Goal: Task Accomplishment & Management: Manage account settings

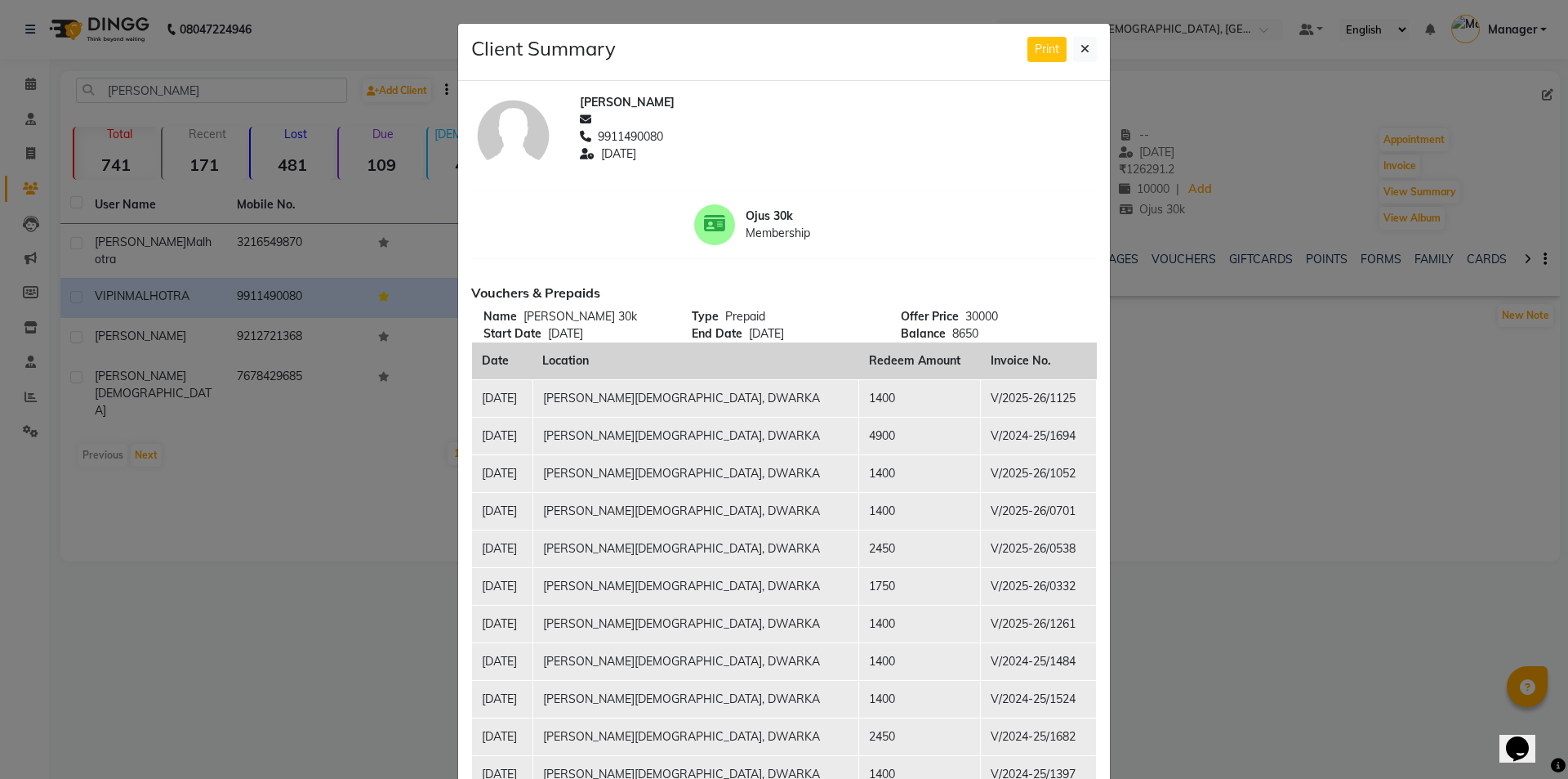
scroll to position [899, 0]
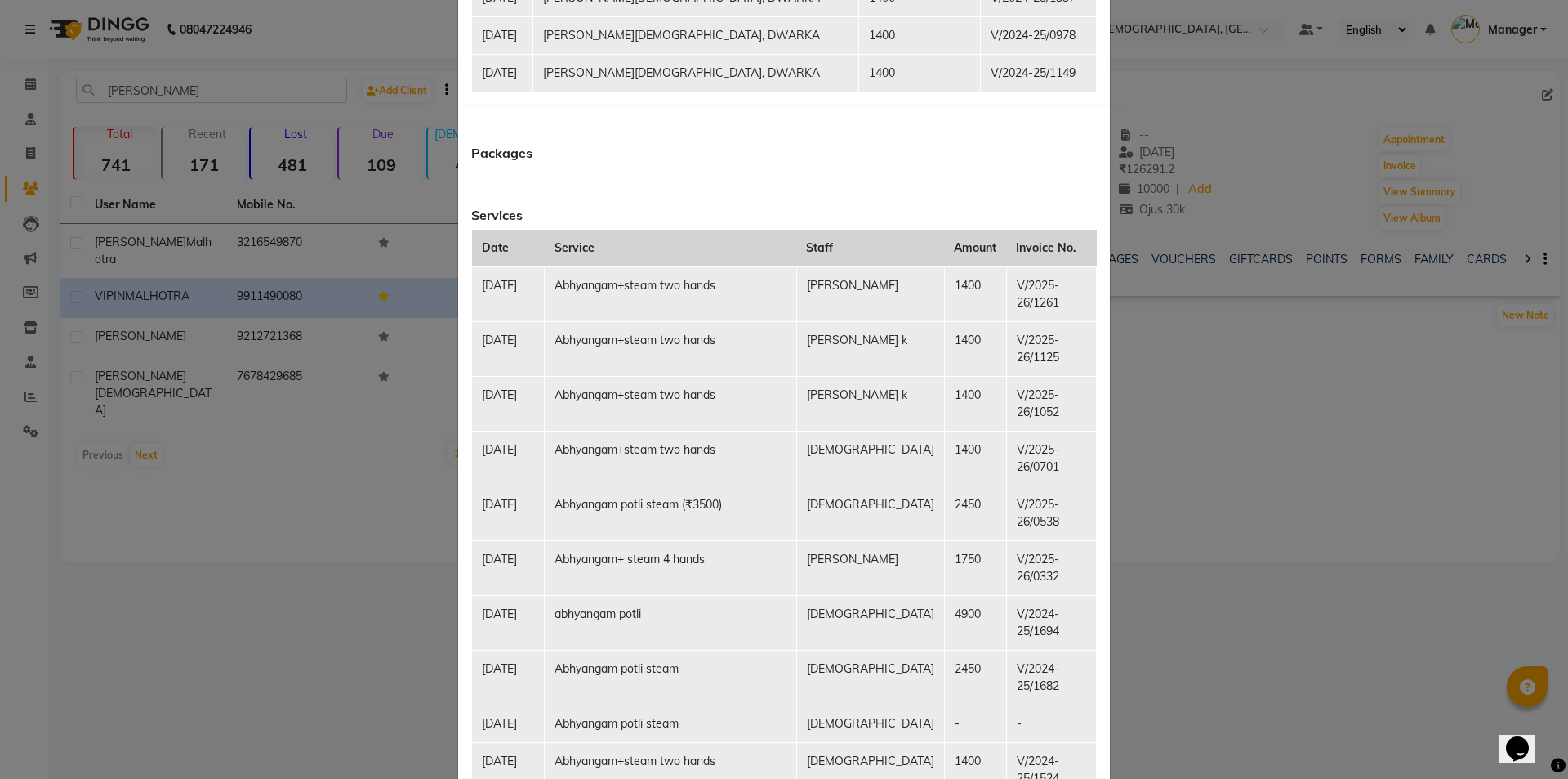
click at [32, 92] on ngb-modal-window "Client Summary Print [PERSON_NAME] 9911490080 [DATE] Ojus 30k Membership Vouche…" at bounding box center [784, 390] width 1568 height 779
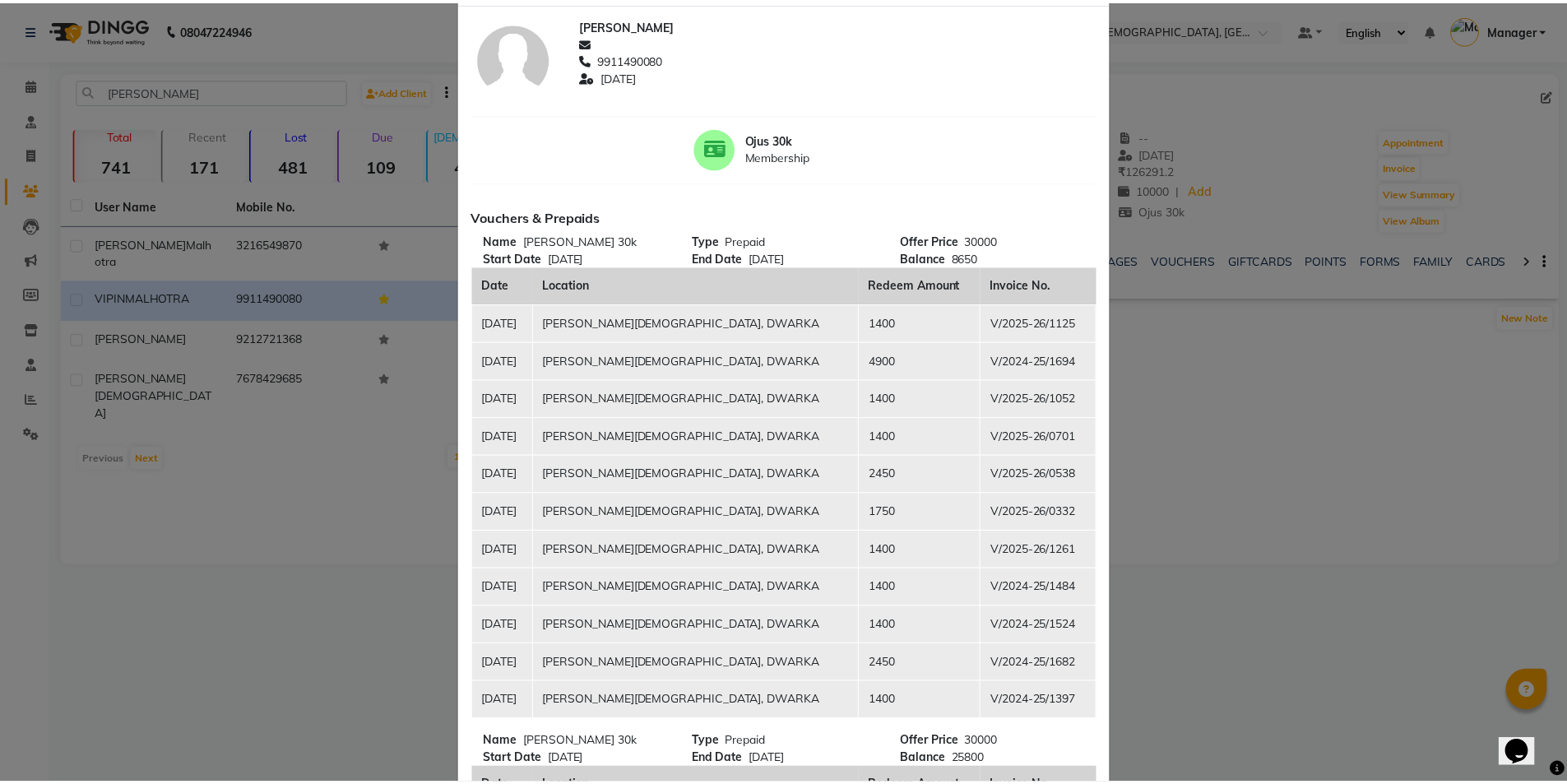
scroll to position [0, 0]
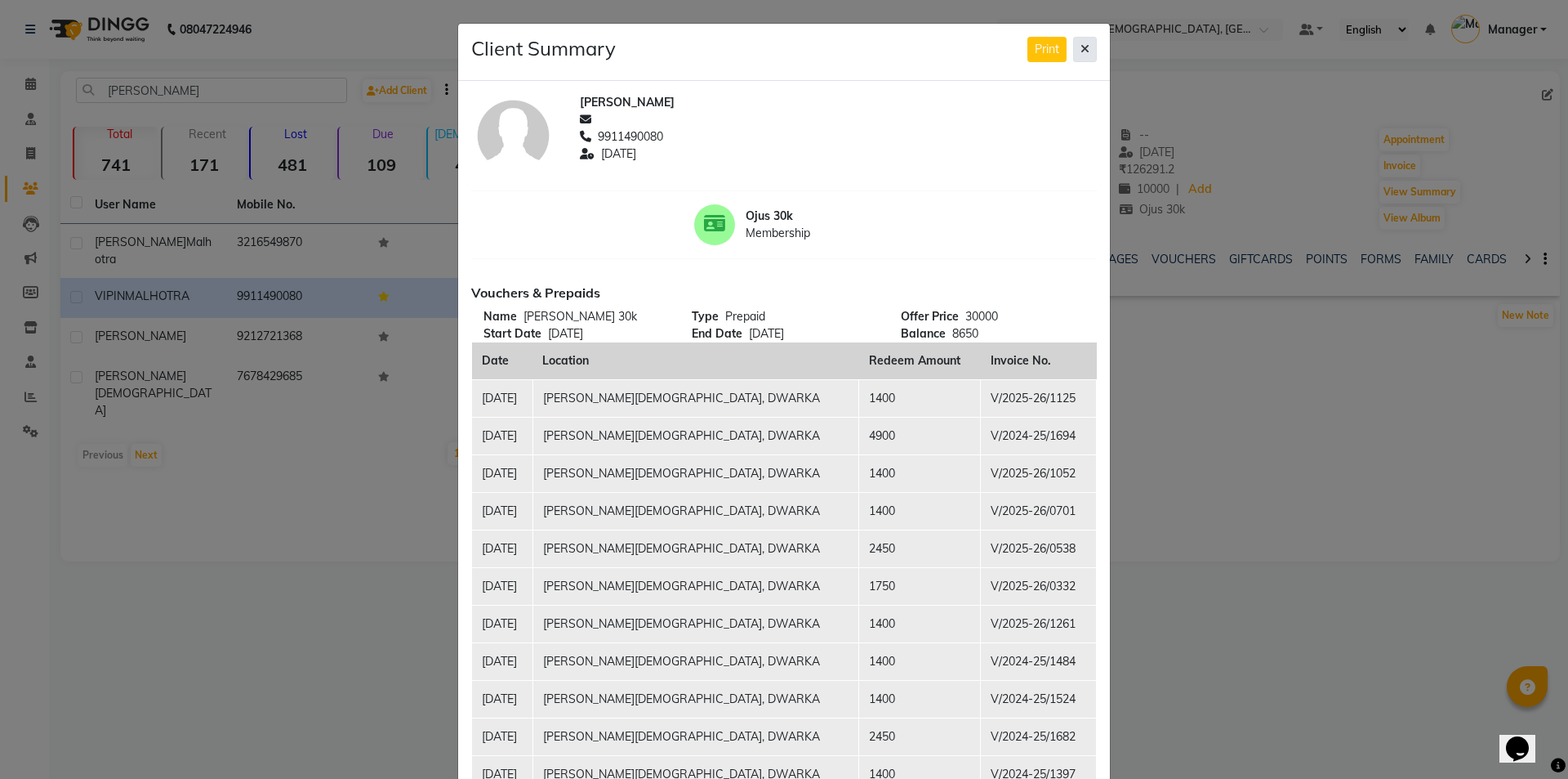
click at [1081, 48] on icon at bounding box center [1085, 49] width 9 height 11
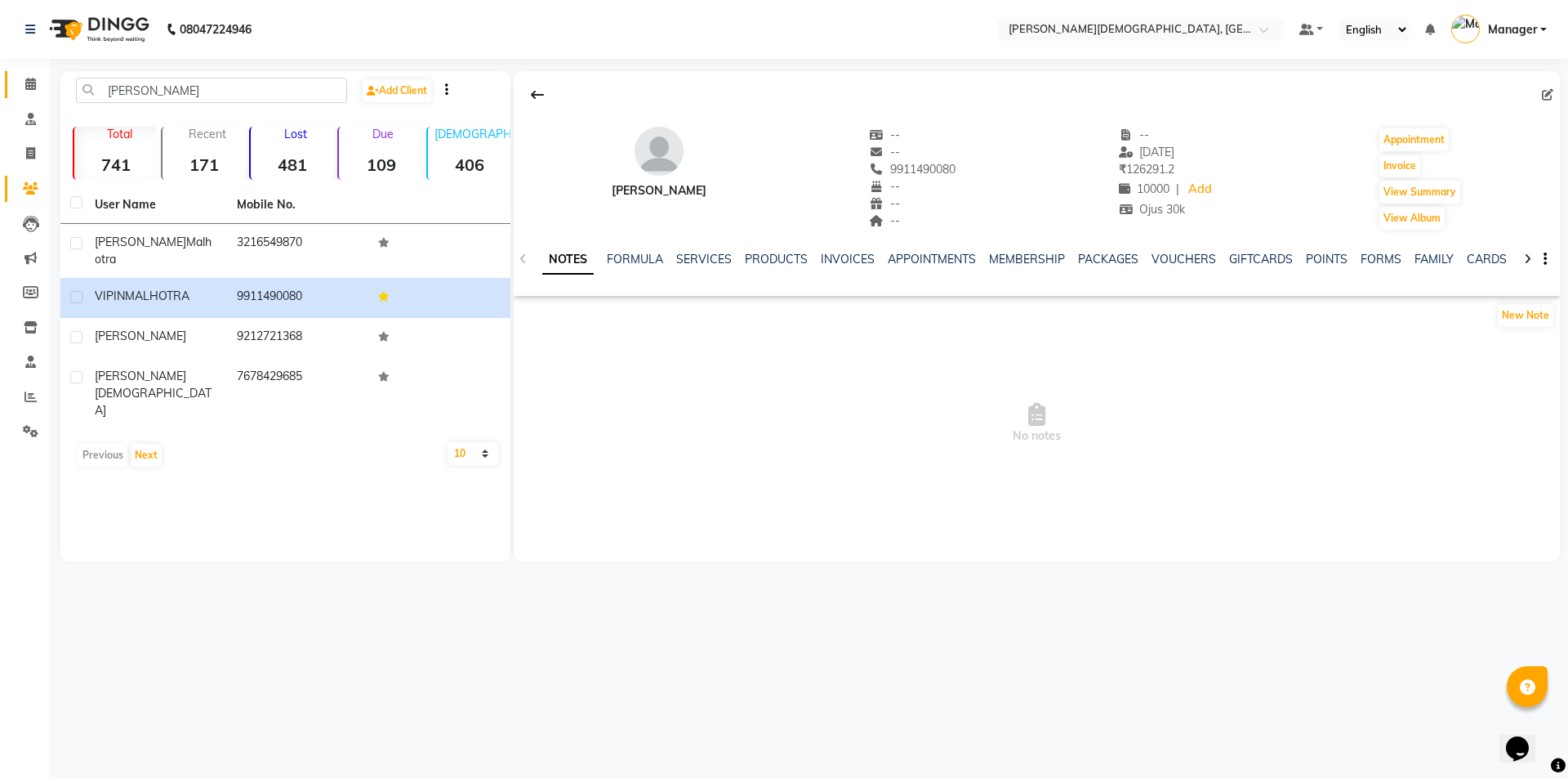
click at [34, 89] on icon at bounding box center [31, 83] width 11 height 12
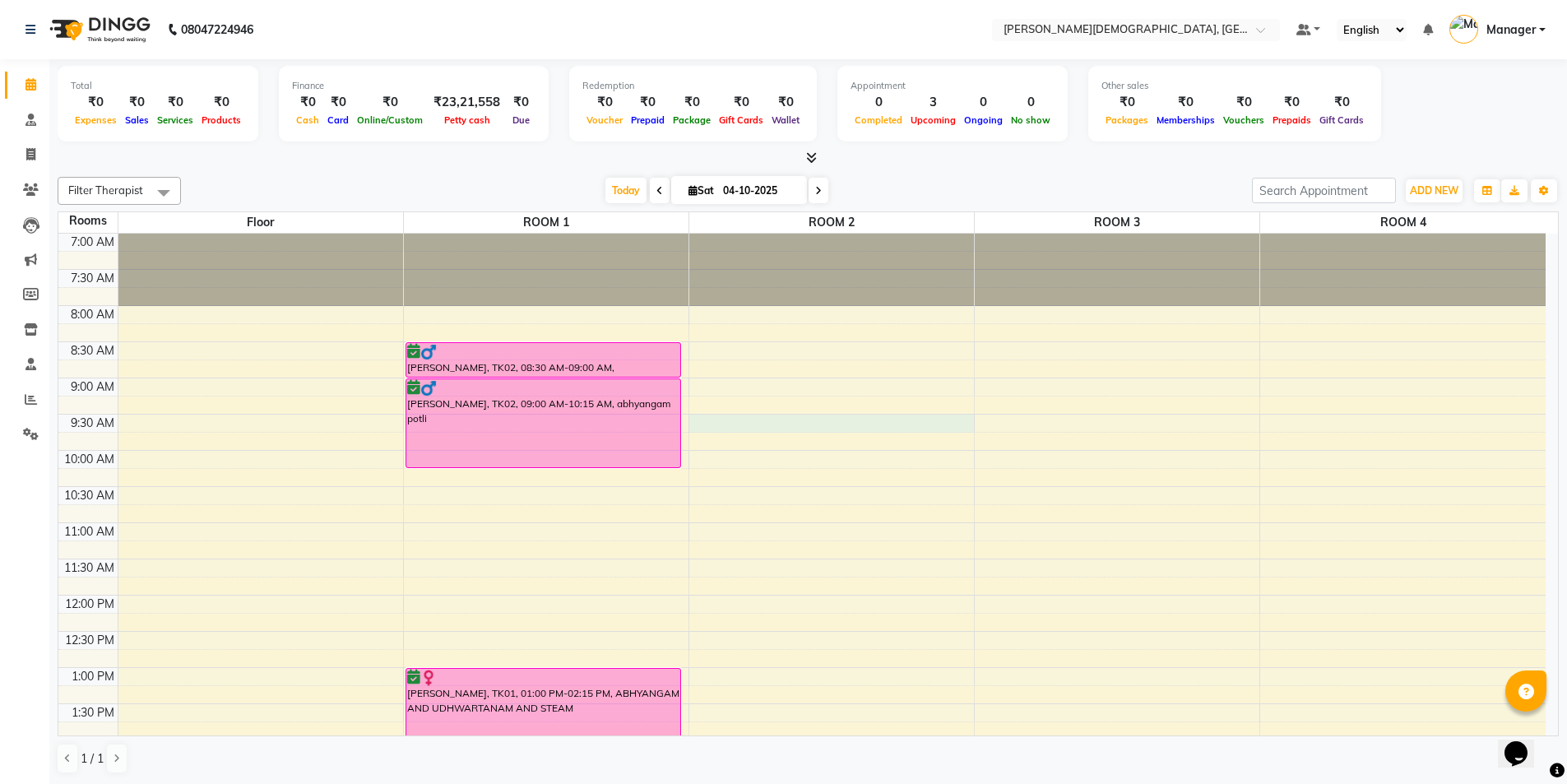
click at [738, 427] on div "7:00 AM 7:30 AM 8:00 AM 8:30 AM 9:00 AM 9:30 AM 10:00 AM 10:30 AM 11:00 AM 11:3…" at bounding box center [802, 739] width 1488 height 1012
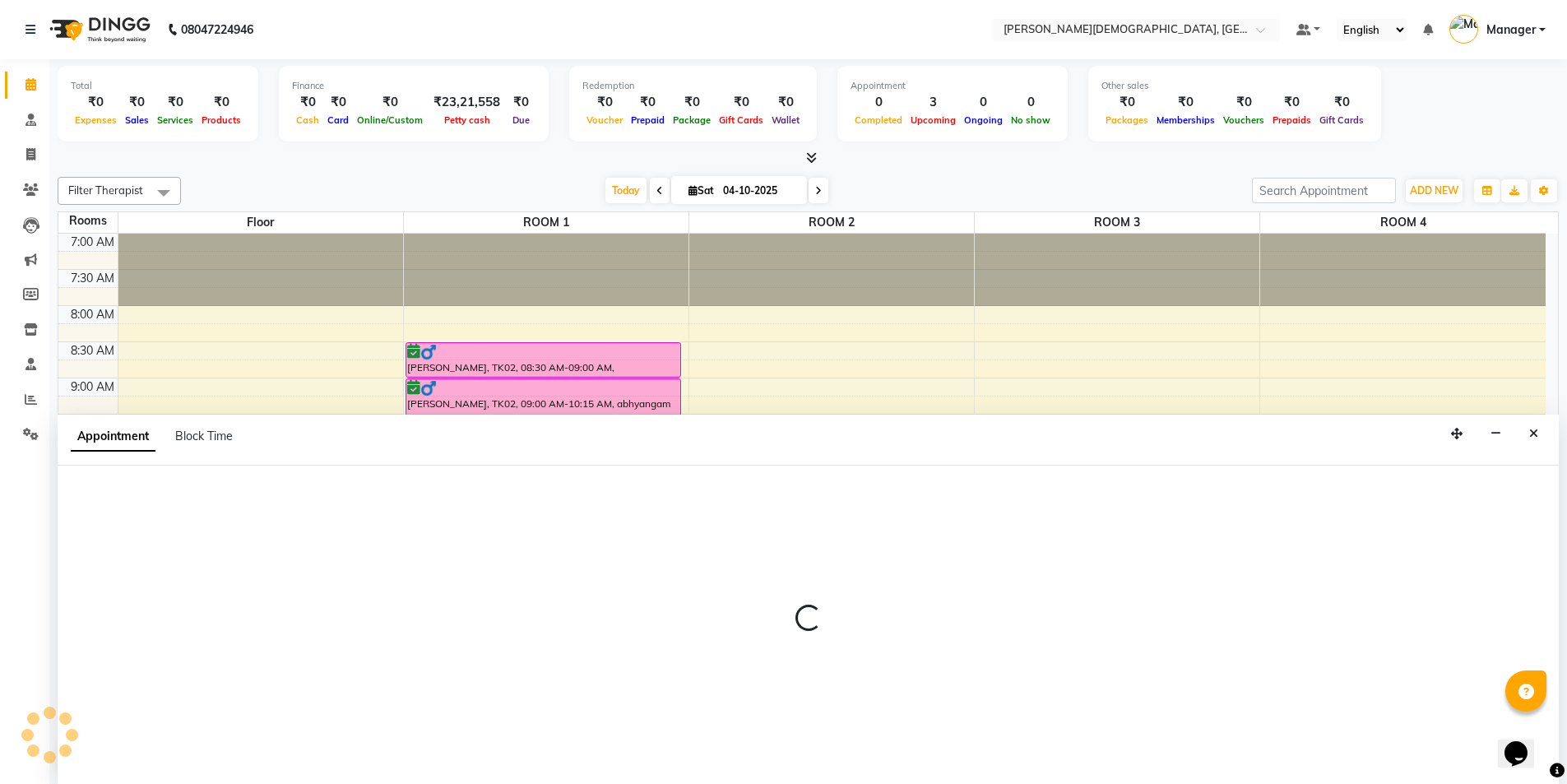
scroll to position [1, 0]
select select "570"
select select "tentative"
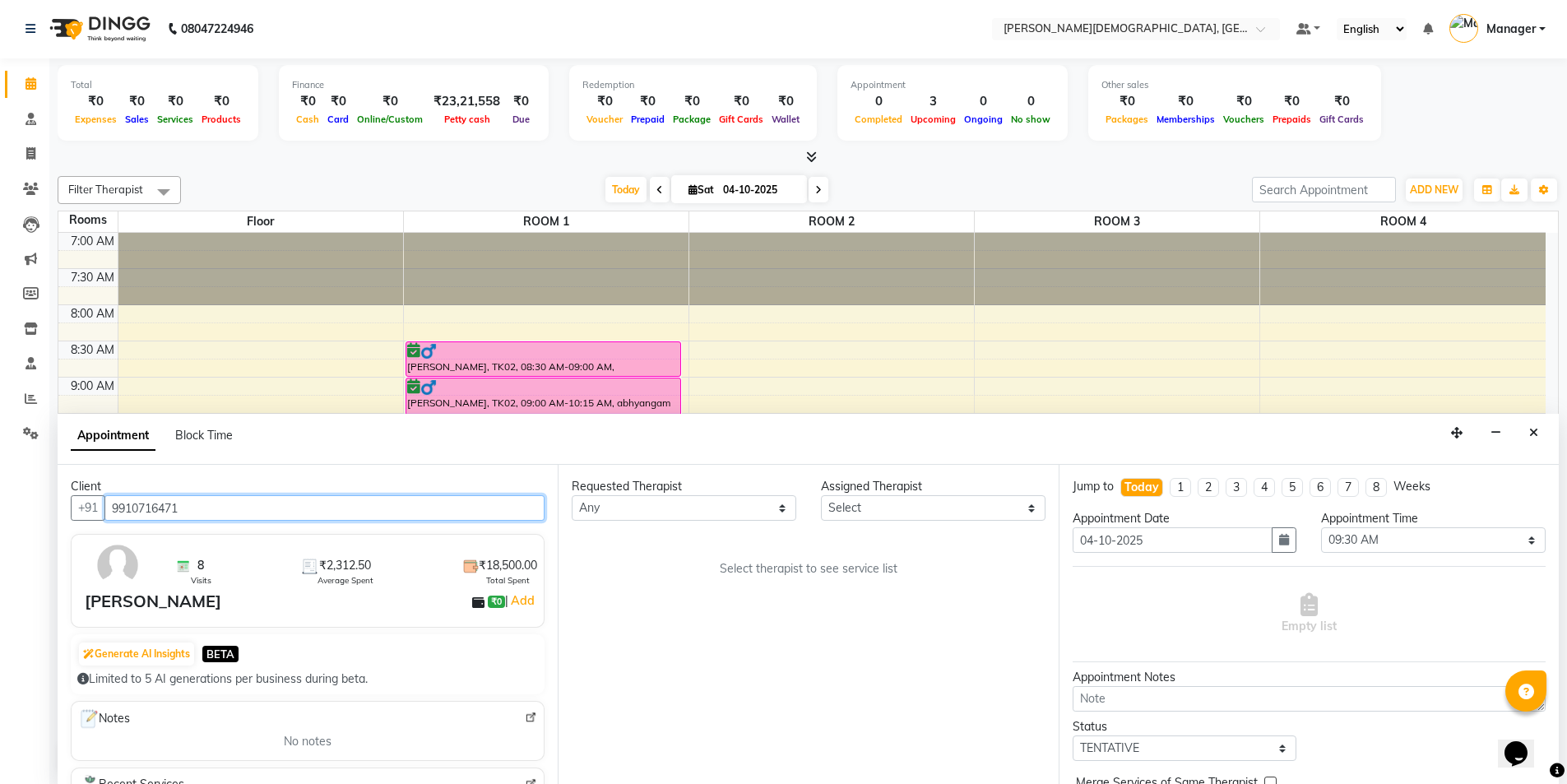
type input "9910716471"
click at [727, 494] on div "Requested Therapist" at bounding box center [684, 486] width 224 height 18
click at [714, 515] on select "Any [PERSON_NAME] [PERSON_NAME] [PERSON_NAME] [PERSON_NAME] [PERSON_NAME] [PERS…" at bounding box center [684, 508] width 224 height 26
select select "66654"
click at [572, 495] on select "Any [PERSON_NAME] [PERSON_NAME] [PERSON_NAME] [PERSON_NAME] [PERSON_NAME] [PERS…" at bounding box center [684, 508] width 224 height 26
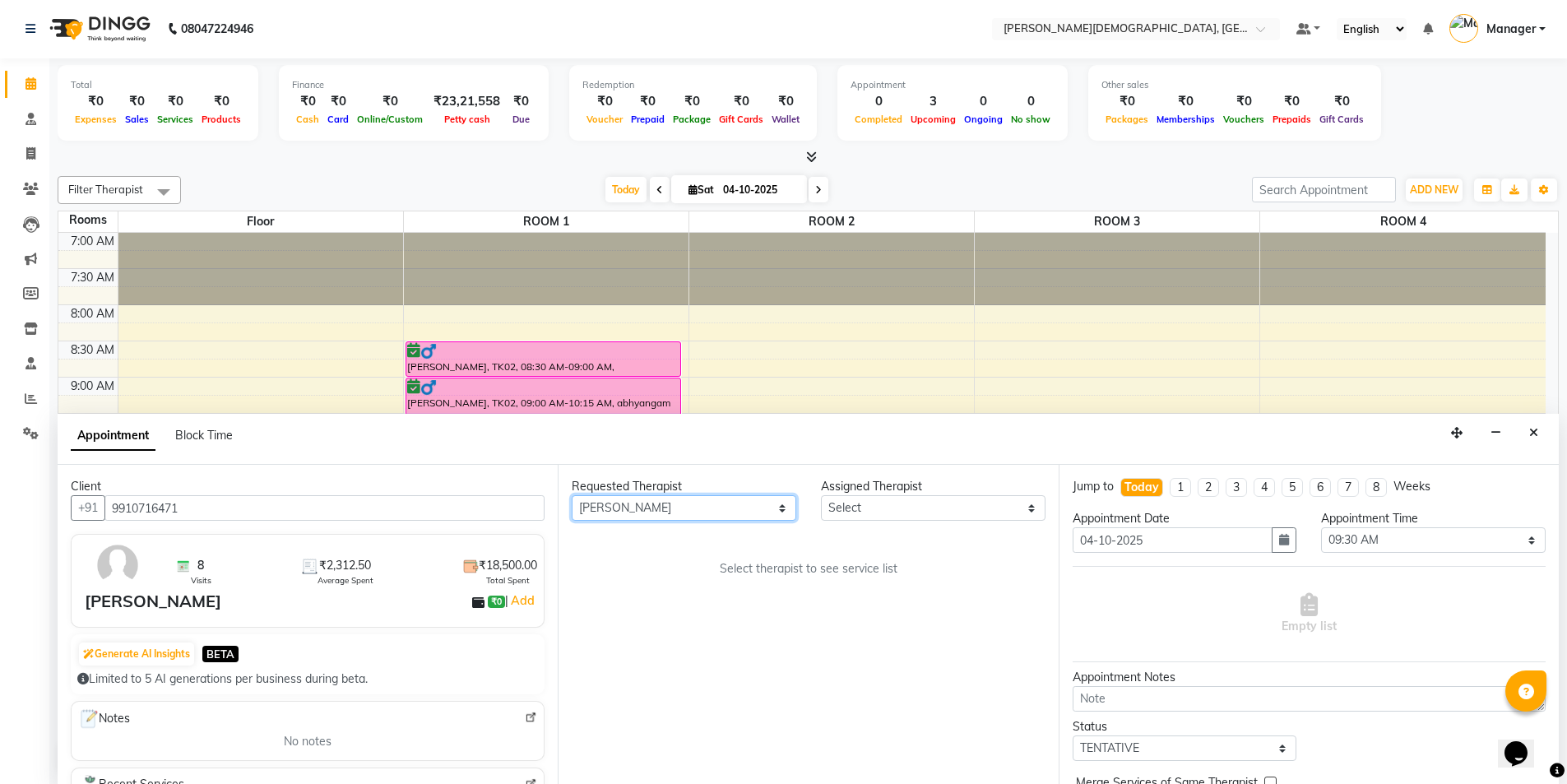
select select "66654"
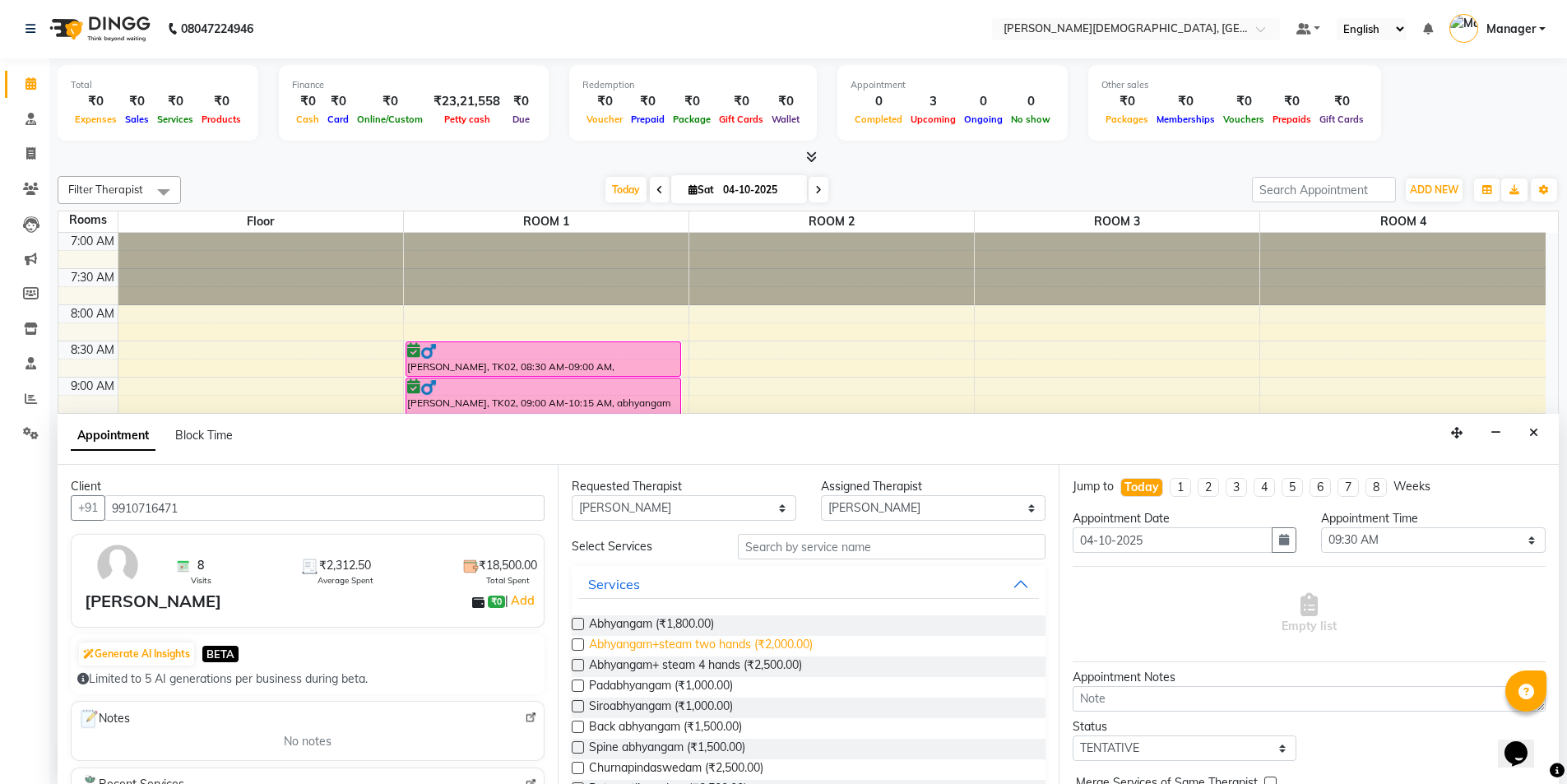
click at [740, 644] on span "Abhyangam+steam two hands (₹2,000.00)" at bounding box center [700, 646] width 223 height 20
checkbox input "true"
select select "2681"
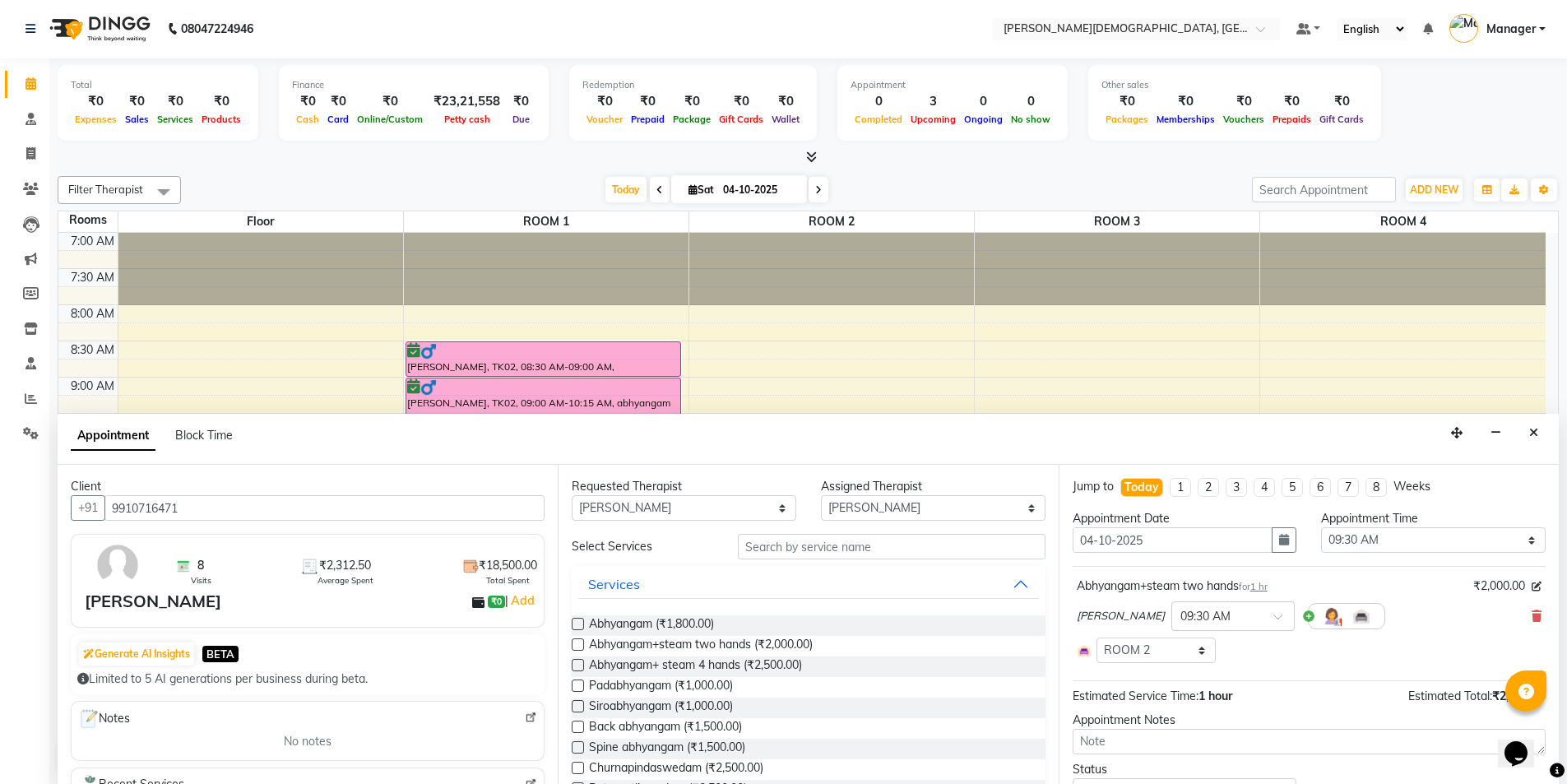
checkbox input "false"
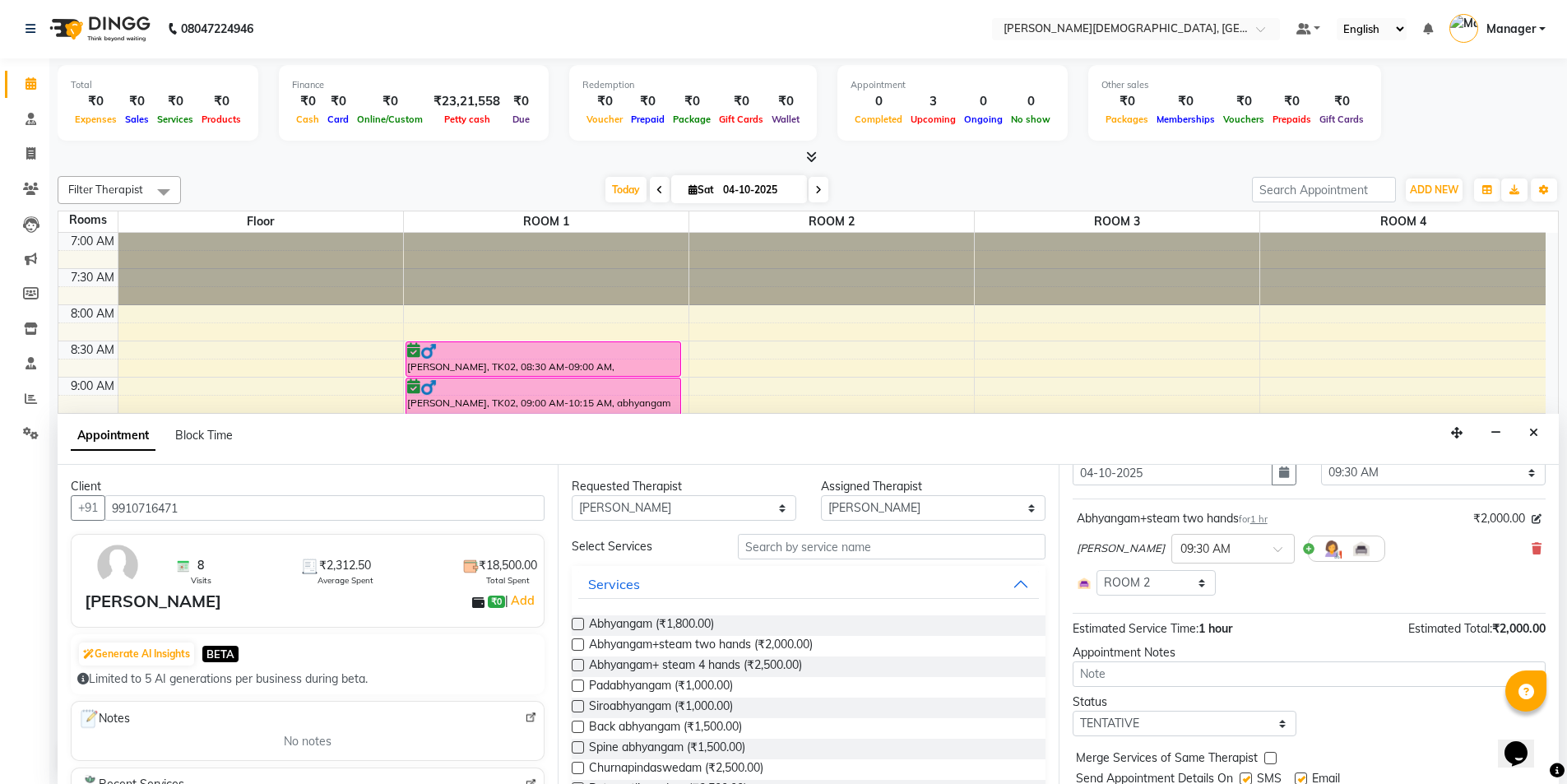
scroll to position [124, 0]
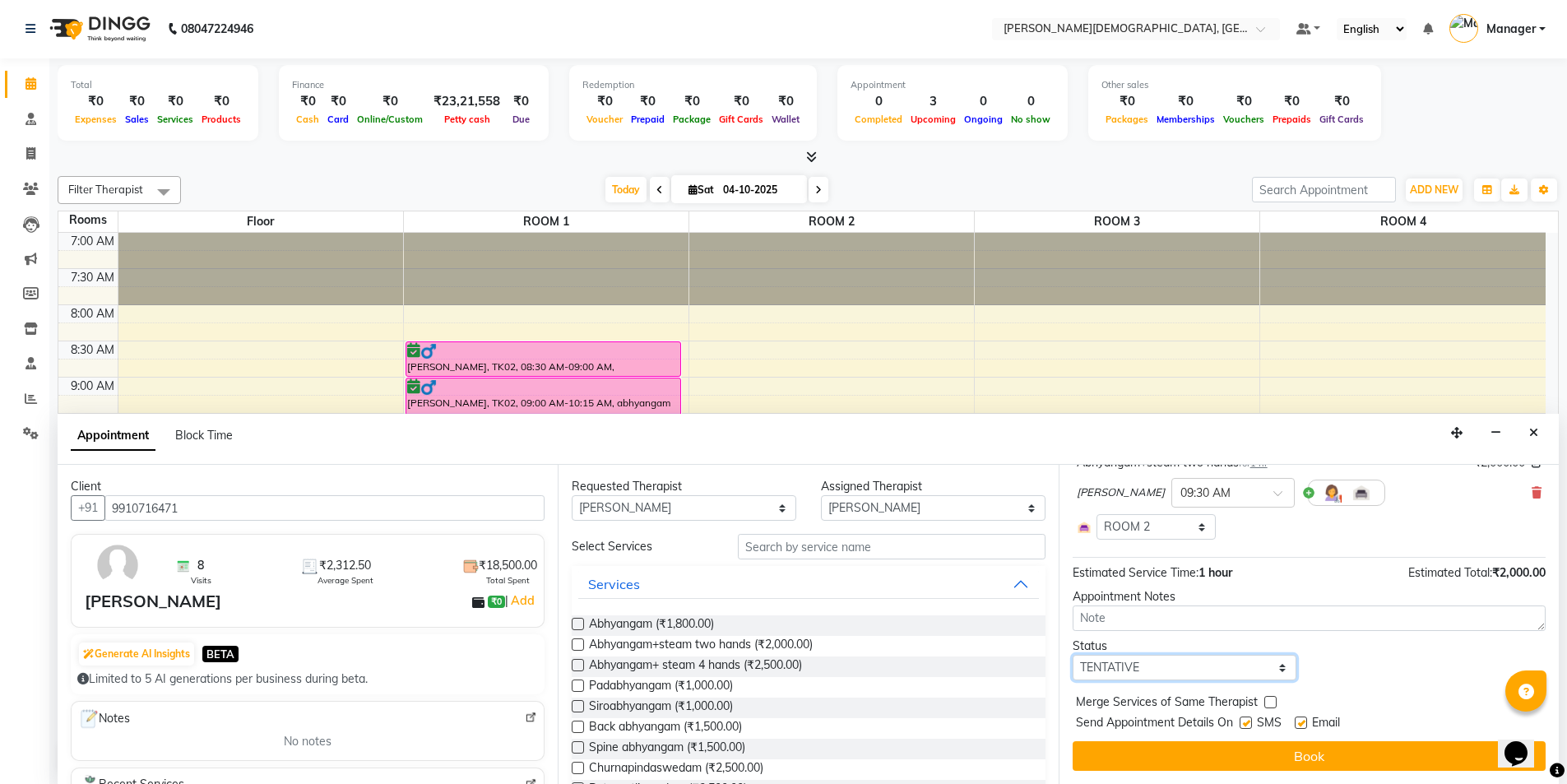
click at [1204, 670] on select "Select TENTATIVE CONFIRM CHECK-IN UPCOMING" at bounding box center [1185, 668] width 224 height 26
select select "confirm booking"
click at [1073, 655] on select "Select TENTATIVE CONFIRM CHECK-IN UPCOMING" at bounding box center [1185, 668] width 224 height 26
click at [1244, 718] on label at bounding box center [1246, 722] width 12 height 12
click at [1244, 719] on input "checkbox" at bounding box center [1246, 724] width 11 height 11
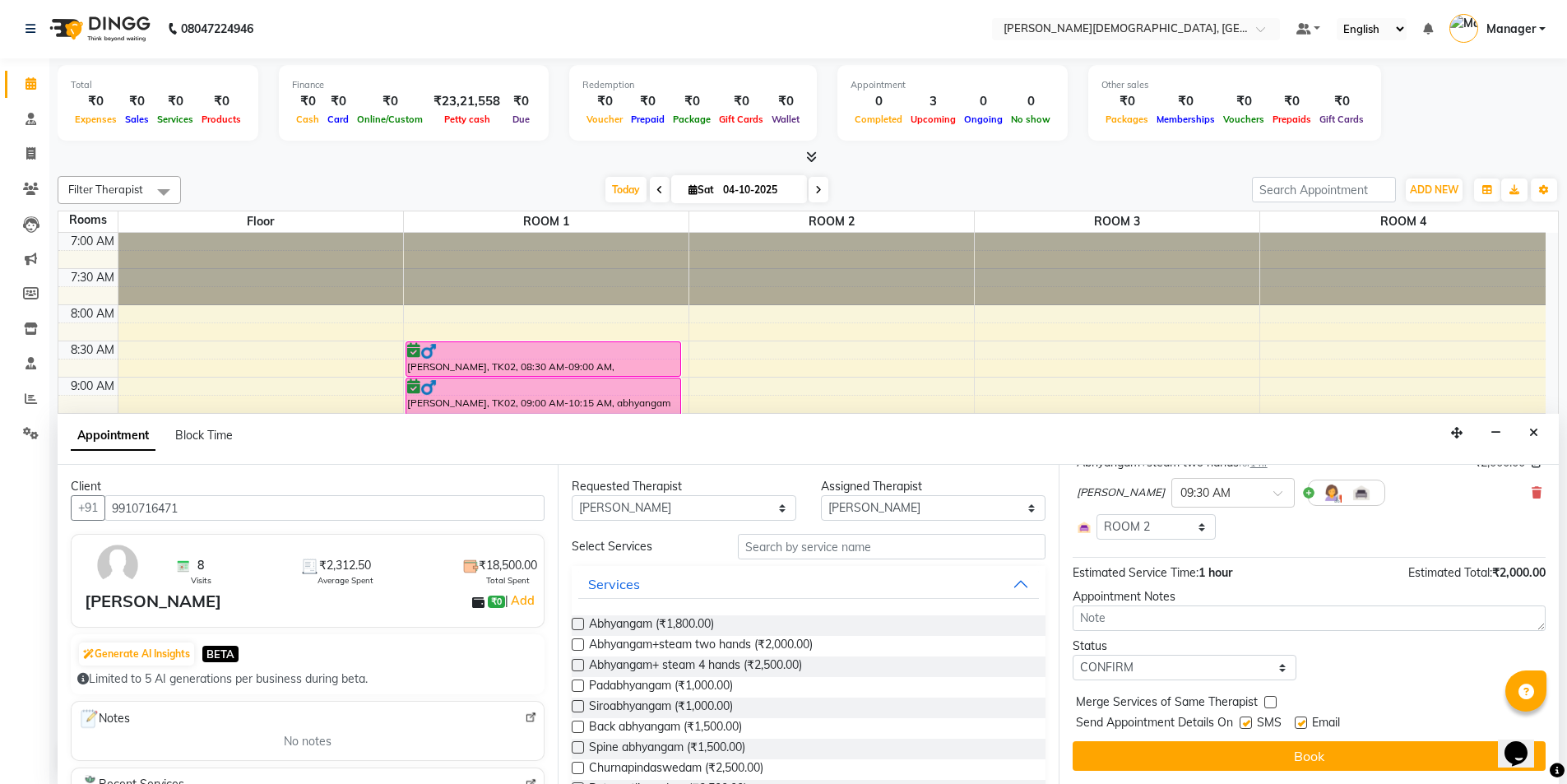
checkbox input "false"
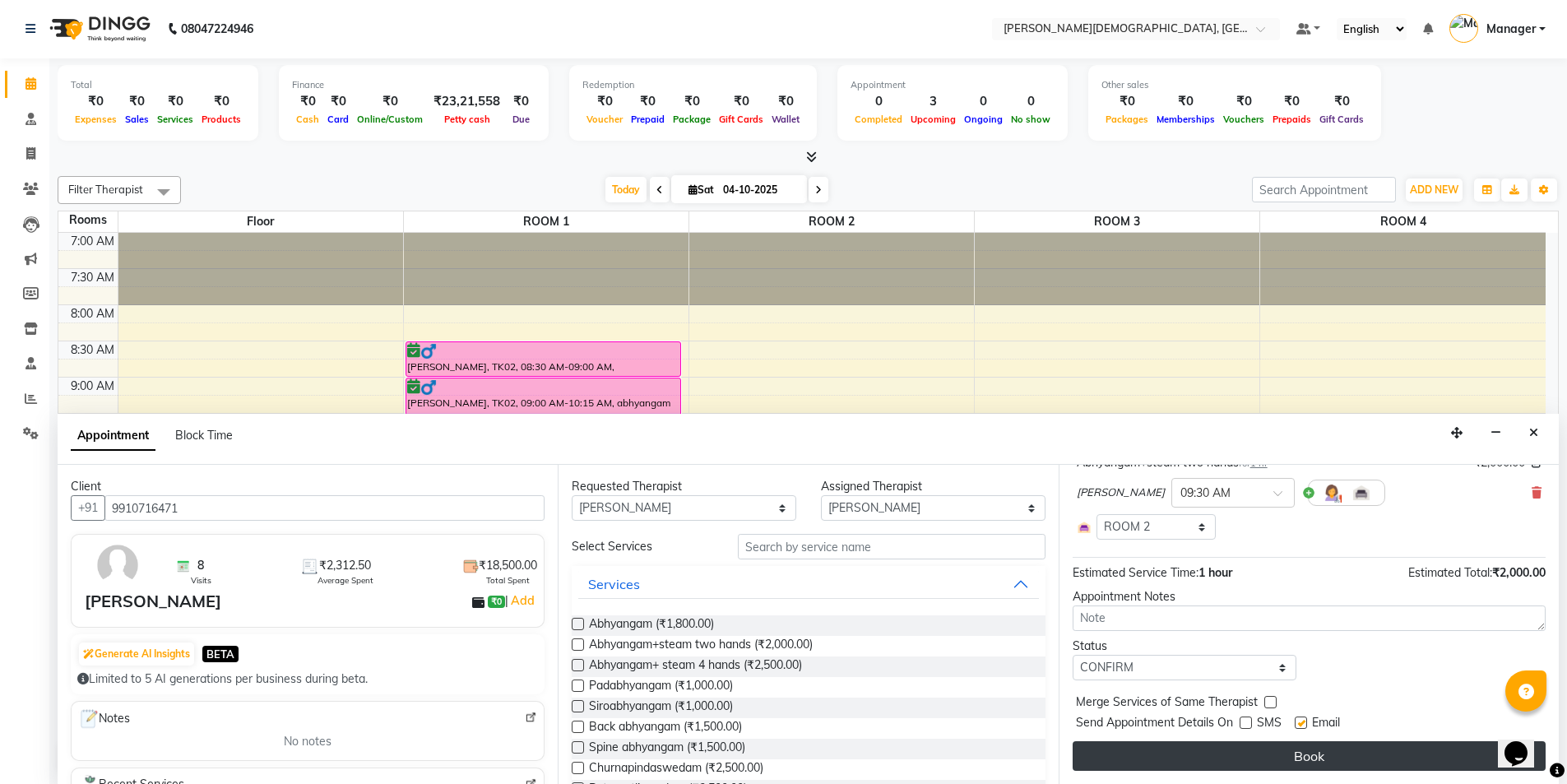
click at [1222, 749] on button "Book" at bounding box center [1310, 755] width 473 height 30
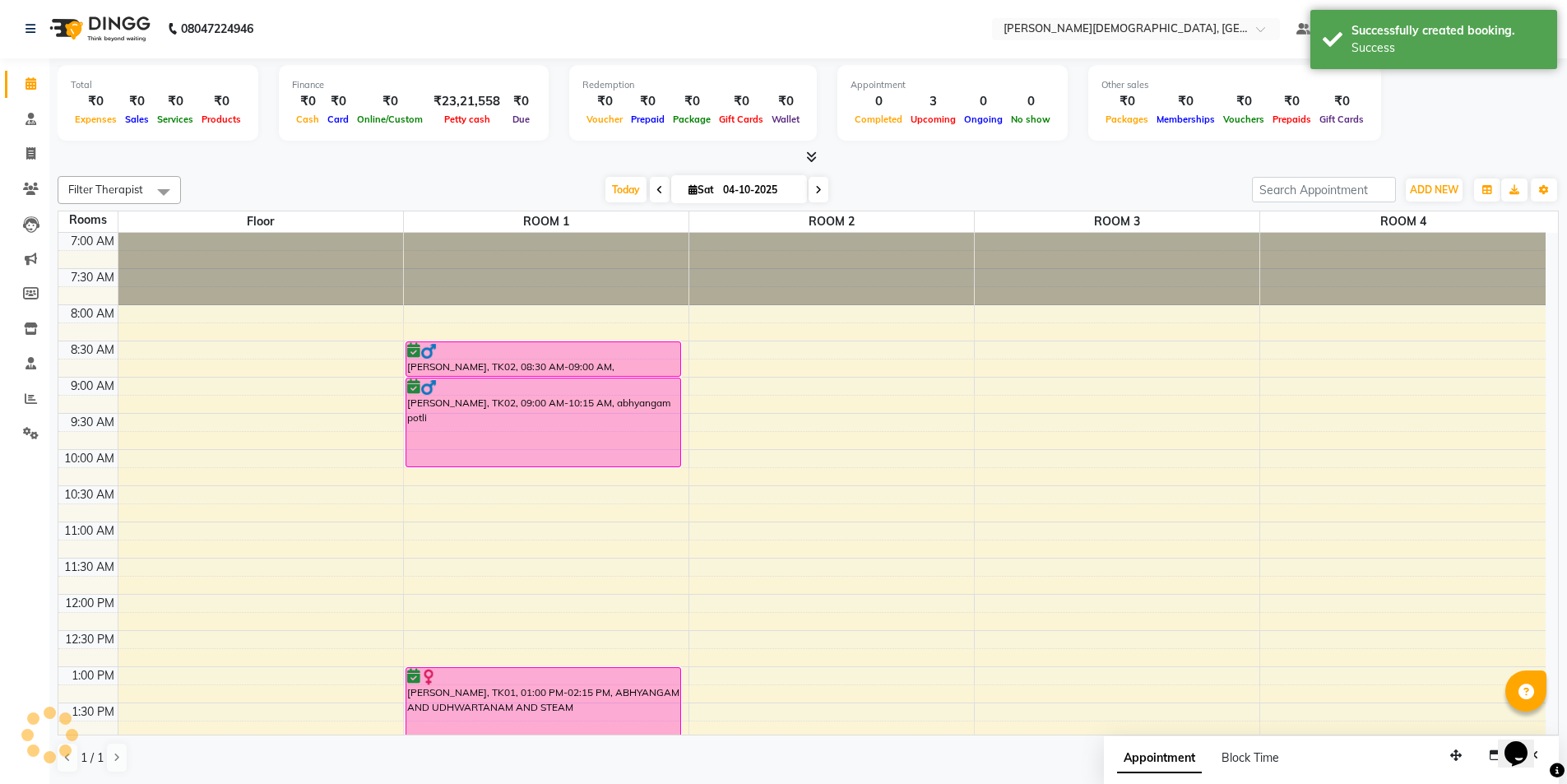
scroll to position [0, 0]
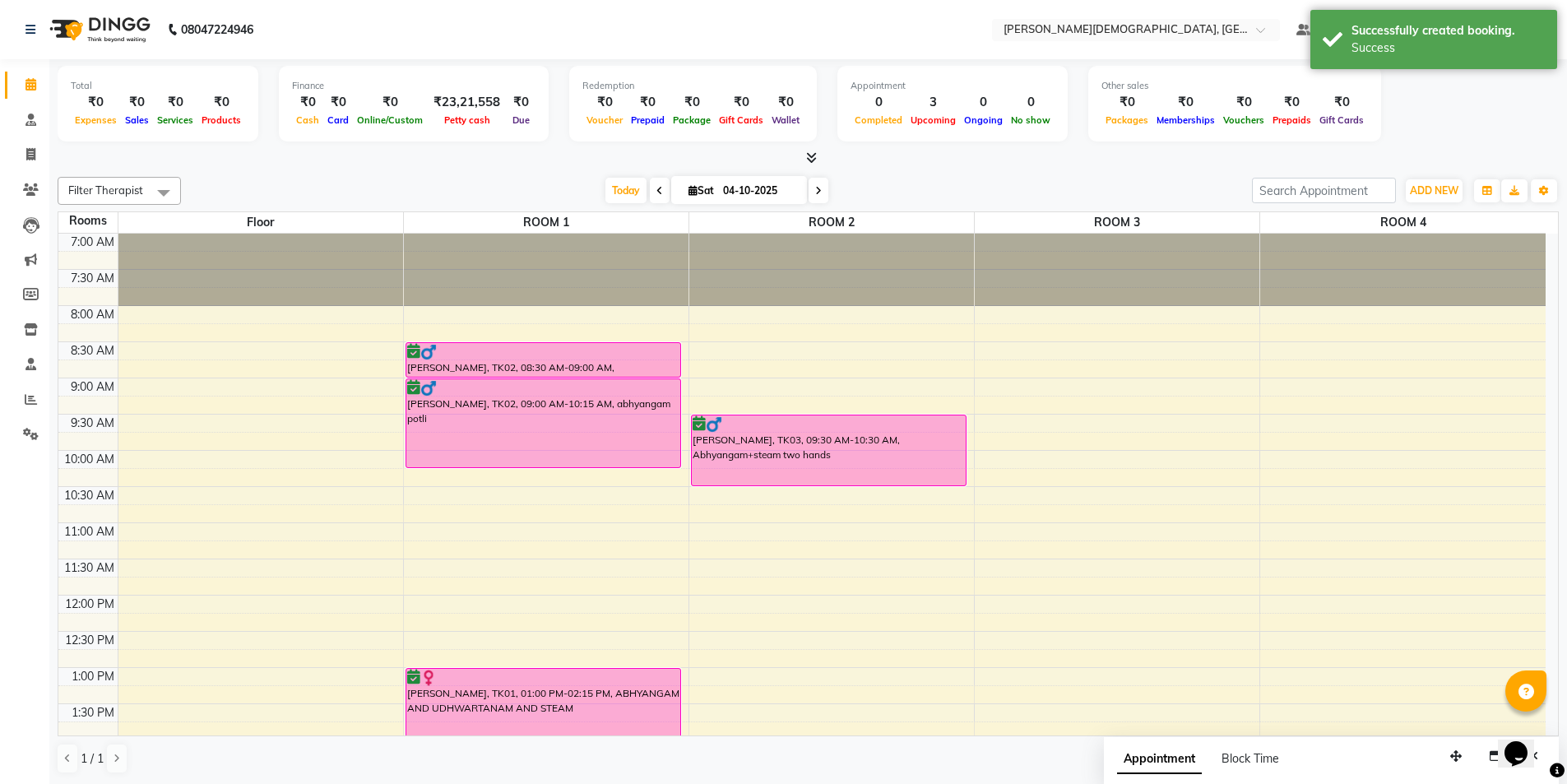
click at [1116, 461] on div "7:00 AM 7:30 AM 8:00 AM 8:30 AM 9:00 AM 9:30 AM 10:00 AM 10:30 AM 11:00 AM 11:3…" at bounding box center [802, 739] width 1488 height 1012
select select "tentative"
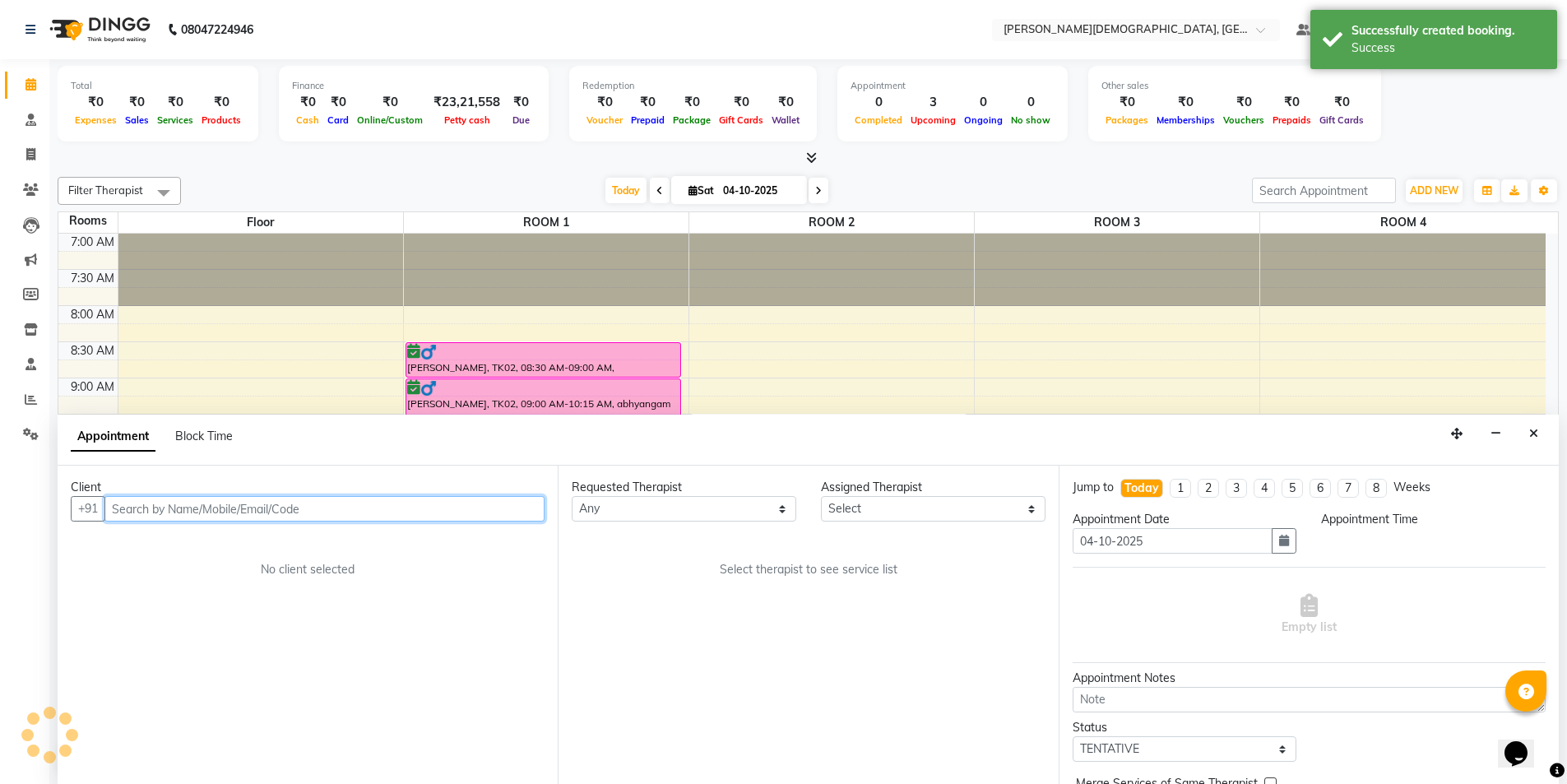
scroll to position [1, 0]
select select "600"
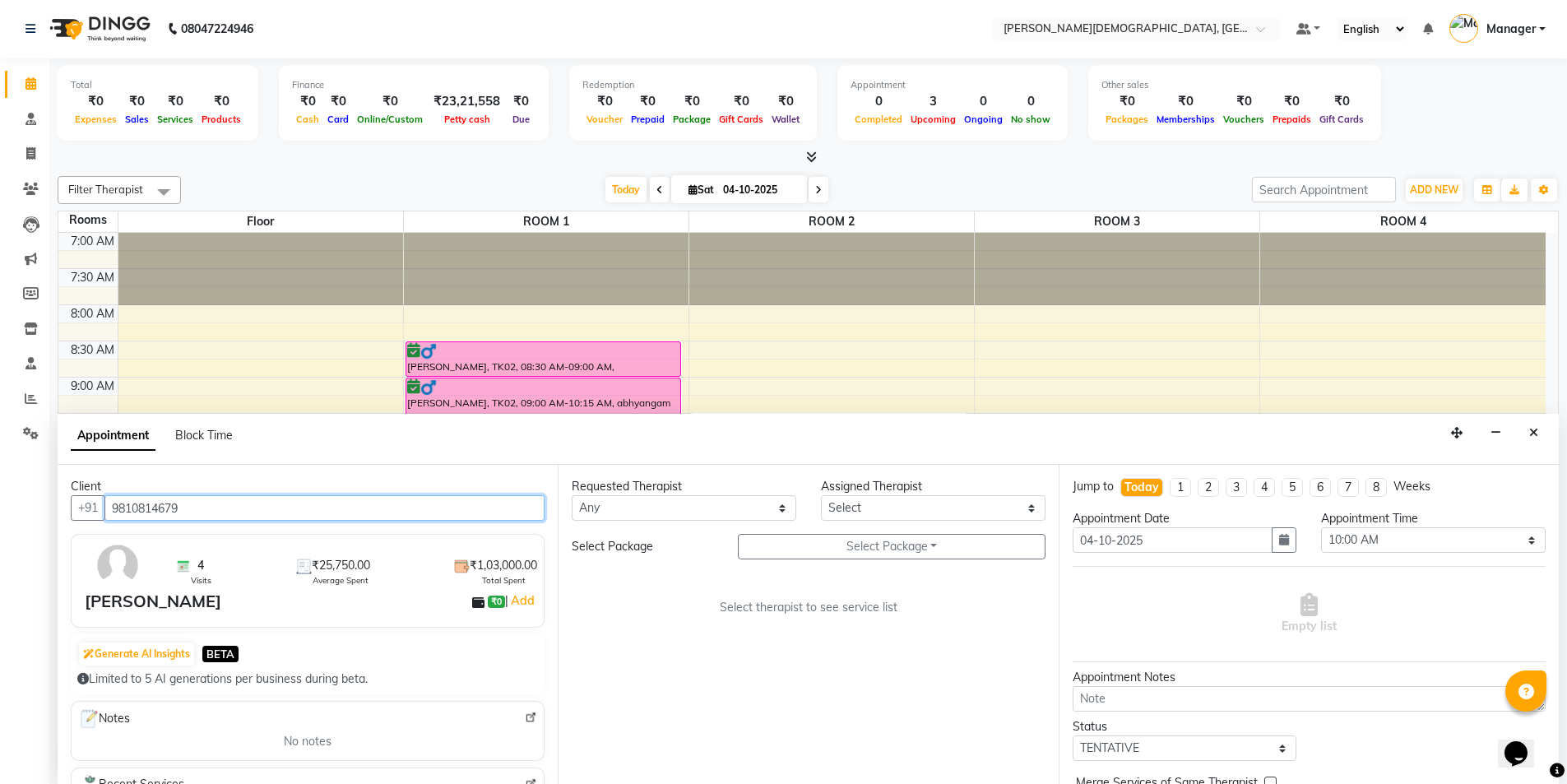
type input "9810814679"
click at [741, 505] on select "Any [PERSON_NAME] [PERSON_NAME] [PERSON_NAME] [PERSON_NAME] [PERSON_NAME] [PERS…" at bounding box center [684, 508] width 224 height 26
click at [1529, 432] on icon "Close" at bounding box center [1534, 433] width 9 height 11
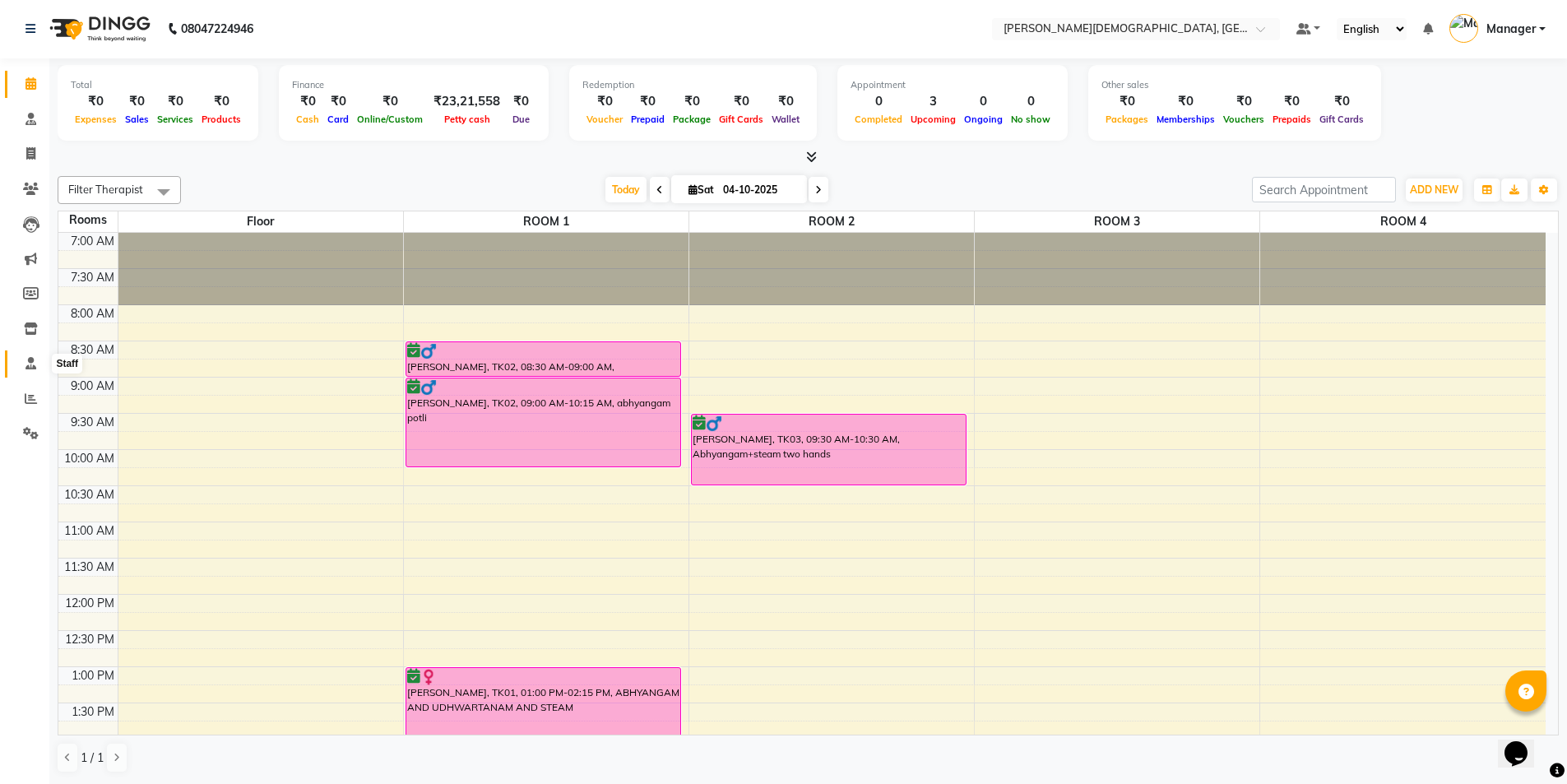
click at [34, 357] on icon at bounding box center [31, 362] width 11 height 12
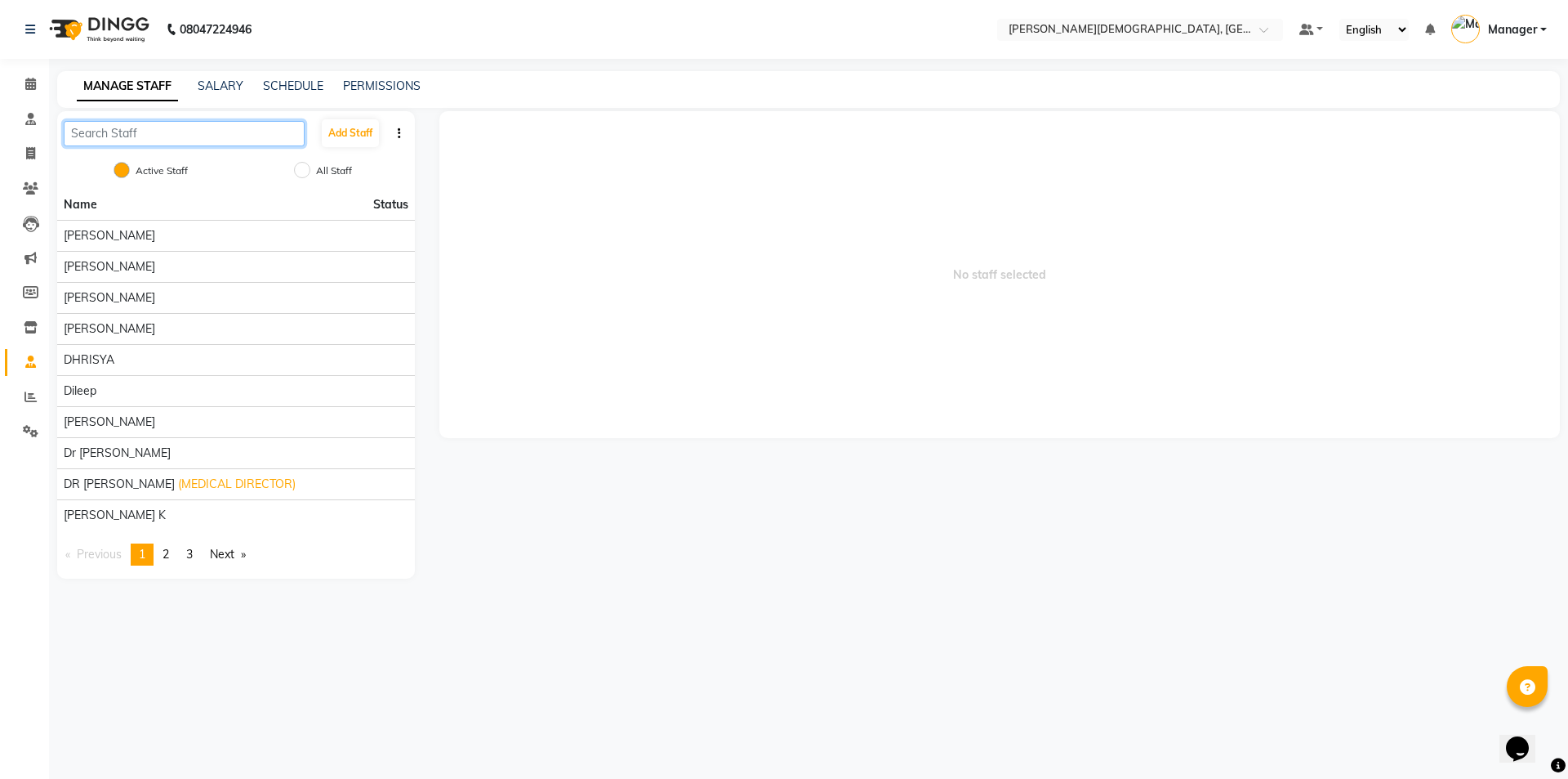
click at [182, 132] on input "text" at bounding box center [184, 134] width 241 height 26
click at [336, 132] on button "Add Staff" at bounding box center [350, 133] width 57 height 27
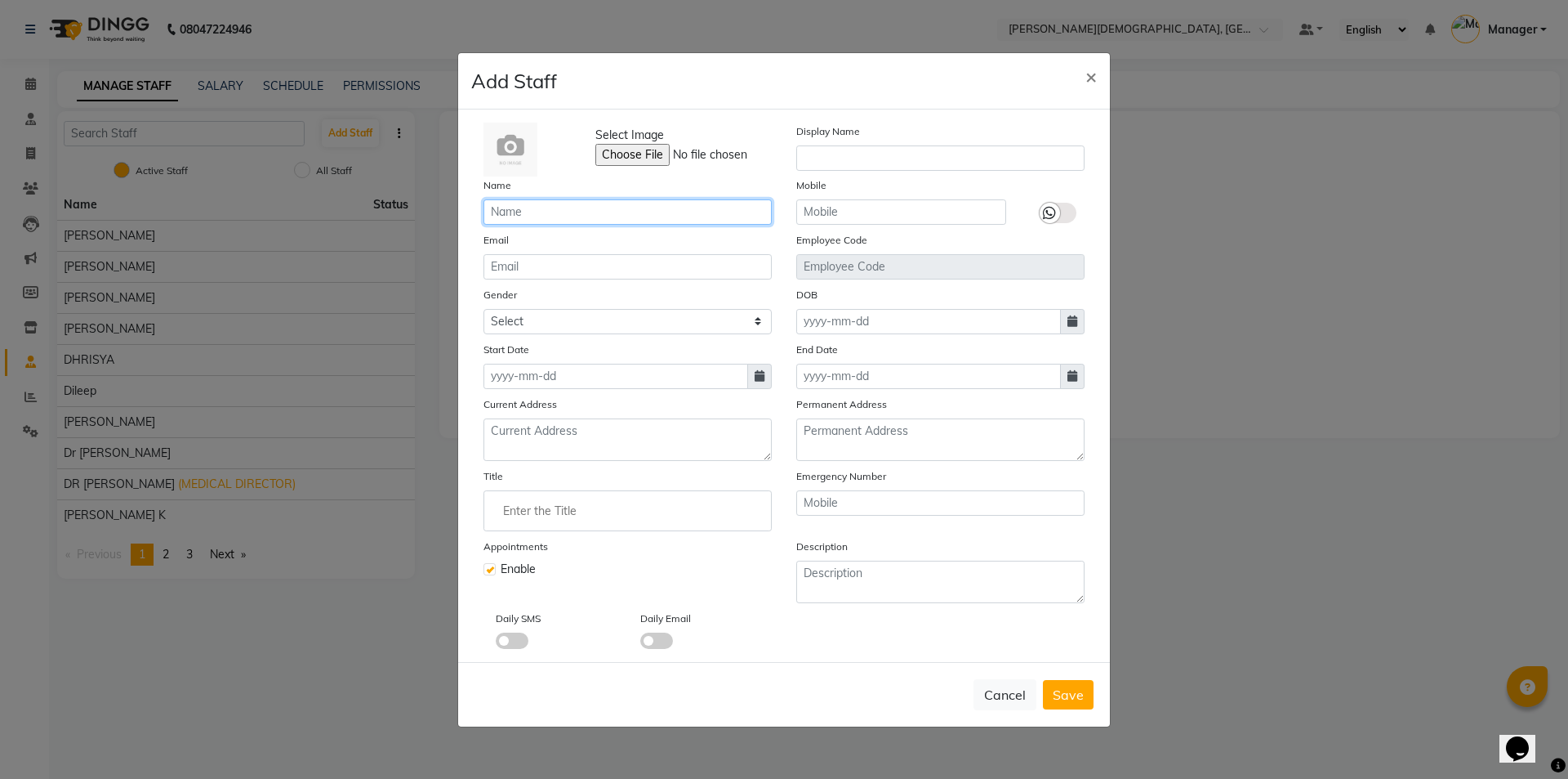
click at [586, 219] on input "text" at bounding box center [627, 213] width 289 height 26
type input "Akash"
click at [698, 329] on select "Select [DEMOGRAPHIC_DATA] [DEMOGRAPHIC_DATA] Other Prefer Not To Say" at bounding box center [627, 322] width 289 height 26
select select "[DEMOGRAPHIC_DATA]"
click at [484, 309] on select "Select [DEMOGRAPHIC_DATA] [DEMOGRAPHIC_DATA] Other Prefer Not To Say" at bounding box center [627, 322] width 289 height 26
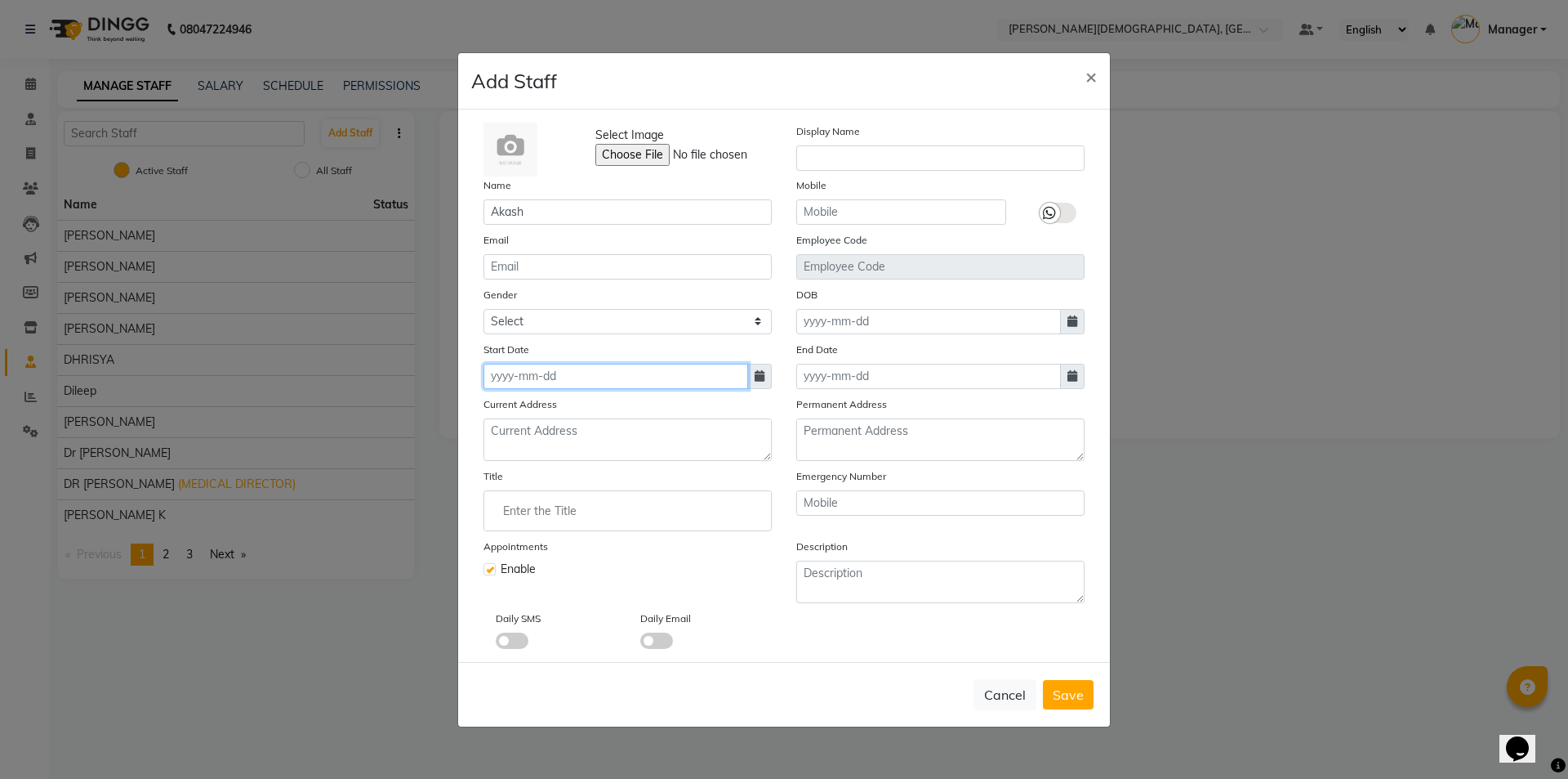
click at [649, 379] on input at bounding box center [615, 377] width 265 height 26
select select "10"
select select "2025"
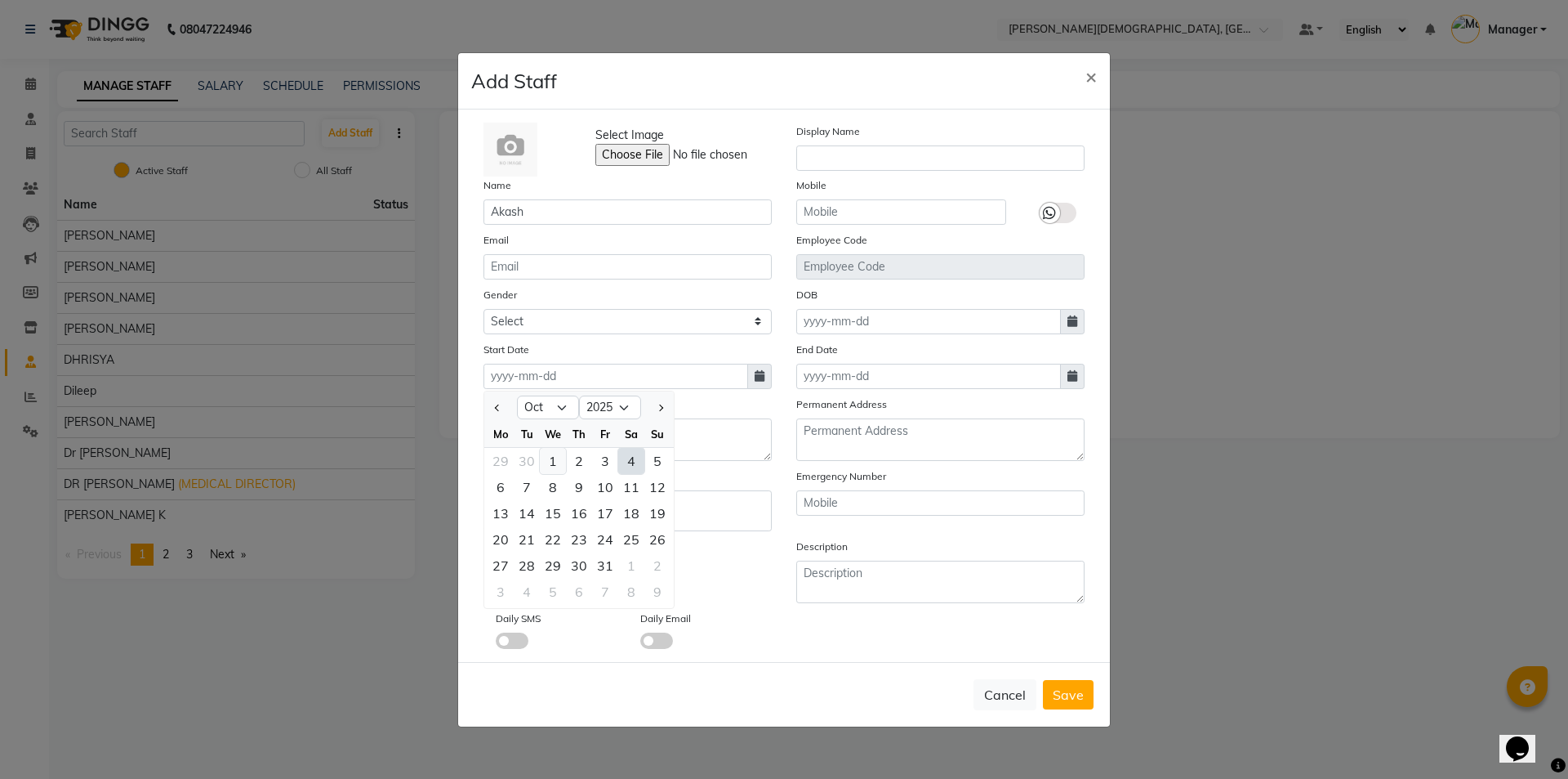
click at [546, 465] on div "1" at bounding box center [552, 461] width 27 height 27
type input "01-10-2025"
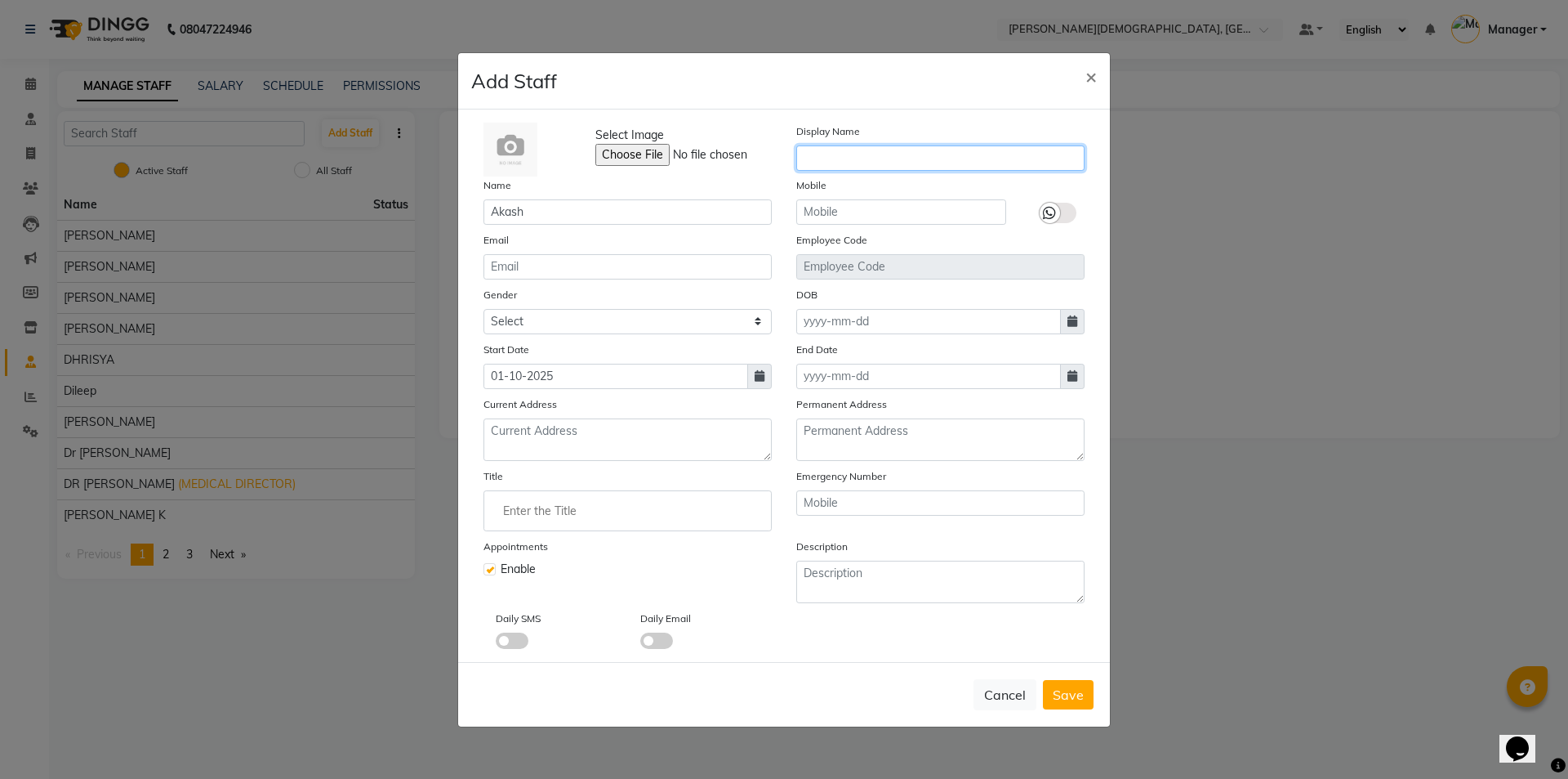
click at [904, 156] on input "text" at bounding box center [940, 159] width 289 height 26
type input "Akash therapist"
click at [1073, 689] on span "Save" at bounding box center [1068, 695] width 31 height 16
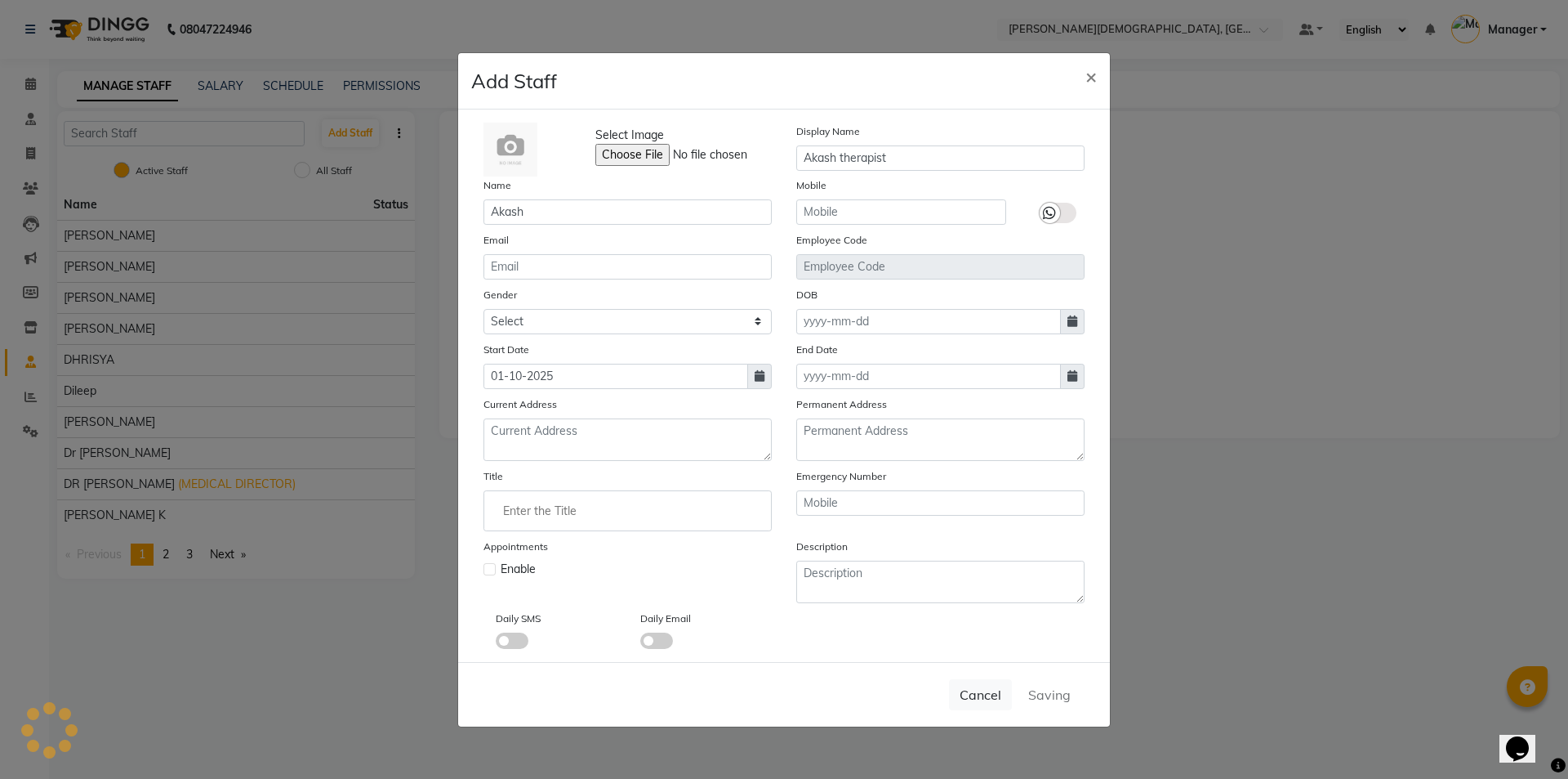
select select
checkbox input "false"
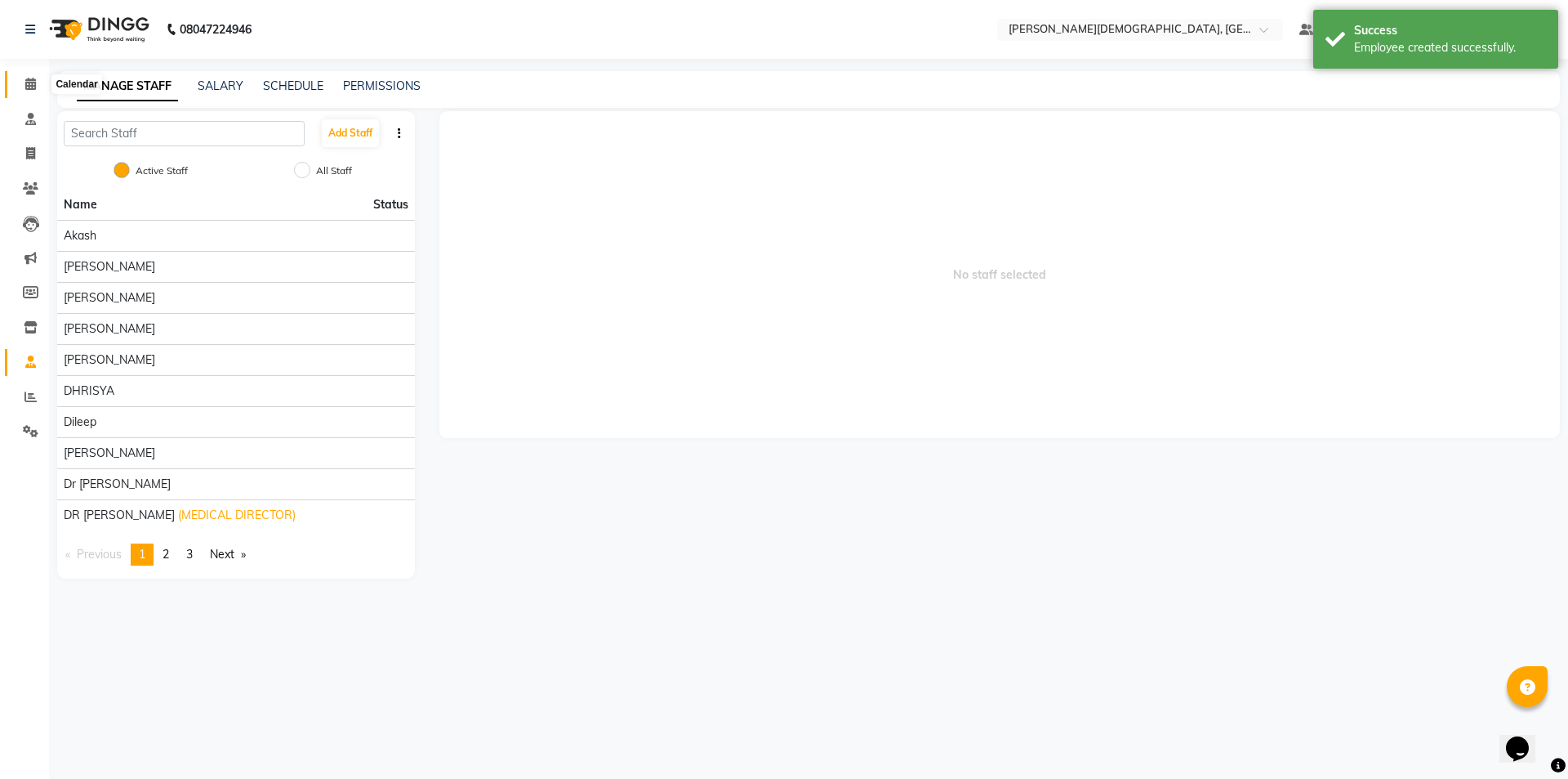
click at [28, 87] on icon at bounding box center [31, 83] width 11 height 12
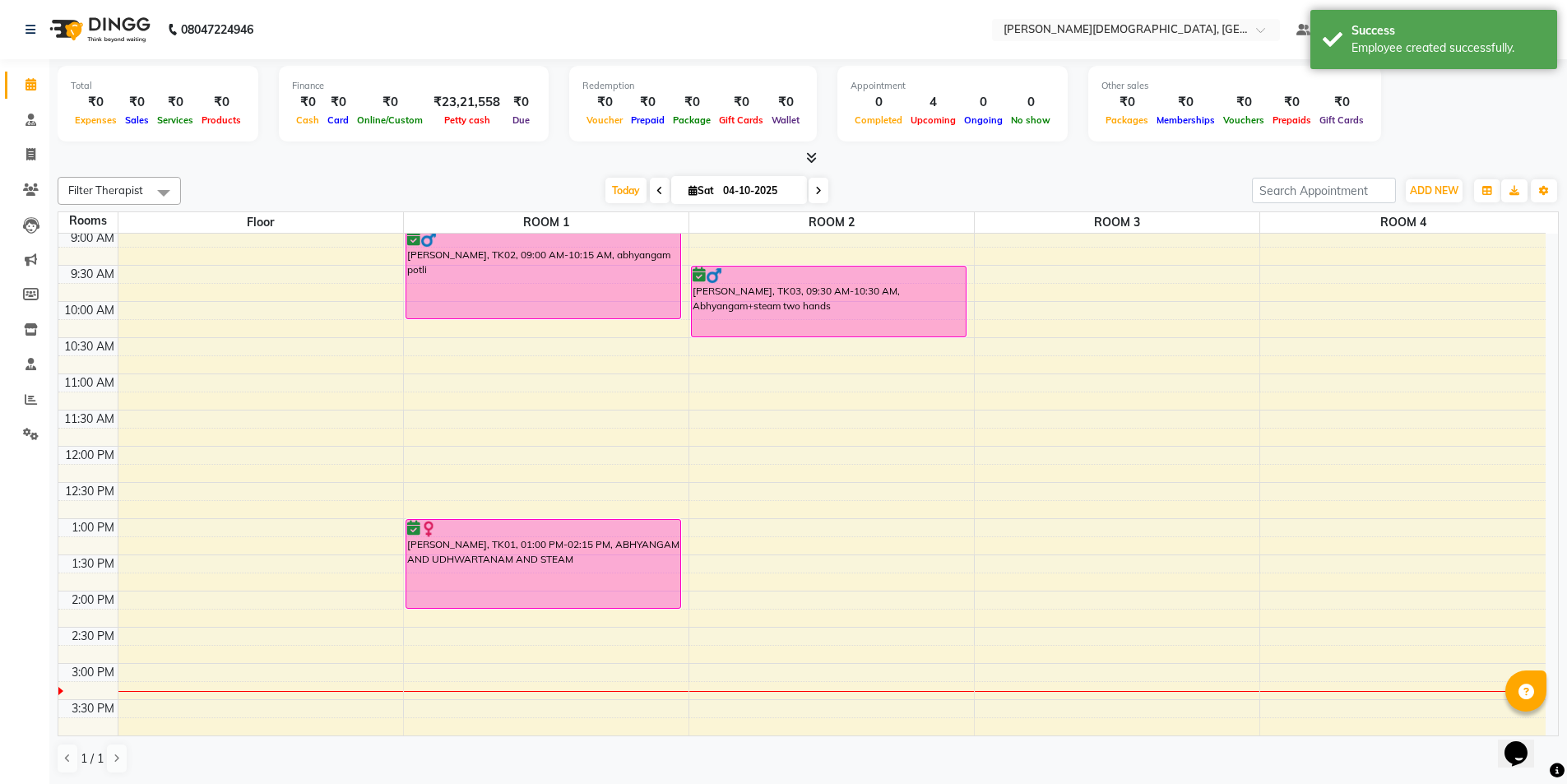
scroll to position [164, 0]
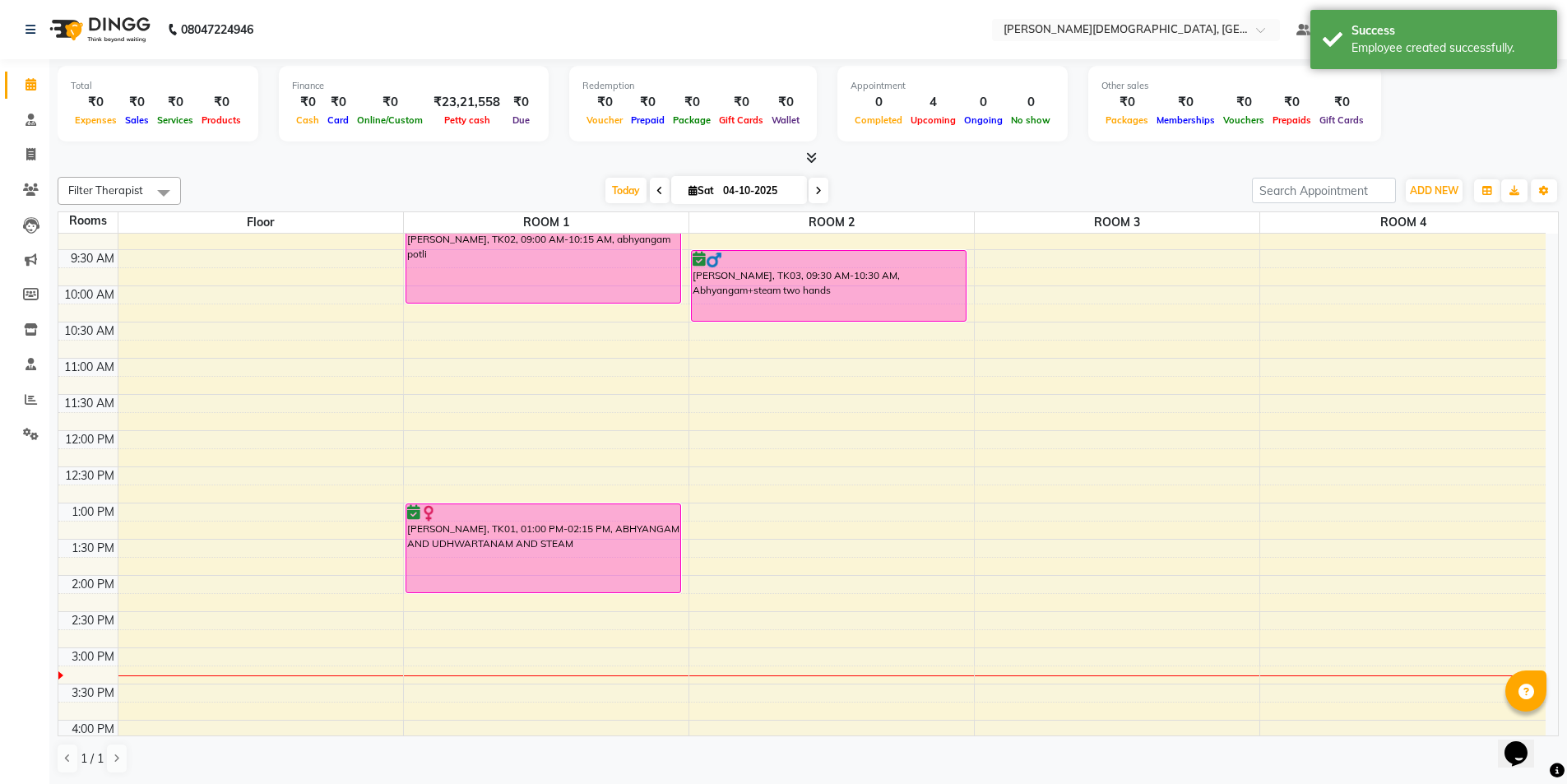
click at [1060, 294] on div "7:00 AM 7:30 AM 8:00 AM 8:30 AM 9:00 AM 9:30 AM 10:00 AM 10:30 AM 11:00 AM 11:3…" at bounding box center [802, 575] width 1488 height 1012
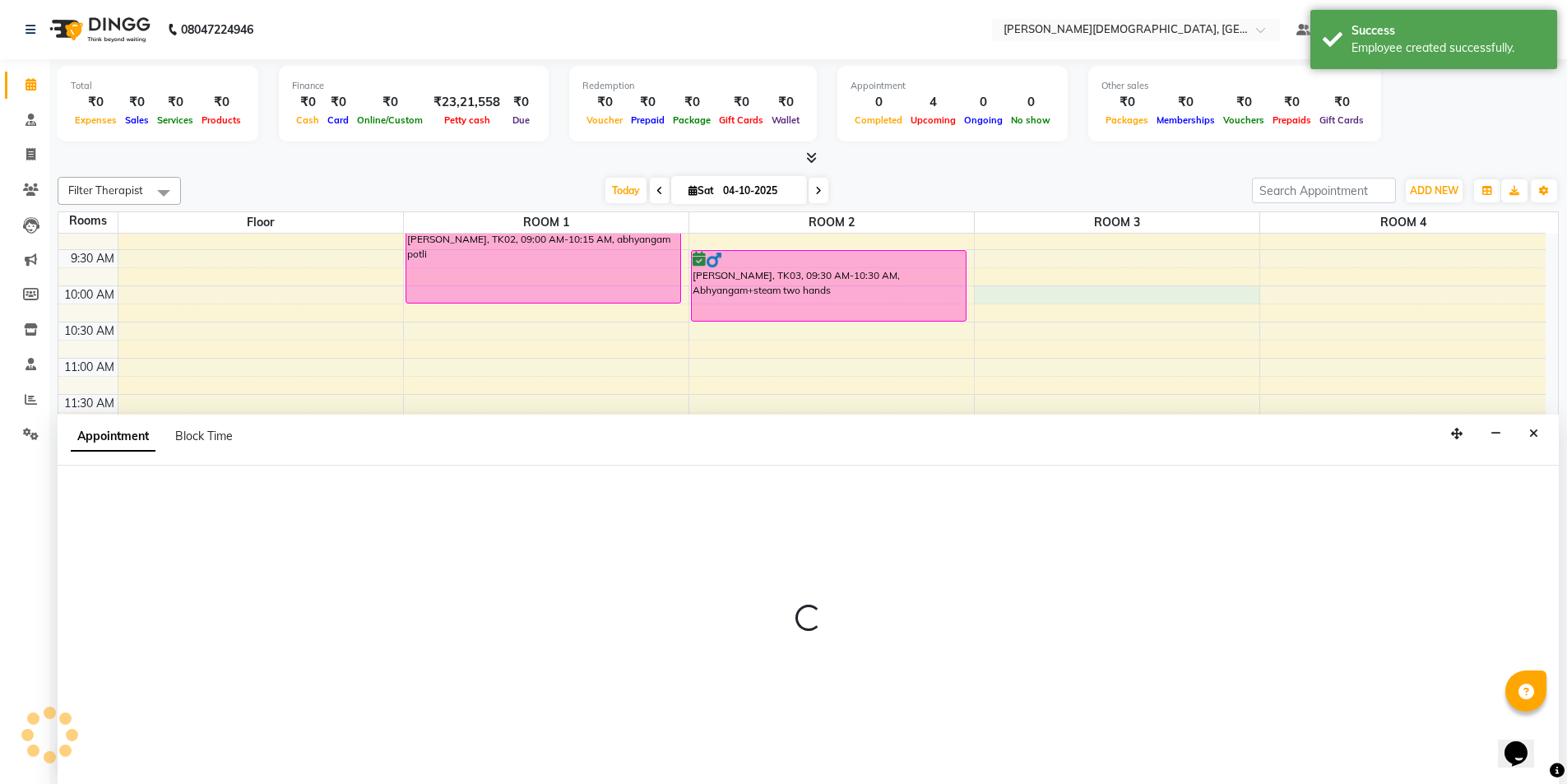
scroll to position [1, 0]
select select "tentative"
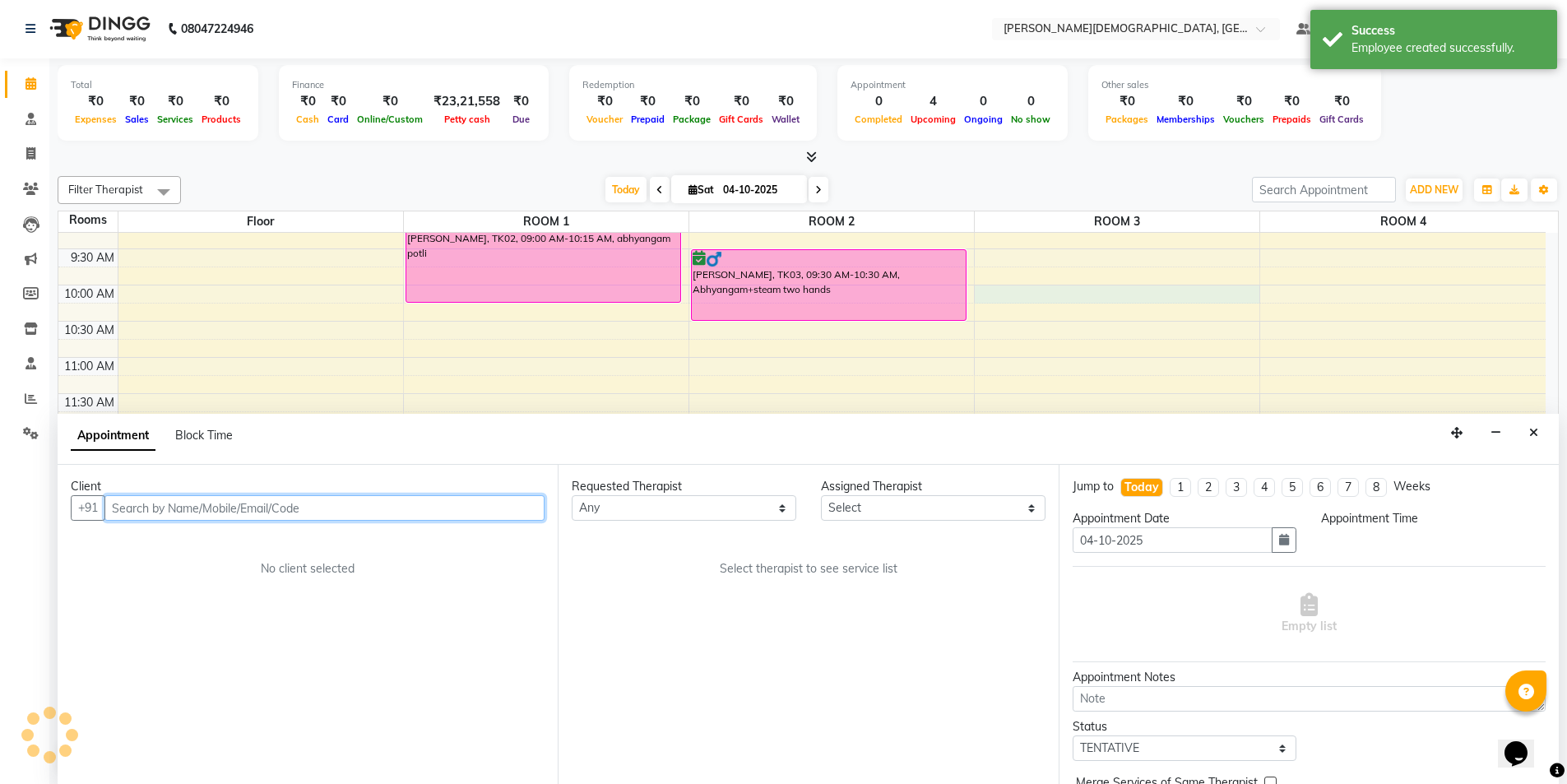
select select "600"
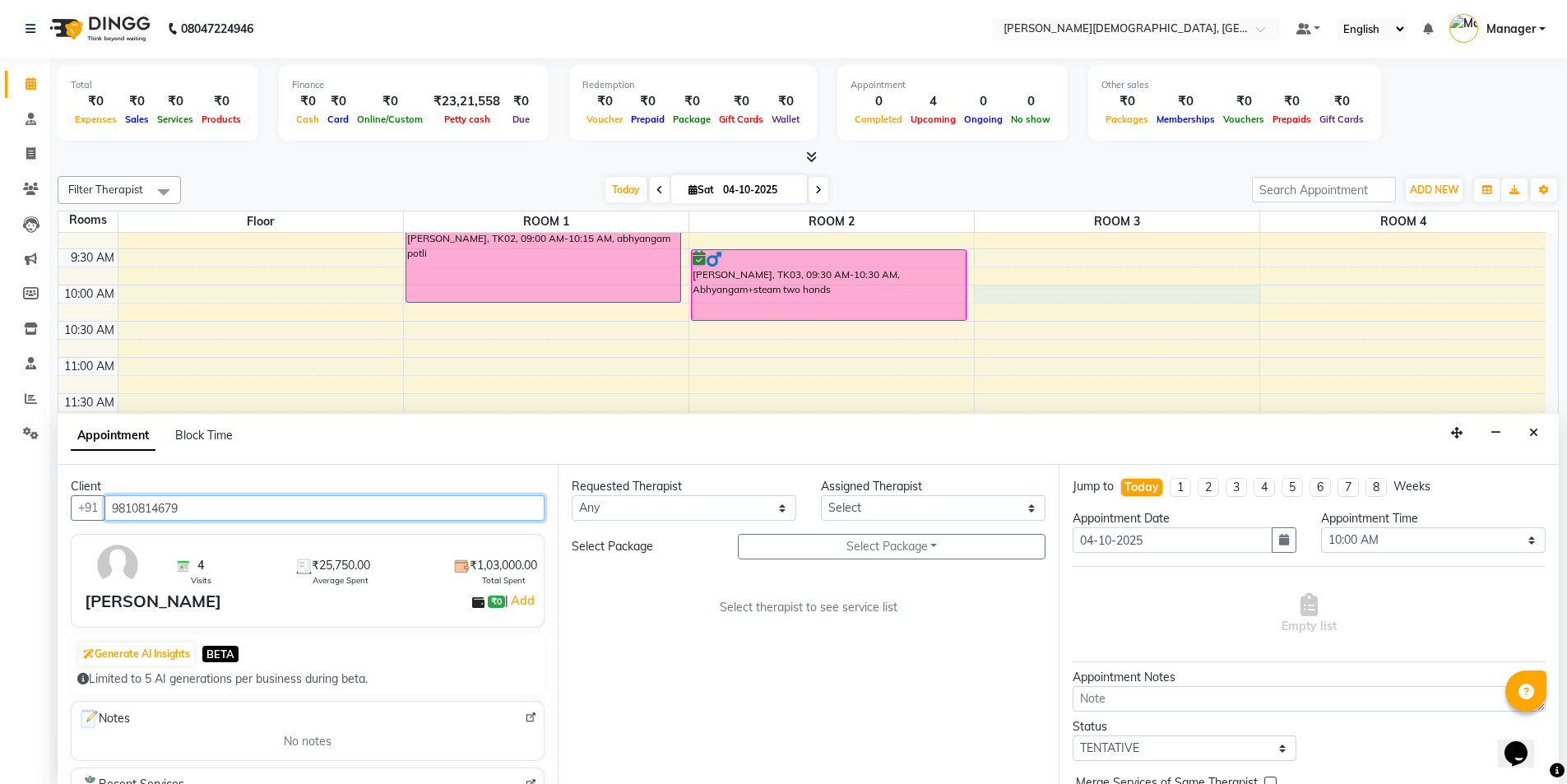
type input "9810814679"
click at [739, 509] on select "Any [PERSON_NAME] [PERSON_NAME] [PERSON_NAME] [PERSON_NAME] [PERSON_NAME] [PERS…" at bounding box center [684, 508] width 224 height 26
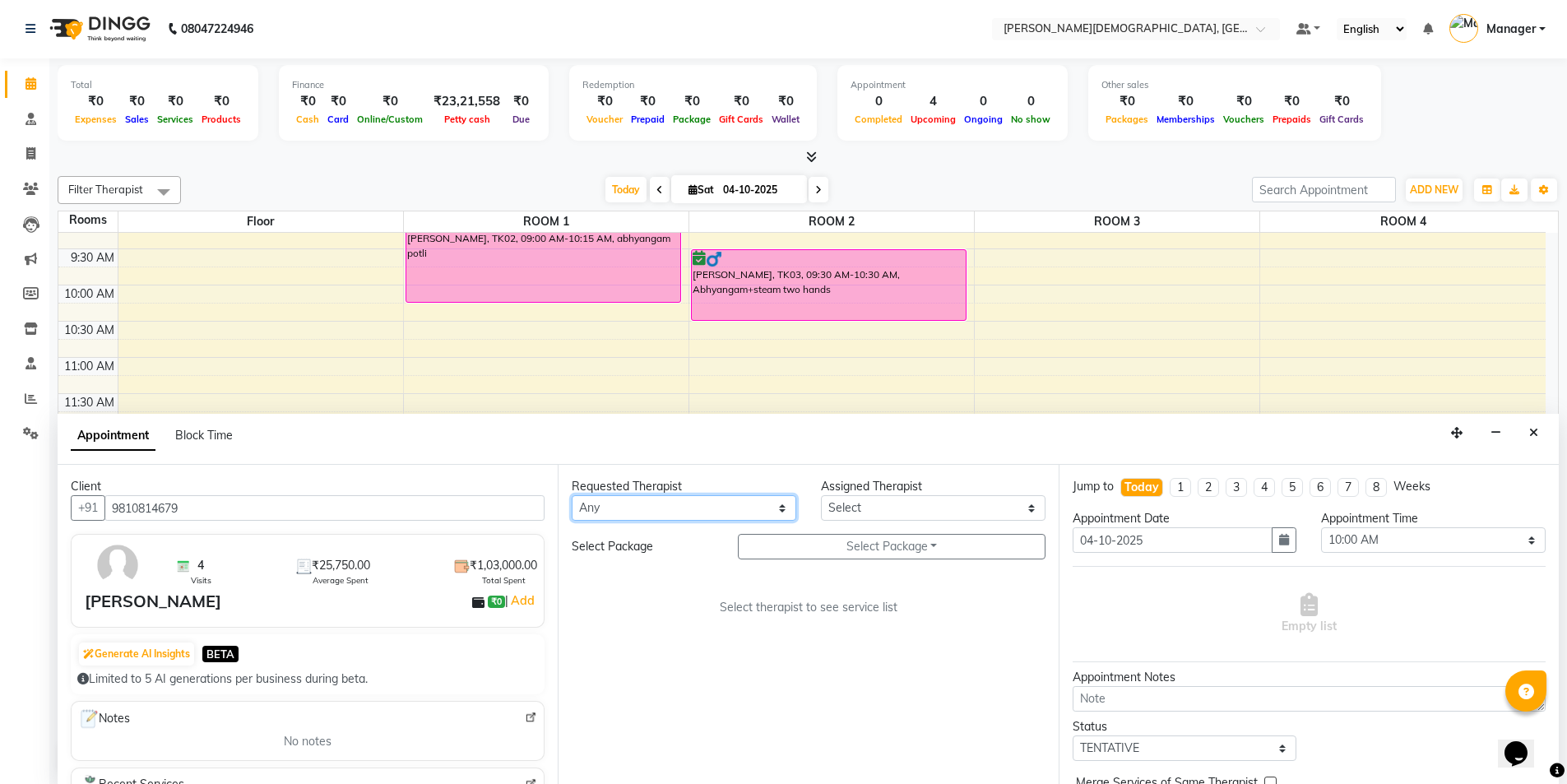
scroll to position [0, 0]
click at [763, 514] on select "Any [PERSON_NAME] [PERSON_NAME] [PERSON_NAME] [PERSON_NAME] [PERSON_NAME] [PERS…" at bounding box center [684, 509] width 224 height 26
select select "85572"
click at [572, 496] on select "Any [PERSON_NAME] [PERSON_NAME] [PERSON_NAME] [PERSON_NAME] [PERSON_NAME] [PERS…" at bounding box center [684, 509] width 224 height 26
select select "85572"
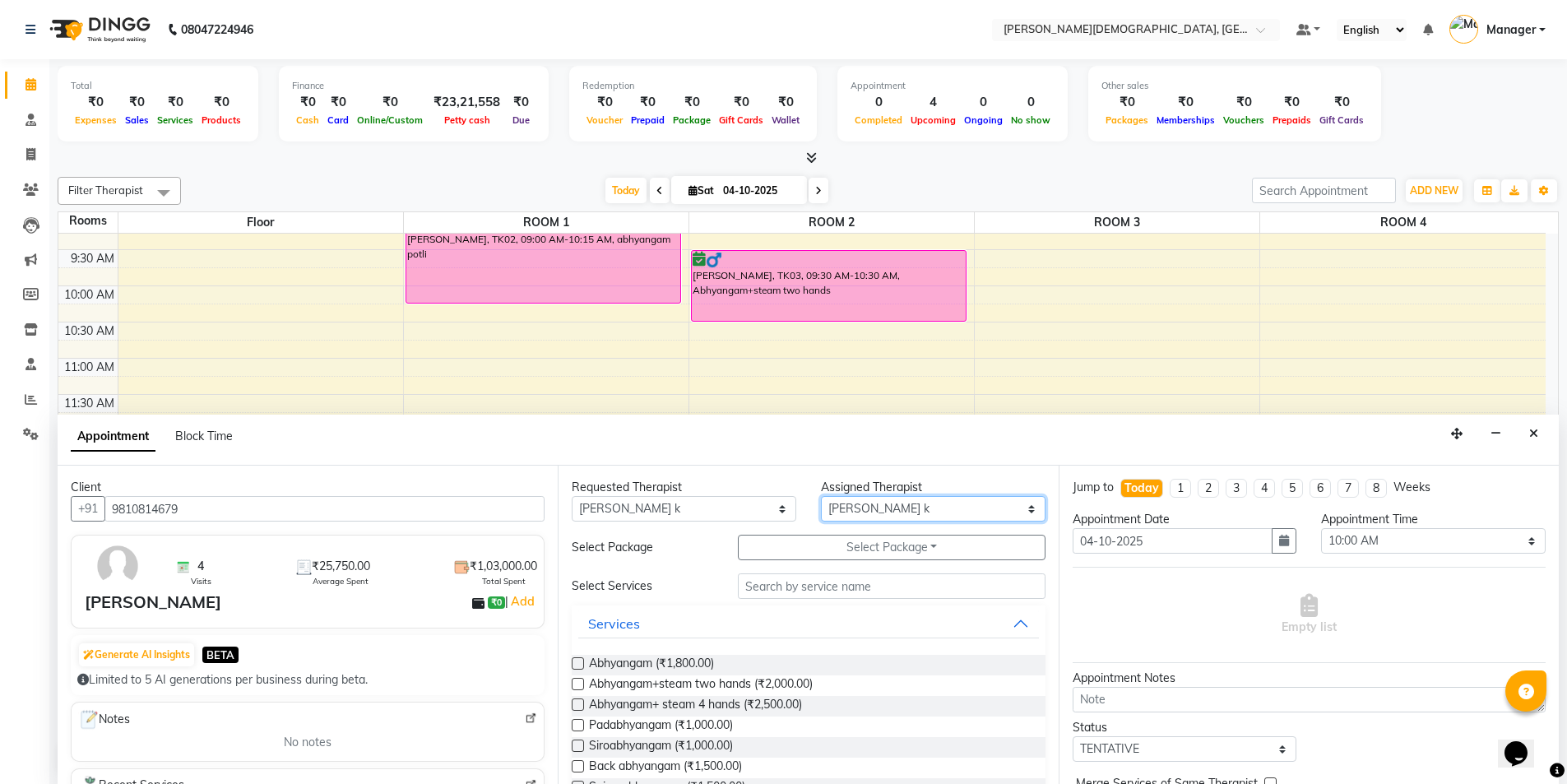
click at [883, 514] on select "Select [PERSON_NAME] [PERSON_NAME] [PERSON_NAME] [PERSON_NAME] [PERSON_NAME] [P…" at bounding box center [933, 509] width 224 height 26
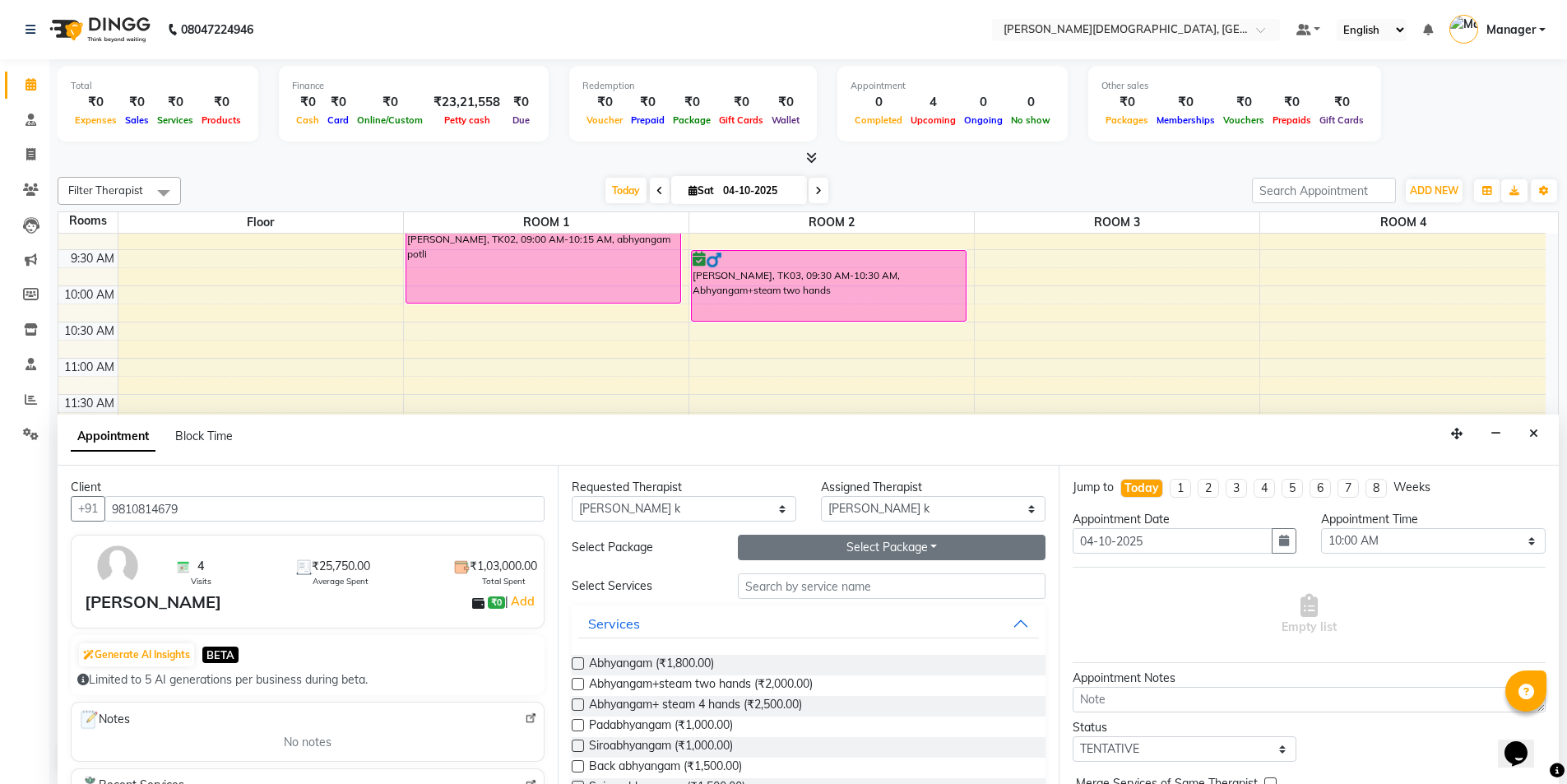
click at [955, 547] on button "Select Package Toggle Dropdown" at bounding box center [891, 548] width 307 height 26
click at [827, 577] on li "[PERSON_NAME]" at bounding box center [805, 581] width 131 height 24
click at [829, 552] on button "[PERSON_NAME]" at bounding box center [891, 548] width 307 height 26
click at [802, 606] on li "[PERSON_NAME]" at bounding box center [805, 605] width 131 height 24
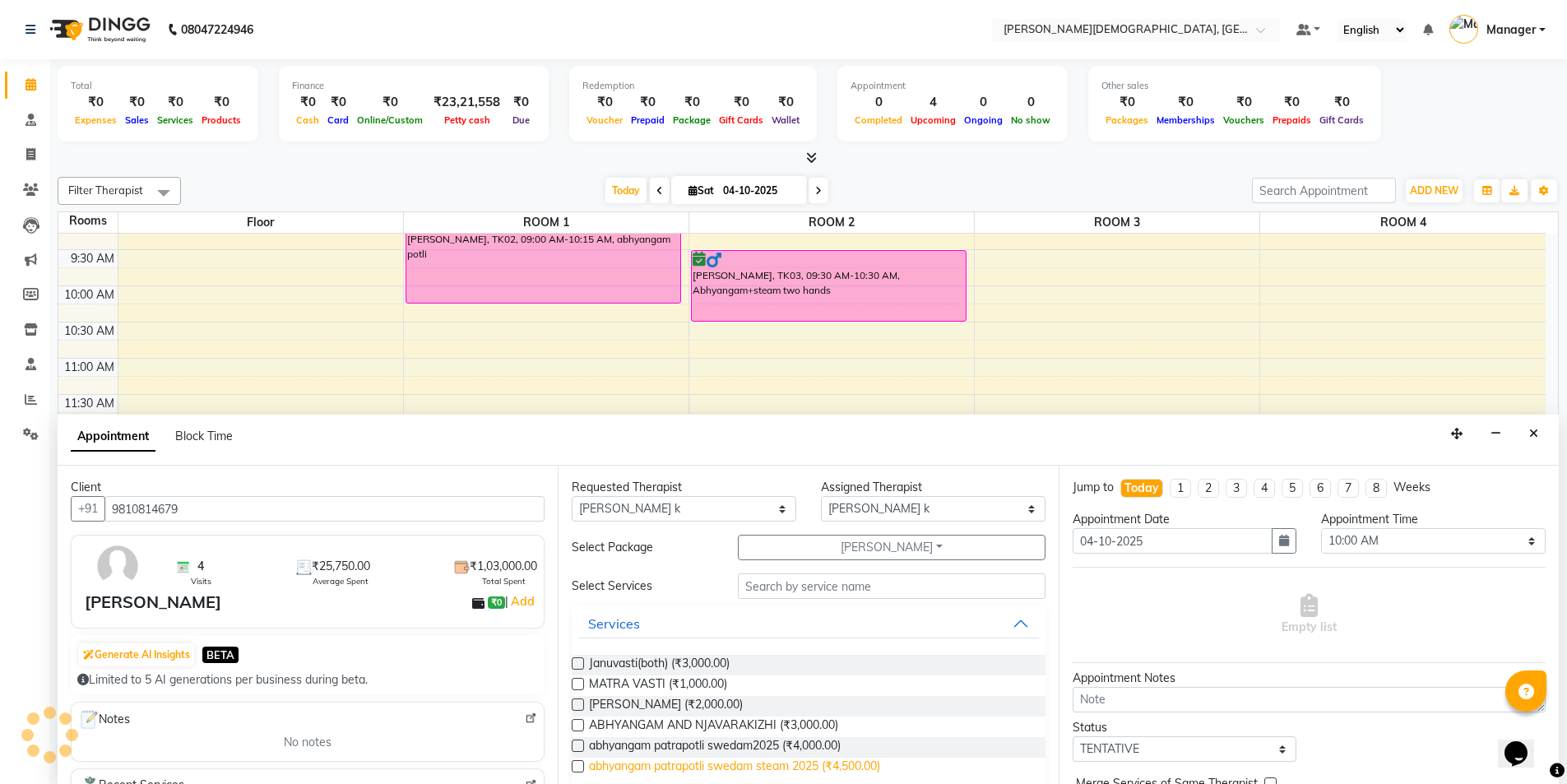
click at [780, 766] on span "abhyangam patrapotli swedam steam 2025 (₹4,500.00)" at bounding box center [735, 767] width 292 height 20
checkbox input "true"
select select "3316"
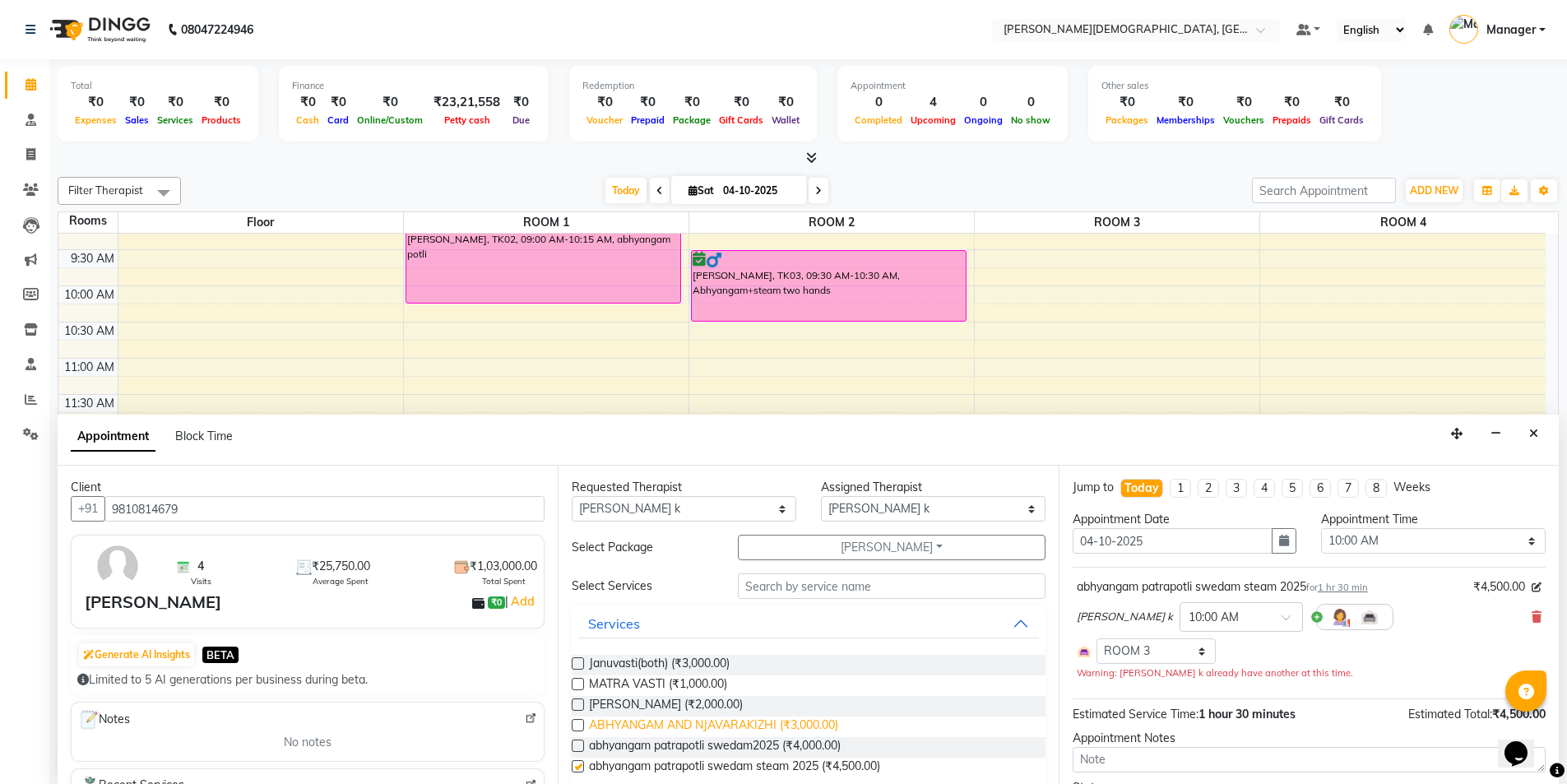
checkbox input "false"
click at [670, 683] on span "MATRA VASTI (₹1,000.00)" at bounding box center [658, 685] width 138 height 20
checkbox input "true"
select select "3316"
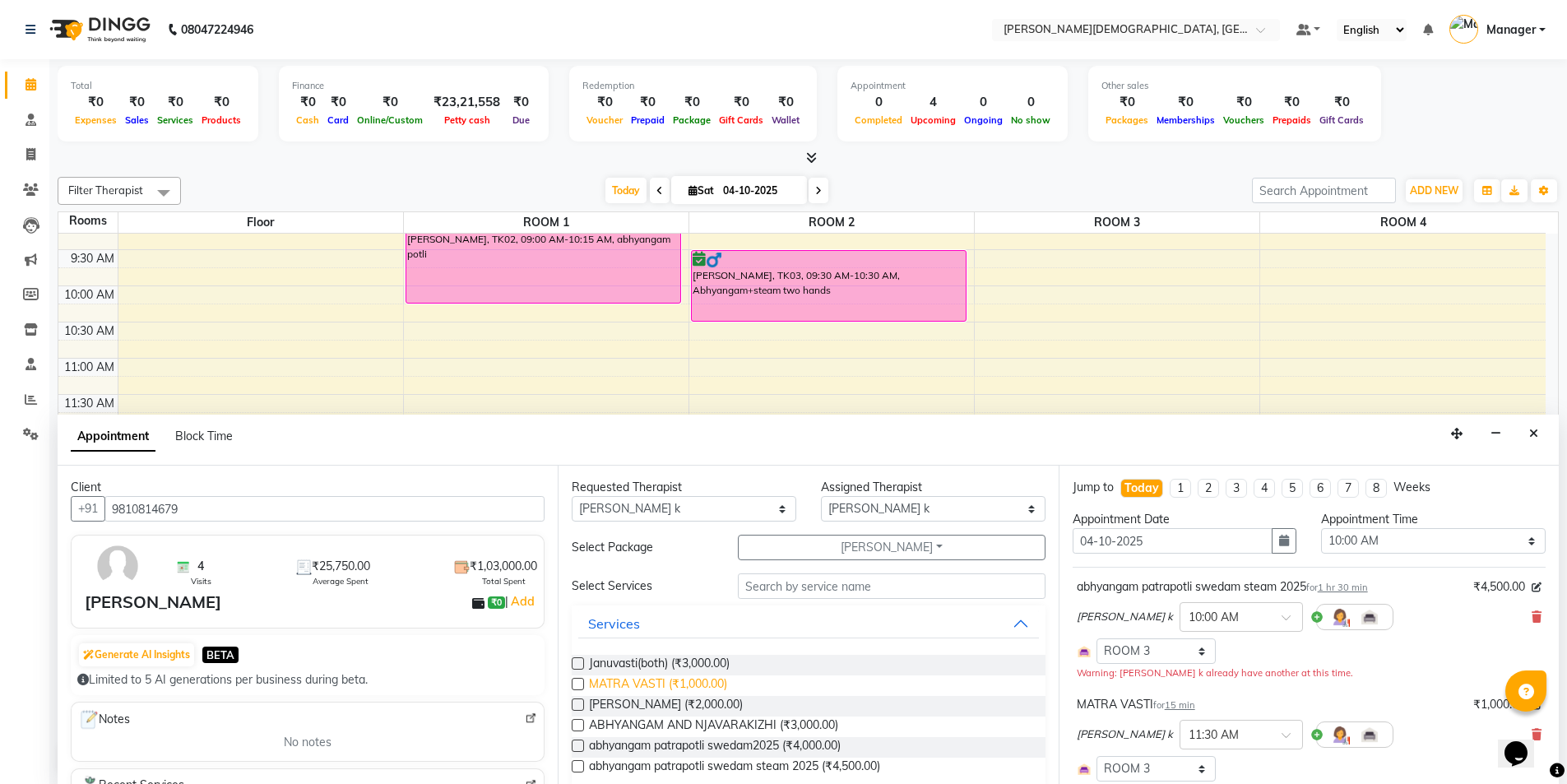
checkbox input "false"
click at [717, 662] on span "Januvasti(both) (₹3,000.00)" at bounding box center [659, 665] width 140 height 20
checkbox input "true"
select select "3316"
checkbox input "false"
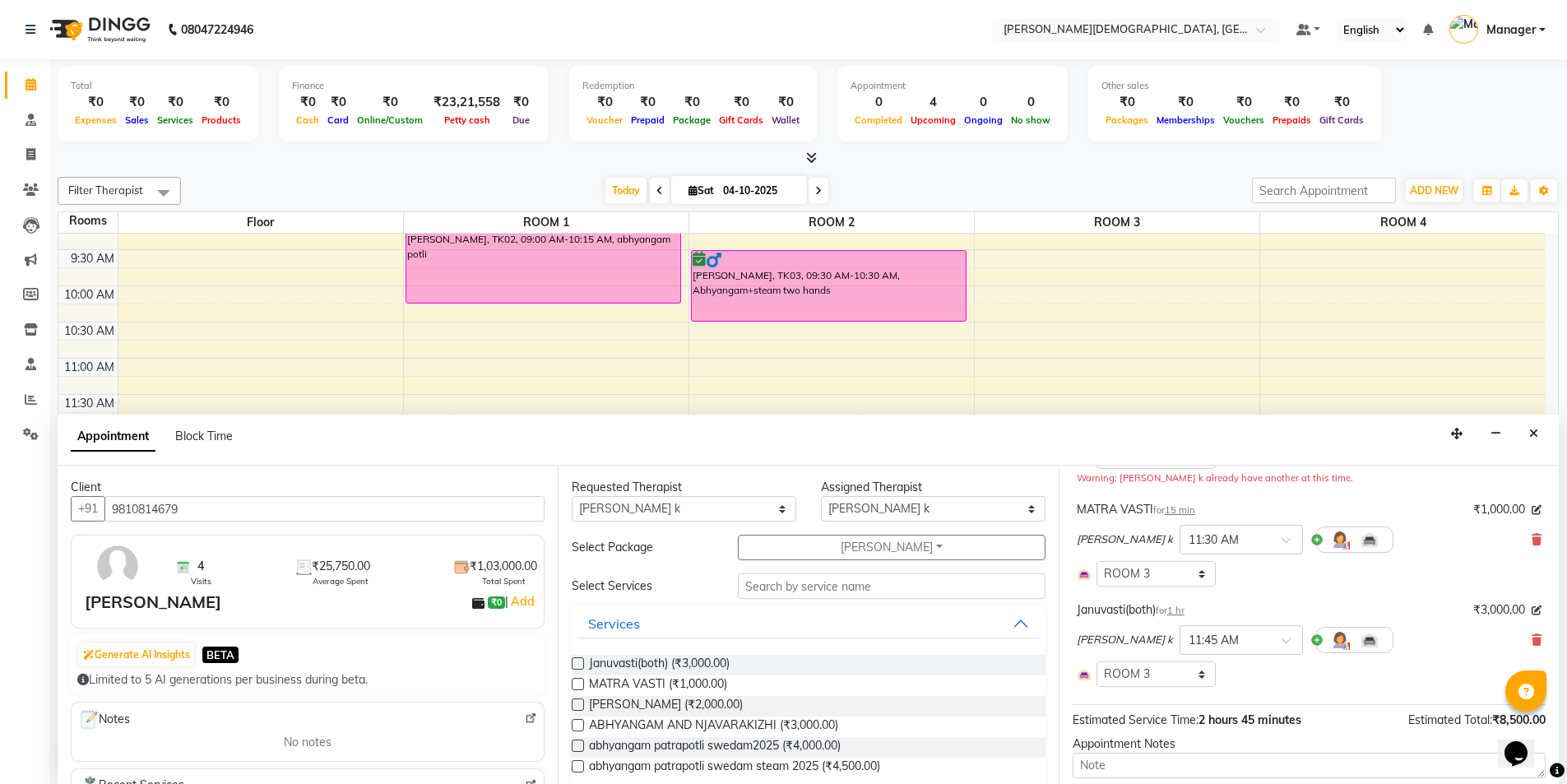
scroll to position [341, 0]
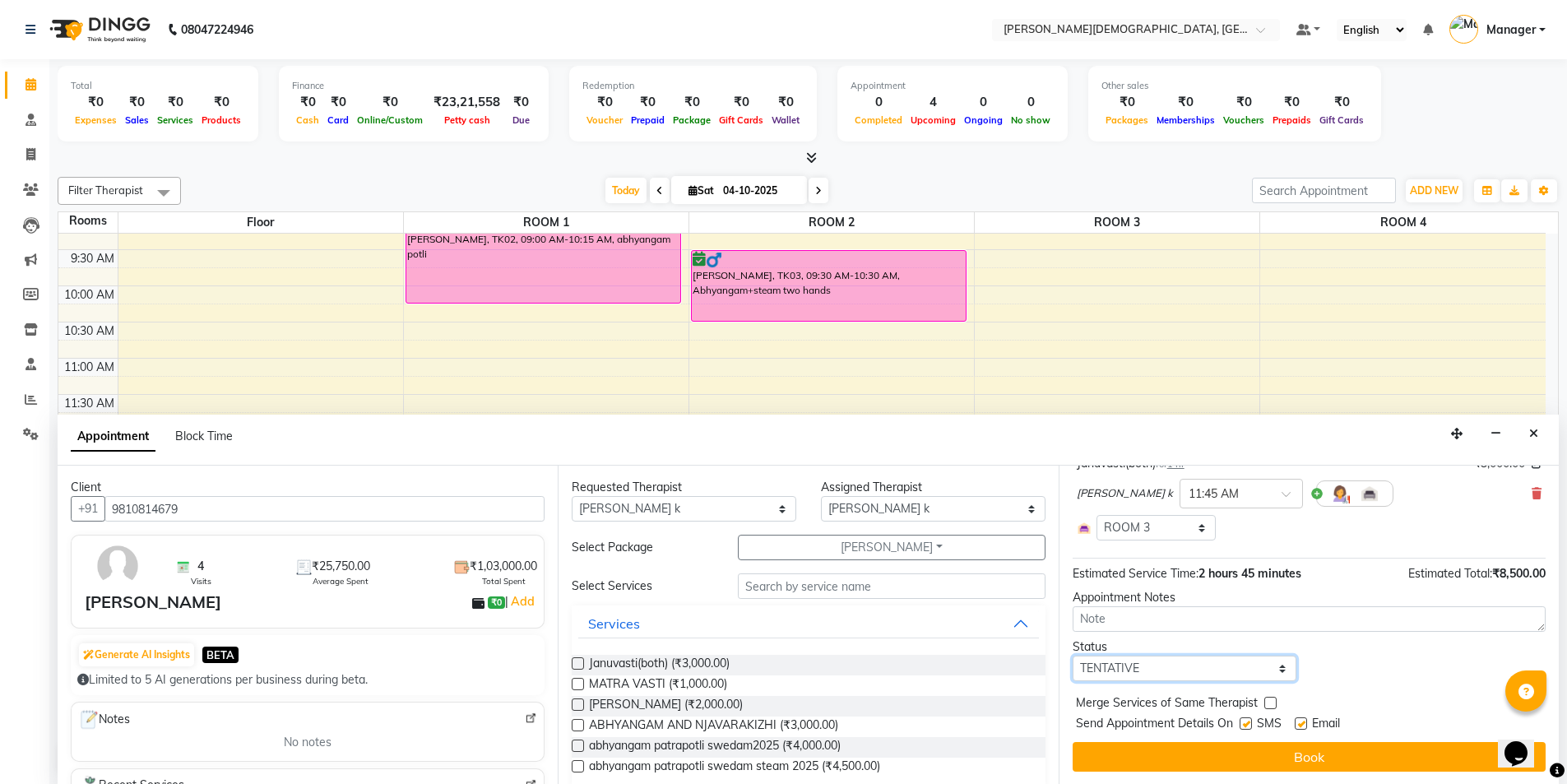
click at [1255, 669] on select "Select TENTATIVE CONFIRM CHECK-IN UPCOMING" at bounding box center [1185, 669] width 224 height 26
select select "check-in"
click at [1073, 656] on select "Select TENTATIVE CONFIRM CHECK-IN UPCOMING" at bounding box center [1185, 669] width 224 height 26
click at [1248, 719] on label at bounding box center [1246, 722] width 12 height 12
click at [1248, 719] on input "checkbox" at bounding box center [1246, 725] width 11 height 11
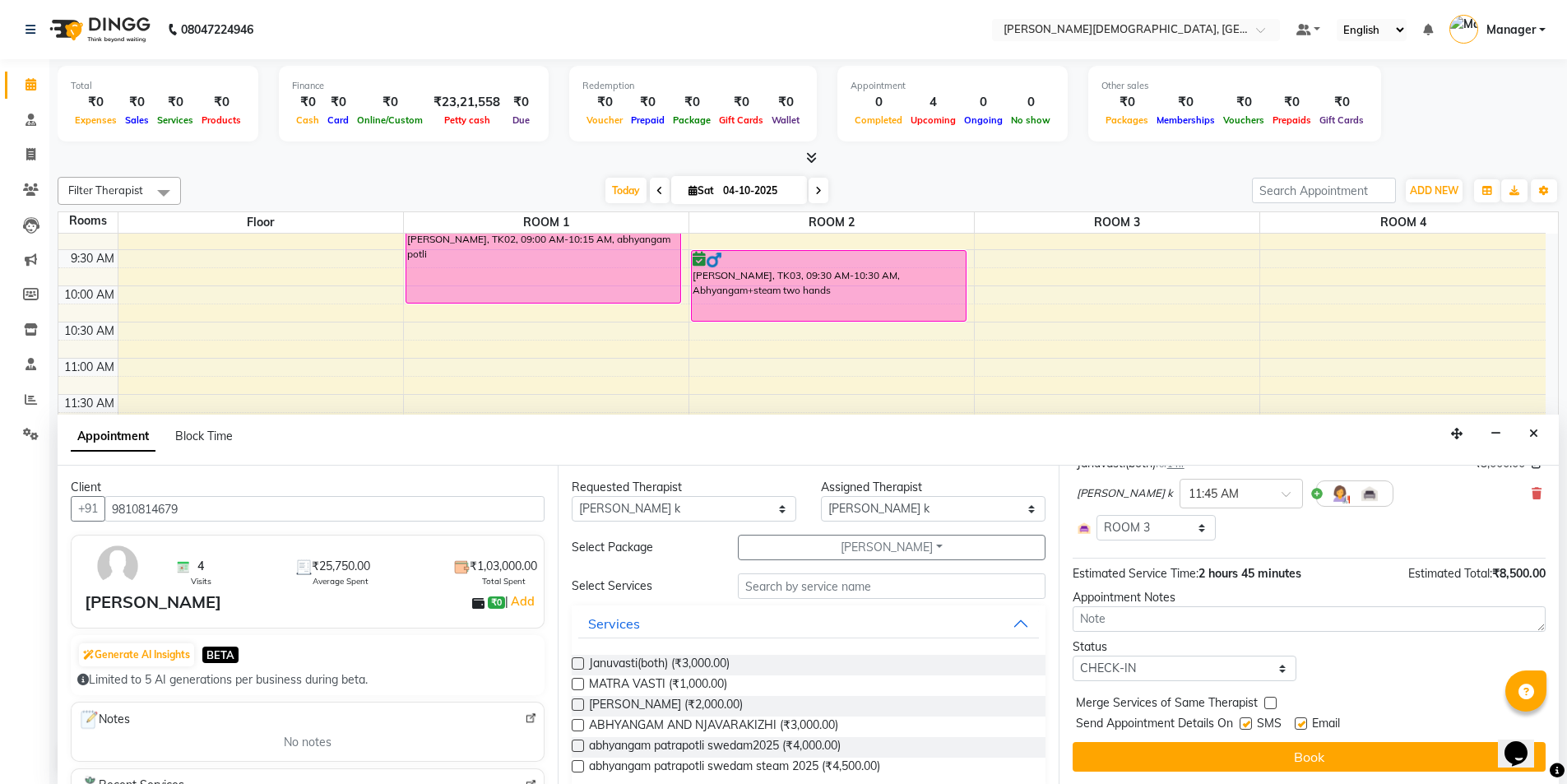
checkbox input "false"
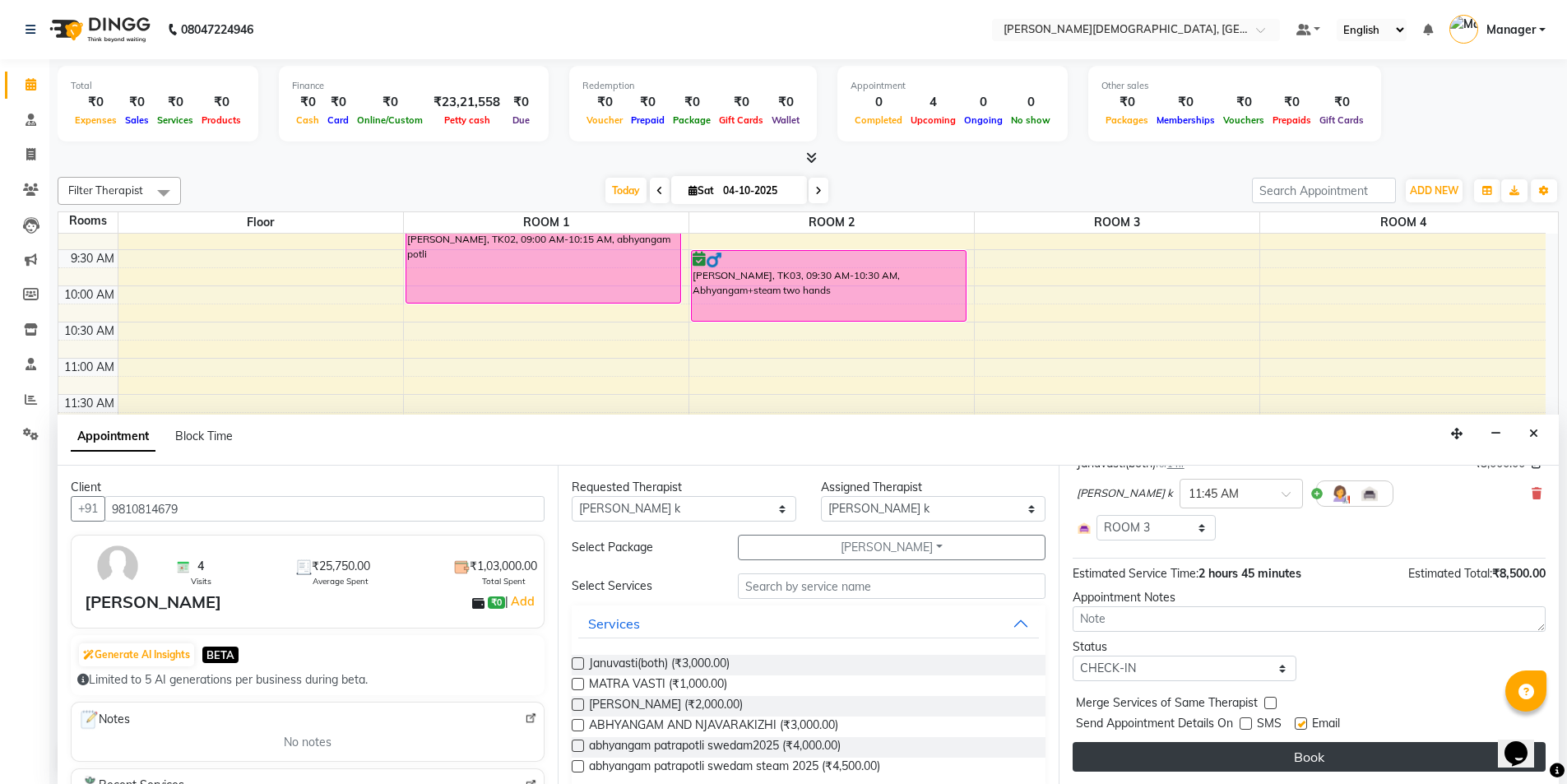
click at [1213, 754] on button "Book" at bounding box center [1310, 756] width 473 height 30
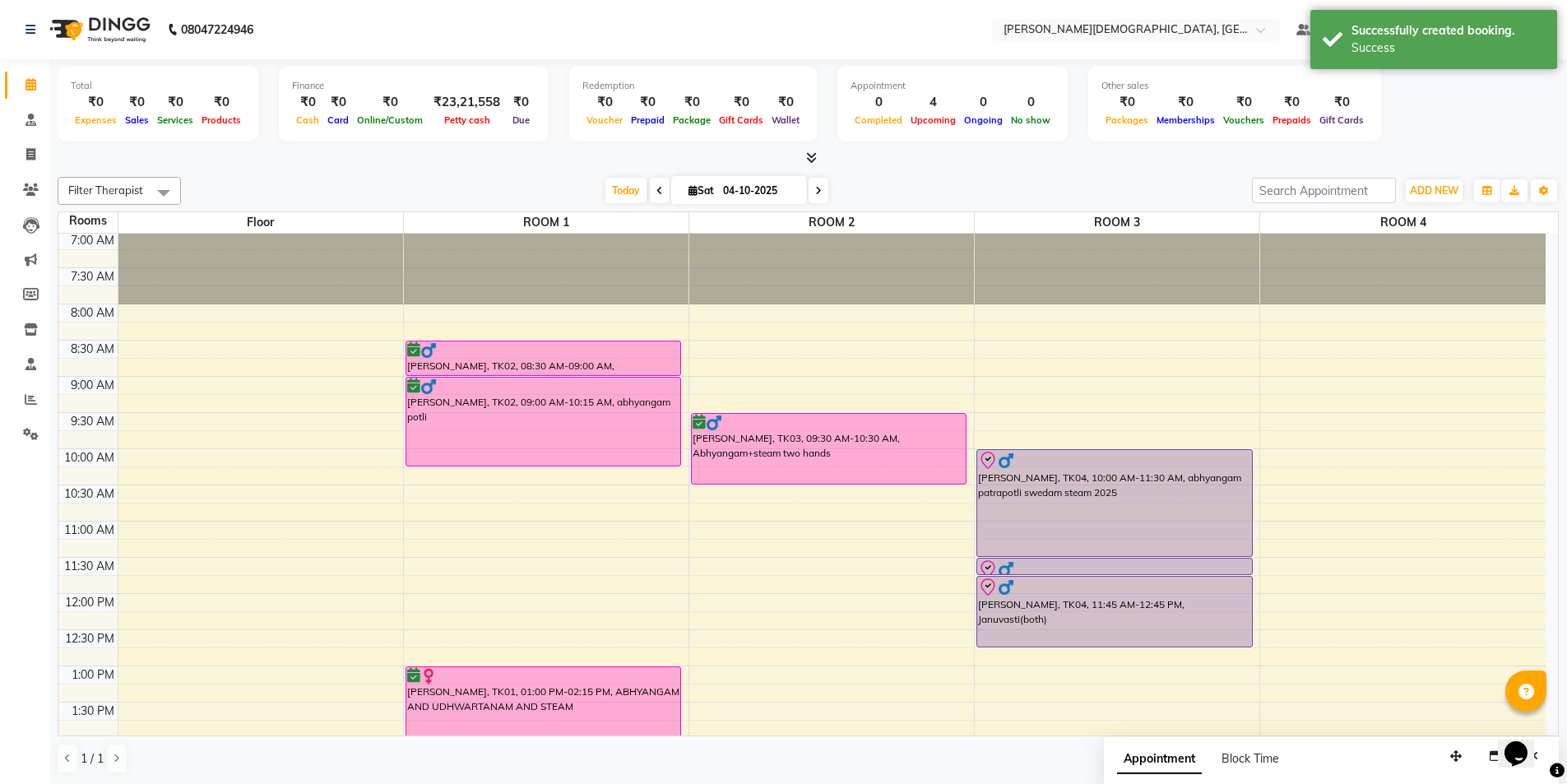
scroll to position [0, 0]
click at [588, 497] on div "7:00 AM 7:30 AM 8:00 AM 8:30 AM 9:00 AM 9:30 AM 10:00 AM 10:30 AM 11:00 AM 11:3…" at bounding box center [802, 739] width 1488 height 1012
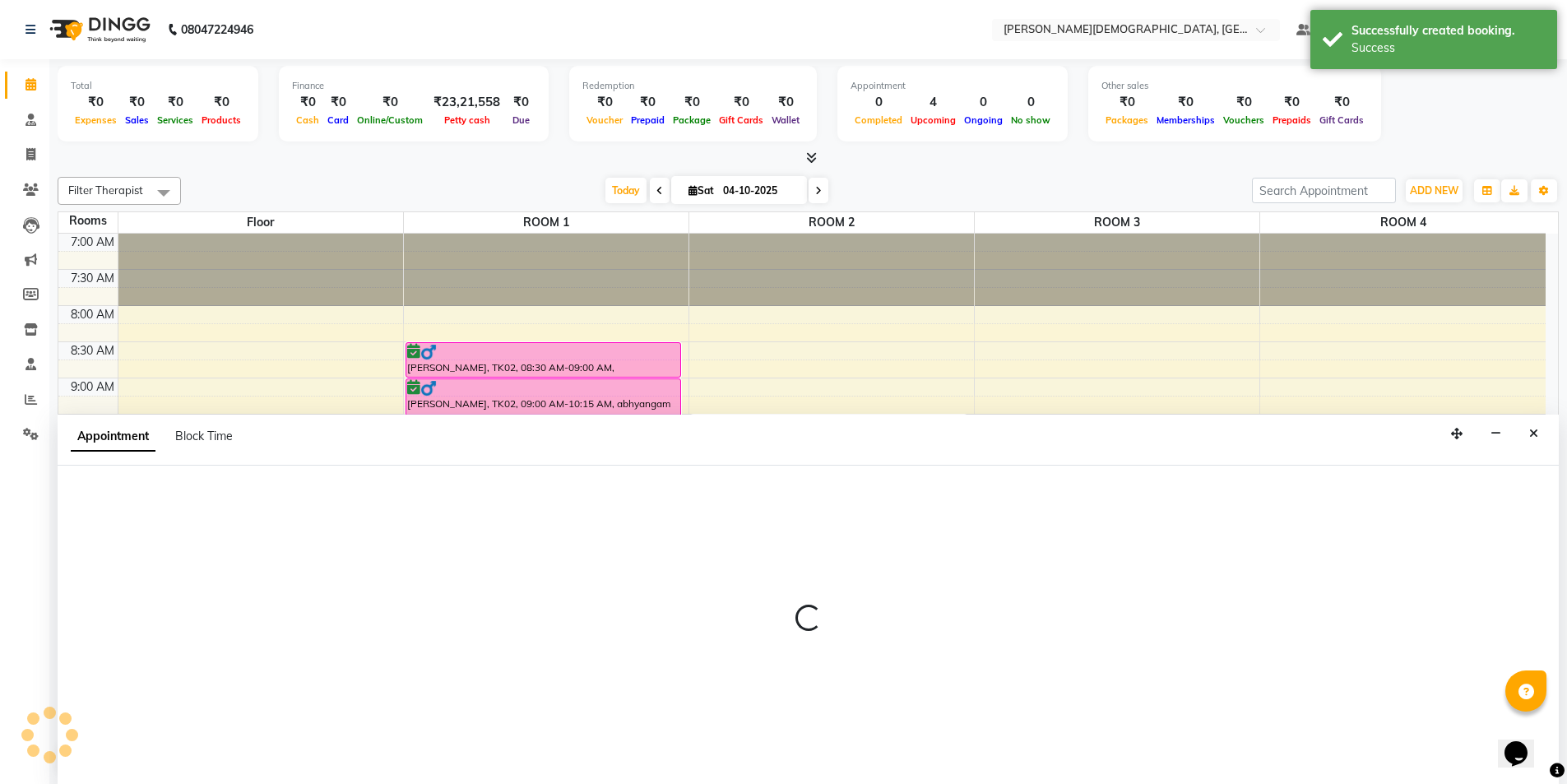
scroll to position [1, 0]
select select "630"
select select "tentative"
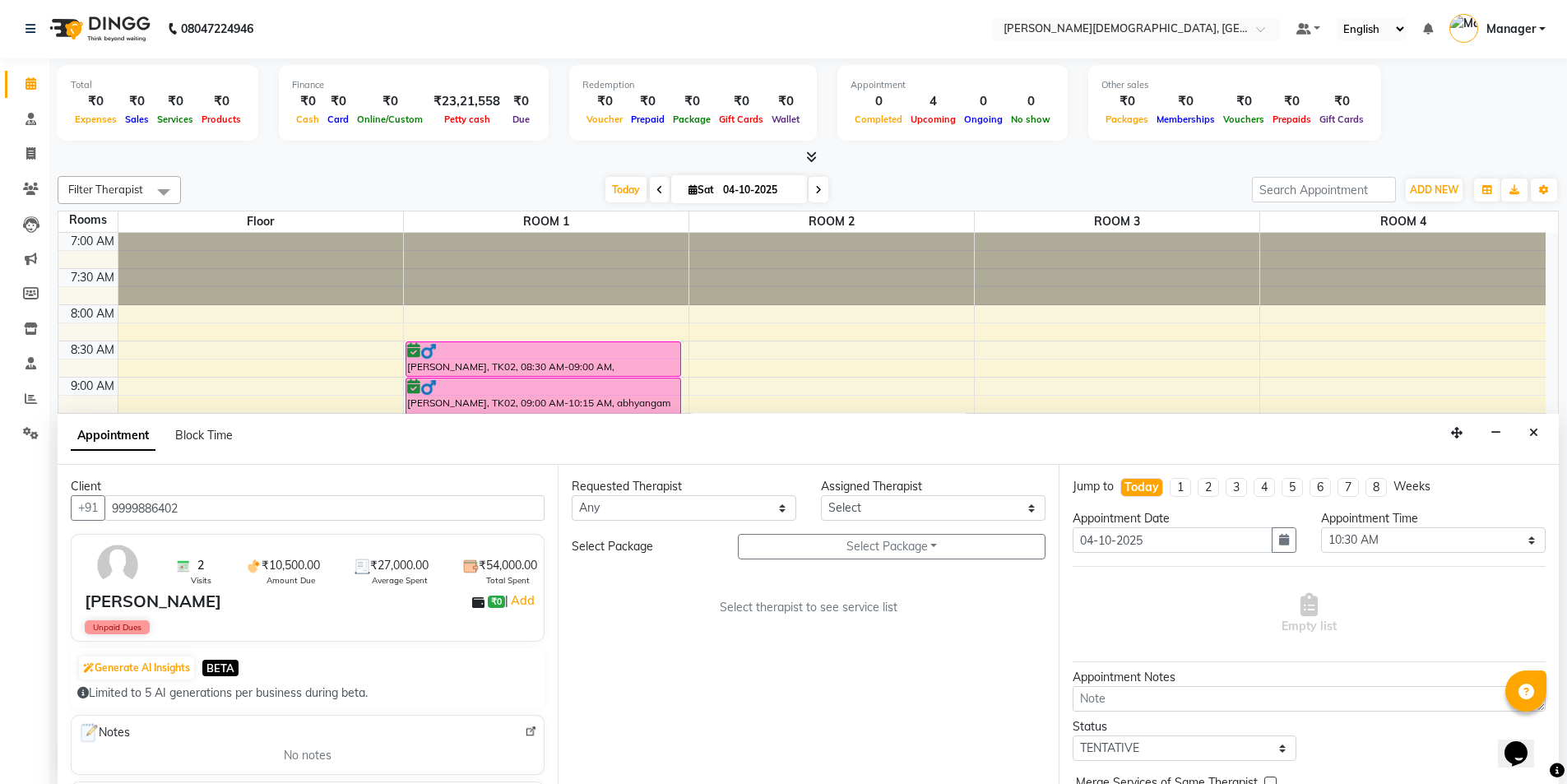
type input "9999886402"
click at [697, 512] on select "Any [PERSON_NAME] [PERSON_NAME] [PERSON_NAME] [PERSON_NAME] [PERSON_NAME] [PERS…" at bounding box center [684, 508] width 224 height 26
click at [1537, 435] on icon "Close" at bounding box center [1534, 433] width 9 height 11
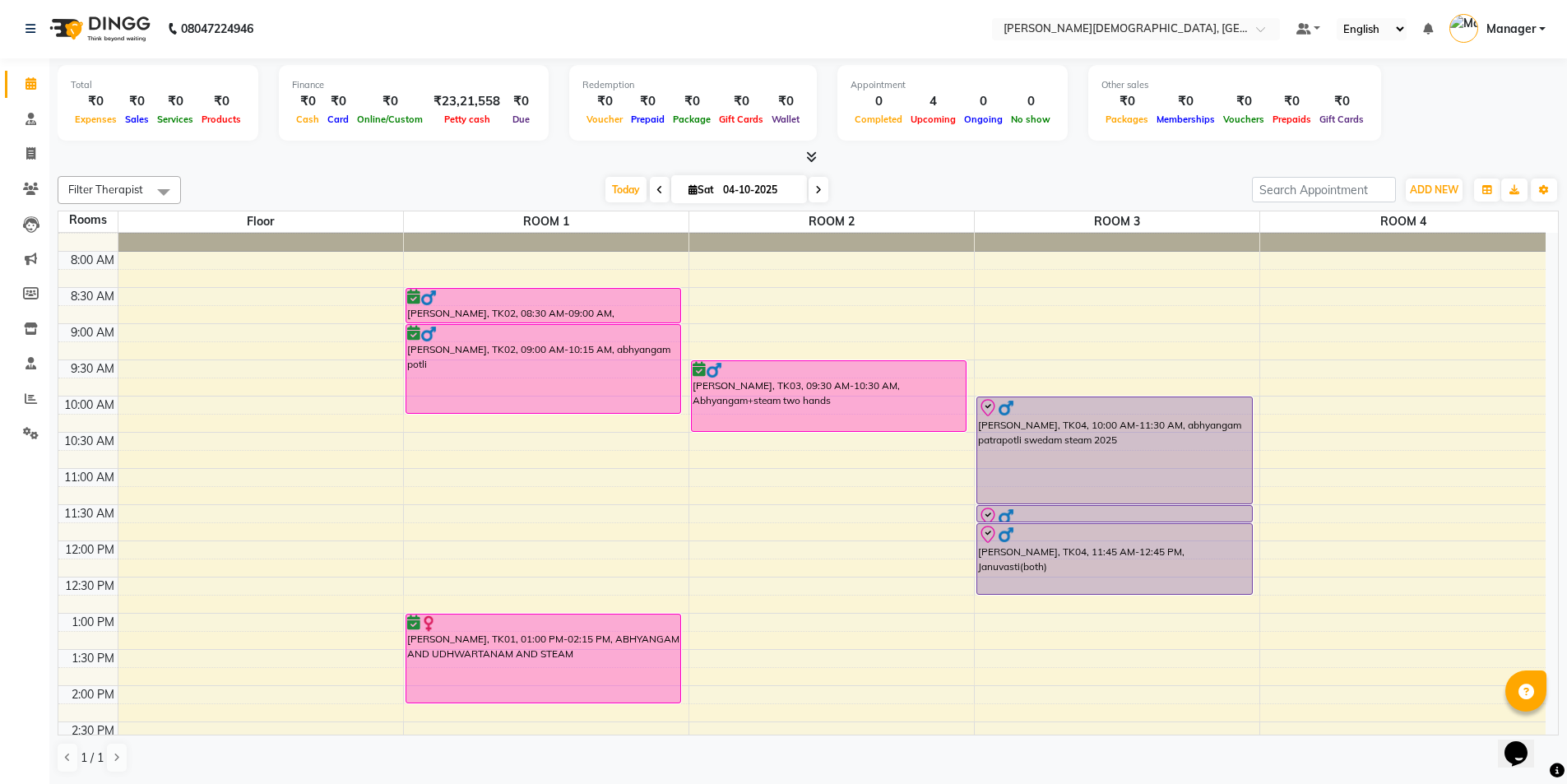
scroll to position [82, 0]
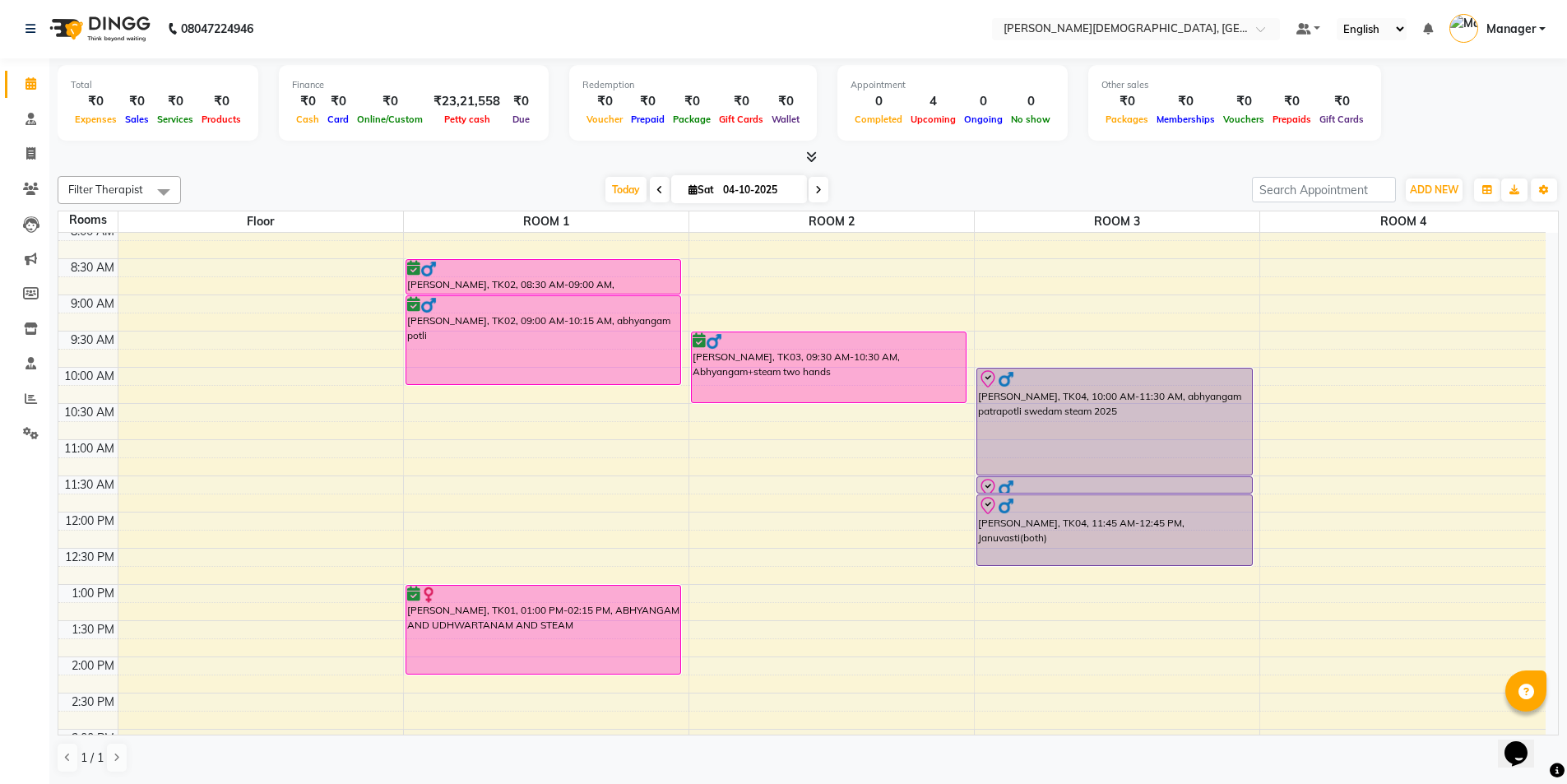
click at [747, 699] on div "7:00 AM 7:30 AM 8:00 AM 8:30 AM 9:00 AM 9:30 AM 10:00 AM 10:30 AM 11:00 AM 11:3…" at bounding box center [802, 656] width 1488 height 1012
select select "tentative"
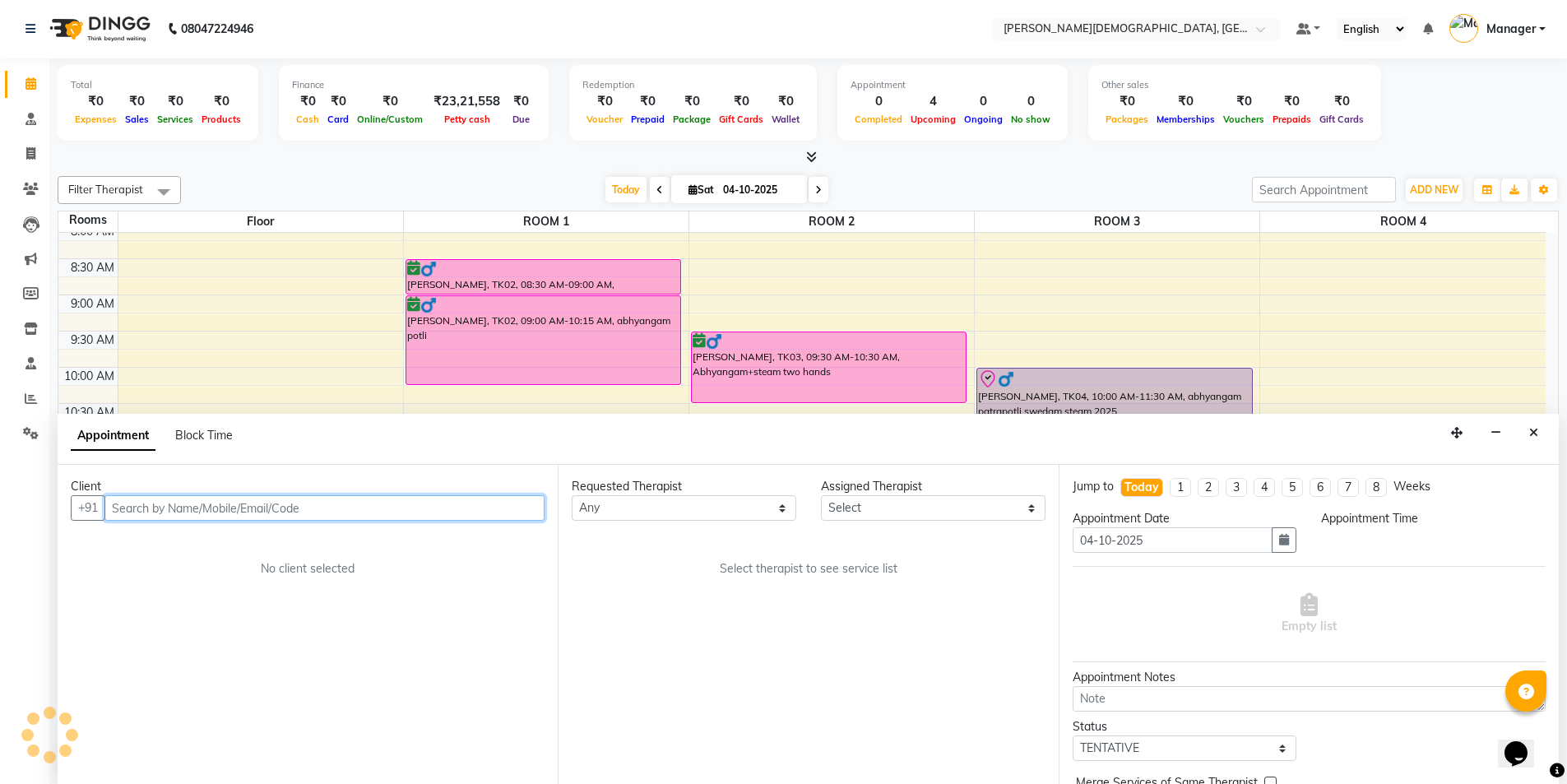
select select "870"
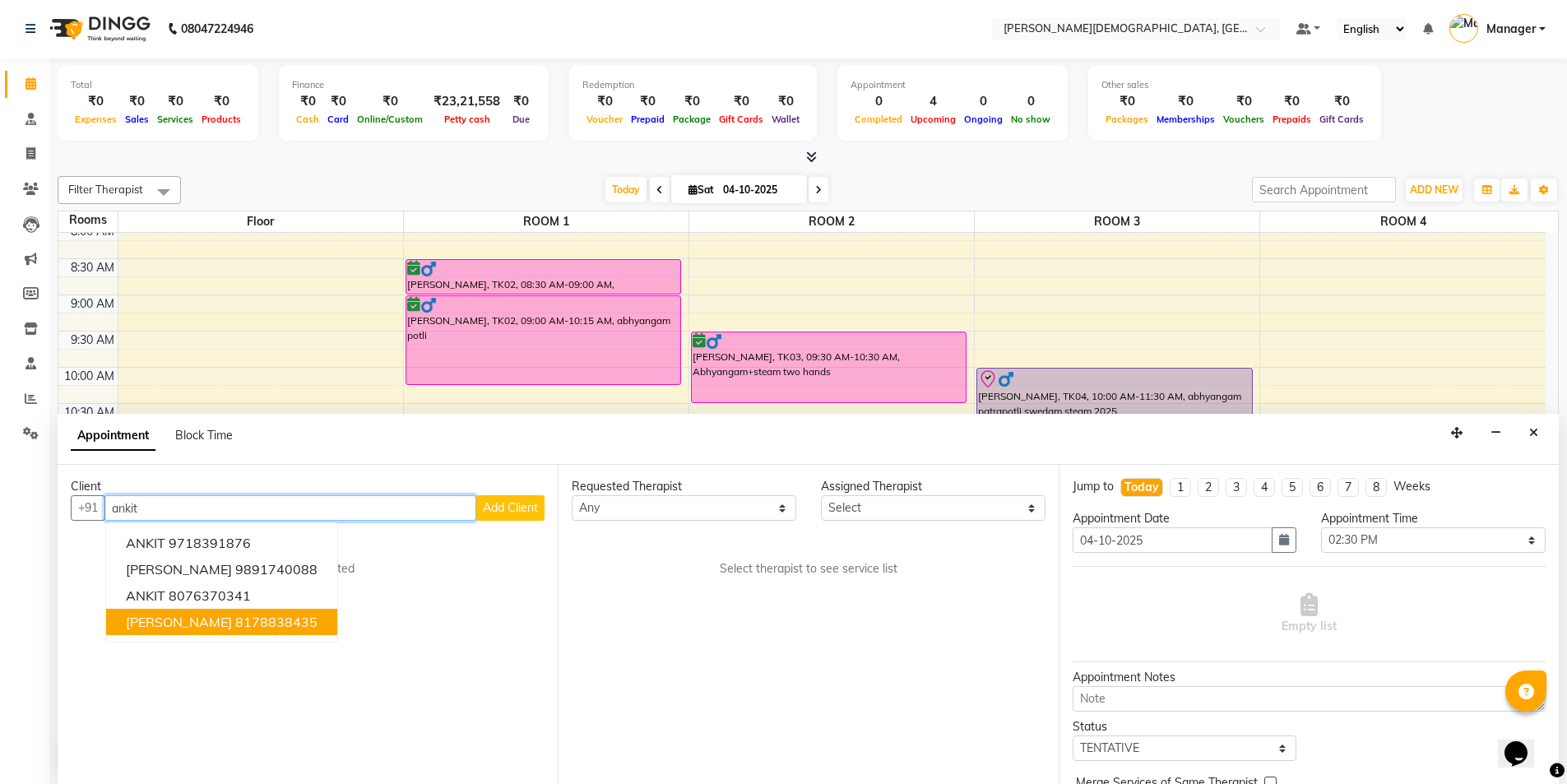
click at [266, 631] on button "[PERSON_NAME] 8178838435" at bounding box center [221, 622] width 232 height 27
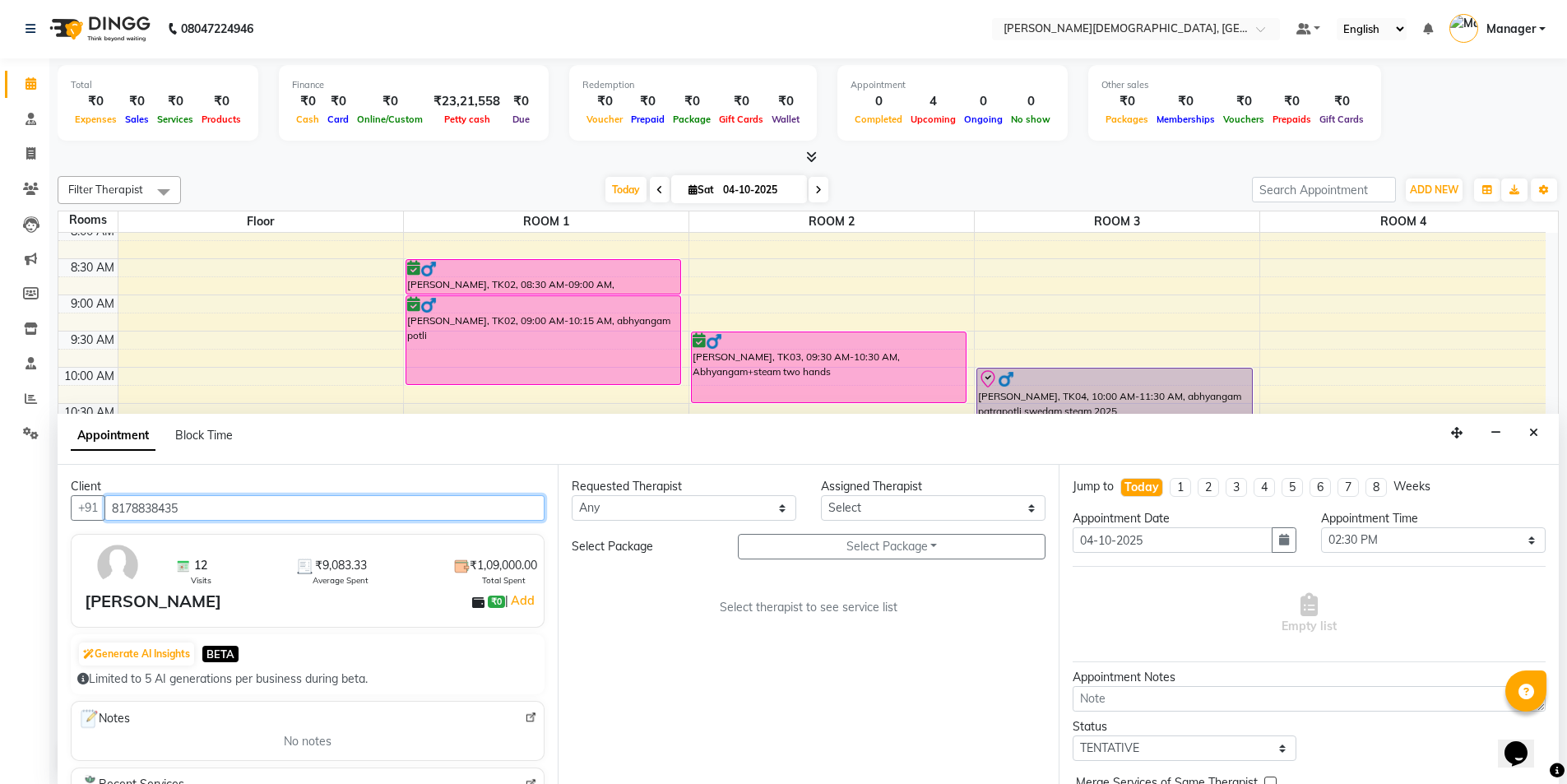
type input "8178838435"
click at [726, 514] on select "Any [PERSON_NAME] [PERSON_NAME] [PERSON_NAME] [PERSON_NAME] [PERSON_NAME] [PERS…" at bounding box center [684, 508] width 224 height 26
select select "66654"
click at [572, 495] on select "Any [PERSON_NAME] [PERSON_NAME] [PERSON_NAME] [PERSON_NAME] [PERSON_NAME] [PERS…" at bounding box center [684, 508] width 224 height 26
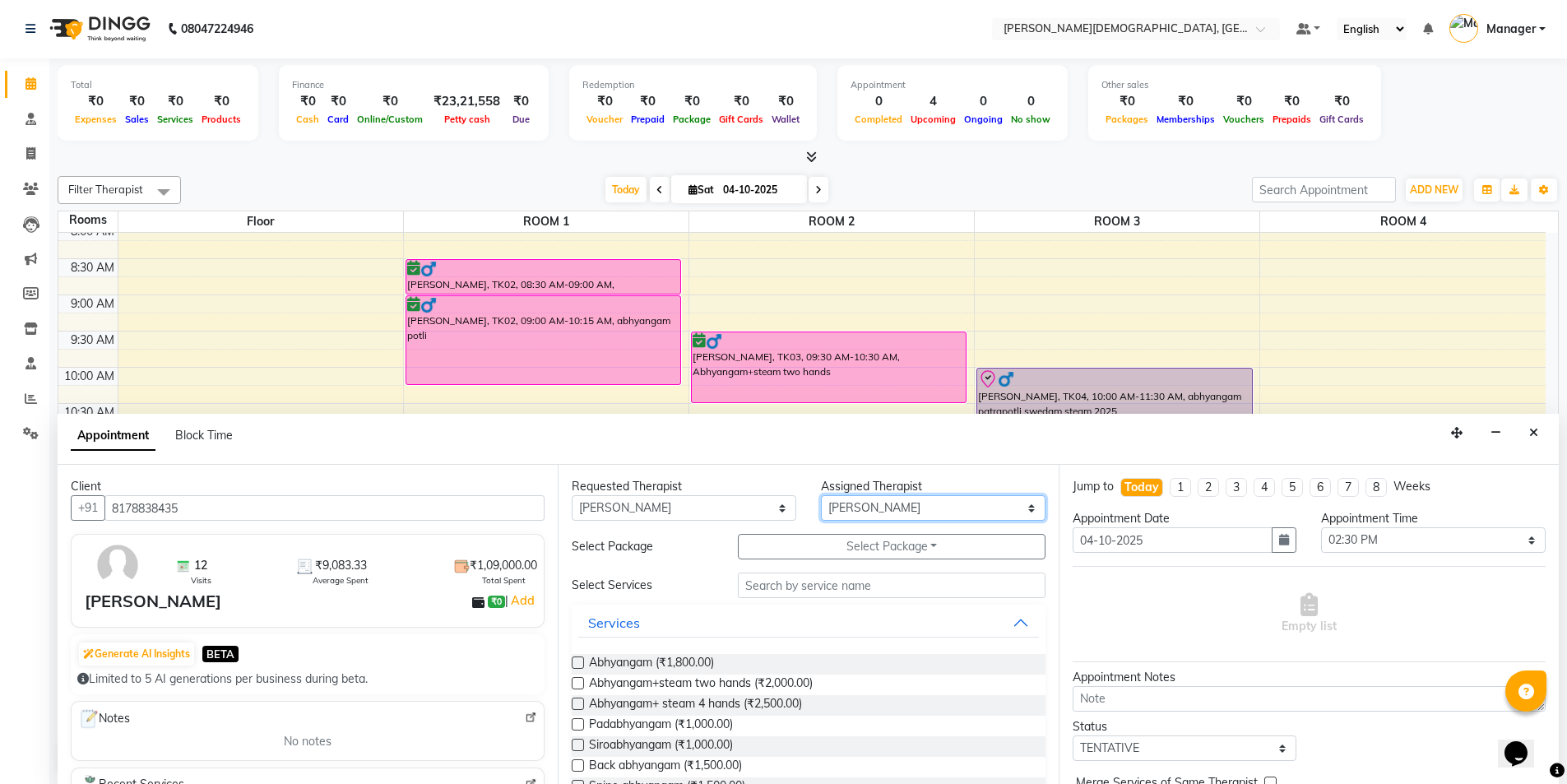
click at [934, 506] on select "Select [PERSON_NAME] [PERSON_NAME] [PERSON_NAME] [PERSON_NAME] [PERSON_NAME] [P…" at bounding box center [933, 508] width 224 height 26
click at [821, 495] on select "Select [PERSON_NAME] [PERSON_NAME] [PERSON_NAME] [PERSON_NAME] [PERSON_NAME] [P…" at bounding box center [933, 508] width 224 height 26
click at [954, 499] on select "Select [PERSON_NAME] [PERSON_NAME] [PERSON_NAME] [PERSON_NAME] [PERSON_NAME] [P…" at bounding box center [933, 508] width 224 height 26
select select "85572"
click at [821, 495] on select "Select [PERSON_NAME] [PERSON_NAME] [PERSON_NAME] [PERSON_NAME] [PERSON_NAME] [P…" at bounding box center [933, 508] width 224 height 26
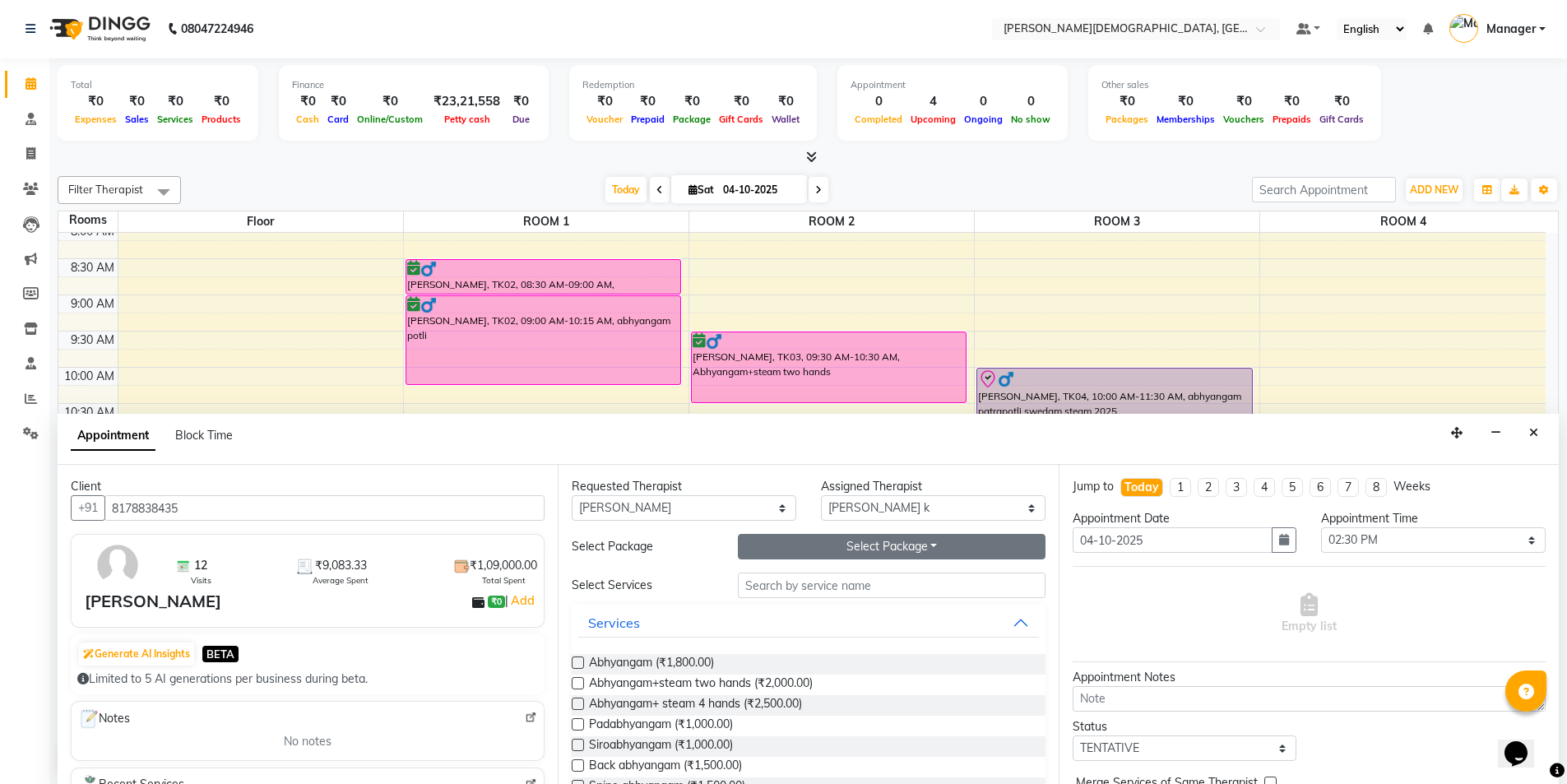
click at [868, 548] on button "Select Package Toggle Dropdown" at bounding box center [891, 547] width 307 height 26
click at [830, 579] on li "[PERSON_NAME]" at bounding box center [805, 580] width 131 height 24
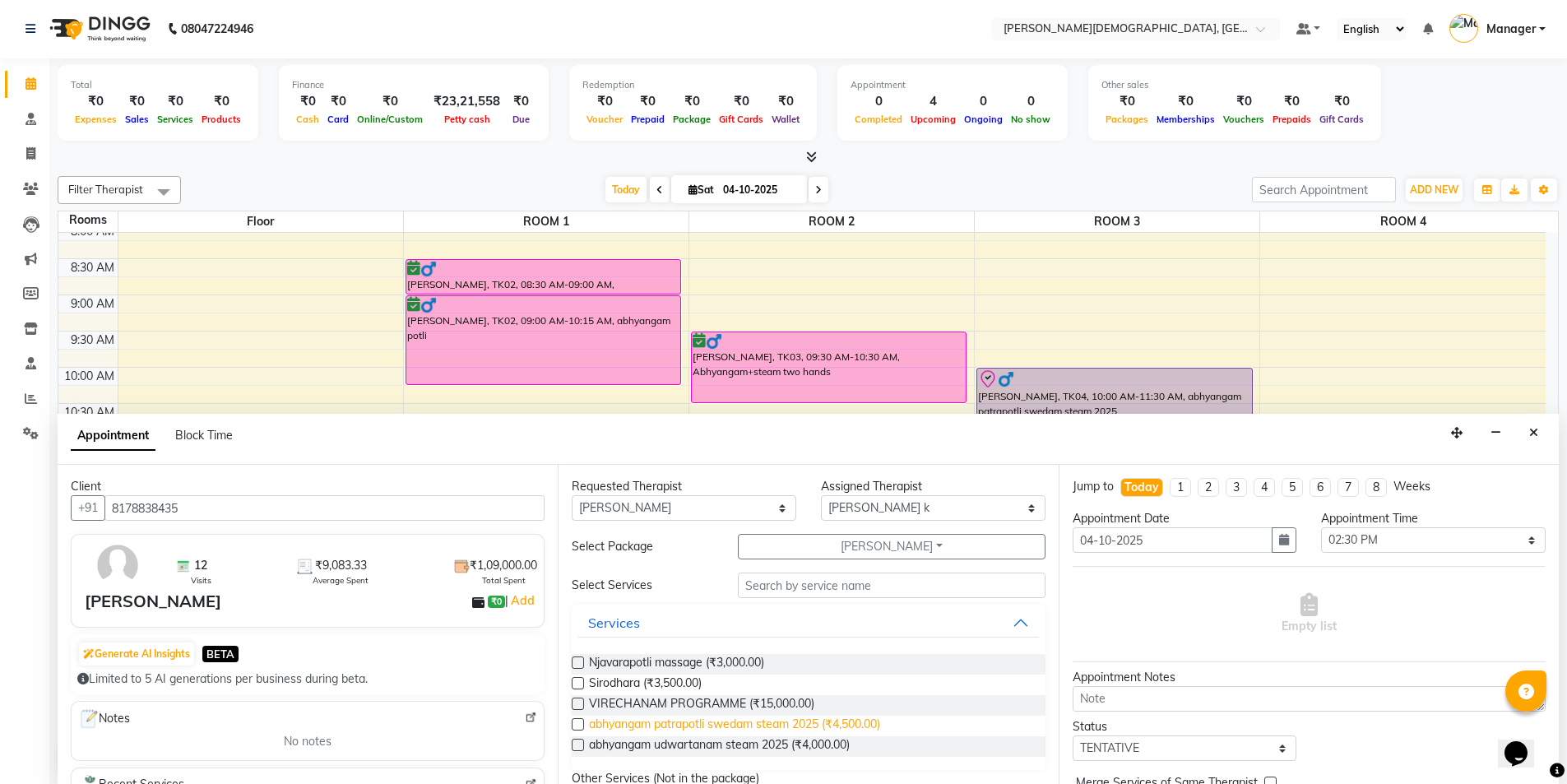
click at [735, 724] on span "abhyangam patrapotli swedam steam 2025 (₹4,500.00)" at bounding box center [735, 726] width 292 height 20
checkbox input "true"
select select "2681"
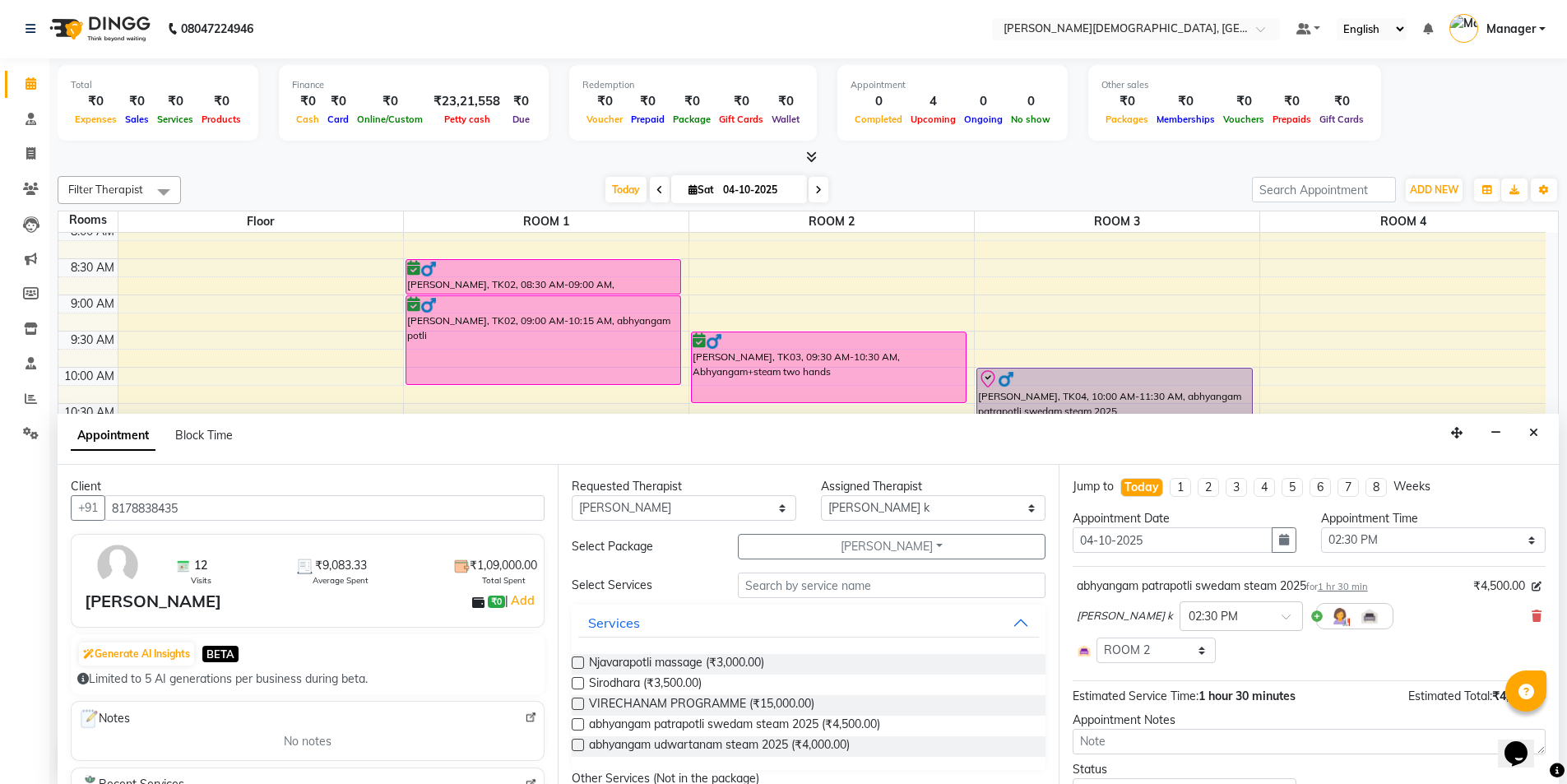
checkbox input "false"
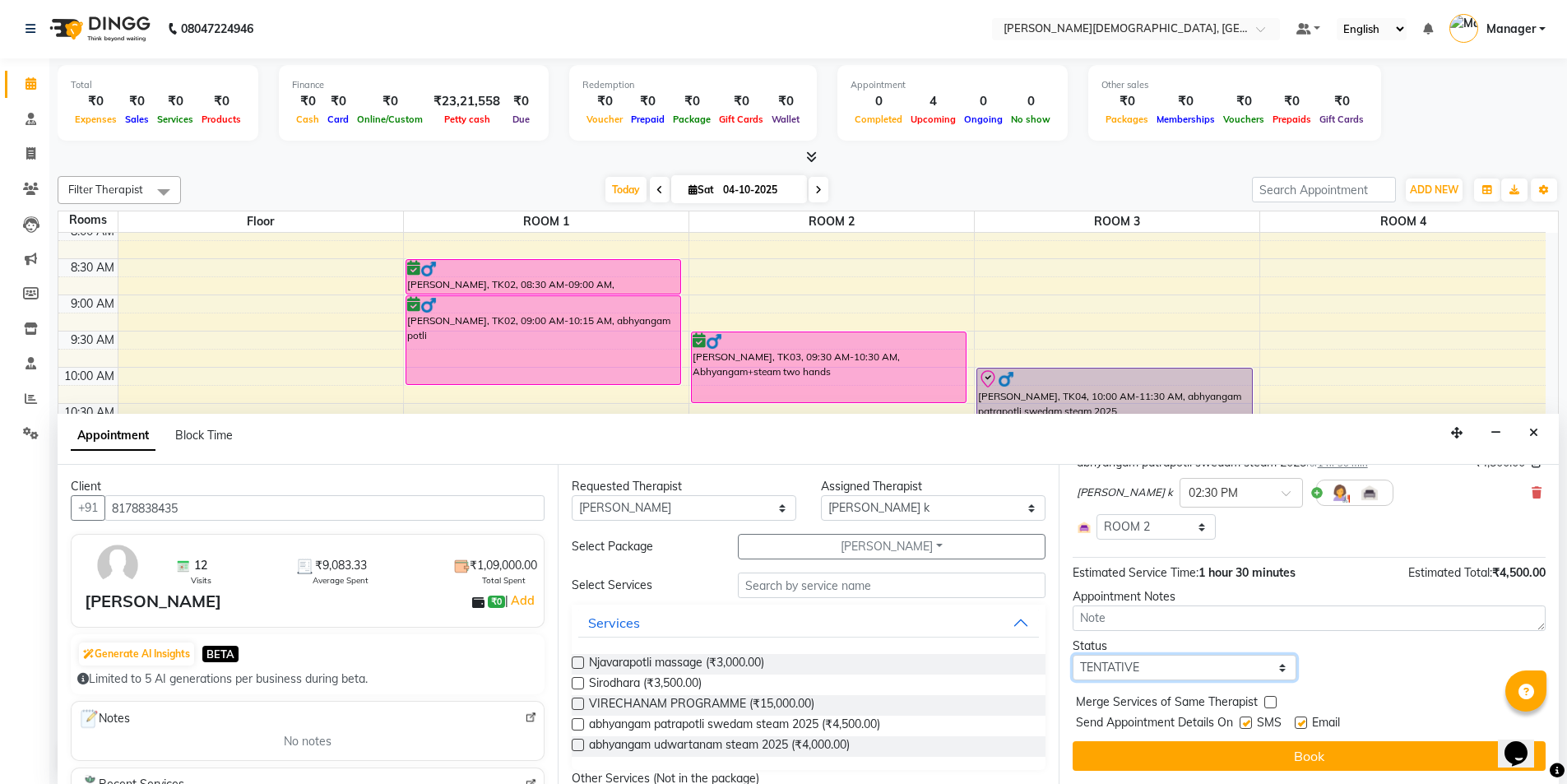
click at [1219, 669] on select "Select TENTATIVE CONFIRM CHECK-IN UPCOMING" at bounding box center [1185, 668] width 224 height 26
select select "confirm booking"
click at [1073, 655] on select "Select TENTATIVE CONFIRM CHECK-IN UPCOMING" at bounding box center [1185, 668] width 224 height 26
click at [1249, 722] on label at bounding box center [1246, 722] width 12 height 12
click at [1249, 722] on input "checkbox" at bounding box center [1246, 724] width 11 height 11
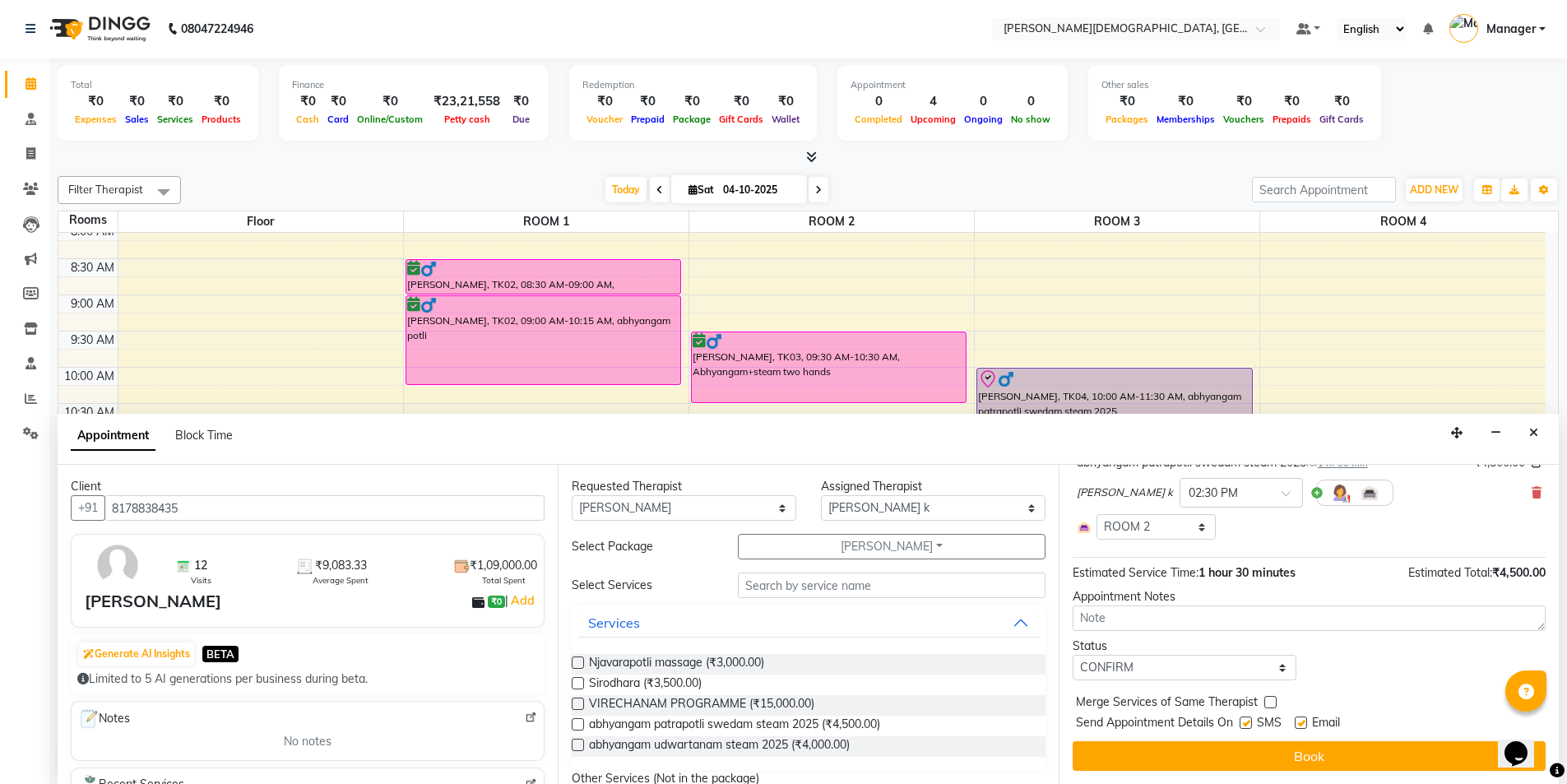
checkbox input "false"
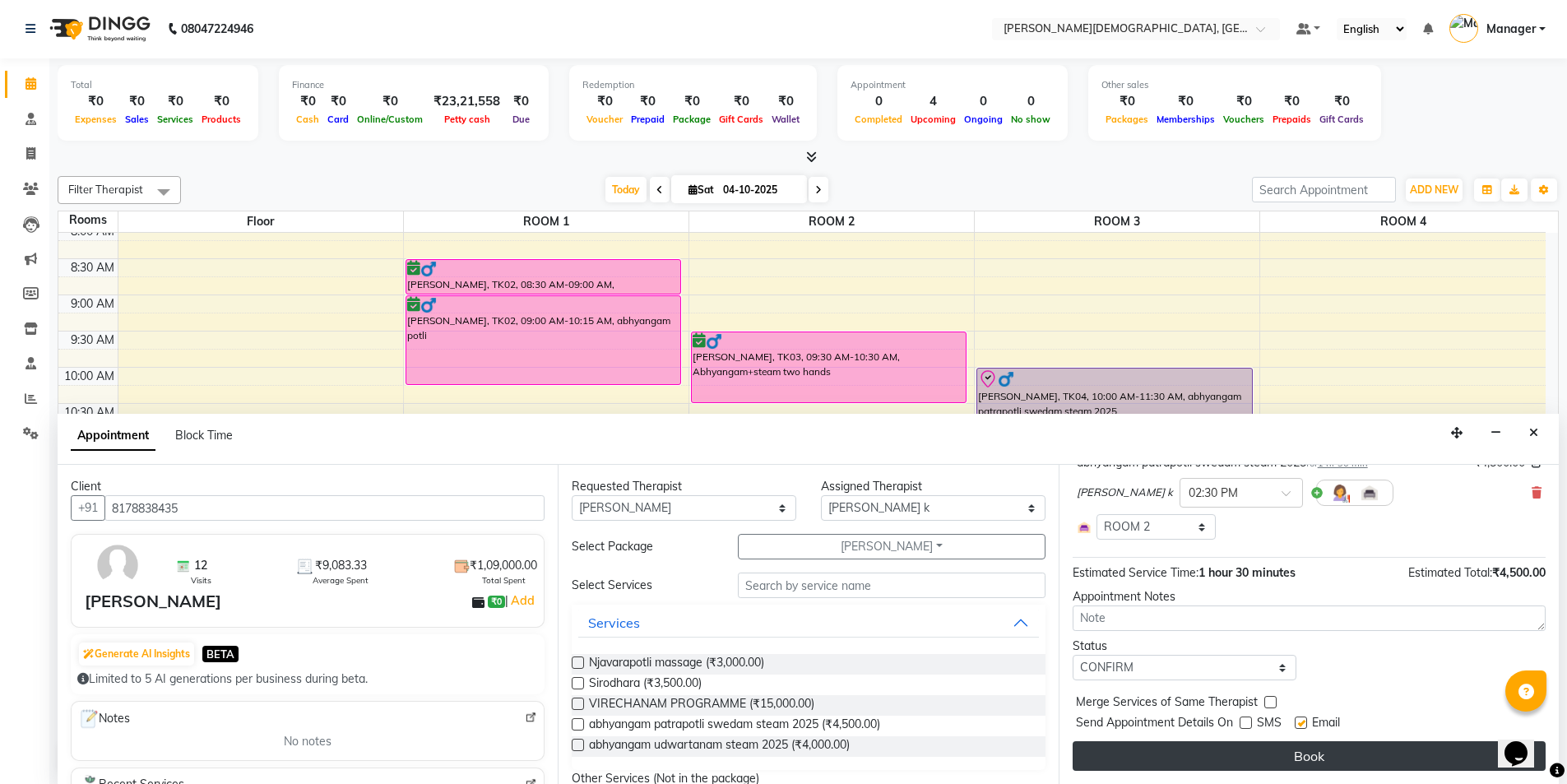
click at [1226, 754] on button "Book" at bounding box center [1310, 755] width 473 height 30
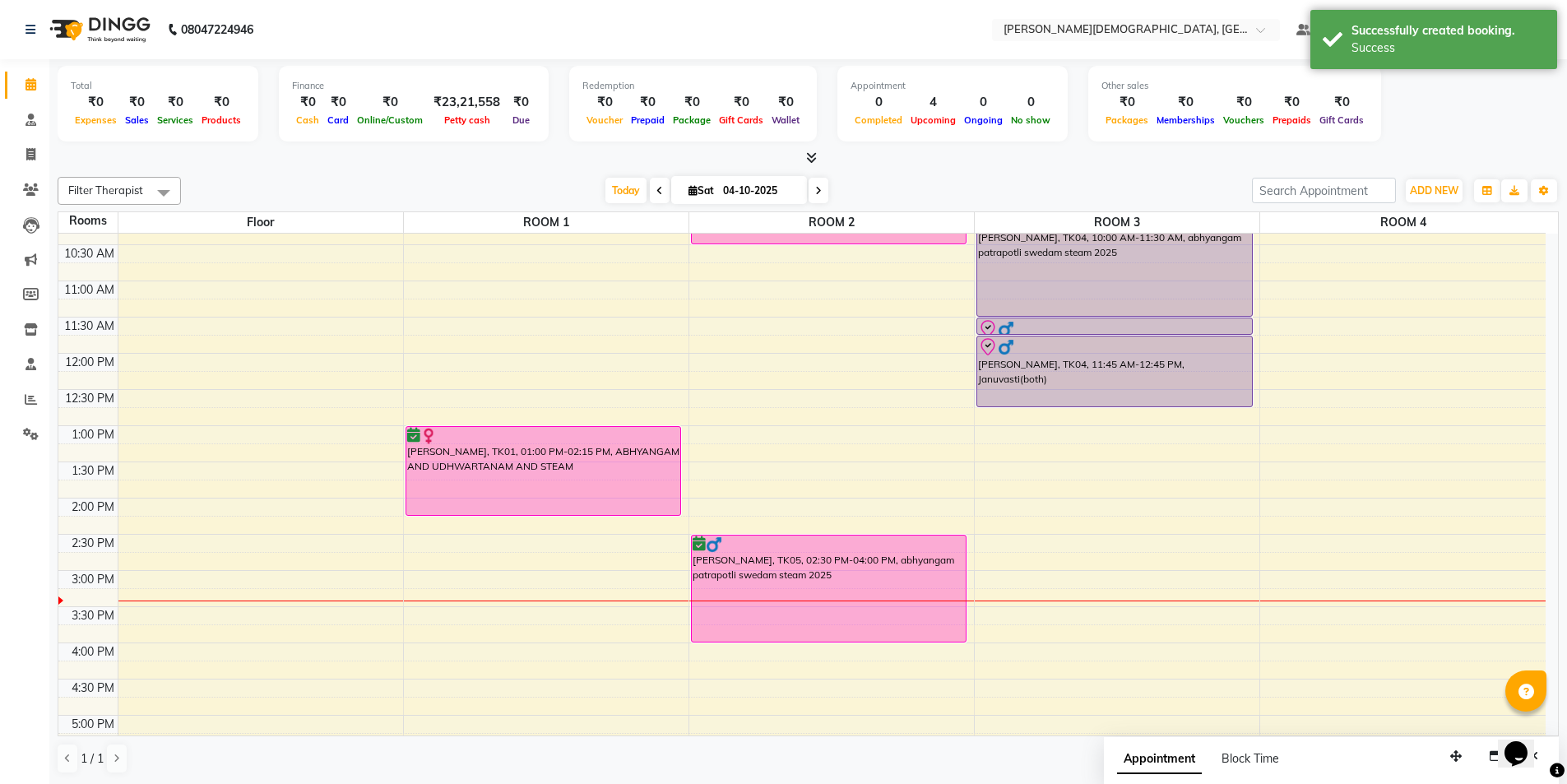
scroll to position [329, 0]
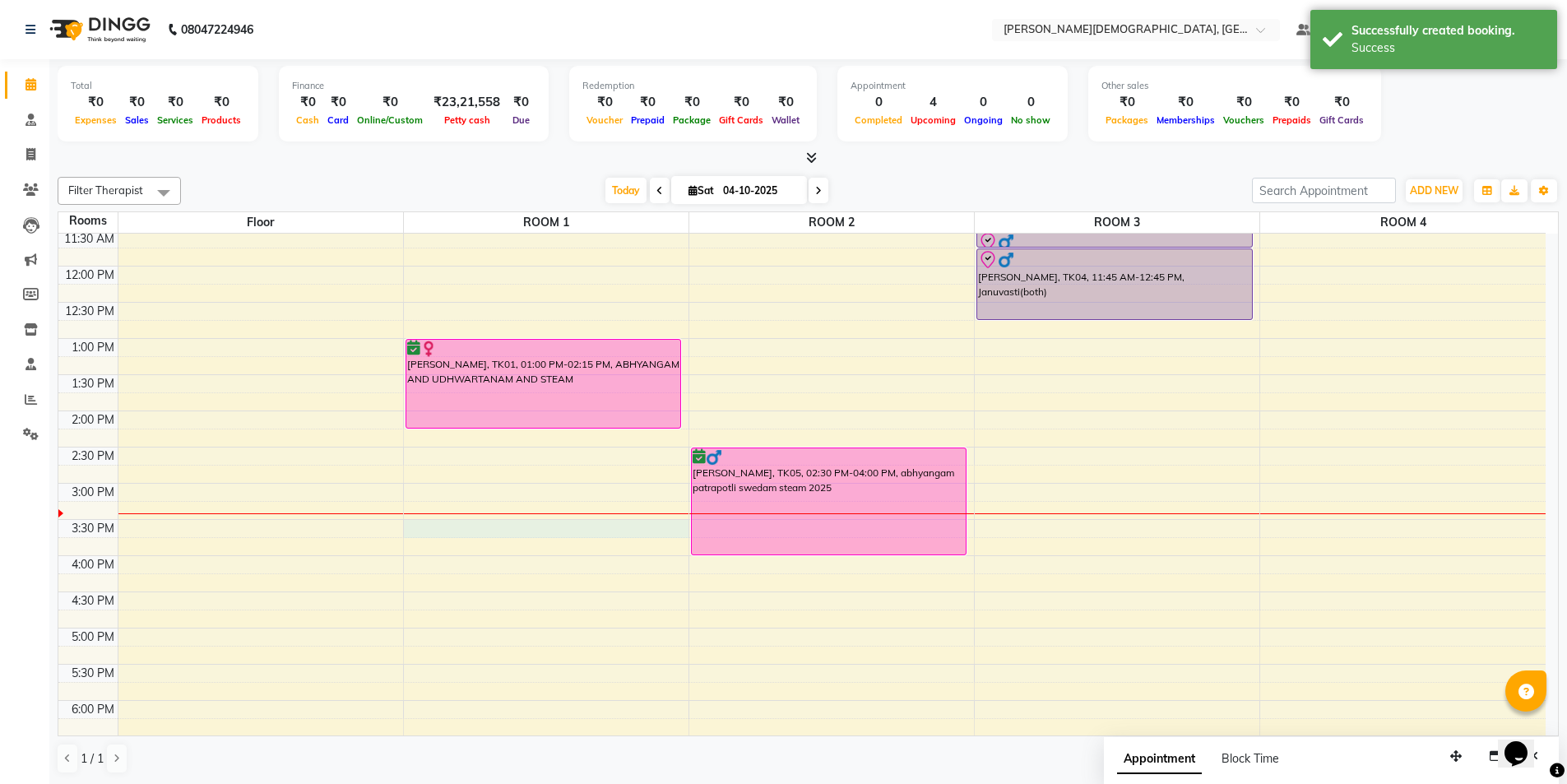
click at [488, 535] on div "7:00 AM 7:30 AM 8:00 AM 8:30 AM 9:00 AM 9:30 AM 10:00 AM 10:30 AM 11:00 AM 11:3…" at bounding box center [802, 410] width 1488 height 1012
select select "930"
select select "tentative"
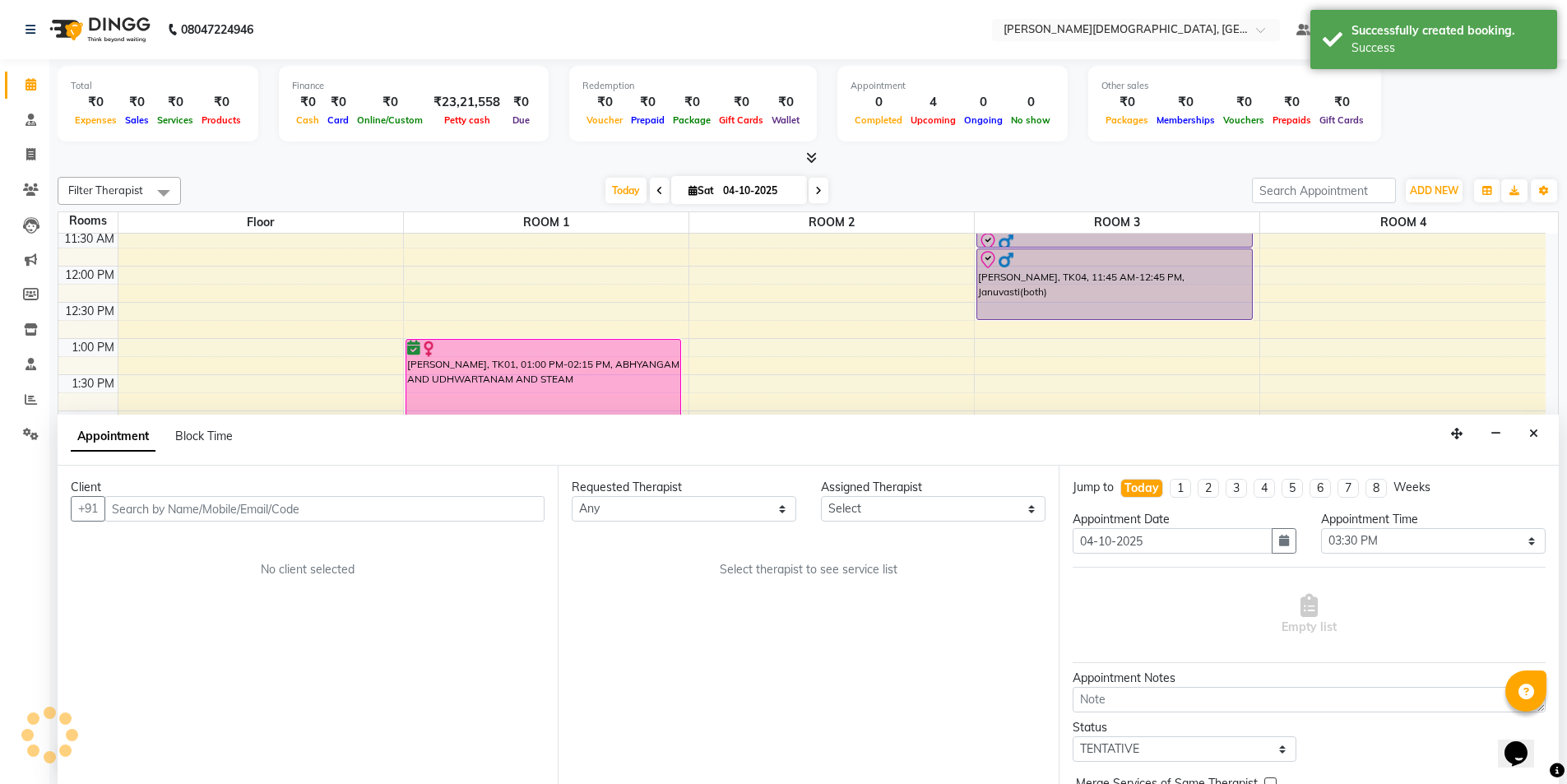
scroll to position [1, 0]
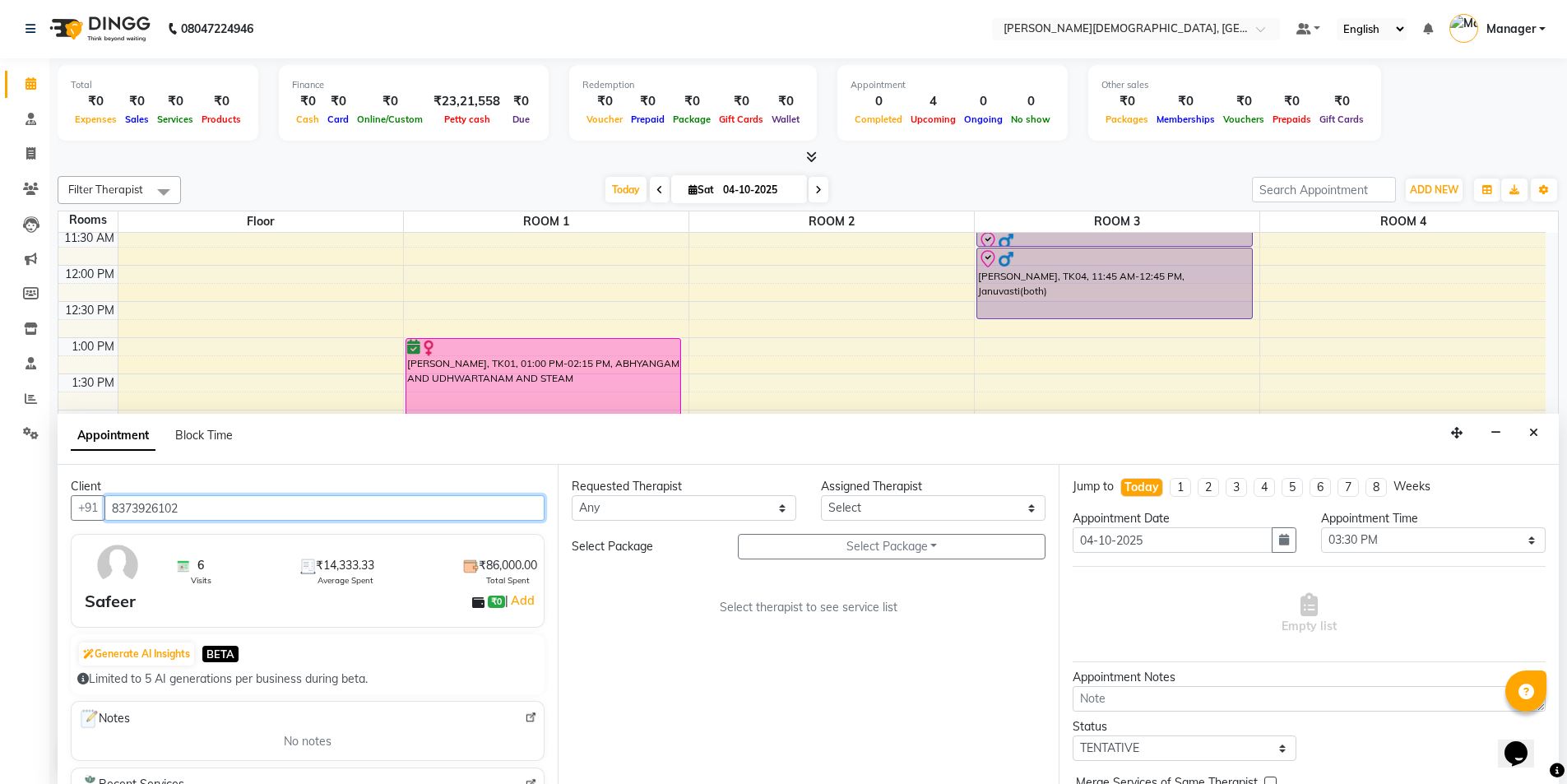
type input "8373926102"
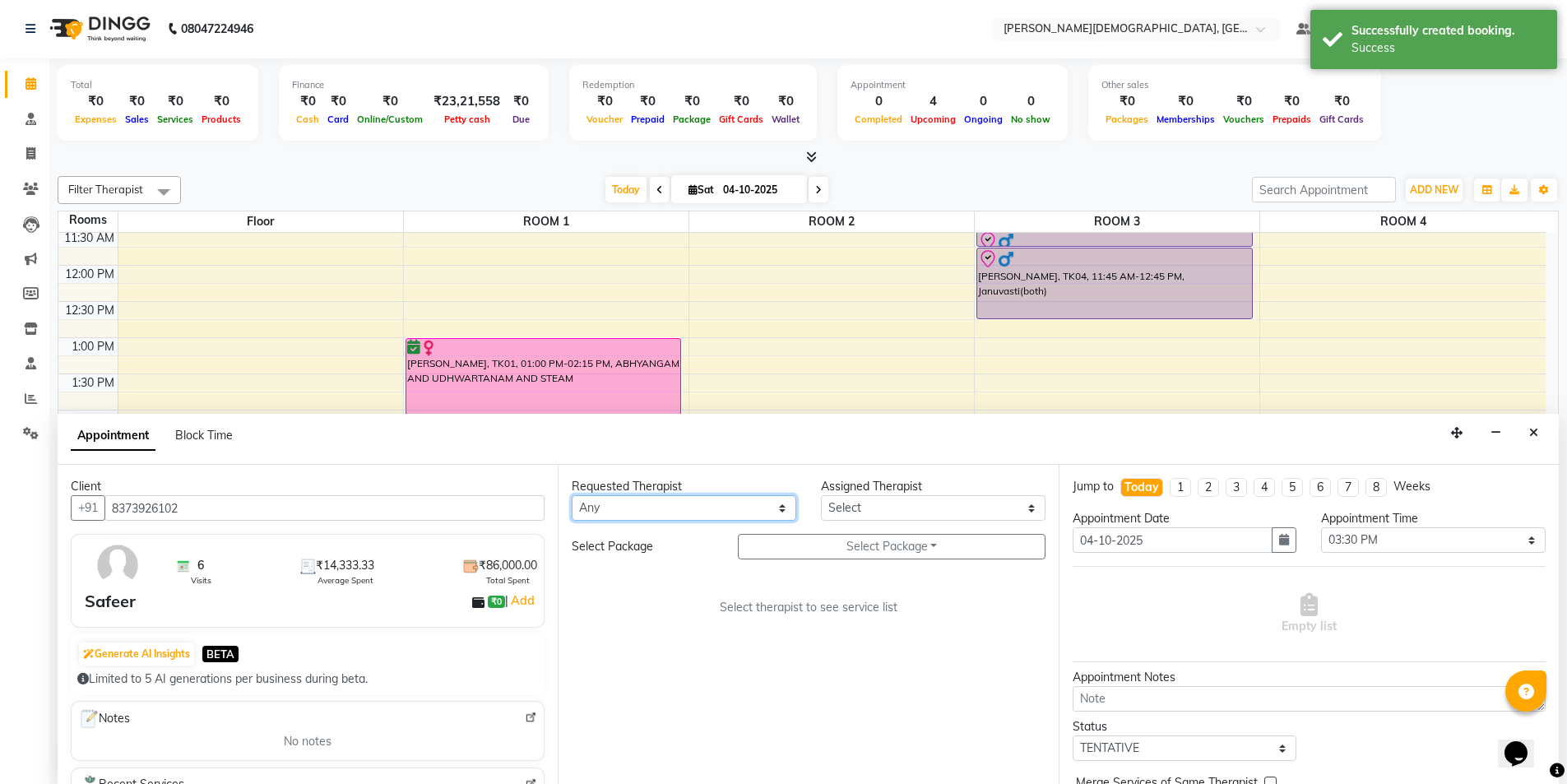
click at [671, 505] on select "Any [PERSON_NAME] [PERSON_NAME] [PERSON_NAME] [PERSON_NAME] [PERSON_NAME] [PERS…" at bounding box center [684, 508] width 224 height 26
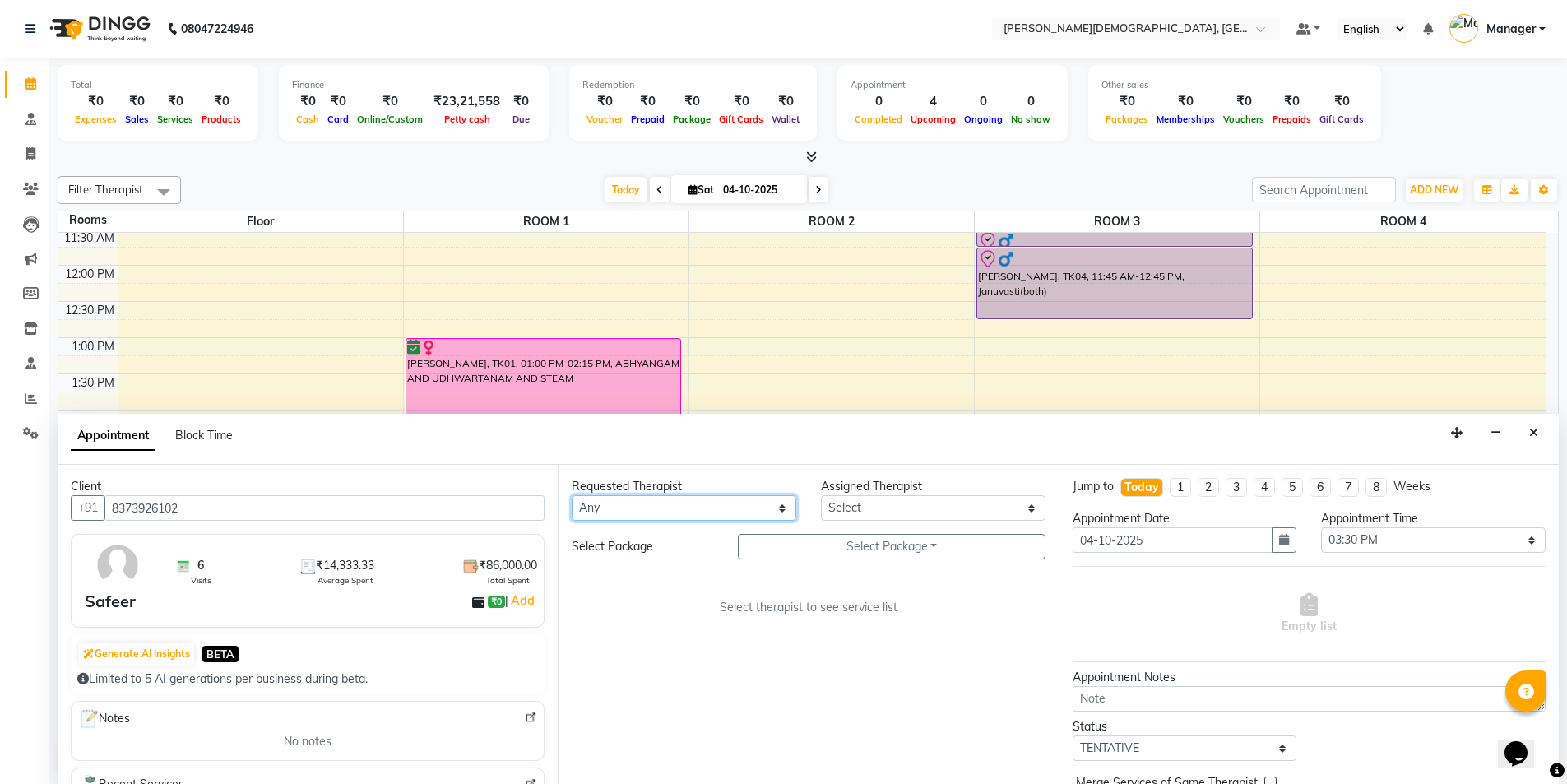
select select "66654"
click at [572, 495] on select "Any [PERSON_NAME] [PERSON_NAME] [PERSON_NAME] [PERSON_NAME] [PERSON_NAME] [PERS…" at bounding box center [684, 508] width 224 height 26
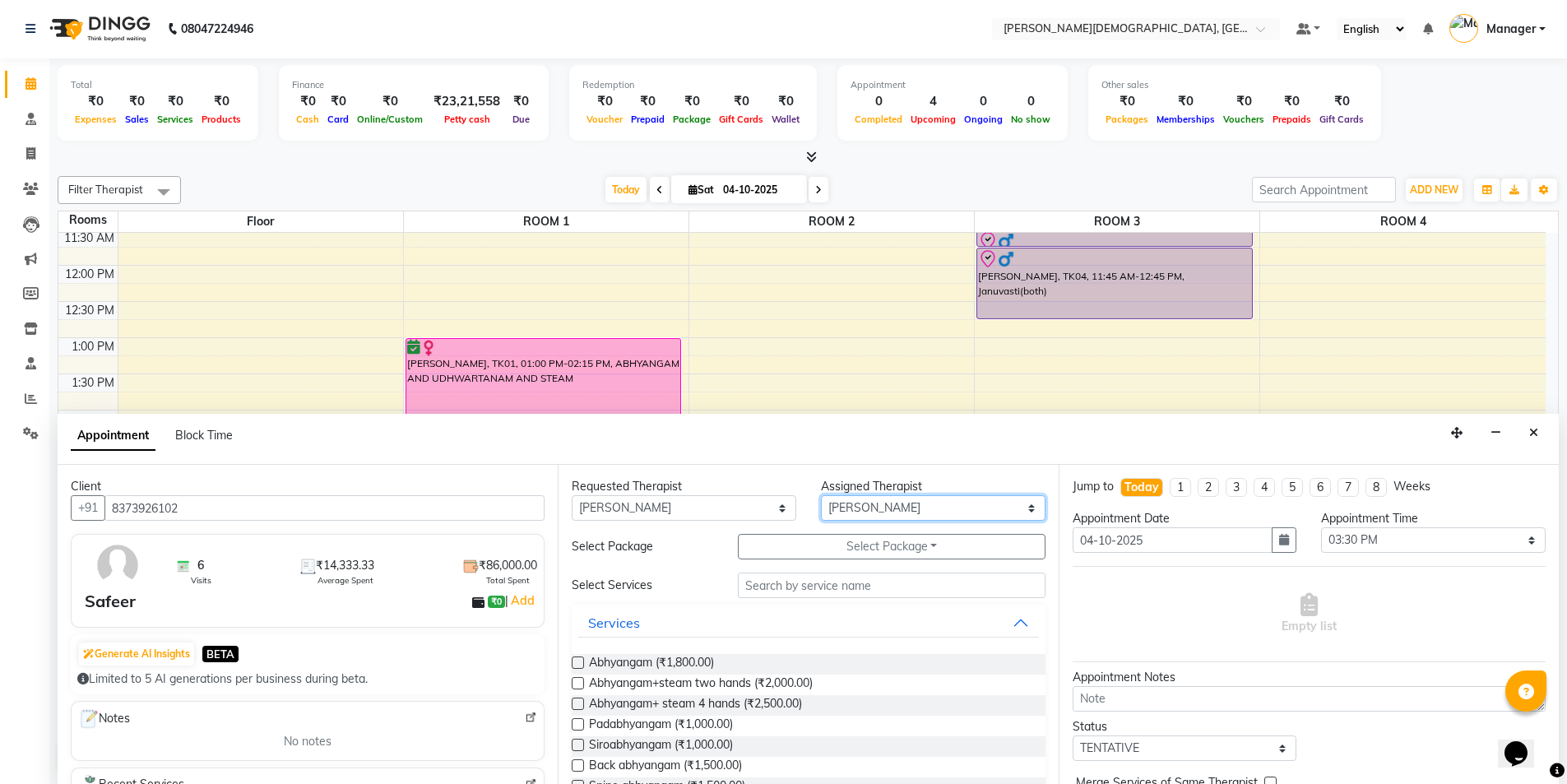
click at [909, 509] on select "Select [PERSON_NAME] [PERSON_NAME] [PERSON_NAME] [PERSON_NAME] [PERSON_NAME] [P…" at bounding box center [933, 508] width 224 height 26
select select "85572"
click at [821, 495] on select "Select [PERSON_NAME] [PERSON_NAME] [PERSON_NAME] [PERSON_NAME] [PERSON_NAME] [P…" at bounding box center [933, 508] width 224 height 26
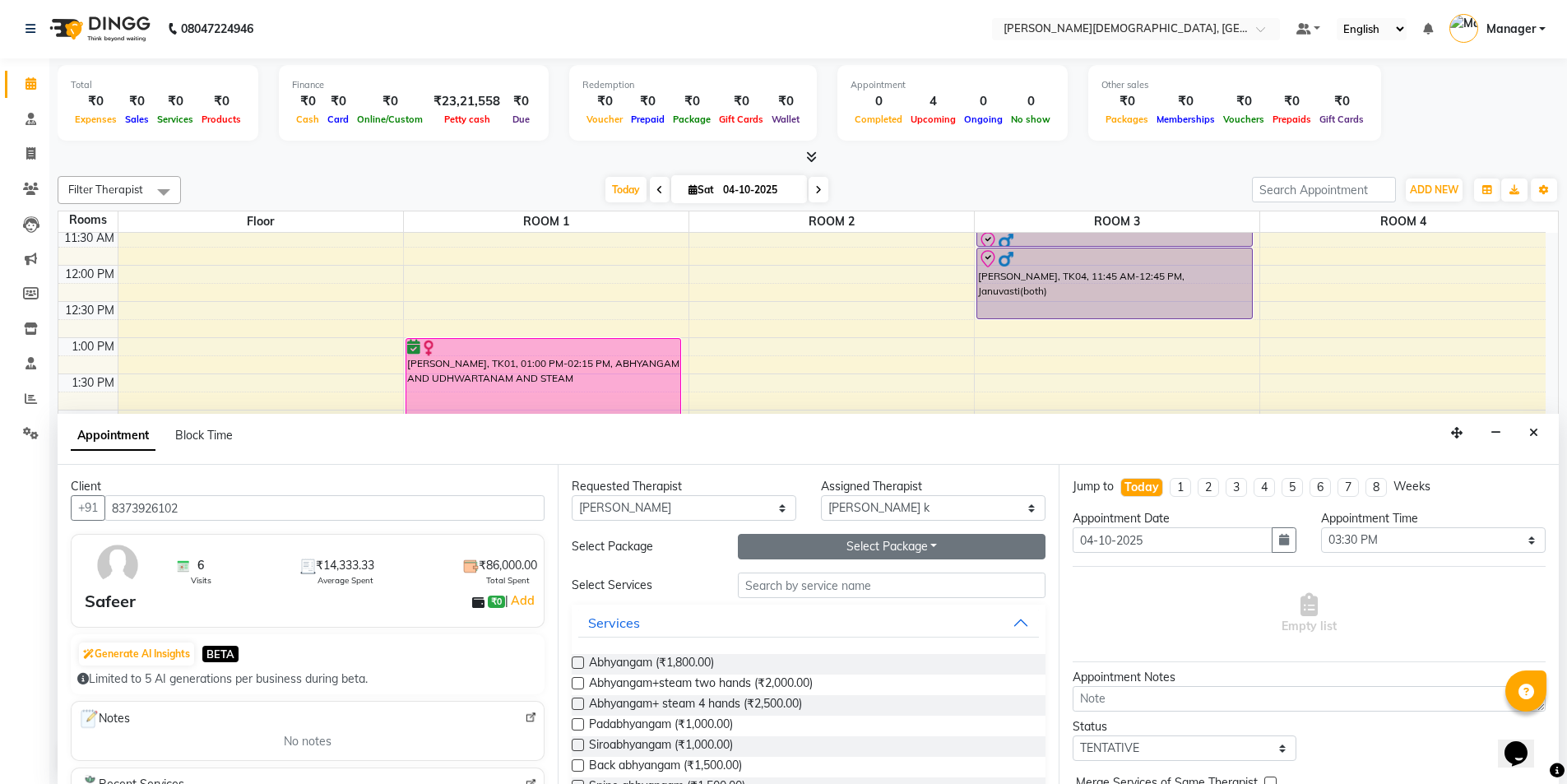
click at [911, 549] on button "Select Package Toggle Dropdown" at bounding box center [891, 547] width 307 height 26
click at [822, 577] on li "Safeer" at bounding box center [804, 580] width 130 height 24
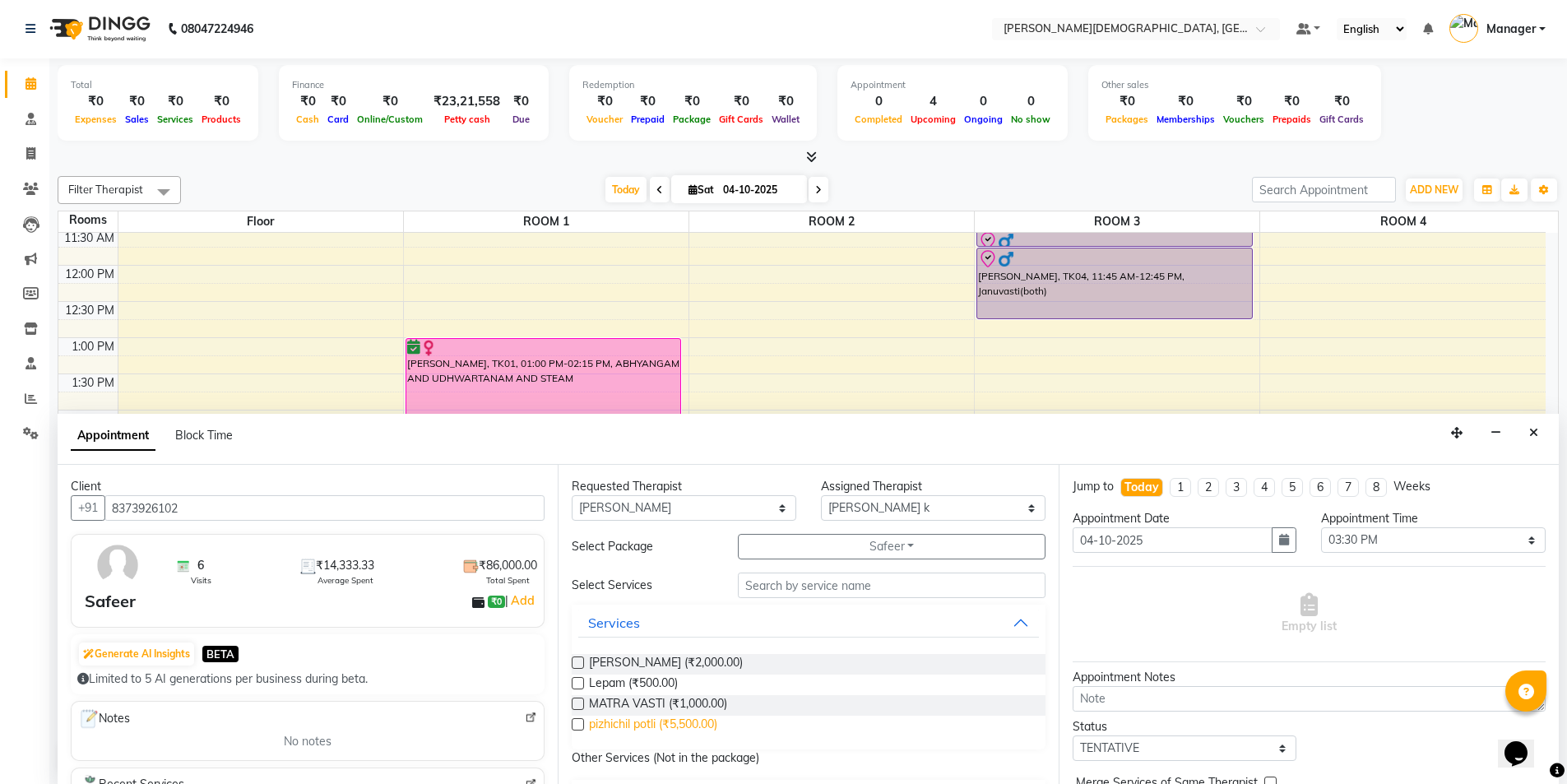
click at [679, 722] on span "pizhichil potli (₹5,500.00)" at bounding box center [652, 726] width 128 height 20
checkbox input "true"
select select "2680"
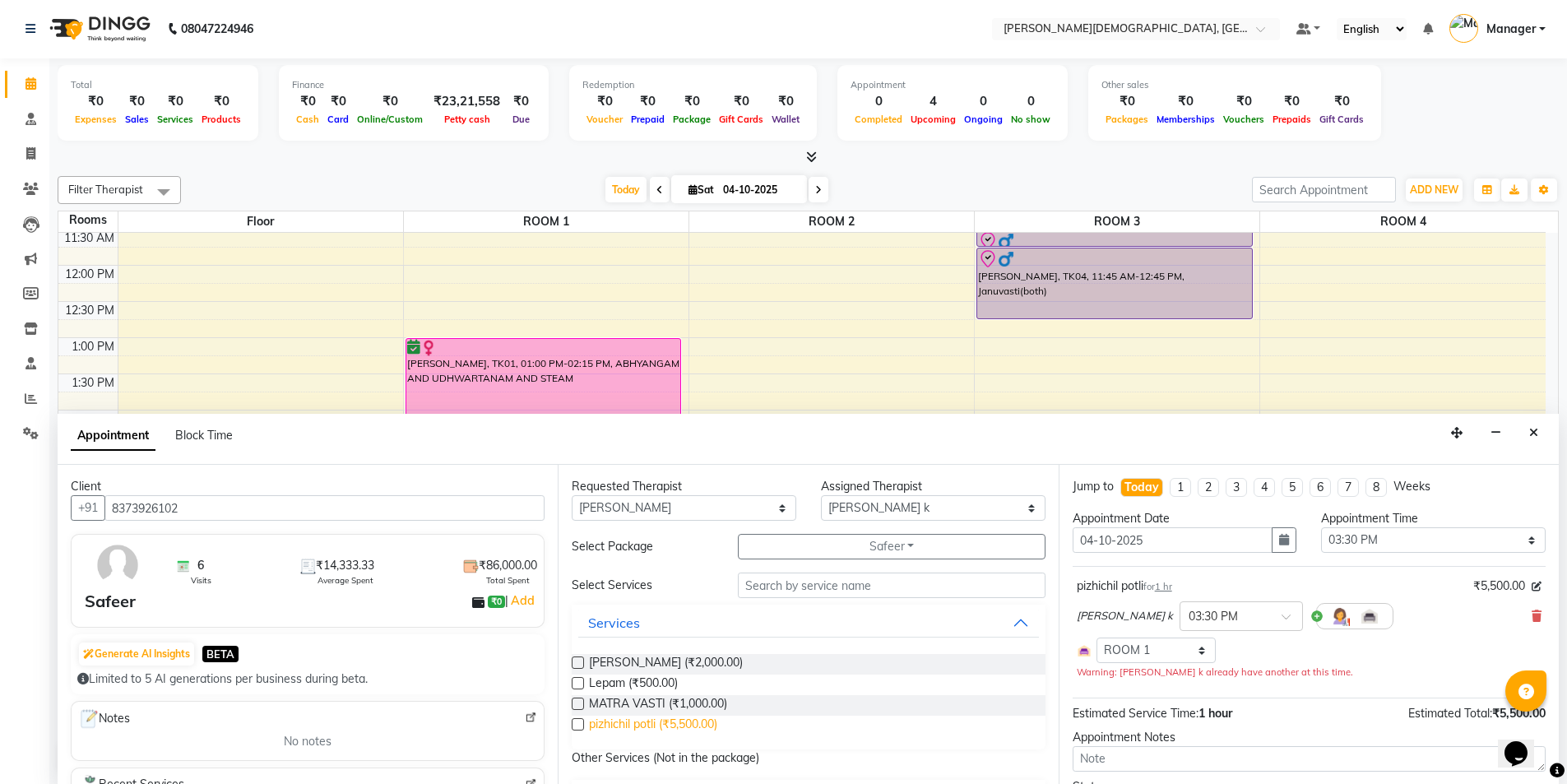
checkbox input "false"
click at [685, 702] on span "MATRA VASTI (₹1,000.00)" at bounding box center [658, 705] width 138 height 20
checkbox input "true"
select select "2680"
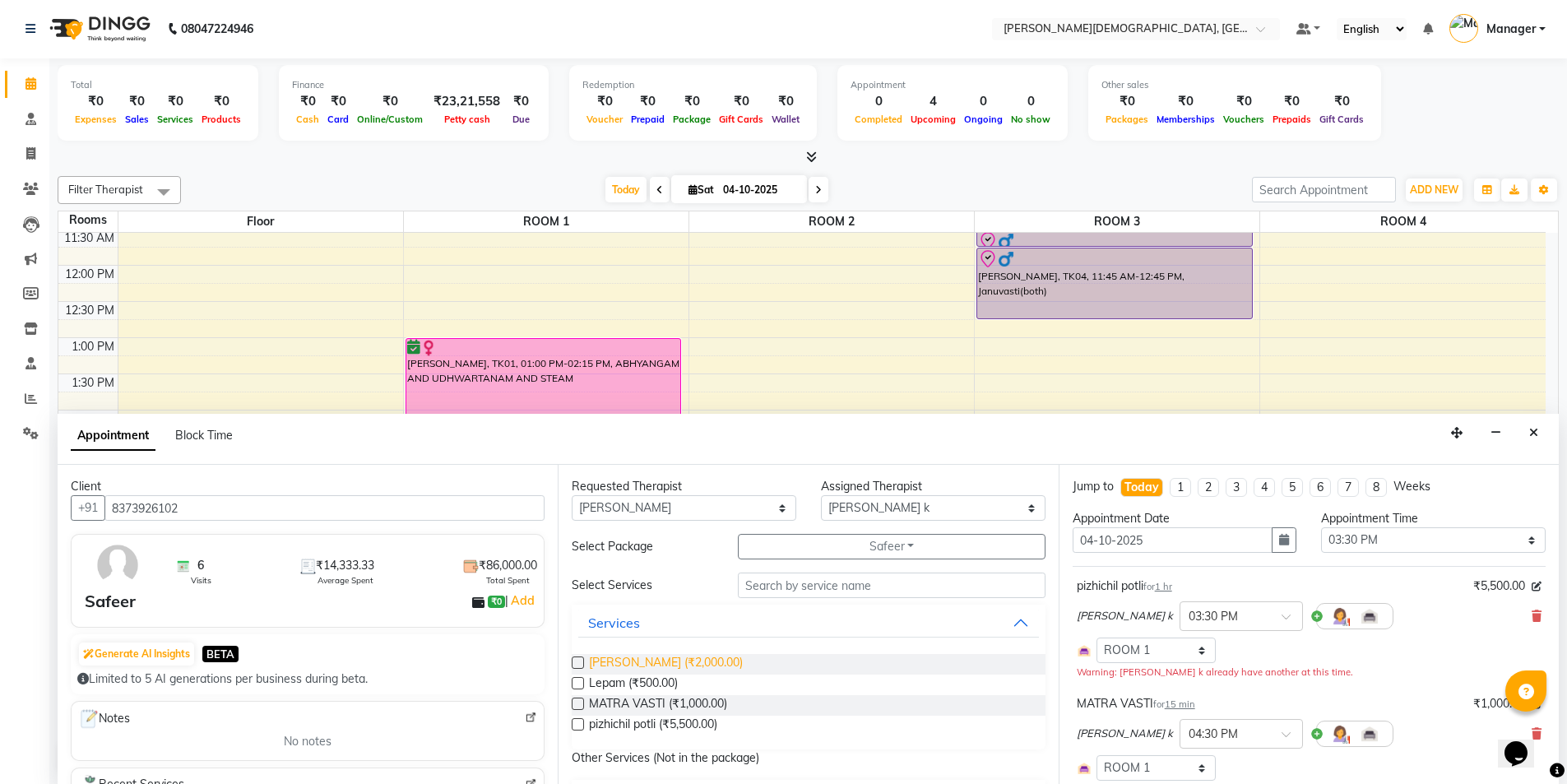
checkbox input "false"
click at [664, 663] on span "[PERSON_NAME] (₹2,000.00)" at bounding box center [665, 664] width 154 height 20
checkbox input "true"
select select "2680"
checkbox input "false"
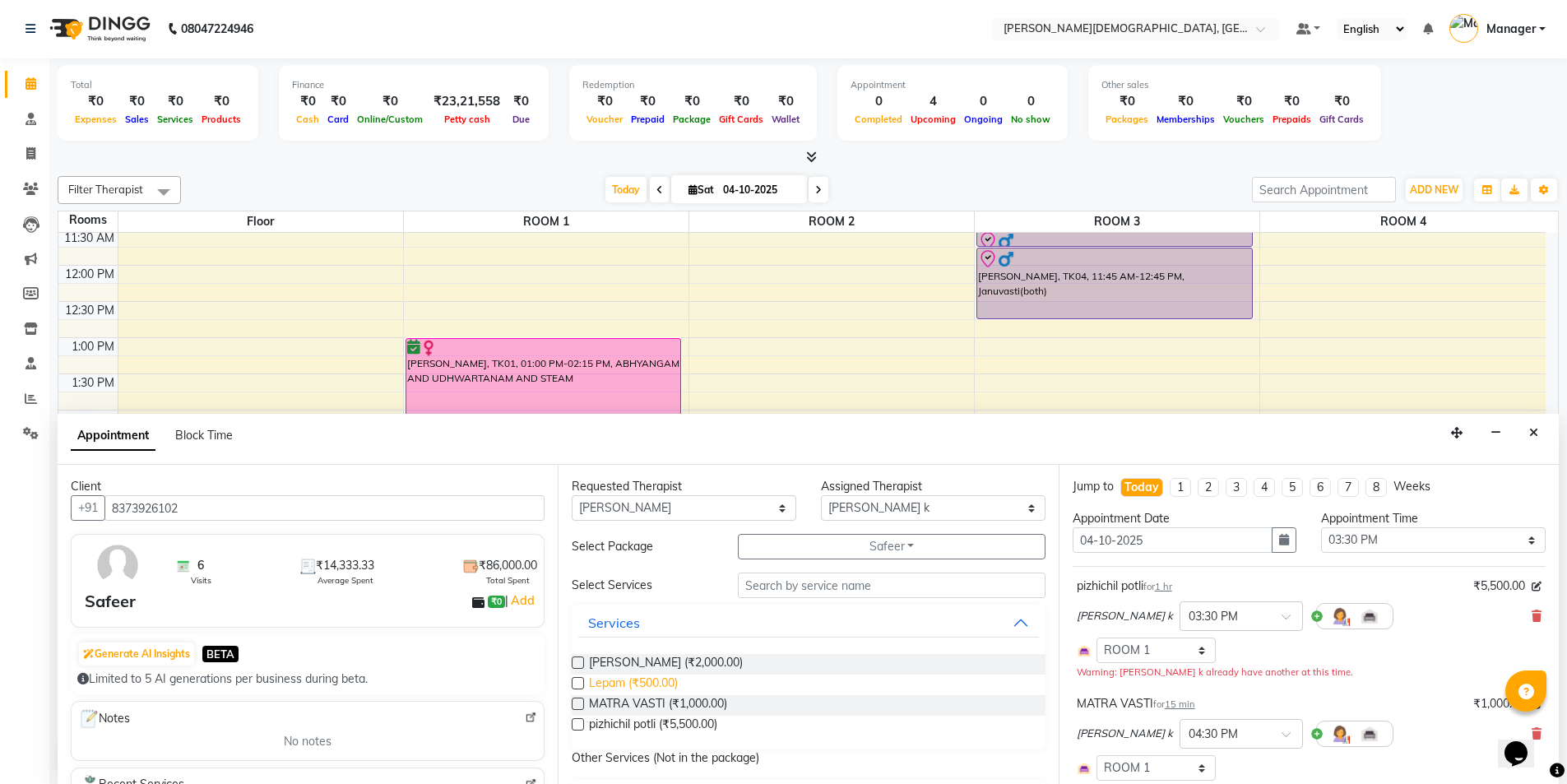
click at [647, 679] on span "Lepam (₹500.00)" at bounding box center [633, 684] width 89 height 20
checkbox input "true"
select select "2680"
checkbox input "false"
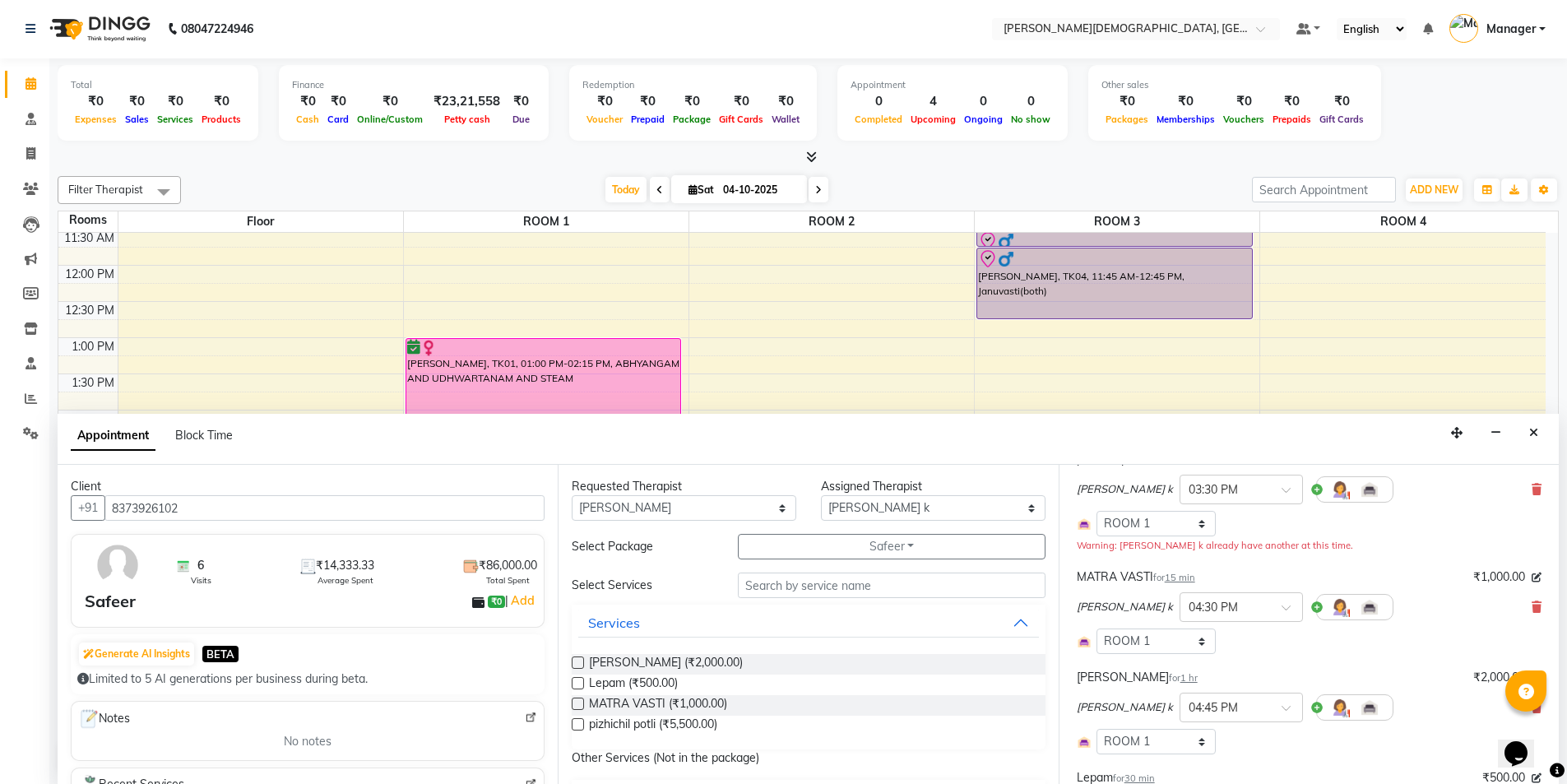
scroll to position [411, 0]
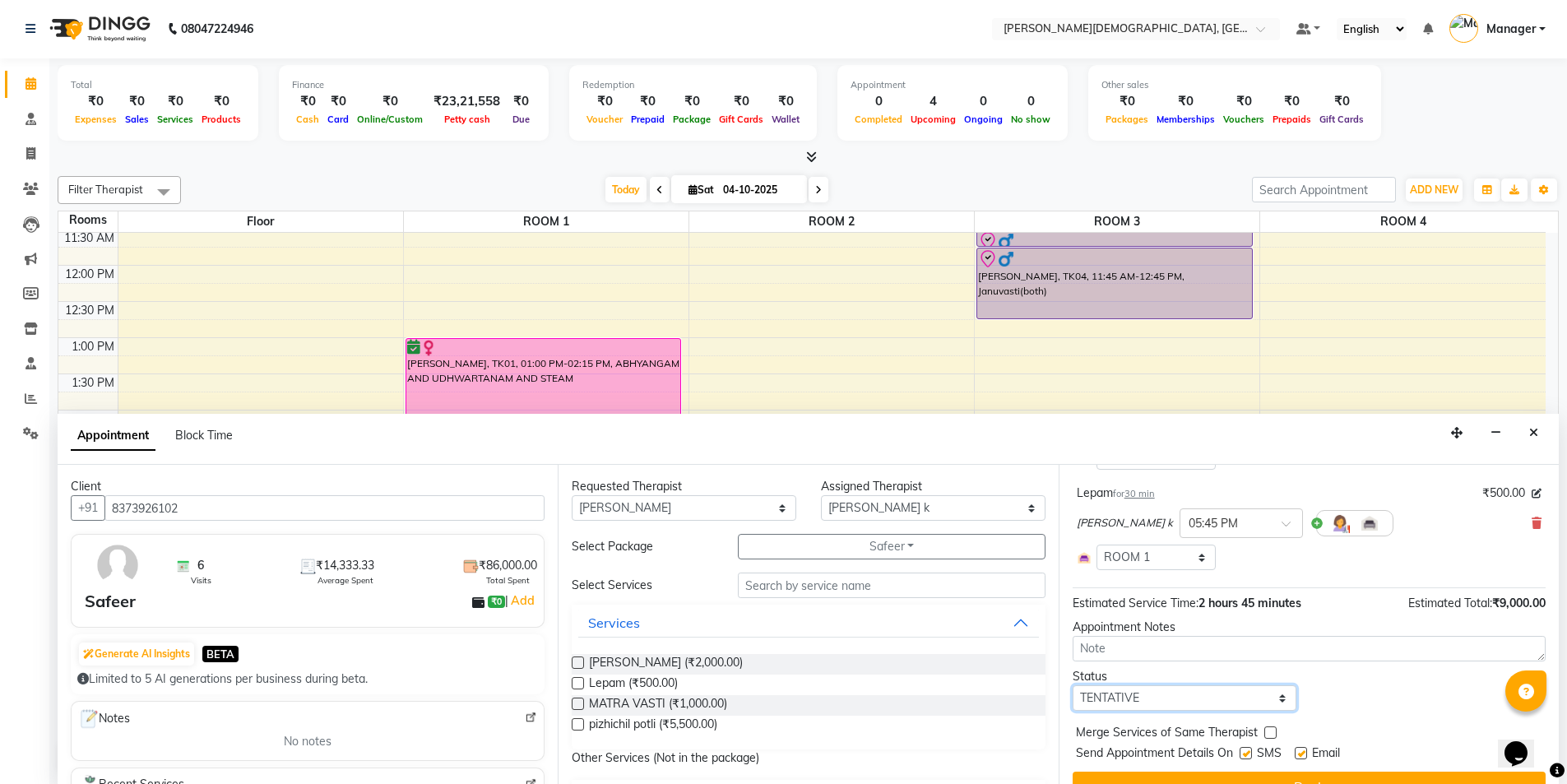
drag, startPoint x: 1184, startPoint y: 701, endPoint x: 1178, endPoint y: 686, distance: 16.2
click at [1184, 701] on select "Select TENTATIVE CONFIRM CHECK-IN UPCOMING" at bounding box center [1185, 698] width 224 height 26
select select "confirm booking"
click at [1073, 685] on select "Select TENTATIVE CONFIRM CHECK-IN UPCOMING" at bounding box center [1185, 698] width 224 height 26
click at [1245, 754] on label at bounding box center [1246, 753] width 12 height 12
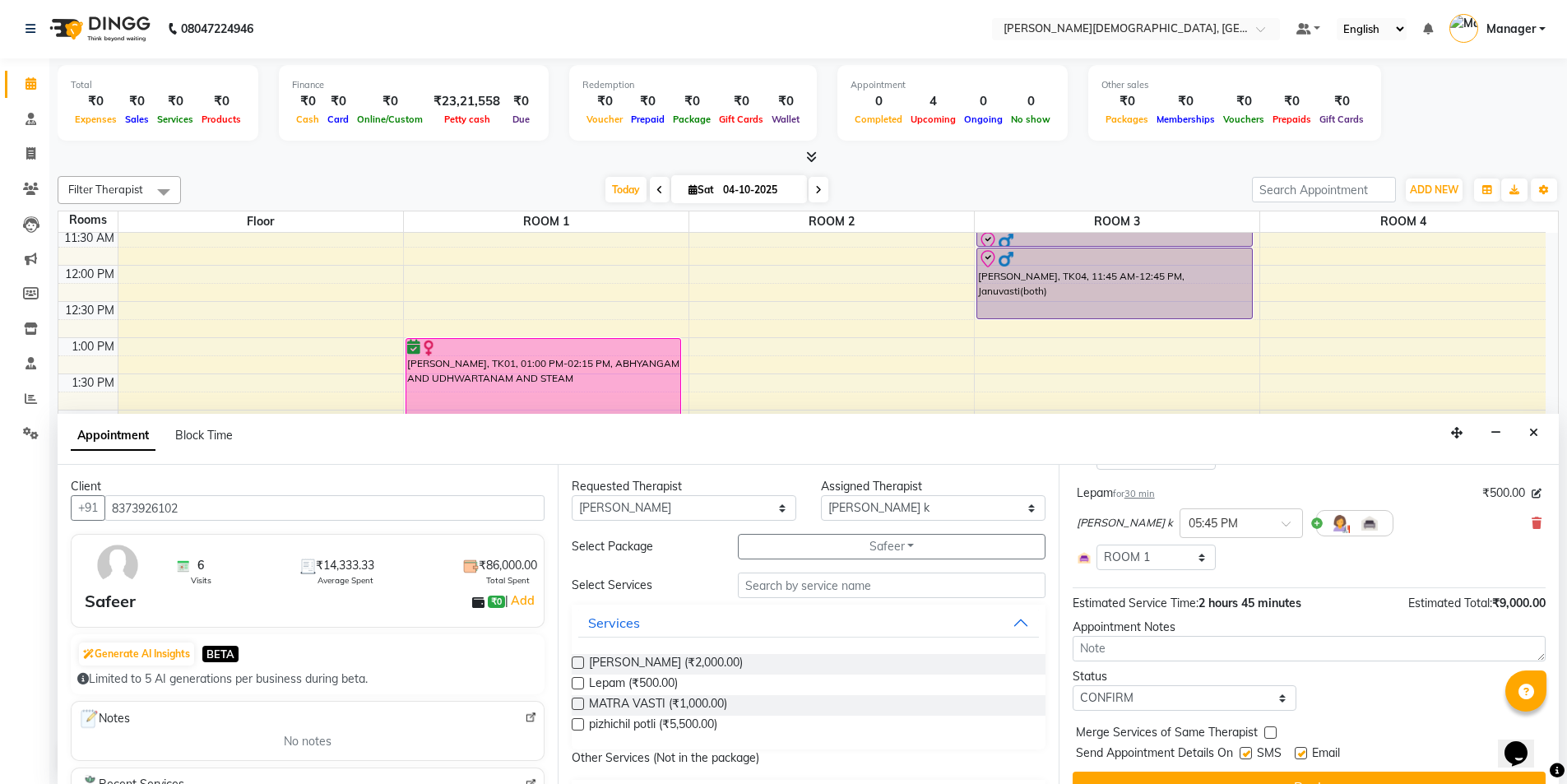
click at [1245, 754] on input "checkbox" at bounding box center [1246, 754] width 11 height 11
checkbox input "false"
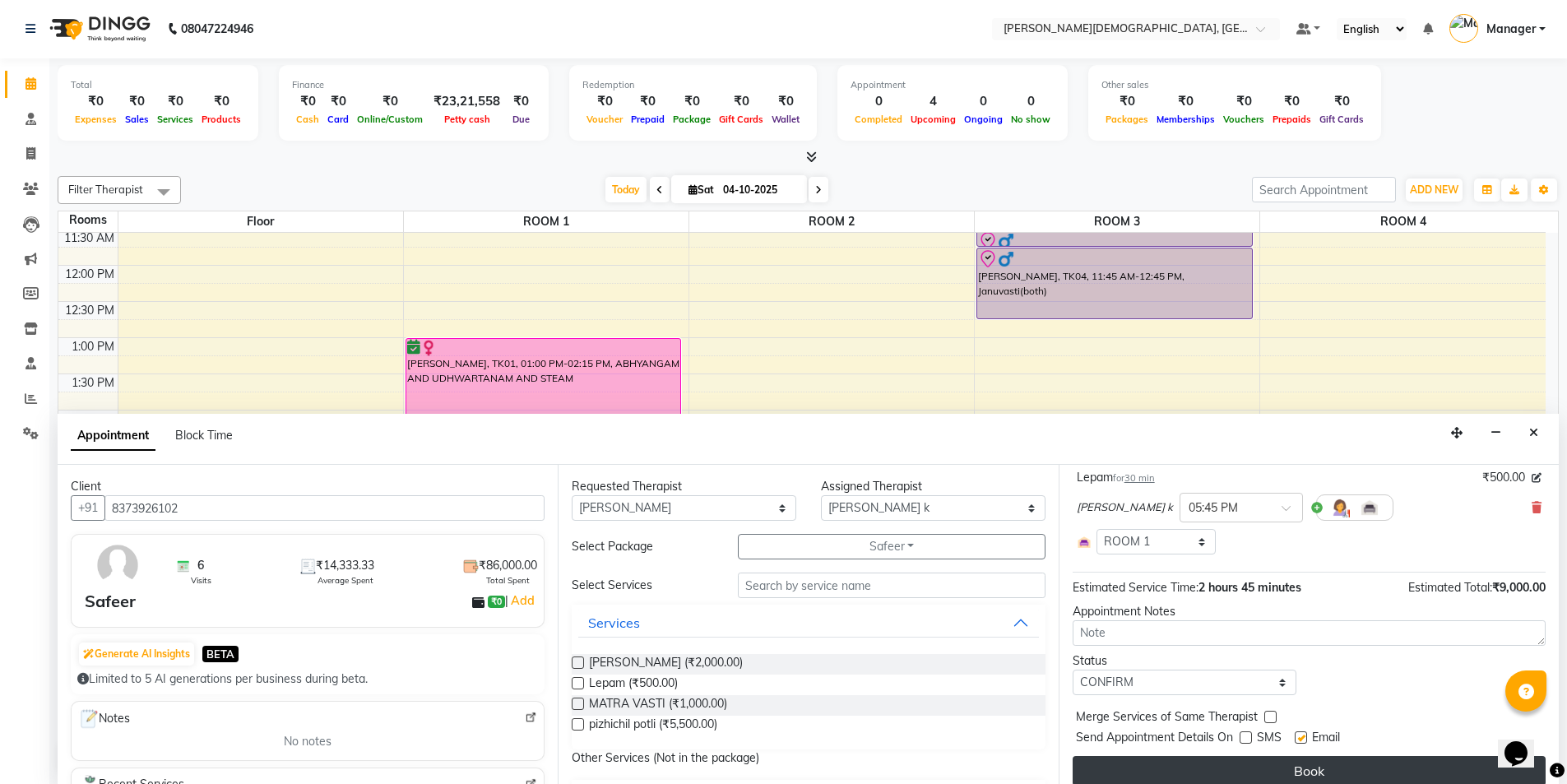
scroll to position [442, 0]
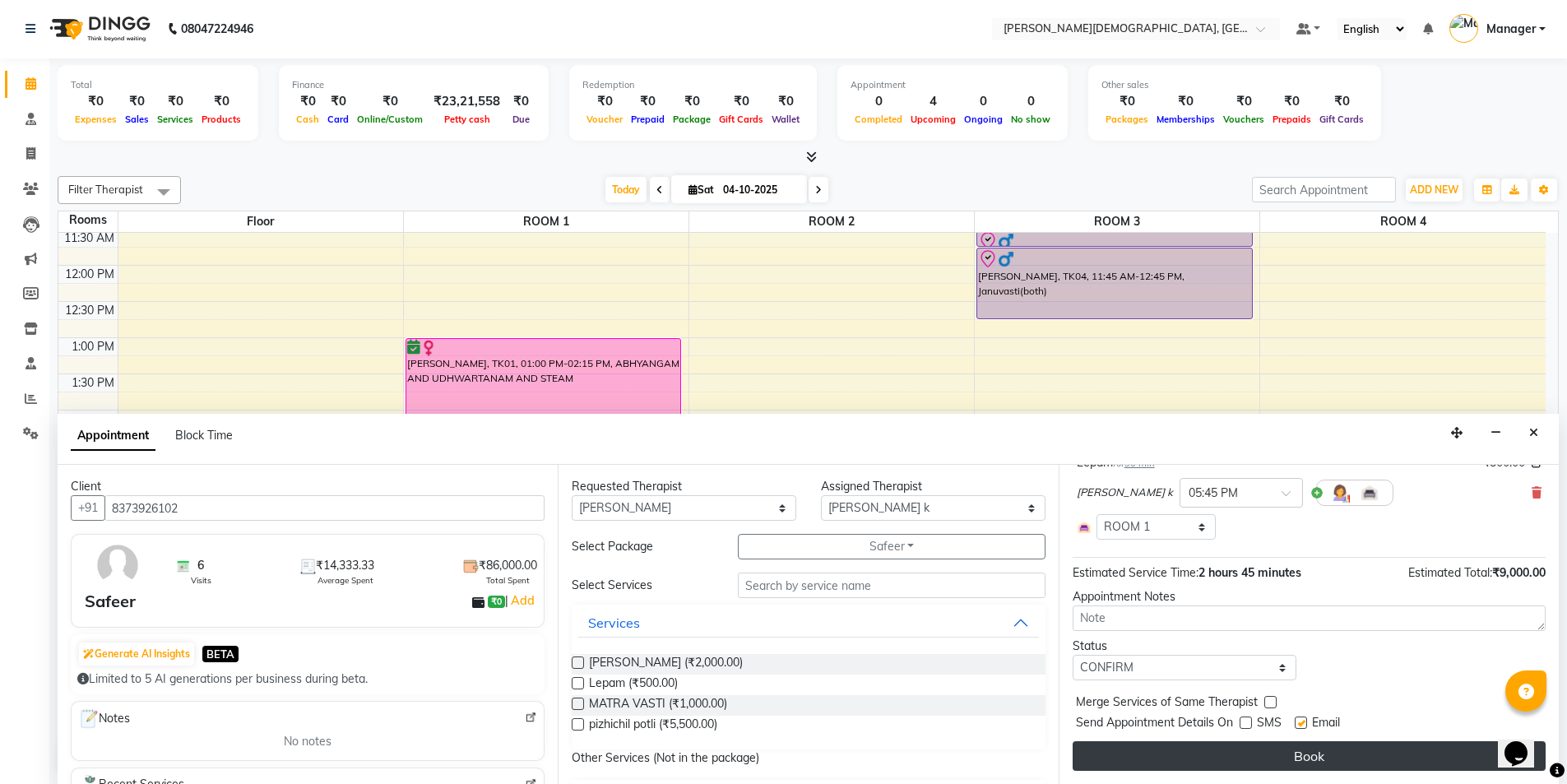
click at [1220, 746] on button "Book" at bounding box center [1310, 755] width 473 height 30
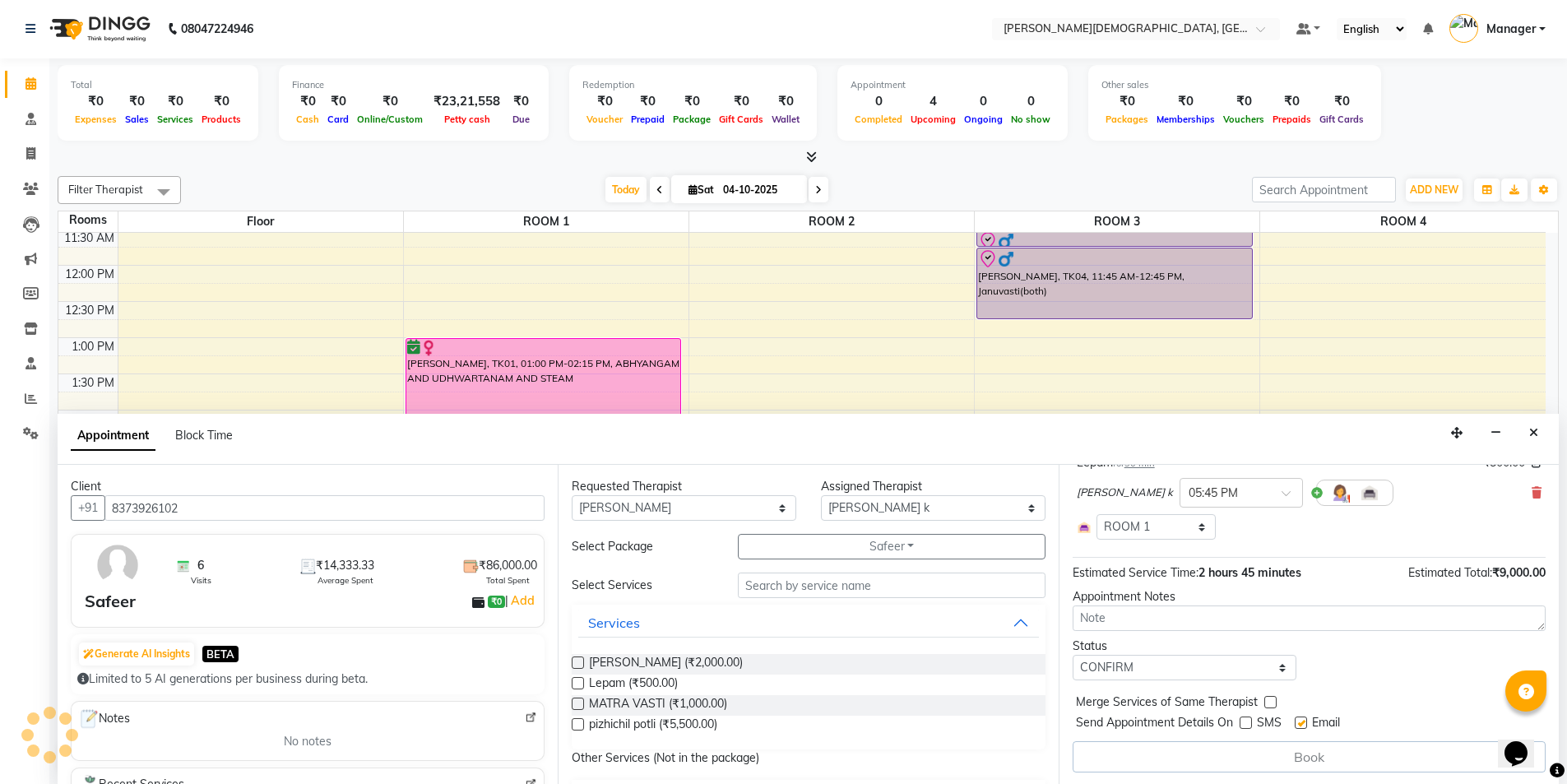
scroll to position [0, 0]
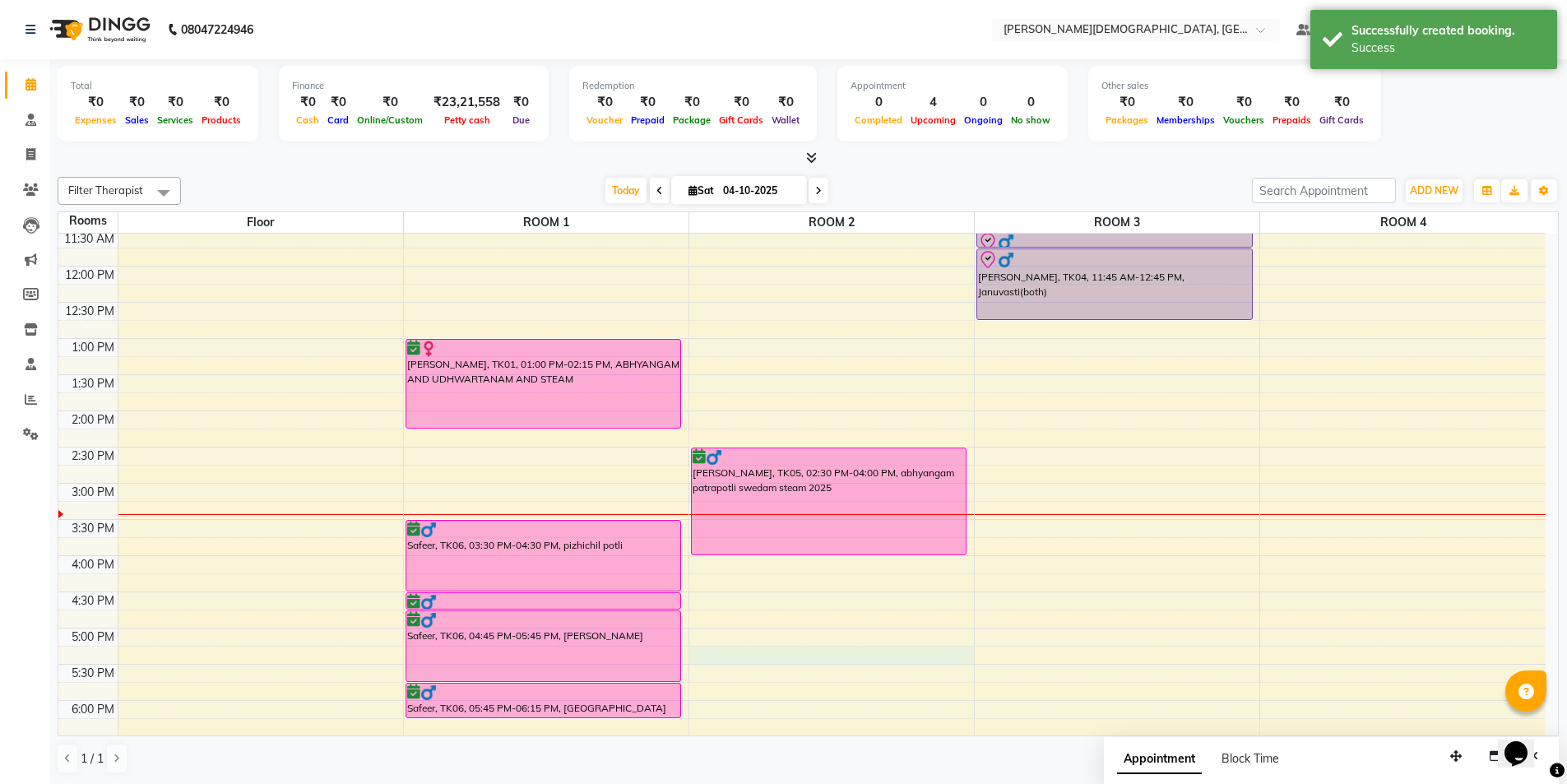
click at [803, 653] on div "7:00 AM 7:30 AM 8:00 AM 8:30 AM 9:00 AM 9:30 AM 10:00 AM 10:30 AM 11:00 AM 11:3…" at bounding box center [802, 410] width 1488 height 1012
select select "1035"
select select "tentative"
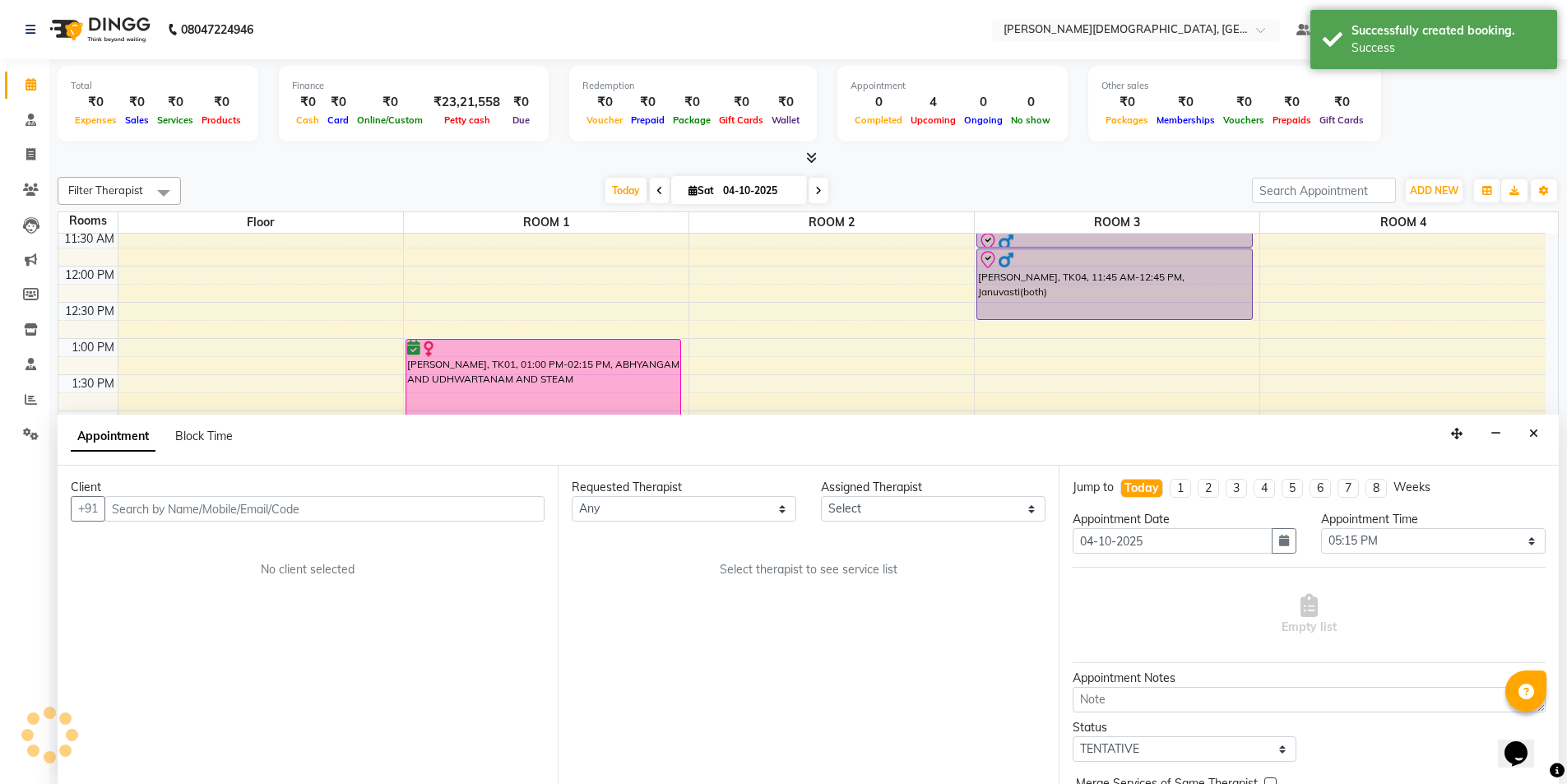
scroll to position [1, 0]
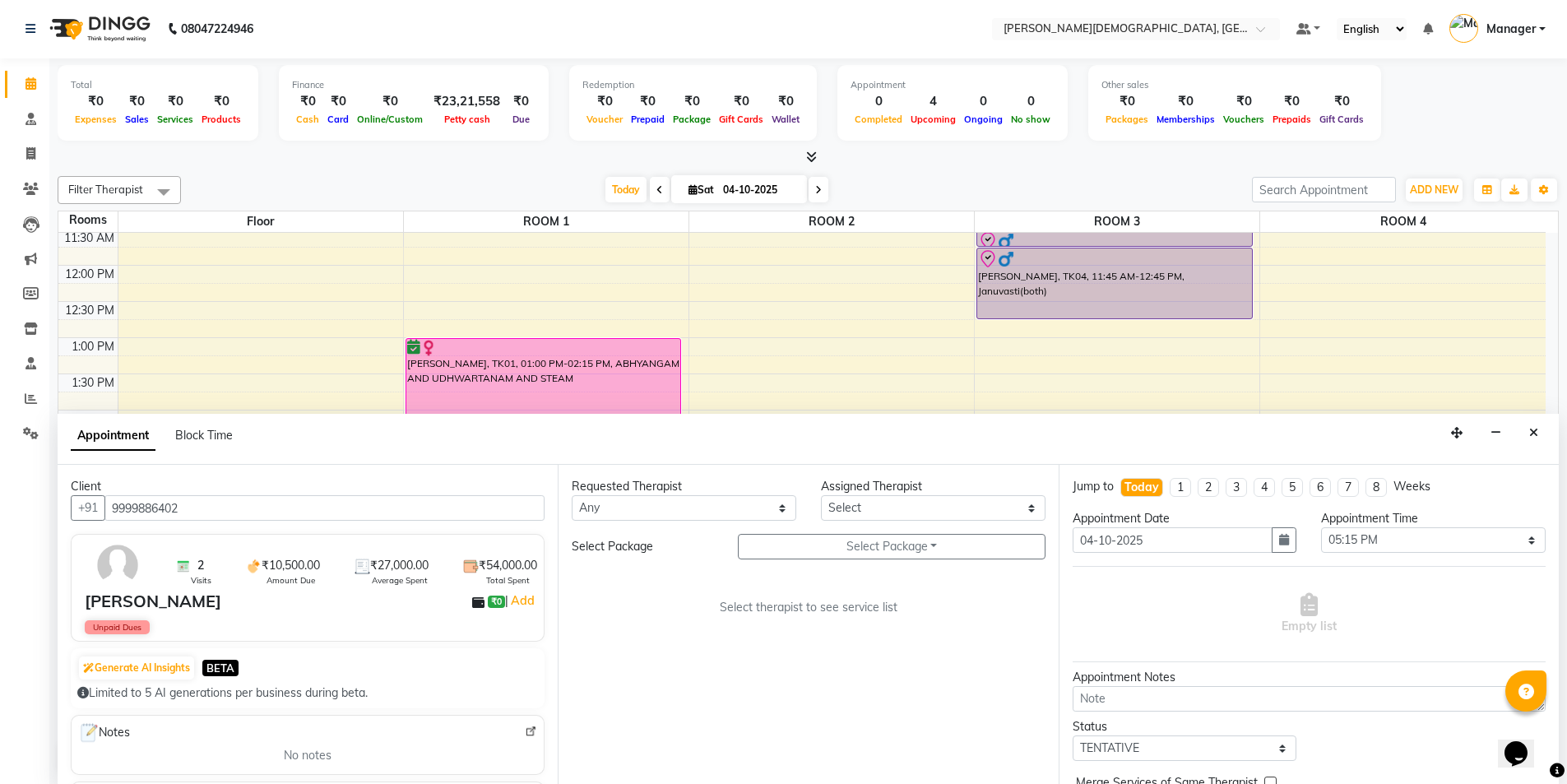
type input "9999886402"
click at [741, 510] on select "Any [PERSON_NAME] [PERSON_NAME] [PERSON_NAME] [PERSON_NAME] [PERSON_NAME] [PERS…" at bounding box center [684, 508] width 224 height 26
select select "85572"
click at [572, 495] on select "Any [PERSON_NAME] [PERSON_NAME] [PERSON_NAME] [PERSON_NAME] [PERSON_NAME] [PERS…" at bounding box center [684, 508] width 224 height 26
select select "85572"
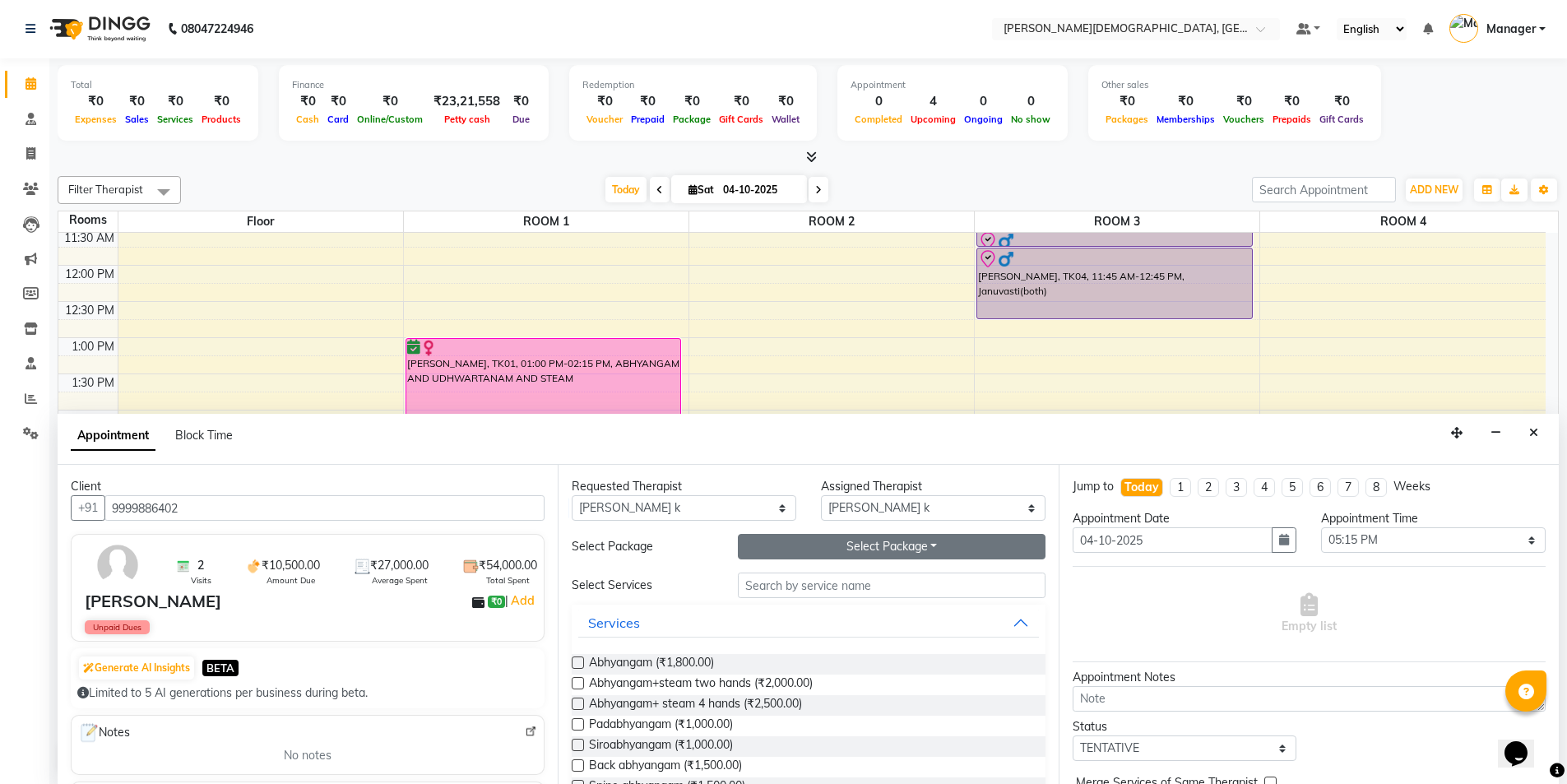
click at [849, 548] on button "Select Package Toggle Dropdown" at bounding box center [891, 547] width 307 height 26
click at [829, 576] on li "[PERSON_NAME]" at bounding box center [805, 580] width 131 height 24
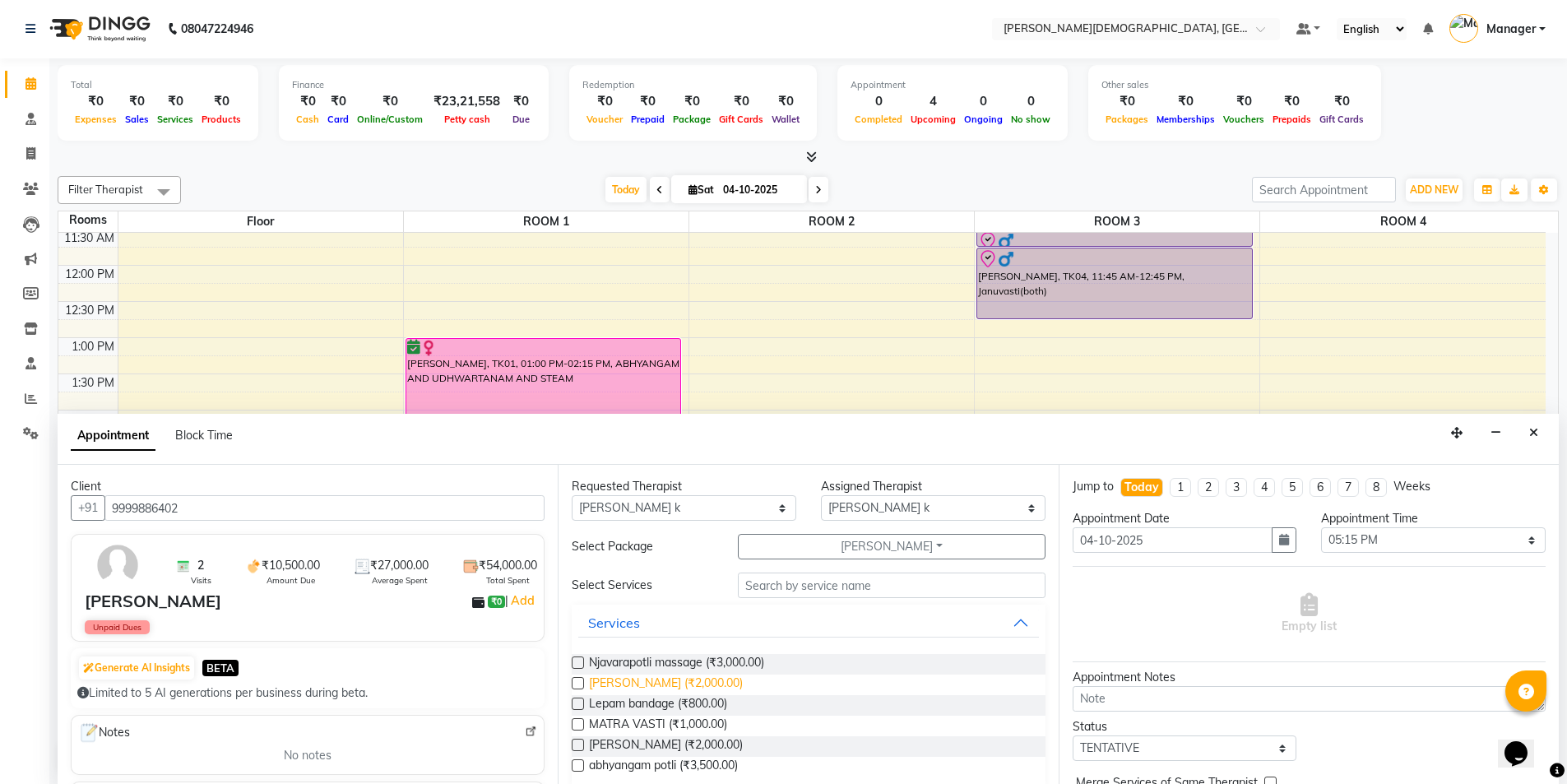
click at [700, 683] on span "[PERSON_NAME] (₹2,000.00)" at bounding box center [665, 684] width 154 height 20
checkbox input "true"
select select "2681"
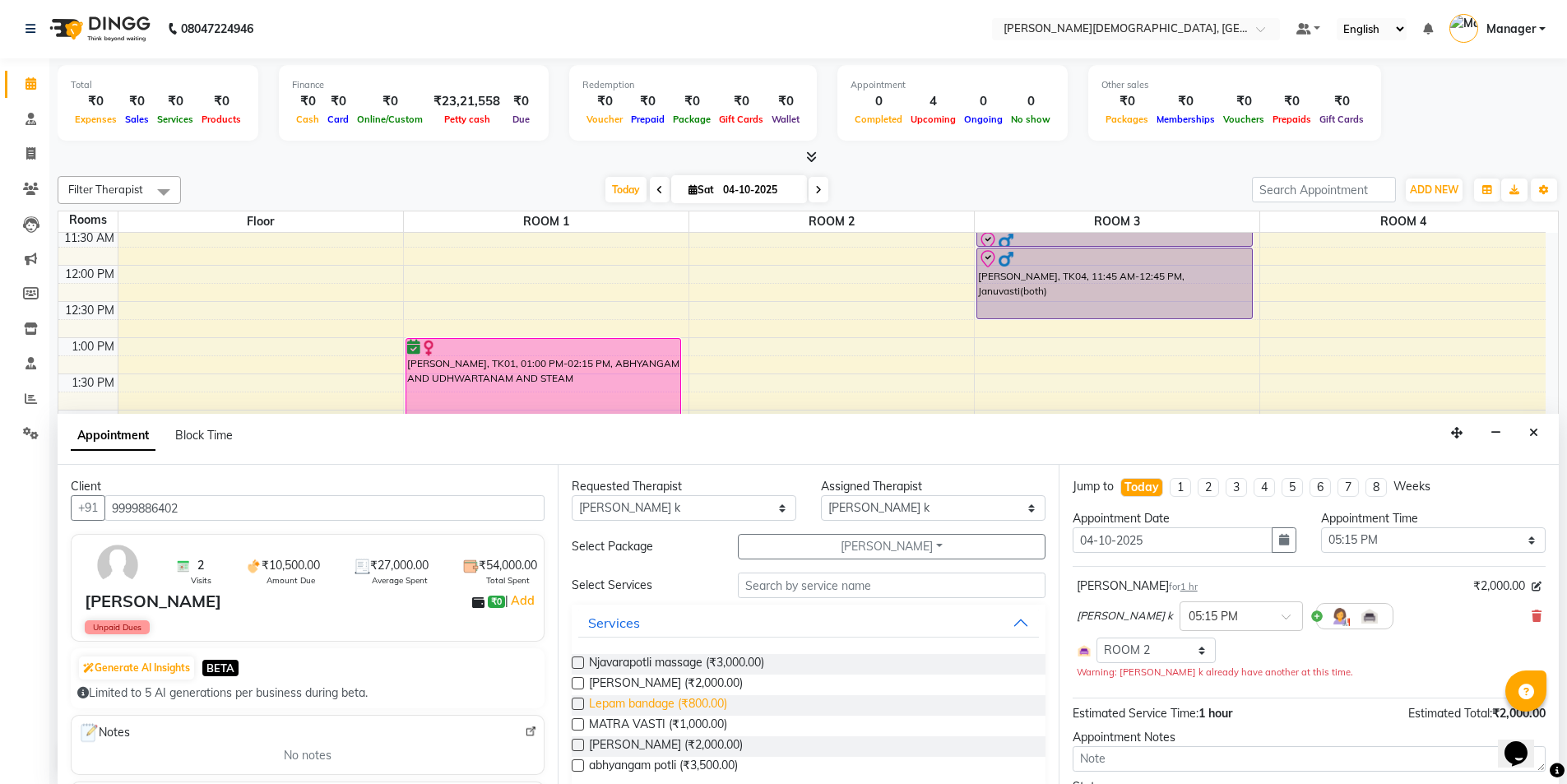
checkbox input "false"
click at [693, 701] on span "Lepam bandage (₹800.00)" at bounding box center [658, 705] width 138 height 20
checkbox input "true"
select select "2681"
checkbox input "false"
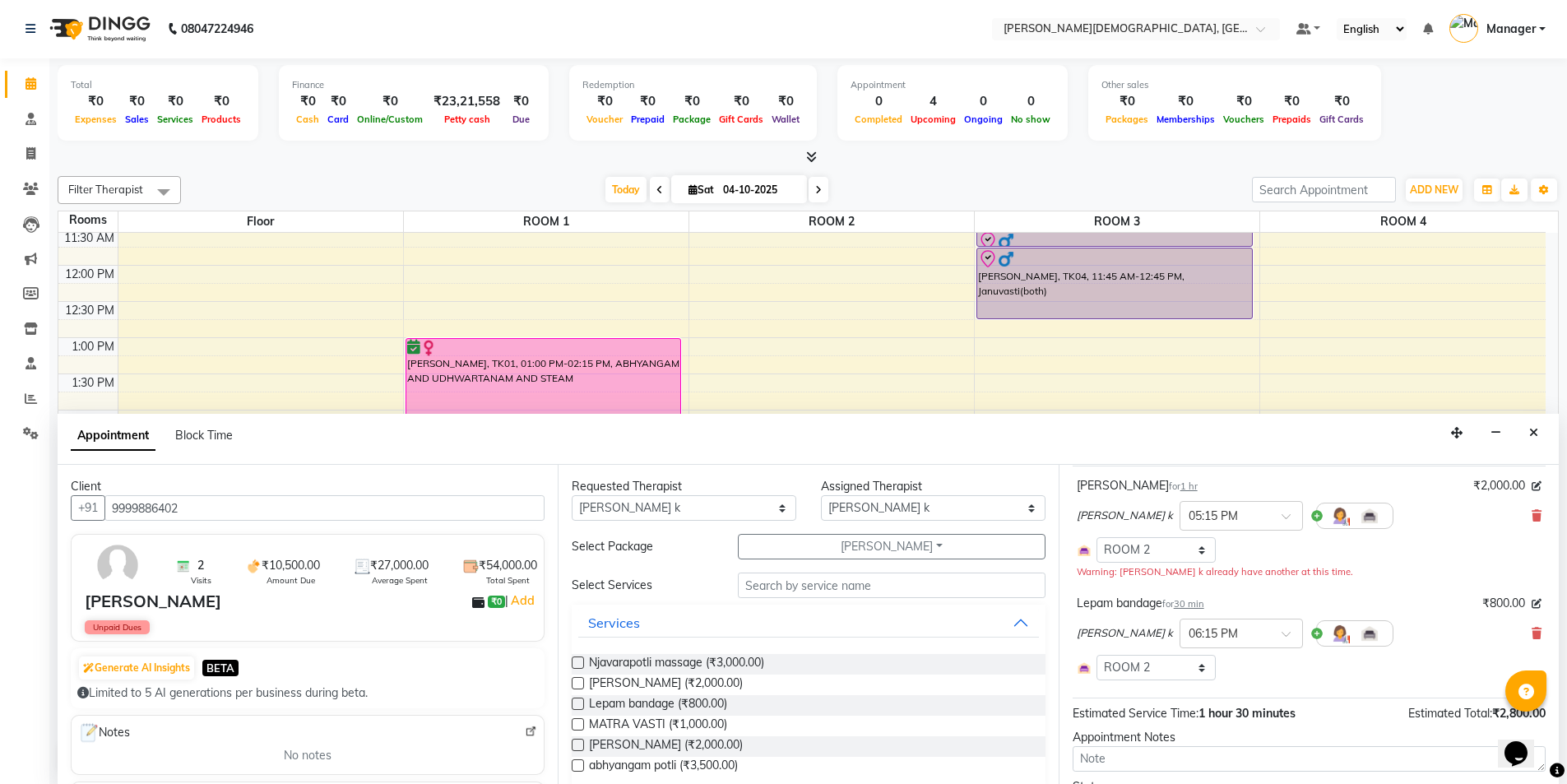
scroll to position [241, 0]
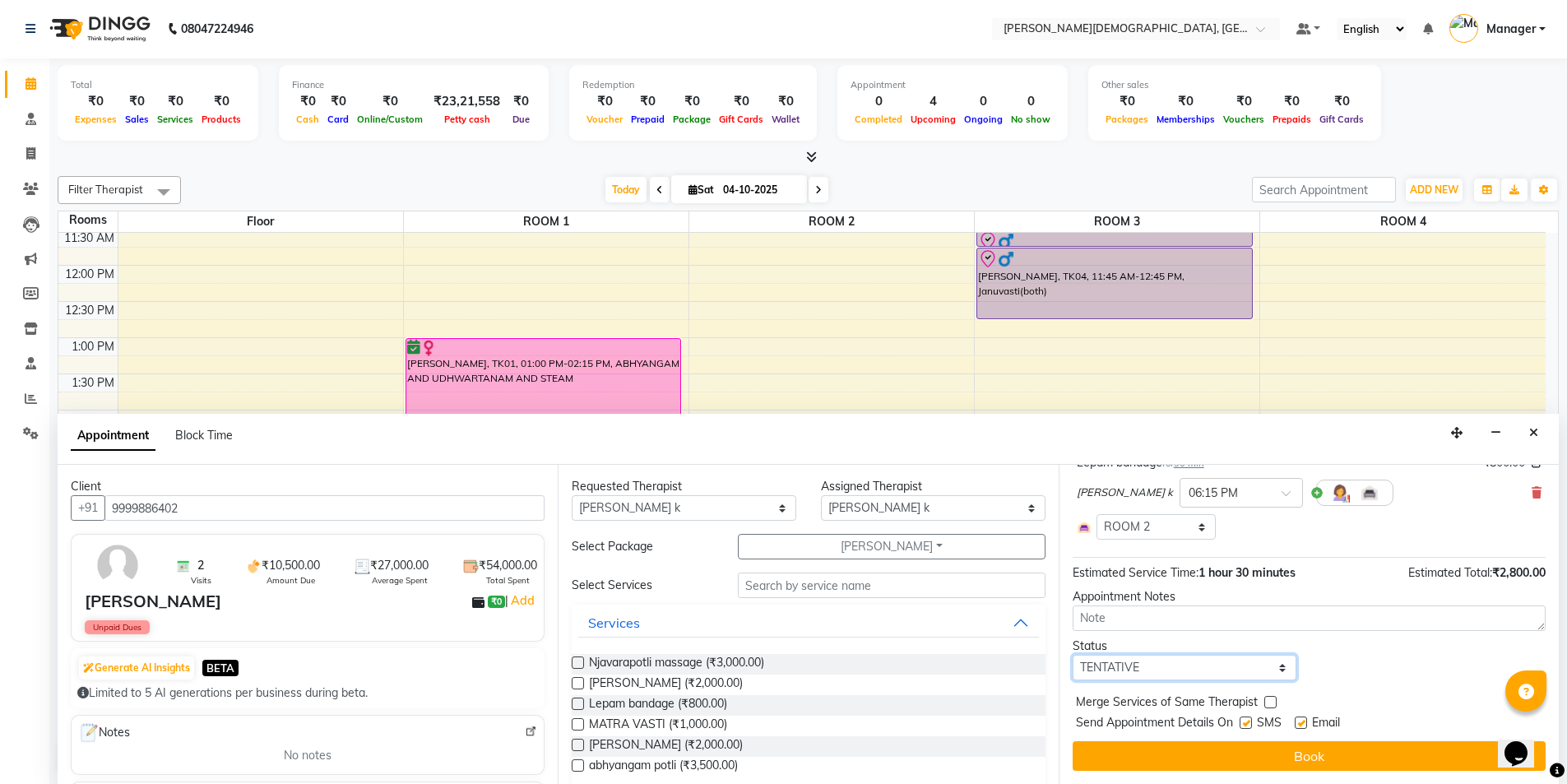
click at [1236, 666] on select "Select TENTATIVE CONFIRM CHECK-IN UPCOMING" at bounding box center [1185, 668] width 224 height 26
select select "confirm booking"
click at [1073, 655] on select "Select TENTATIVE CONFIRM CHECK-IN UPCOMING" at bounding box center [1185, 668] width 224 height 26
click at [1249, 722] on label at bounding box center [1246, 722] width 12 height 12
click at [1249, 722] on input "checkbox" at bounding box center [1246, 724] width 11 height 11
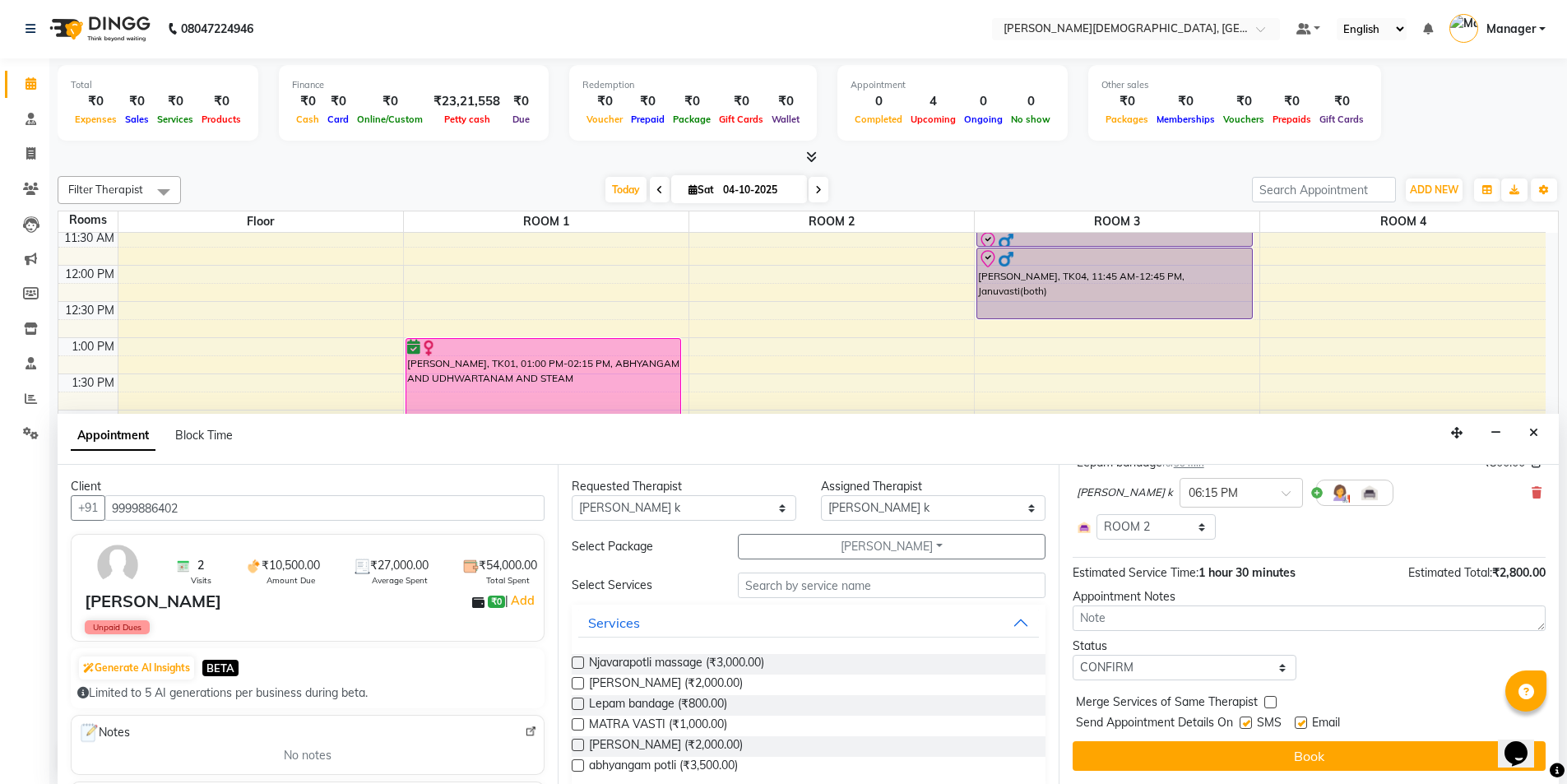
checkbox input "false"
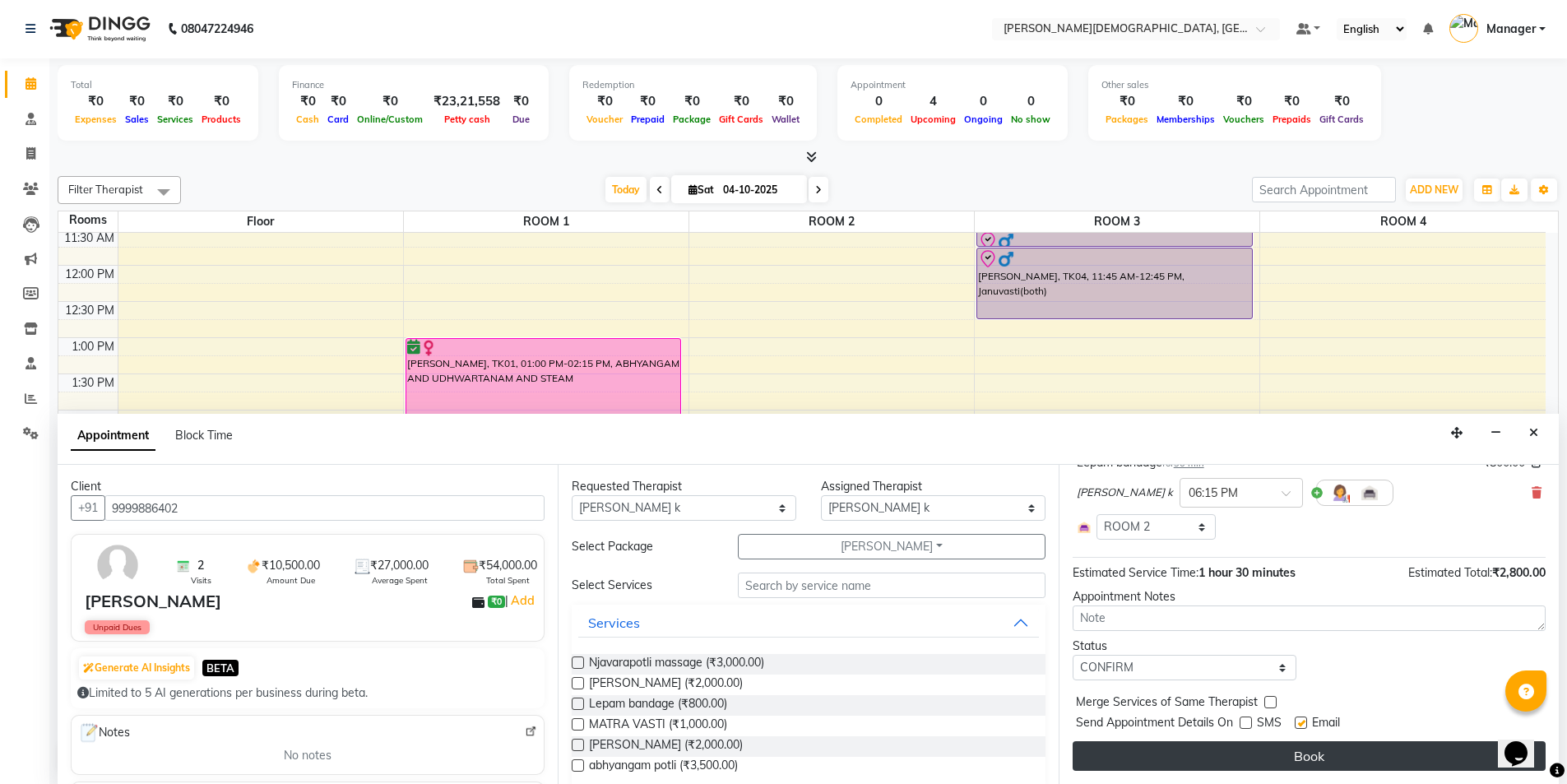
click at [1229, 749] on button "Book" at bounding box center [1310, 755] width 473 height 30
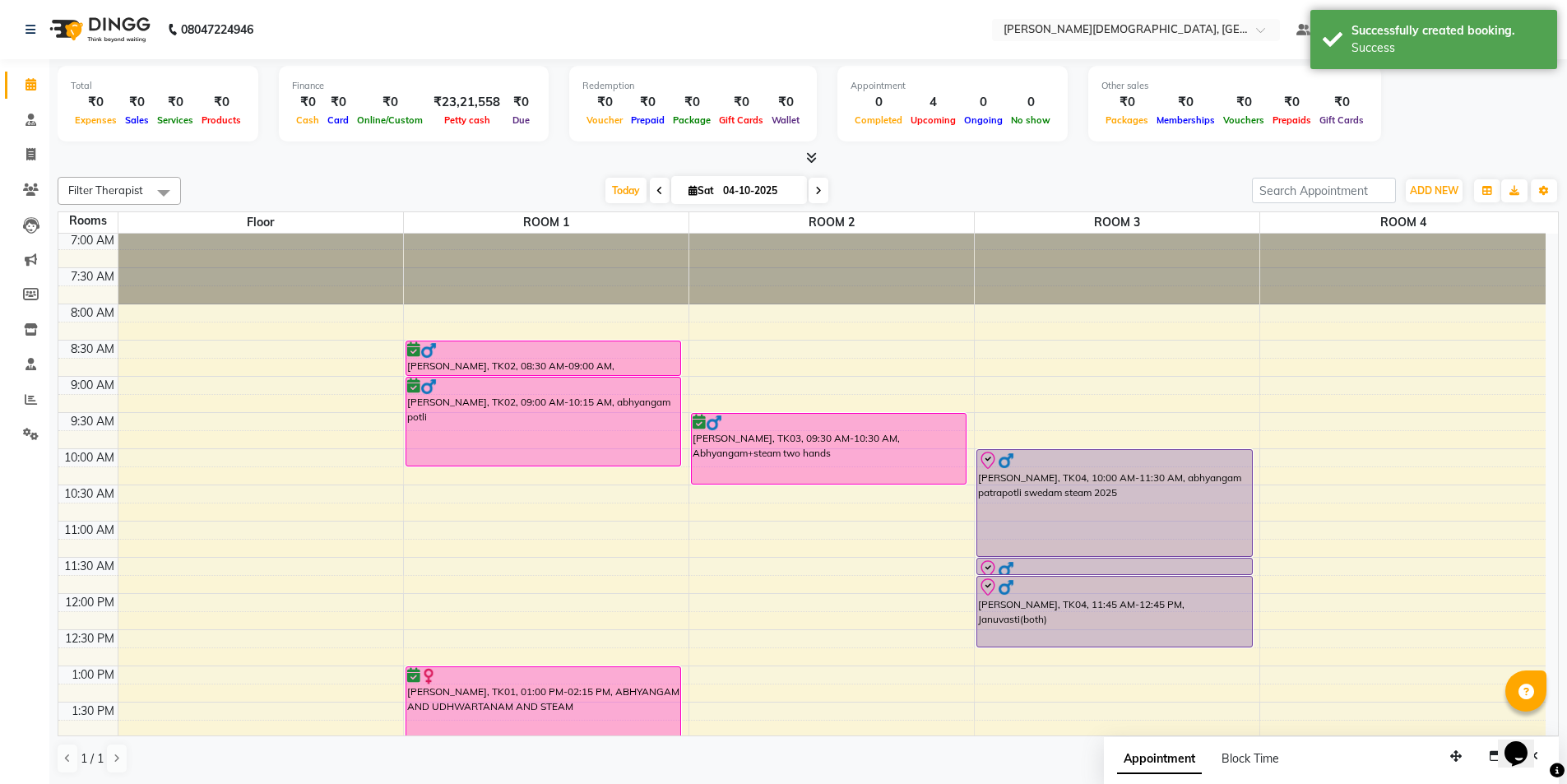
scroll to position [0, 0]
click at [844, 345] on div "7:00 AM 7:30 AM 8:00 AM 8:30 AM 9:00 AM 9:30 AM 10:00 AM 10:30 AM 11:00 AM 11:3…" at bounding box center [802, 739] width 1488 height 1012
select select "tentative"
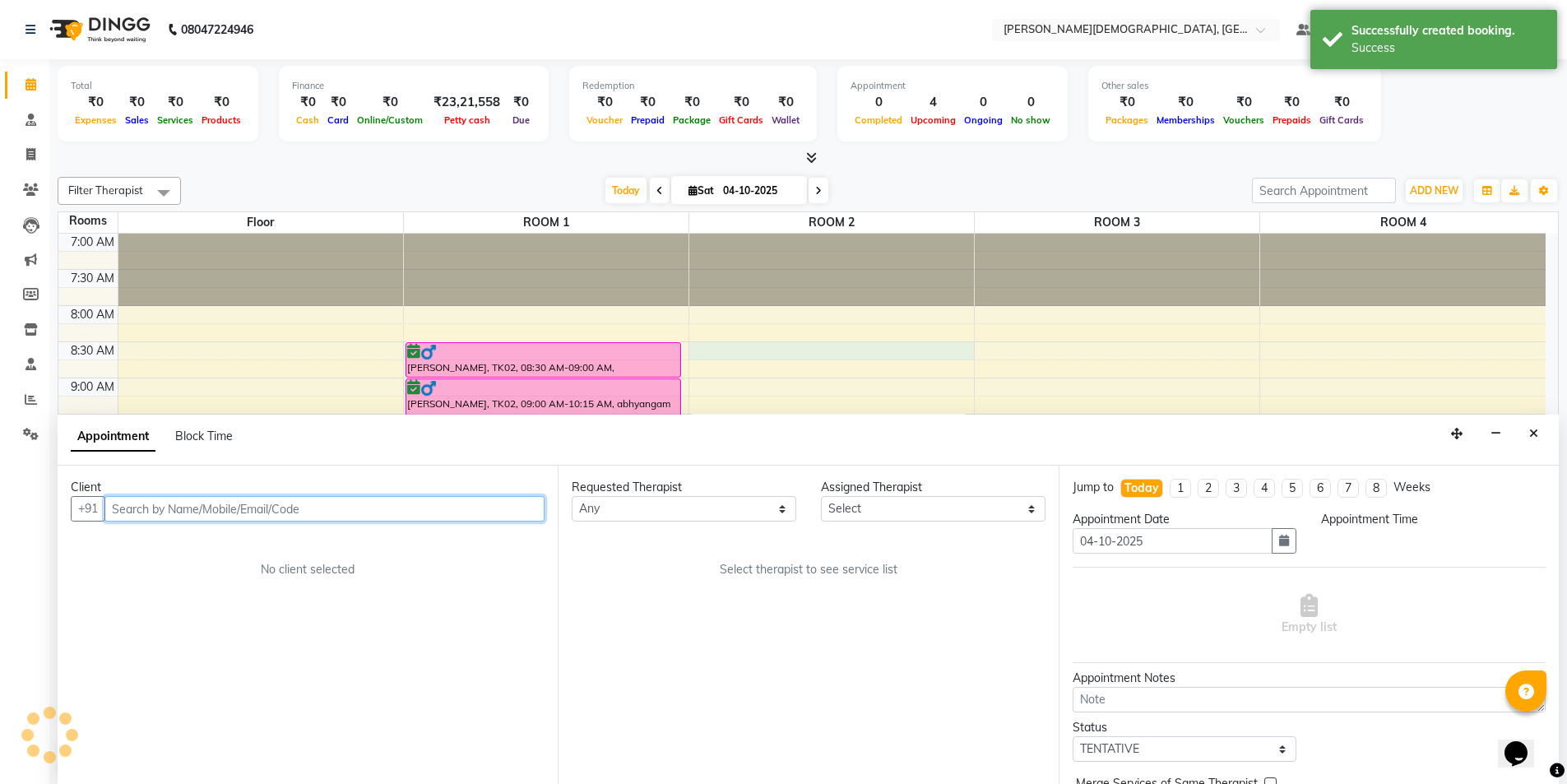
scroll to position [1, 0]
select select "510"
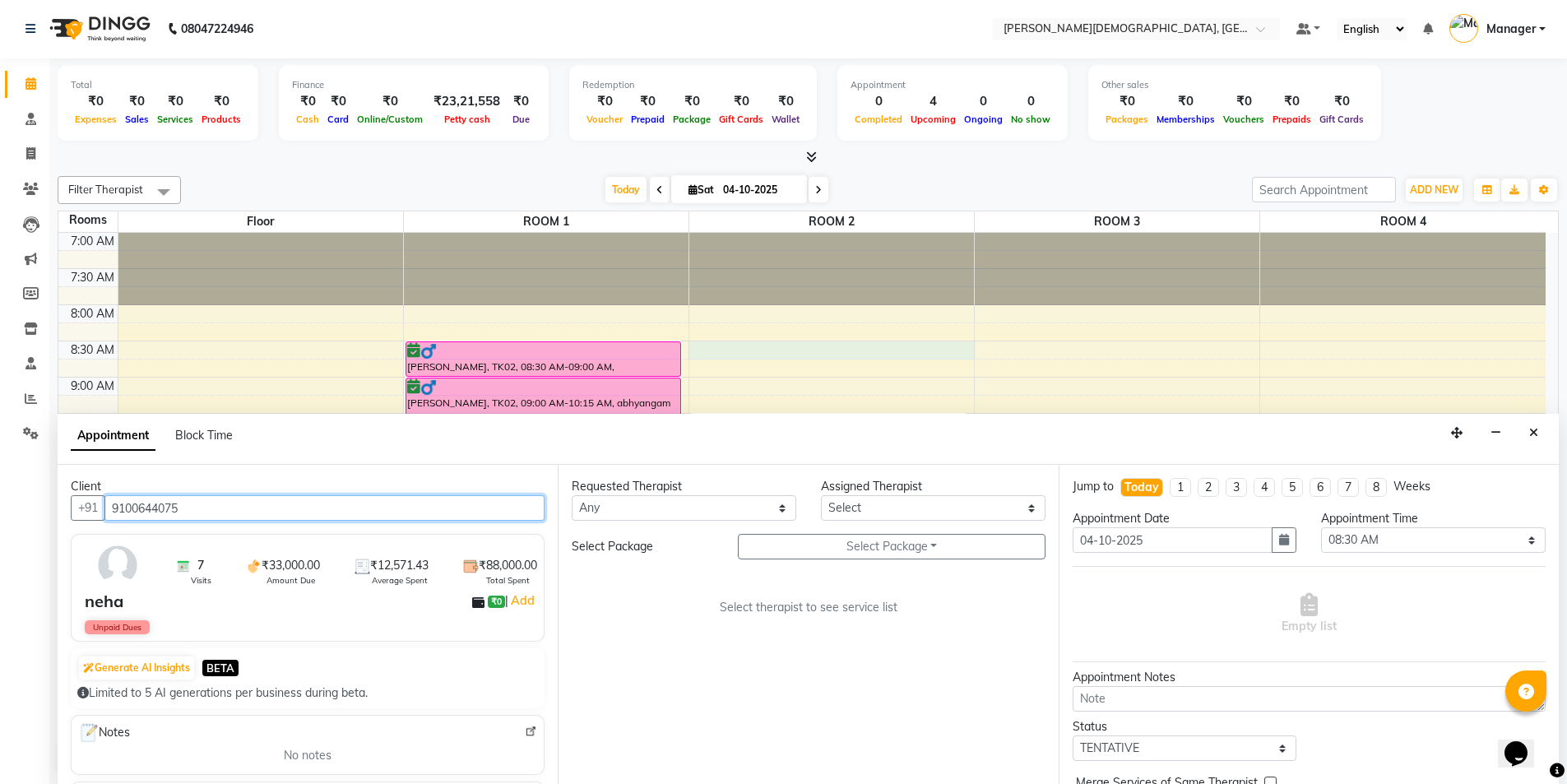
type input "9100644075"
click at [698, 511] on select "Any [PERSON_NAME] [PERSON_NAME] [PERSON_NAME] [PERSON_NAME] [PERSON_NAME] [PERS…" at bounding box center [684, 508] width 224 height 26
select select "81275"
click at [572, 495] on select "Any [PERSON_NAME] [PERSON_NAME] [PERSON_NAME] [PERSON_NAME] [PERSON_NAME] [PERS…" at bounding box center [684, 508] width 224 height 26
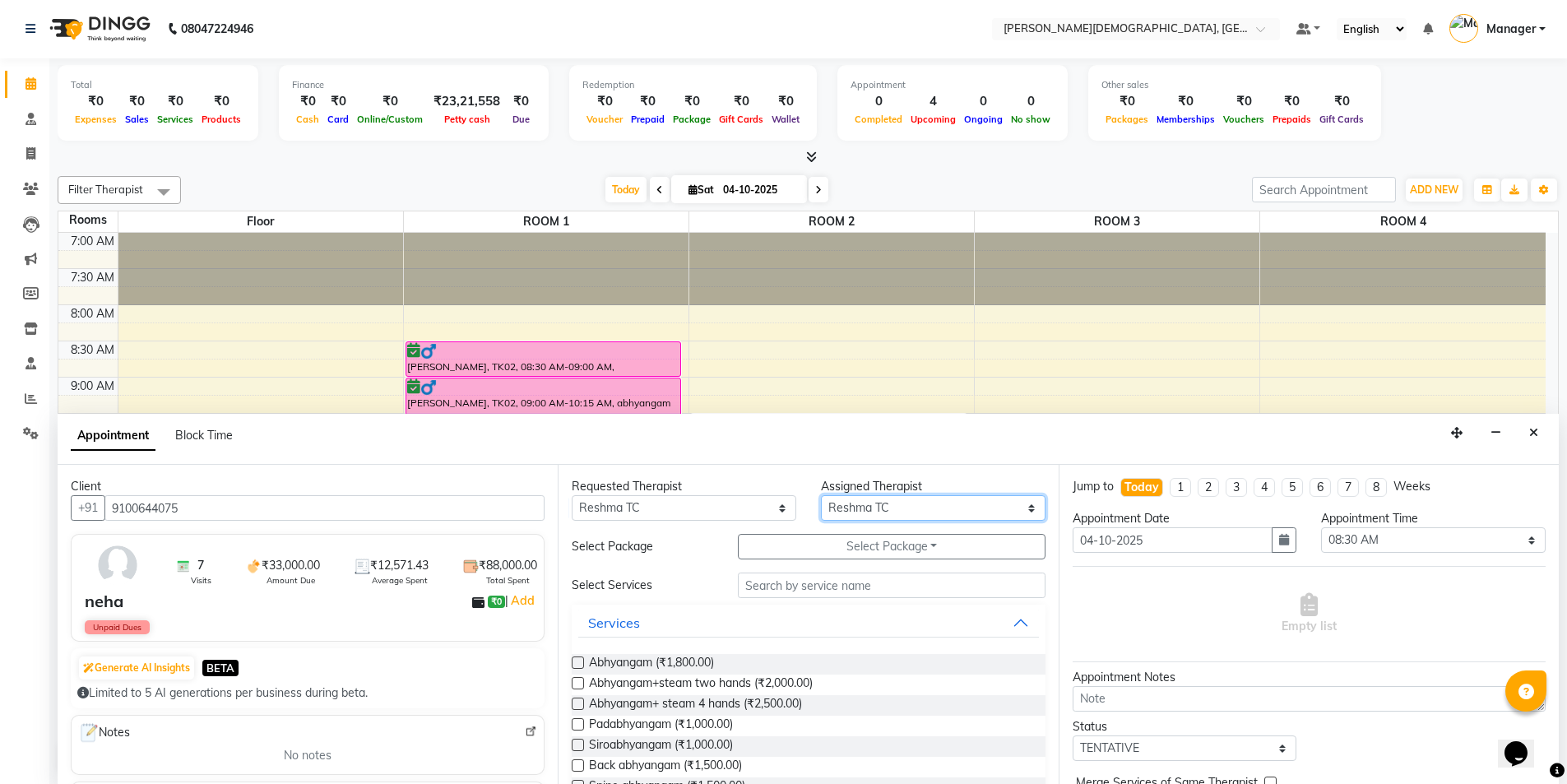
click at [848, 508] on select "Select [PERSON_NAME] [PERSON_NAME] [PERSON_NAME] [PERSON_NAME] [PERSON_NAME] [P…" at bounding box center [933, 508] width 224 height 26
select select "85571"
click at [821, 495] on select "Select [PERSON_NAME] [PERSON_NAME] [PERSON_NAME] [PERSON_NAME] [PERSON_NAME] [P…" at bounding box center [933, 508] width 224 height 26
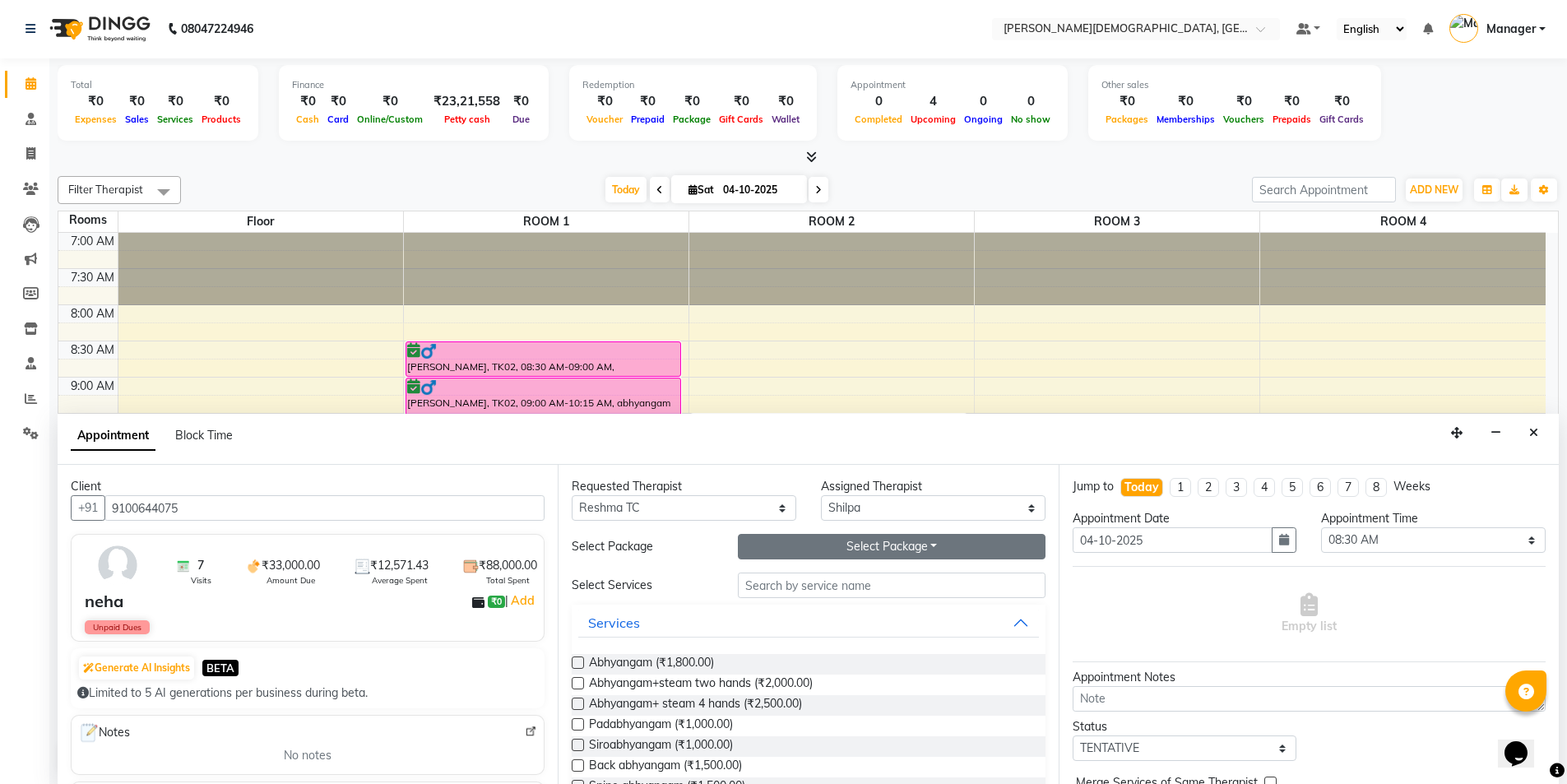
click at [899, 535] on button "Select Package Toggle Dropdown" at bounding box center [891, 547] width 307 height 26
click at [846, 576] on li "Neha" at bounding box center [804, 580] width 130 height 24
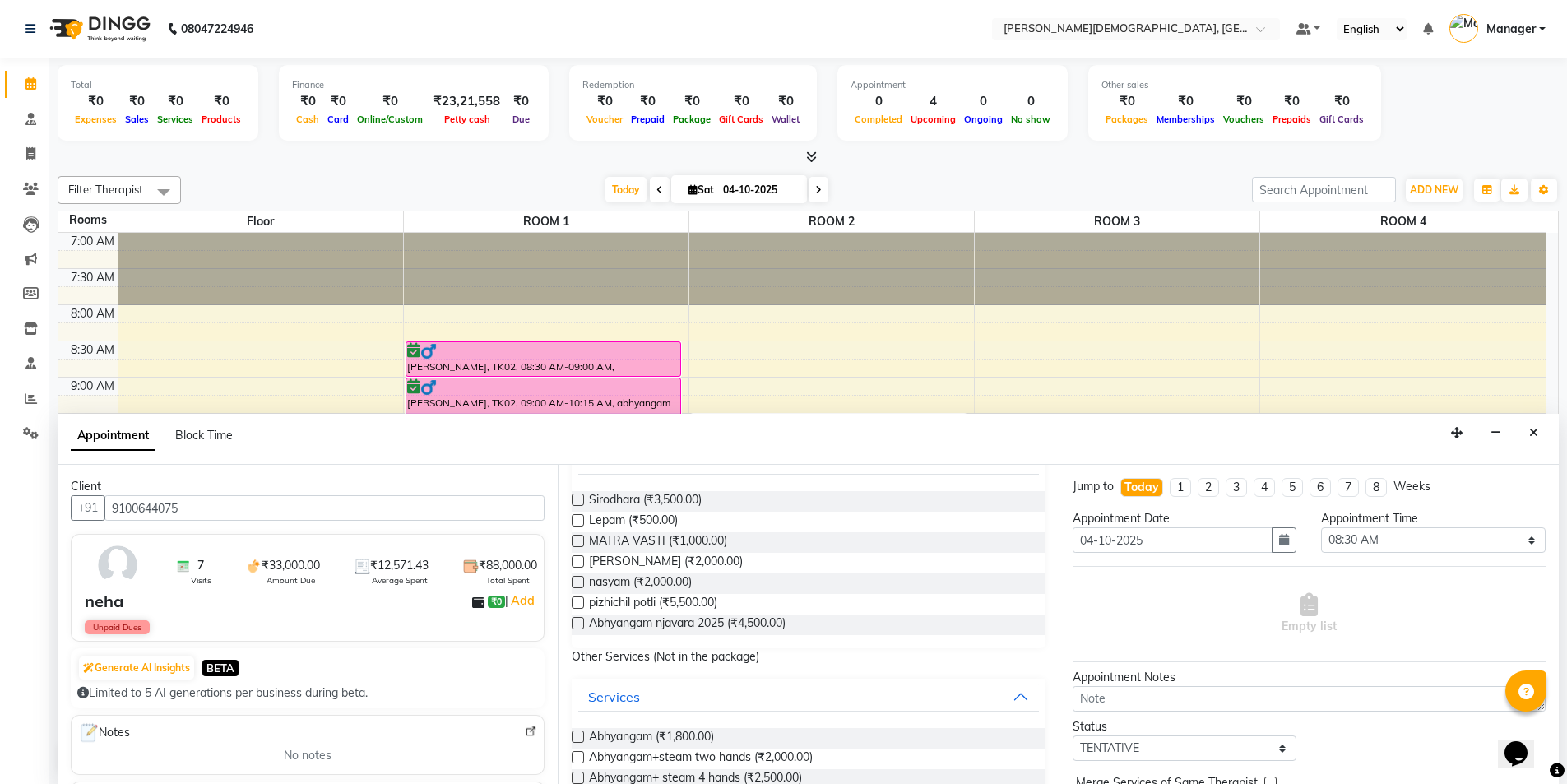
scroll to position [164, 0]
click at [667, 601] on span "pizhichil potli (₹5,500.00)" at bounding box center [652, 602] width 128 height 20
checkbox input "true"
select select "2681"
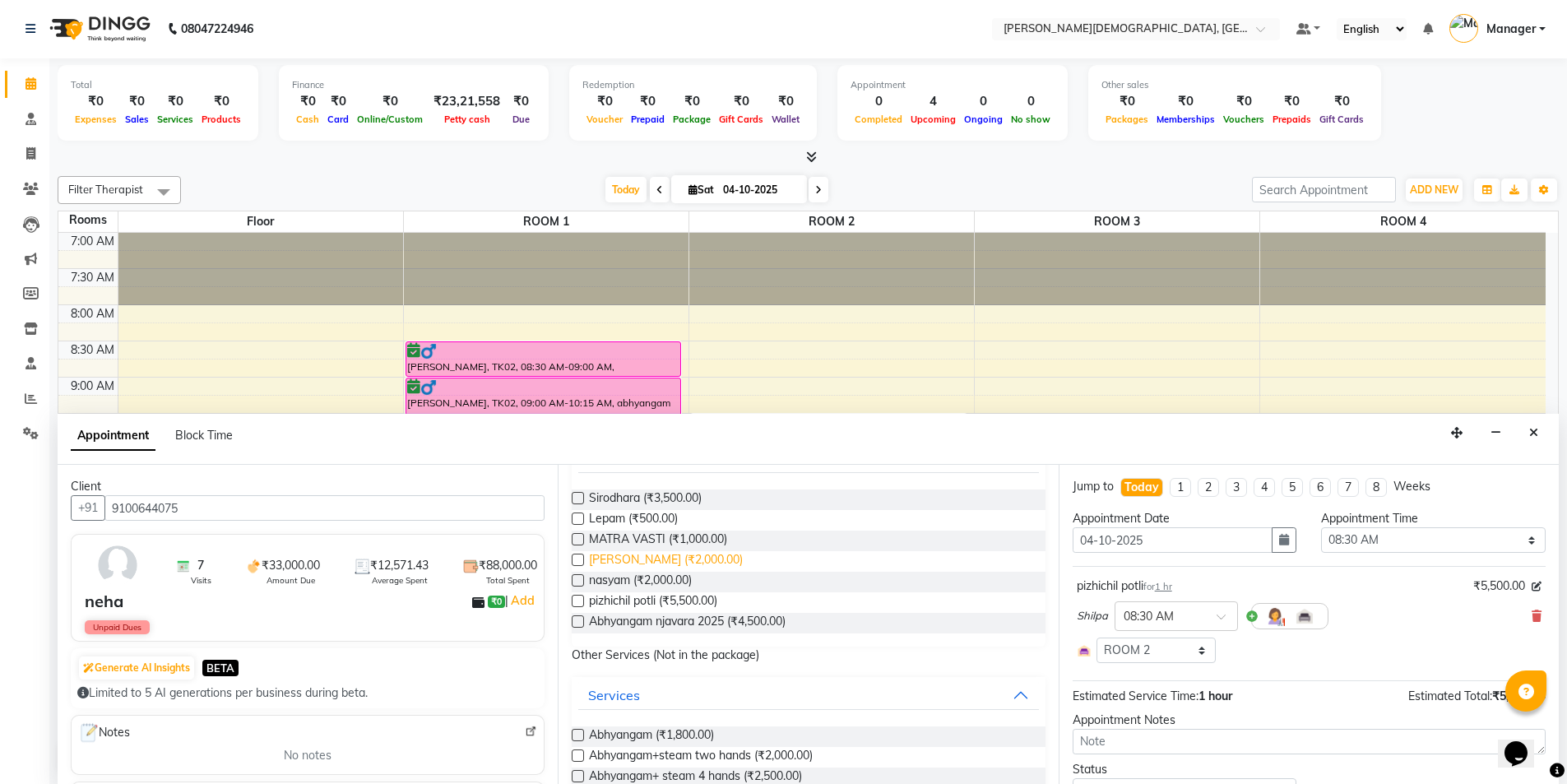
checkbox input "false"
click at [668, 536] on span "MATRA VASTI (₹1,000.00)" at bounding box center [658, 540] width 138 height 20
checkbox input "true"
select select "2681"
checkbox input "false"
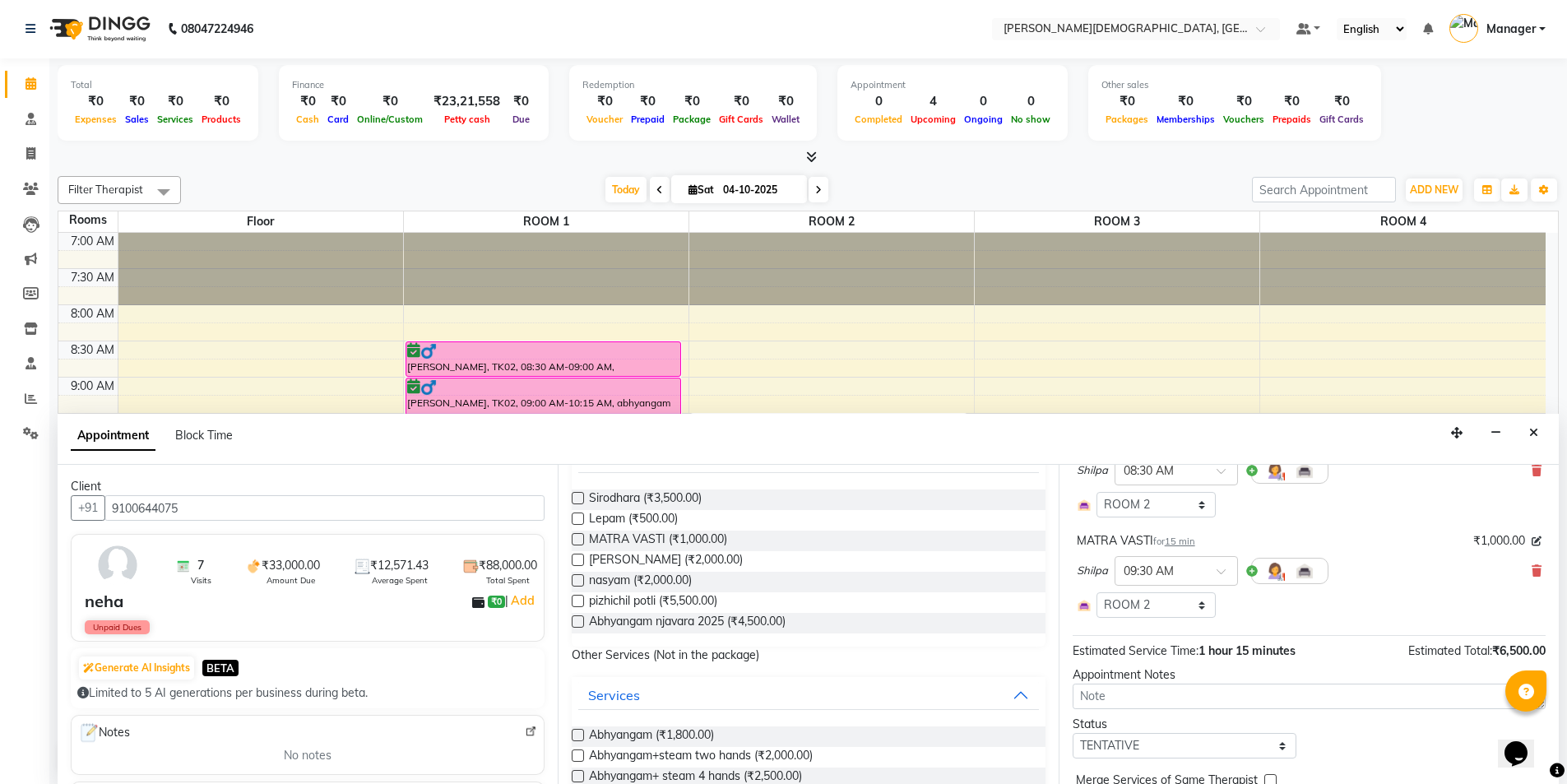
scroll to position [223, 0]
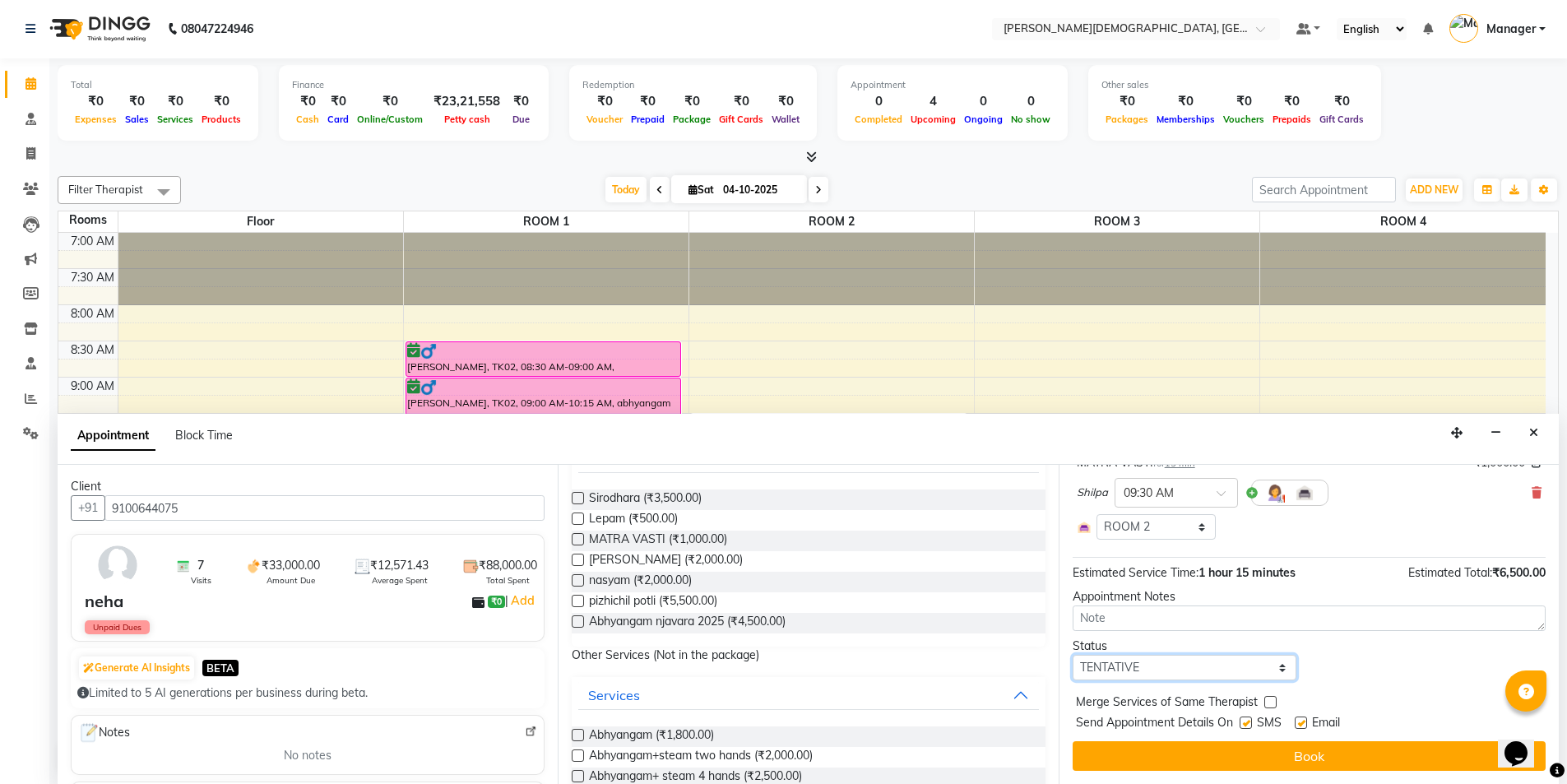
click at [1197, 667] on select "Select TENTATIVE CONFIRM CHECK-IN UPCOMING" at bounding box center [1185, 668] width 224 height 26
select select "confirm booking"
click at [1073, 655] on select "Select TENTATIVE CONFIRM CHECK-IN UPCOMING" at bounding box center [1185, 668] width 224 height 26
click at [1248, 724] on label at bounding box center [1246, 722] width 12 height 12
click at [1248, 724] on input "checkbox" at bounding box center [1246, 724] width 11 height 11
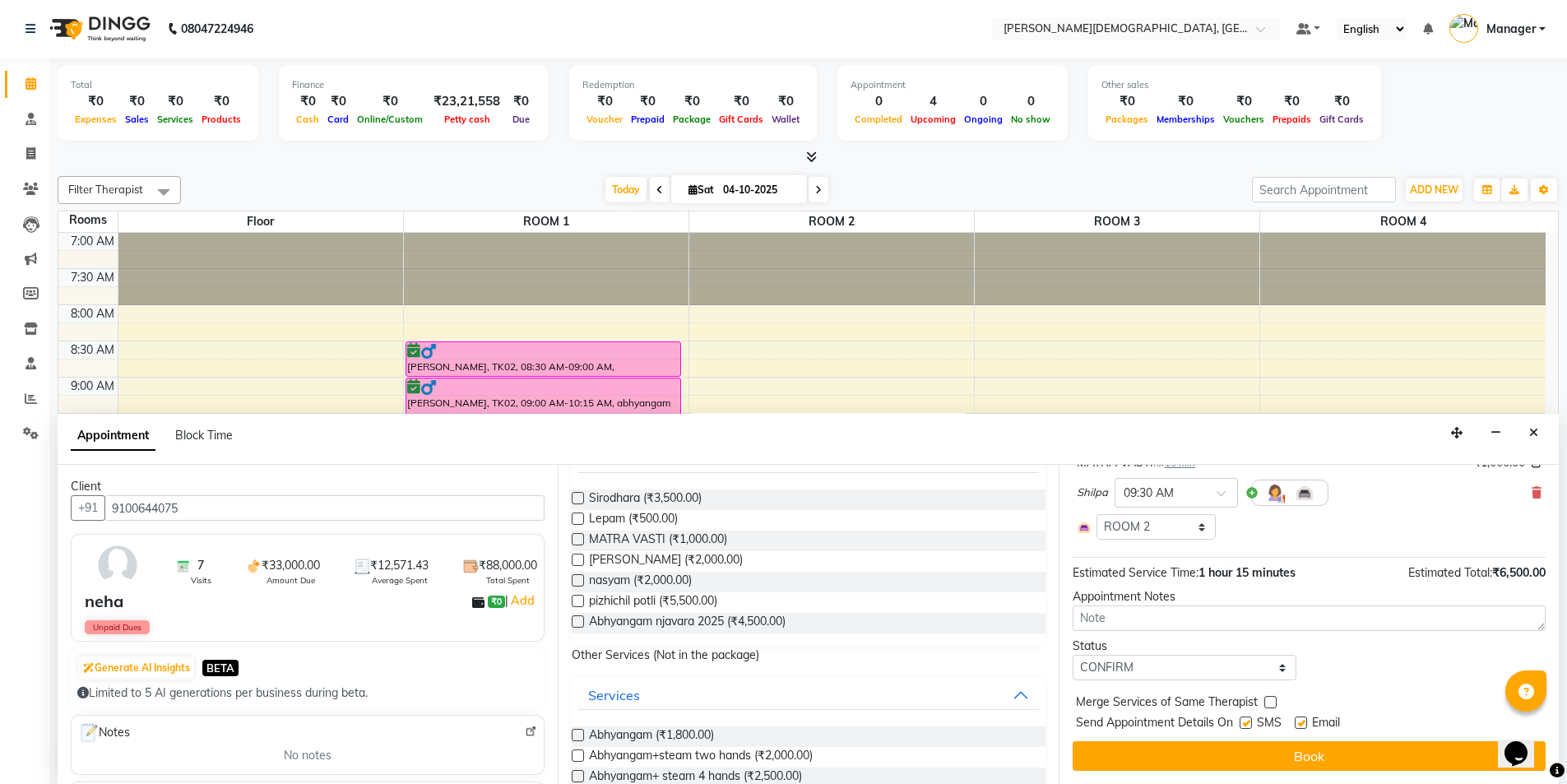
checkbox input "false"
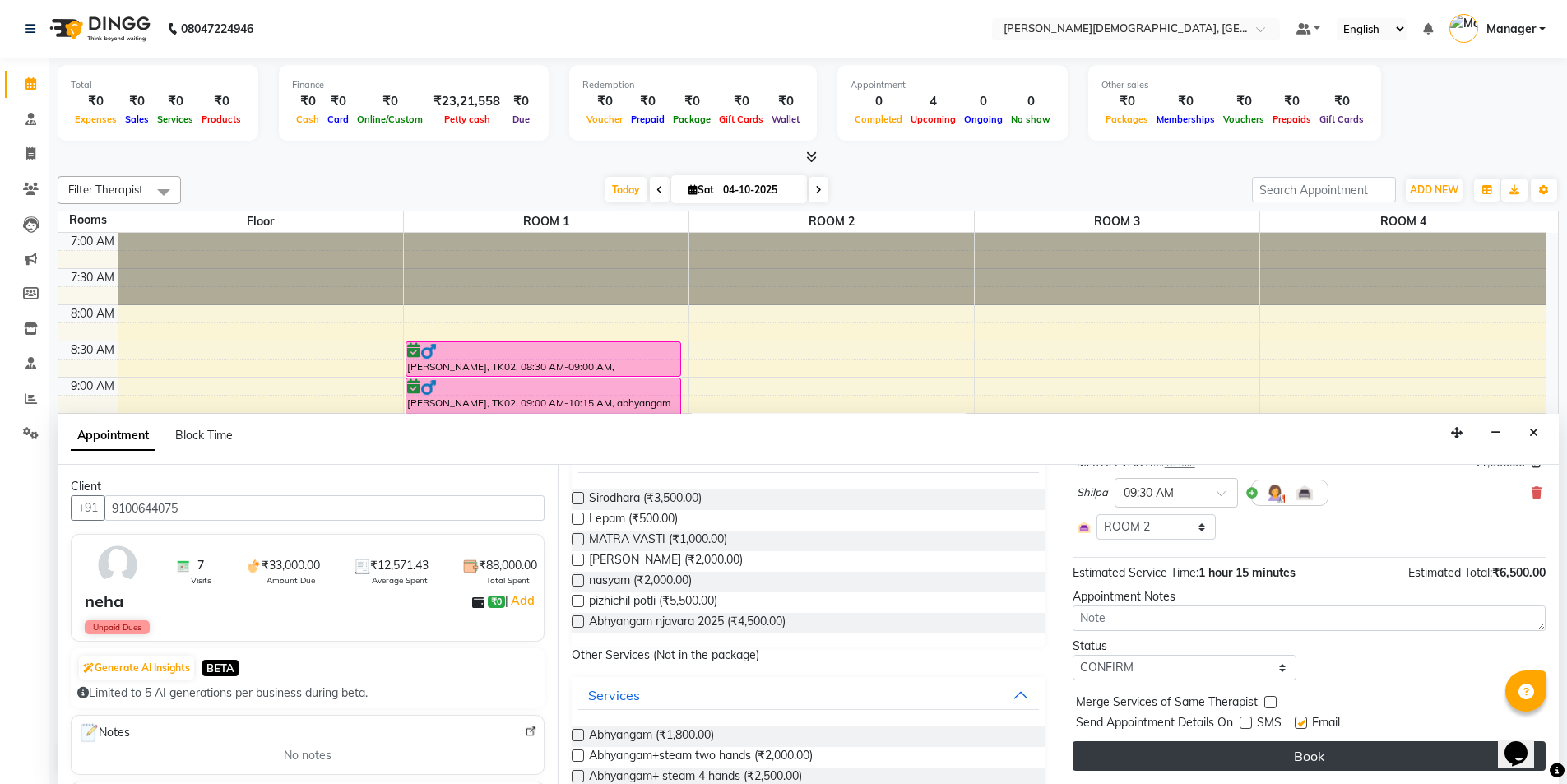
click at [1234, 744] on button "Book" at bounding box center [1310, 755] width 473 height 30
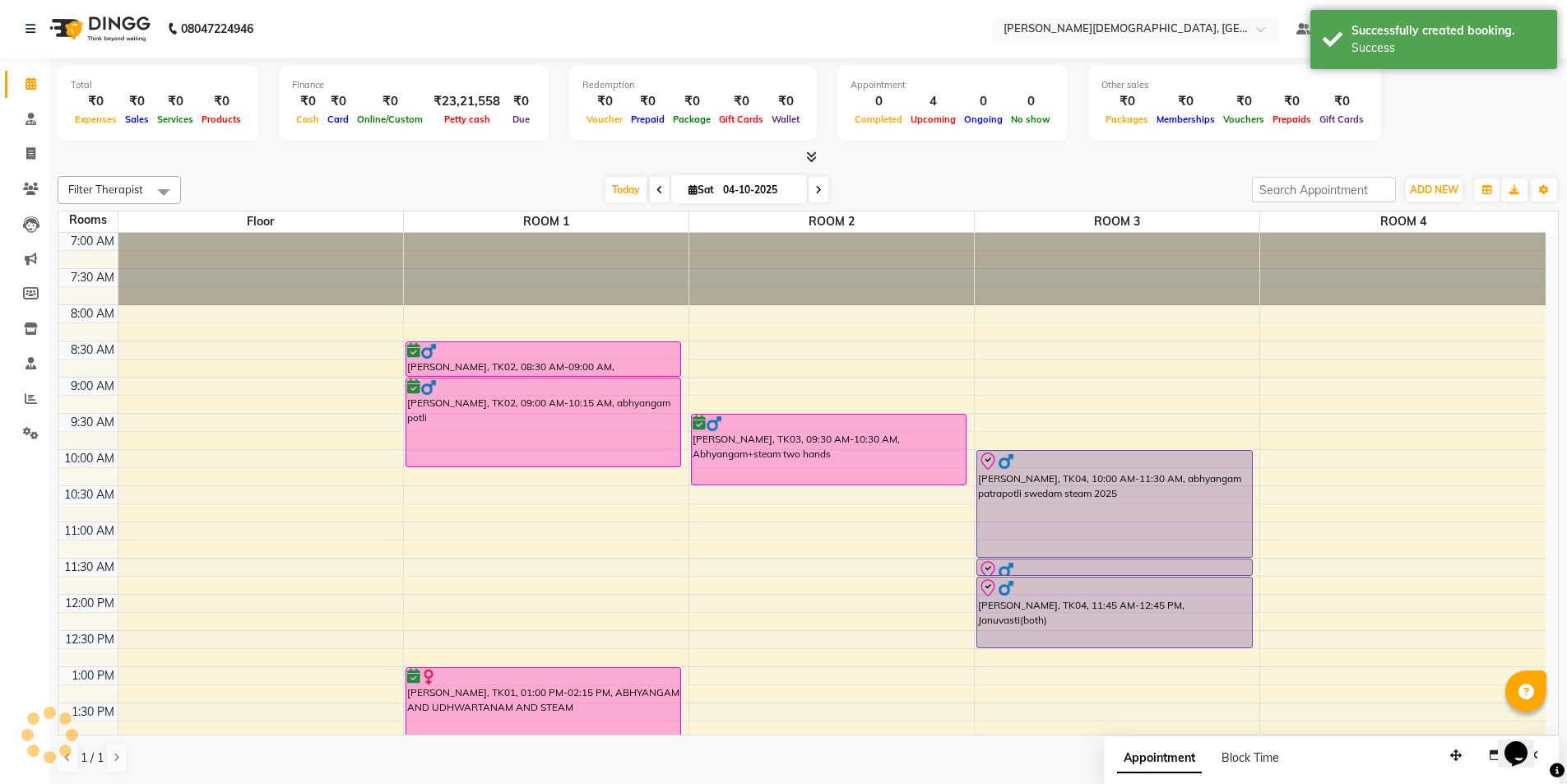
scroll to position [0, 0]
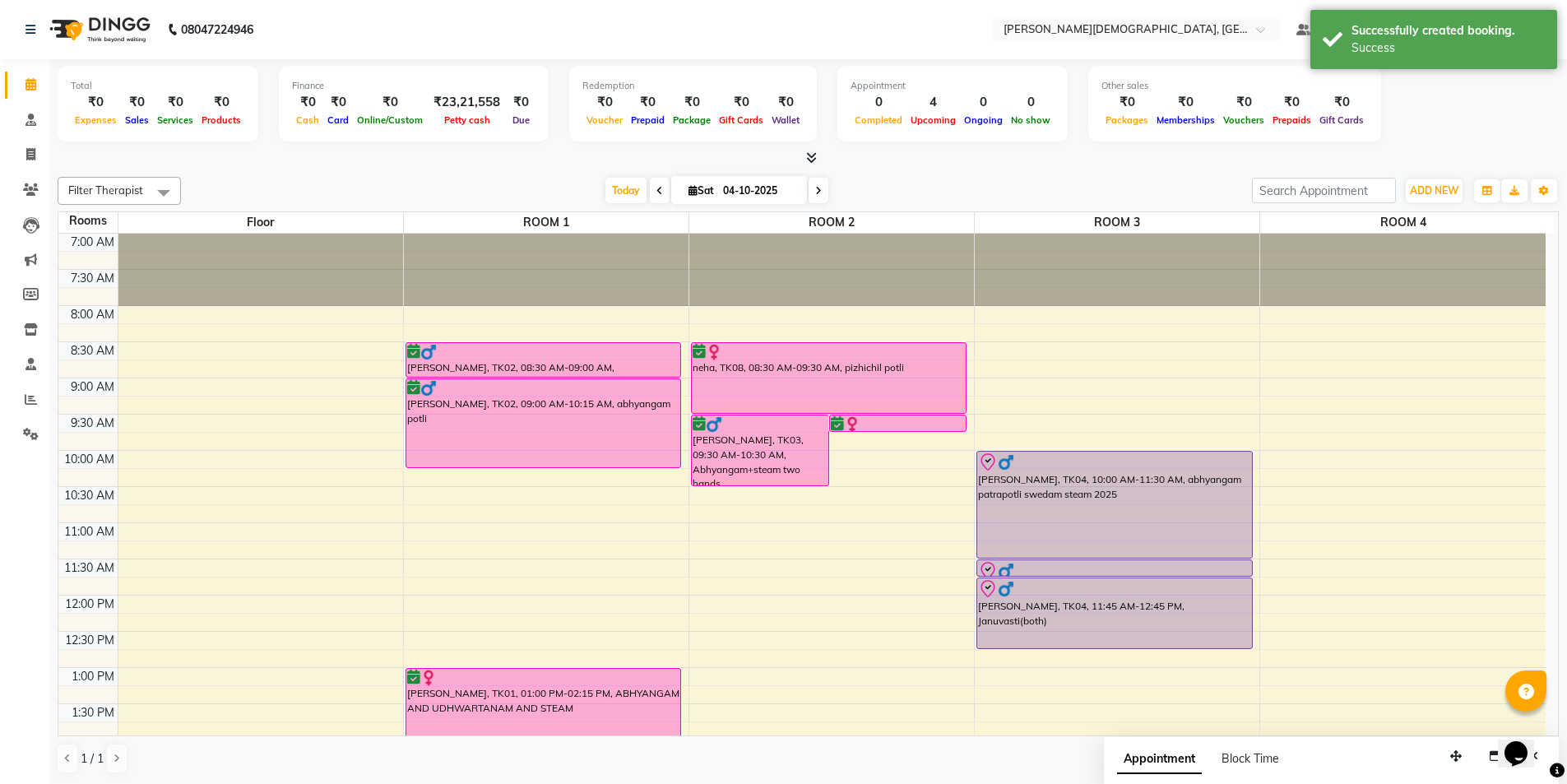
click at [1417, 457] on div "7:00 AM 7:30 AM 8:00 AM 8:30 AM 9:00 AM 9:30 AM 10:00 AM 10:30 AM 11:00 AM 11:3…" at bounding box center [802, 739] width 1488 height 1012
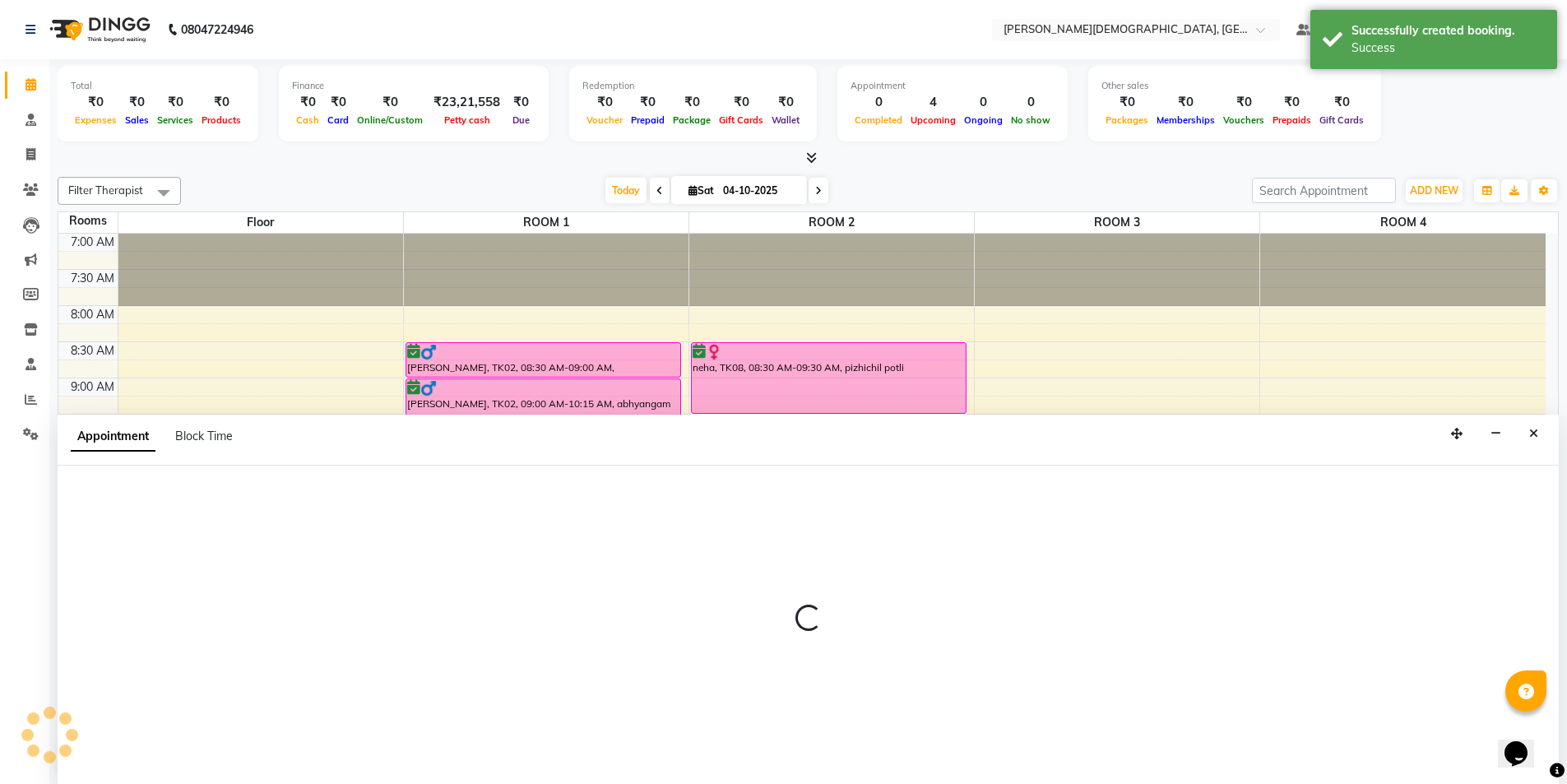
scroll to position [1, 0]
select select "tentative"
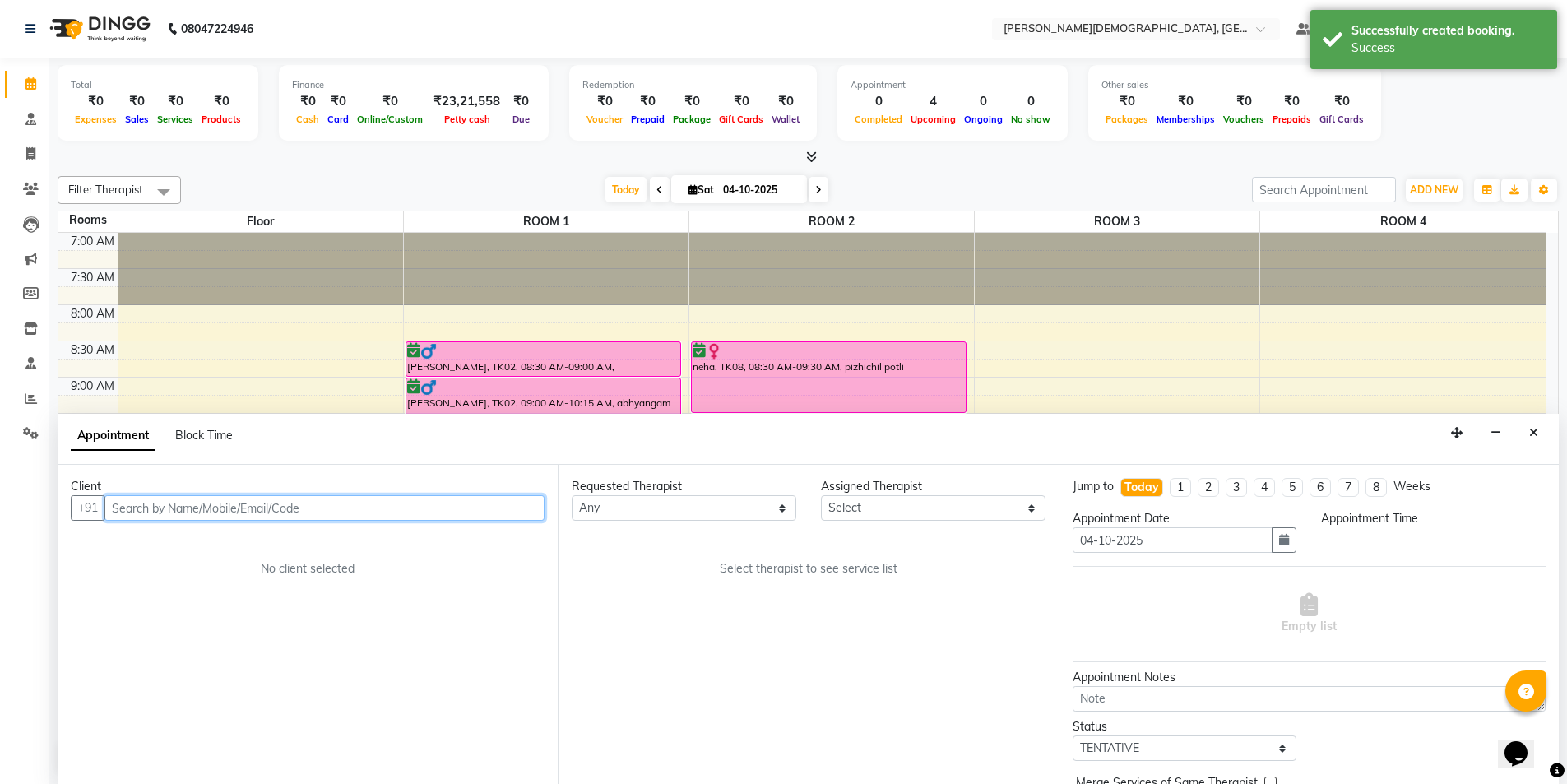
select select "600"
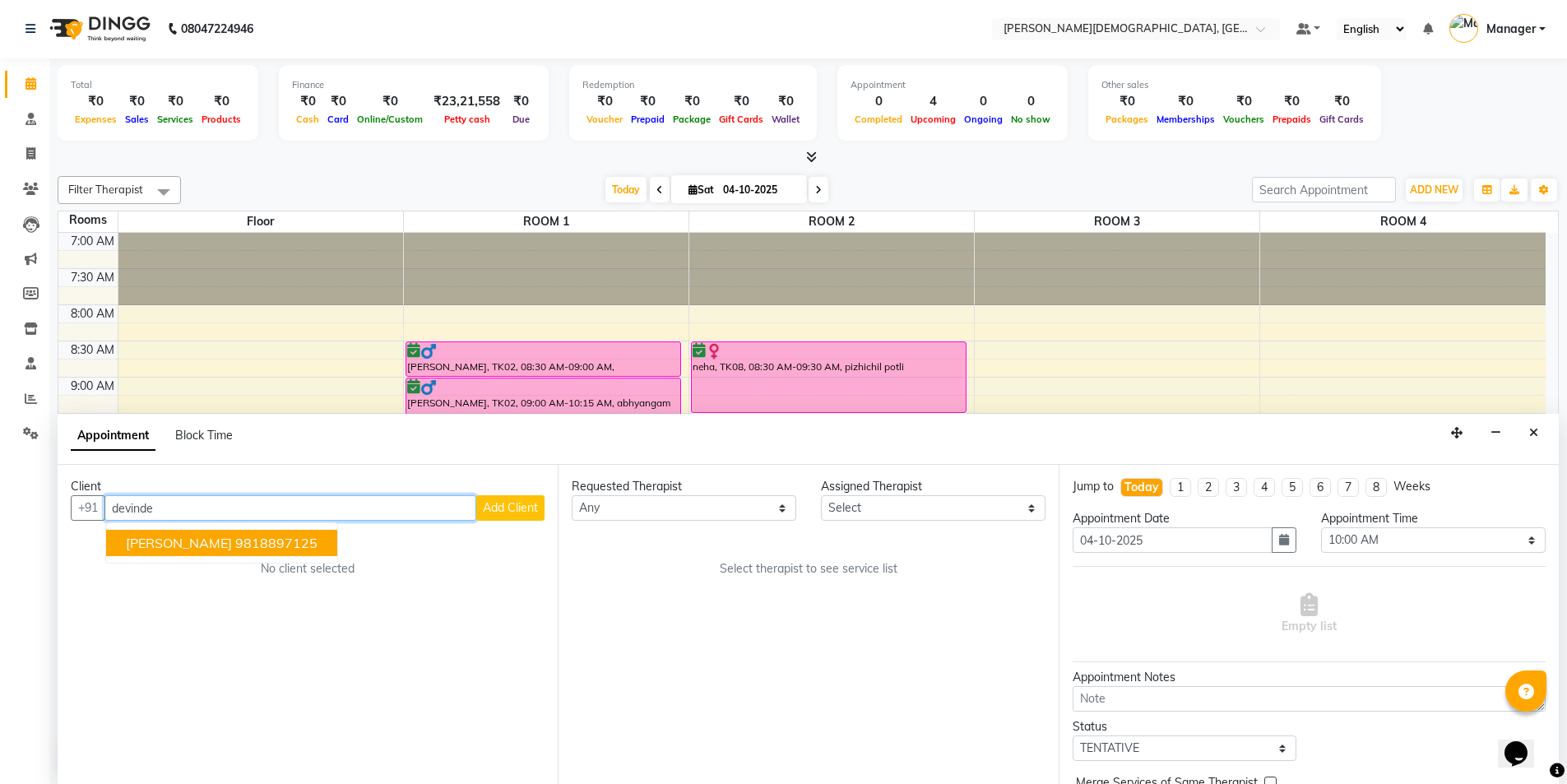
click at [166, 543] on span "[PERSON_NAME]" at bounding box center [178, 543] width 106 height 17
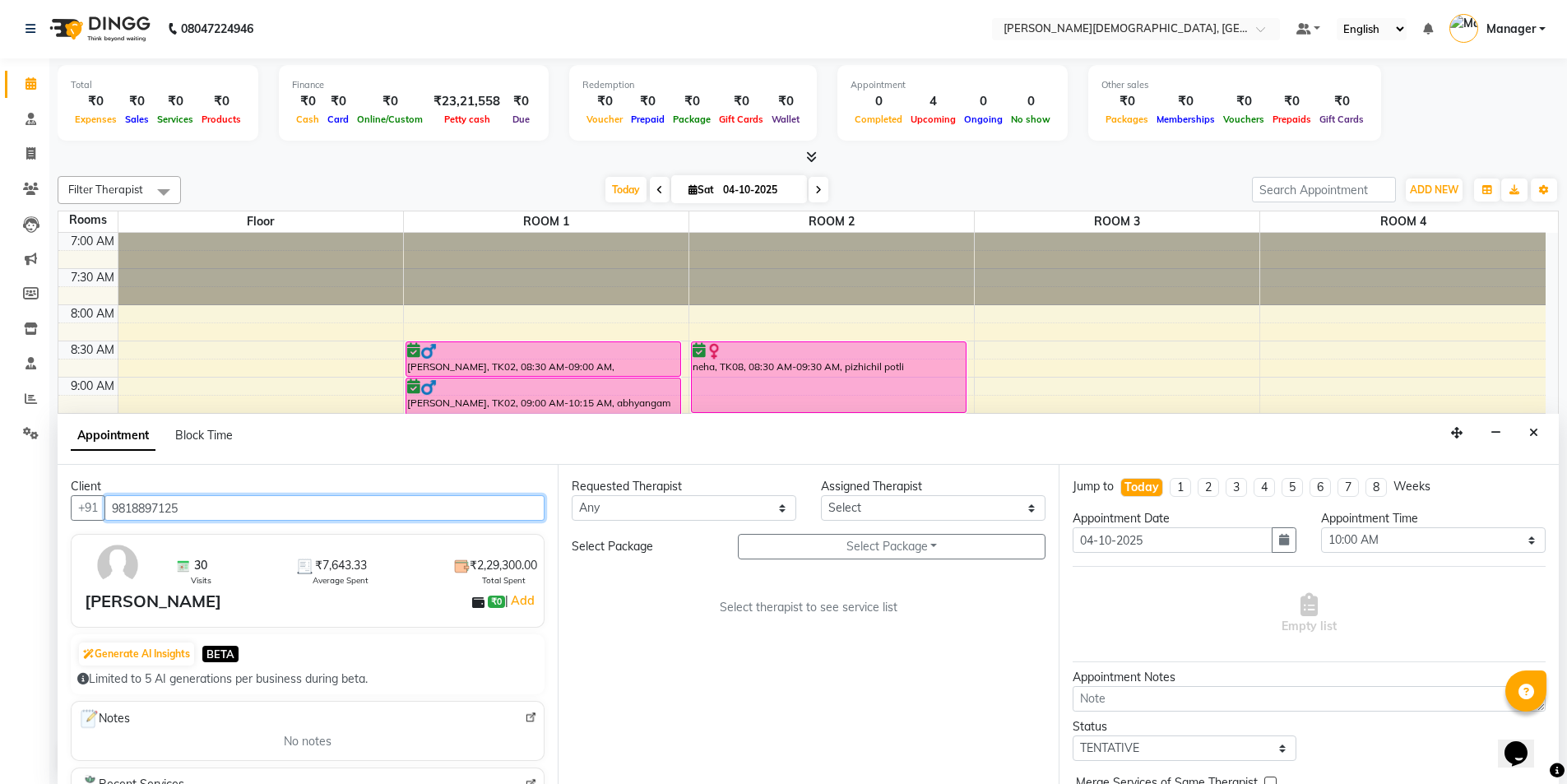
type input "9818897125"
click at [686, 508] on select "Any Akash [PERSON_NAME] [PERSON_NAME] [PERSON_NAME] [PERSON_NAME] [PERSON_NAME]…" at bounding box center [684, 508] width 224 height 26
select select "81275"
click at [572, 495] on select "Any Akash [PERSON_NAME] [PERSON_NAME] [PERSON_NAME] [PERSON_NAME] [PERSON_NAME]…" at bounding box center [684, 508] width 224 height 26
select select "81275"
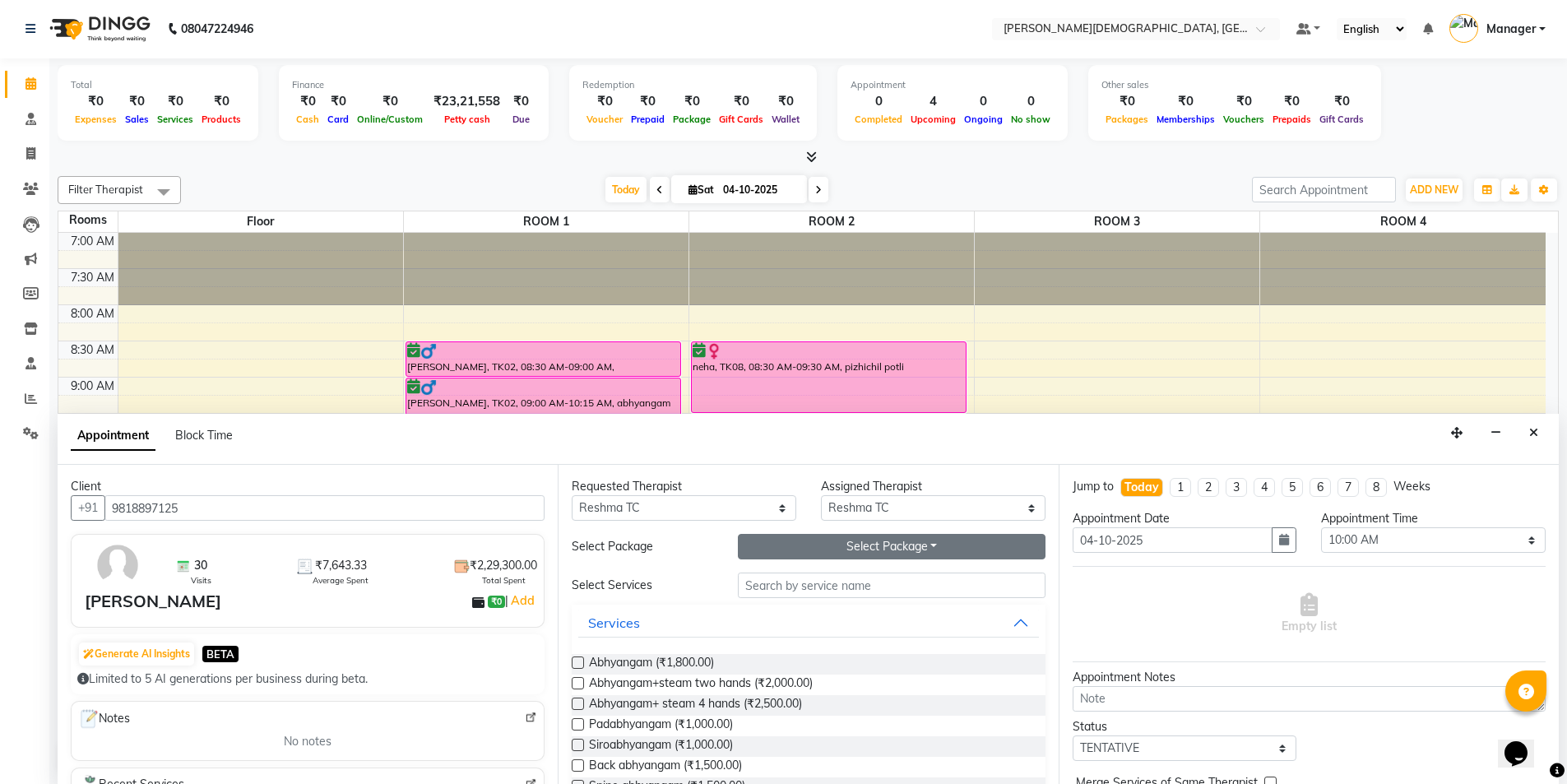
click at [838, 547] on button "Select Package Toggle Dropdown" at bounding box center [891, 547] width 307 height 26
click at [809, 579] on li "[PERSON_NAME]" at bounding box center [805, 580] width 131 height 24
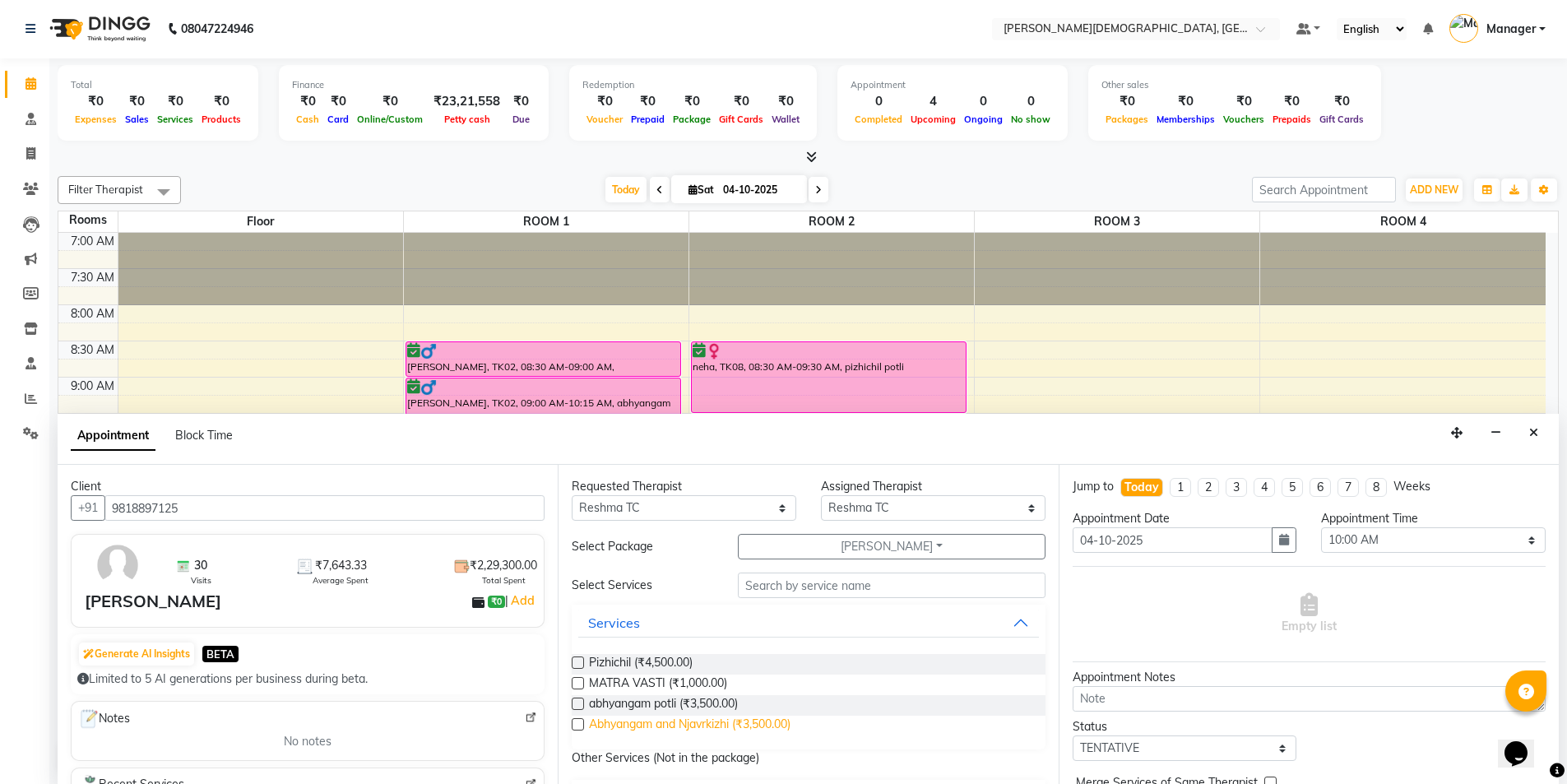
click at [738, 722] on span "Abhyangam and Njavrkizhi (₹3,500.00)" at bounding box center [689, 726] width 201 height 20
checkbox input "false"
select select "3317"
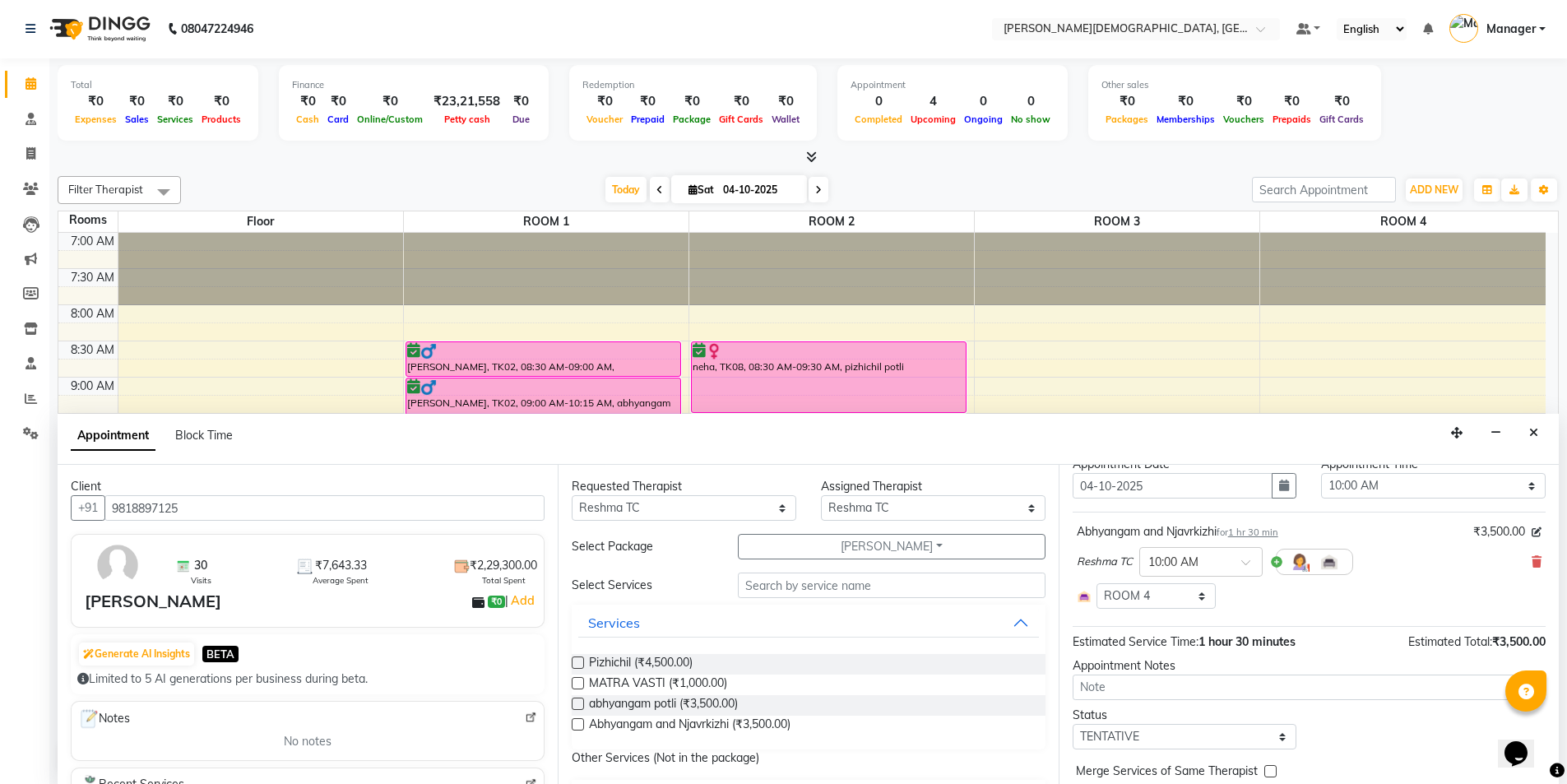
scroll to position [124, 0]
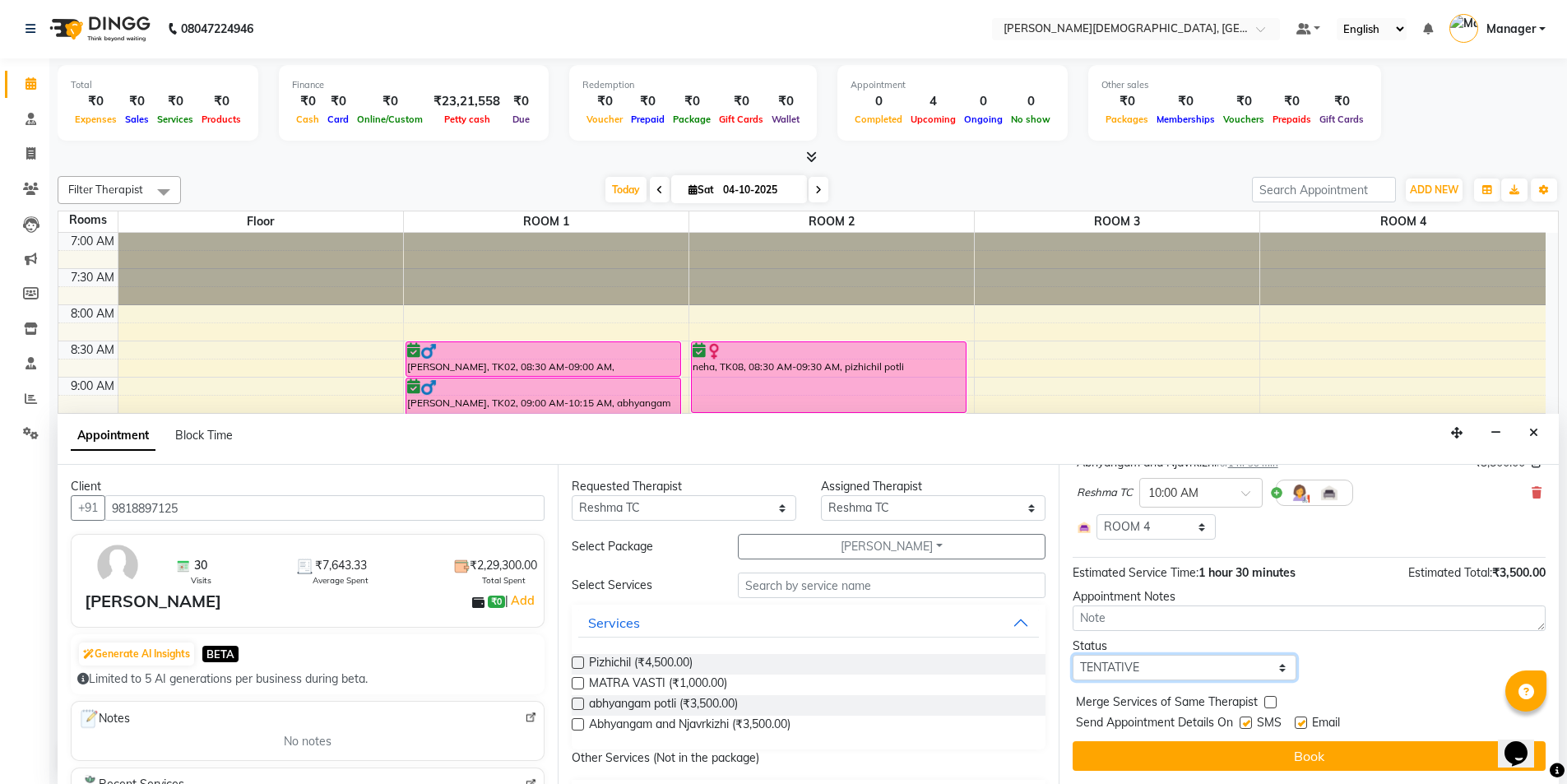
click at [1248, 672] on select "Select TENTATIVE CONFIRM CHECK-IN UPCOMING" at bounding box center [1185, 668] width 224 height 26
select select "confirm booking"
click at [1073, 655] on select "Select TENTATIVE CONFIRM CHECK-IN UPCOMING" at bounding box center [1185, 668] width 224 height 26
click at [1251, 721] on label at bounding box center [1246, 722] width 12 height 12
click at [1250, 721] on input "checkbox" at bounding box center [1246, 724] width 11 height 11
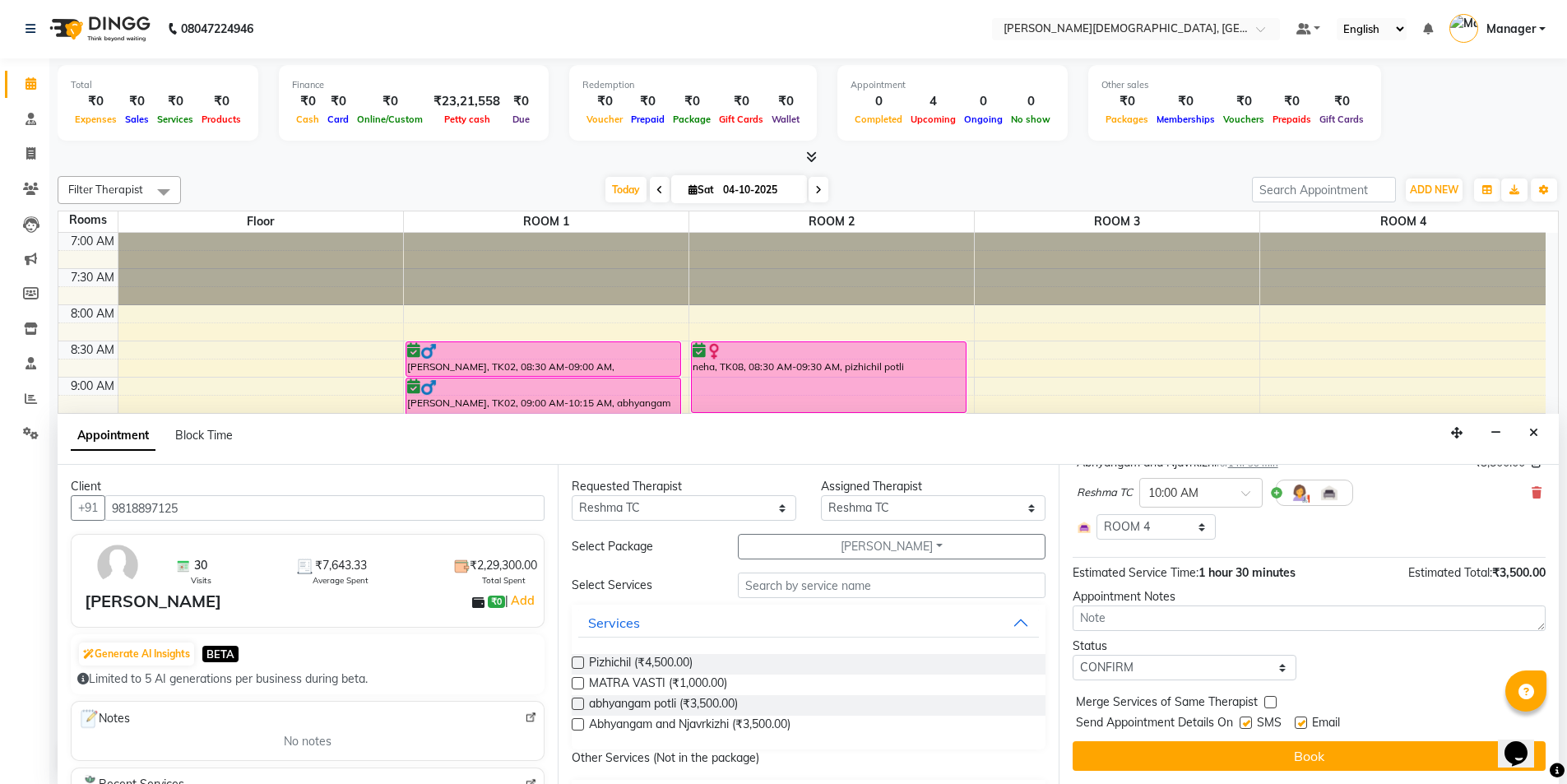
checkbox input "false"
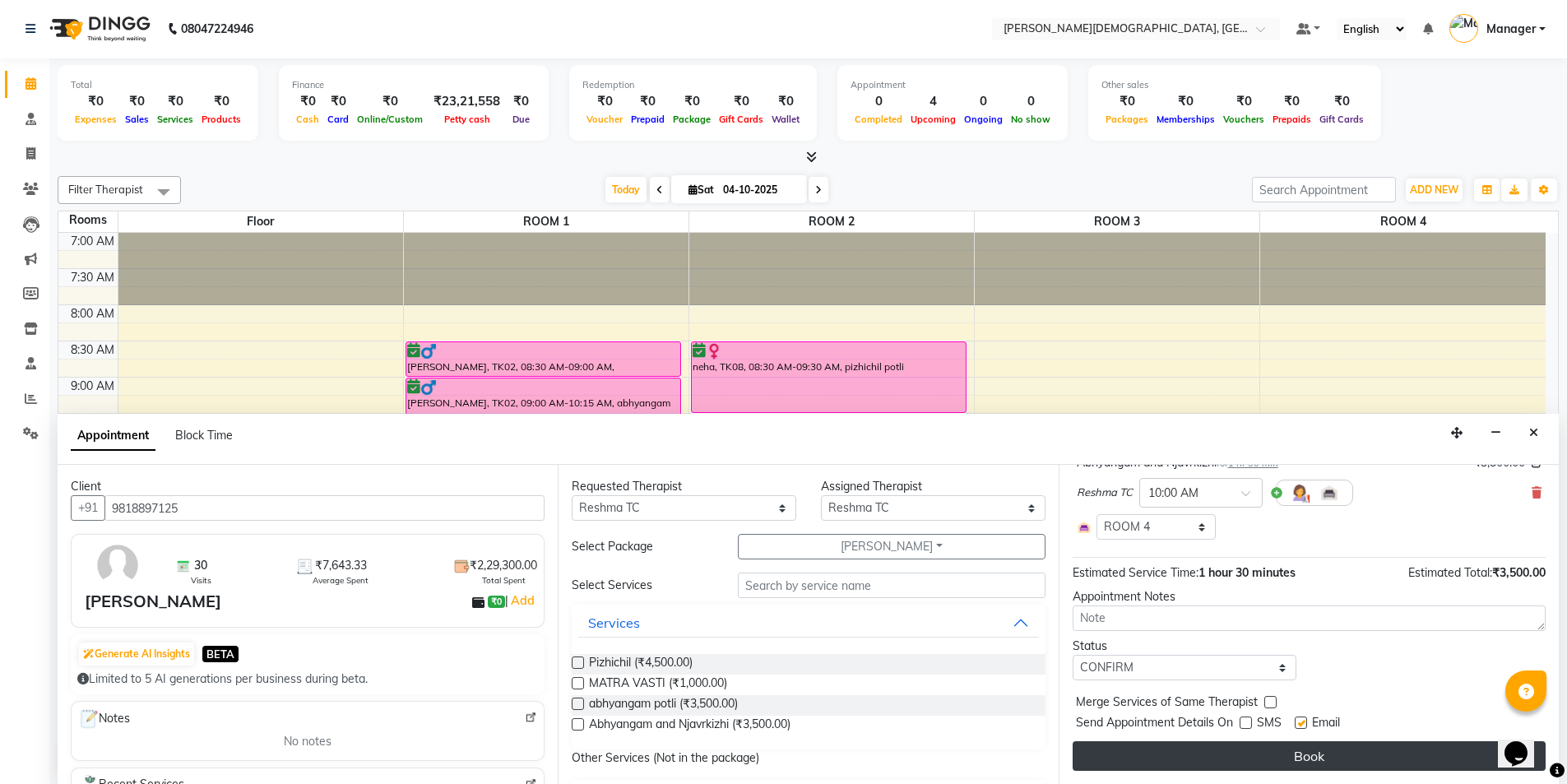
click at [1250, 749] on button "Book" at bounding box center [1310, 755] width 473 height 30
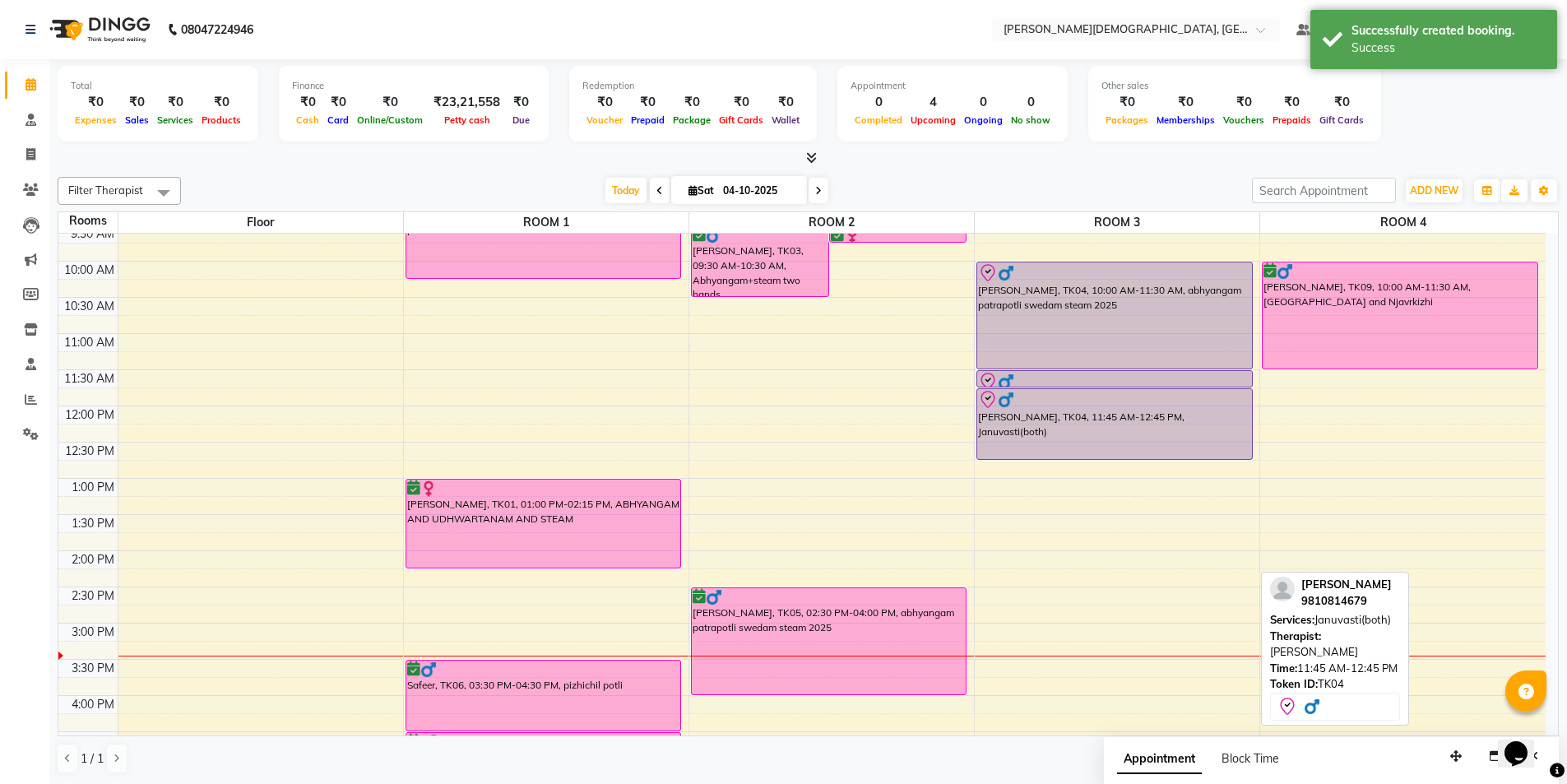
scroll to position [246, 0]
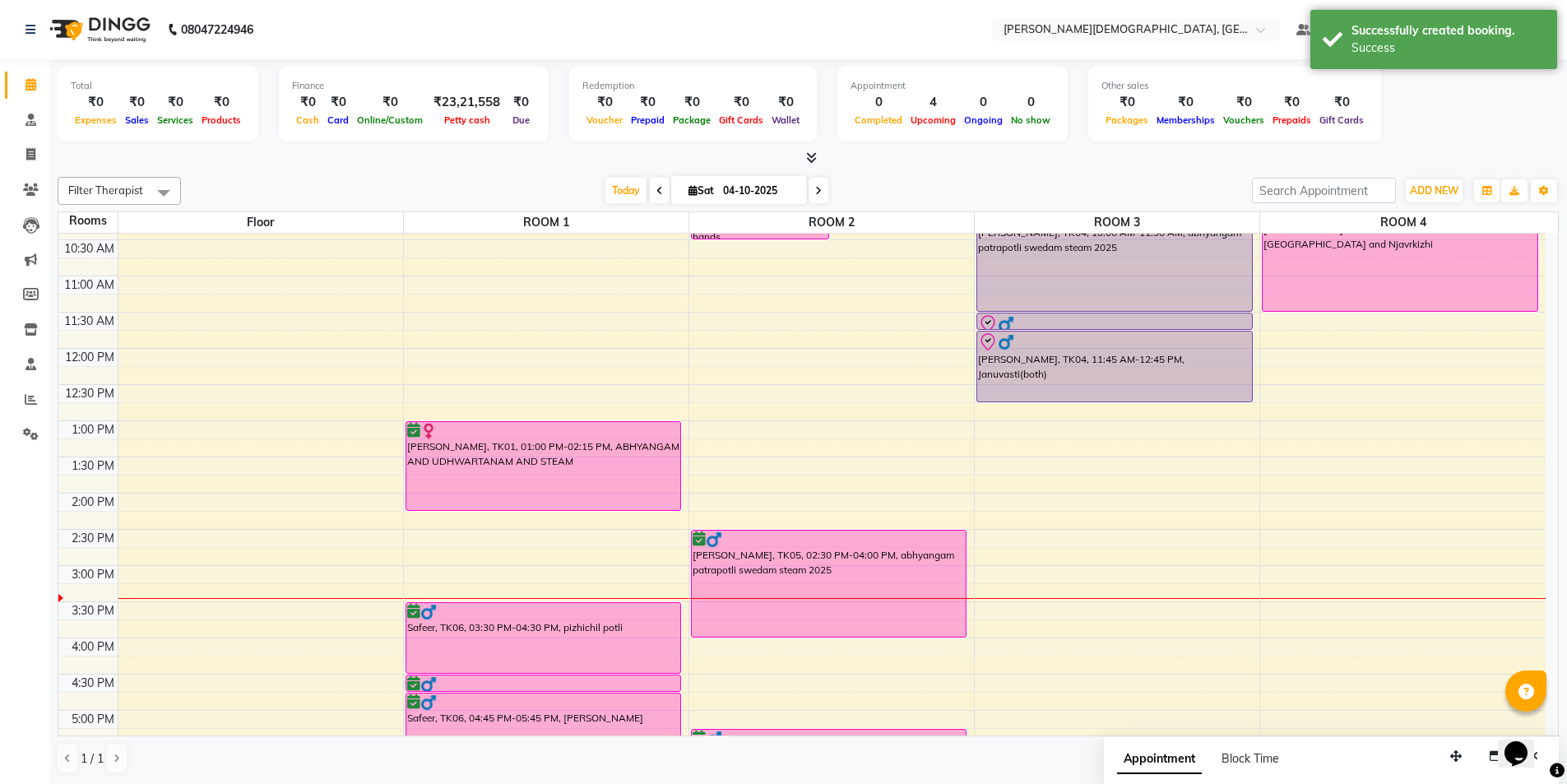
click at [771, 425] on div "7:00 AM 7:30 AM 8:00 AM 8:30 AM 9:00 AM 9:30 AM 10:00 AM 10:30 AM 11:00 AM 11:3…" at bounding box center [802, 493] width 1488 height 1012
select select "780"
select select "tentative"
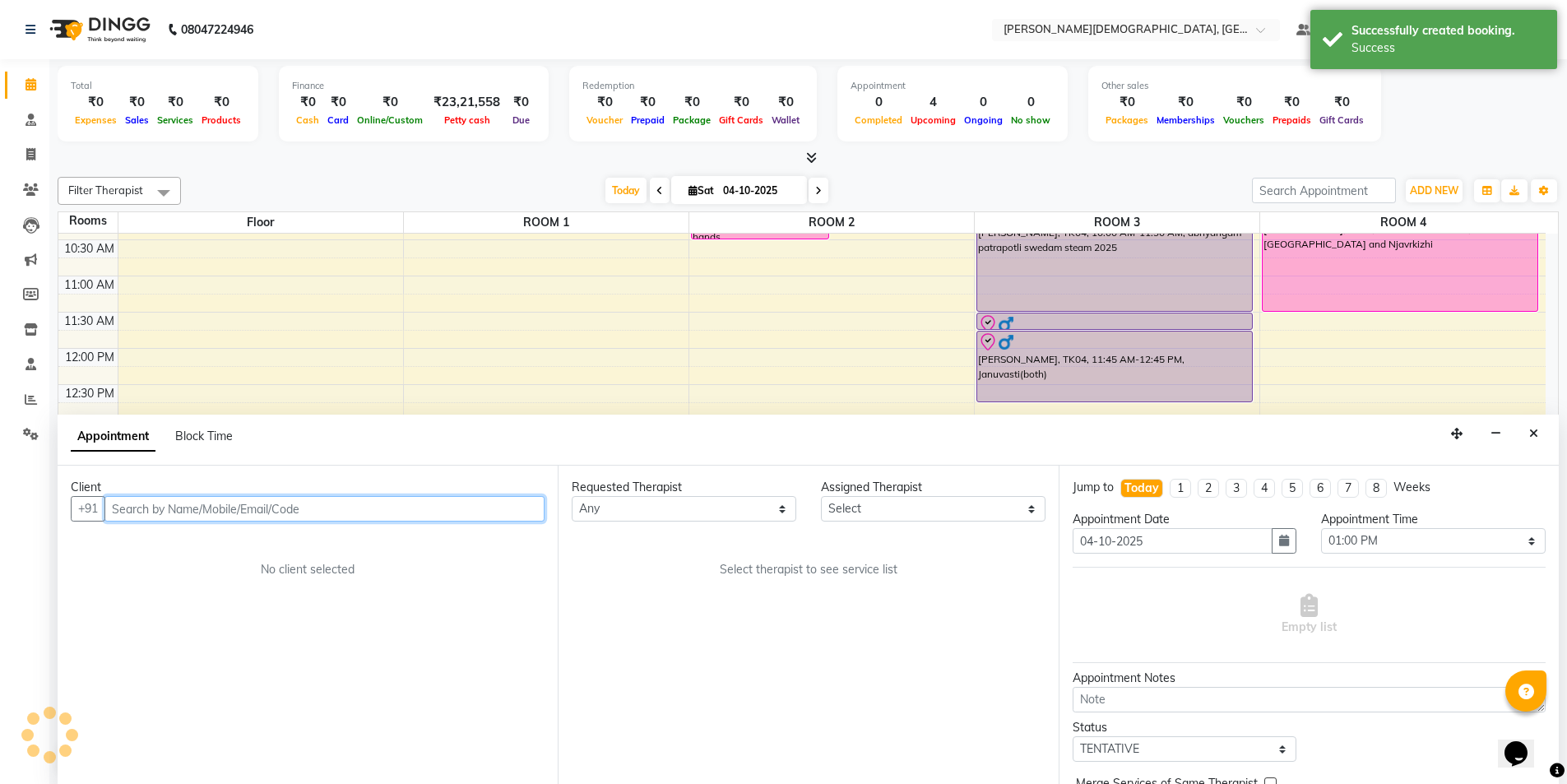
scroll to position [1, 0]
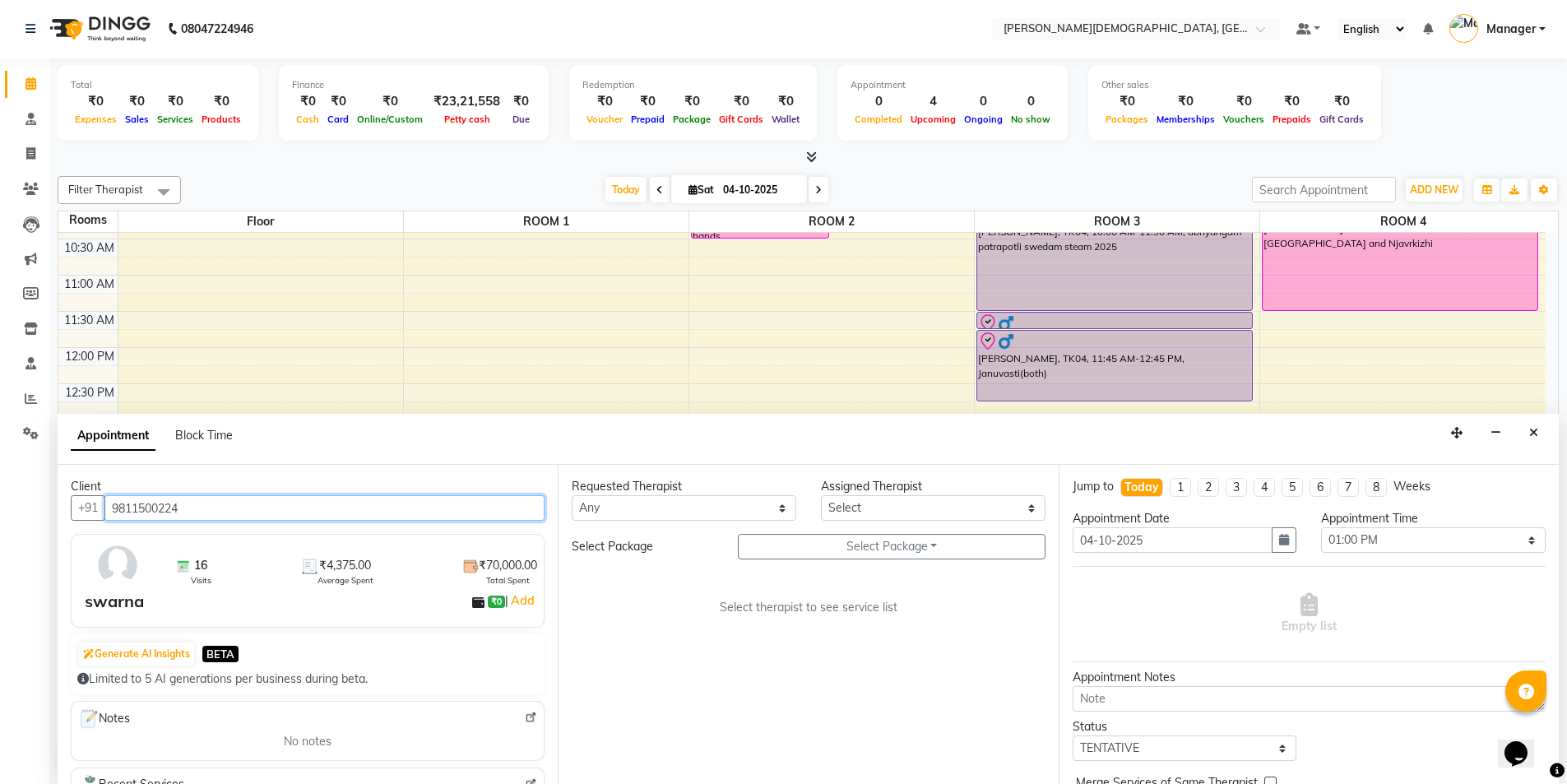
type input "9811500224"
click at [698, 505] on select "Any Akash [PERSON_NAME] [PERSON_NAME] [PERSON_NAME] [PERSON_NAME] [PERSON_NAME]…" at bounding box center [684, 508] width 224 height 26
select select "81275"
click at [572, 495] on select "Any Akash [PERSON_NAME] [PERSON_NAME] [PERSON_NAME] [PERSON_NAME] [PERSON_NAME]…" at bounding box center [684, 508] width 224 height 26
select select "81275"
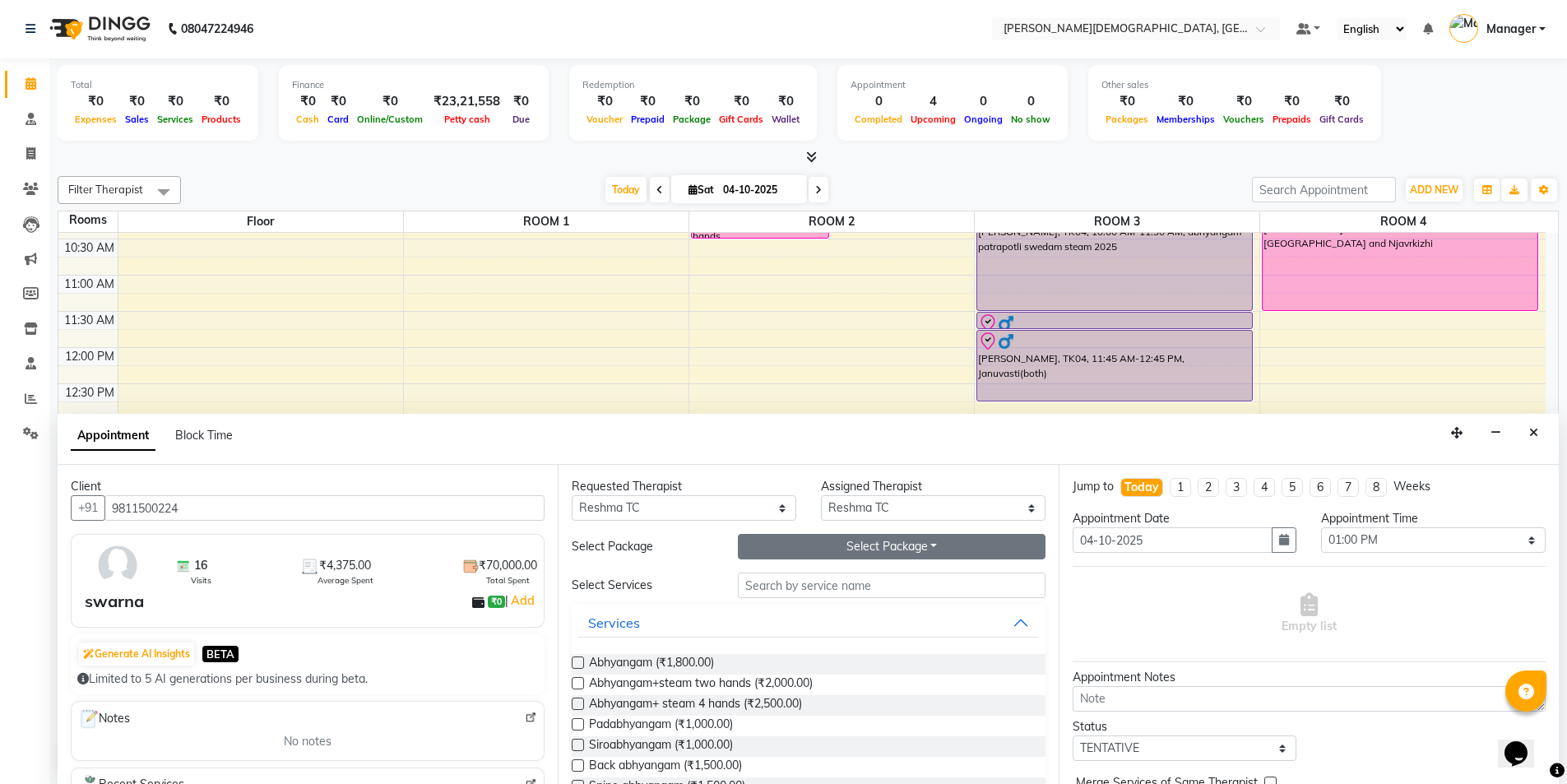
click at [811, 546] on button "Select Package Toggle Dropdown" at bounding box center [891, 547] width 307 height 26
click at [793, 580] on li "Swarna" at bounding box center [804, 580] width 130 height 24
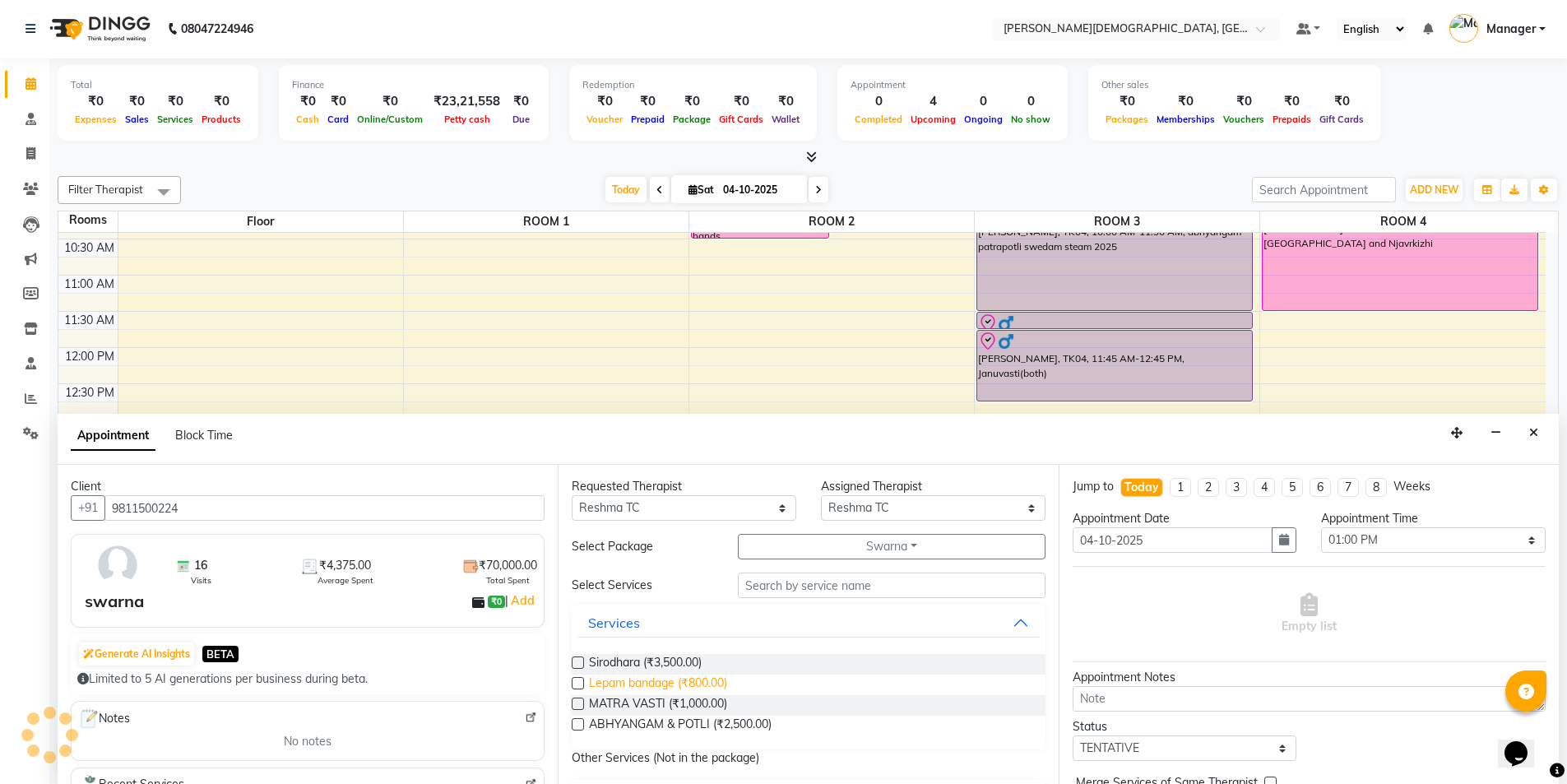
click at [677, 678] on span "Lepam bandage (₹800.00)" at bounding box center [658, 684] width 138 height 20
checkbox input "true"
select select "2681"
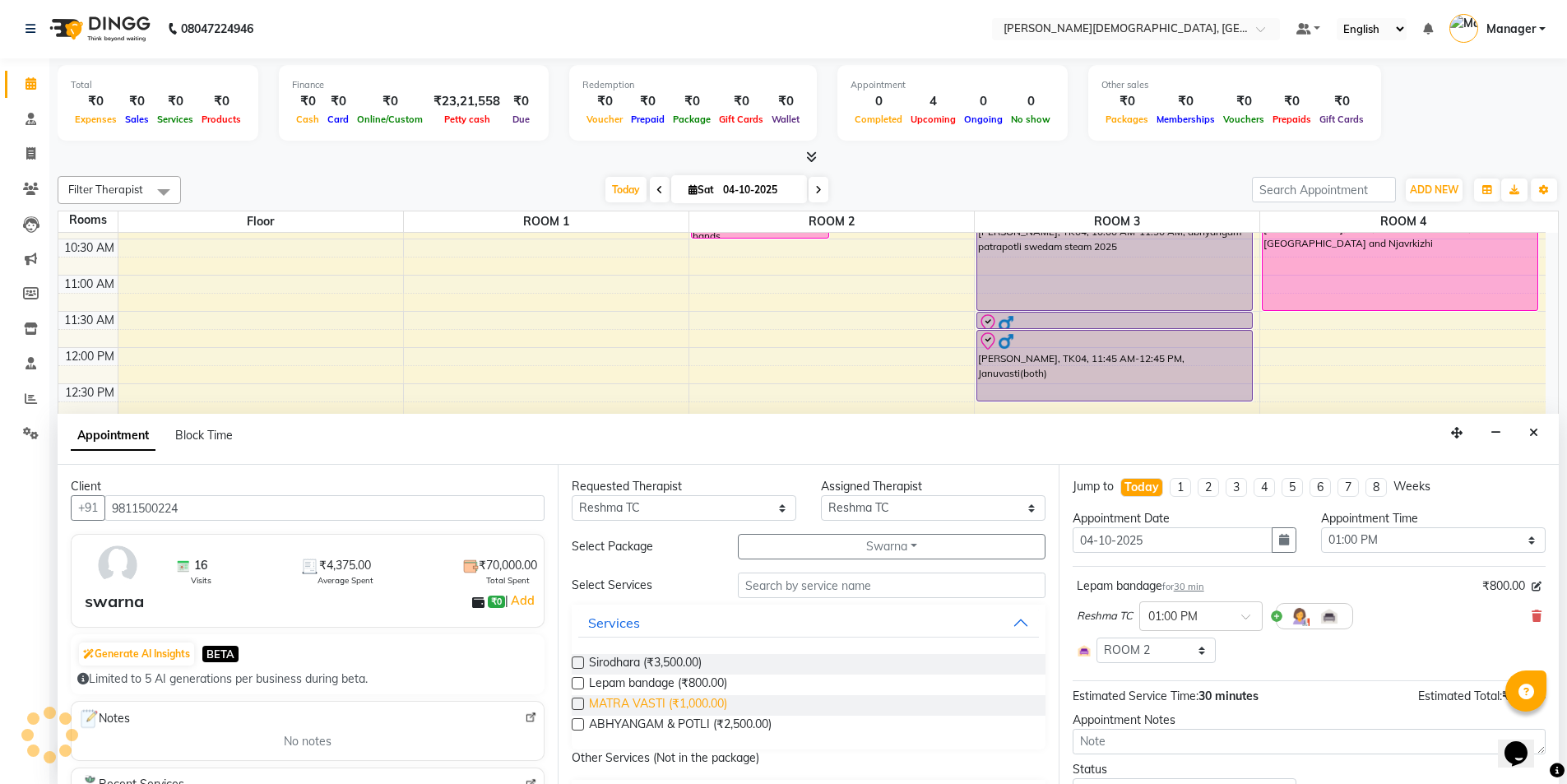
checkbox input "false"
click at [686, 720] on span "ABHYANGAM & POTLI (₹2,500.00)" at bounding box center [680, 726] width 183 height 20
checkbox input "true"
select select "2681"
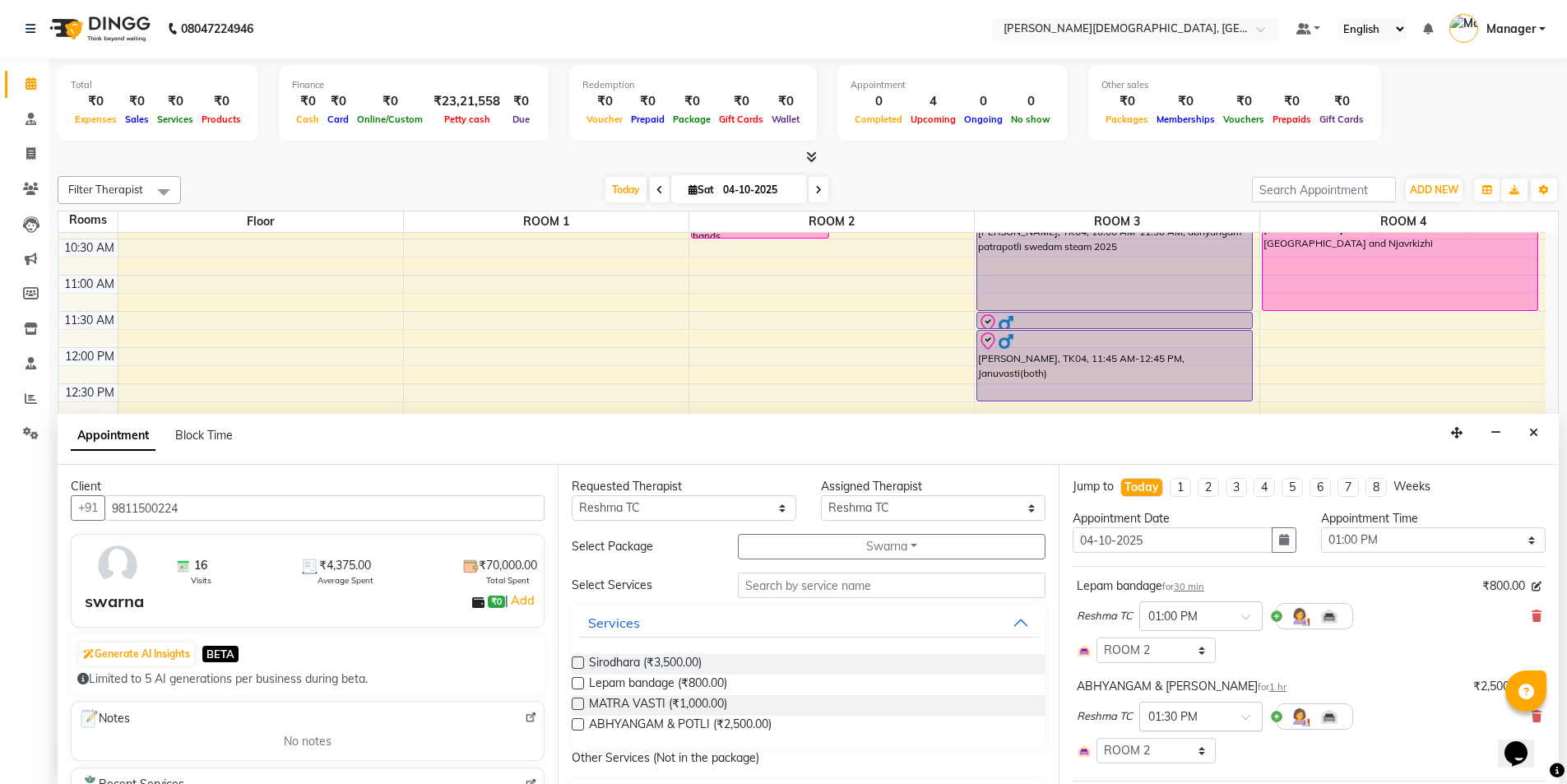
checkbox input "false"
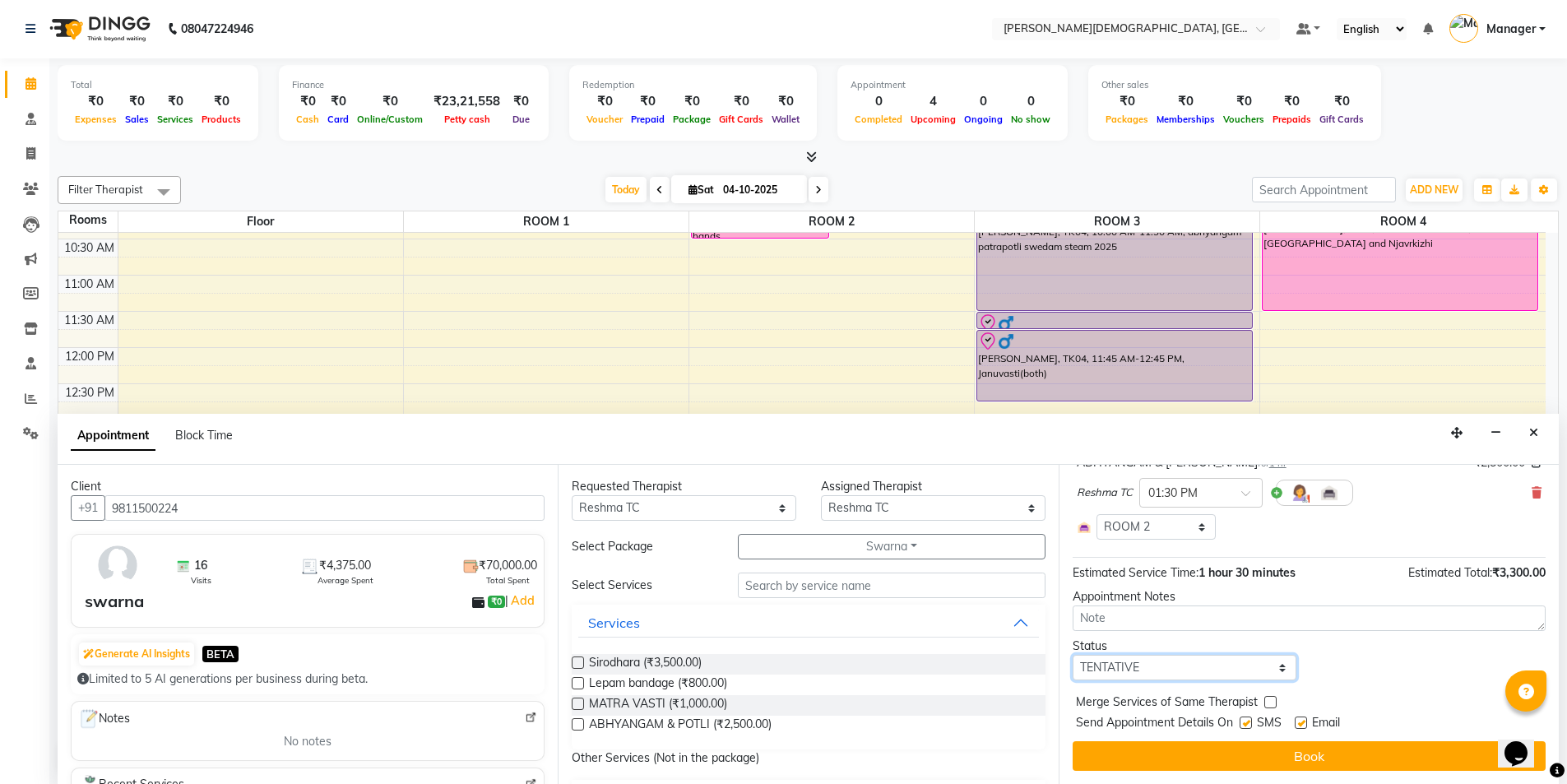
click at [1204, 671] on select "Select TENTATIVE CONFIRM CHECK-IN UPCOMING" at bounding box center [1185, 668] width 224 height 26
select select "confirm booking"
click at [1073, 655] on select "Select TENTATIVE CONFIRM CHECK-IN UPCOMING" at bounding box center [1185, 668] width 224 height 26
click at [1244, 724] on label at bounding box center [1246, 722] width 12 height 12
click at [1244, 724] on input "checkbox" at bounding box center [1246, 724] width 11 height 11
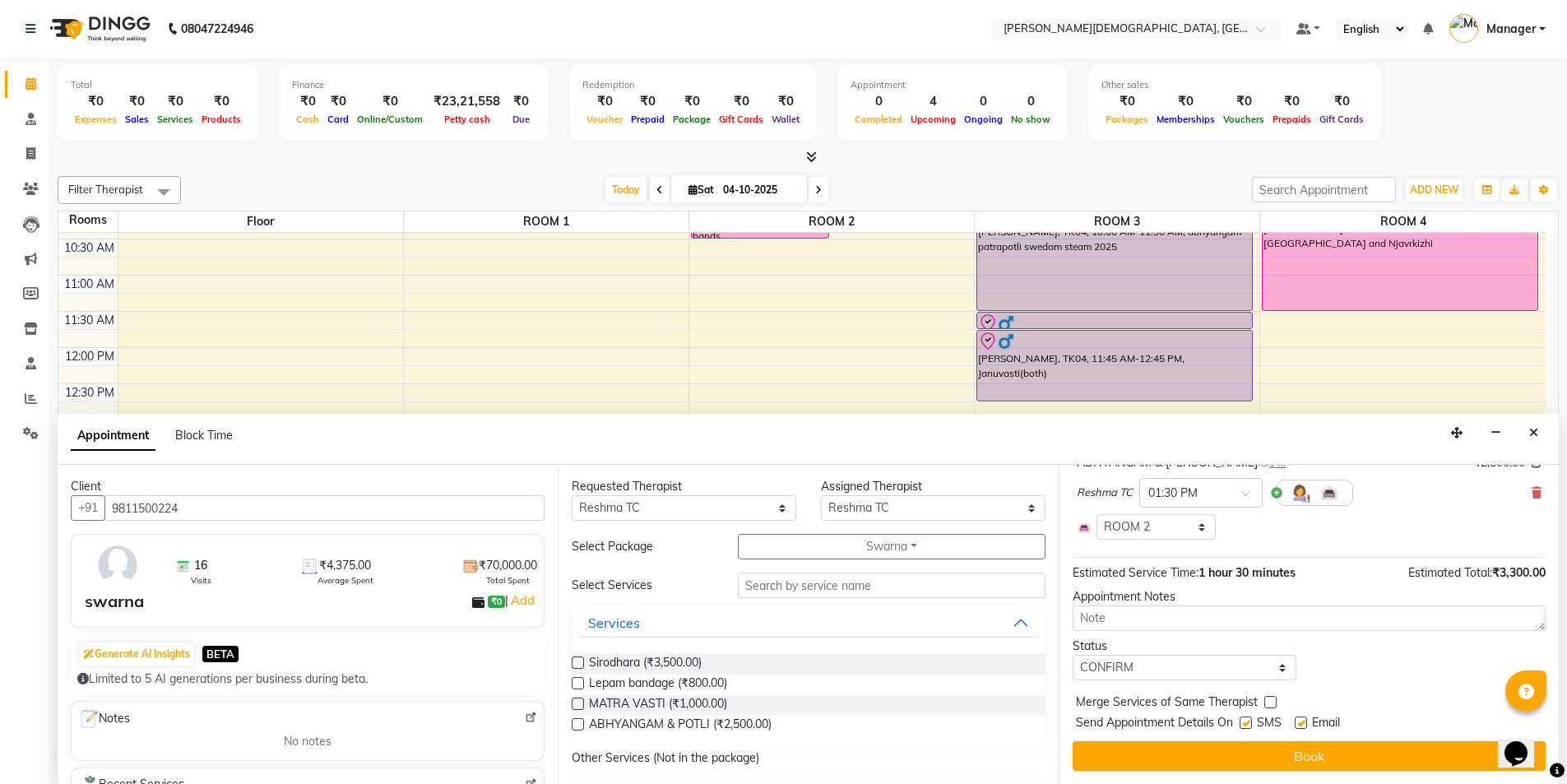
checkbox input "false"
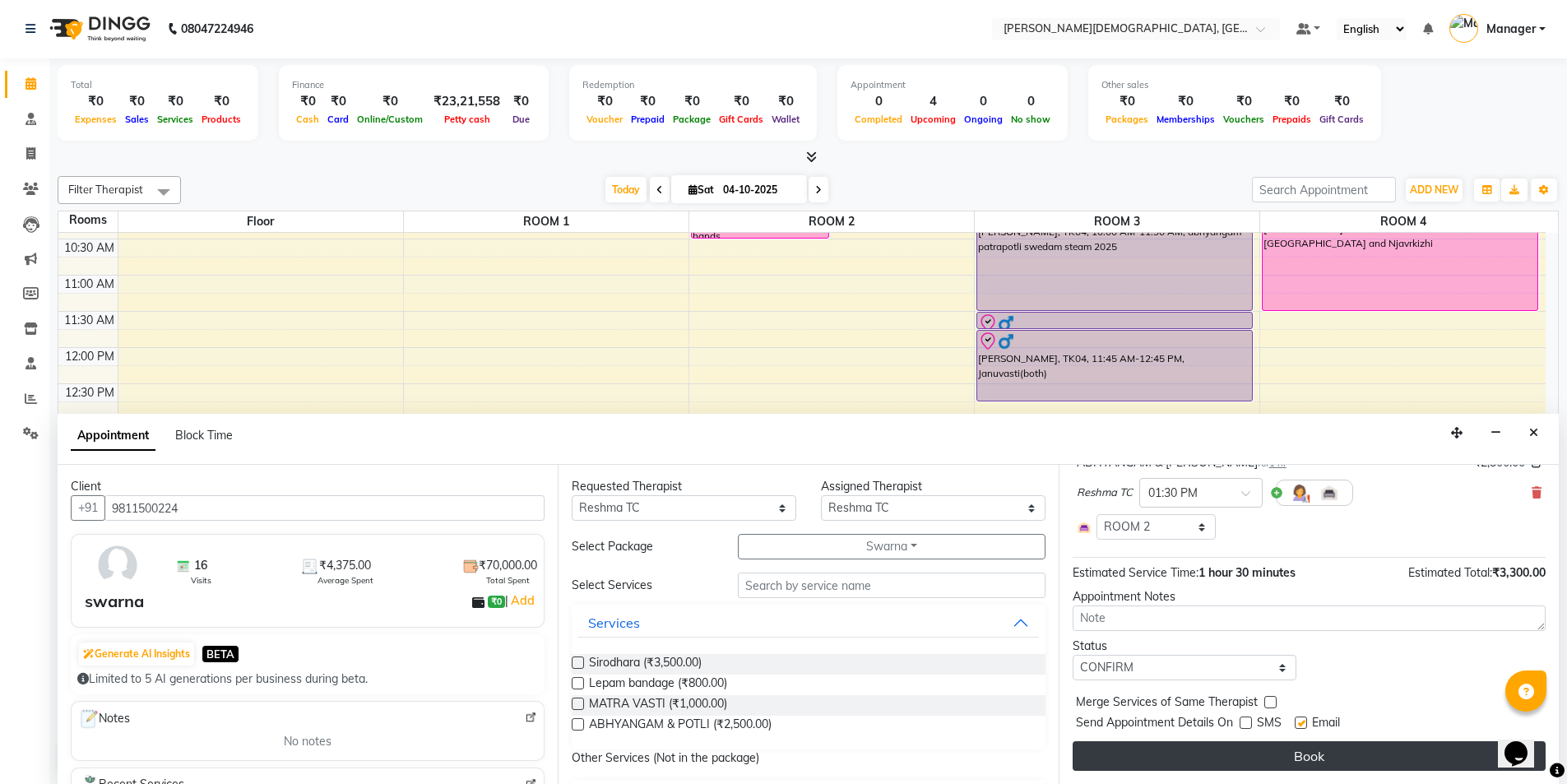
click at [1237, 749] on button "Book" at bounding box center [1310, 755] width 473 height 30
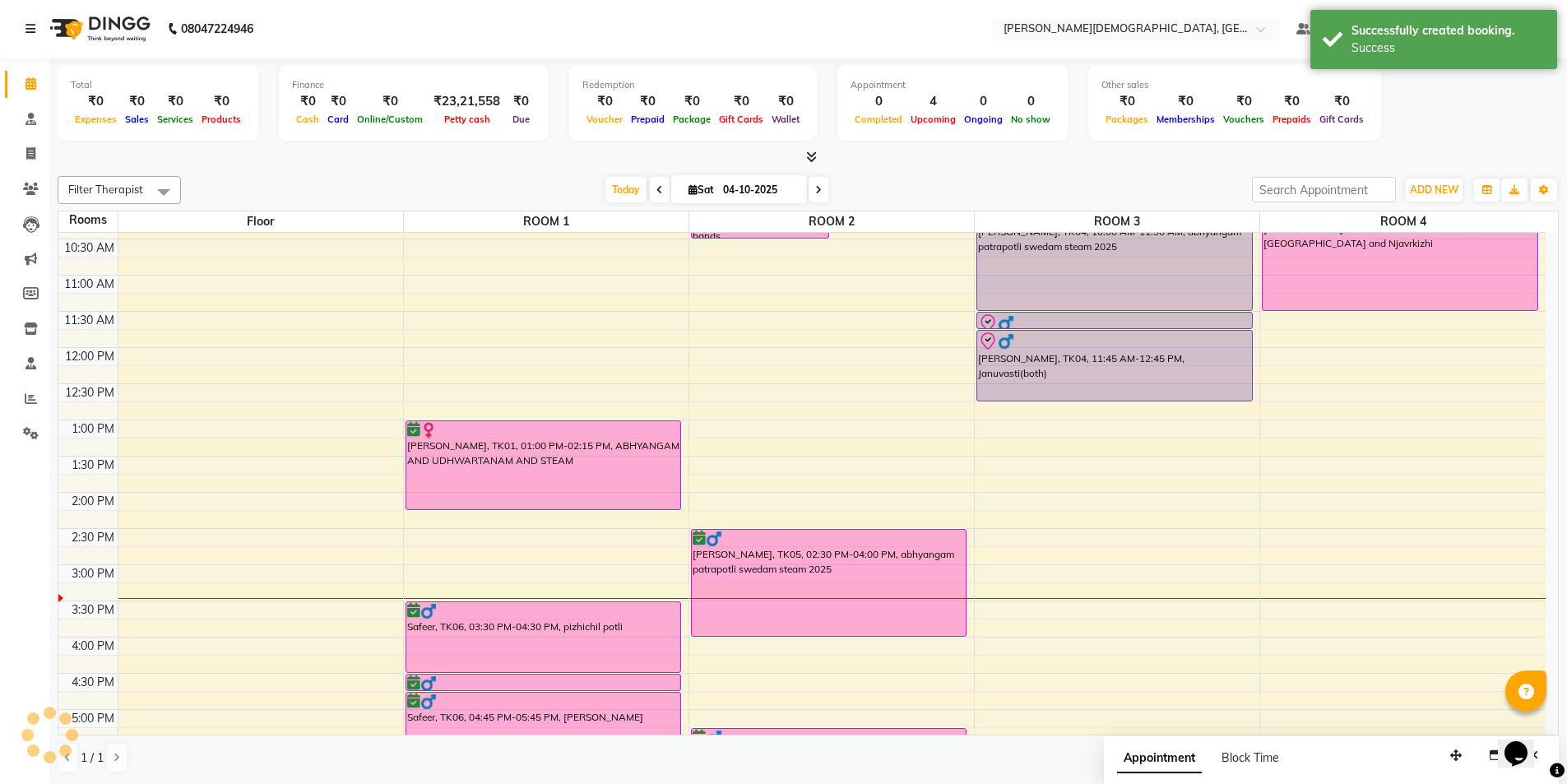
scroll to position [0, 0]
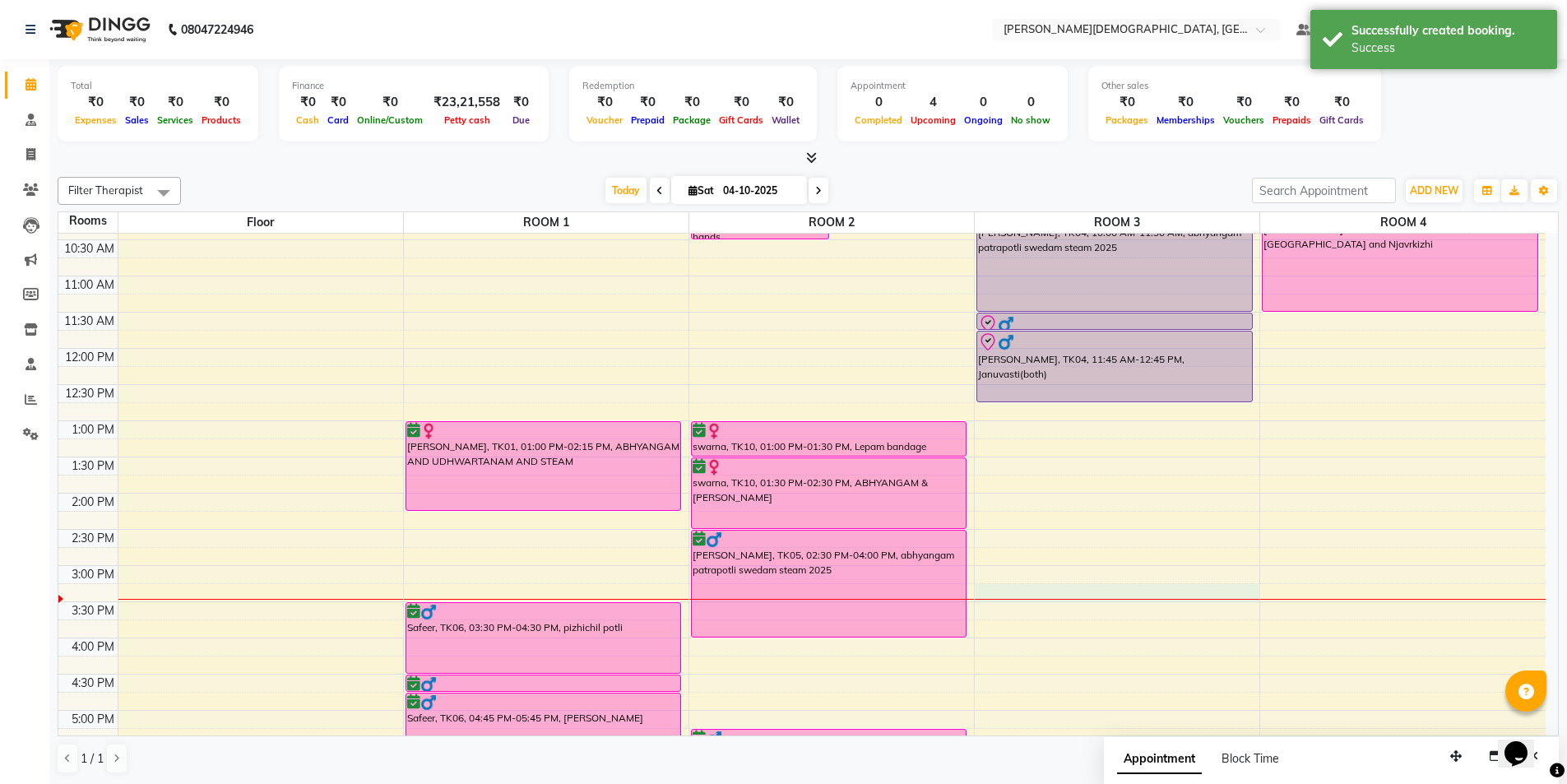
click at [1034, 588] on div "7:00 AM 7:30 AM 8:00 AM 8:30 AM 9:00 AM 9:30 AM 10:00 AM 10:30 AM 11:00 AM 11:3…" at bounding box center [802, 493] width 1488 height 1012
select select "915"
select select "tentative"
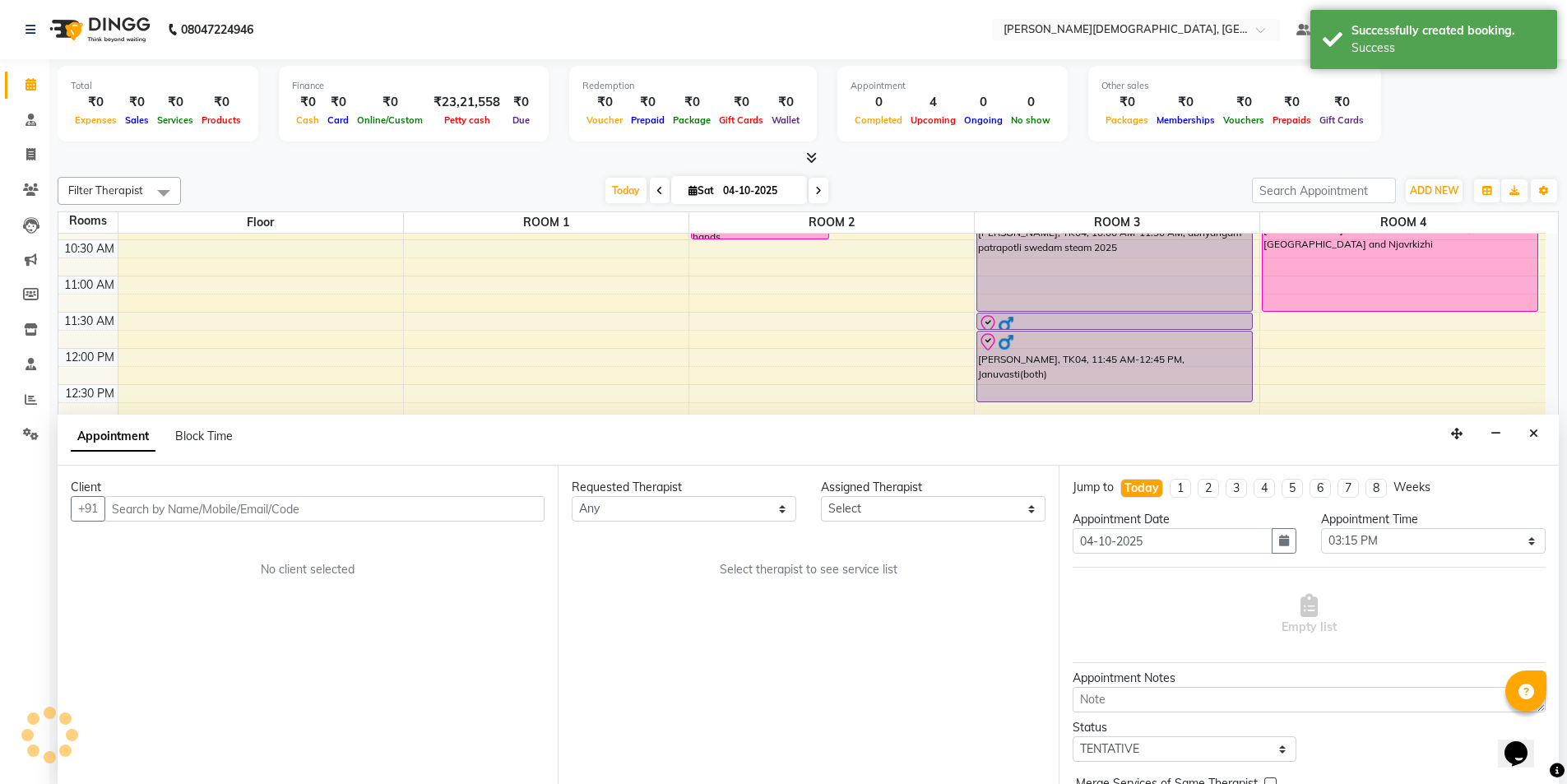
scroll to position [1, 0]
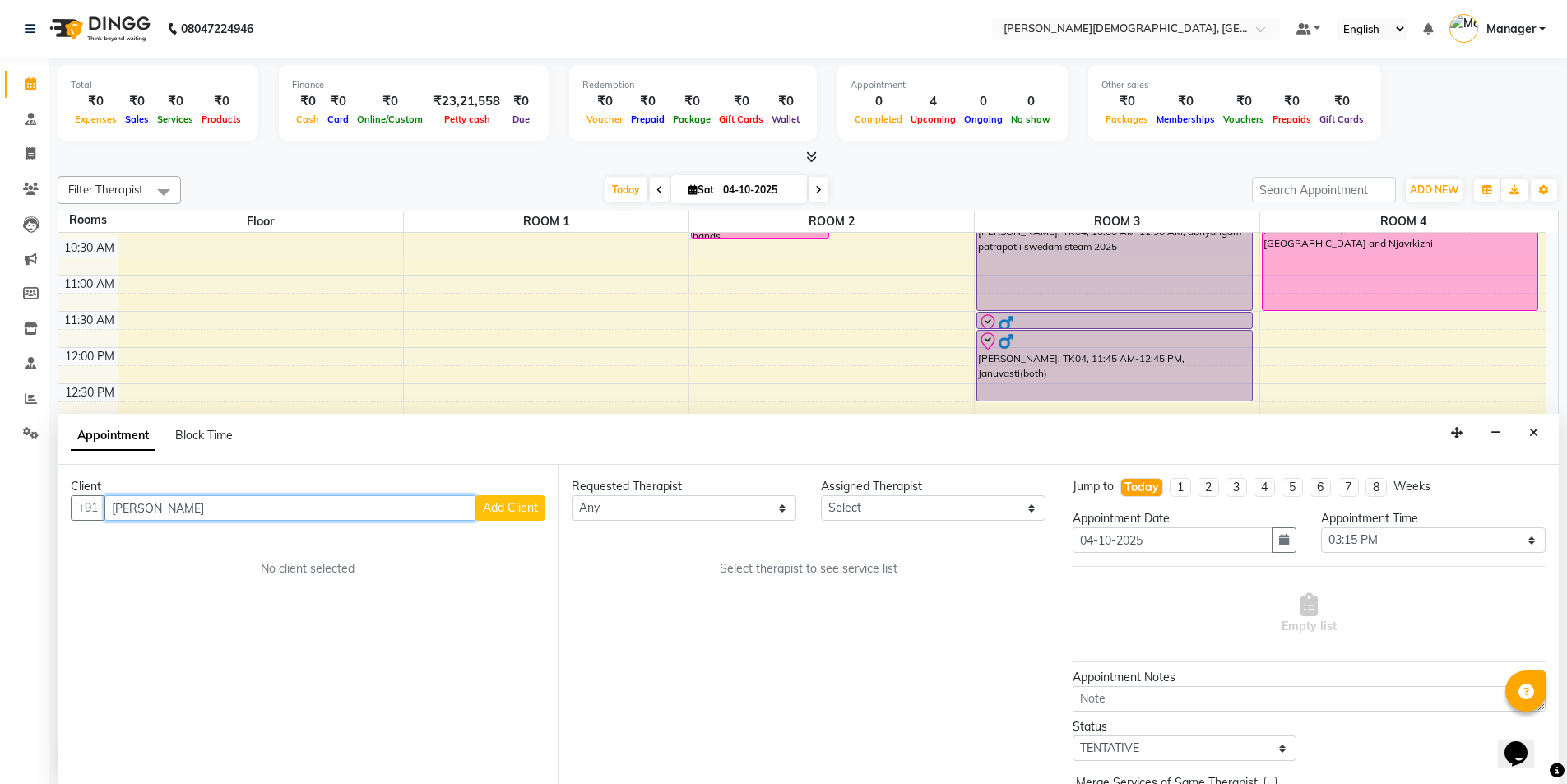
type input "[PERSON_NAME]"
click at [509, 495] on button "Add Client" at bounding box center [510, 508] width 68 height 26
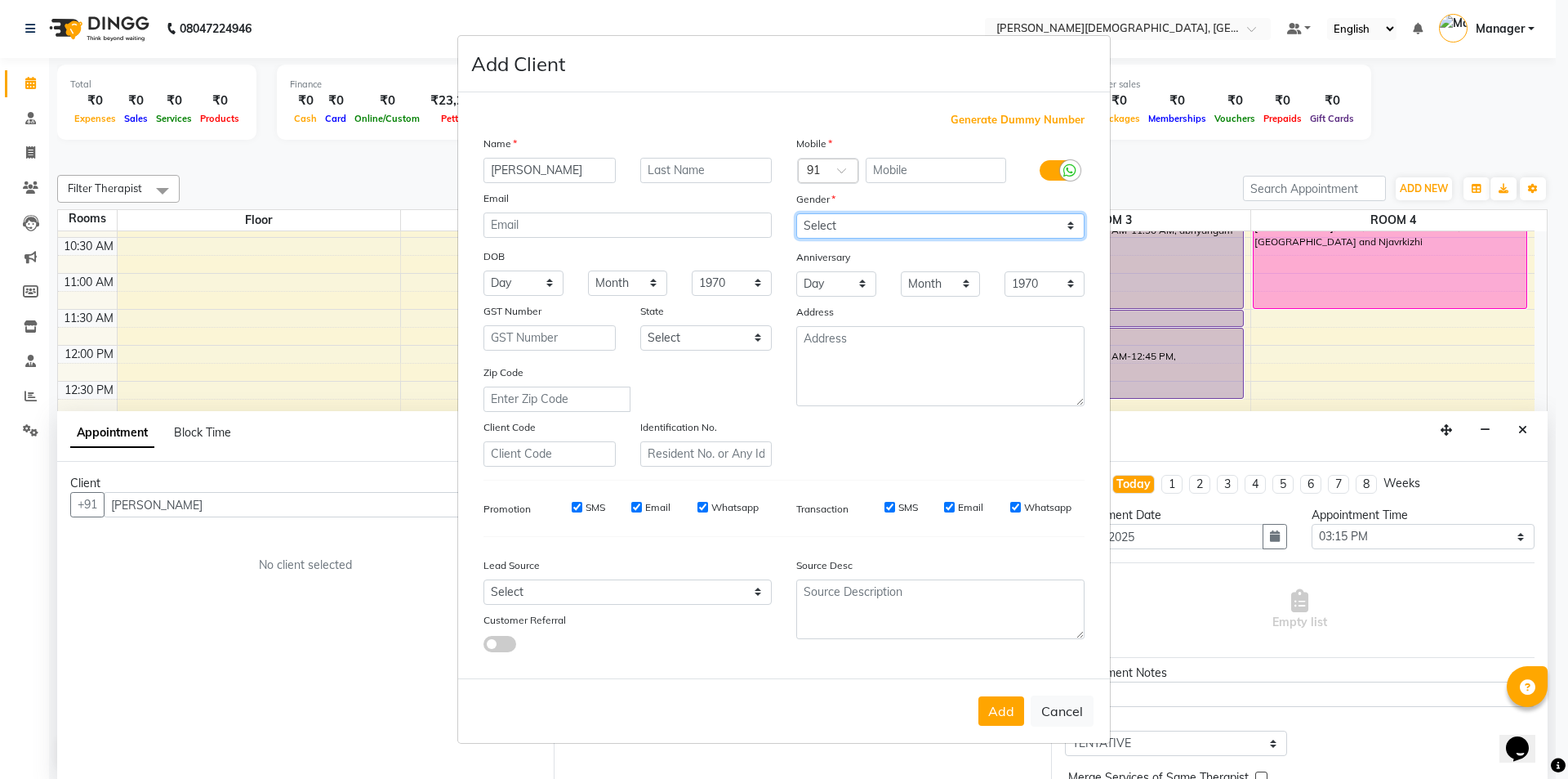
click at [907, 230] on select "Select [DEMOGRAPHIC_DATA] [DEMOGRAPHIC_DATA] Other Prefer Not To Say" at bounding box center [940, 226] width 289 height 26
select select "[DEMOGRAPHIC_DATA]"
click at [796, 214] on select "Select [DEMOGRAPHIC_DATA] [DEMOGRAPHIC_DATA] Other Prefer Not To Say" at bounding box center [940, 226] width 289 height 26
click at [906, 170] on input "text" at bounding box center [936, 170] width 141 height 26
type input "9811965502"
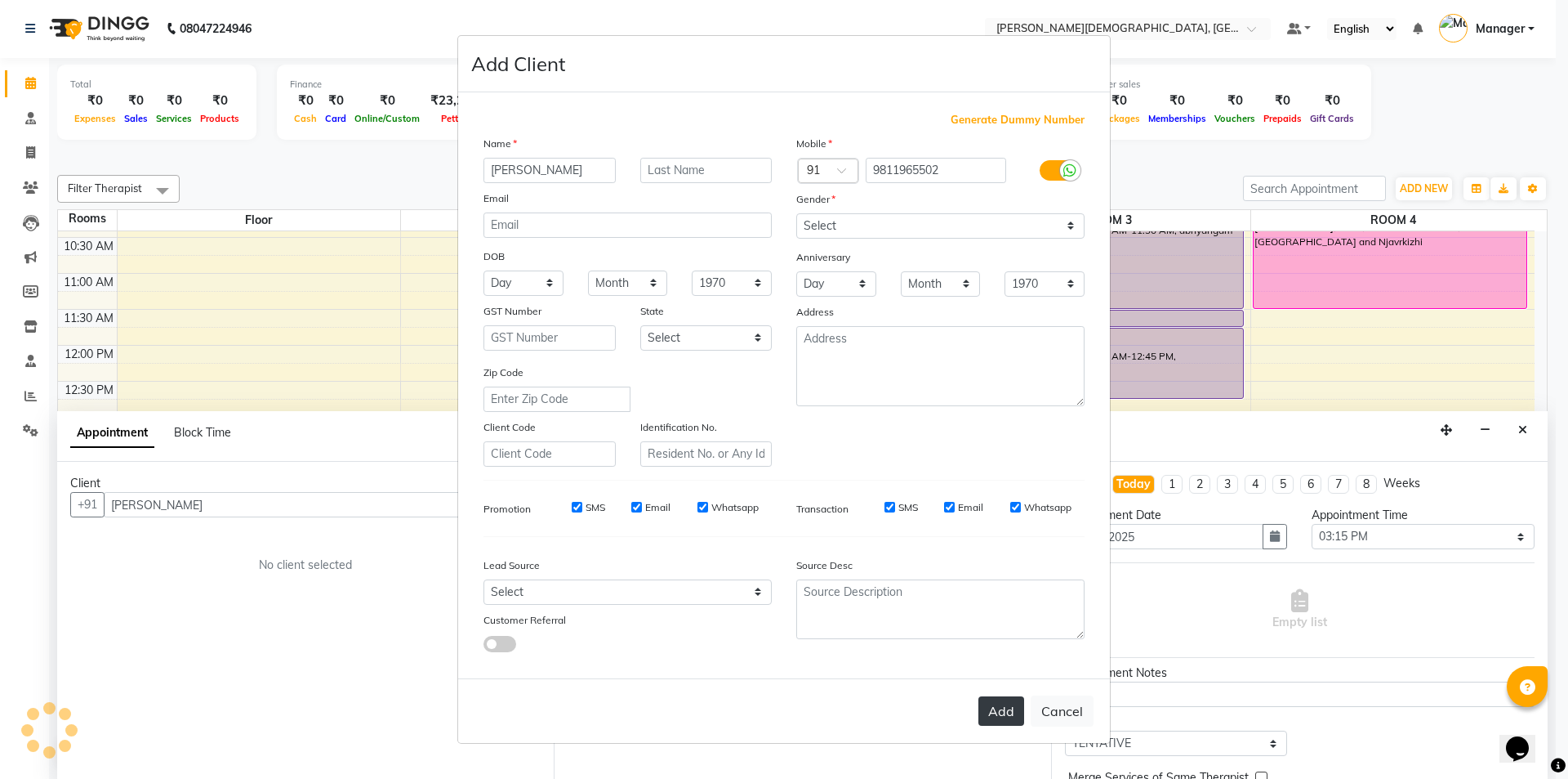
click at [1004, 715] on button "Add" at bounding box center [1001, 711] width 46 height 29
type input "9811965502"
select select
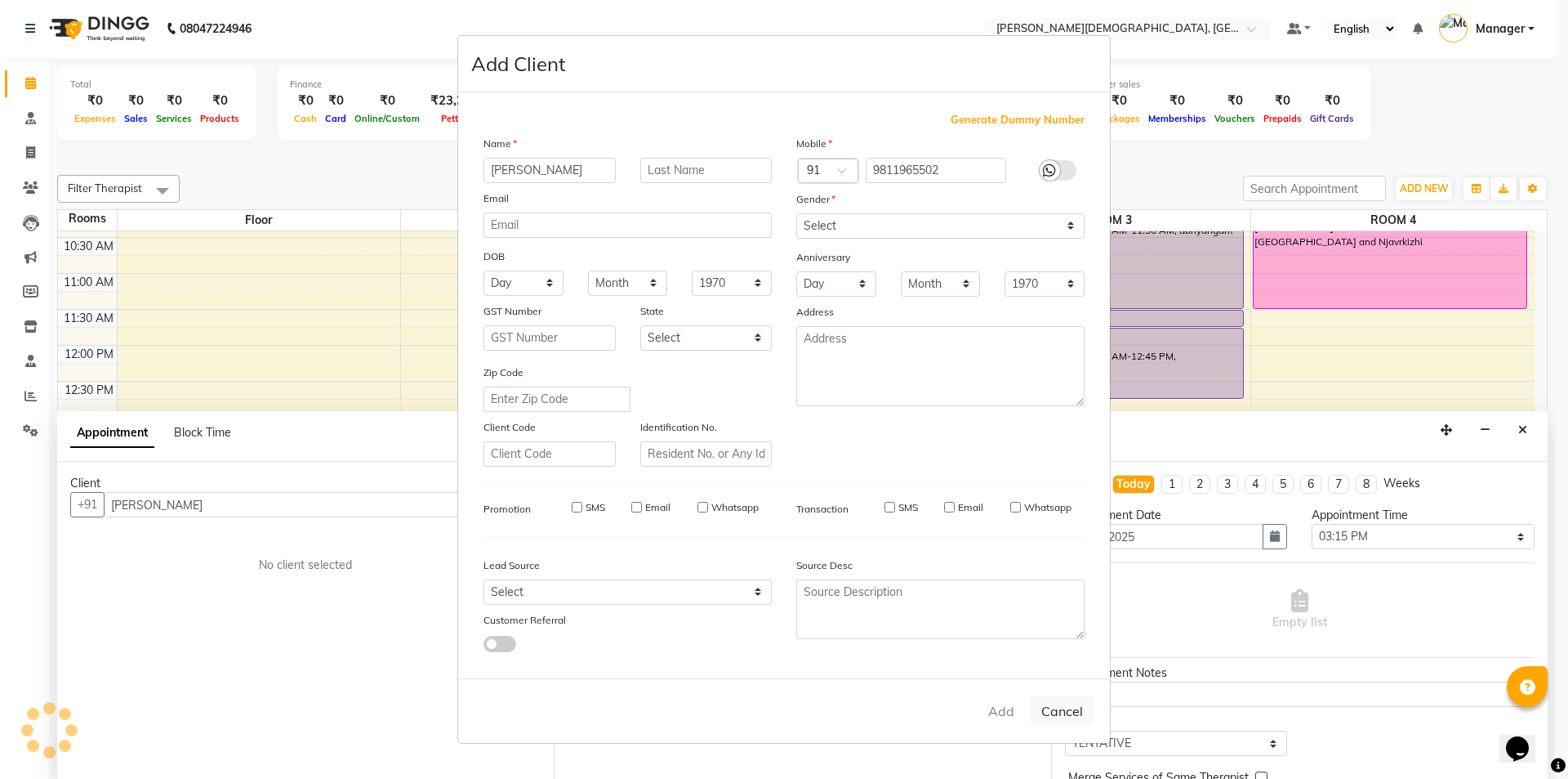
select select
checkbox input "false"
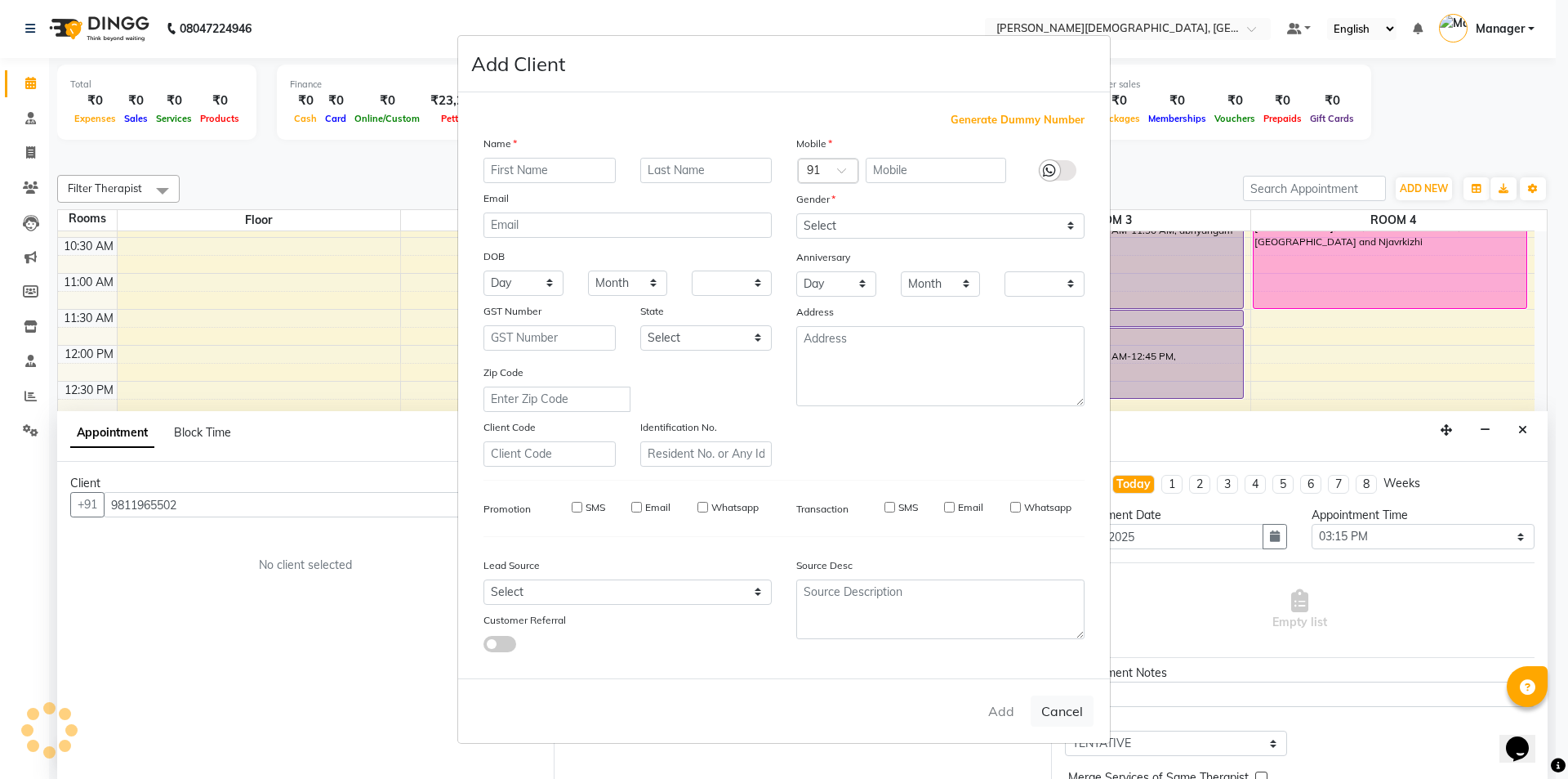
checkbox input "false"
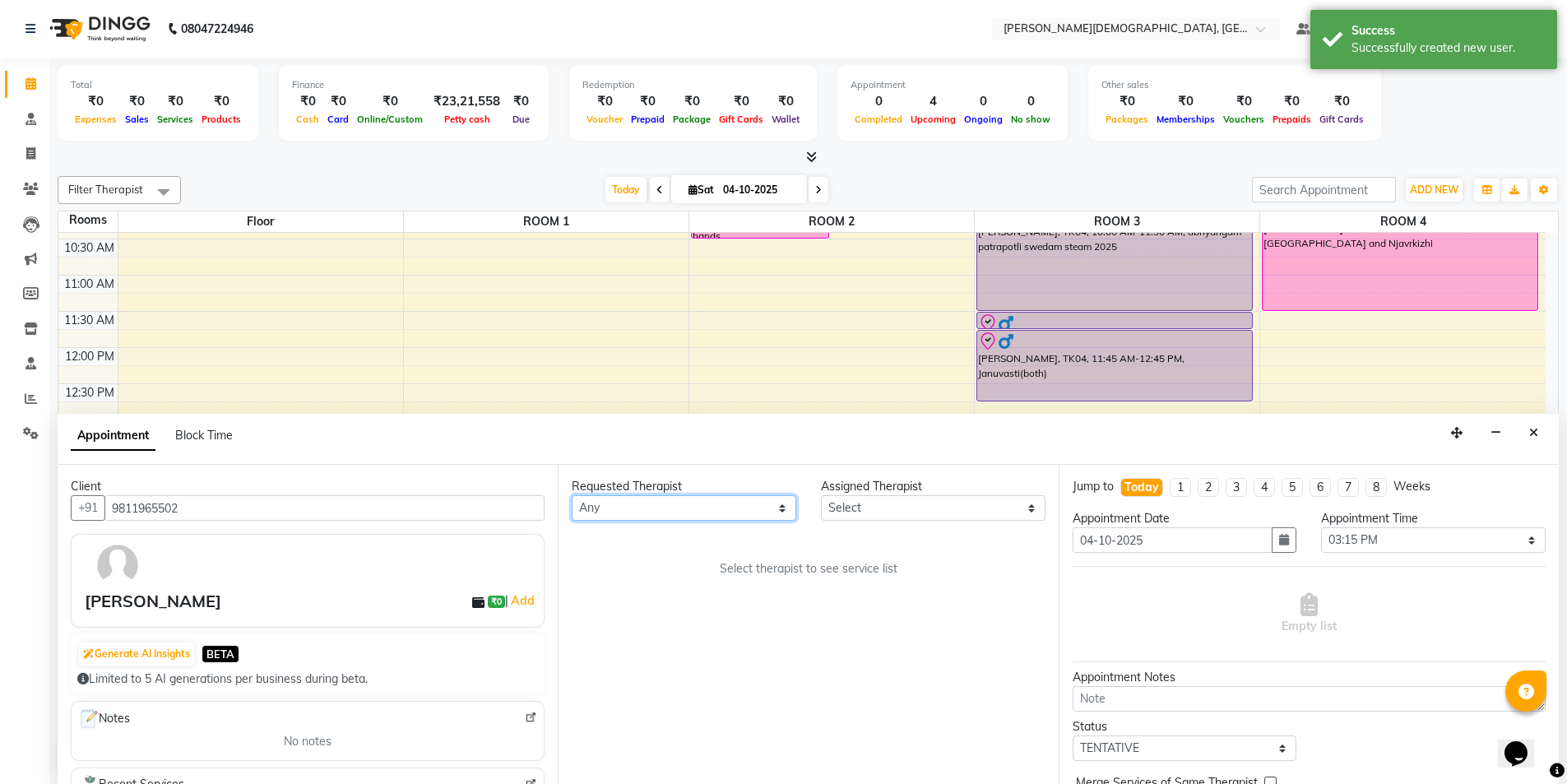
click at [754, 516] on select "Any Akash [PERSON_NAME] [PERSON_NAME] [PERSON_NAME] [PERSON_NAME] [PERSON_NAME]…" at bounding box center [684, 508] width 224 height 26
select select "85572"
click at [572, 495] on select "Any Akash [PERSON_NAME] [PERSON_NAME] [PERSON_NAME] [PERSON_NAME] [PERSON_NAME]…" at bounding box center [684, 508] width 224 height 26
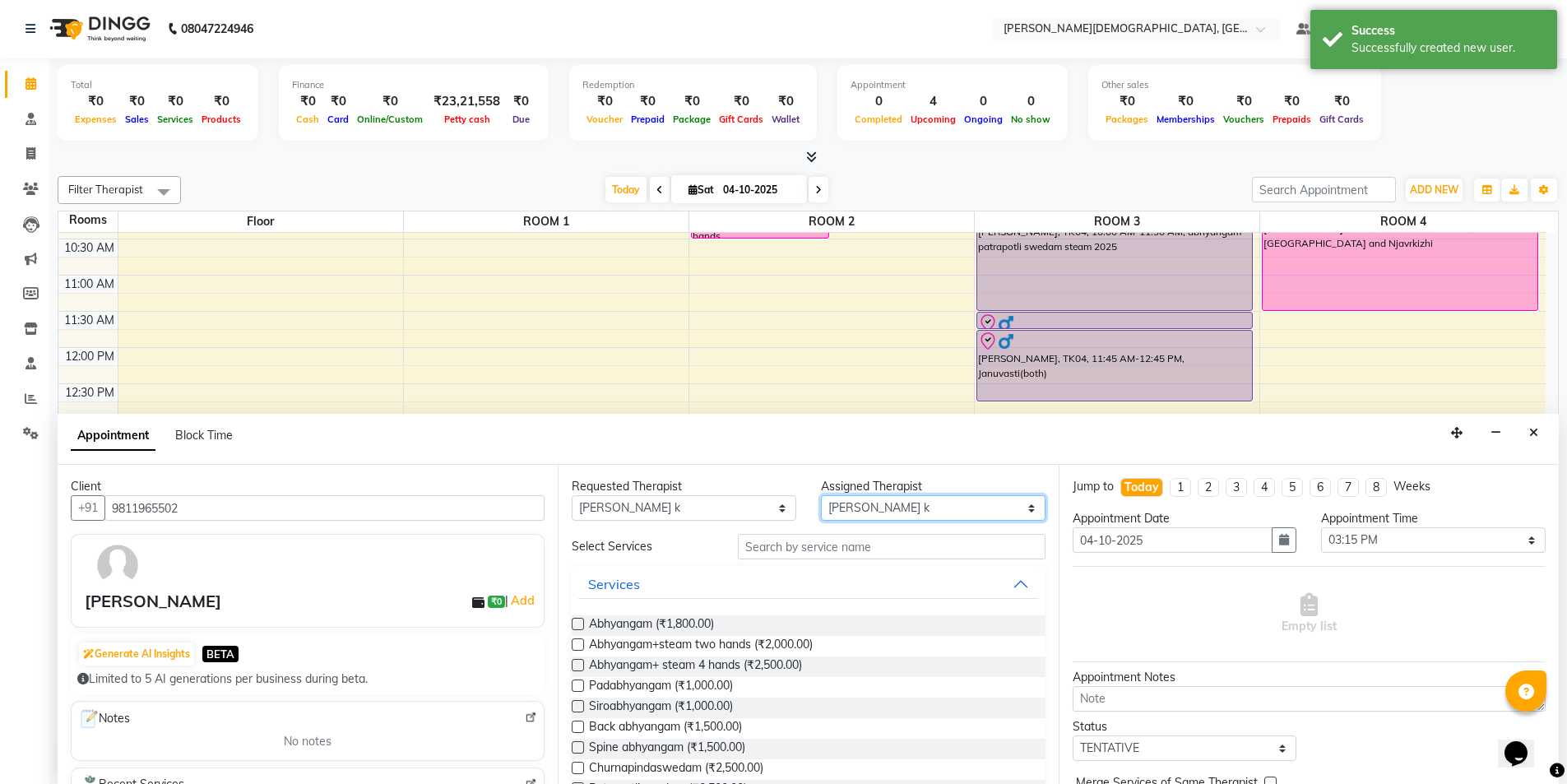
click at [898, 505] on select "Select Akash [PERSON_NAME] [PERSON_NAME] [PERSON_NAME] [PERSON_NAME] [PERSON_NA…" at bounding box center [933, 508] width 224 height 26
select select "93750"
click at [821, 495] on select "Select Akash [PERSON_NAME] [PERSON_NAME] [PERSON_NAME] [PERSON_NAME] [PERSON_NA…" at bounding box center [933, 508] width 224 height 26
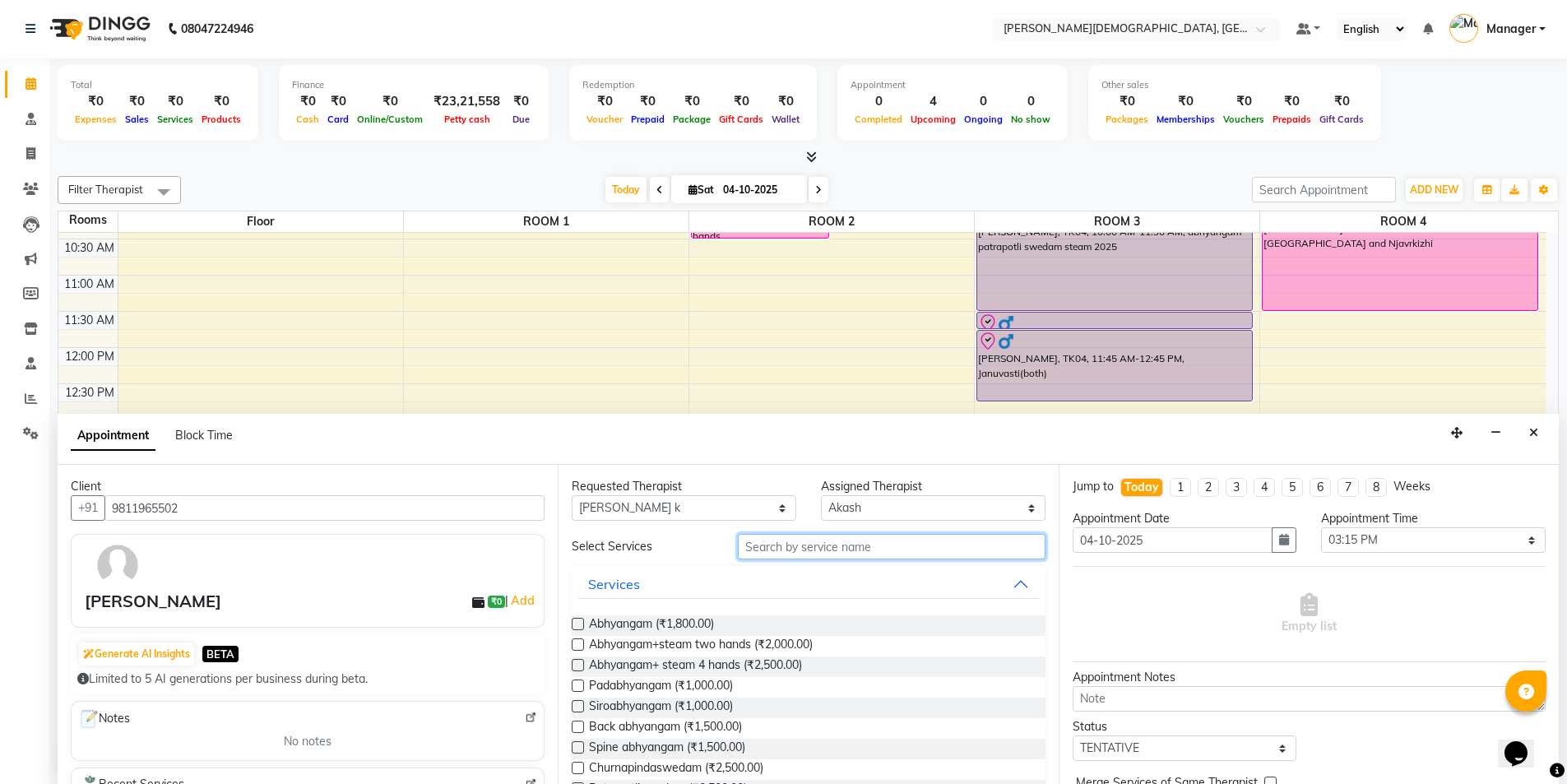
click at [816, 546] on input "text" at bounding box center [891, 547] width 307 height 26
type input "a"
type input "loca"
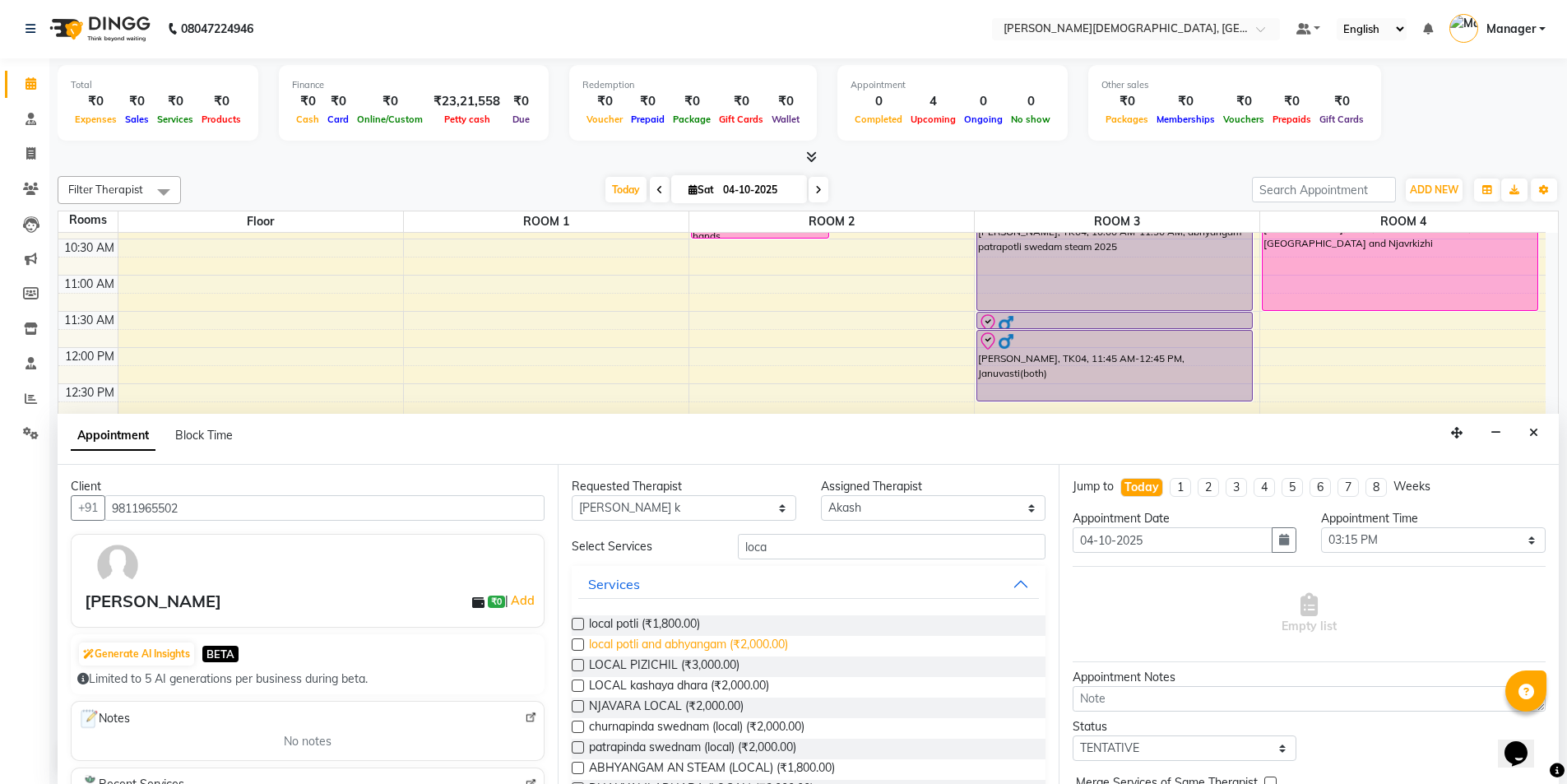
click at [748, 647] on span "local potli and abhyangam (₹2,000.00)" at bounding box center [688, 646] width 199 height 20
checkbox input "true"
select select "3316"
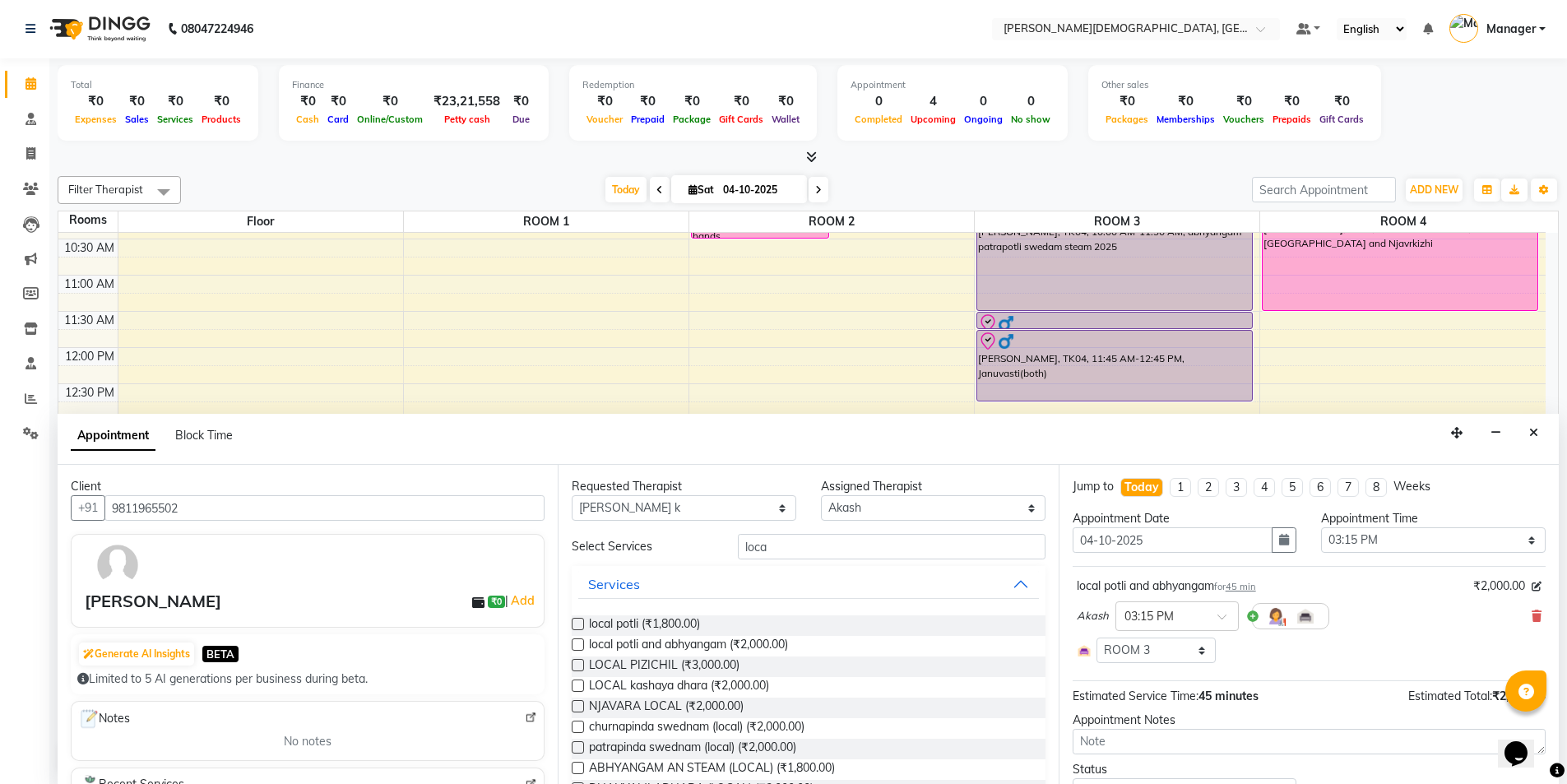
checkbox input "false"
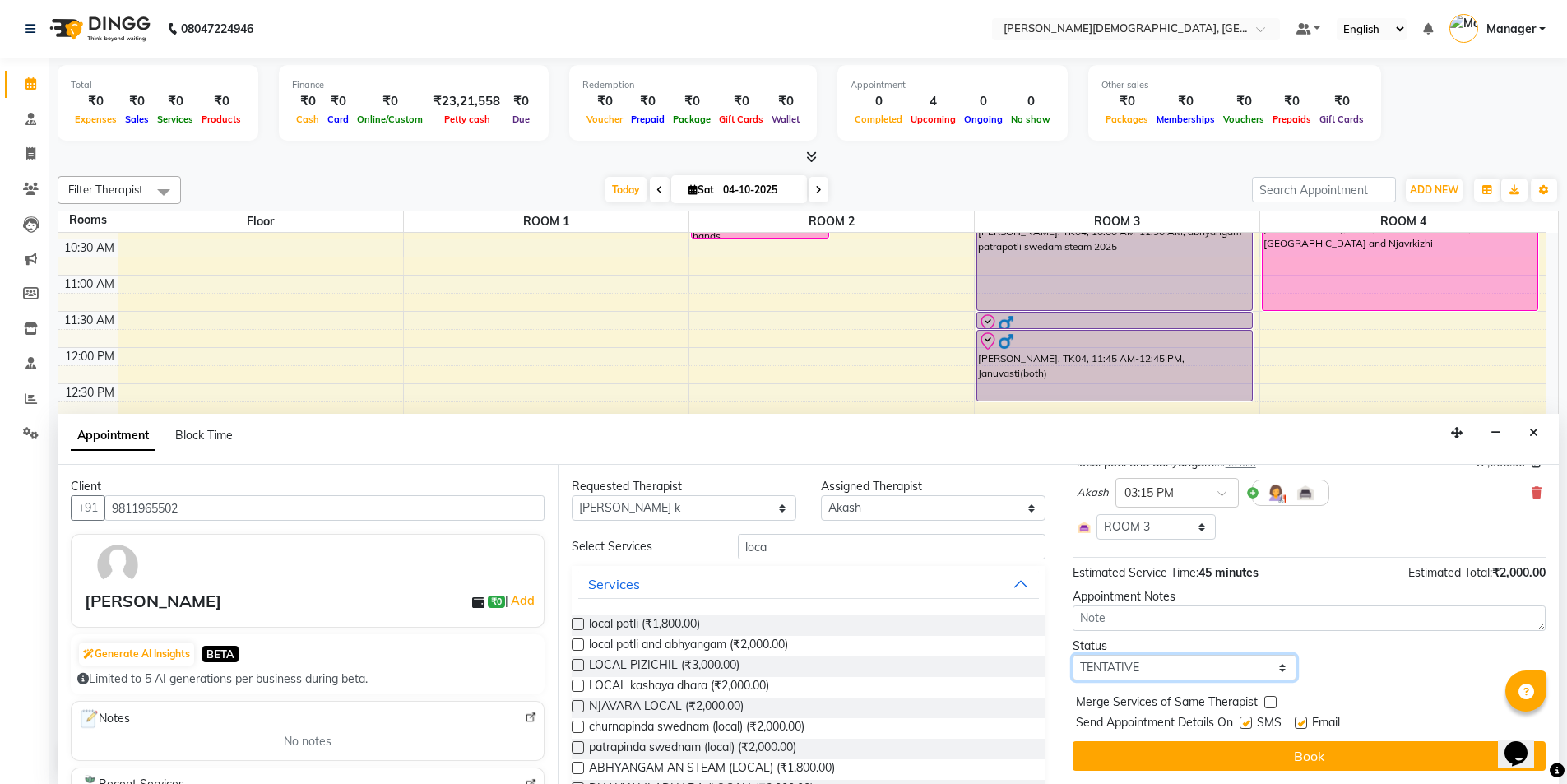
click at [1240, 670] on select "Select TENTATIVE CONFIRM CHECK-IN UPCOMING" at bounding box center [1185, 668] width 224 height 26
select select "check-in"
click at [1073, 655] on select "Select TENTATIVE CONFIRM CHECK-IN UPCOMING" at bounding box center [1185, 668] width 224 height 26
click at [1250, 721] on label at bounding box center [1246, 722] width 12 height 12
click at [1250, 721] on input "checkbox" at bounding box center [1246, 724] width 11 height 11
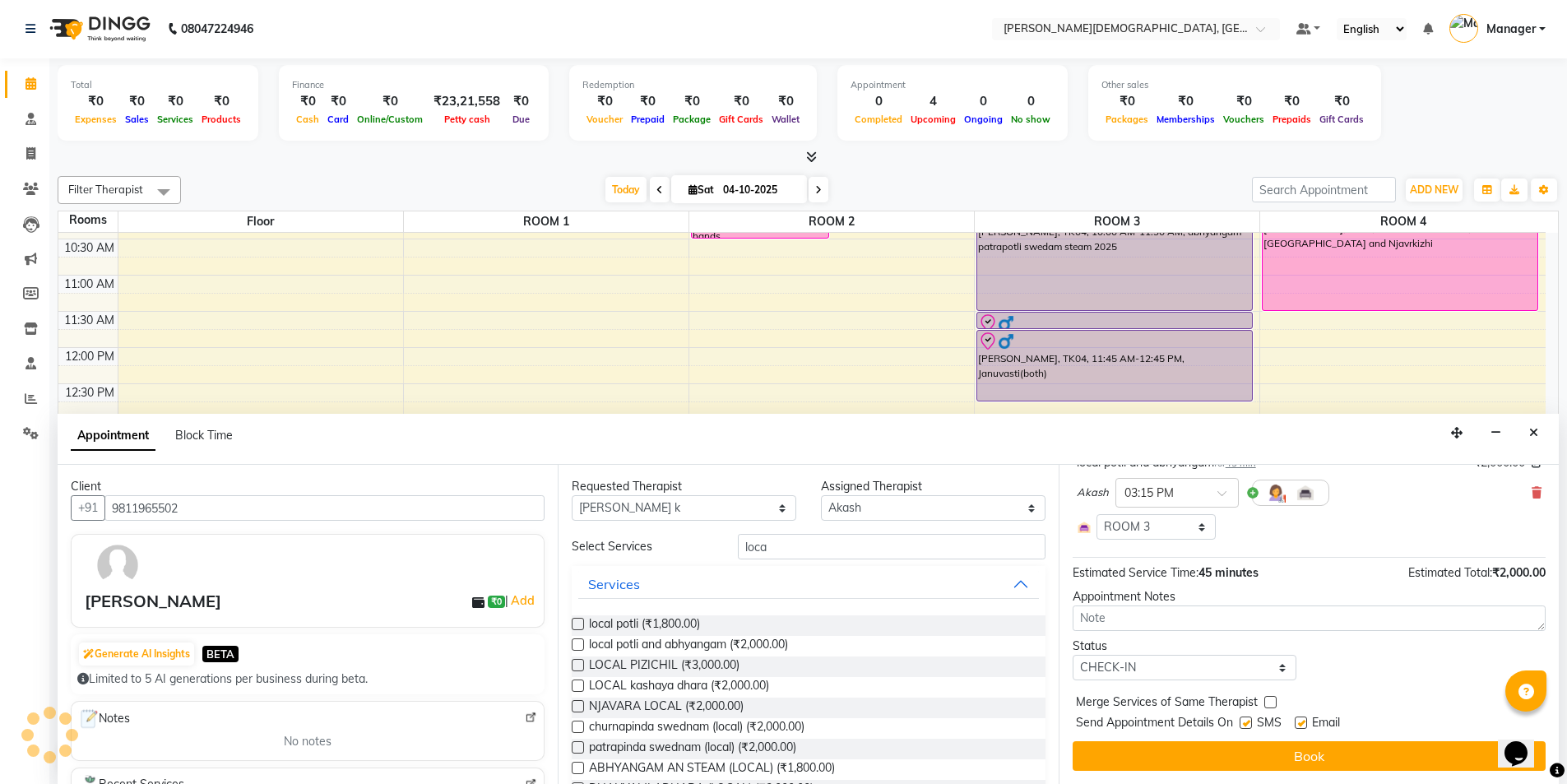
checkbox input "false"
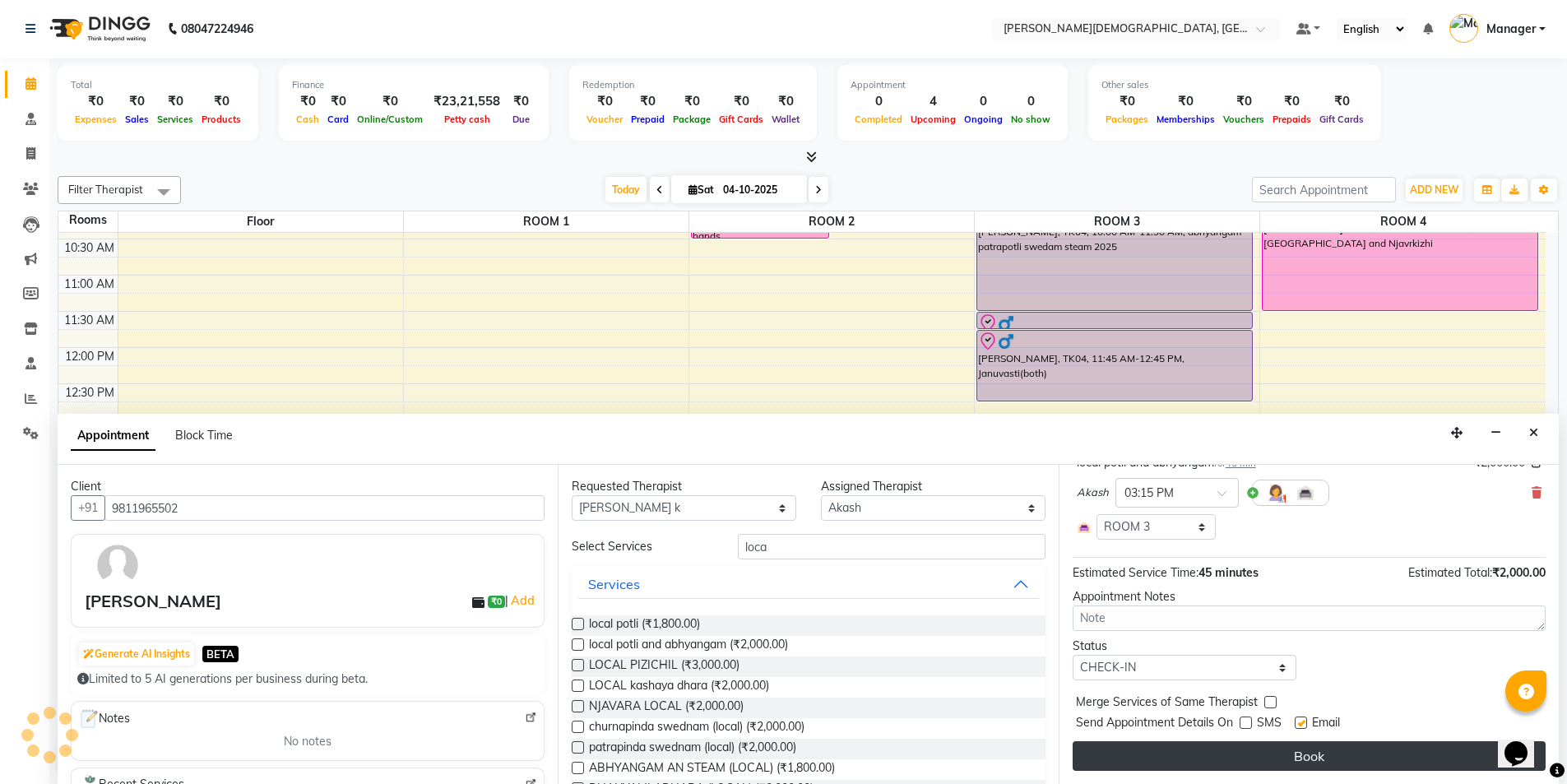
click at [1235, 765] on button "Book" at bounding box center [1310, 755] width 473 height 30
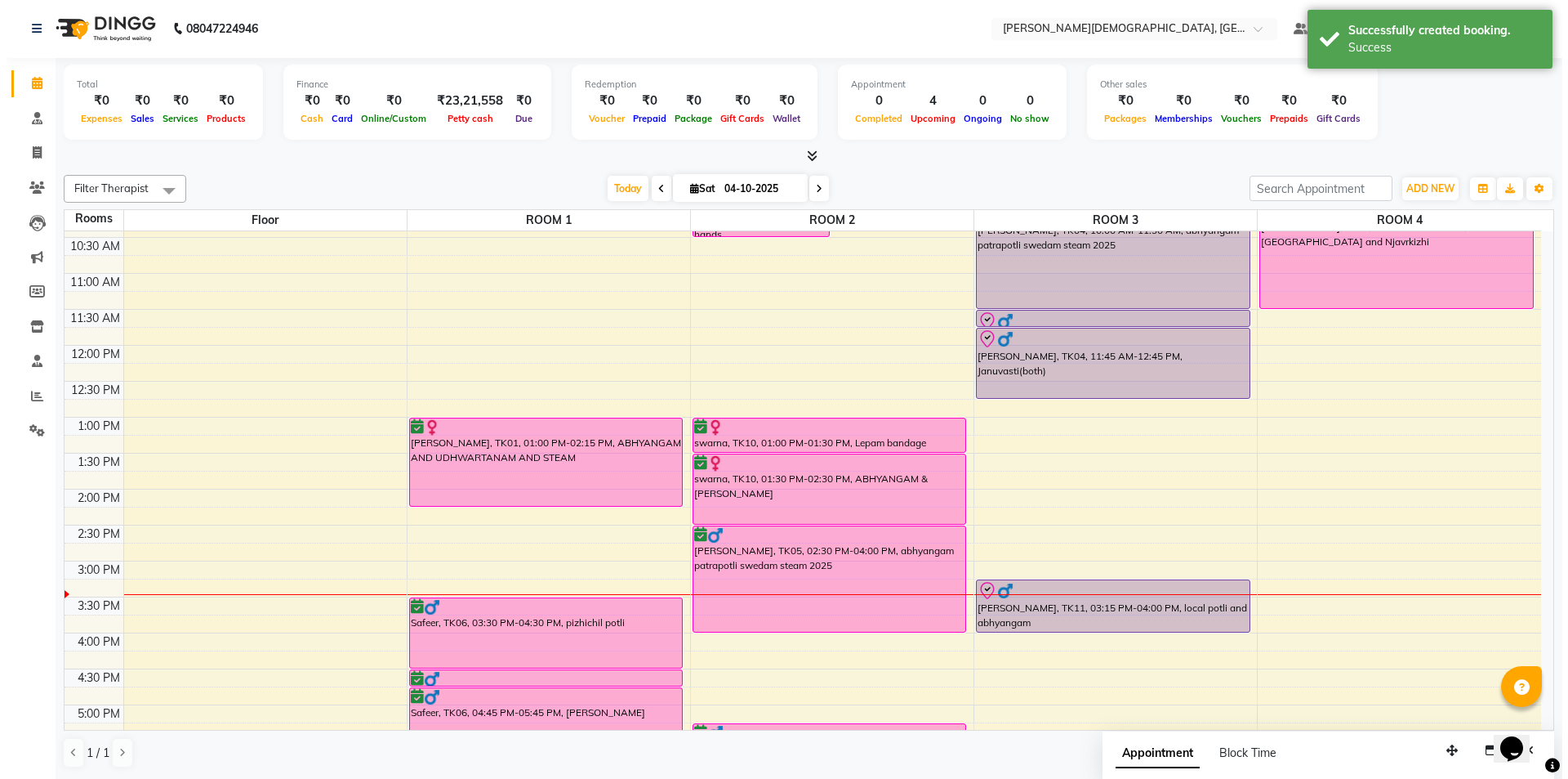
scroll to position [0, 0]
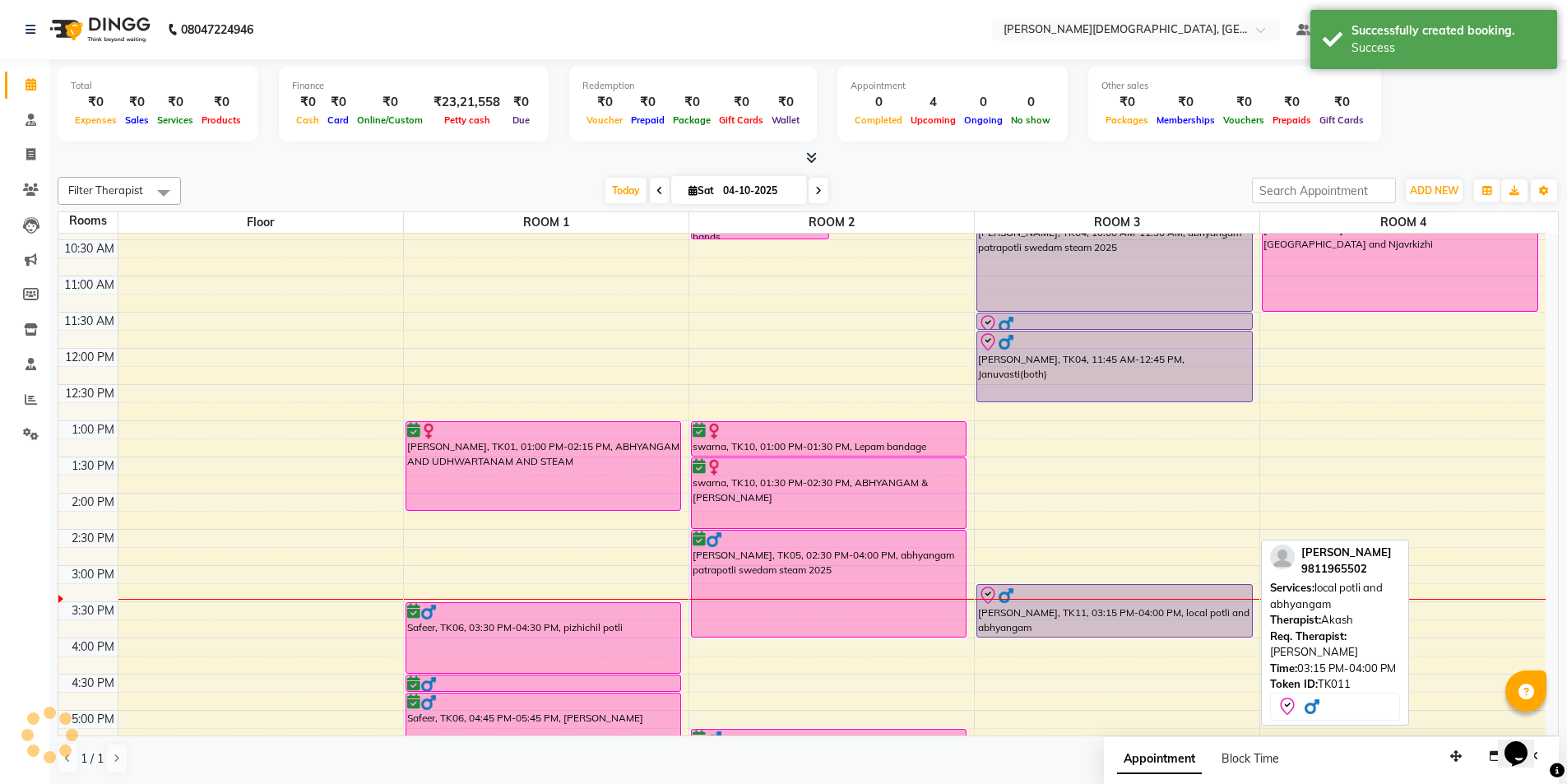
click at [1059, 613] on div "[PERSON_NAME], TK11, 03:15 PM-04:00 PM, local potli and abhyangam" at bounding box center [1115, 611] width 275 height 52
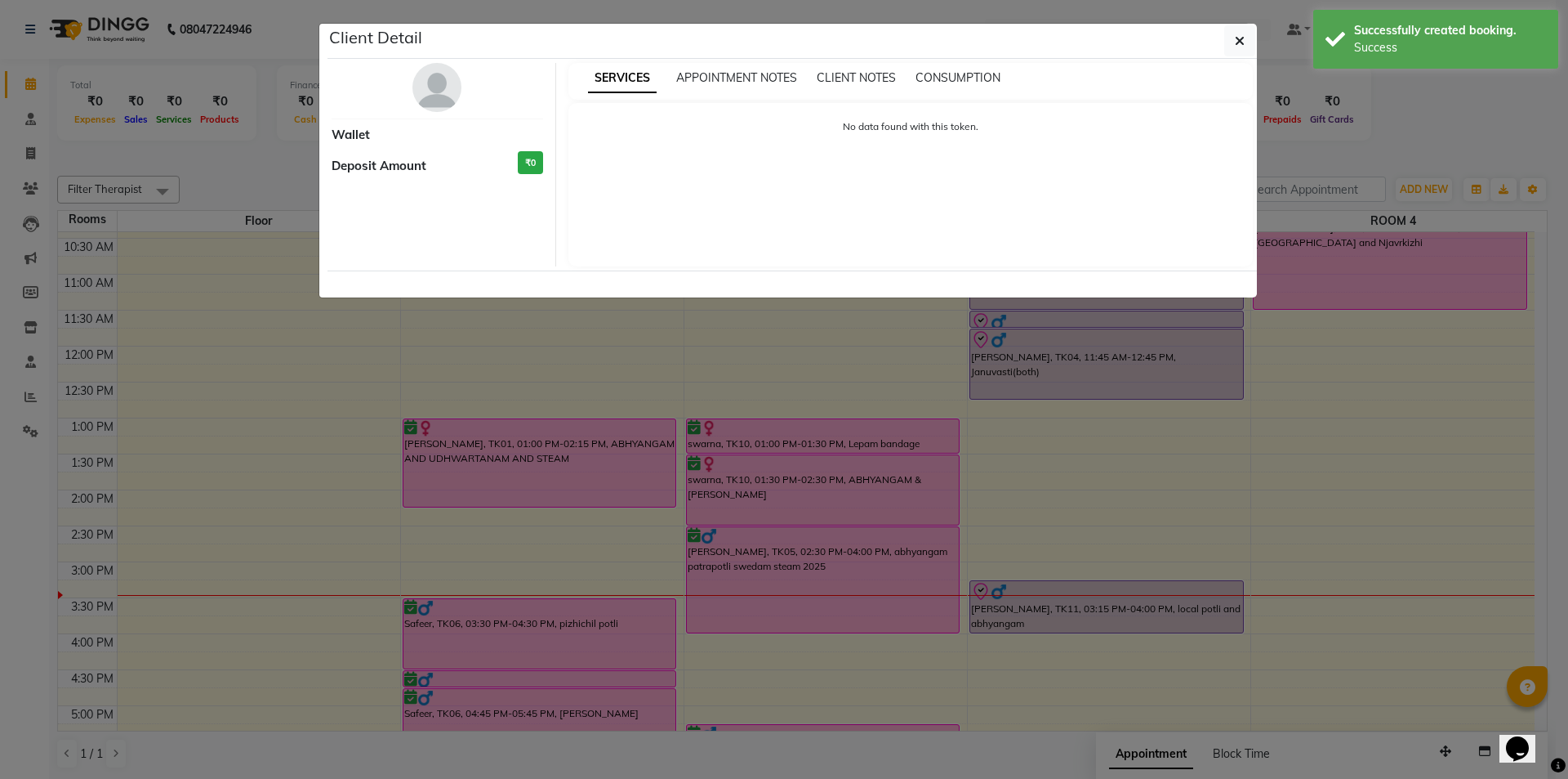
select select "8"
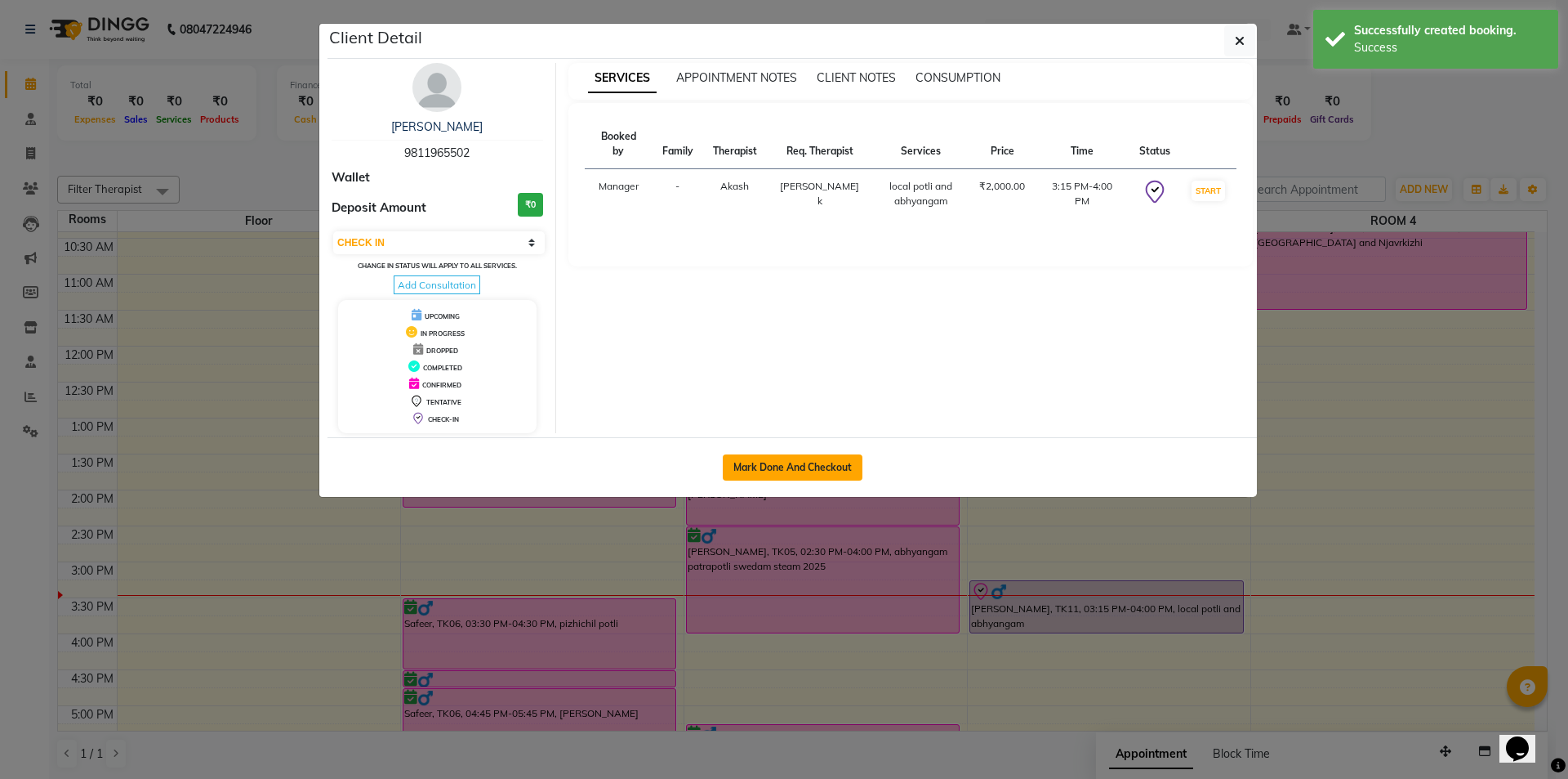
click at [808, 472] on button "Mark Done And Checkout" at bounding box center [792, 467] width 139 height 27
select select "service"
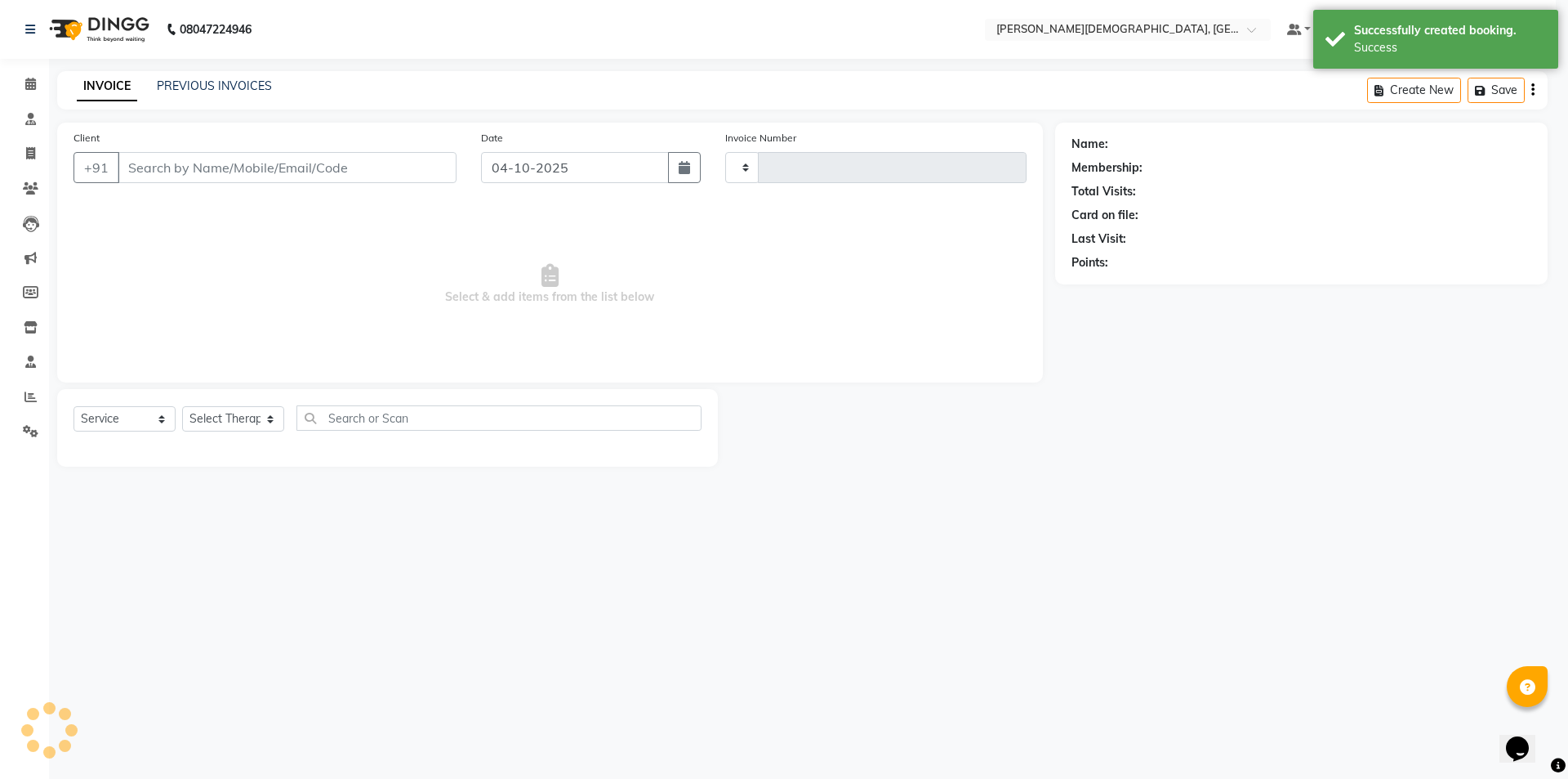
type input "1564"
select select "5573"
select select "membership"
select select "39593"
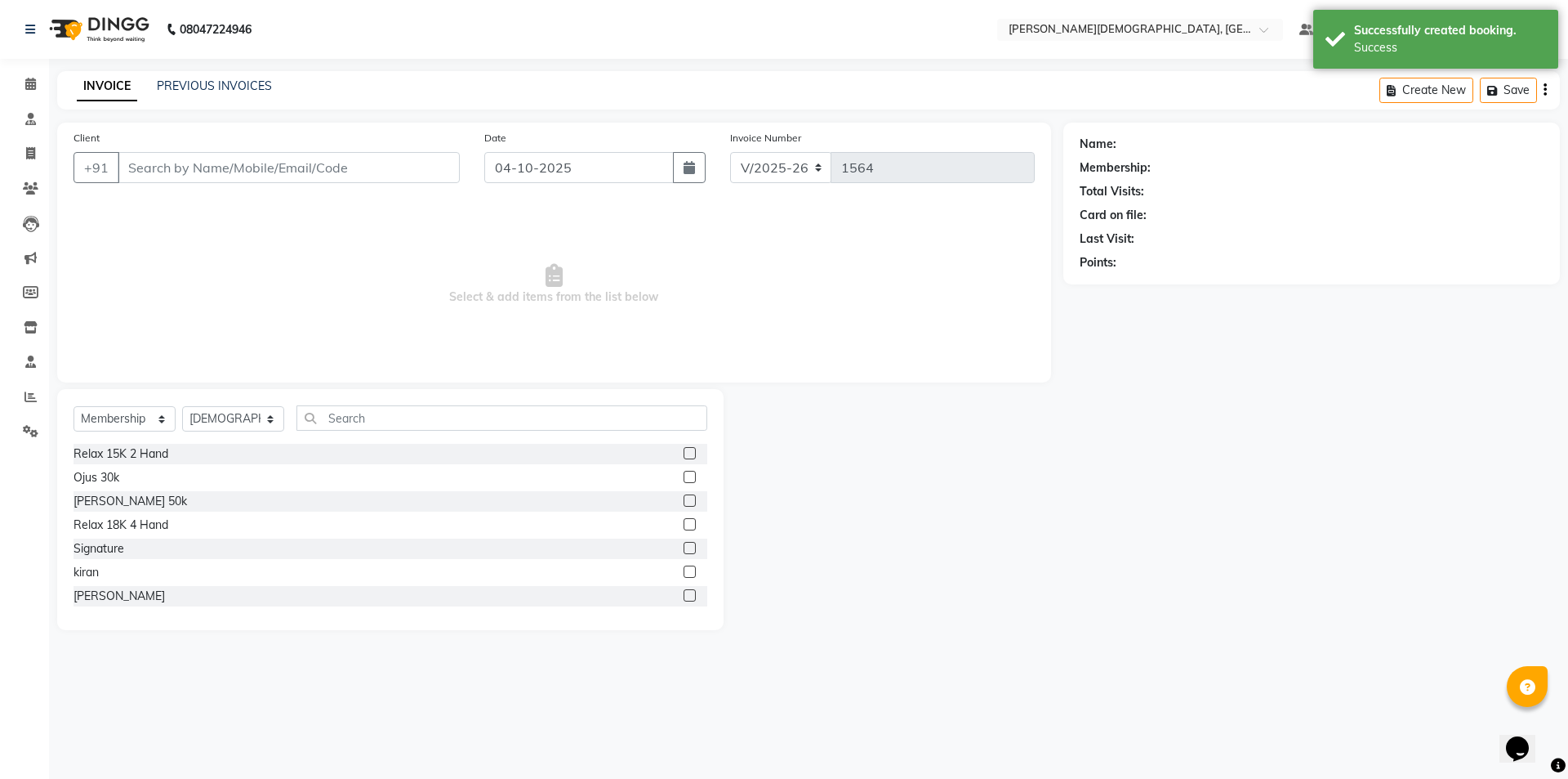
type input "9811965502"
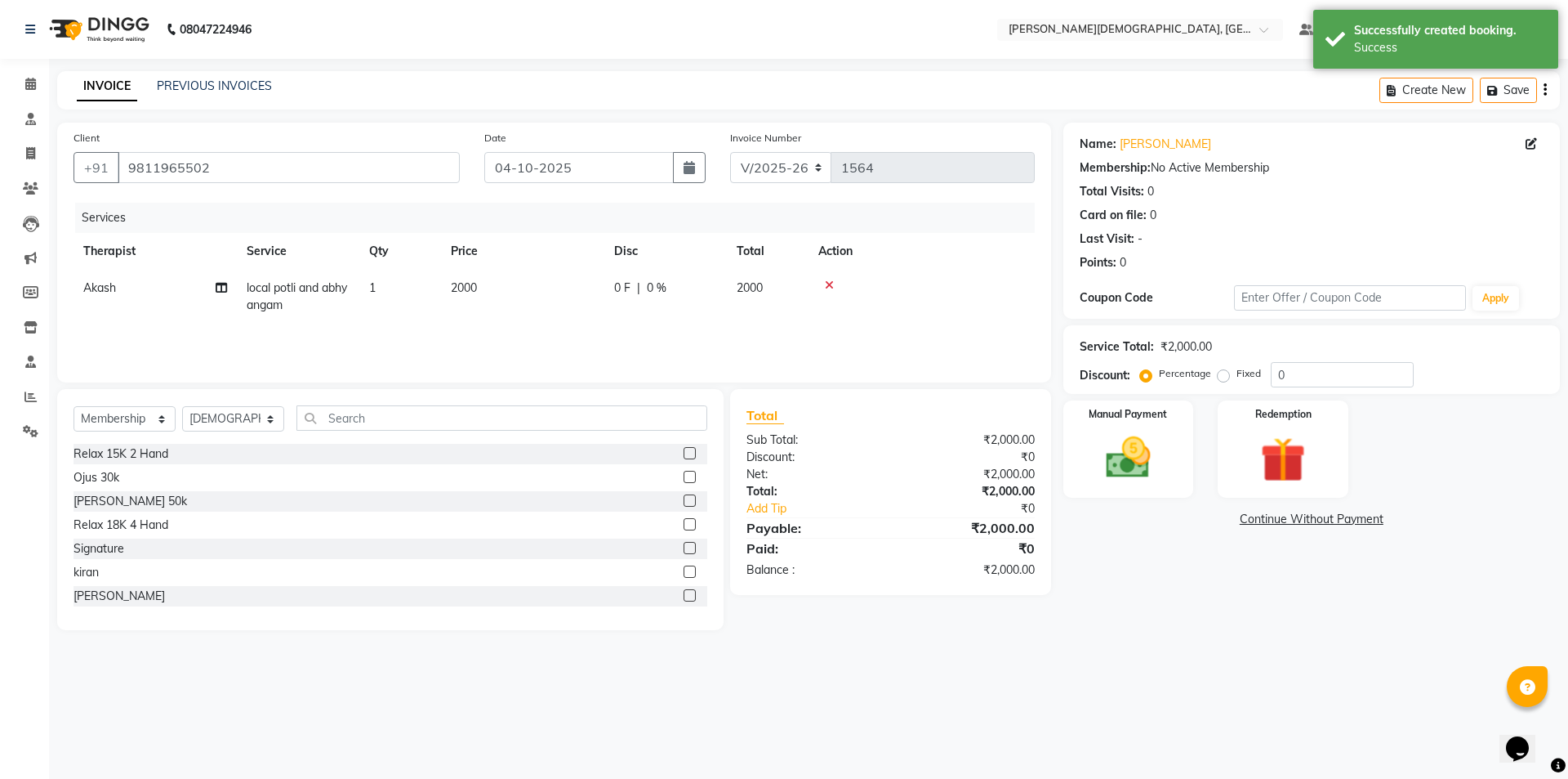
click at [463, 291] on span "2000" at bounding box center [463, 288] width 27 height 15
click at [544, 298] on input "2000" at bounding box center [599, 292] width 144 height 26
type input "3000"
click at [1229, 640] on main "INVOICE PREVIOUS INVOICES Create New Save Client [PHONE_NUMBER] Date [DATE] Inv…" at bounding box center [808, 363] width 1519 height 584
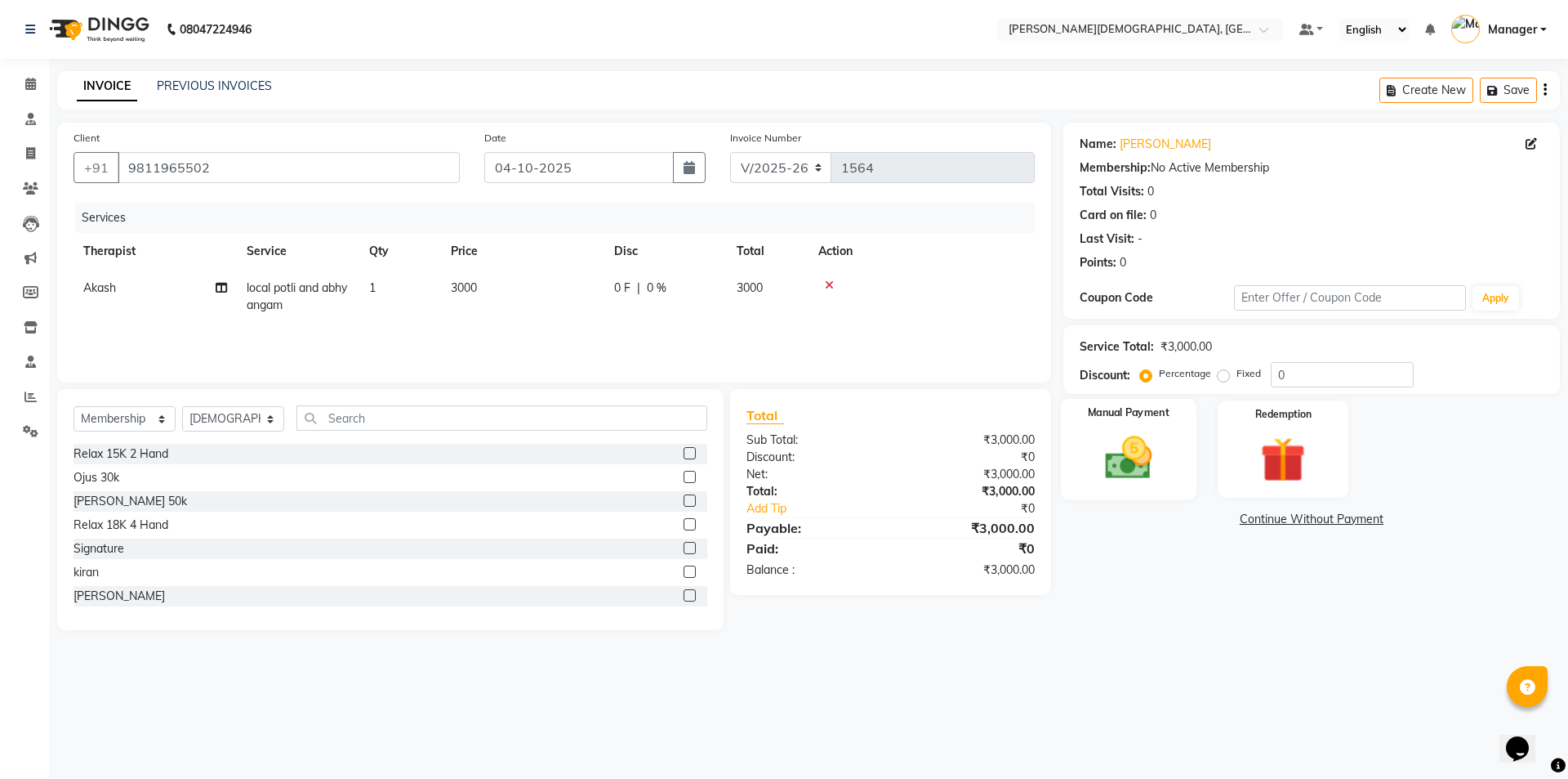
click at [1137, 457] on img at bounding box center [1127, 457] width 76 height 54
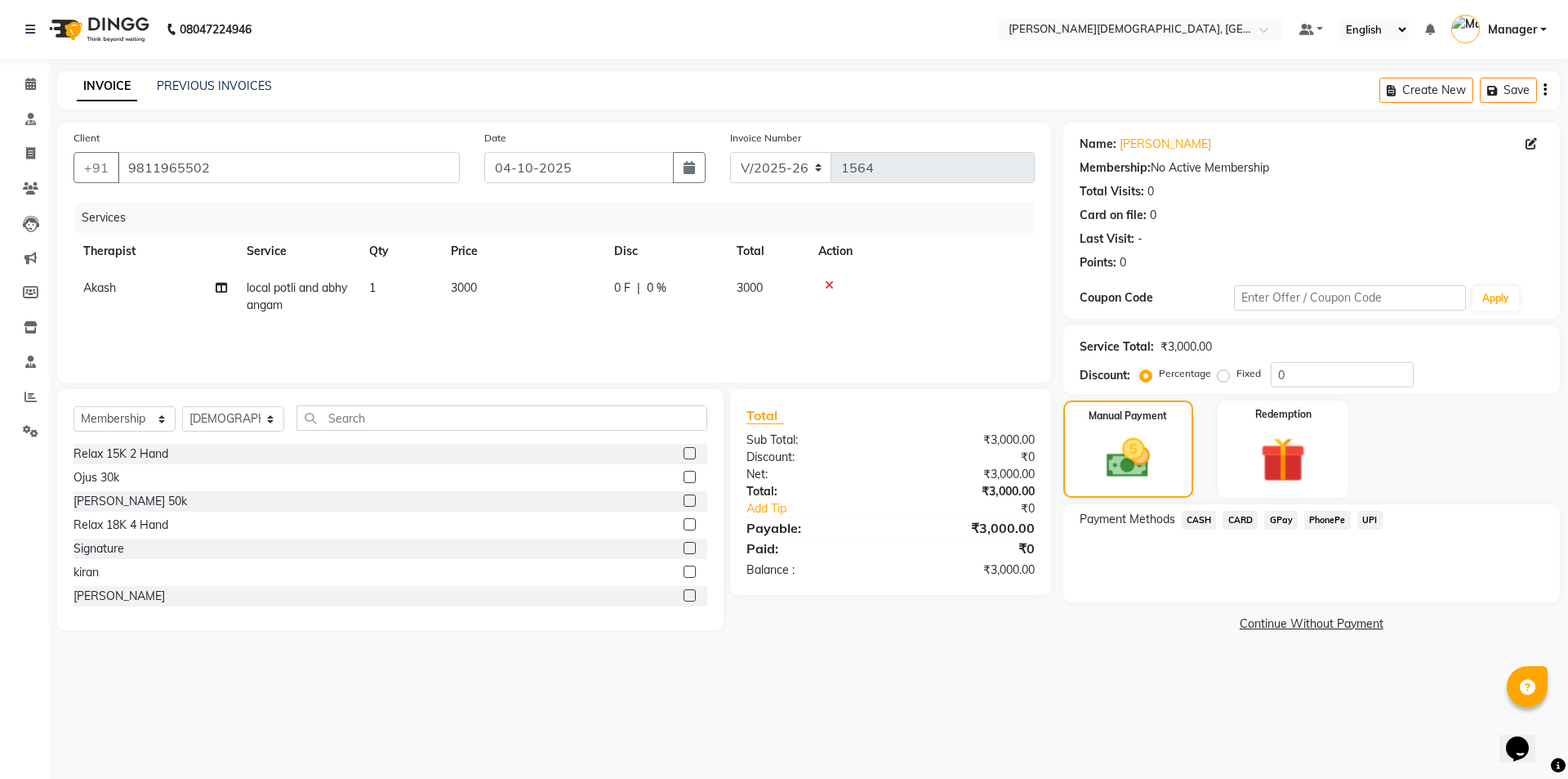
click at [1377, 519] on span "UPI" at bounding box center [1370, 520] width 26 height 19
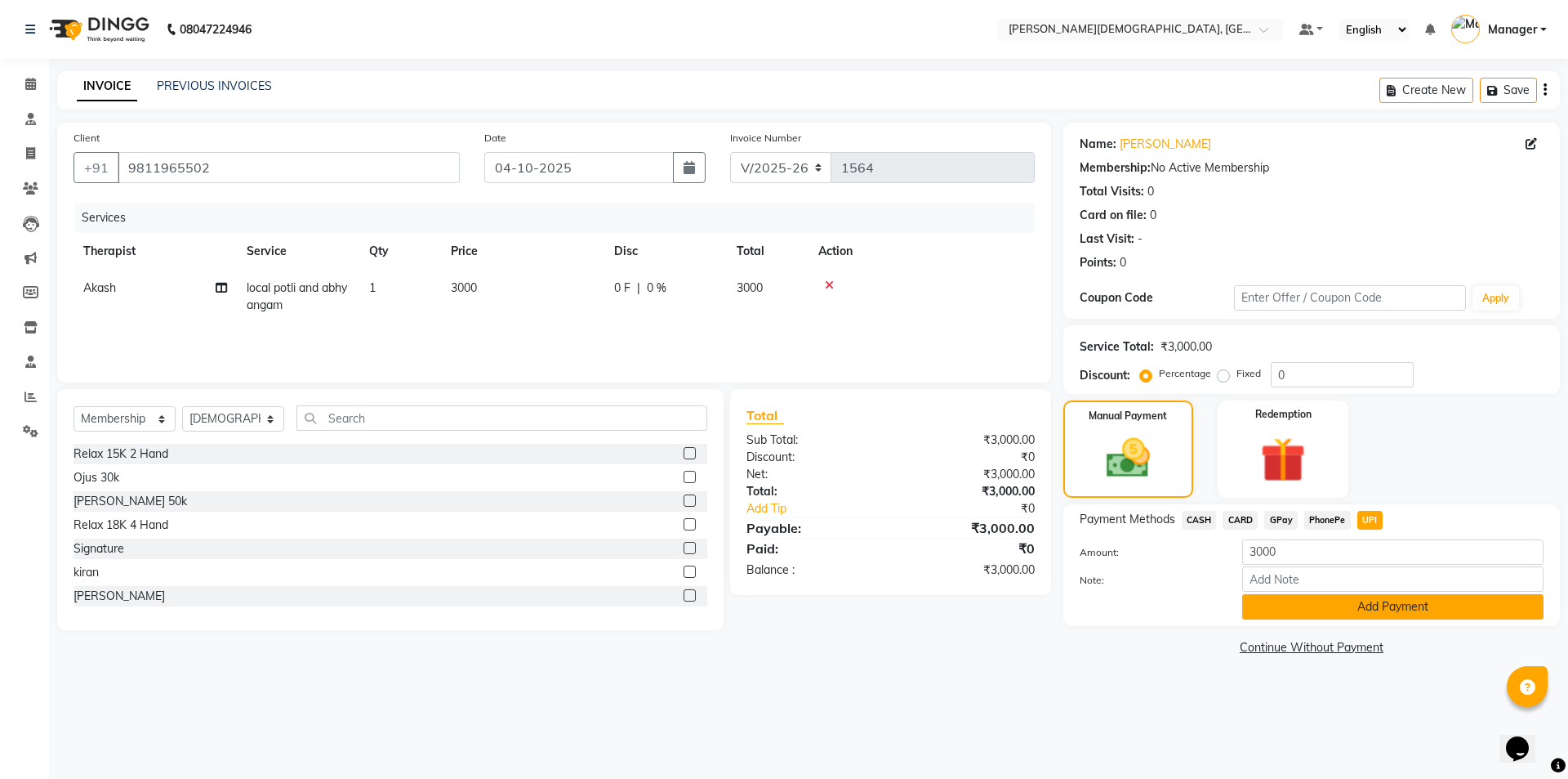
click at [1290, 609] on button "Add Payment" at bounding box center [1392, 607] width 301 height 26
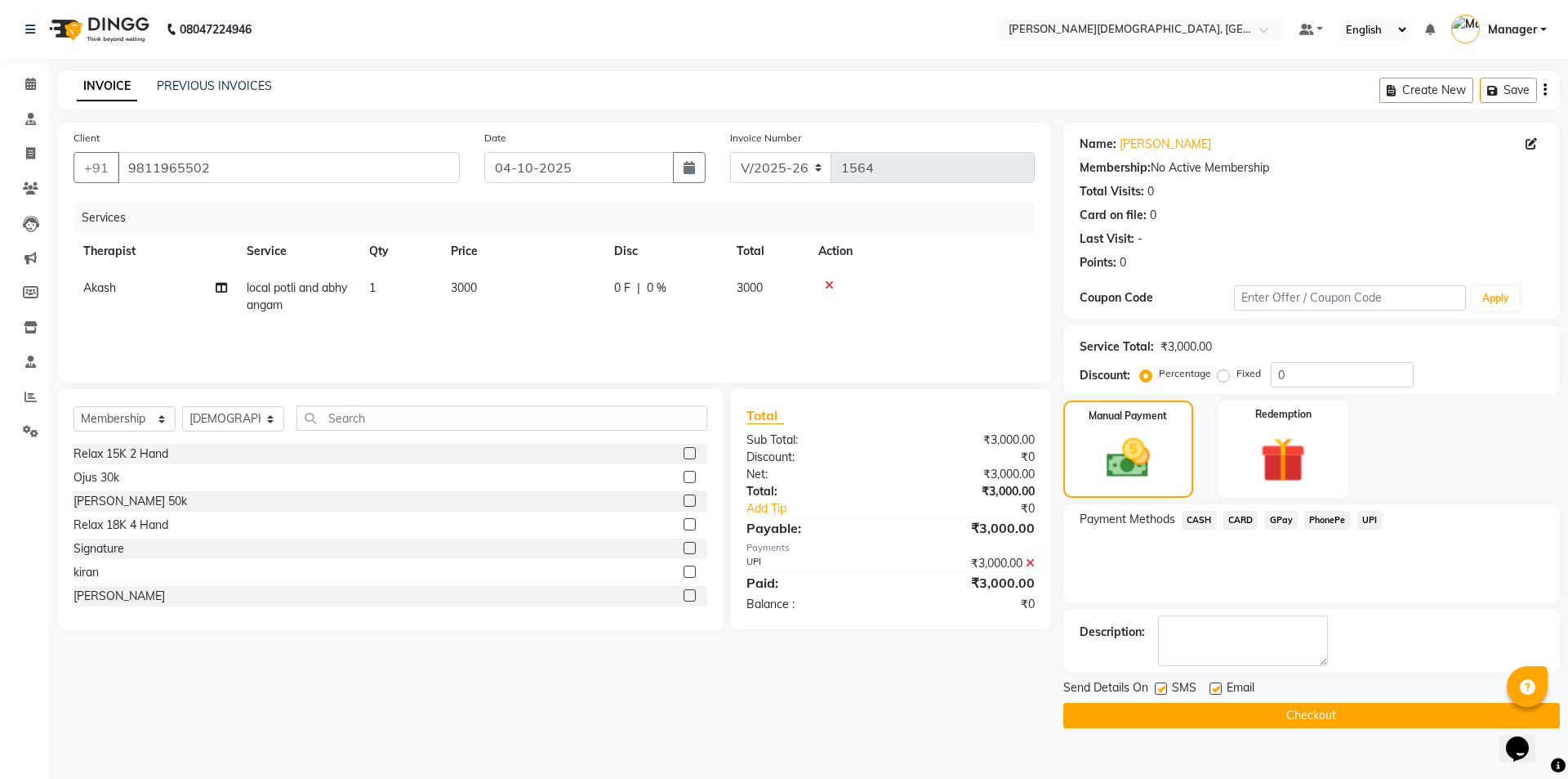
click at [1160, 689] on label at bounding box center [1160, 687] width 12 height 12
click at [1160, 689] on input "checkbox" at bounding box center [1160, 689] width 11 height 11
checkbox input "false"
click at [1156, 709] on button "Checkout" at bounding box center [1312, 716] width 496 height 26
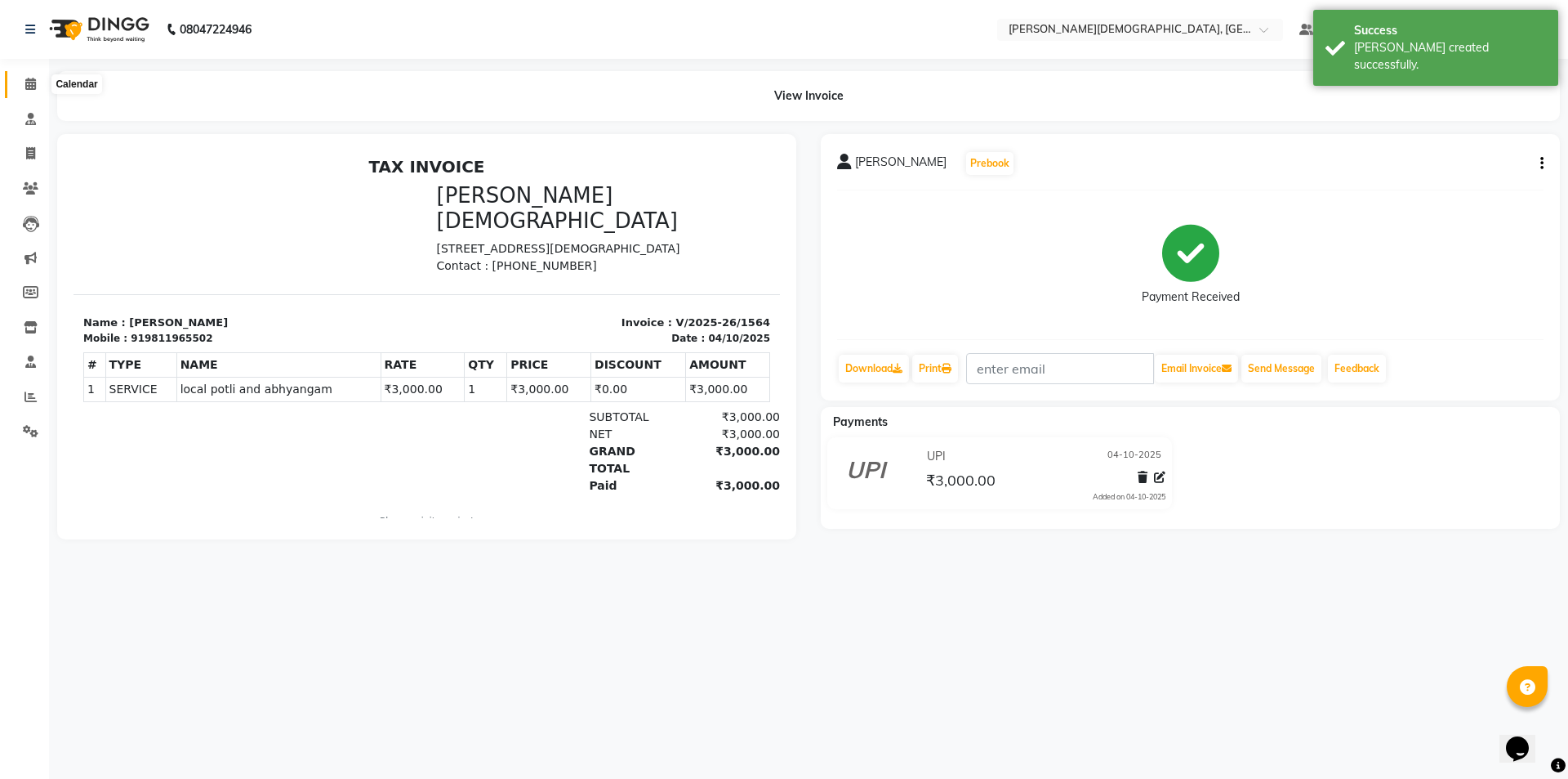
click at [32, 86] on icon at bounding box center [31, 83] width 11 height 12
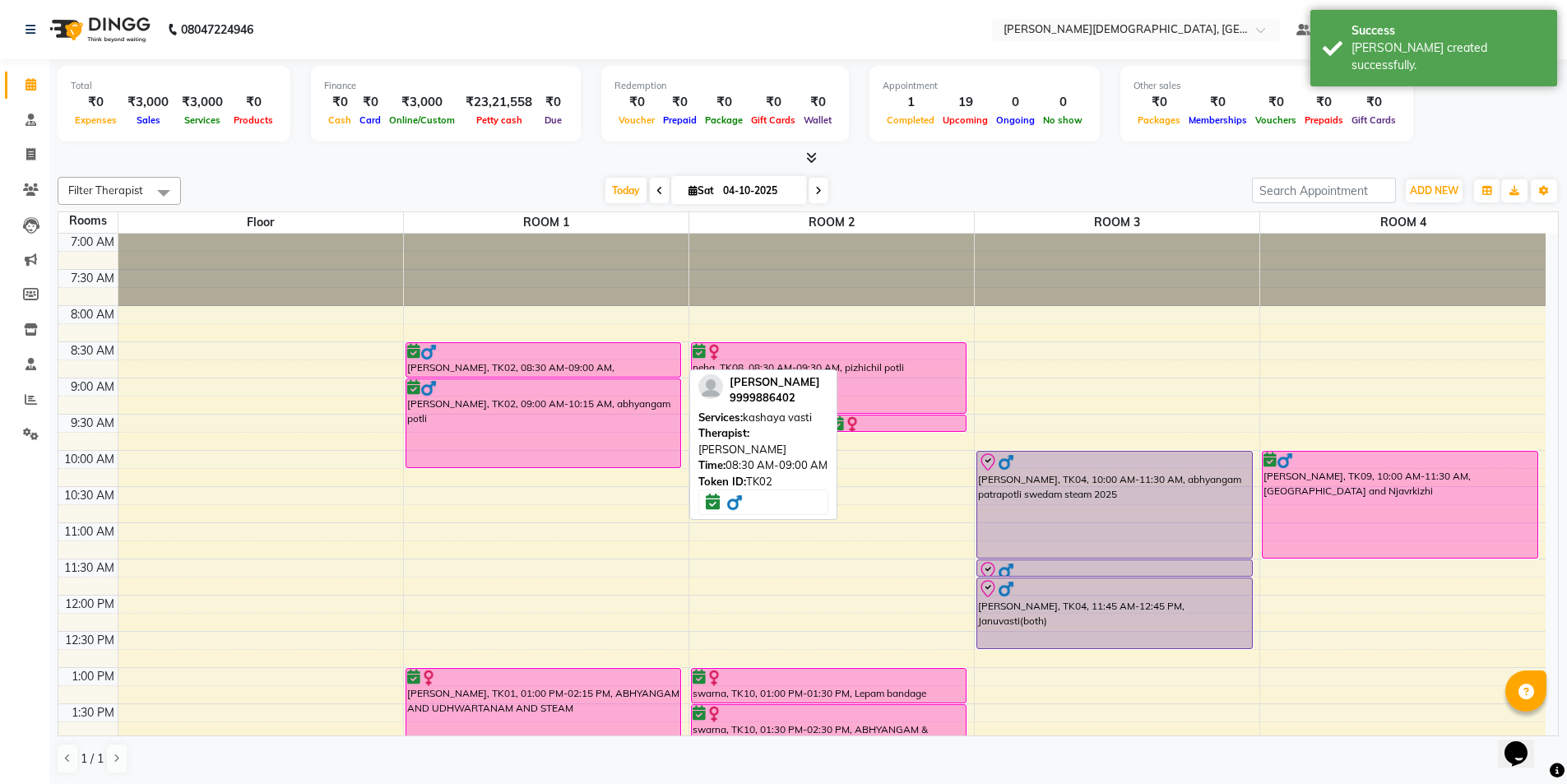
click at [555, 361] on div "[PERSON_NAME], TK02, 08:30 AM-09:00 AM, [PERSON_NAME]" at bounding box center [544, 360] width 275 height 34
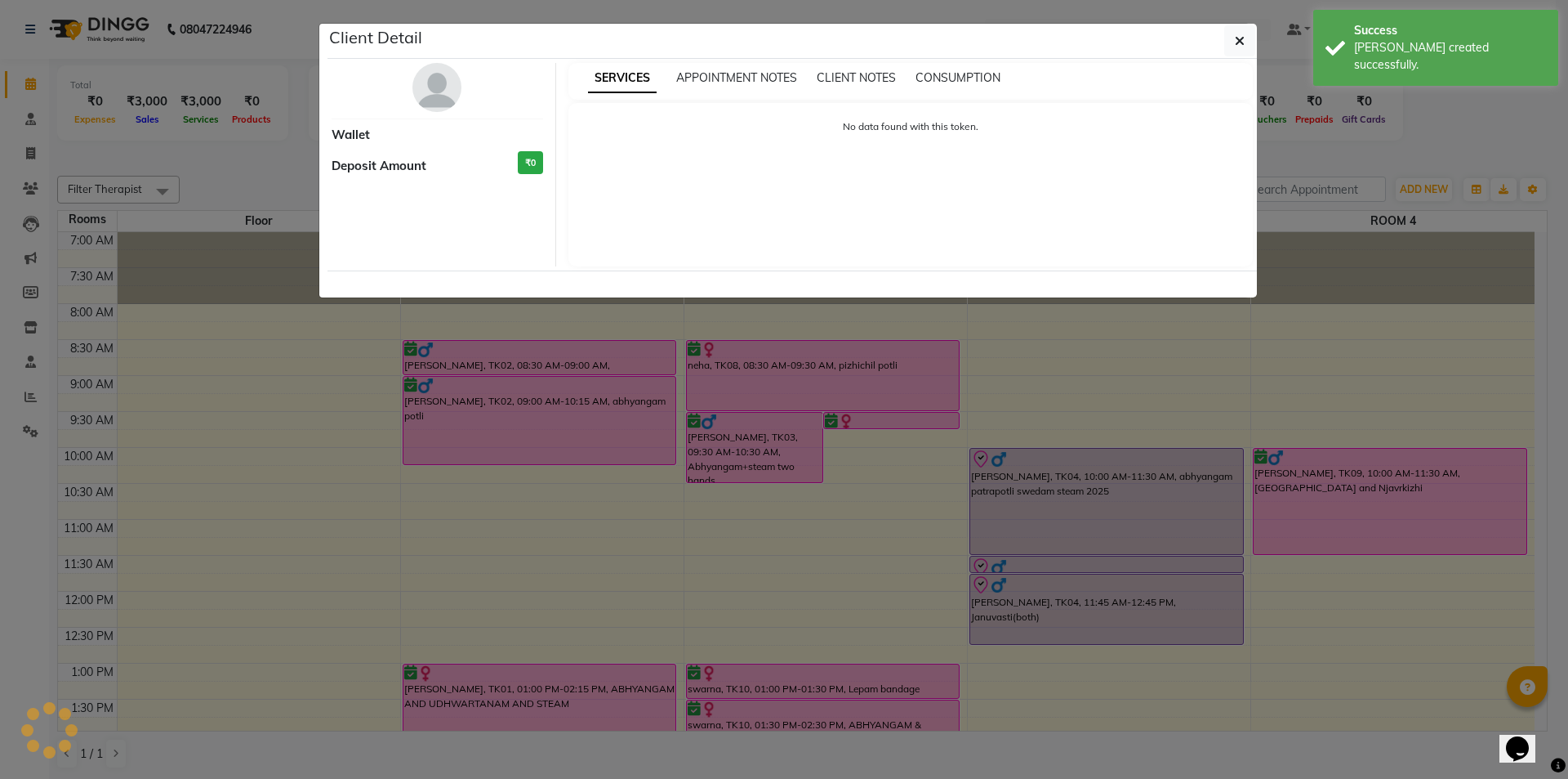
select select "6"
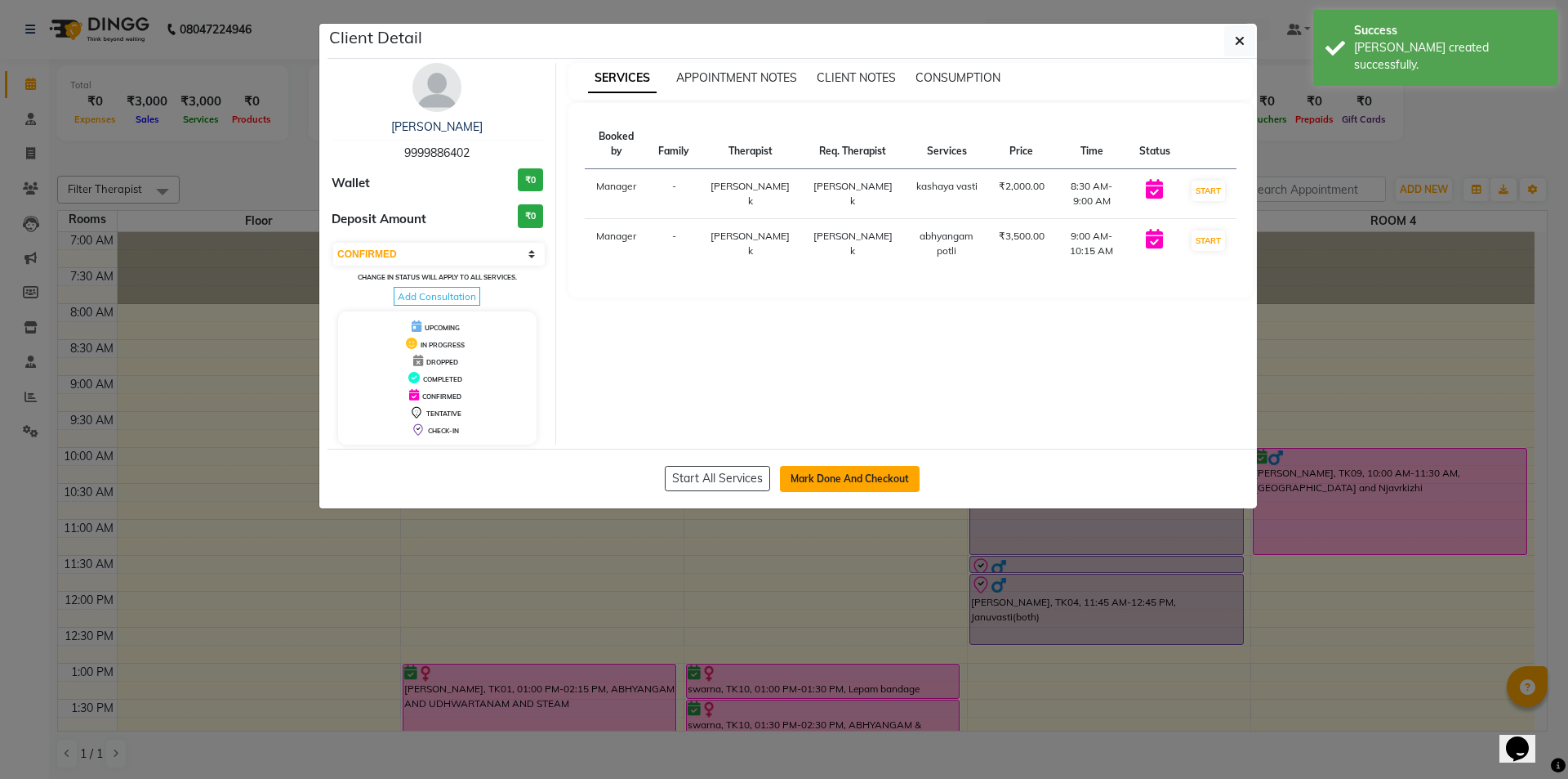
click at [824, 473] on button "Mark Done And Checkout" at bounding box center [849, 478] width 139 height 27
select select "service"
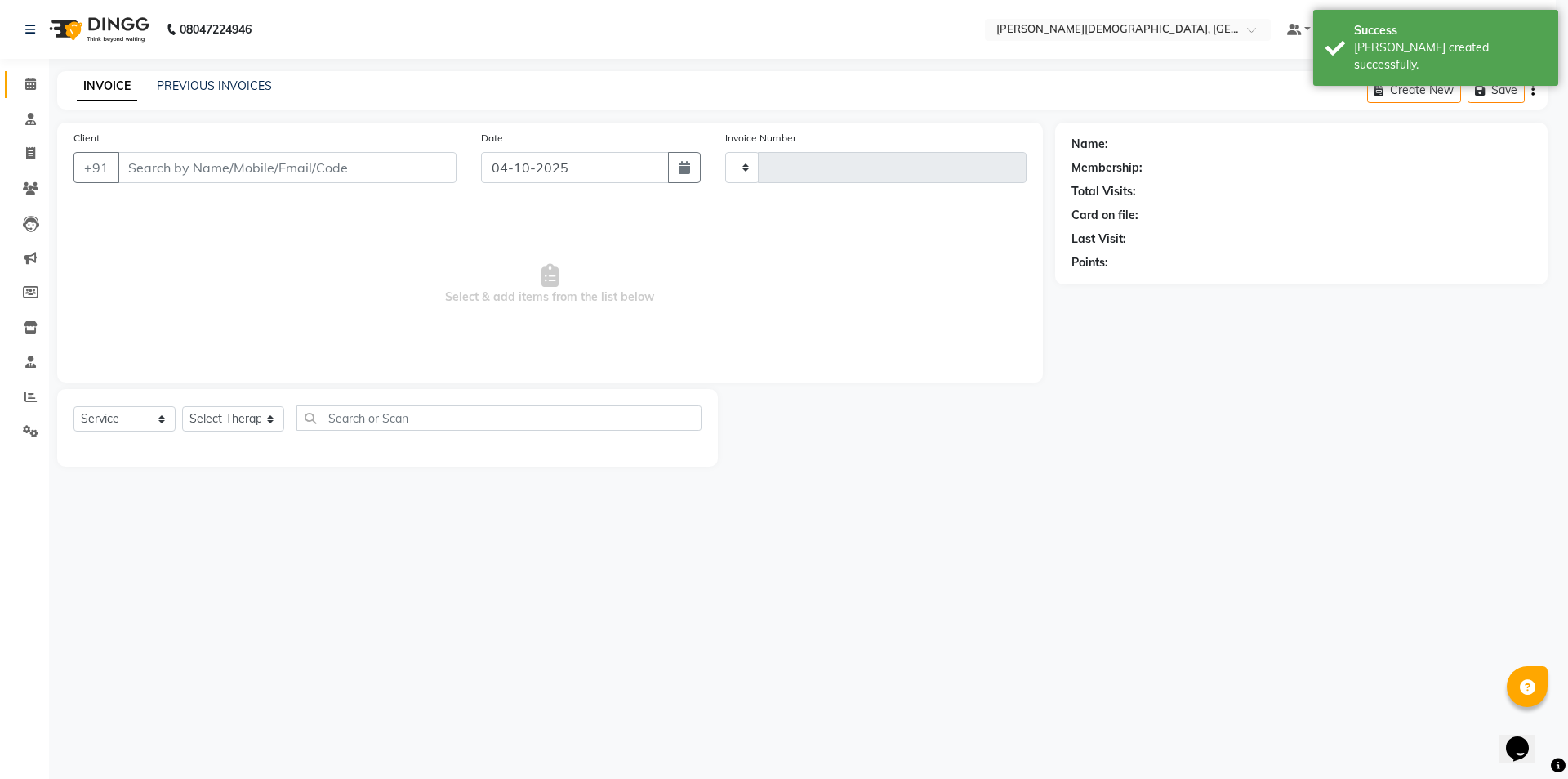
type input "1565"
select select "5573"
select select "membership"
type input "9999886402"
select select "39593"
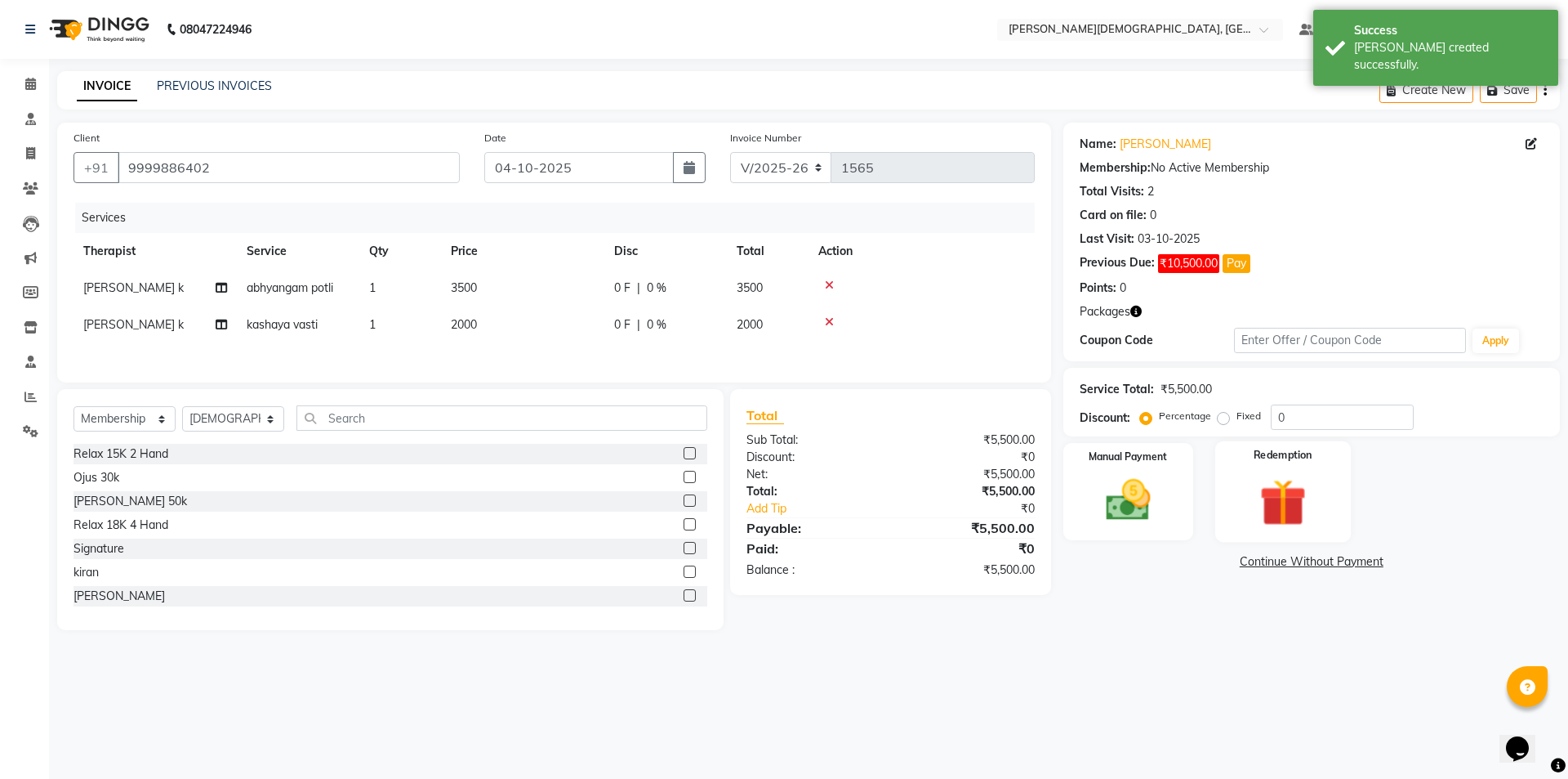
click at [1287, 493] on img at bounding box center [1282, 501] width 76 height 58
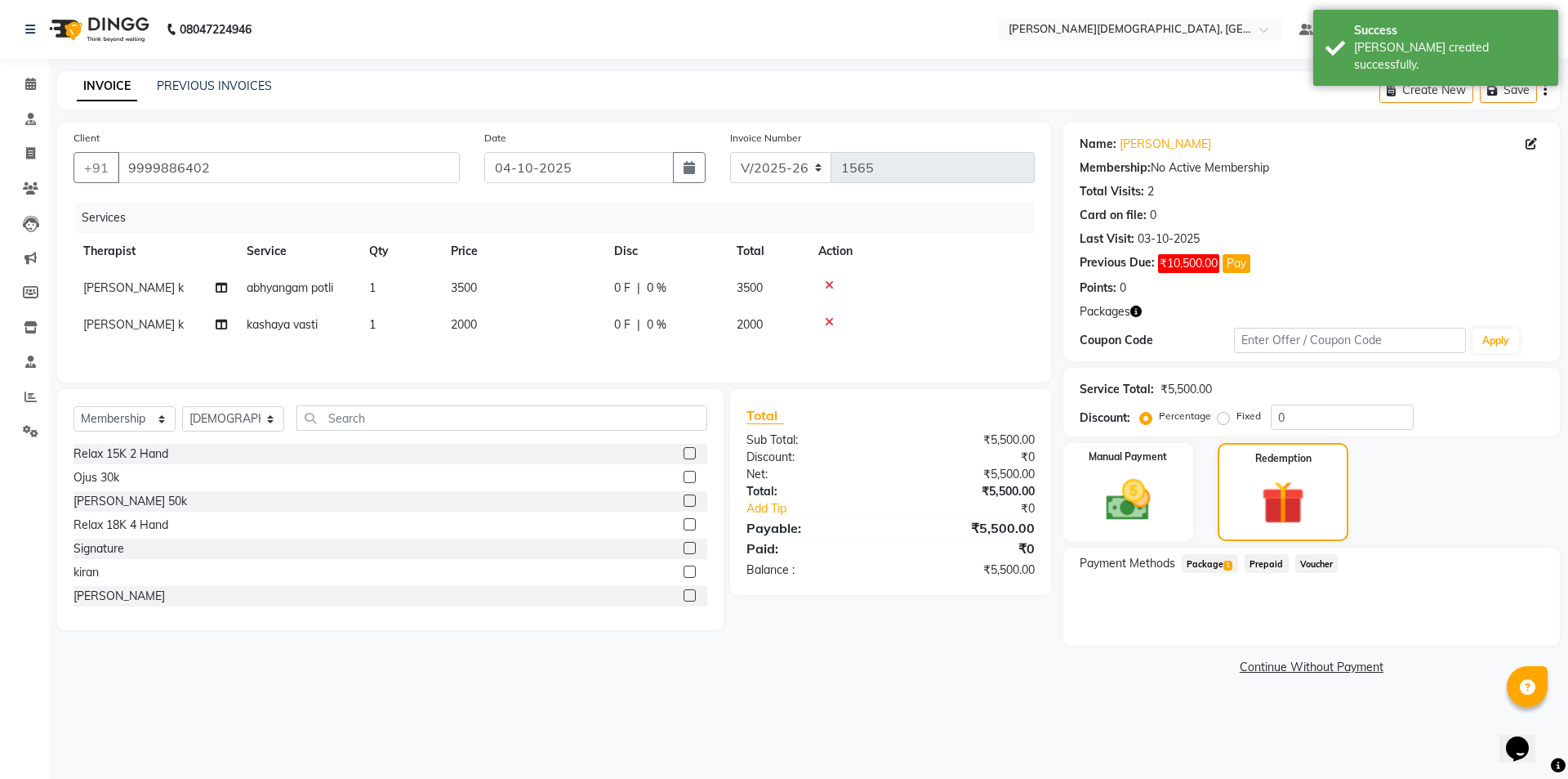
click at [1212, 561] on span "Package 1" at bounding box center [1210, 563] width 57 height 19
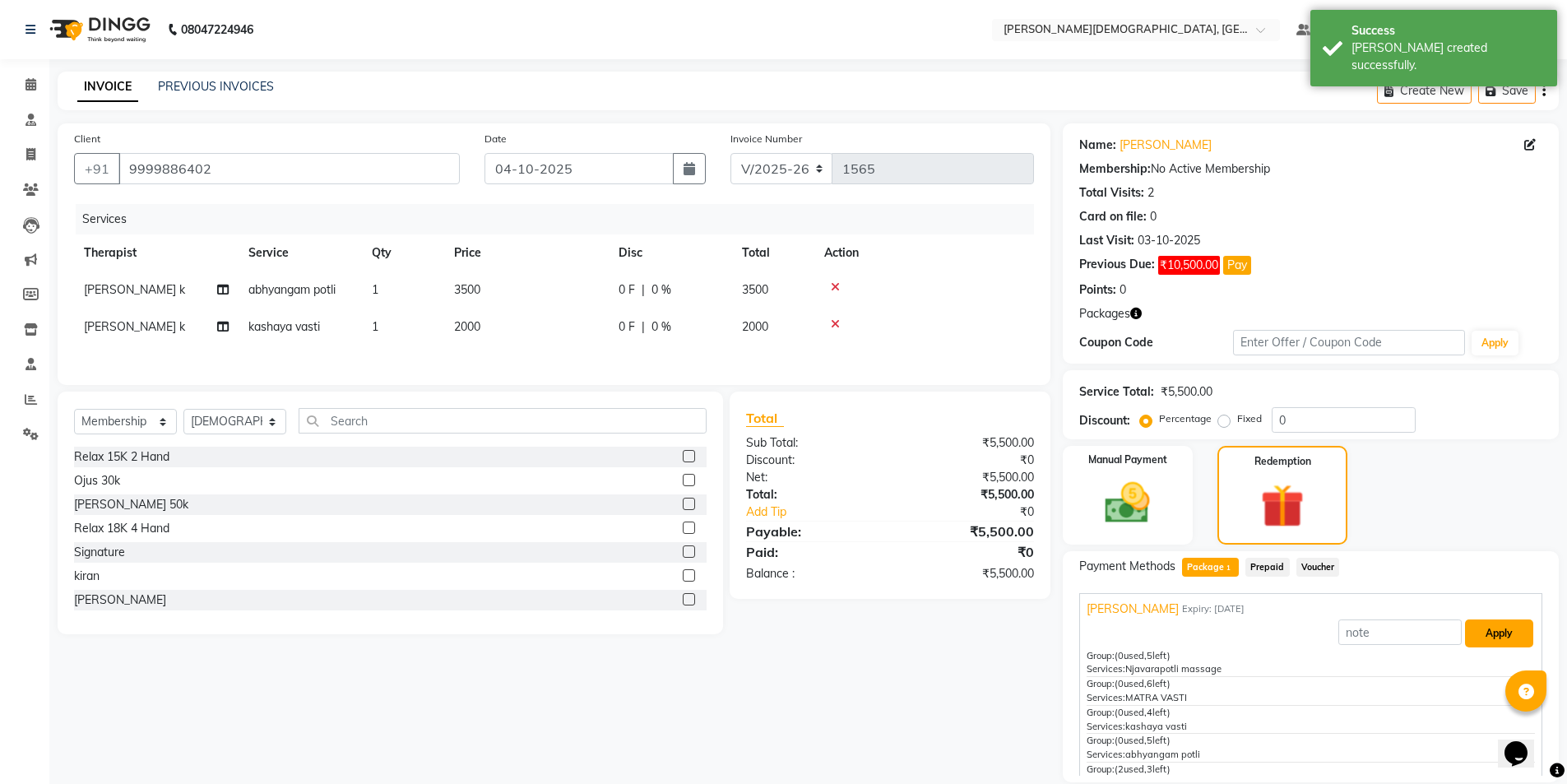
click at [1477, 627] on button "Apply" at bounding box center [1500, 633] width 68 height 28
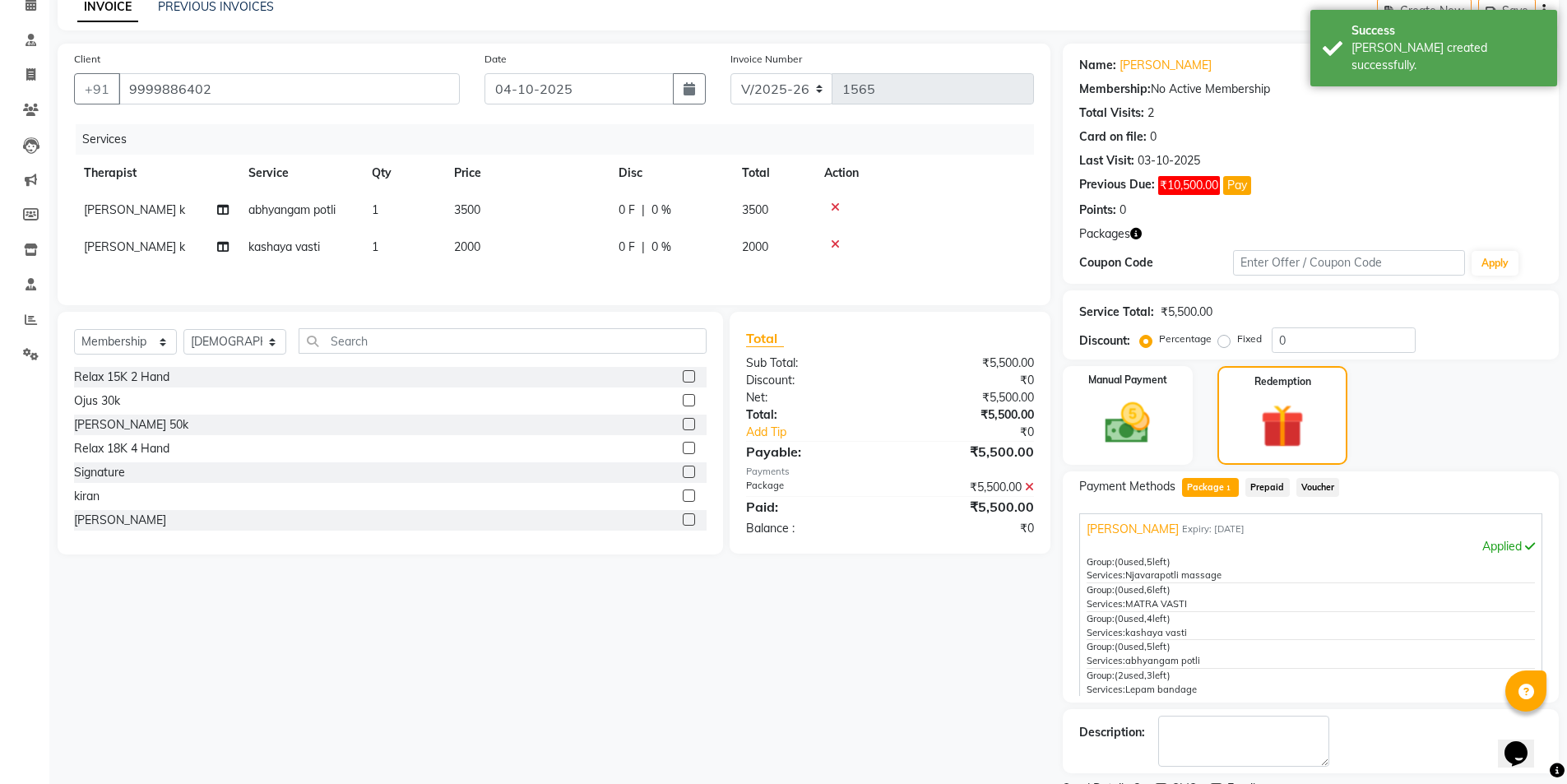
scroll to position [149, 0]
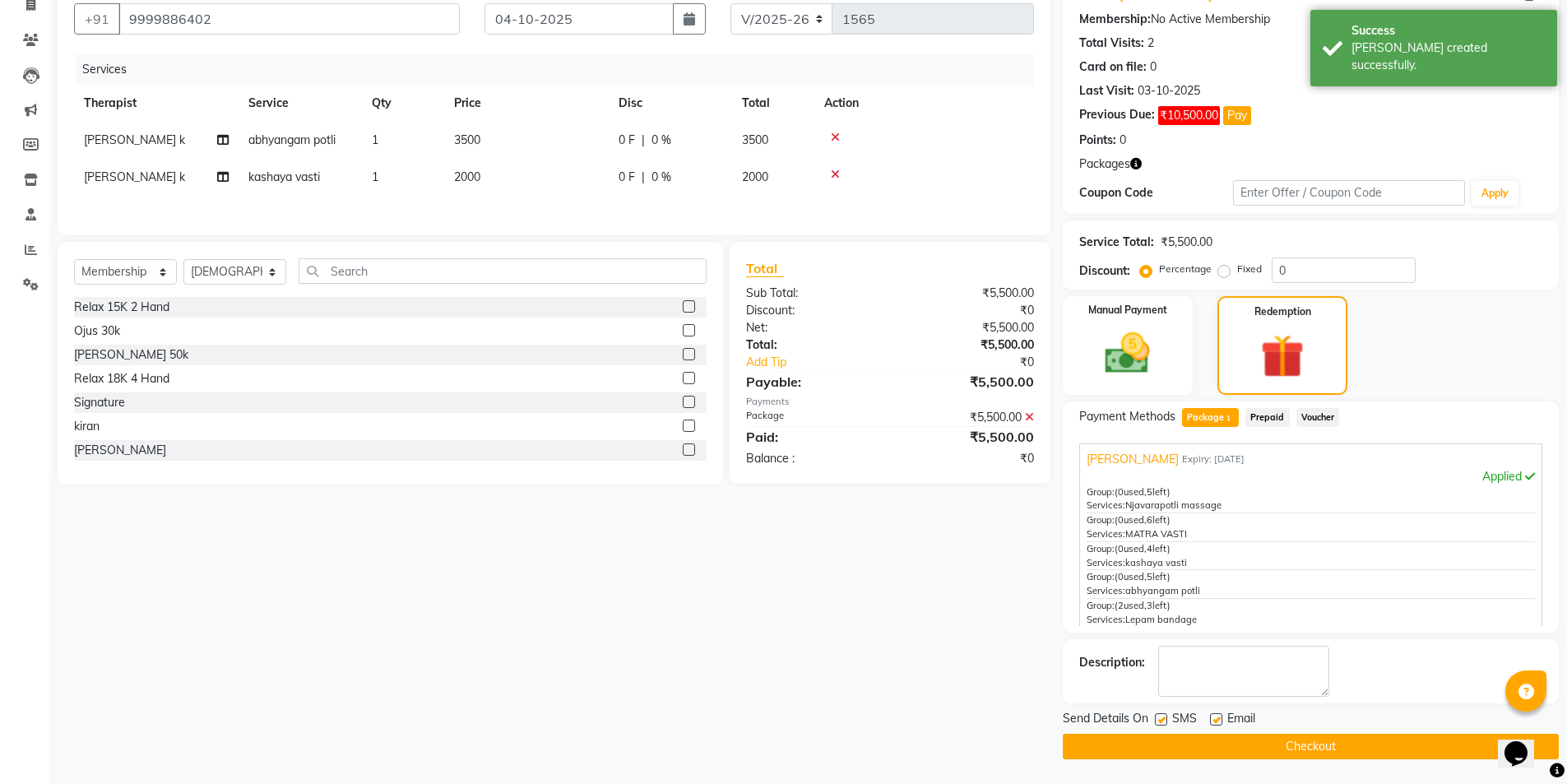
click at [1157, 724] on label at bounding box center [1161, 719] width 12 height 12
click at [1157, 724] on input "checkbox" at bounding box center [1161, 720] width 11 height 11
checkbox input "false"
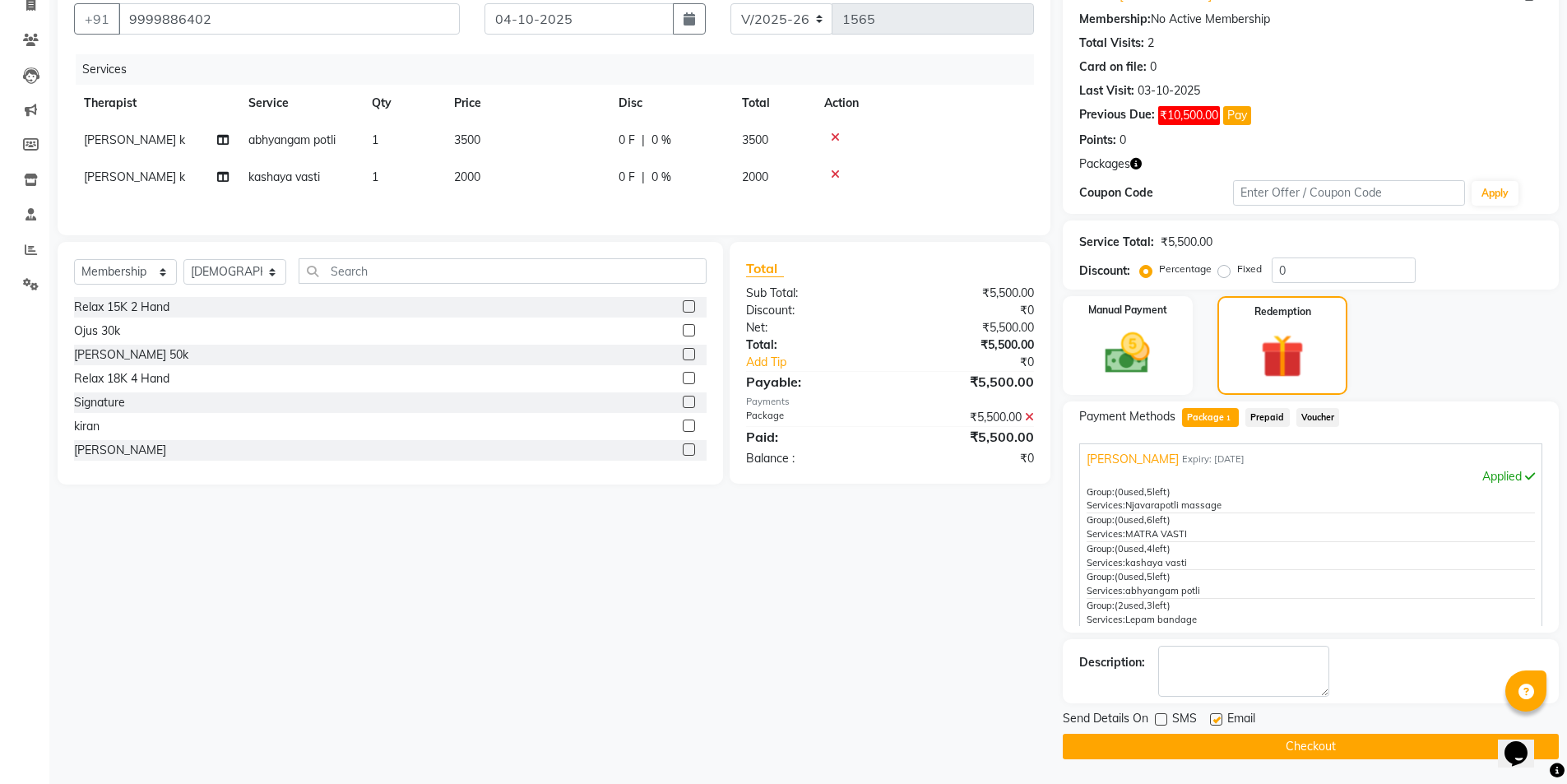
click at [1148, 750] on button "Checkout" at bounding box center [1311, 746] width 496 height 26
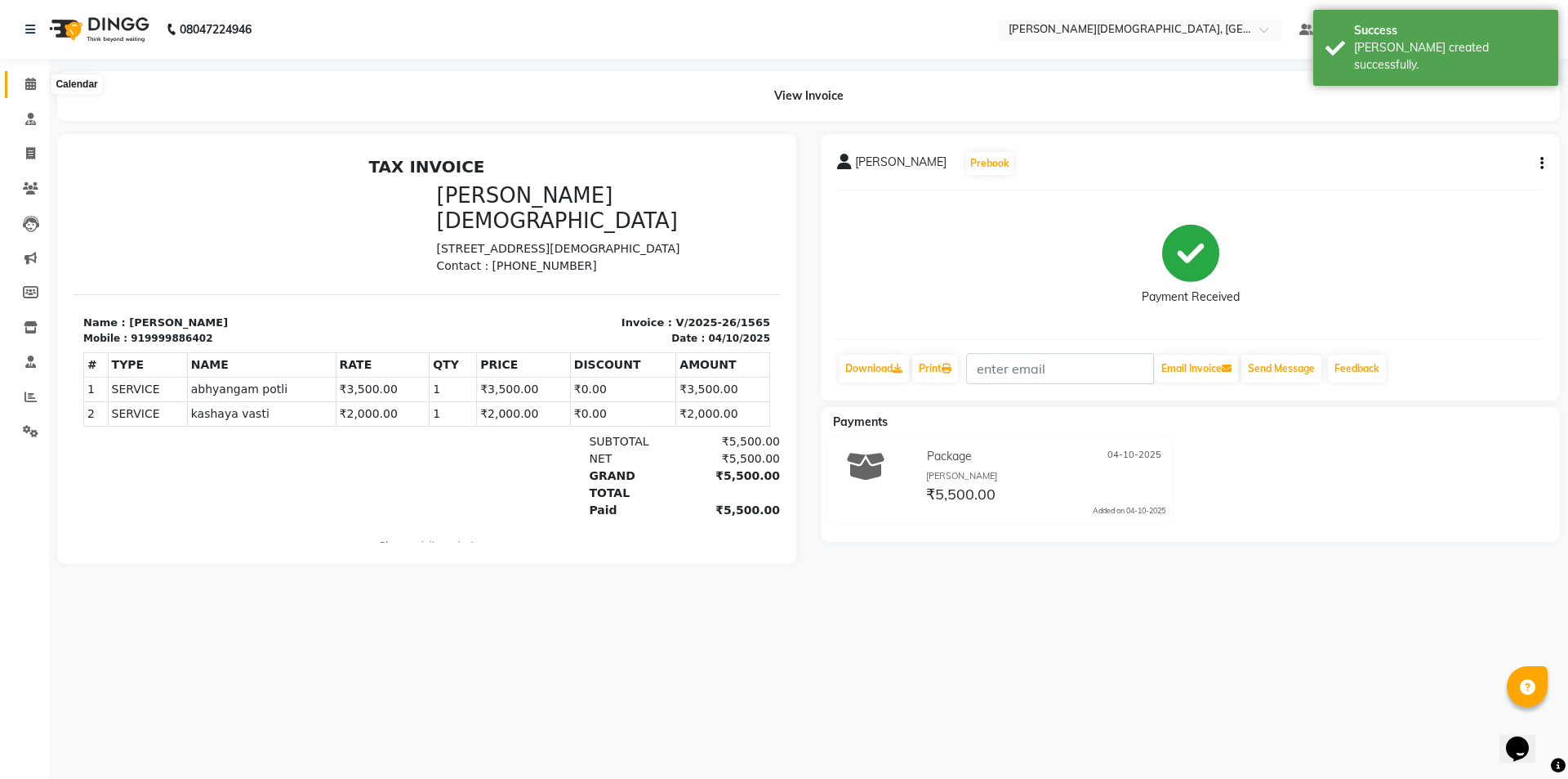
click at [28, 89] on icon at bounding box center [31, 83] width 11 height 12
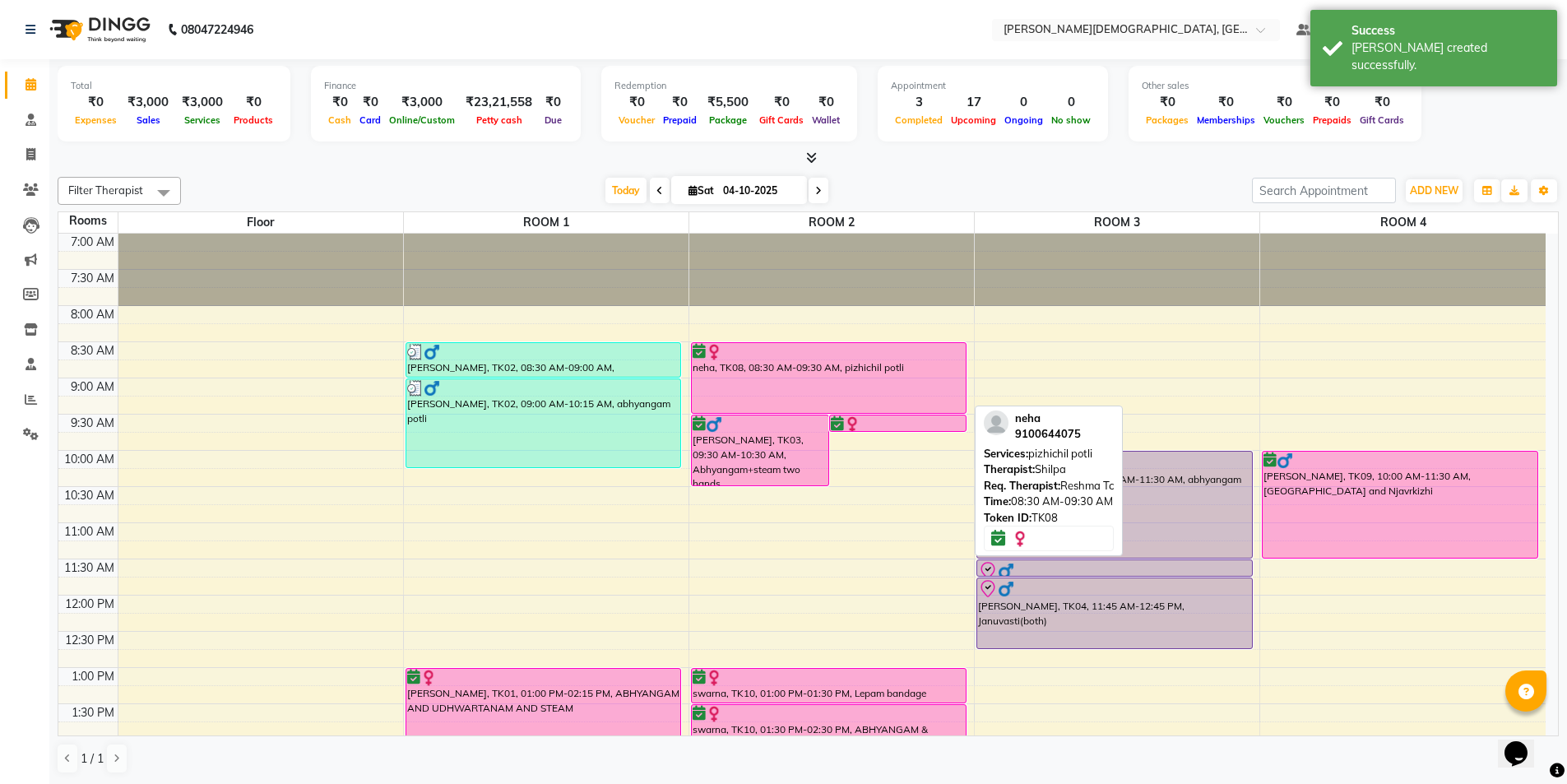
click at [789, 369] on div "neha, TK08, 08:30 AM-09:30 AM, pizhichil potli" at bounding box center [830, 378] width 275 height 70
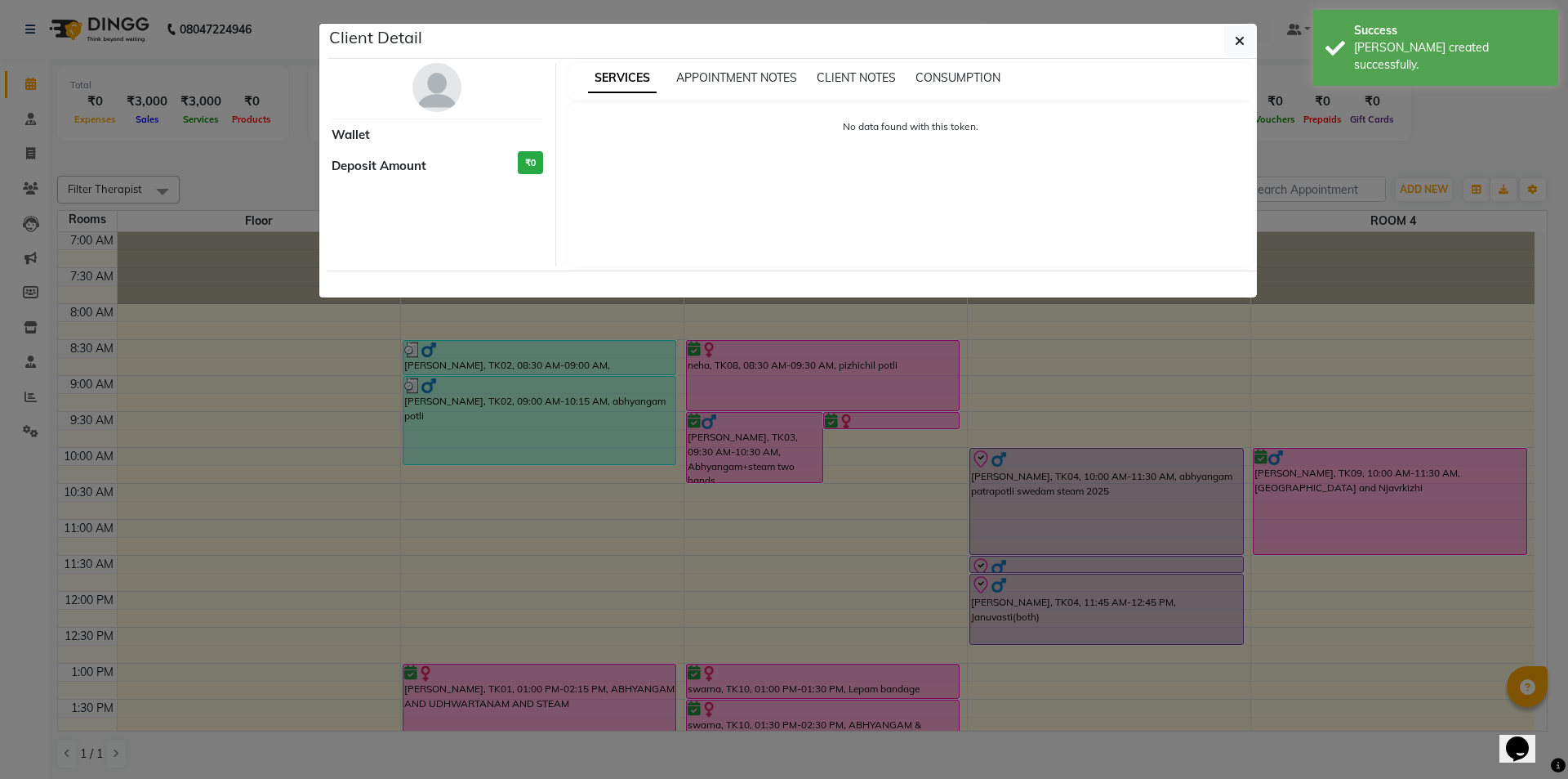
select select "6"
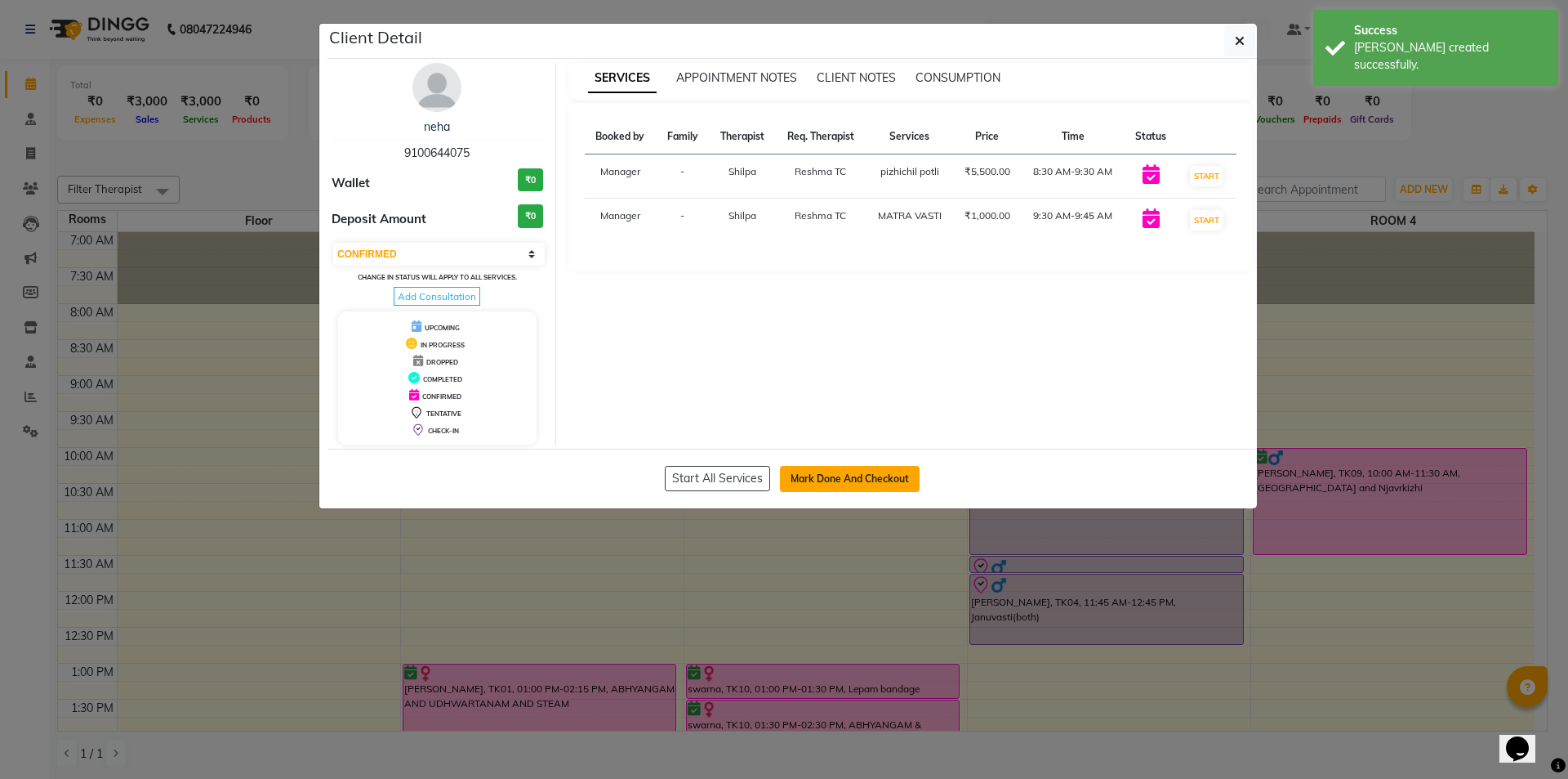
click at [847, 478] on button "Mark Done And Checkout" at bounding box center [849, 478] width 139 height 27
select select "service"
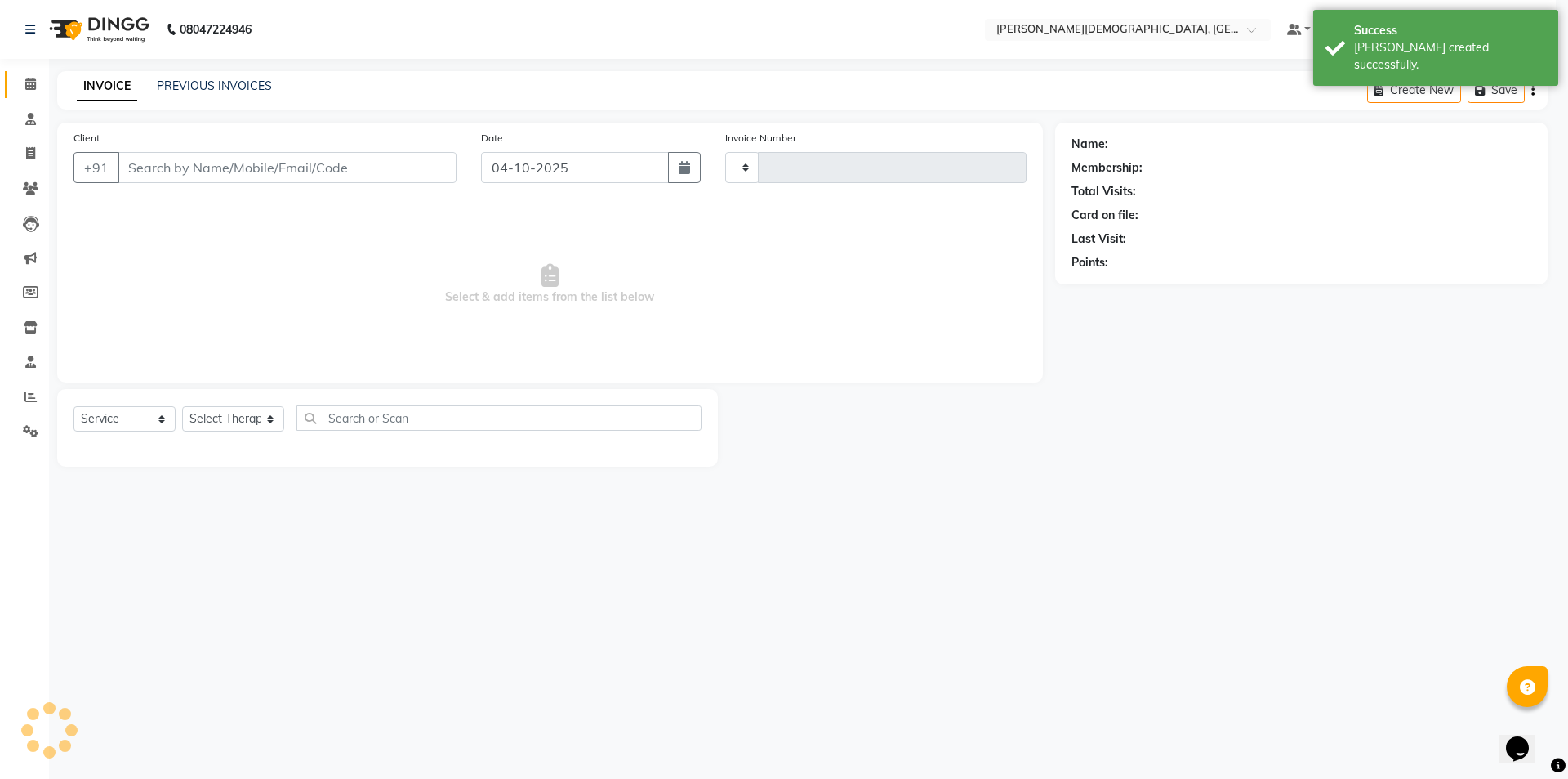
type input "1566"
select select "5573"
select select "membership"
select select "39593"
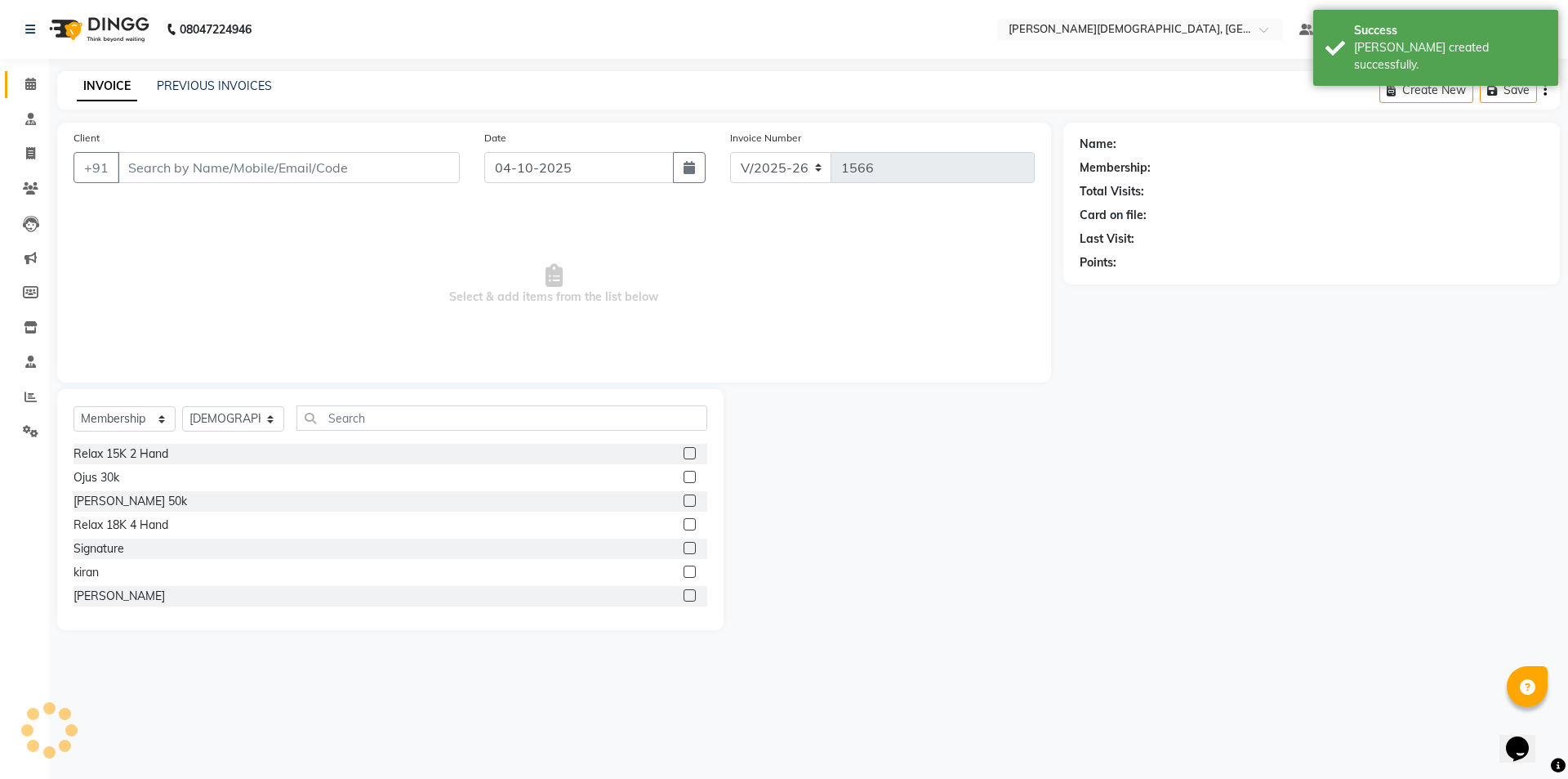
type input "9100644075"
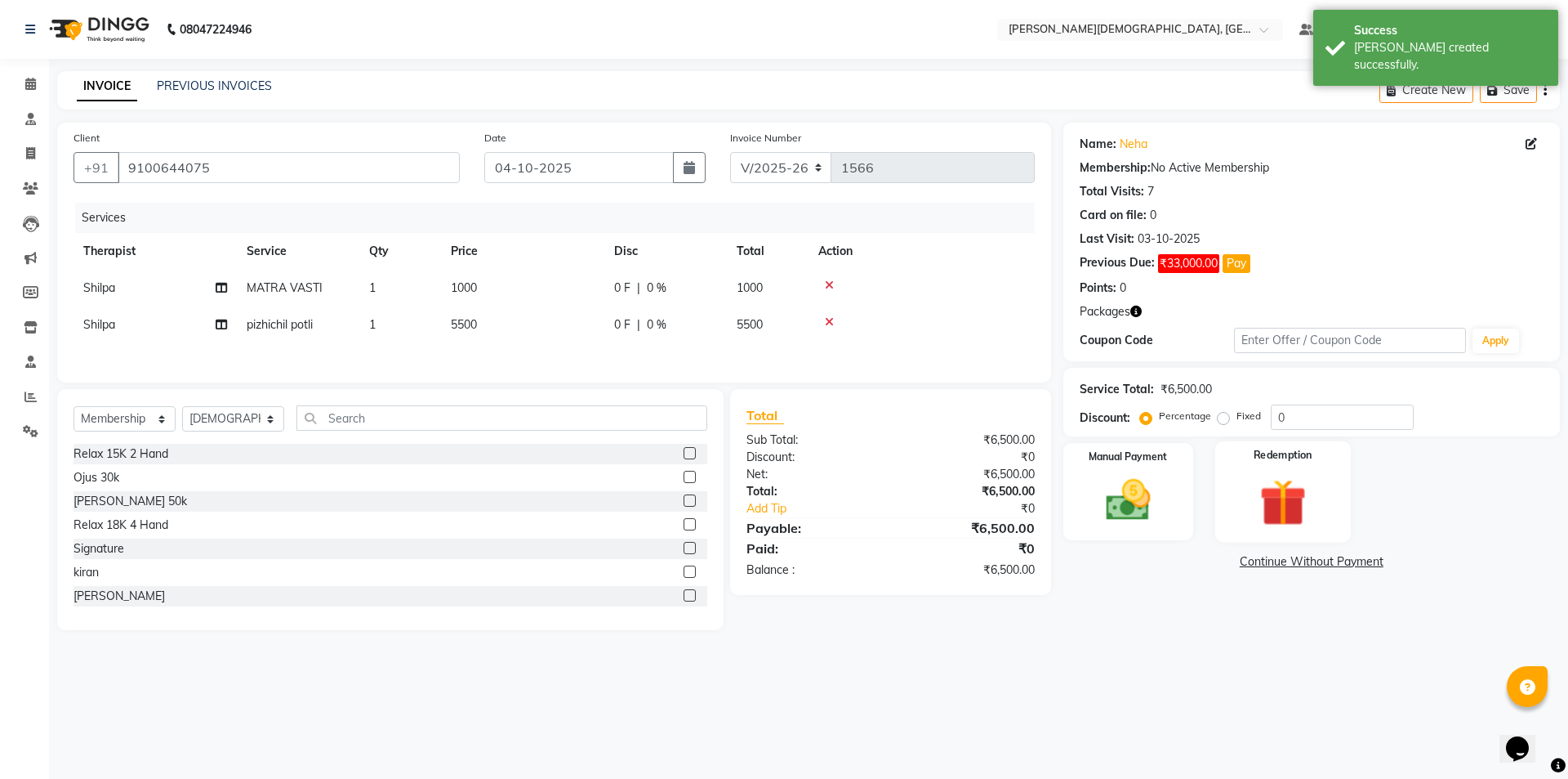
click at [1297, 499] on img at bounding box center [1282, 501] width 76 height 58
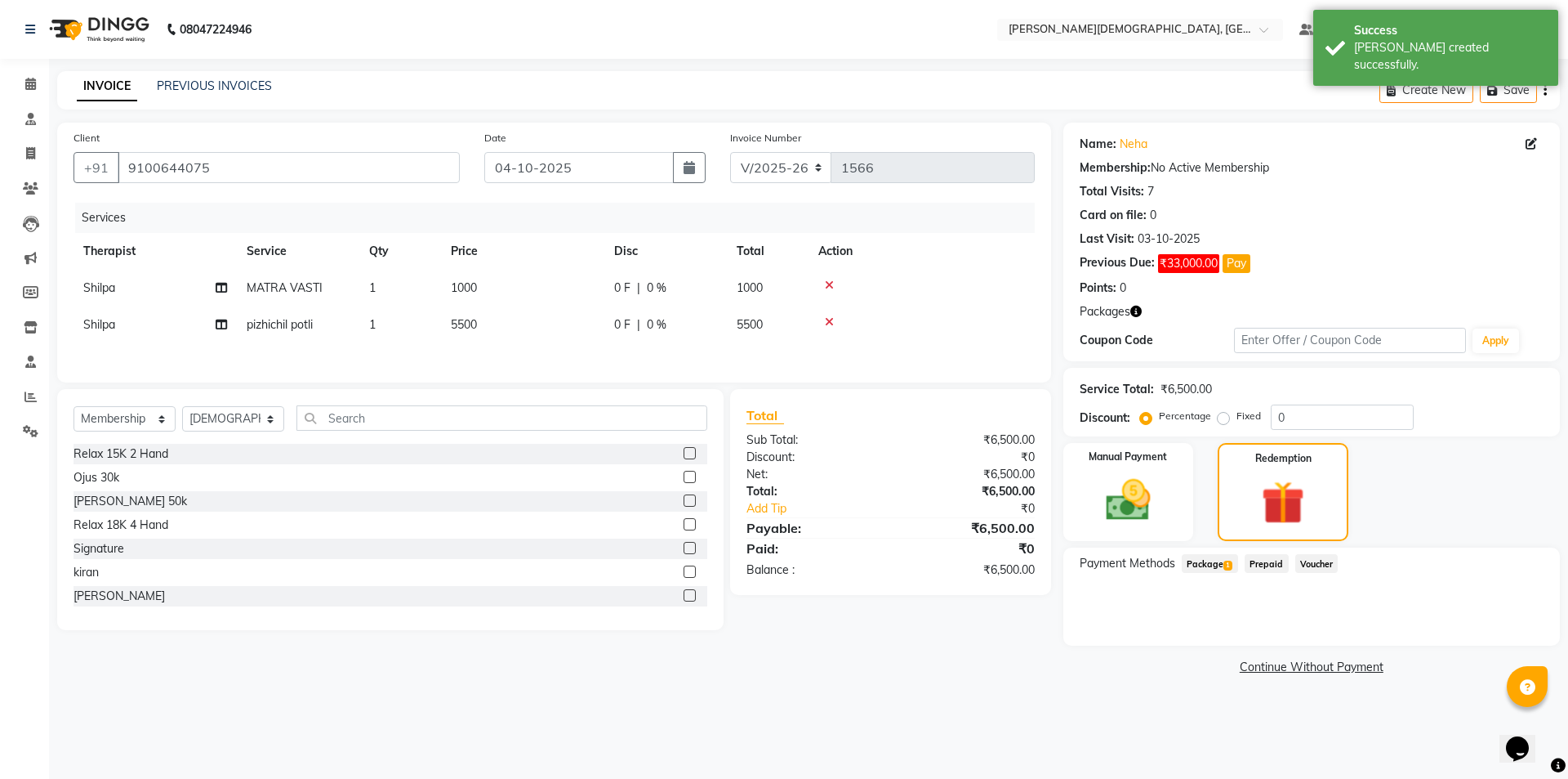
click at [1205, 560] on span "Package 1" at bounding box center [1210, 563] width 57 height 19
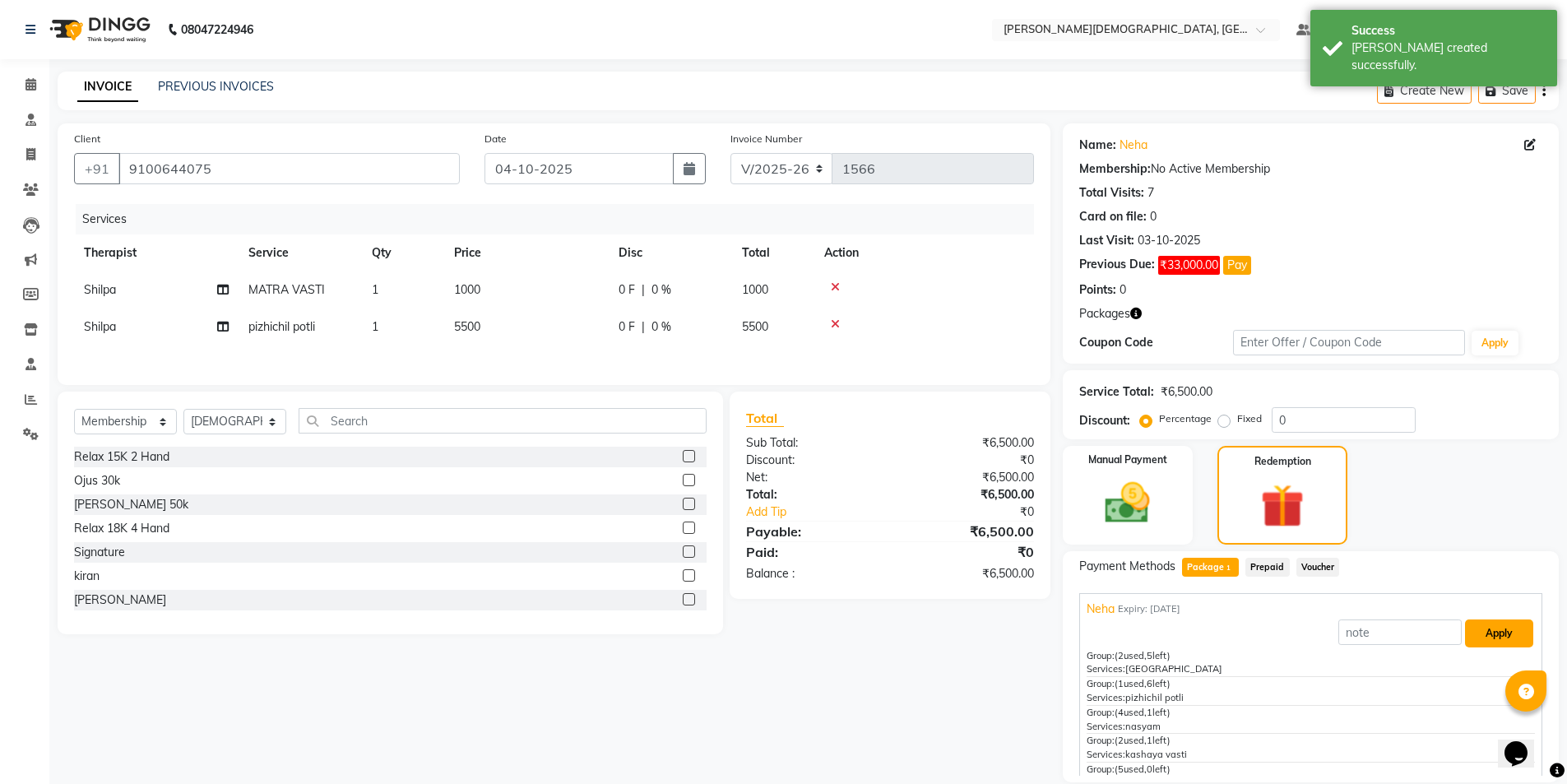
click at [1484, 621] on button "Apply" at bounding box center [1500, 633] width 68 height 28
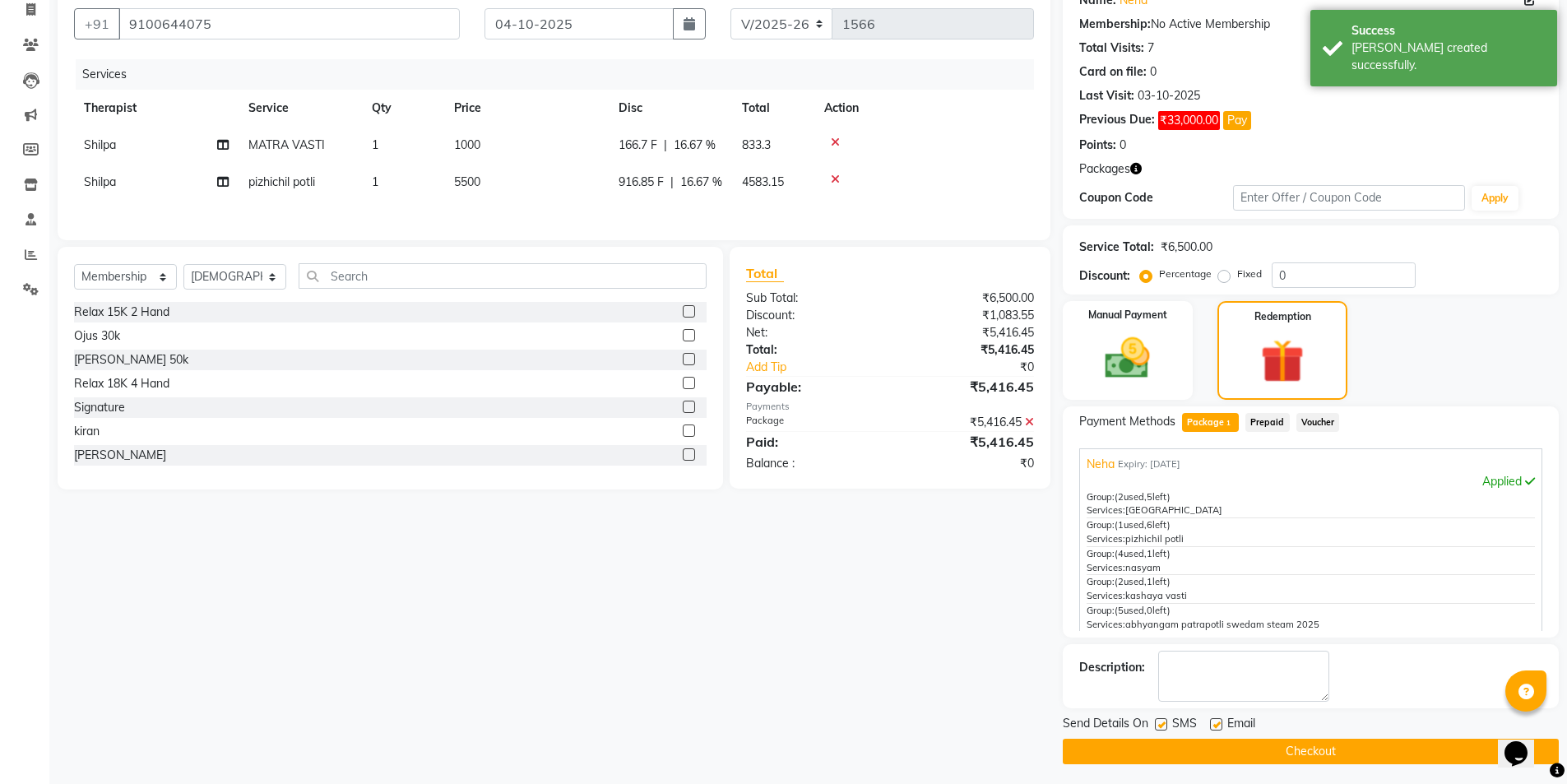
scroll to position [149, 0]
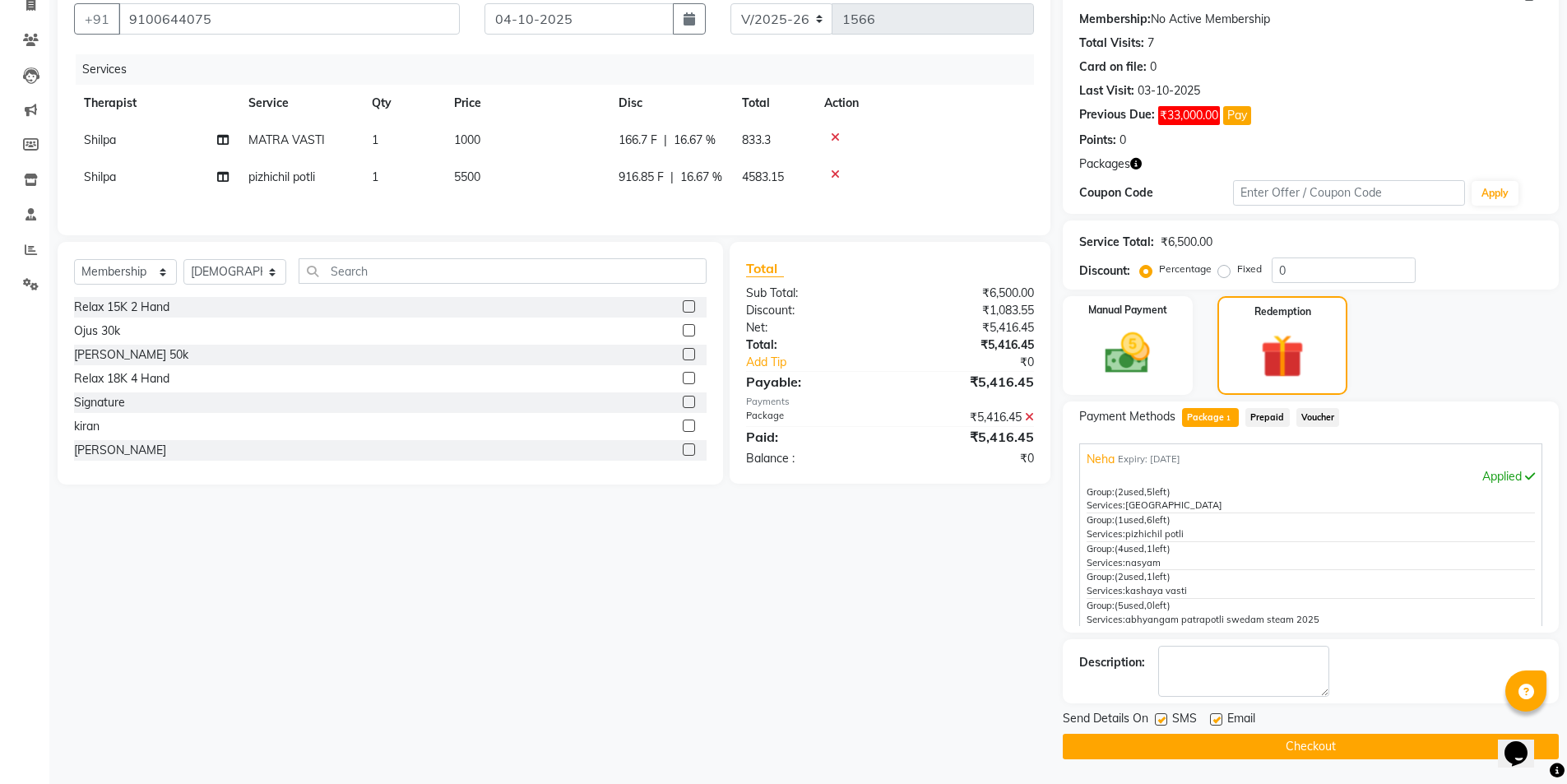
click at [1165, 720] on label at bounding box center [1161, 719] width 12 height 12
click at [1165, 720] on input "checkbox" at bounding box center [1161, 720] width 11 height 11
checkbox input "false"
click at [1172, 758] on button "Checkout" at bounding box center [1311, 746] width 496 height 26
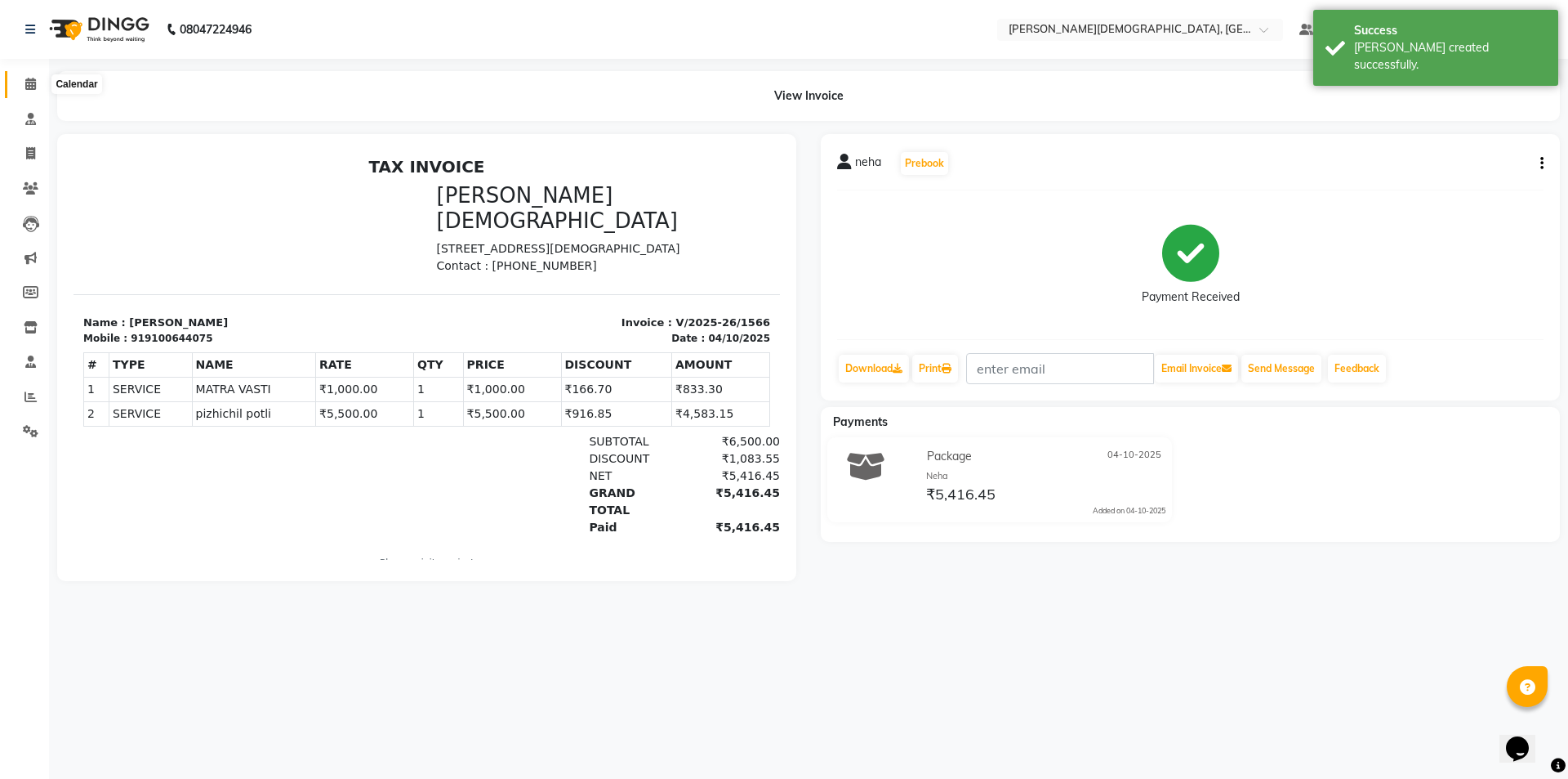
click at [34, 93] on span at bounding box center [30, 84] width 28 height 19
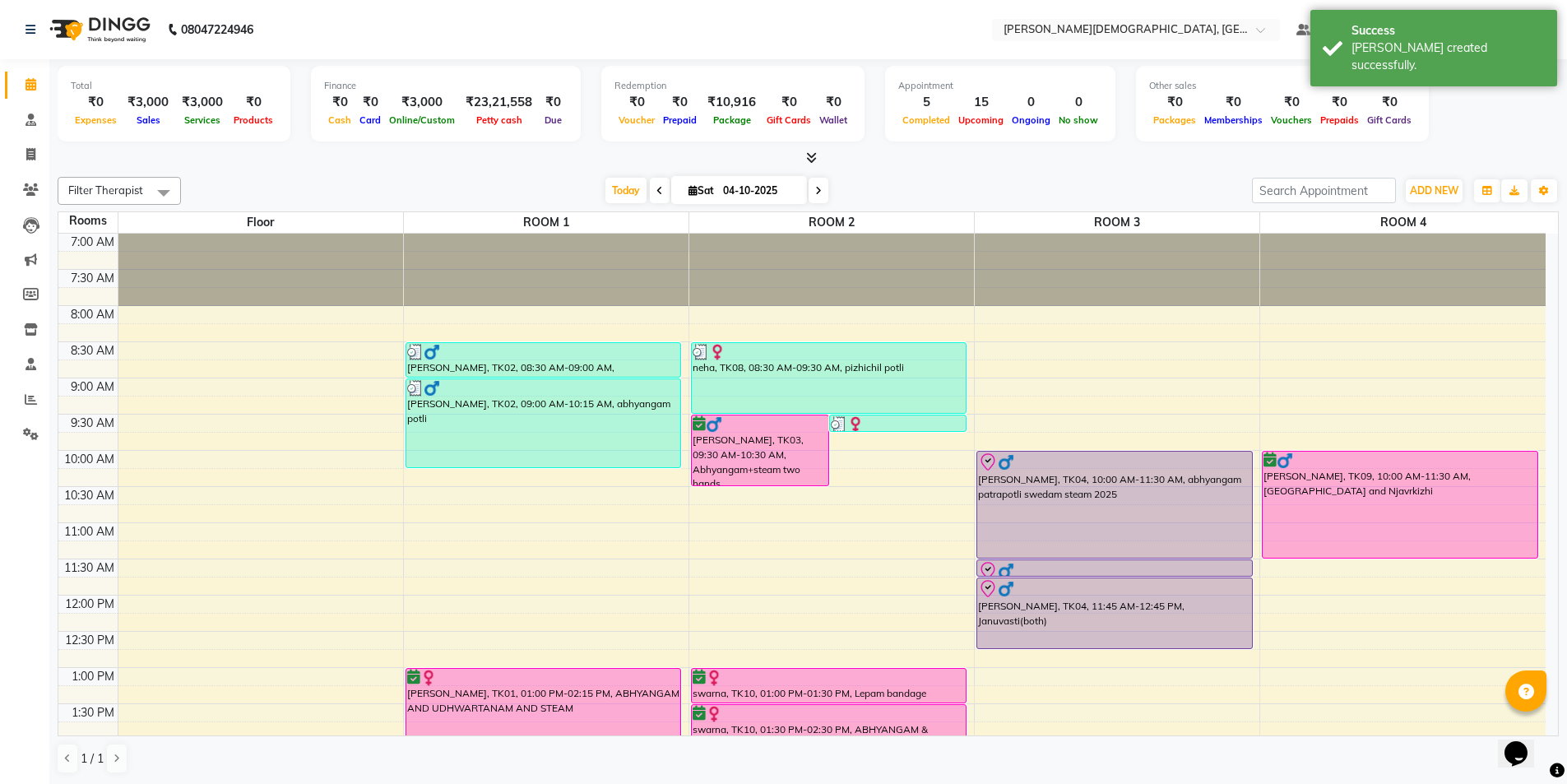
click at [697, 445] on div "[PERSON_NAME], TK03, 09:30 AM-10:30 AM, Abhyangam+steam two hands" at bounding box center [760, 450] width 137 height 70
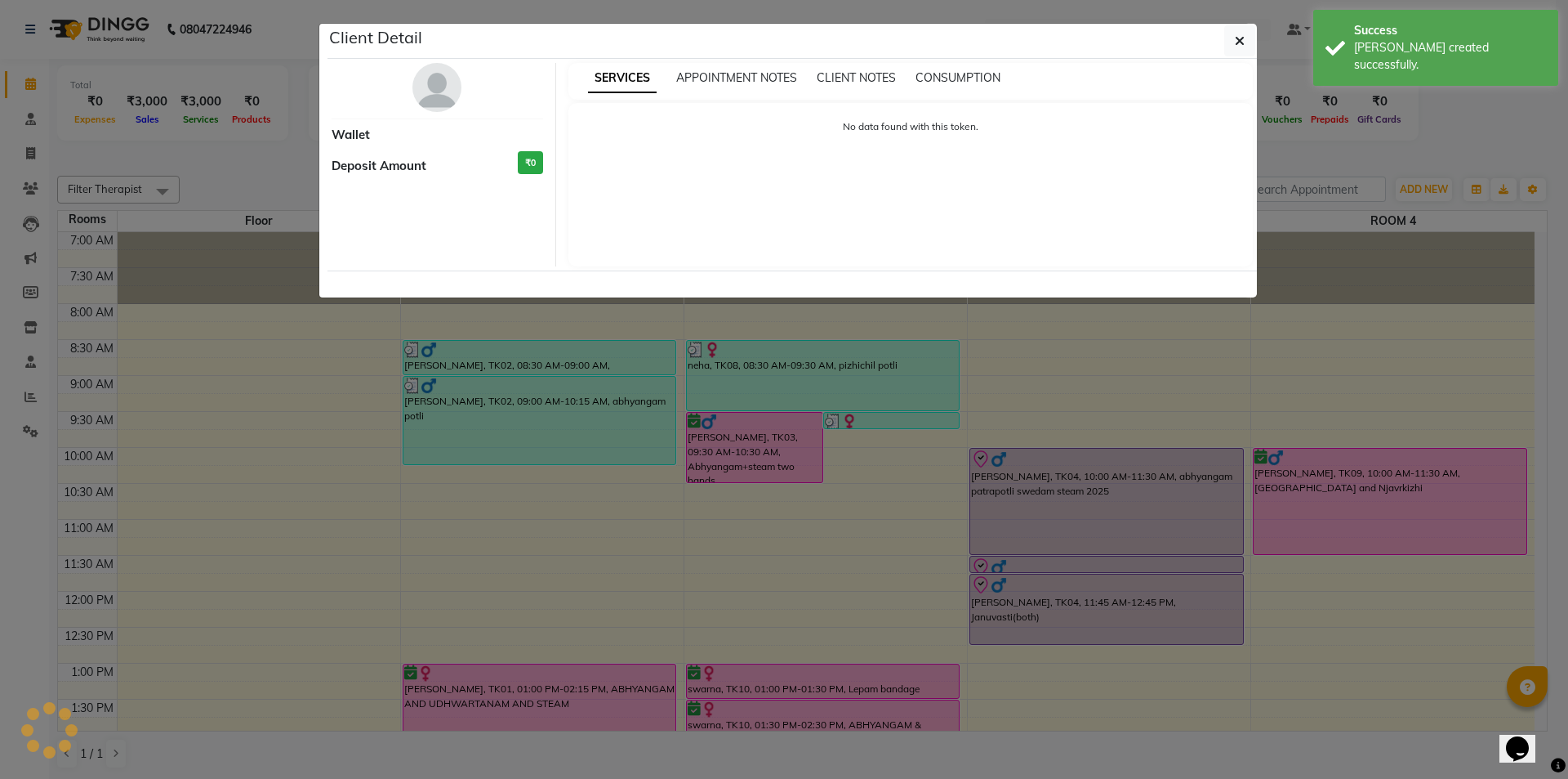
select select "6"
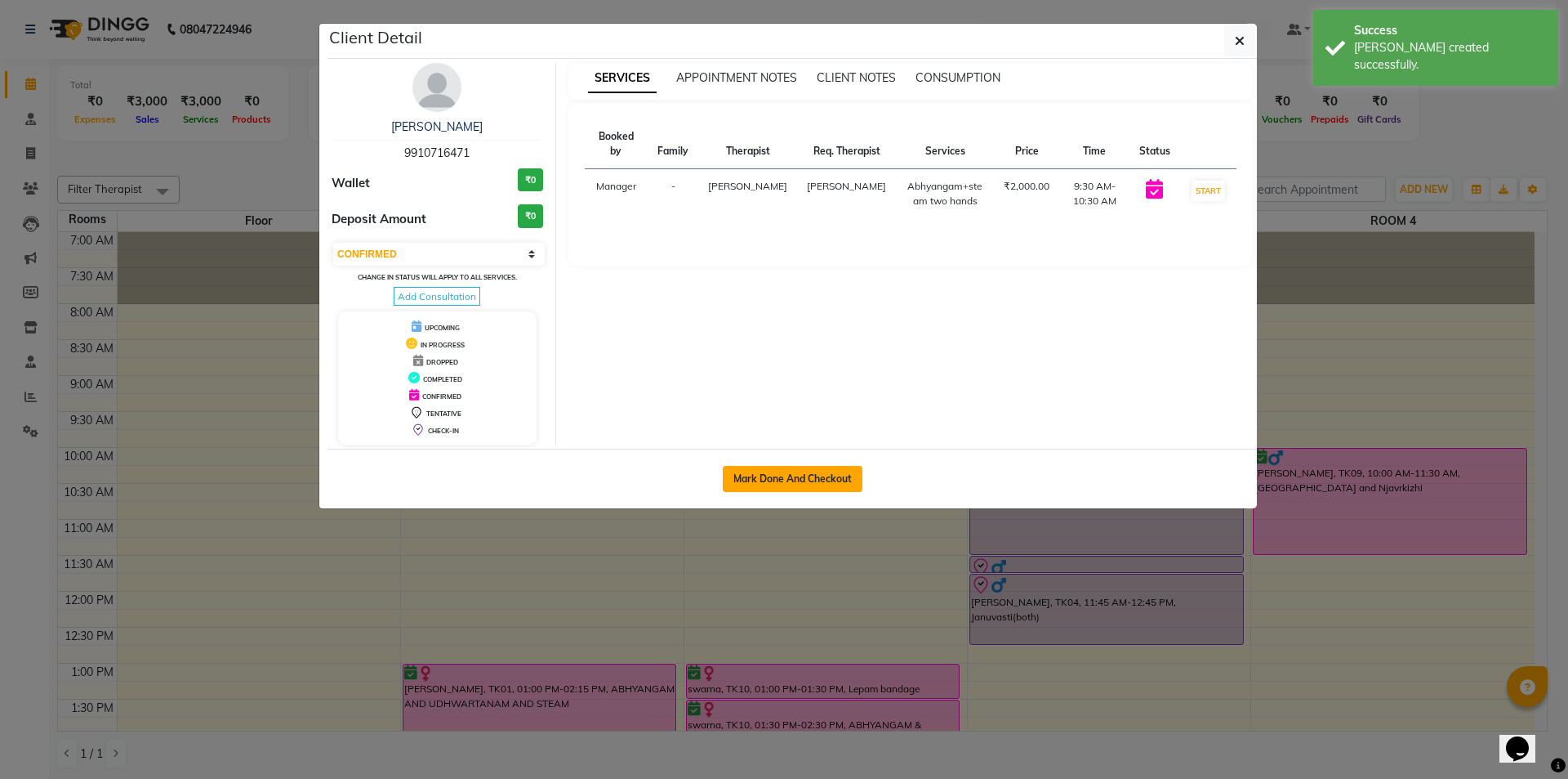
click at [823, 478] on button "Mark Done And Checkout" at bounding box center [792, 478] width 139 height 27
select select "service"
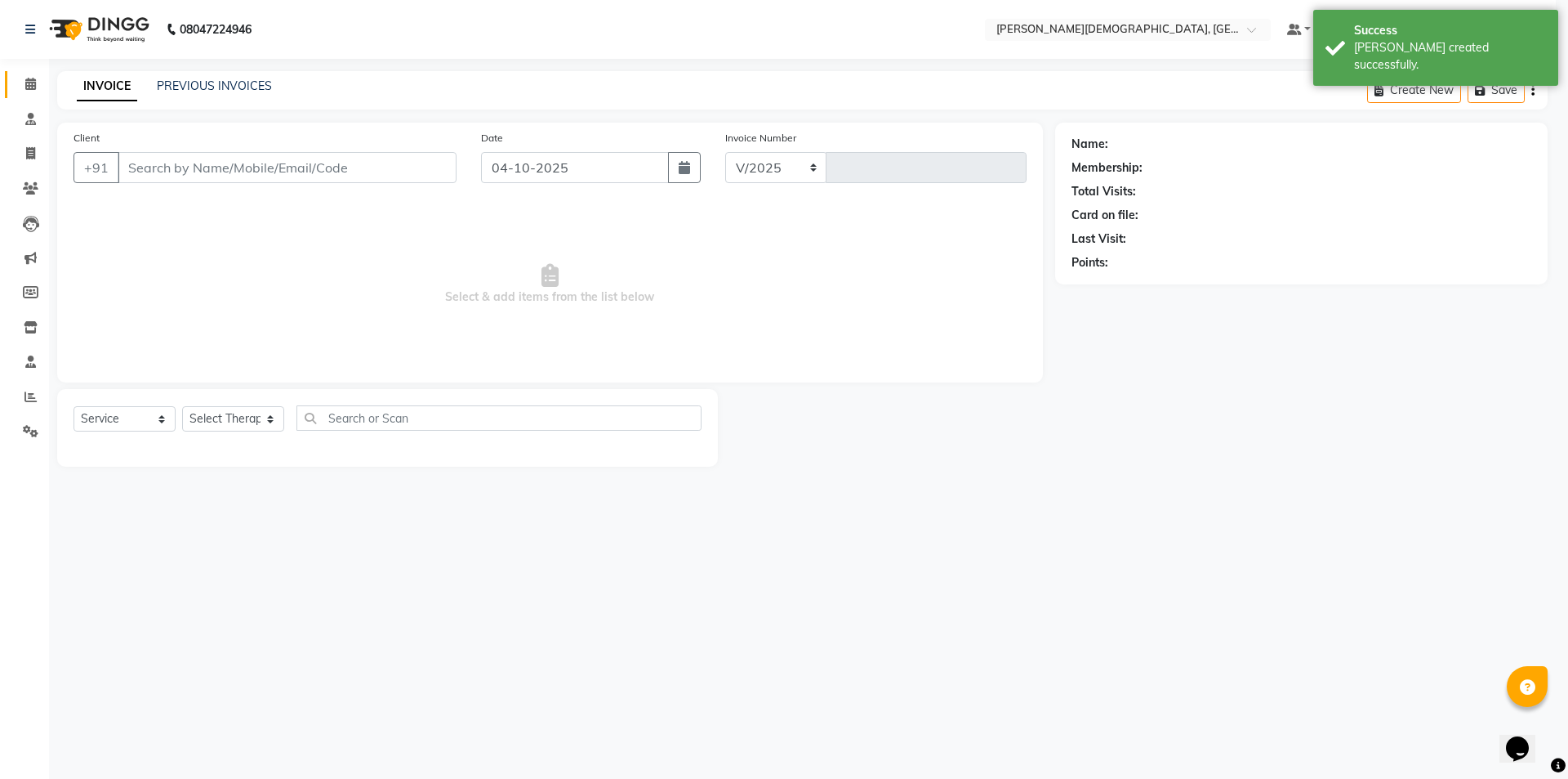
select select "5573"
type input "1567"
select select "membership"
select select "39593"
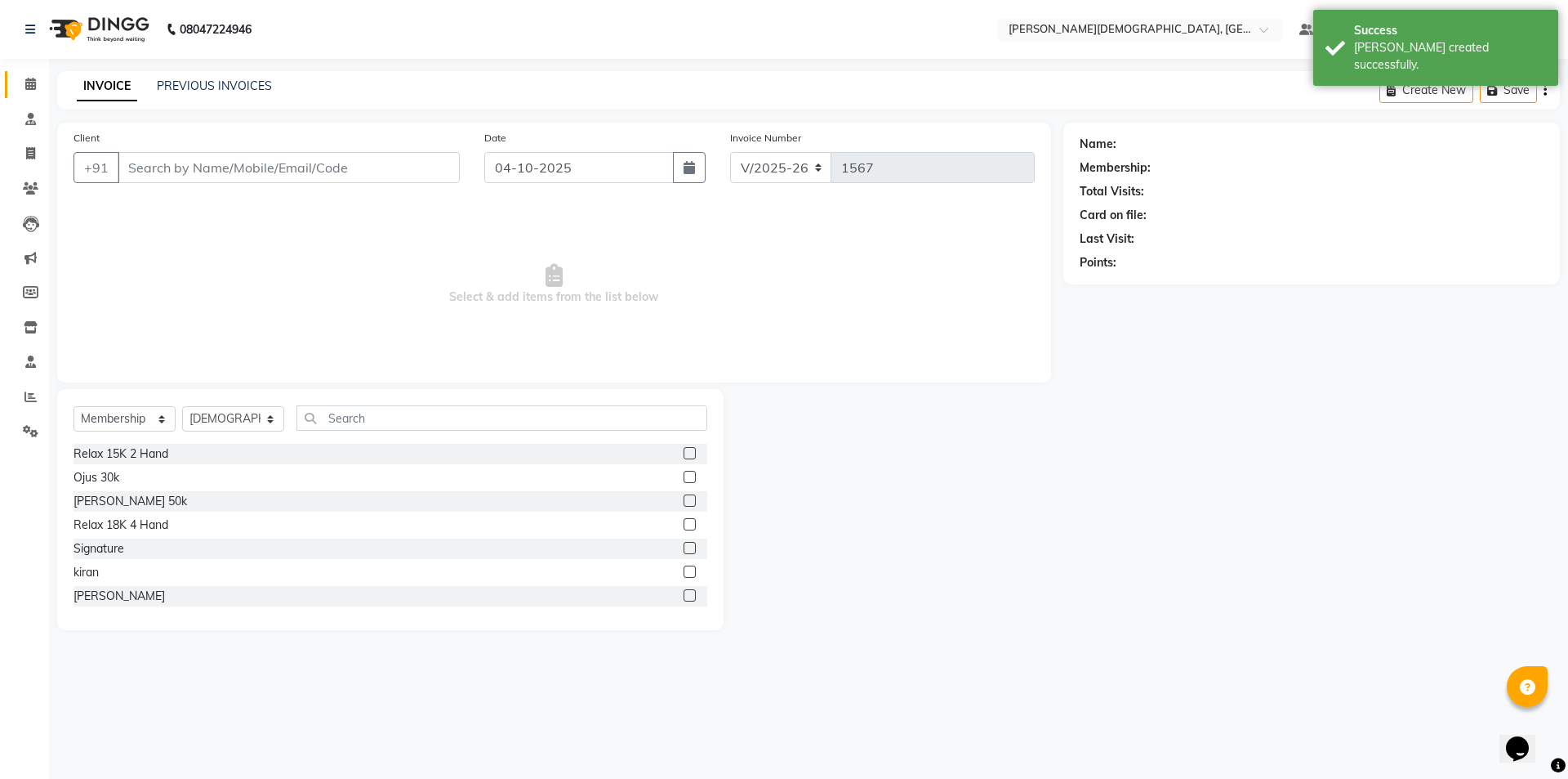
type input "9910716471"
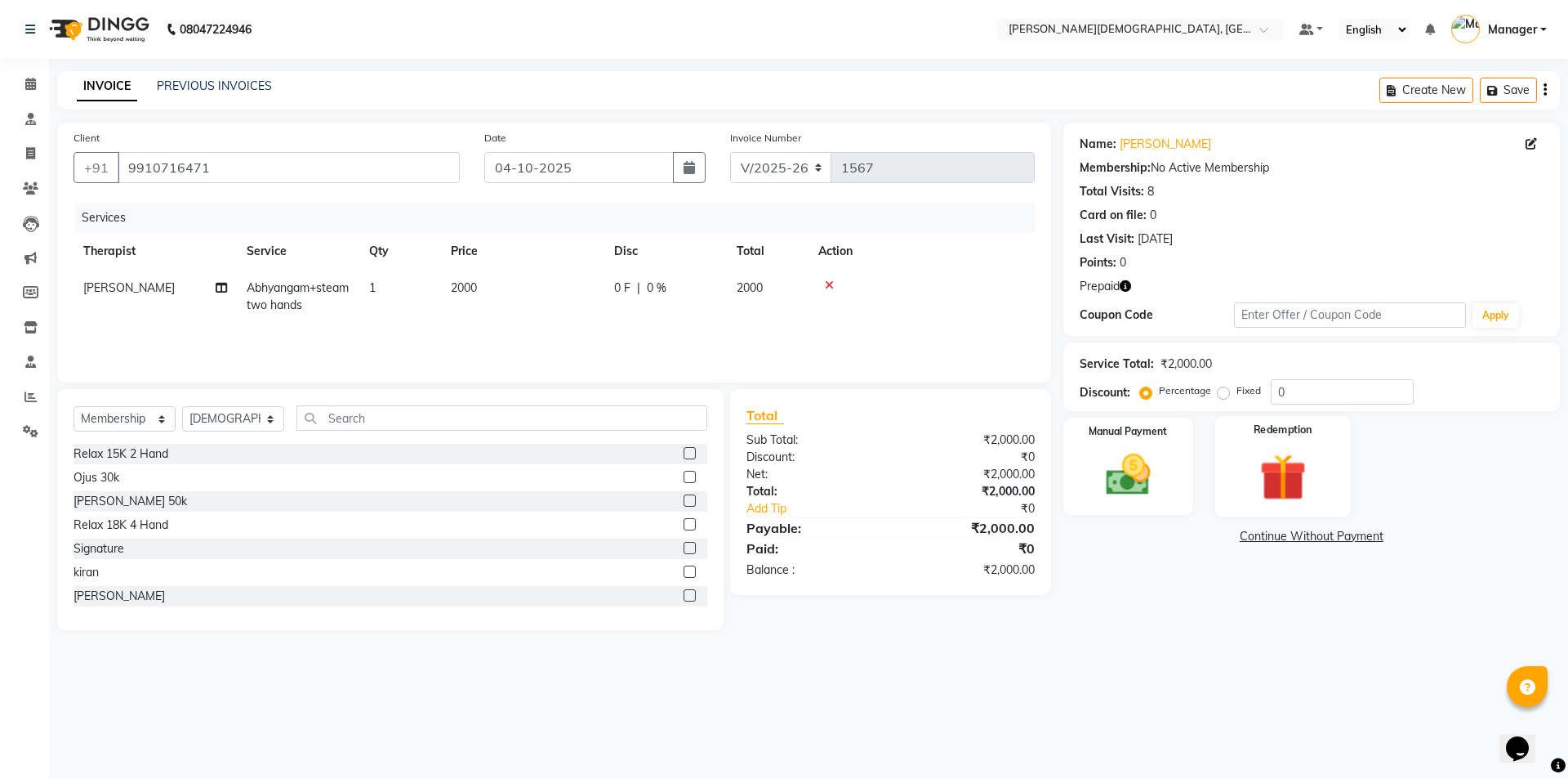
click at [1243, 460] on div "Redemption" at bounding box center [1283, 466] width 136 height 101
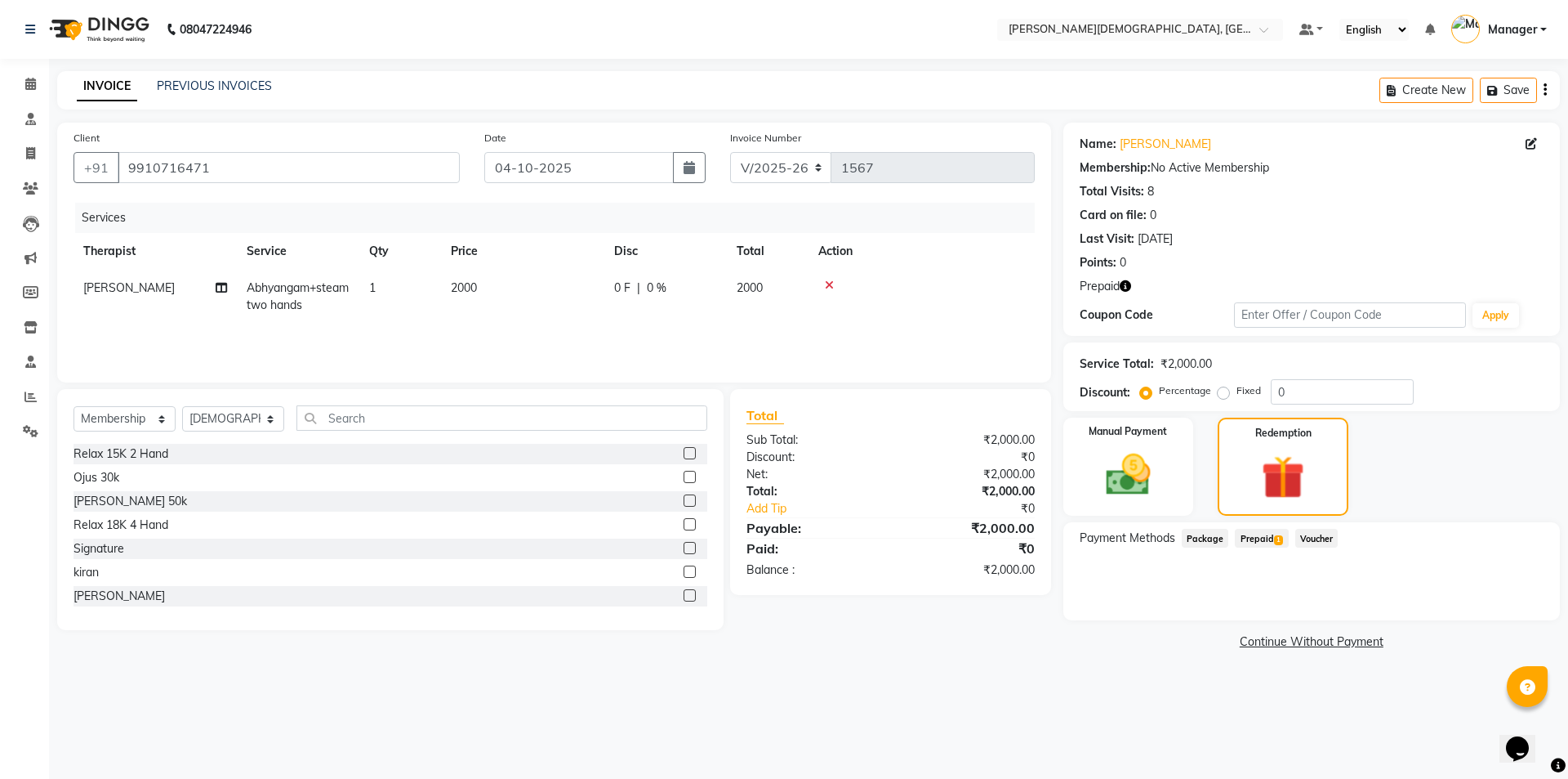
click at [1254, 534] on span "Prepaid 1" at bounding box center [1261, 538] width 53 height 19
click at [1495, 600] on button "Add" at bounding box center [1504, 604] width 60 height 27
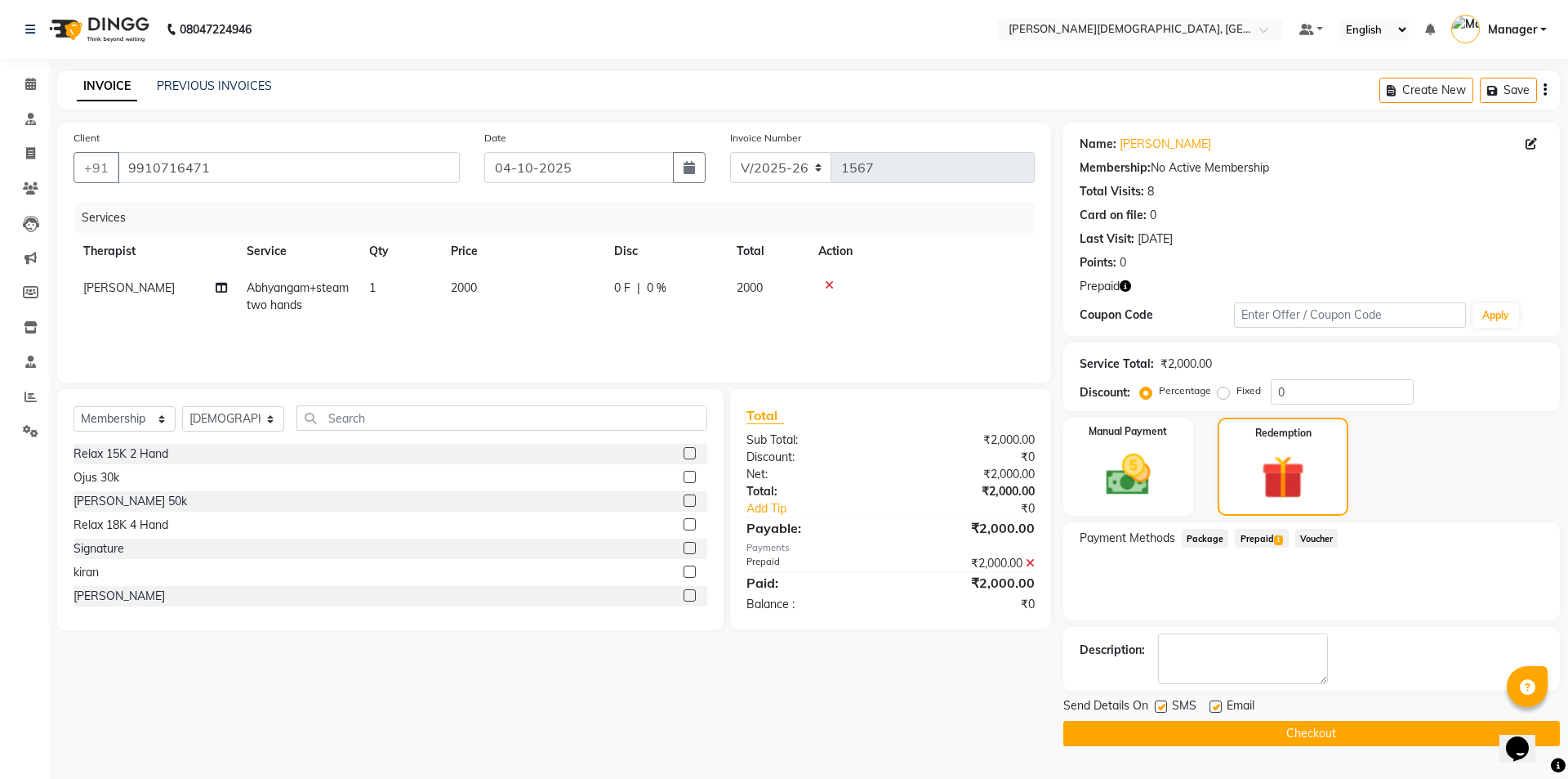
click at [1161, 703] on label at bounding box center [1160, 706] width 12 height 12
click at [1161, 703] on input "checkbox" at bounding box center [1160, 708] width 11 height 11
checkbox input "false"
click at [1173, 735] on button "Checkout" at bounding box center [1312, 733] width 496 height 26
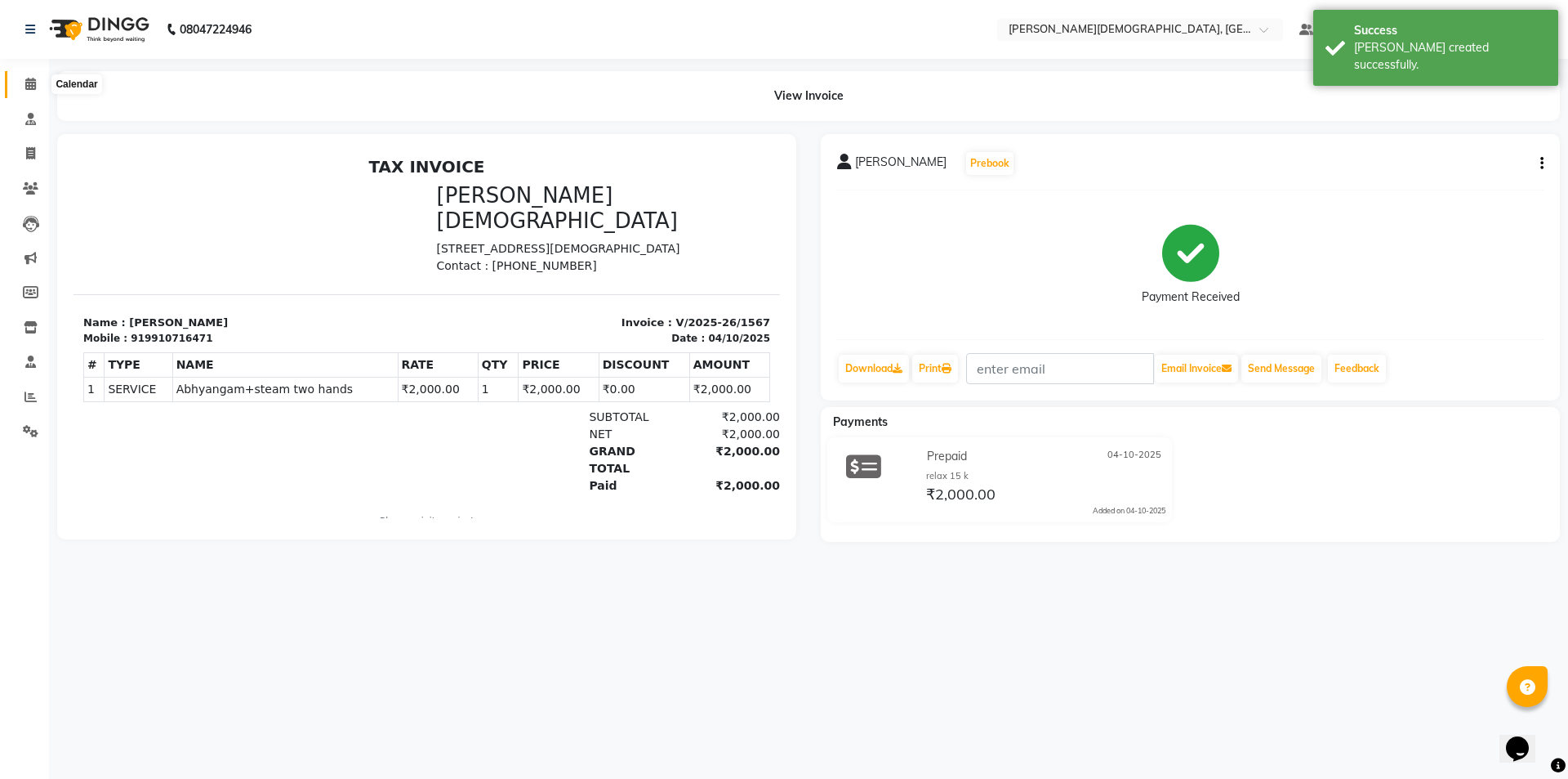
click at [29, 86] on icon at bounding box center [31, 83] width 11 height 12
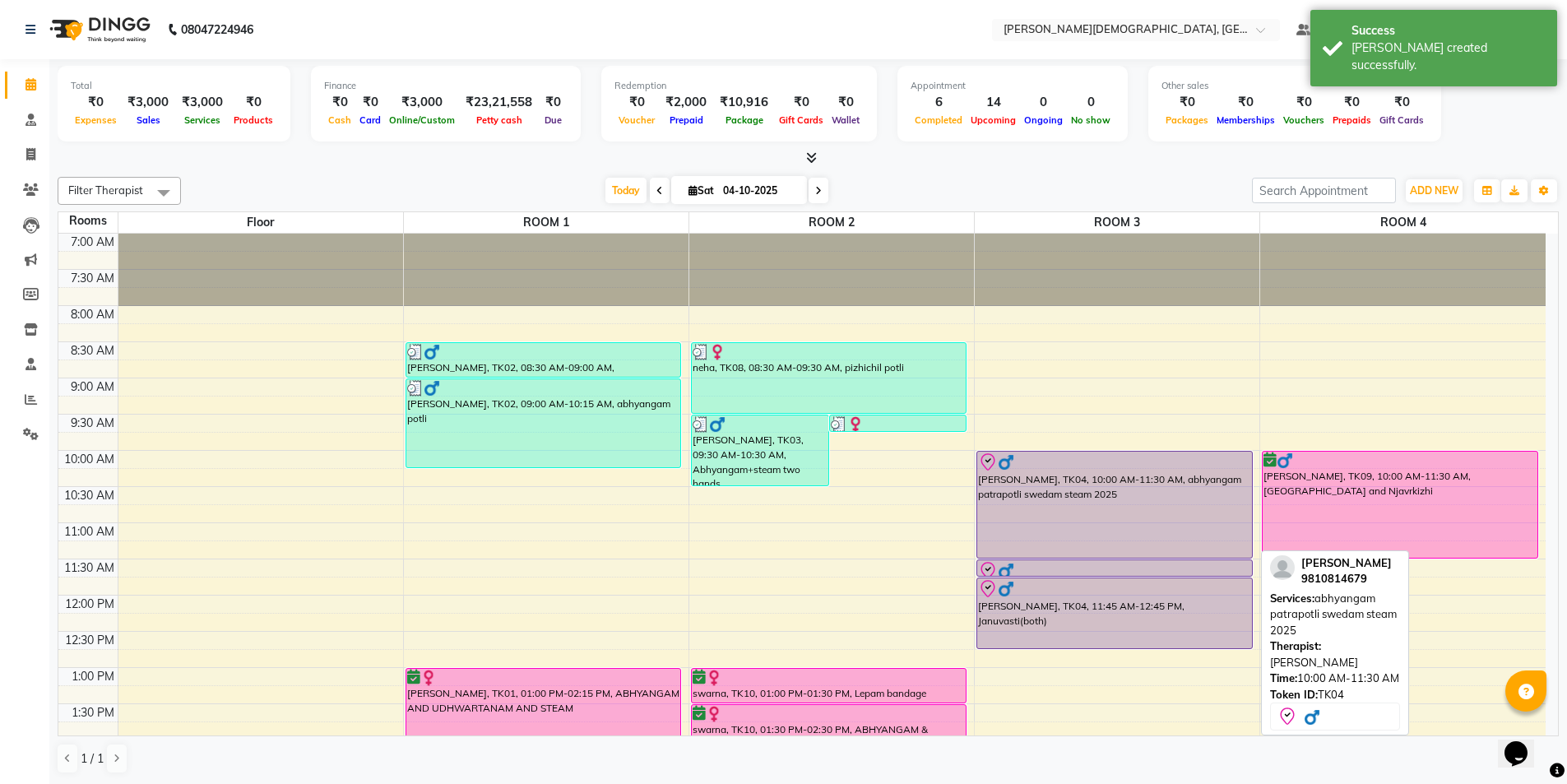
click at [1036, 486] on div "[PERSON_NAME], TK04, 10:00 AM-11:30 AM, abhyangam patrapotli swedam steam 2025" at bounding box center [1115, 504] width 275 height 106
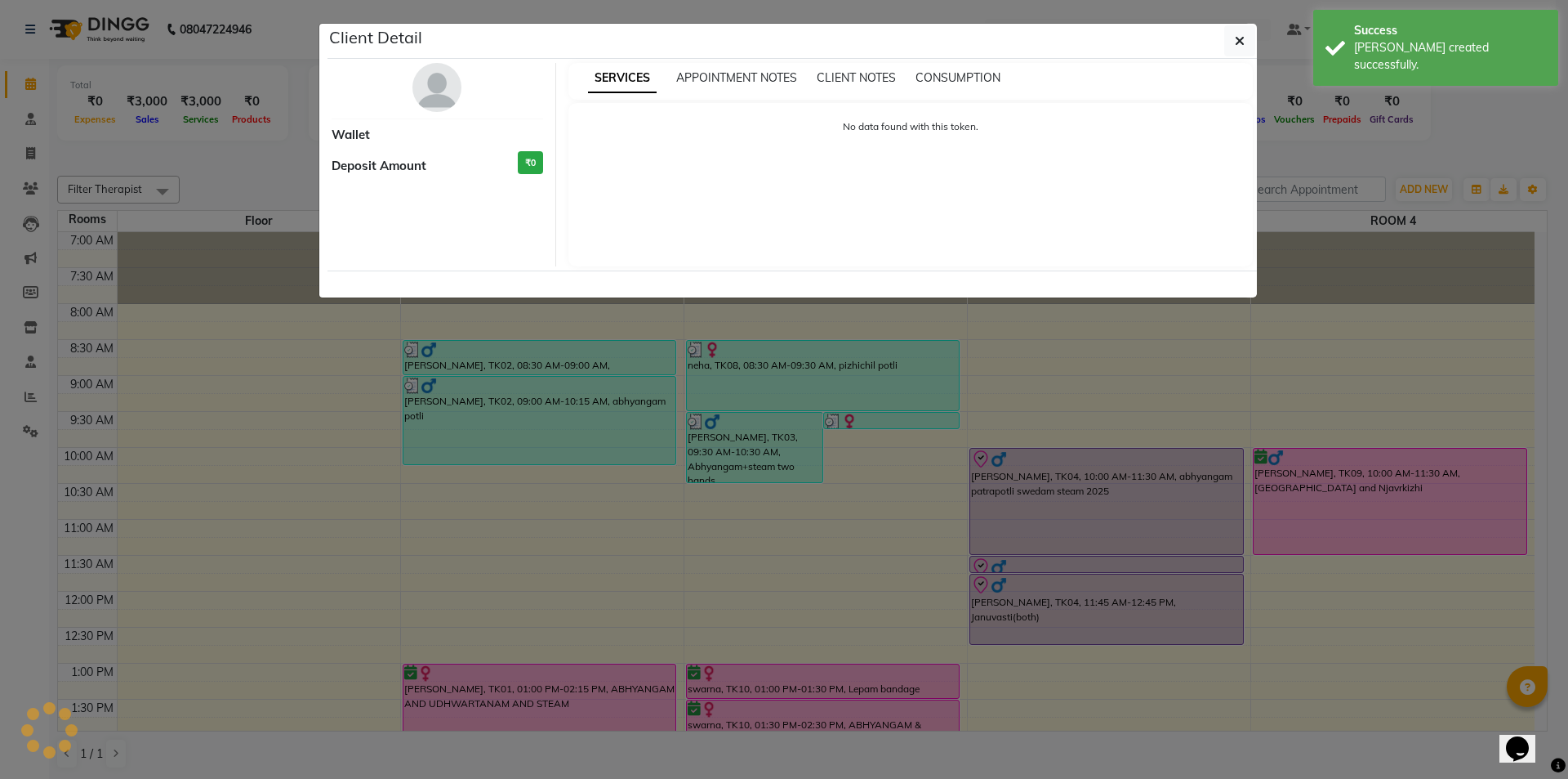
select select "8"
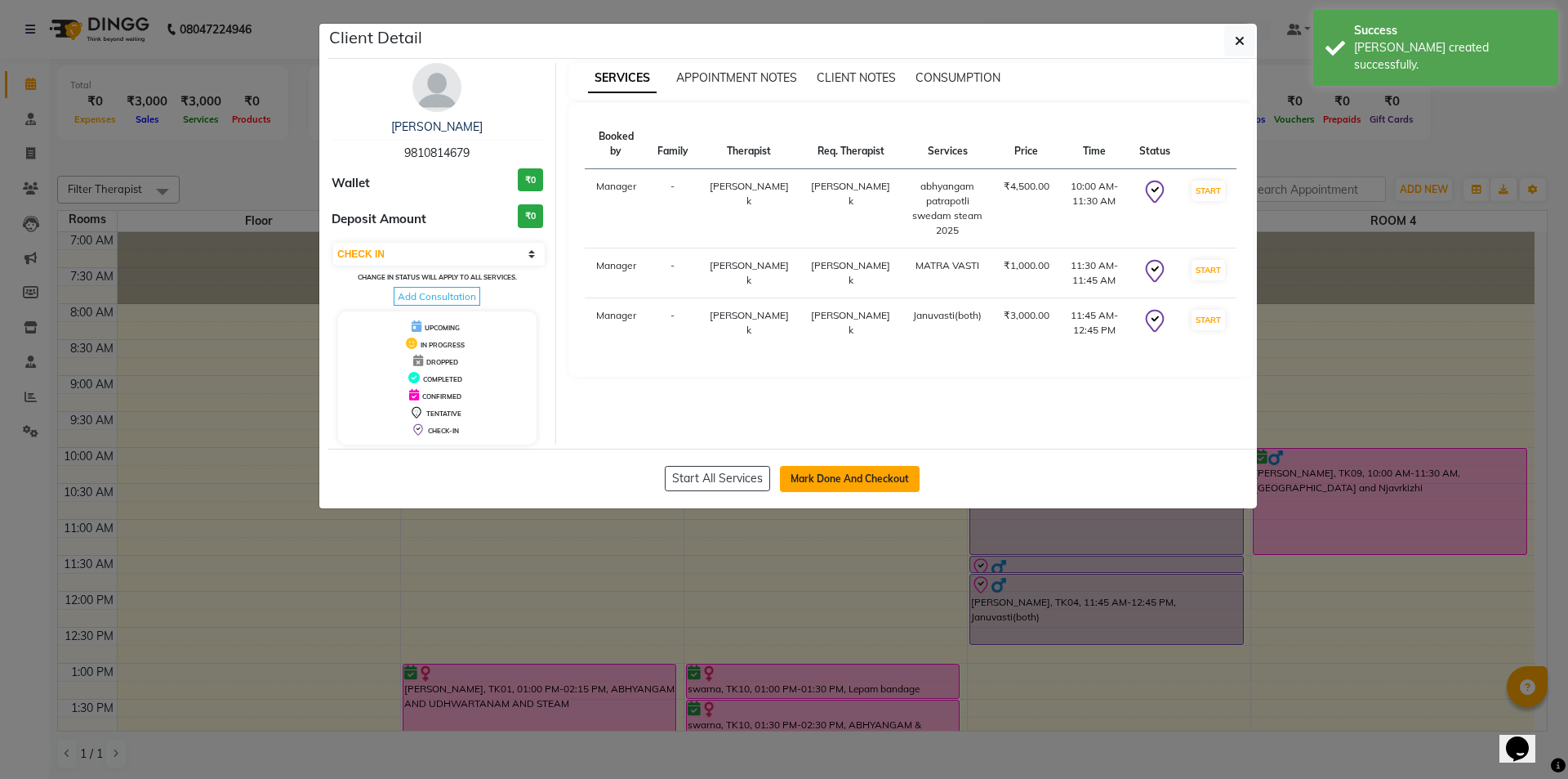
click at [875, 477] on button "Mark Done And Checkout" at bounding box center [849, 478] width 139 height 27
select select "service"
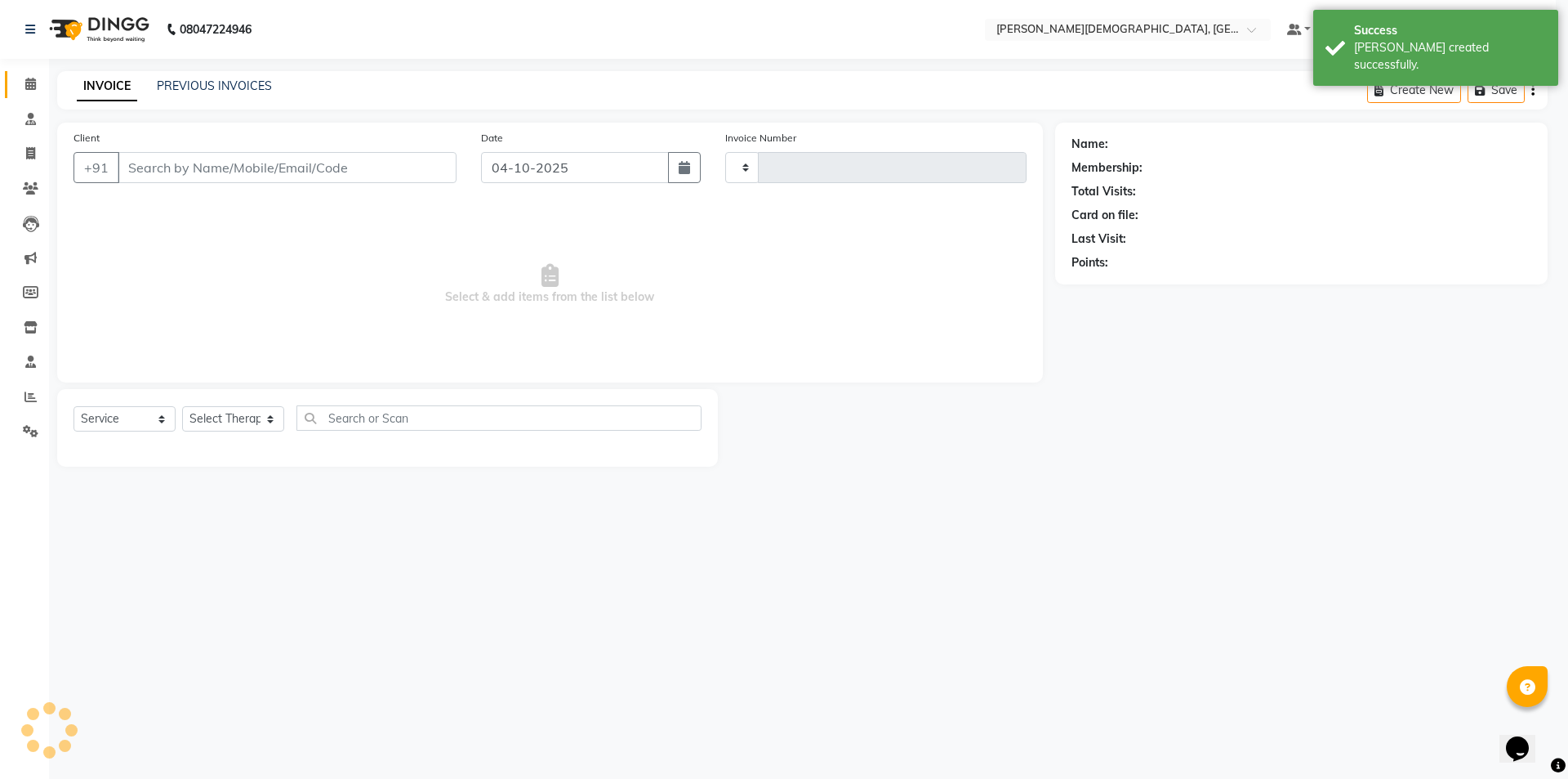
type input "1568"
select select "5573"
select select "membership"
type input "9810814679"
select select "39593"
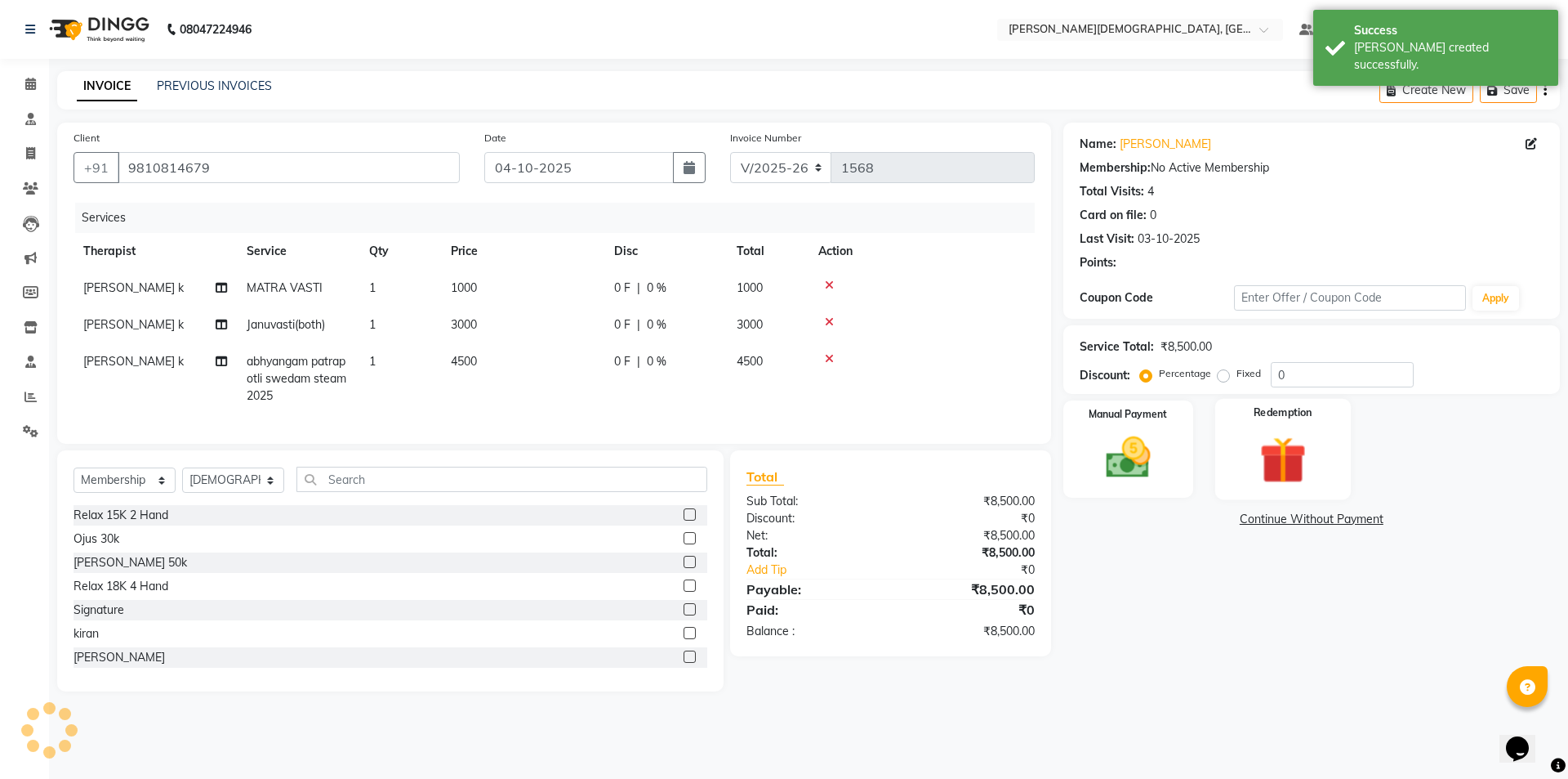
click at [1296, 449] on img at bounding box center [1282, 459] width 76 height 58
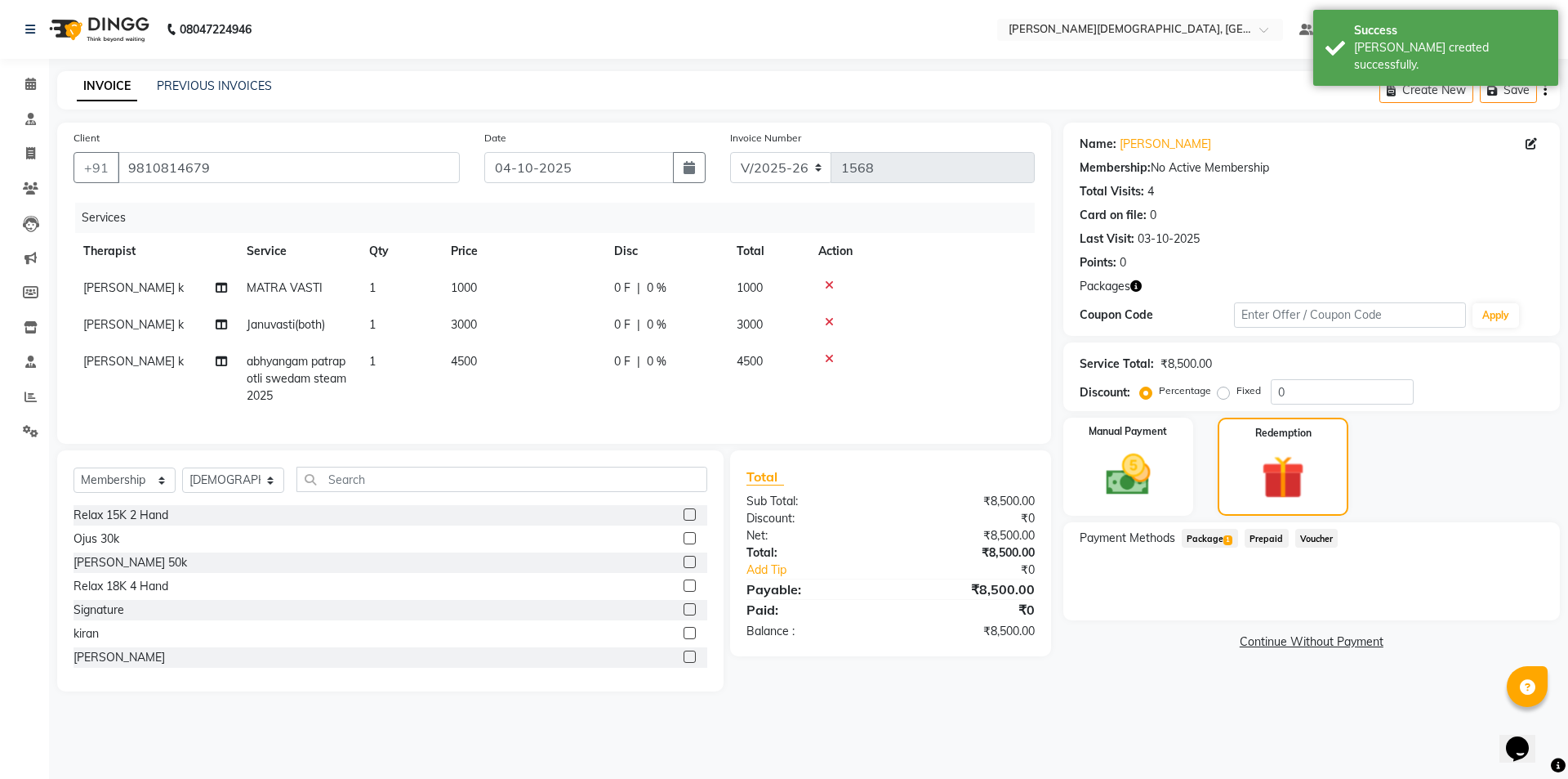
click at [1218, 540] on span "Package 1" at bounding box center [1210, 538] width 57 height 19
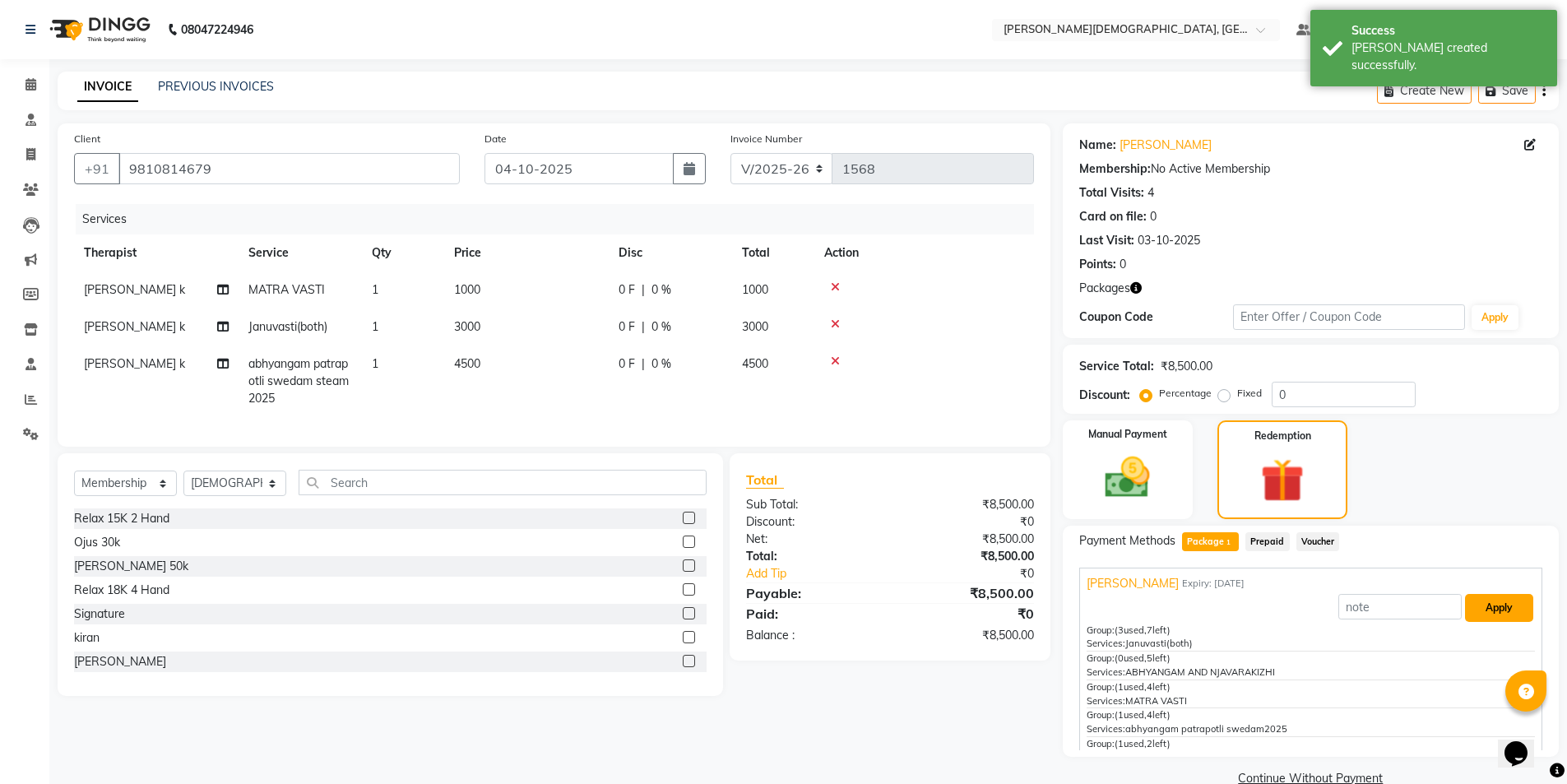
click at [1490, 605] on button "Apply" at bounding box center [1500, 608] width 68 height 28
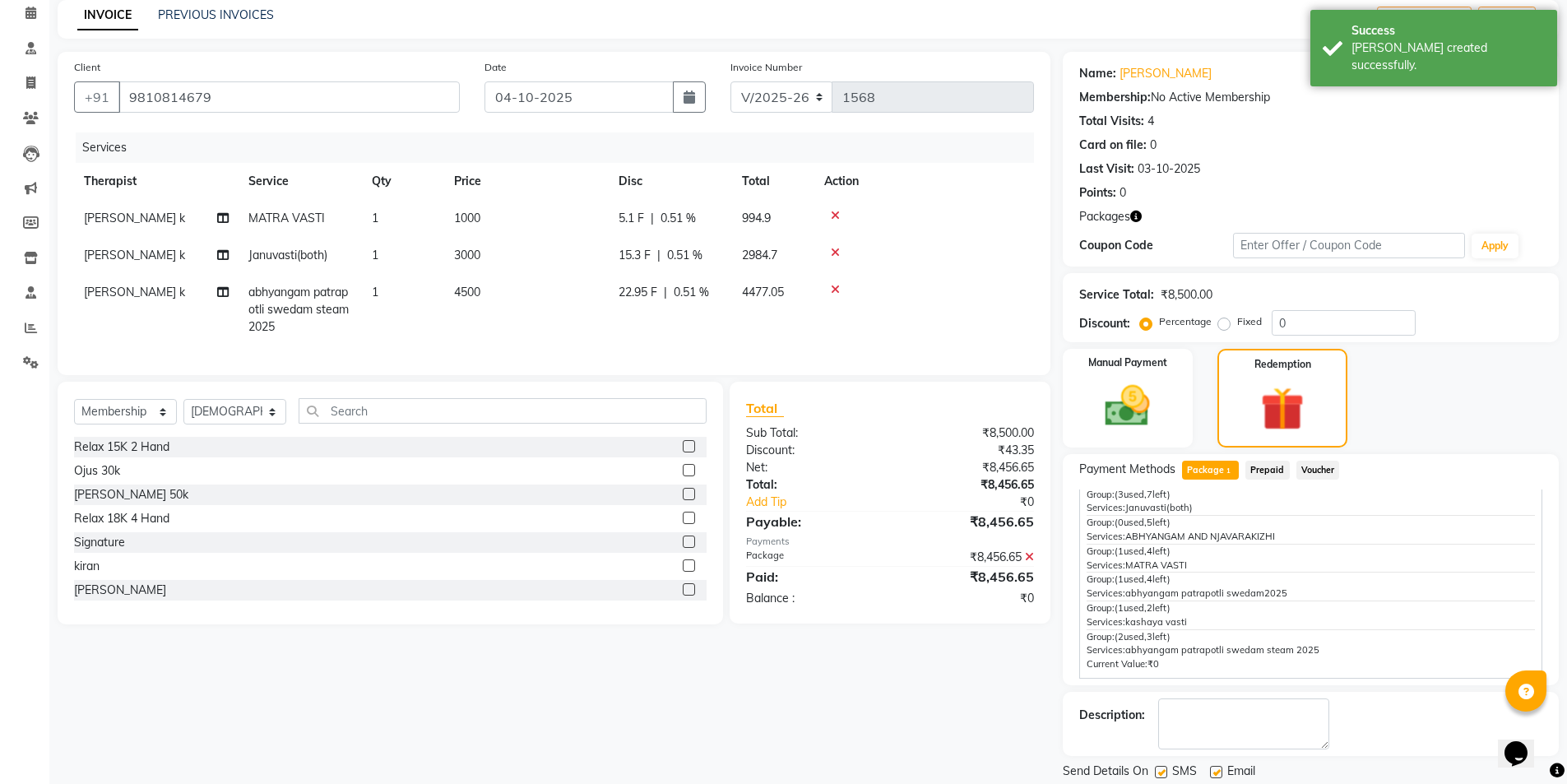
scroll to position [125, 0]
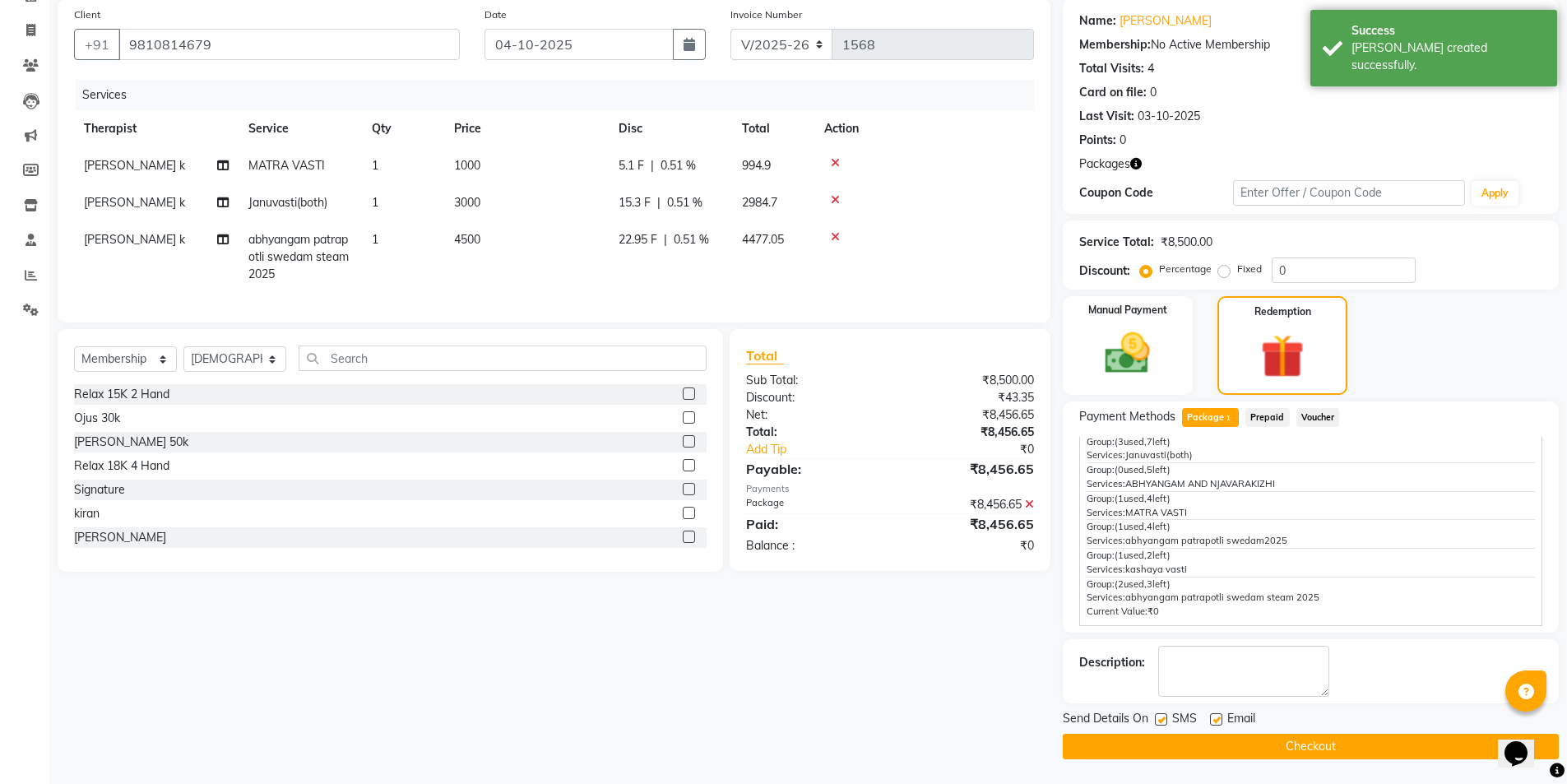
click at [1158, 718] on label at bounding box center [1161, 719] width 12 height 12
click at [1158, 718] on input "checkbox" at bounding box center [1161, 720] width 11 height 11
checkbox input "false"
click at [1165, 736] on button "Checkout" at bounding box center [1311, 746] width 496 height 26
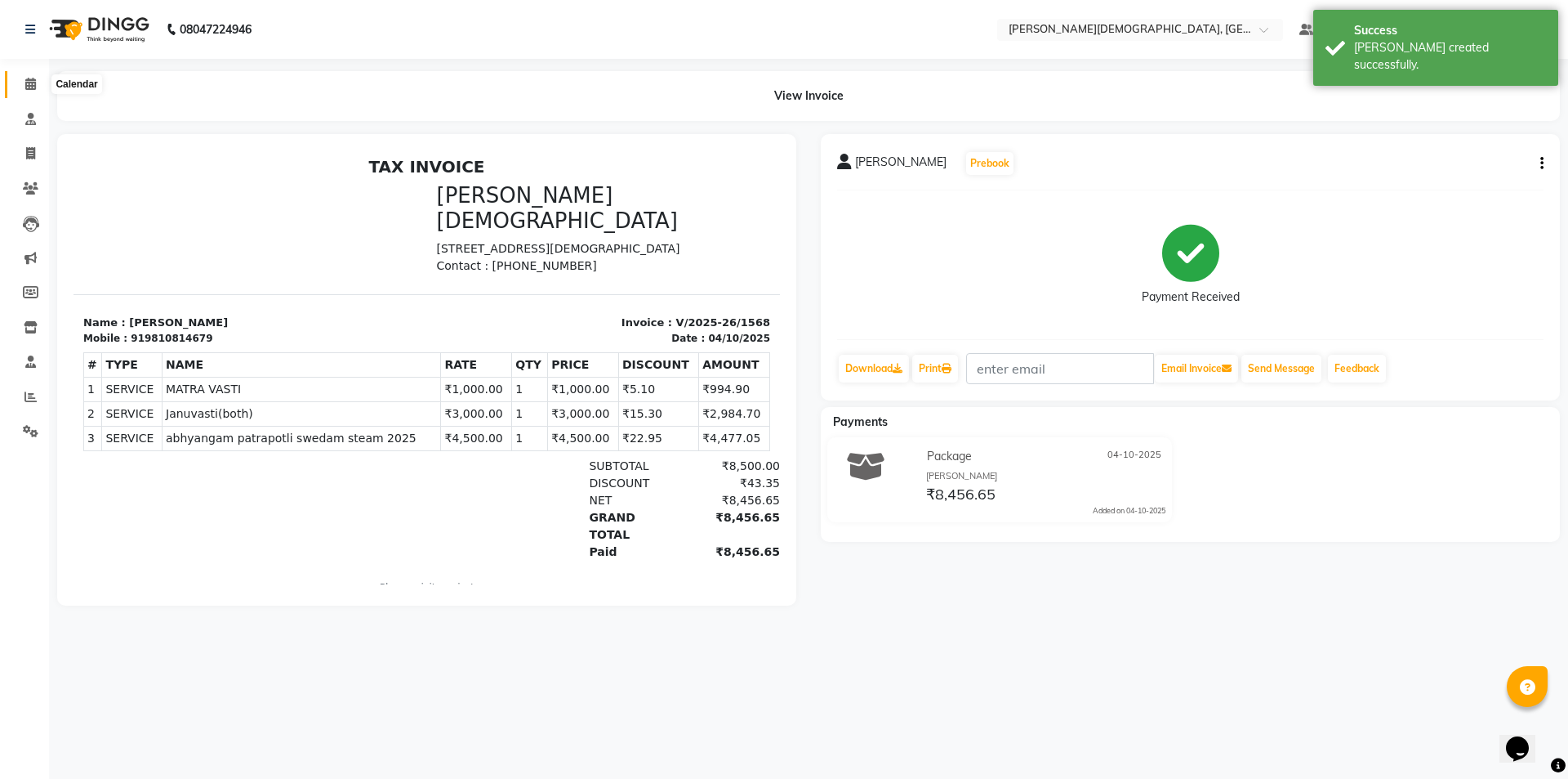
click at [38, 82] on span at bounding box center [30, 84] width 28 height 19
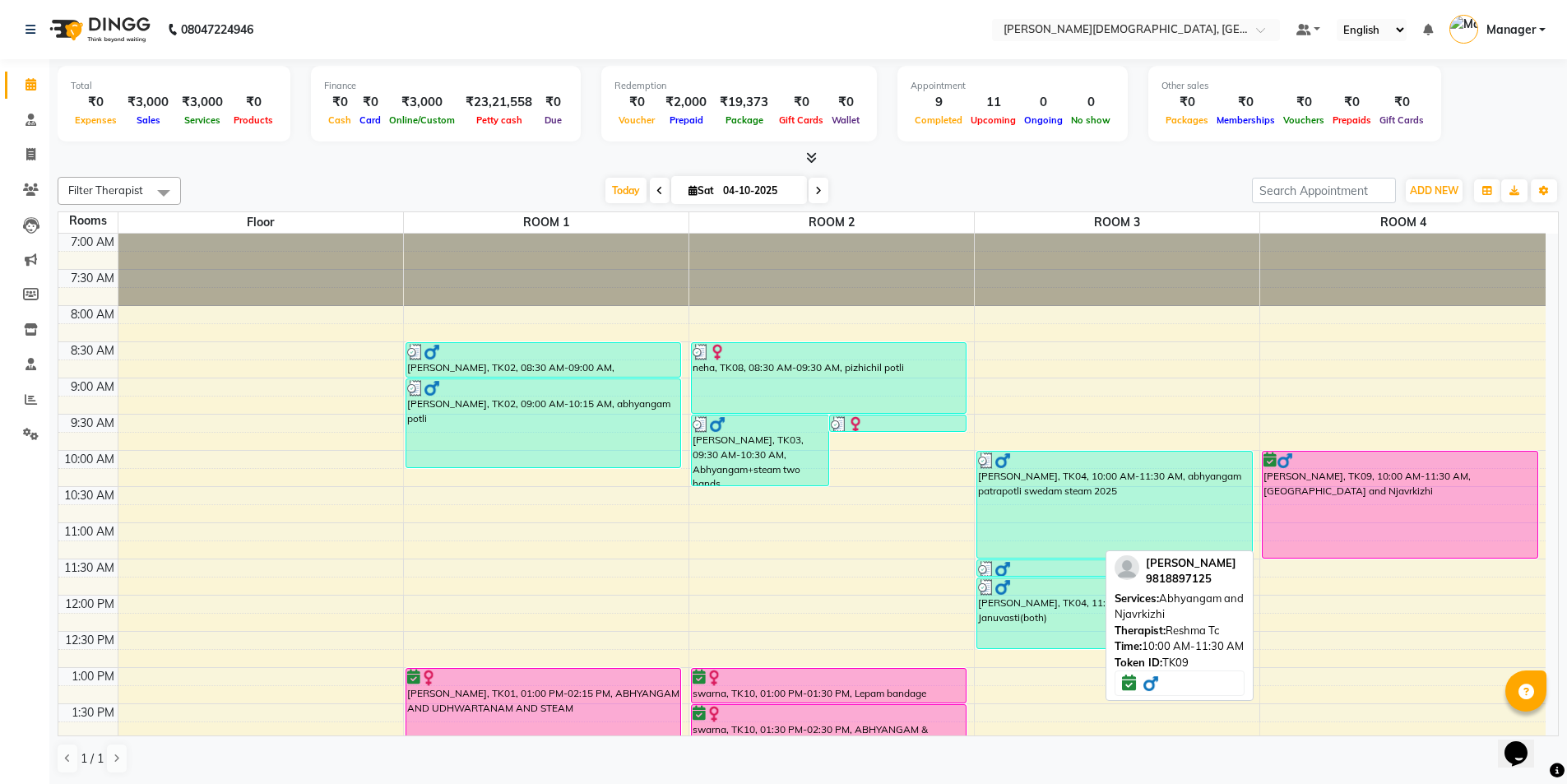
click at [1367, 520] on div "[PERSON_NAME], TK09, 10:00 AM-11:30 AM, [GEOGRAPHIC_DATA] and Njavrkizhi" at bounding box center [1401, 504] width 275 height 106
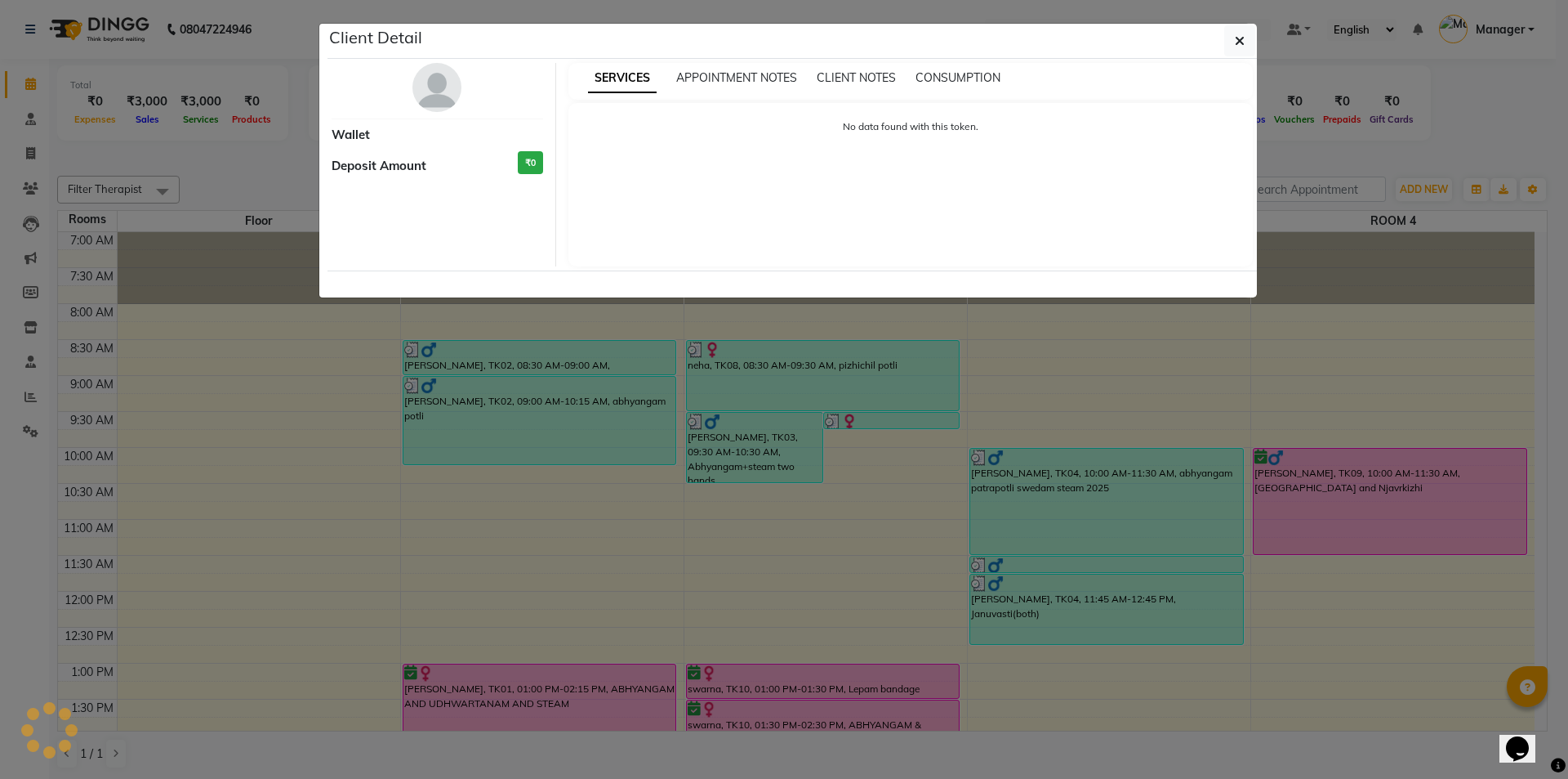
select select "6"
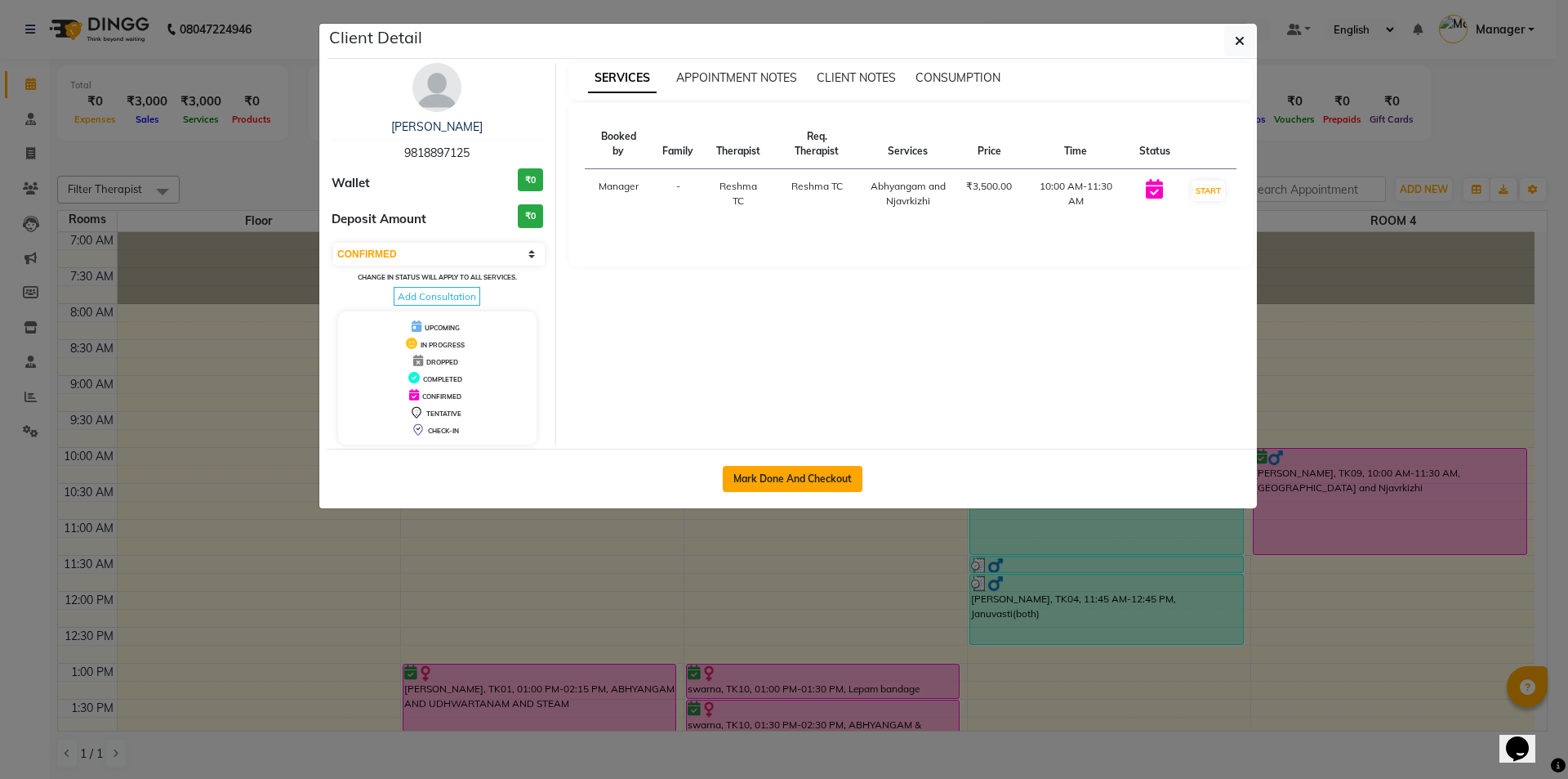
click at [812, 471] on button "Mark Done And Checkout" at bounding box center [792, 478] width 139 height 27
select select "5573"
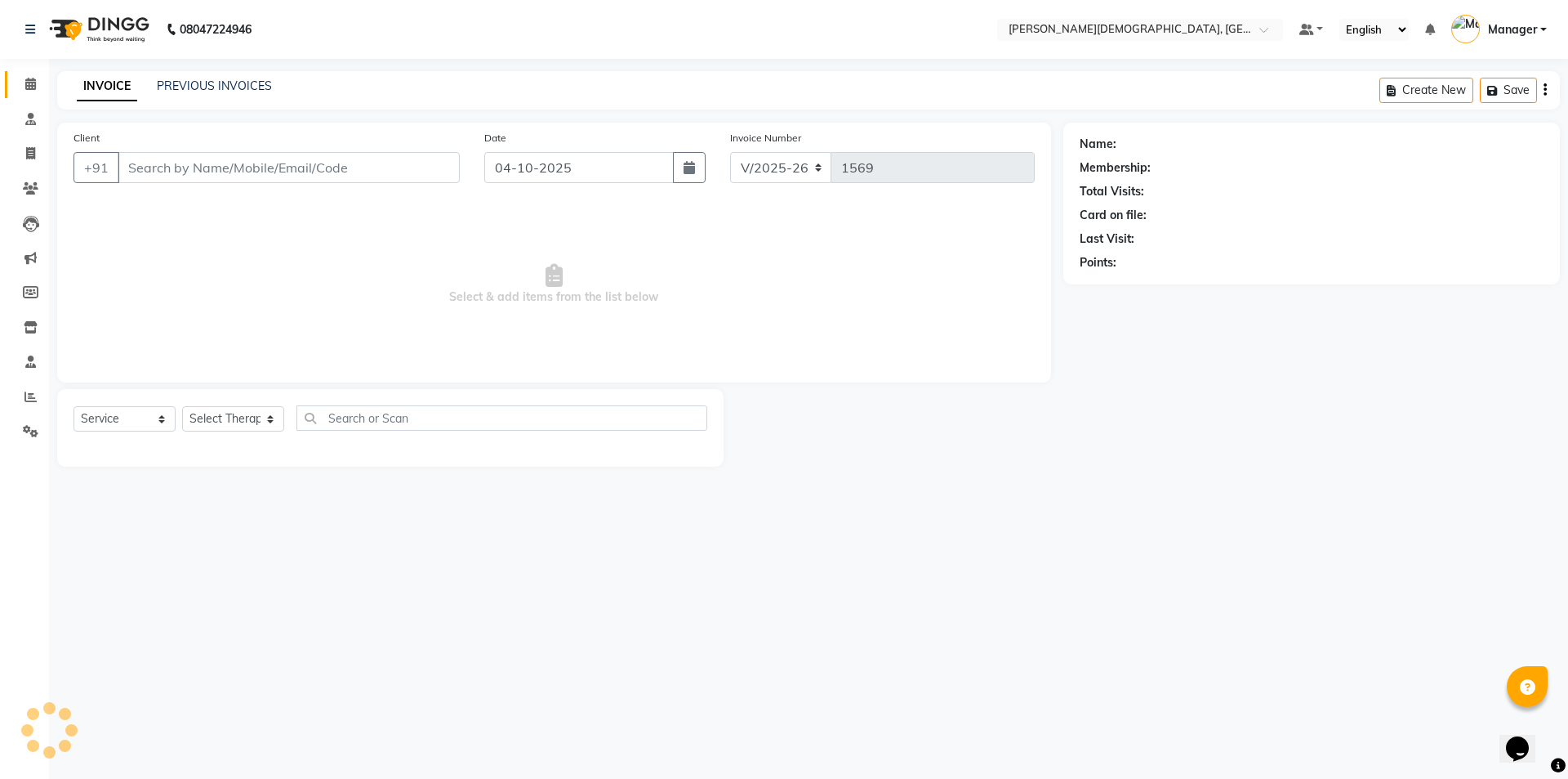
select select "membership"
type input "9818897125"
select select "39593"
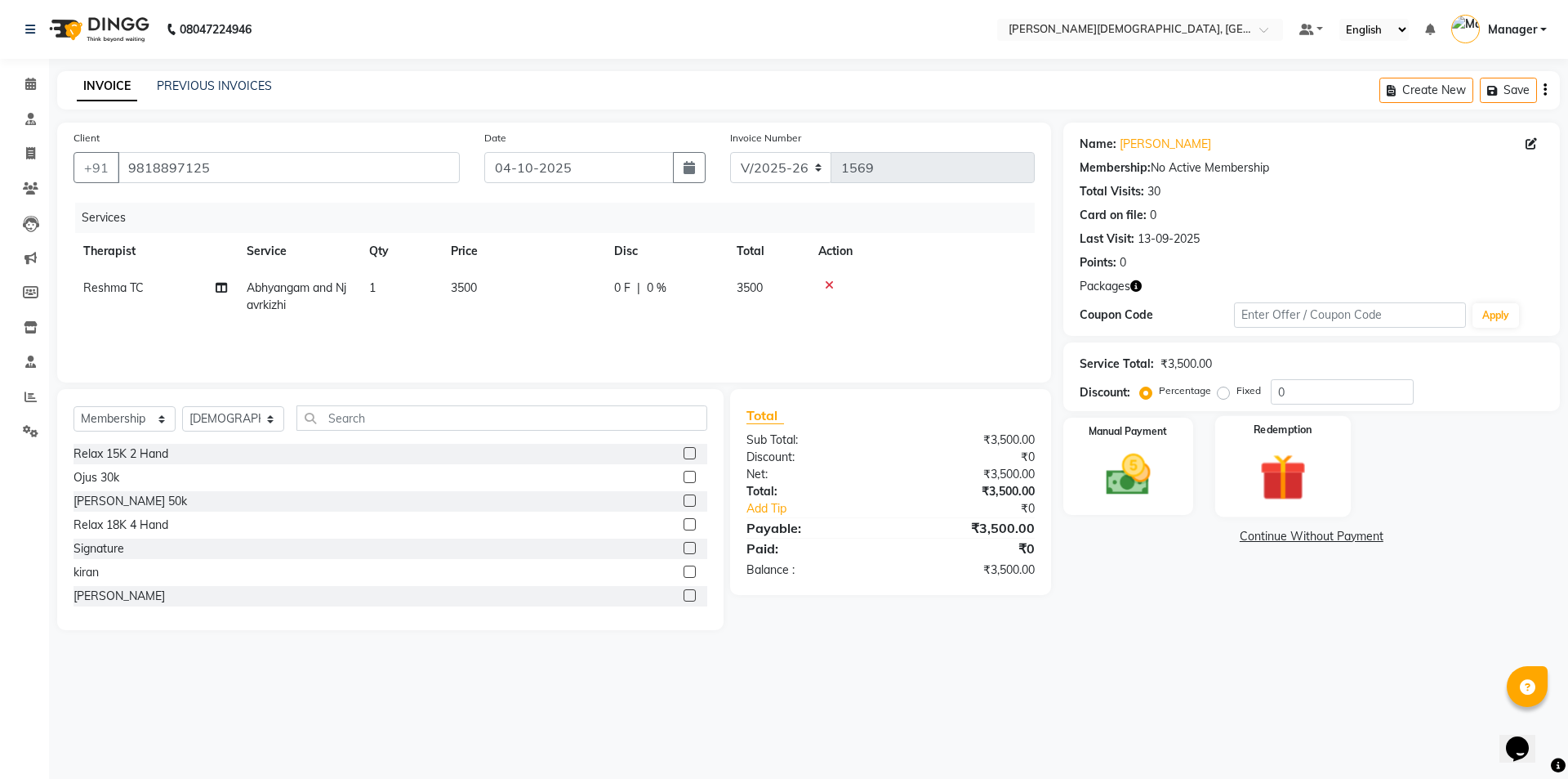
click at [1256, 459] on img at bounding box center [1282, 477] width 76 height 58
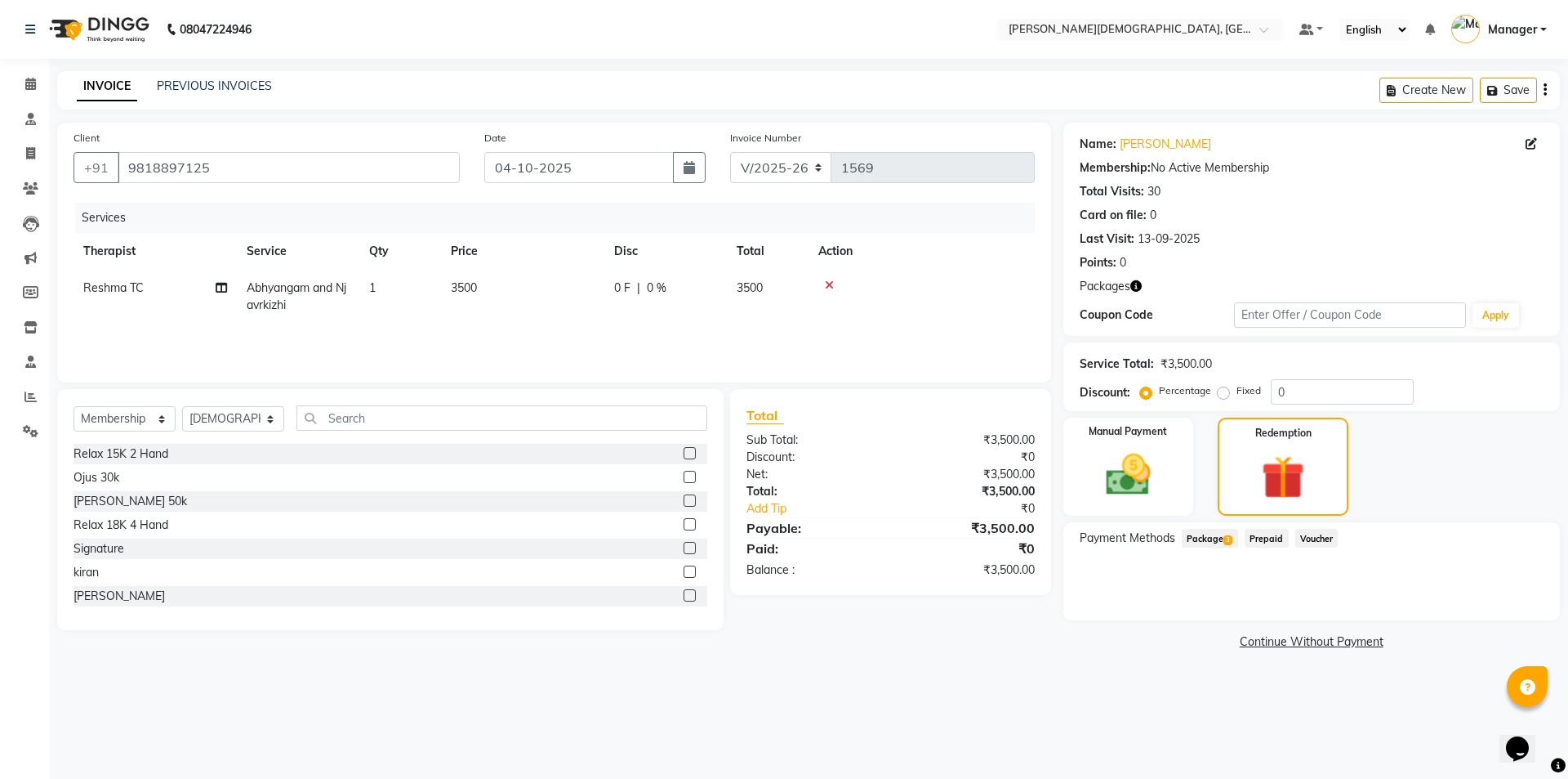
click at [1203, 543] on span "Package 3" at bounding box center [1210, 538] width 57 height 19
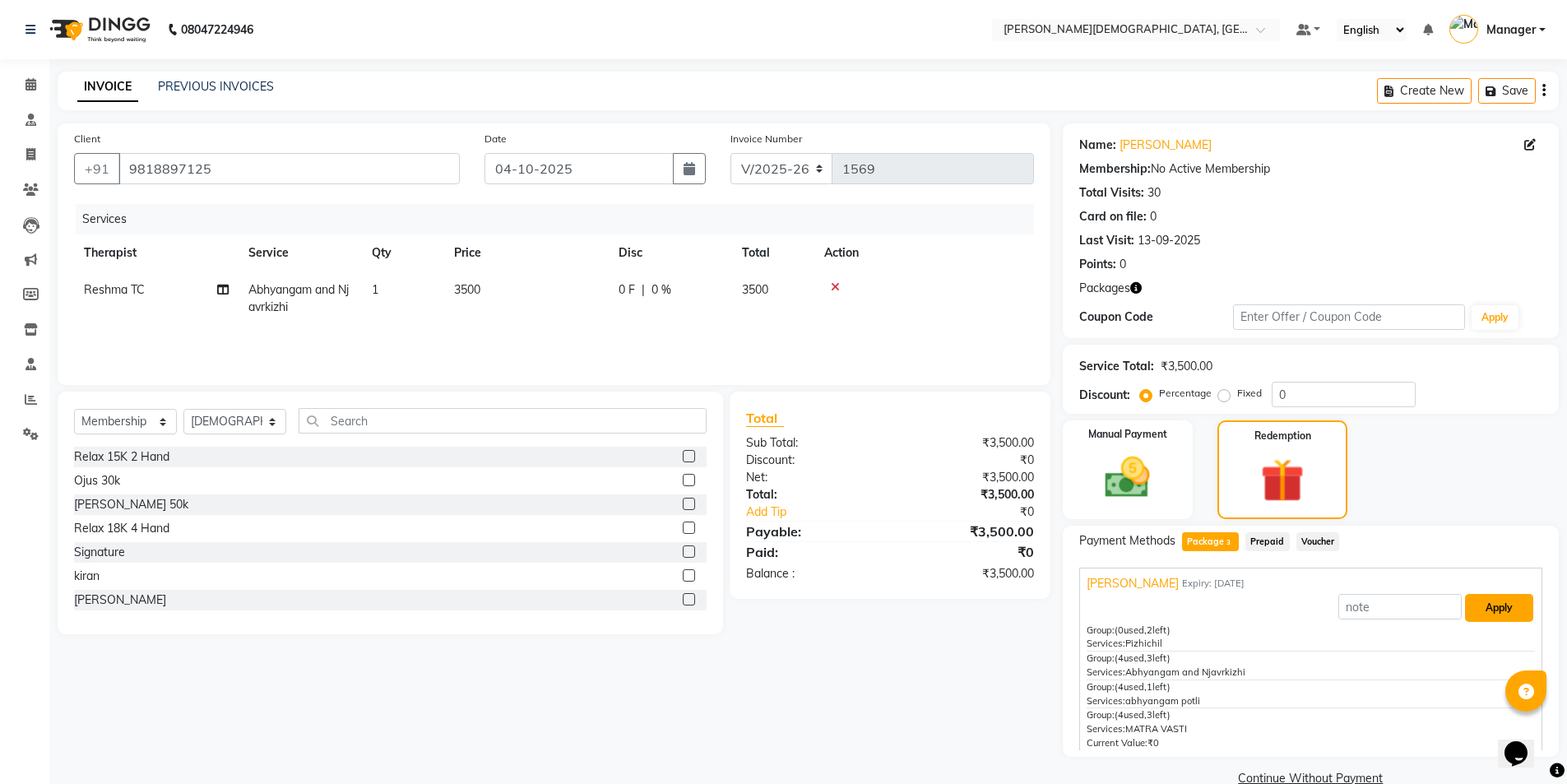
click at [1489, 607] on button "Apply" at bounding box center [1500, 608] width 68 height 28
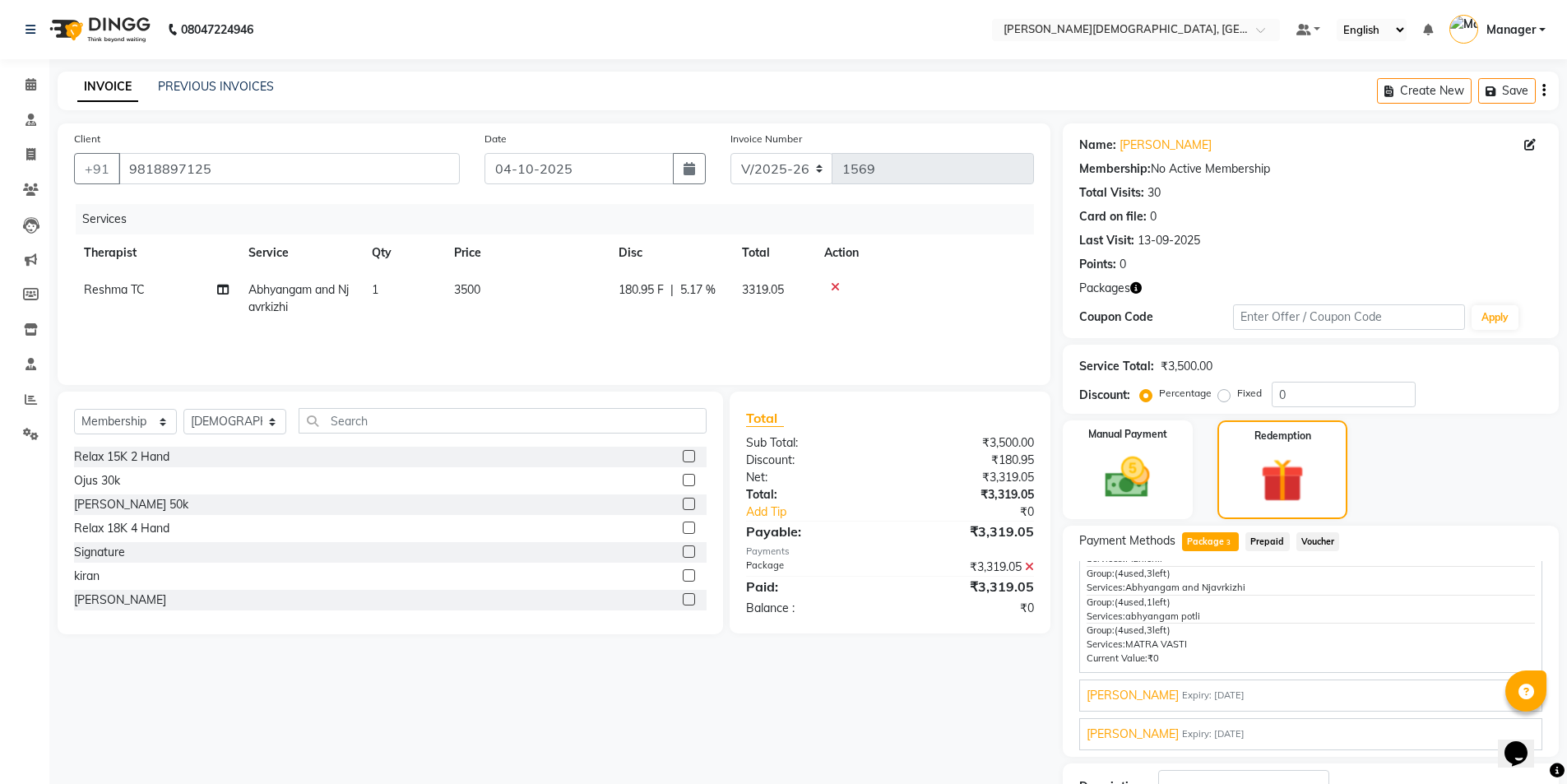
scroll to position [125, 0]
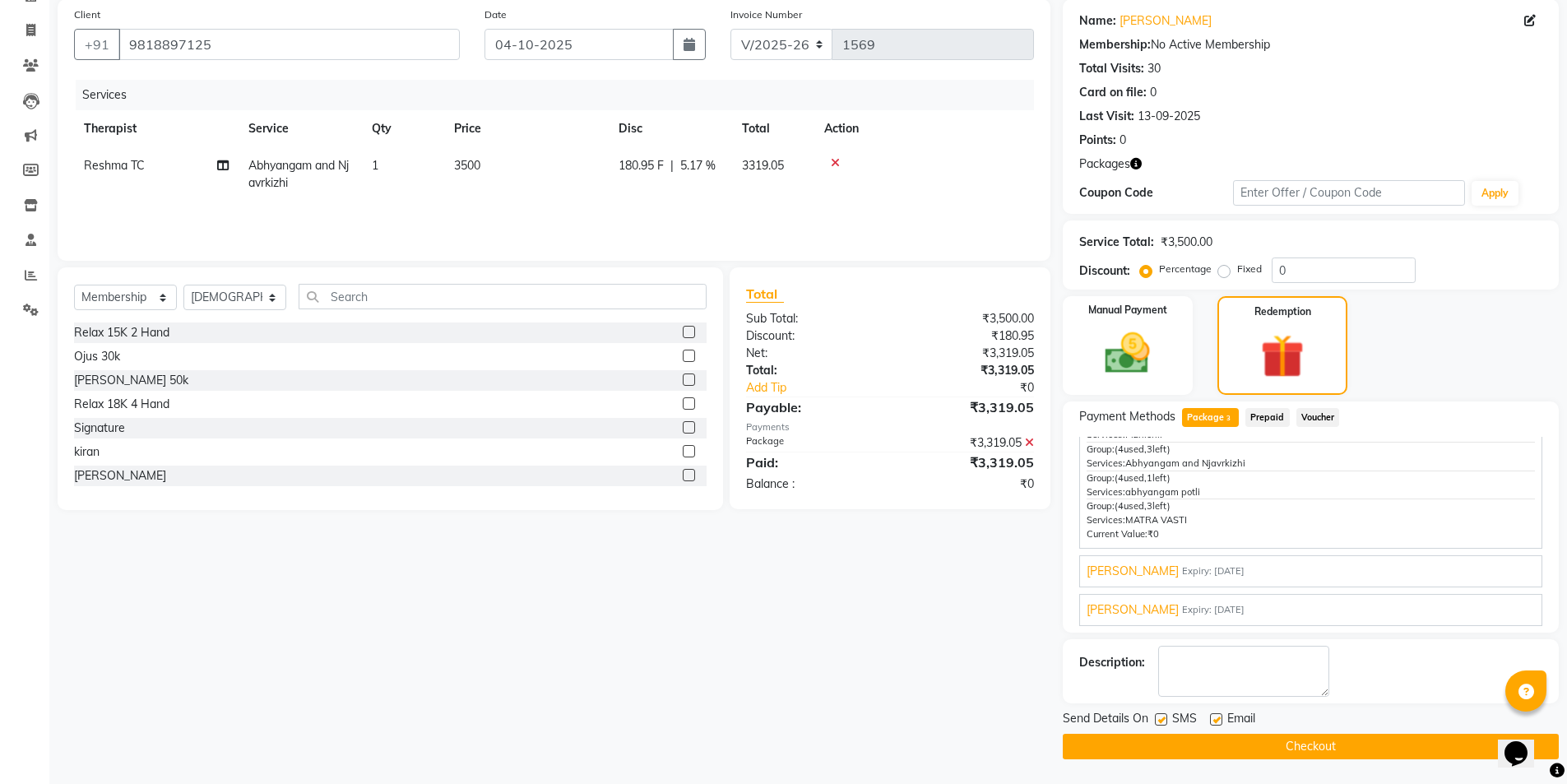
click at [1164, 721] on label at bounding box center [1161, 719] width 12 height 12
click at [1164, 721] on input "checkbox" at bounding box center [1161, 720] width 11 height 11
checkbox input "false"
click at [1150, 747] on button "Checkout" at bounding box center [1311, 746] width 496 height 26
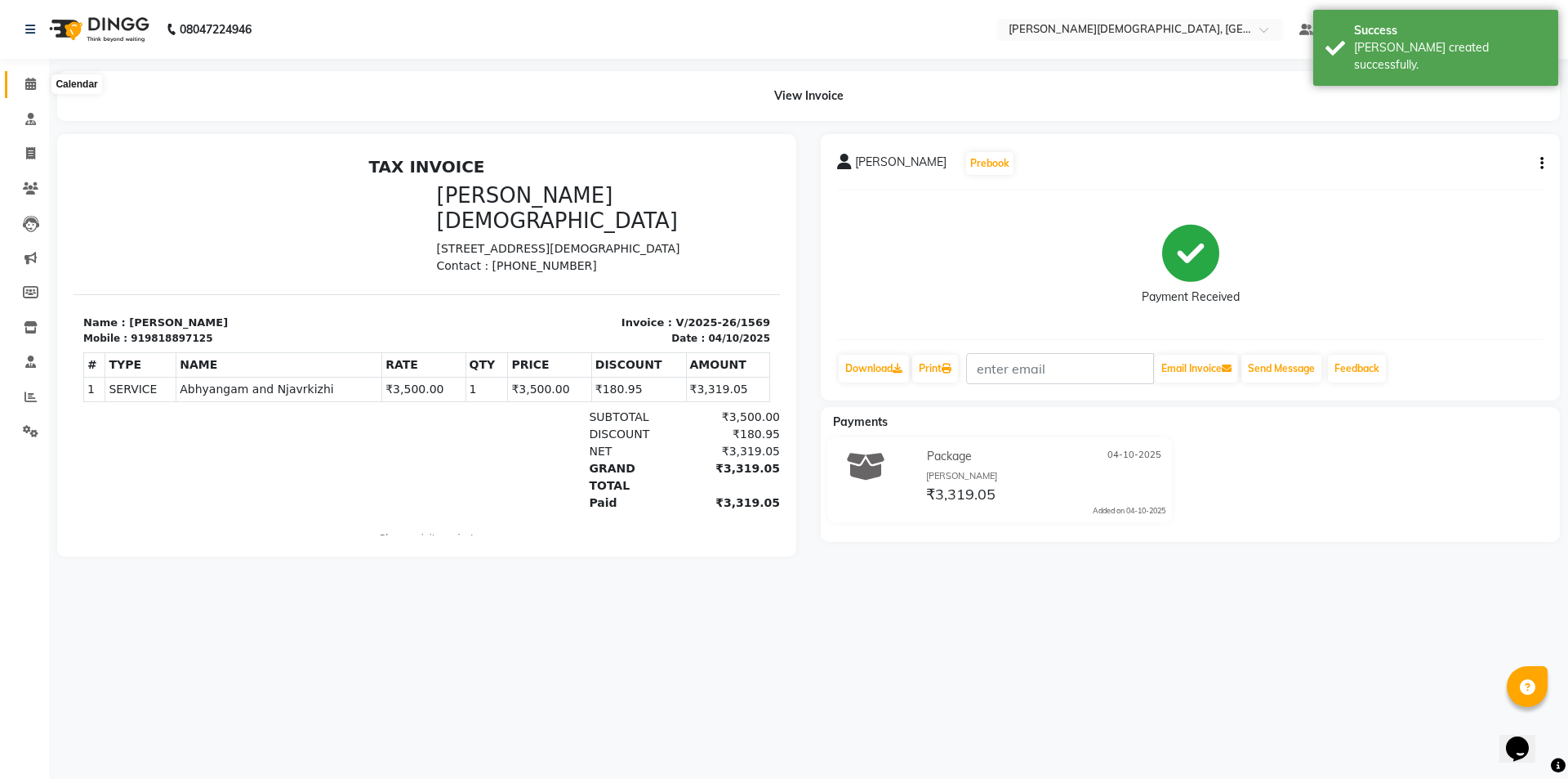
click at [27, 82] on icon at bounding box center [31, 83] width 11 height 12
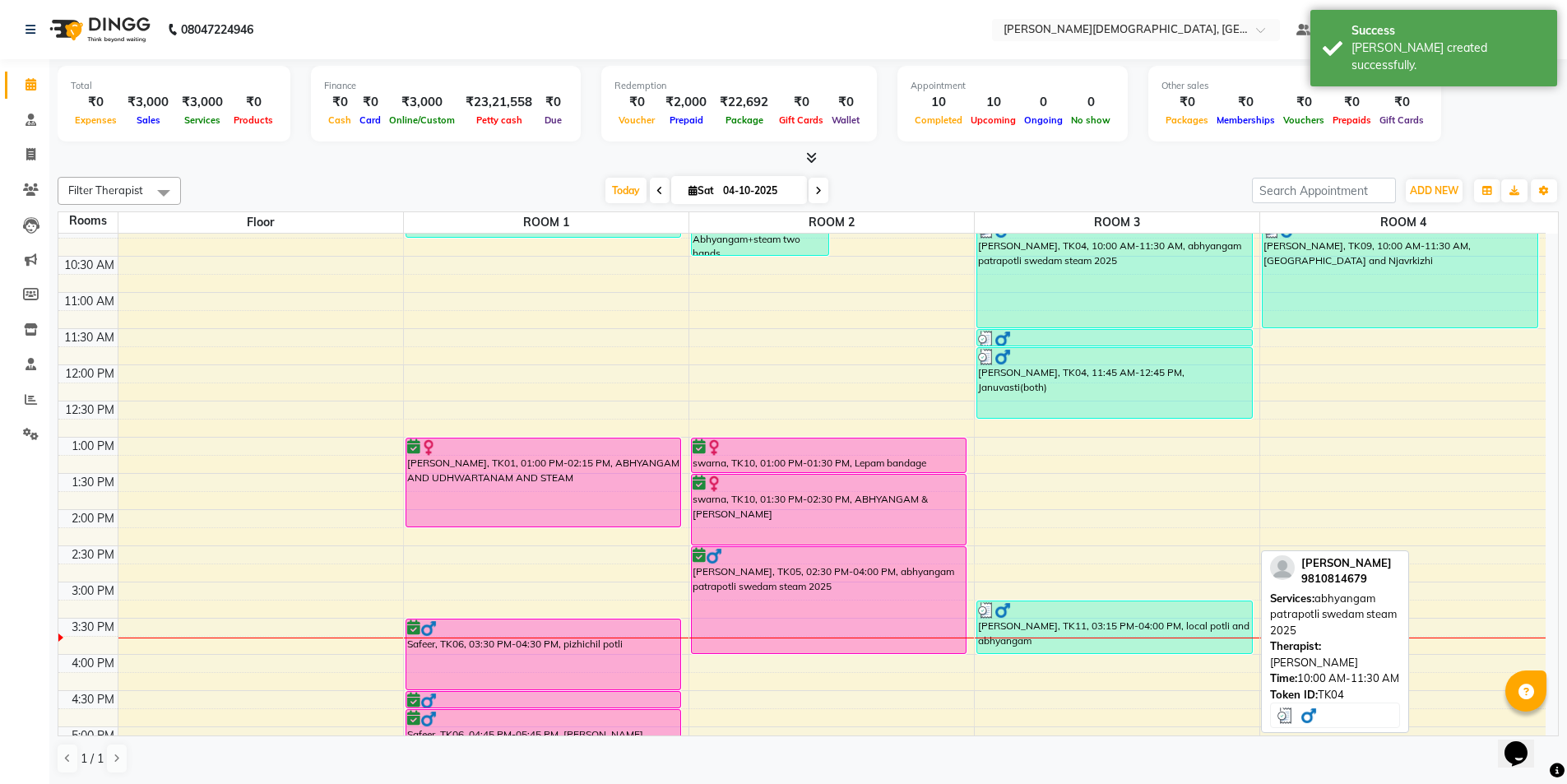
scroll to position [246, 0]
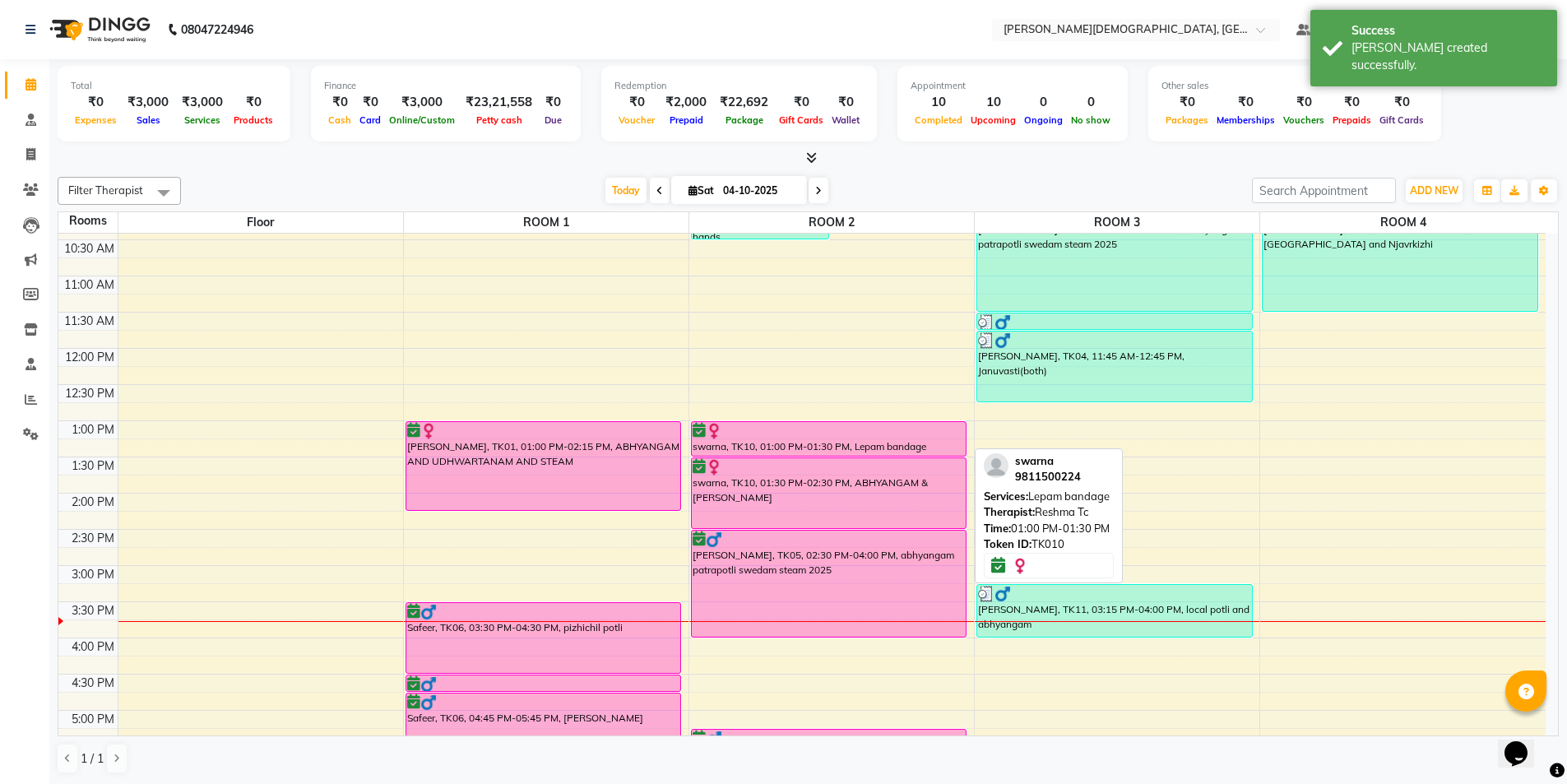
click at [765, 438] on div "swarna, TK10, 01:00 PM-01:30 PM, Lepam bandage" at bounding box center [830, 438] width 275 height 34
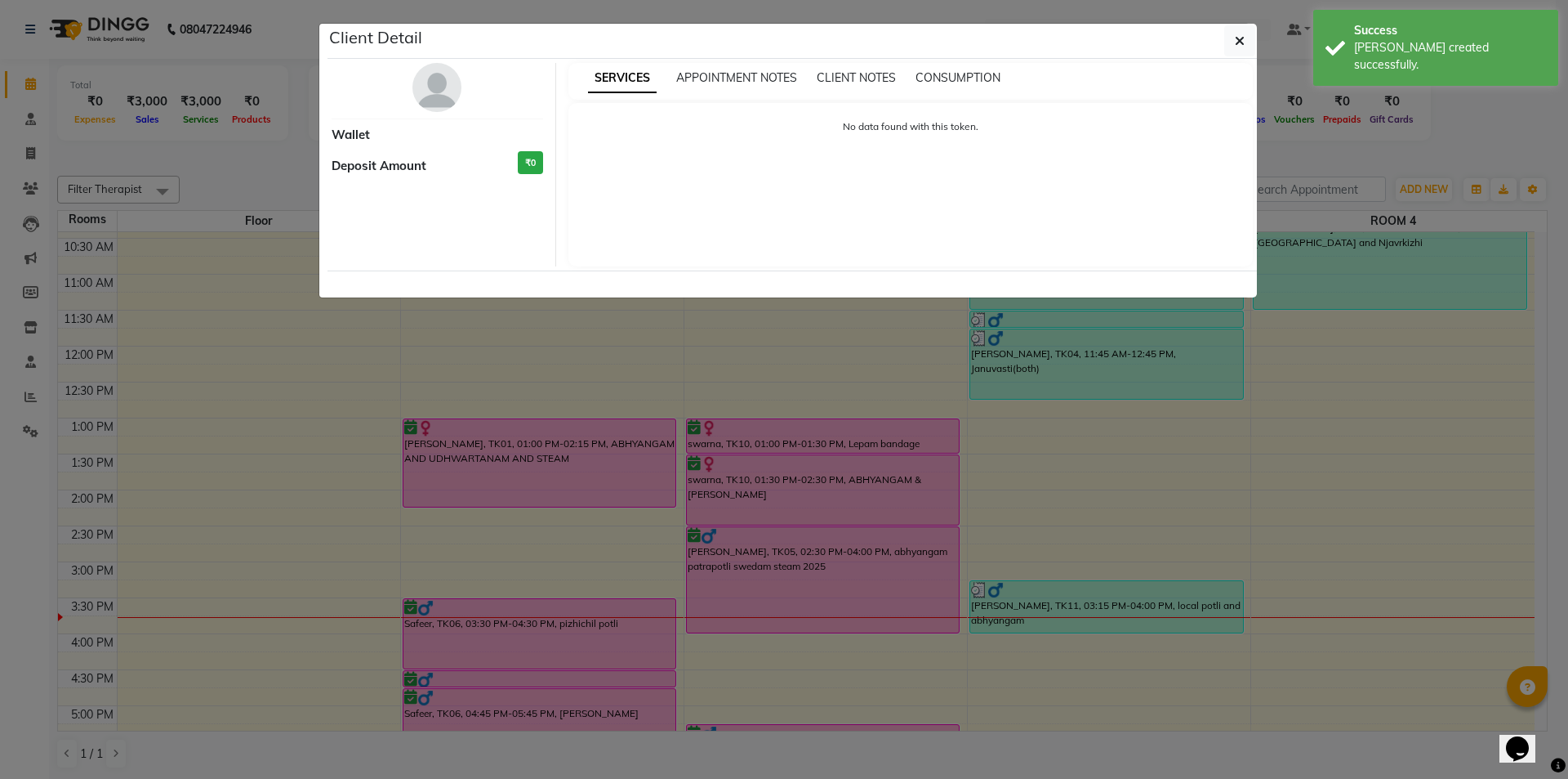
select select "6"
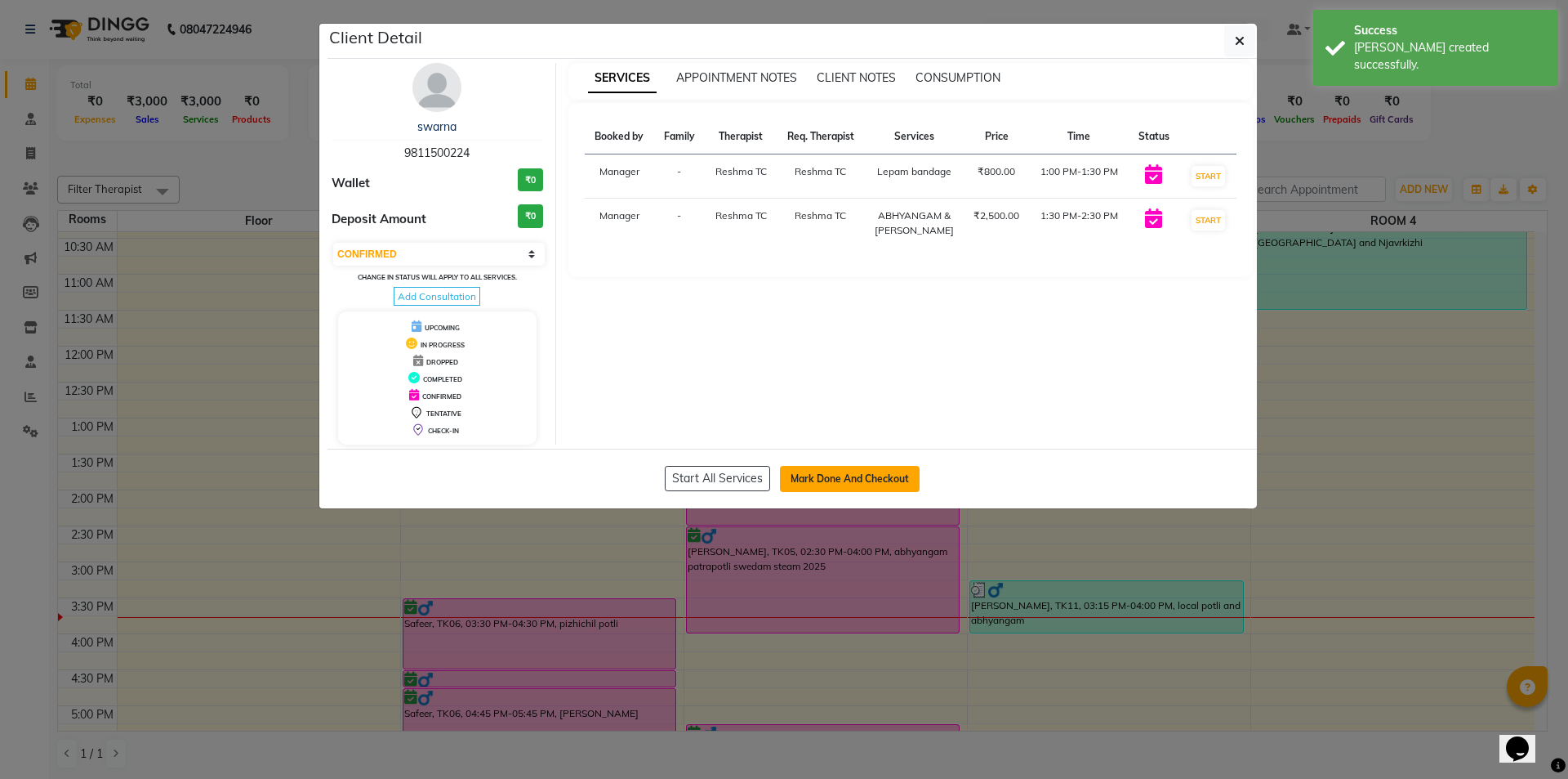
click at [837, 480] on button "Mark Done And Checkout" at bounding box center [849, 478] width 139 height 27
select select "5573"
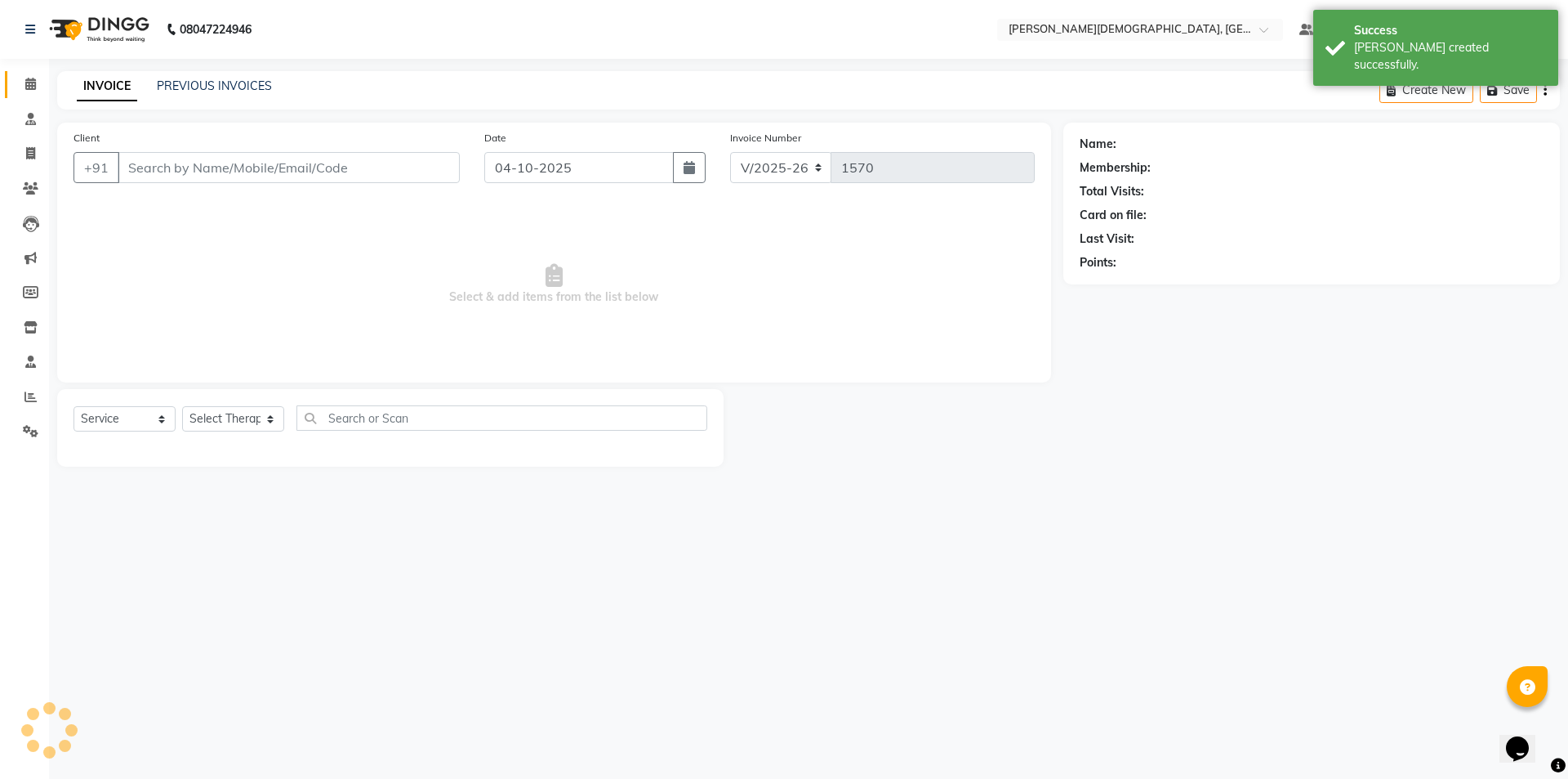
select select "membership"
type input "9811500224"
select select "39593"
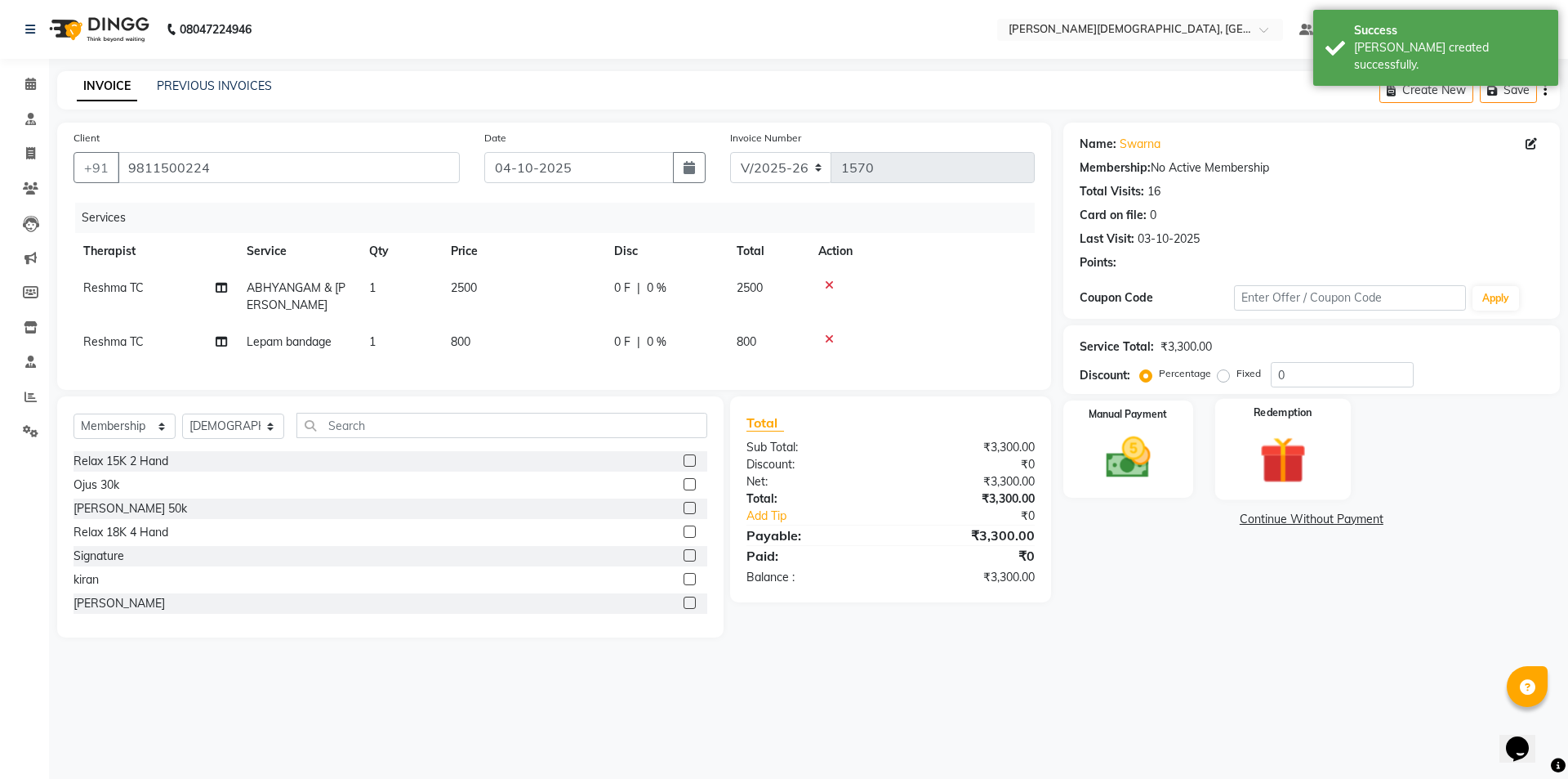
click at [1288, 469] on img at bounding box center [1282, 459] width 76 height 58
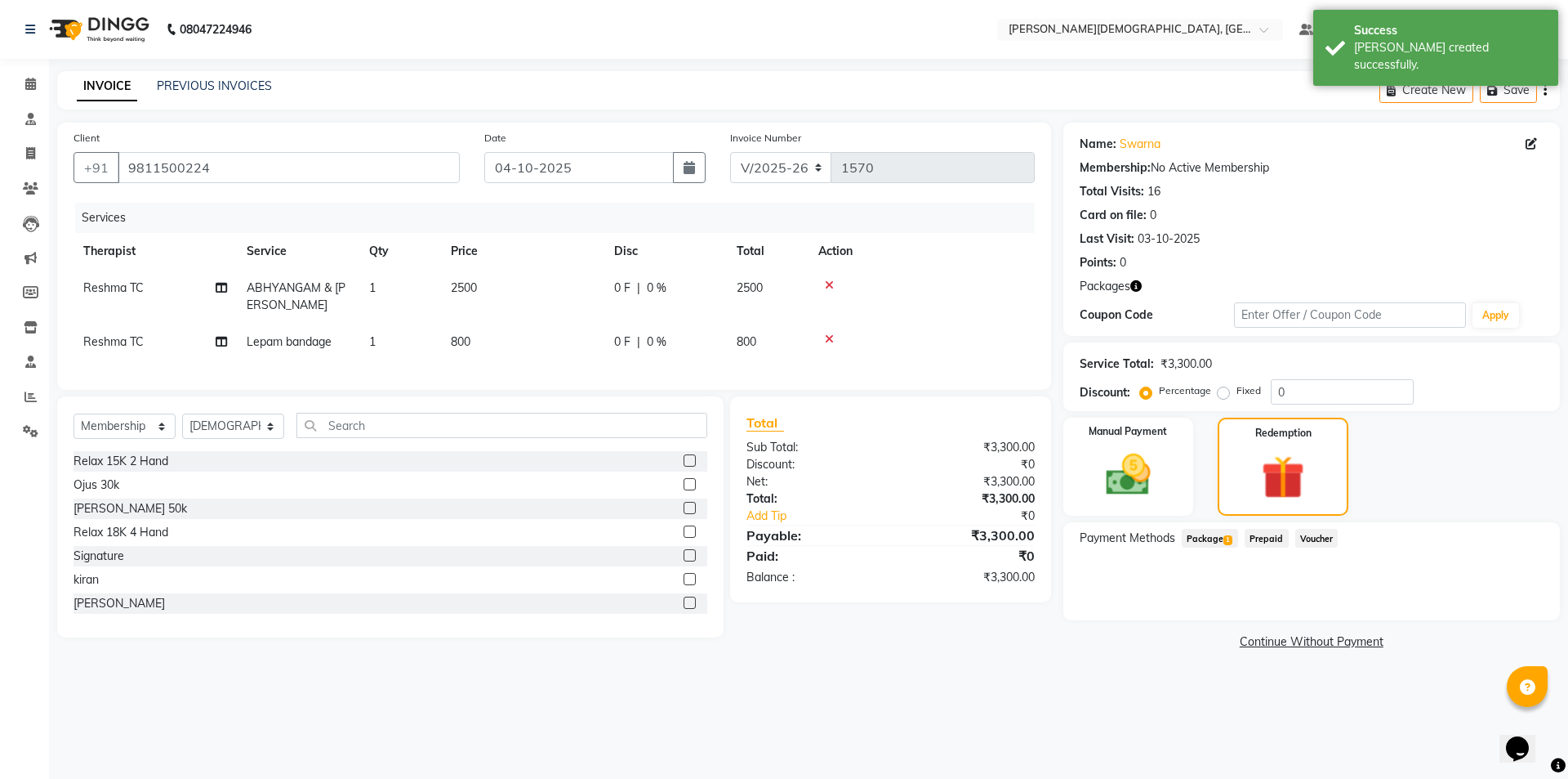
click at [1208, 537] on span "Package 1" at bounding box center [1210, 538] width 57 height 19
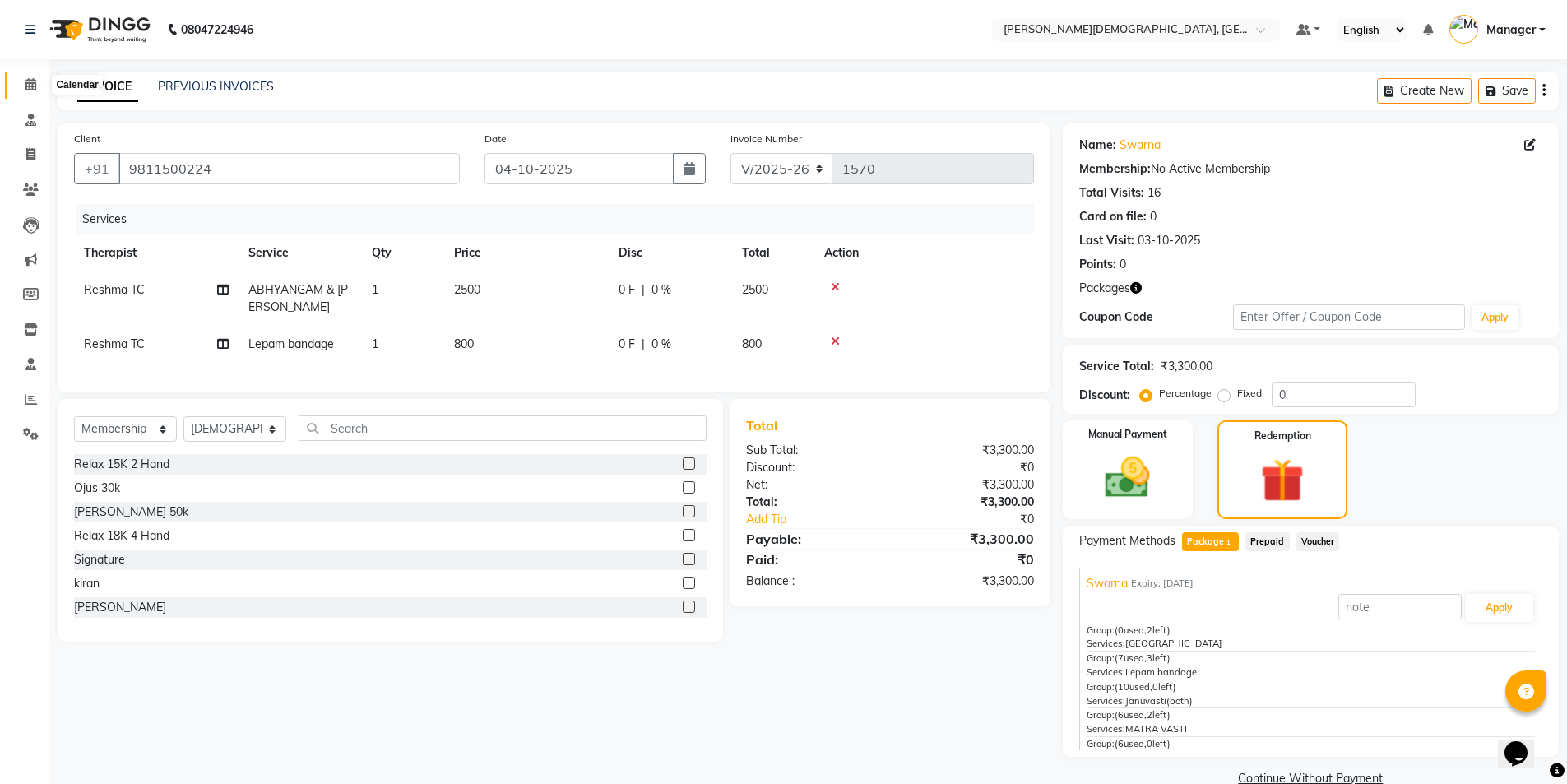
click at [34, 85] on icon at bounding box center [31, 84] width 11 height 12
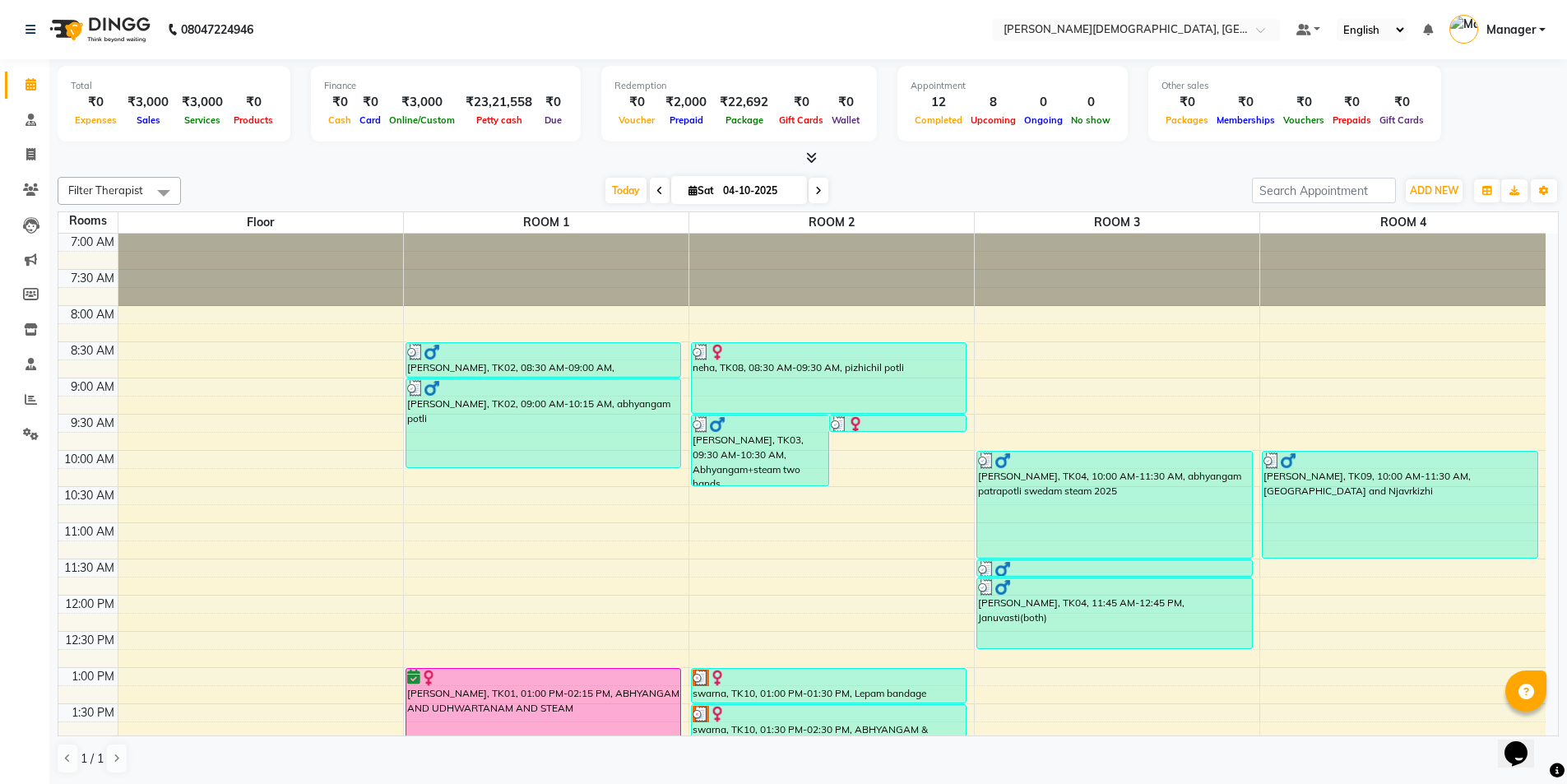
click at [663, 190] on span at bounding box center [659, 191] width 19 height 26
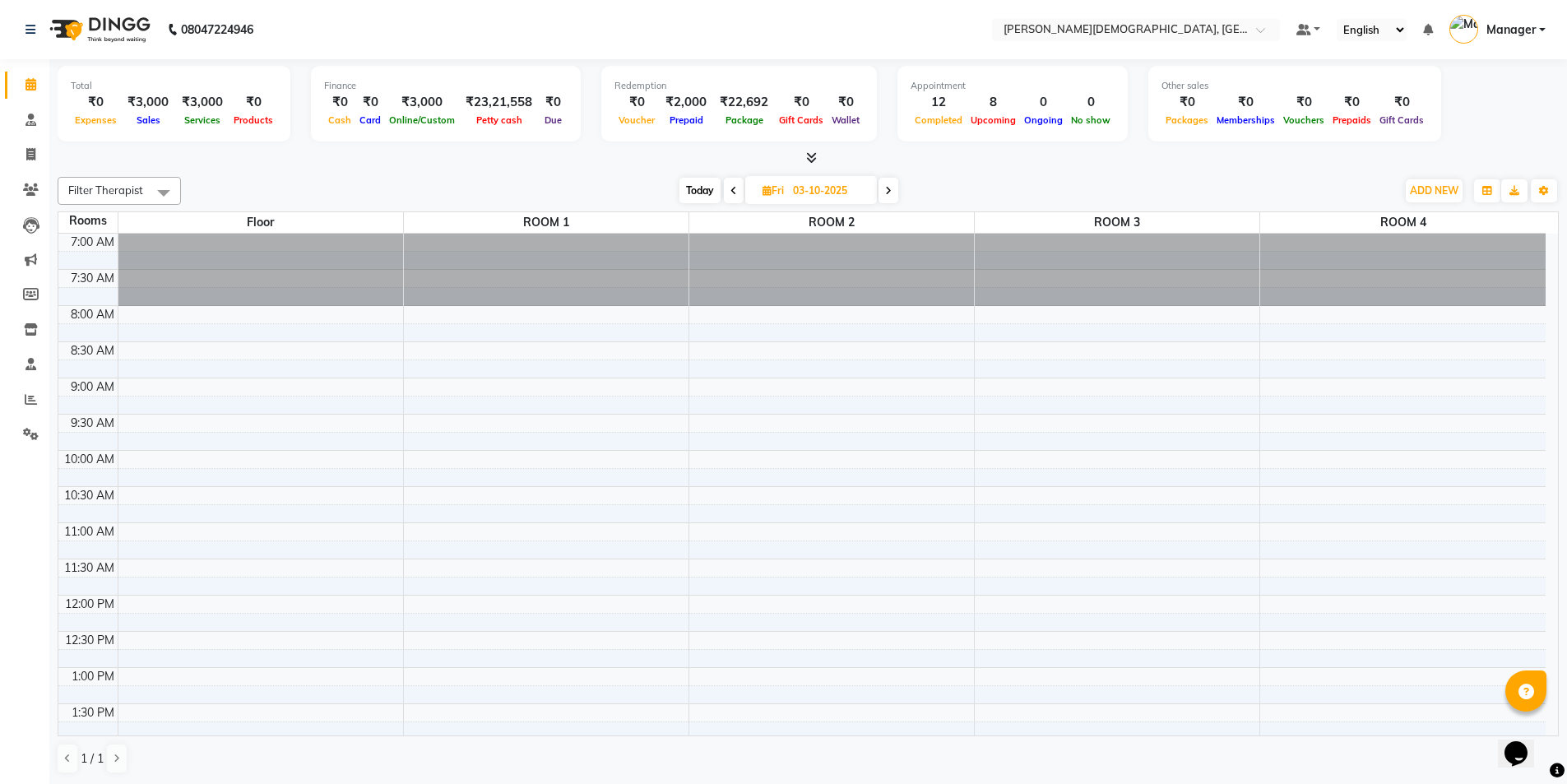
scroll to position [511, 0]
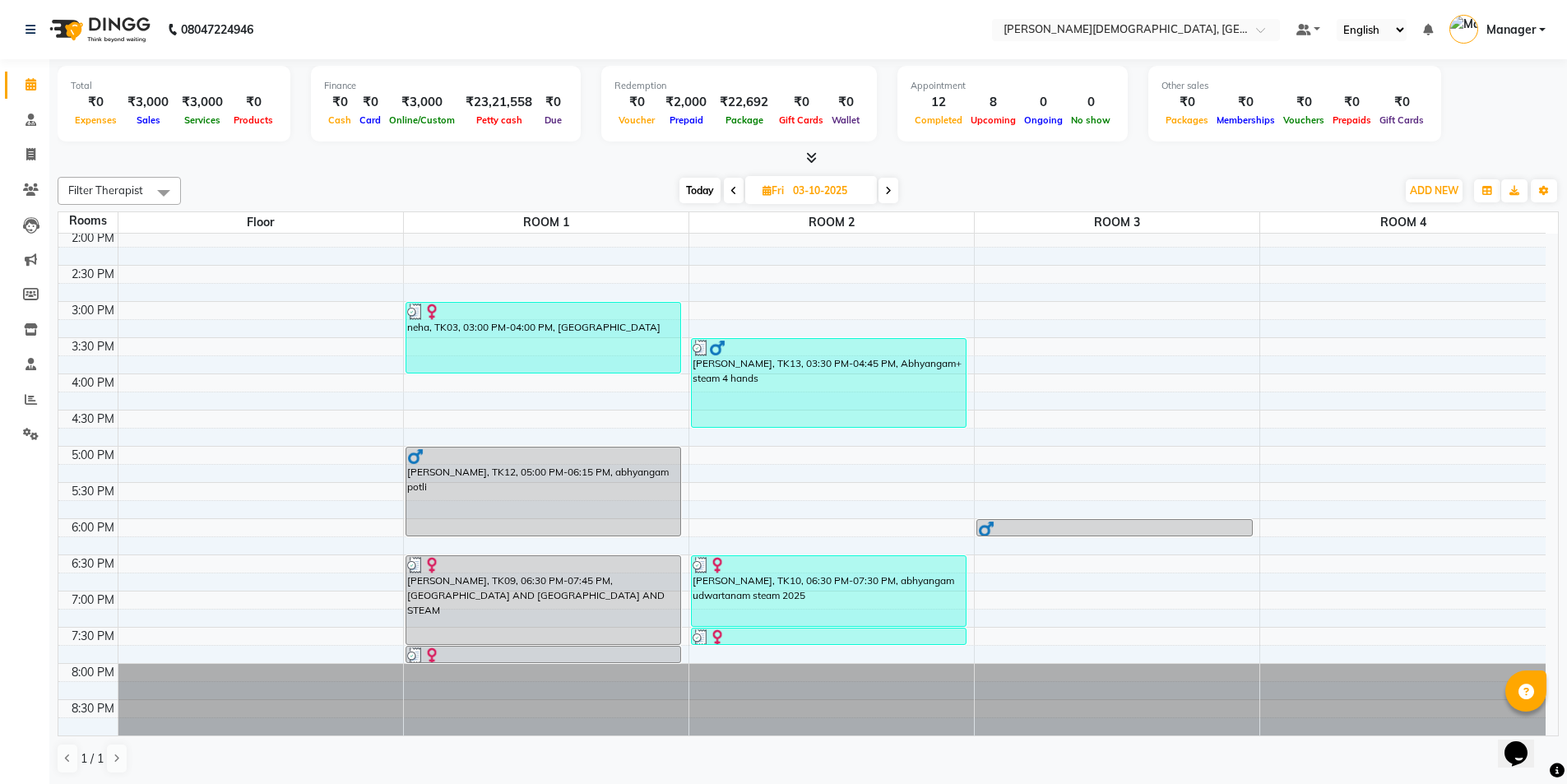
click at [723, 189] on div "[DATE] [DATE]" at bounding box center [789, 190] width 222 height 25
click at [736, 194] on icon at bounding box center [734, 190] width 6 height 10
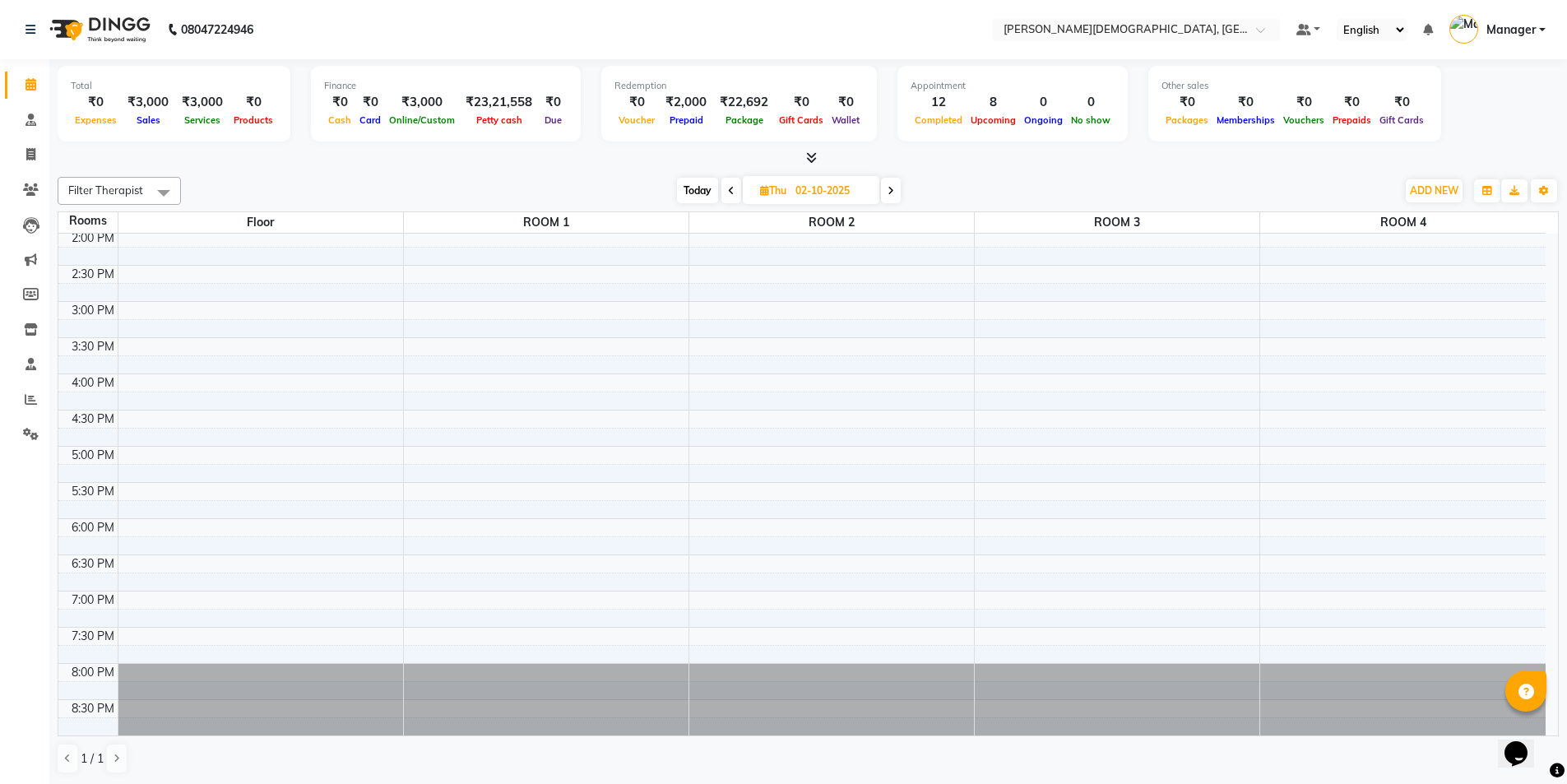
click at [888, 200] on span at bounding box center [891, 191] width 19 height 26
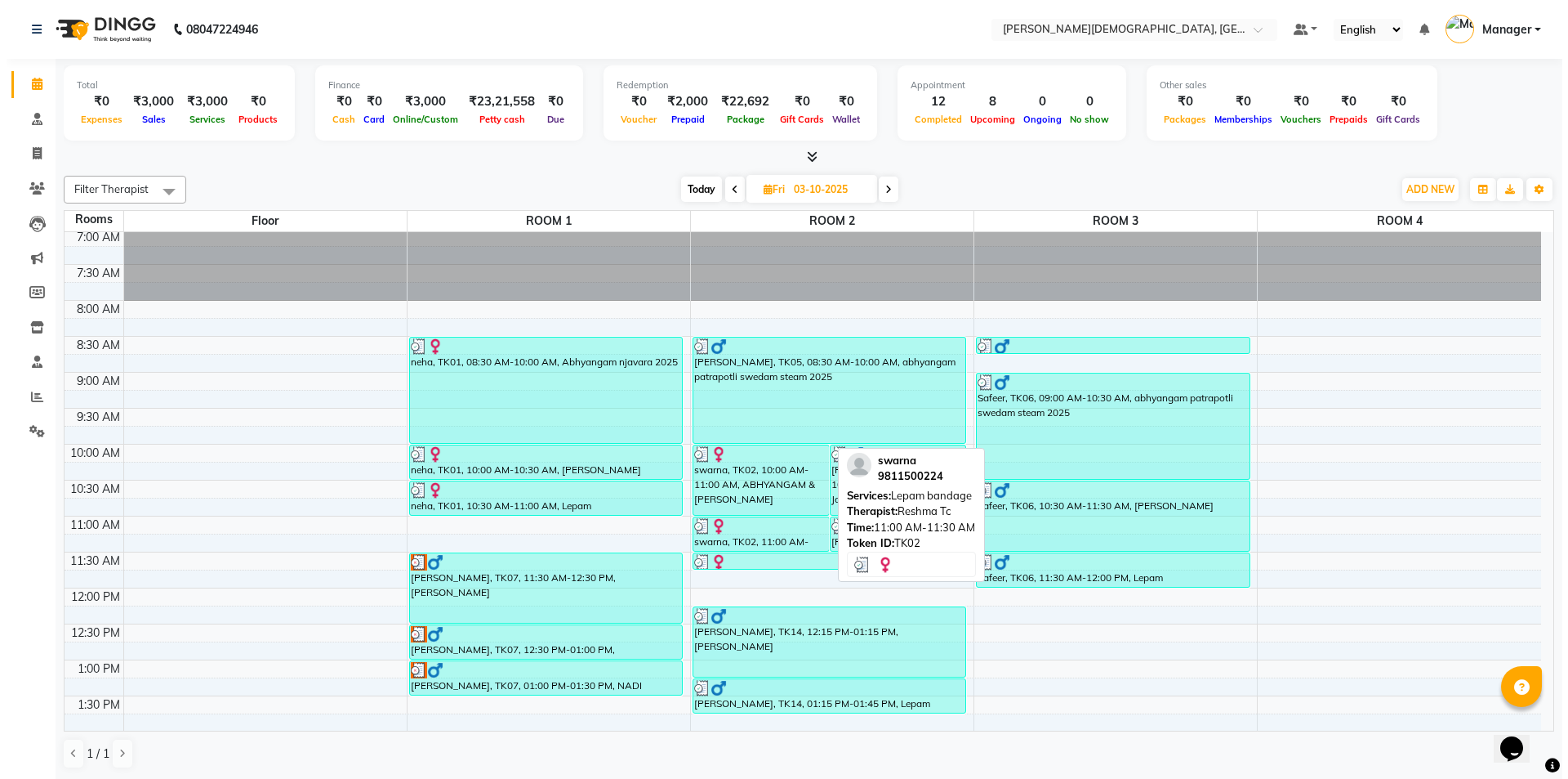
scroll to position [0, 0]
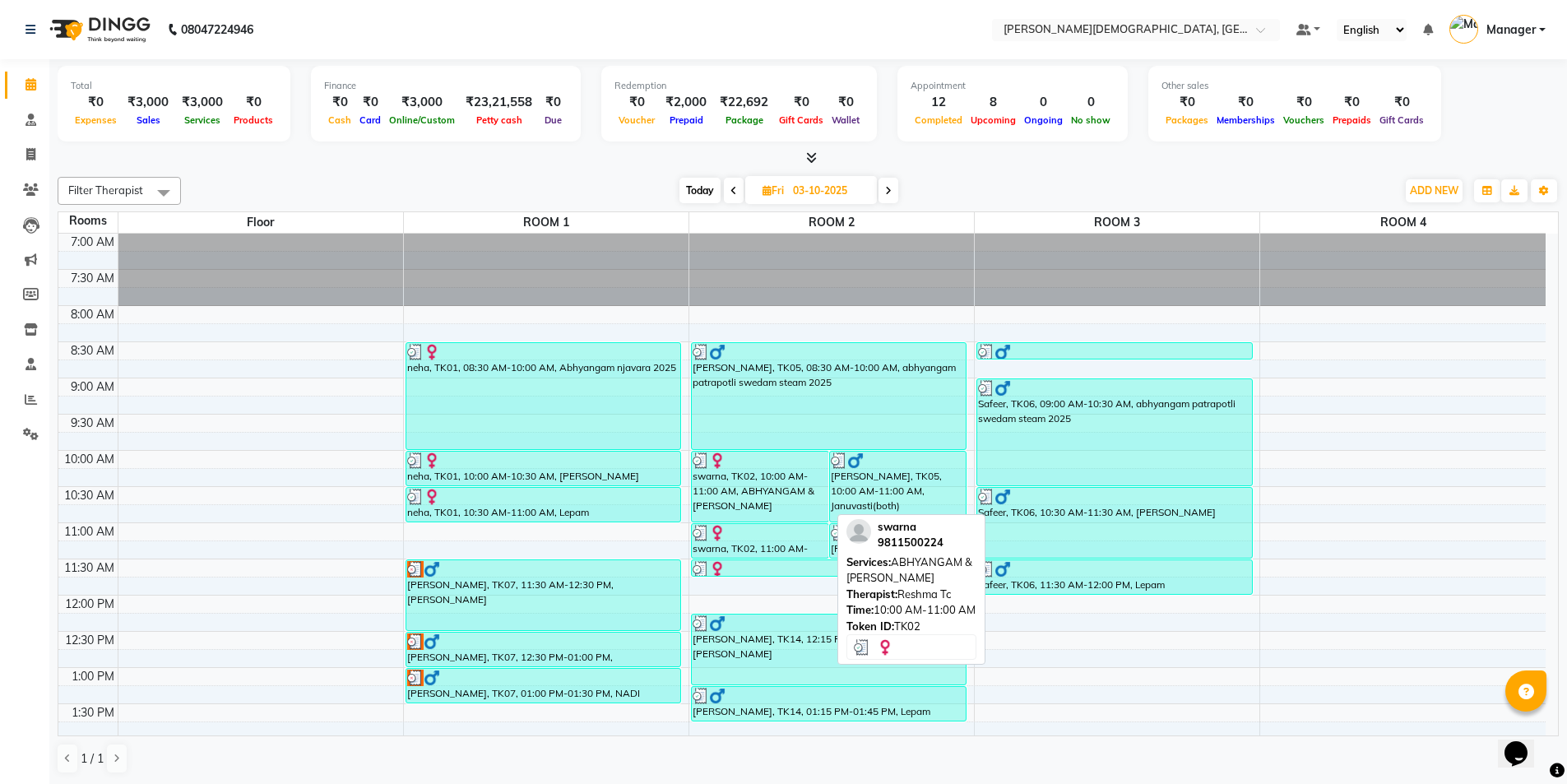
click at [728, 481] on div "swarna, TK02, 10:00 AM-11:00 AM, ABHYANGAM & [PERSON_NAME]" at bounding box center [760, 486] width 137 height 70
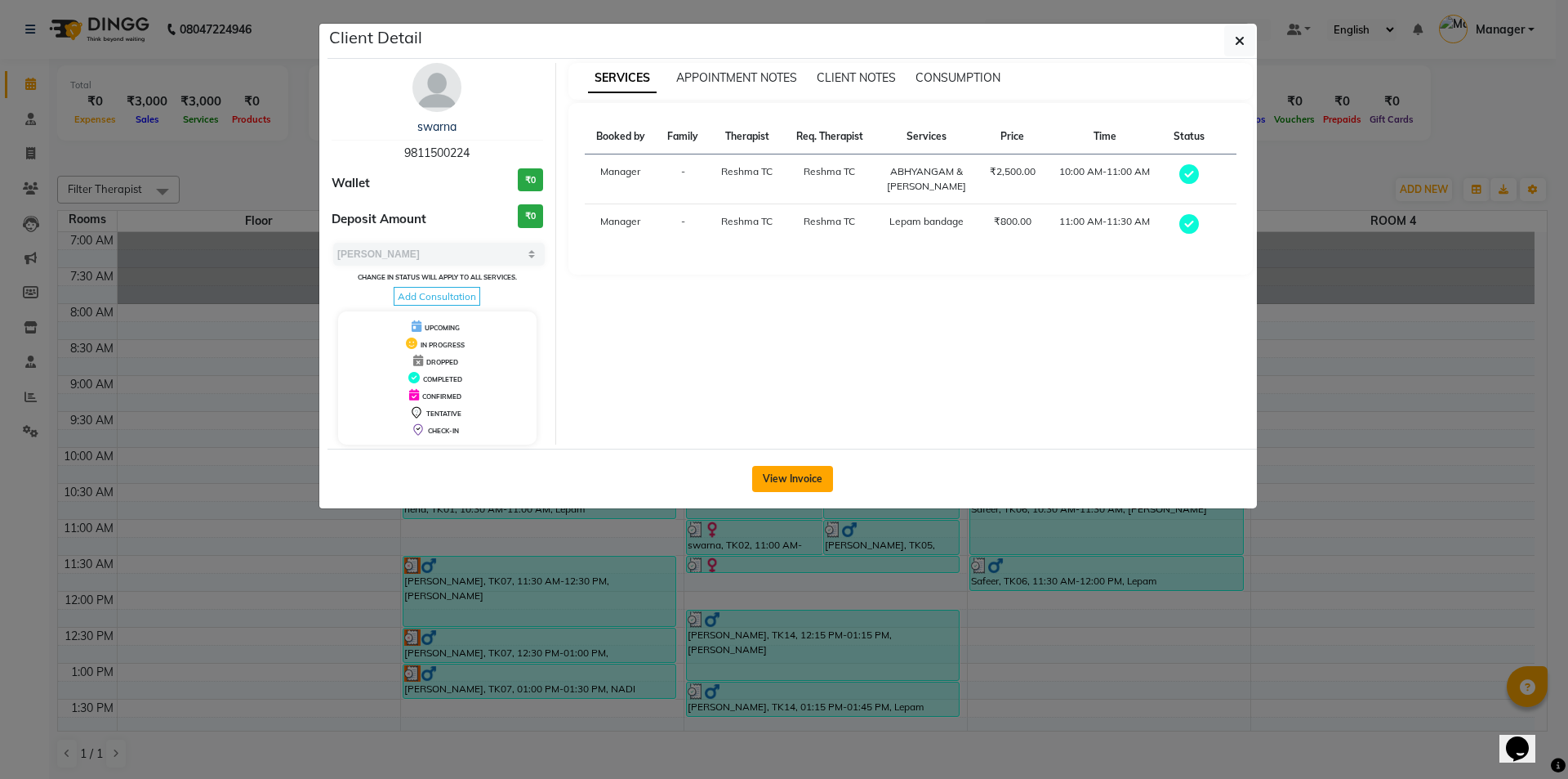
click at [785, 475] on button "View Invoice" at bounding box center [792, 478] width 81 height 27
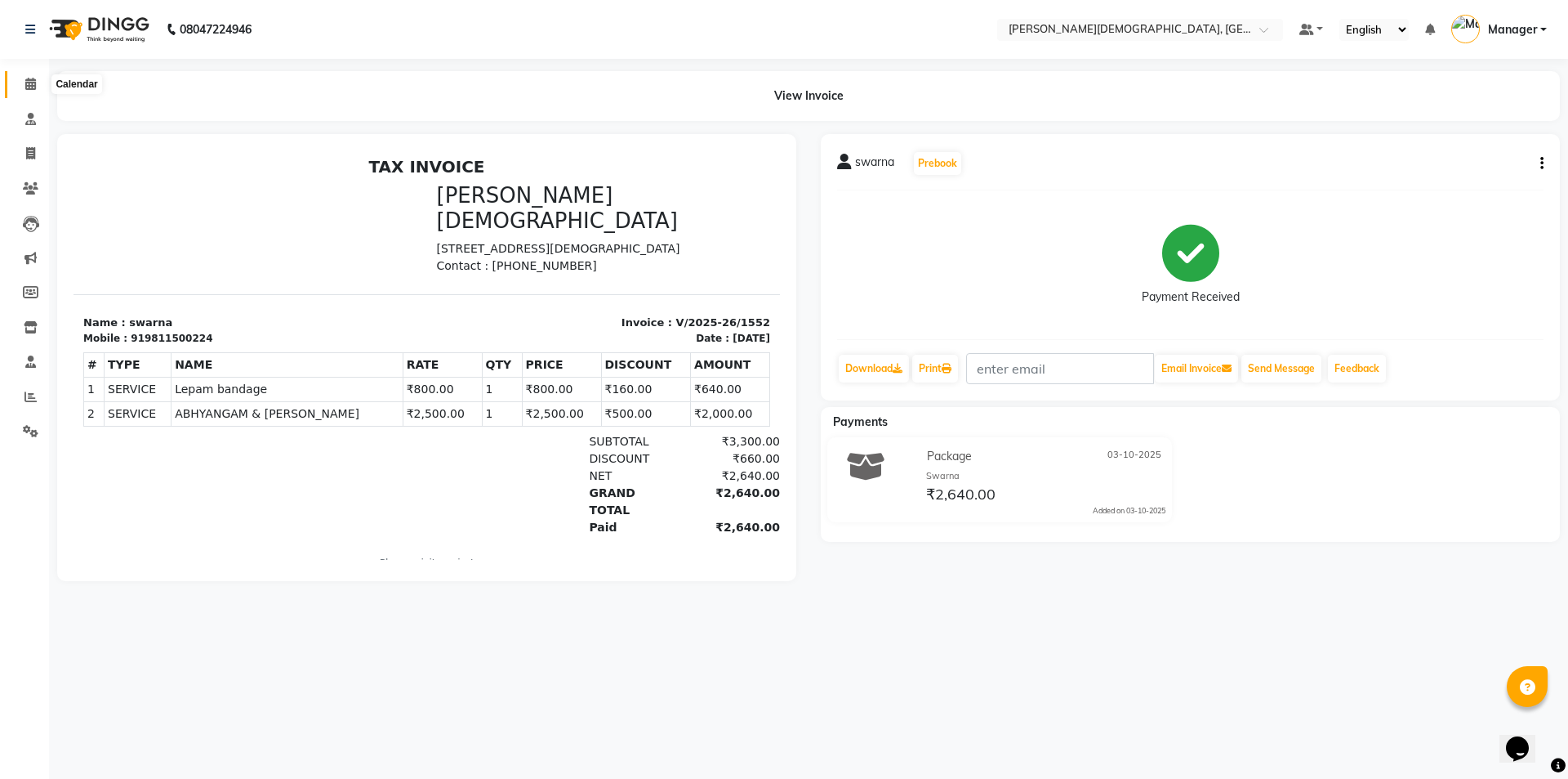
click at [37, 89] on span at bounding box center [30, 84] width 28 height 19
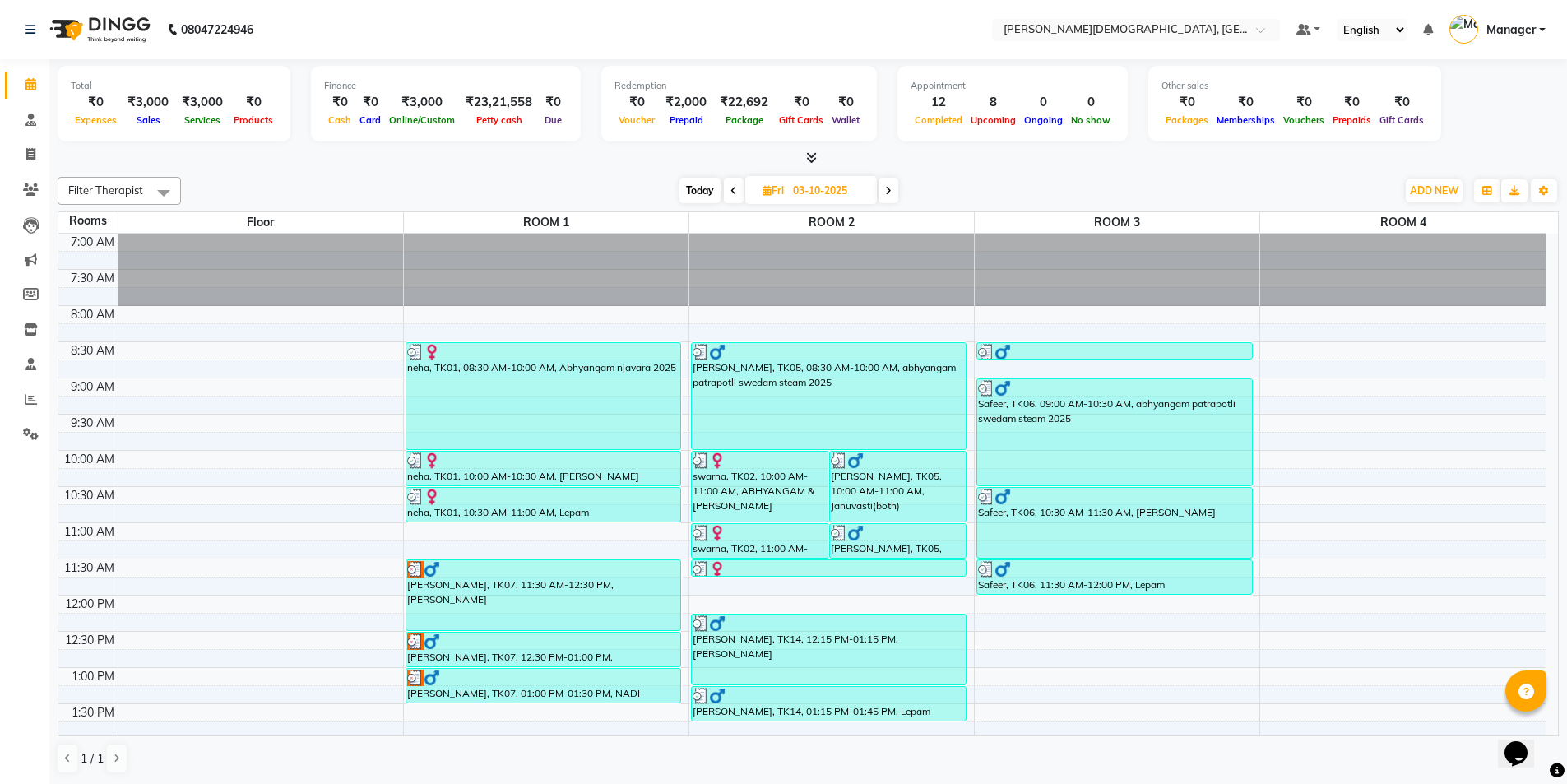
click at [884, 199] on span at bounding box center [888, 191] width 19 height 26
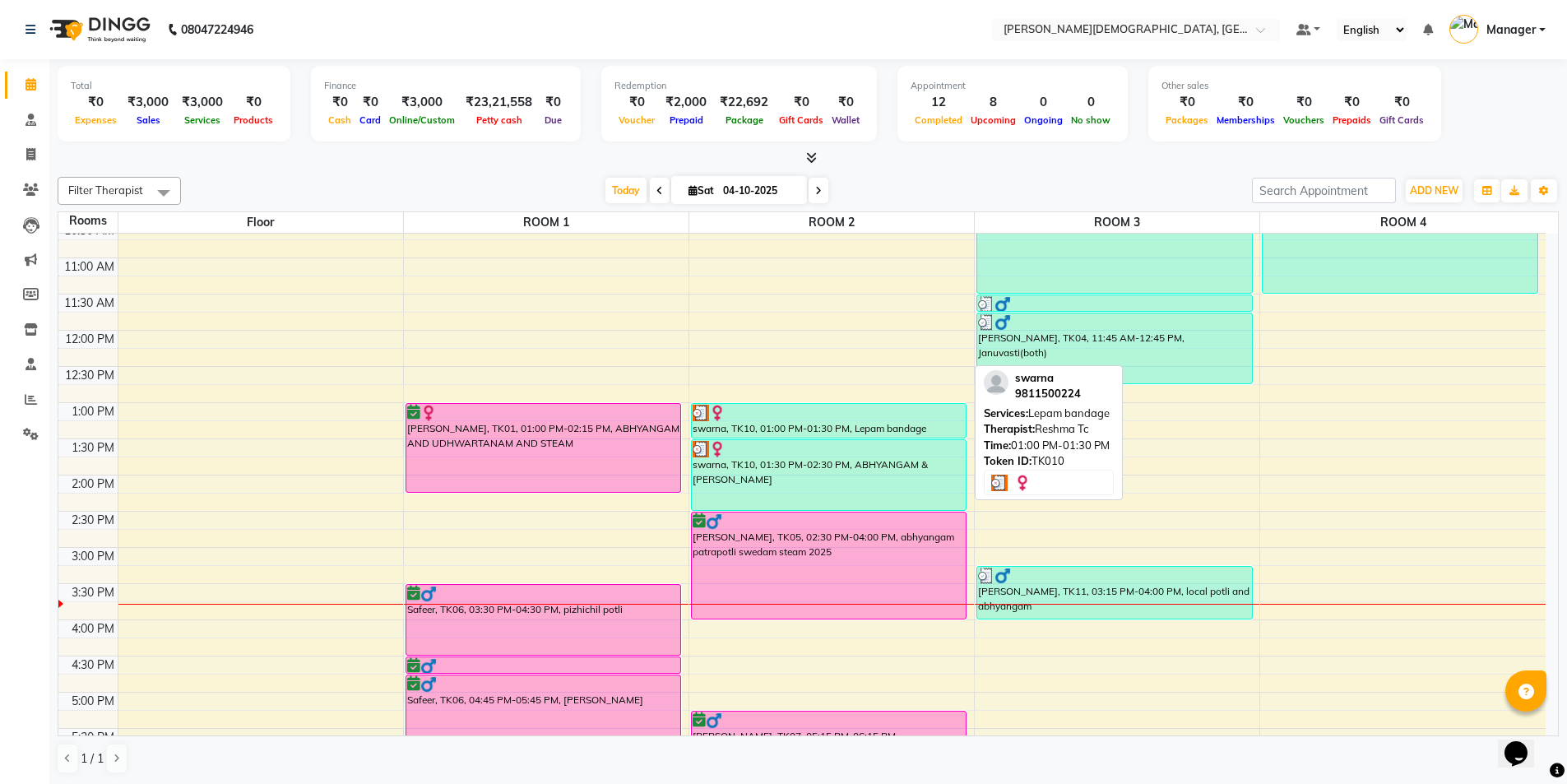
scroll to position [264, 0]
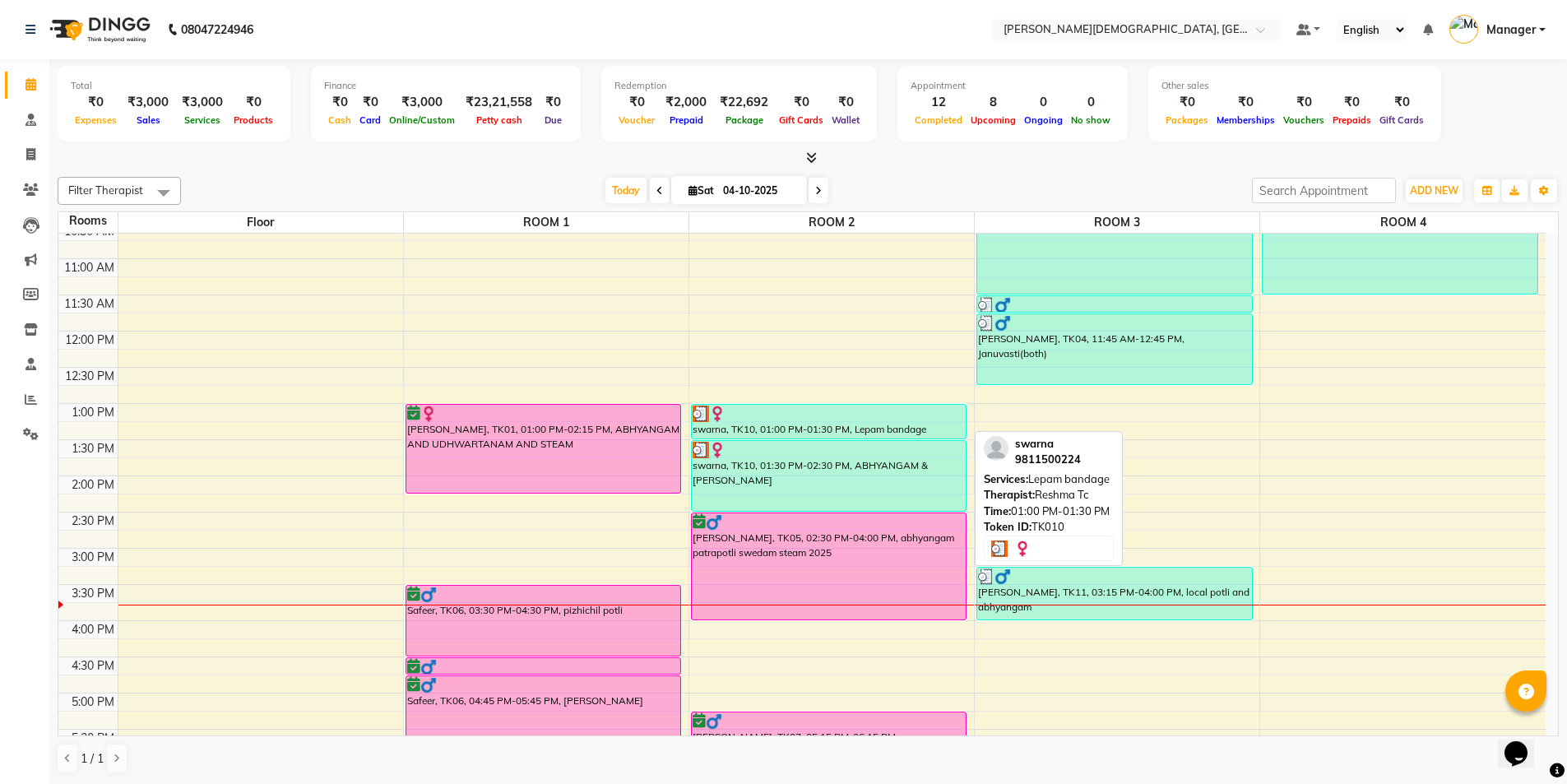
click at [795, 422] on div "swarna, TK10, 01:00 PM-01:30 PM, Lepam bandage" at bounding box center [830, 422] width 275 height 34
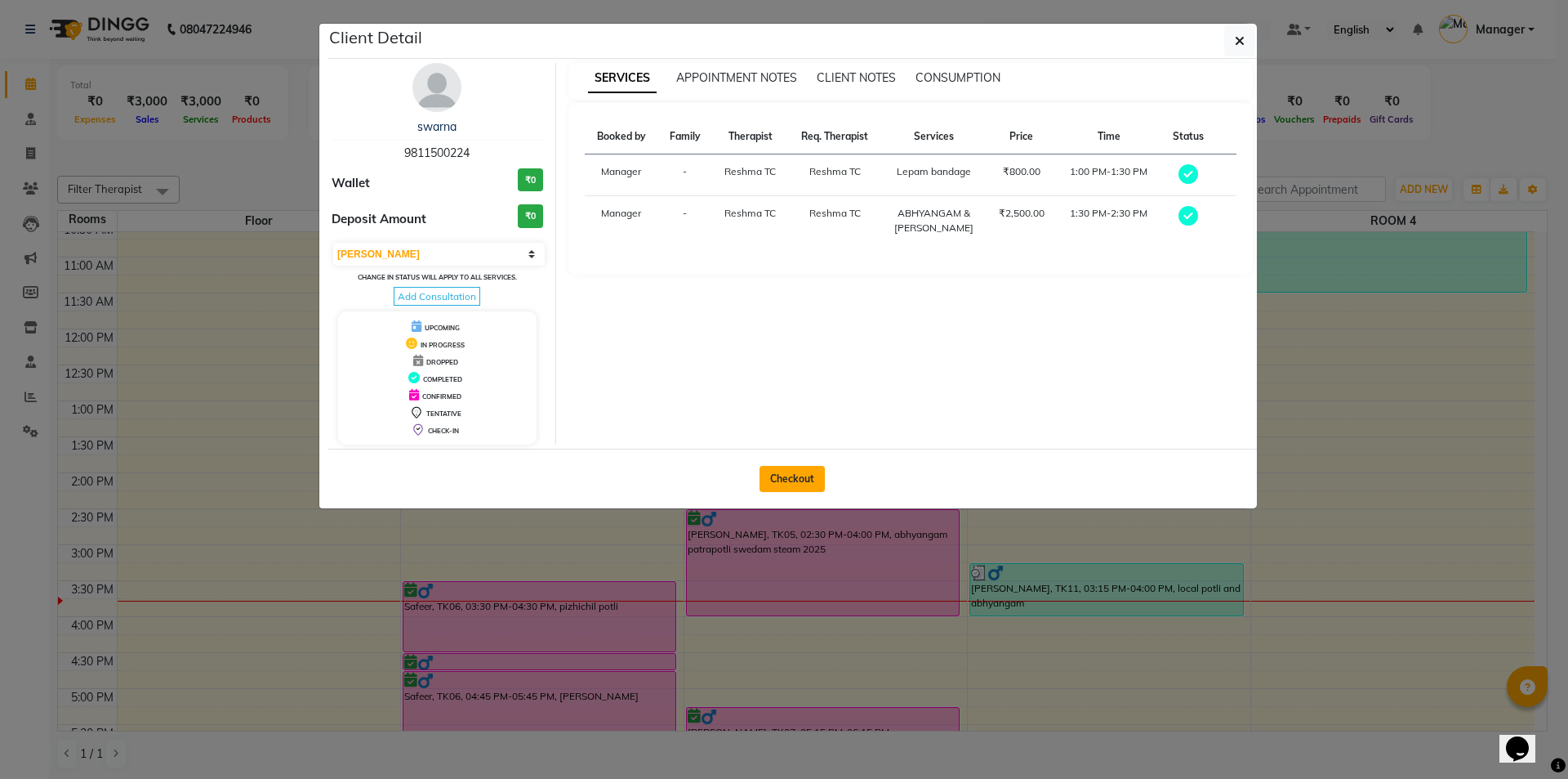
click at [808, 477] on button "Checkout" at bounding box center [791, 478] width 65 height 27
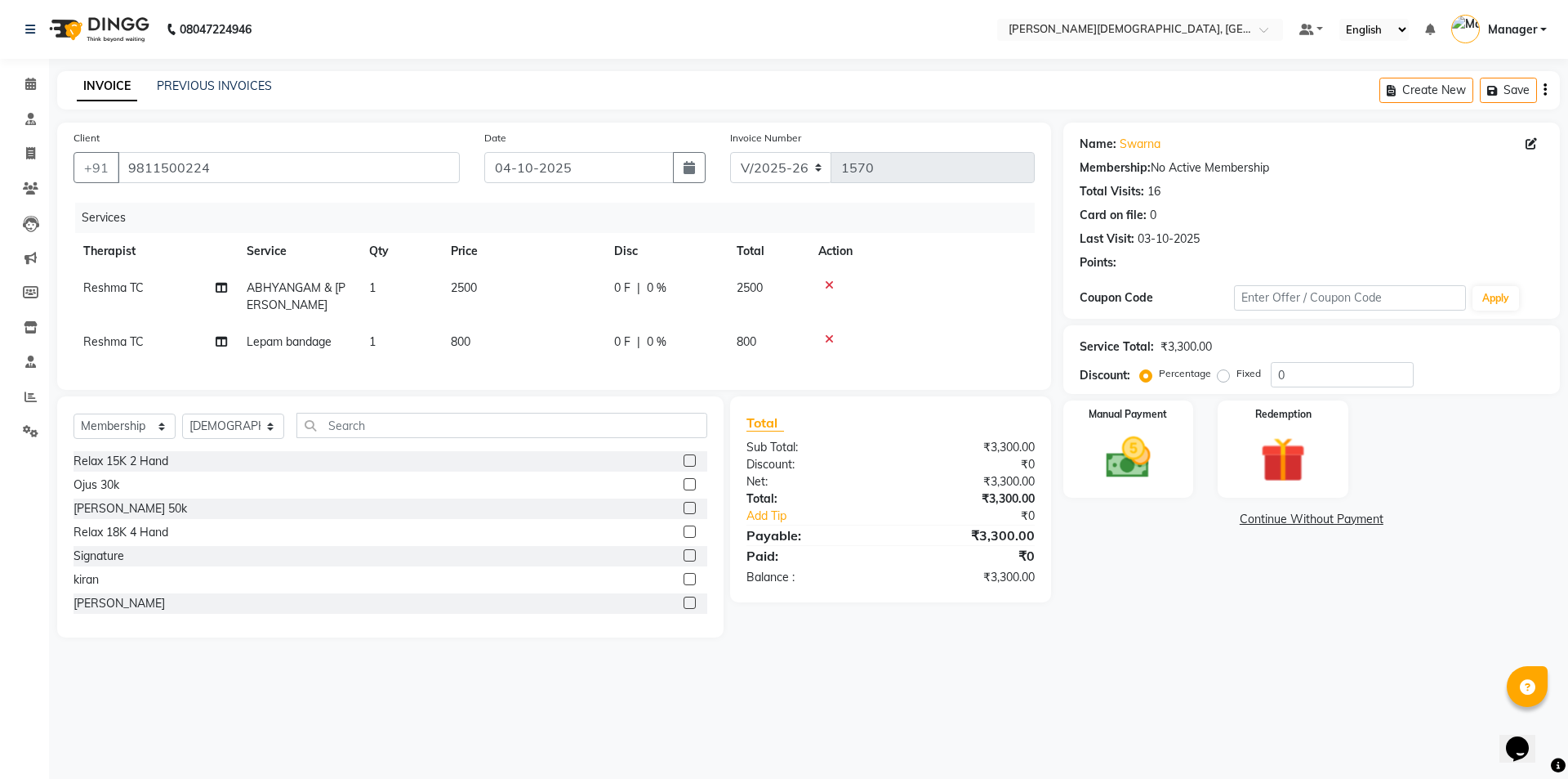
click at [382, 288] on td "1" at bounding box center [399, 296] width 82 height 54
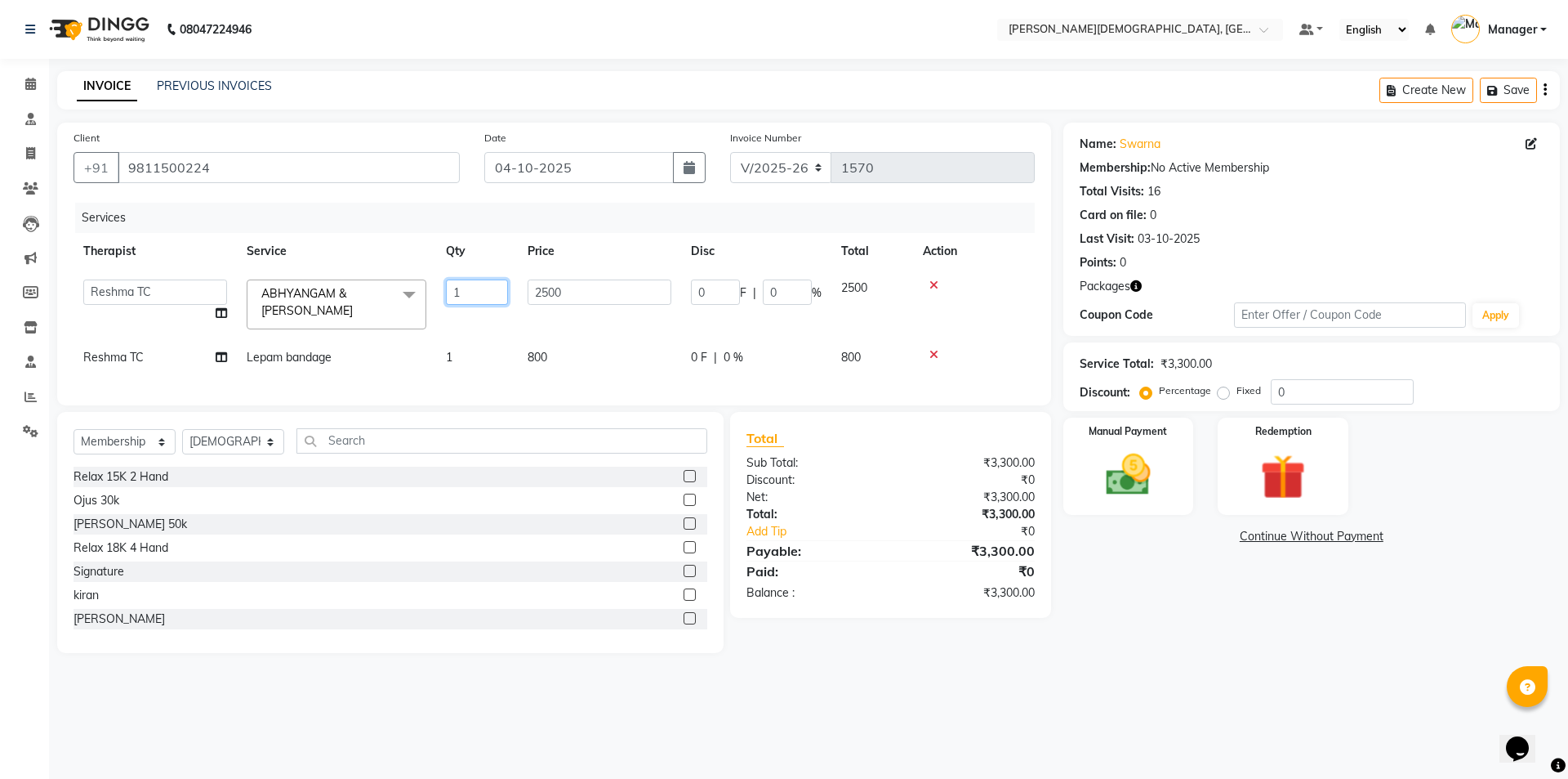
click at [467, 297] on input "1" at bounding box center [477, 292] width 62 height 26
click at [455, 357] on tr "Reshma TC Lepam bandage 1 800 0 F | 0 % 800" at bounding box center [553, 357] width 961 height 37
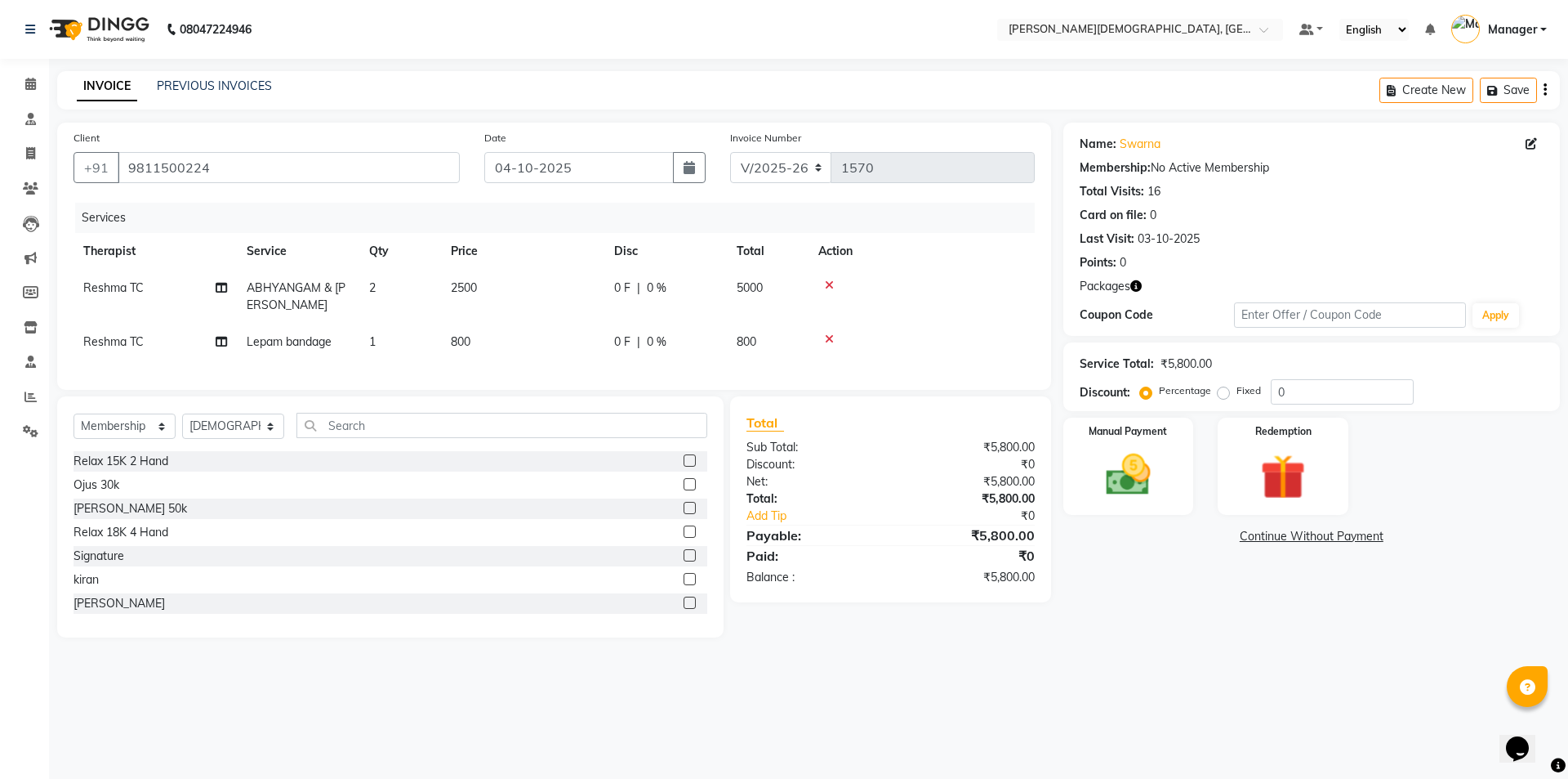
click at [380, 338] on td "1" at bounding box center [399, 342] width 82 height 37
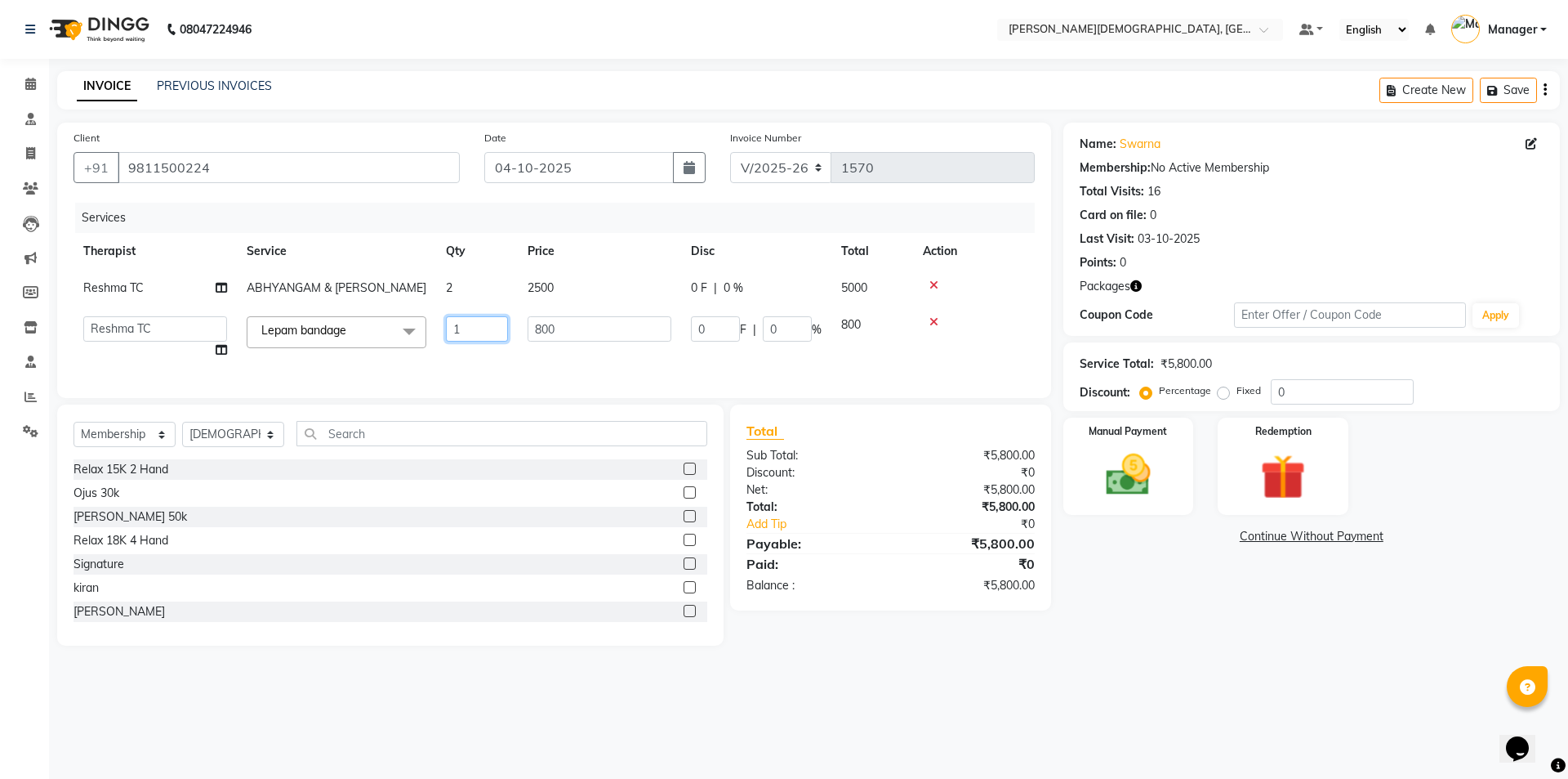
click at [469, 326] on input "1" at bounding box center [477, 329] width 62 height 26
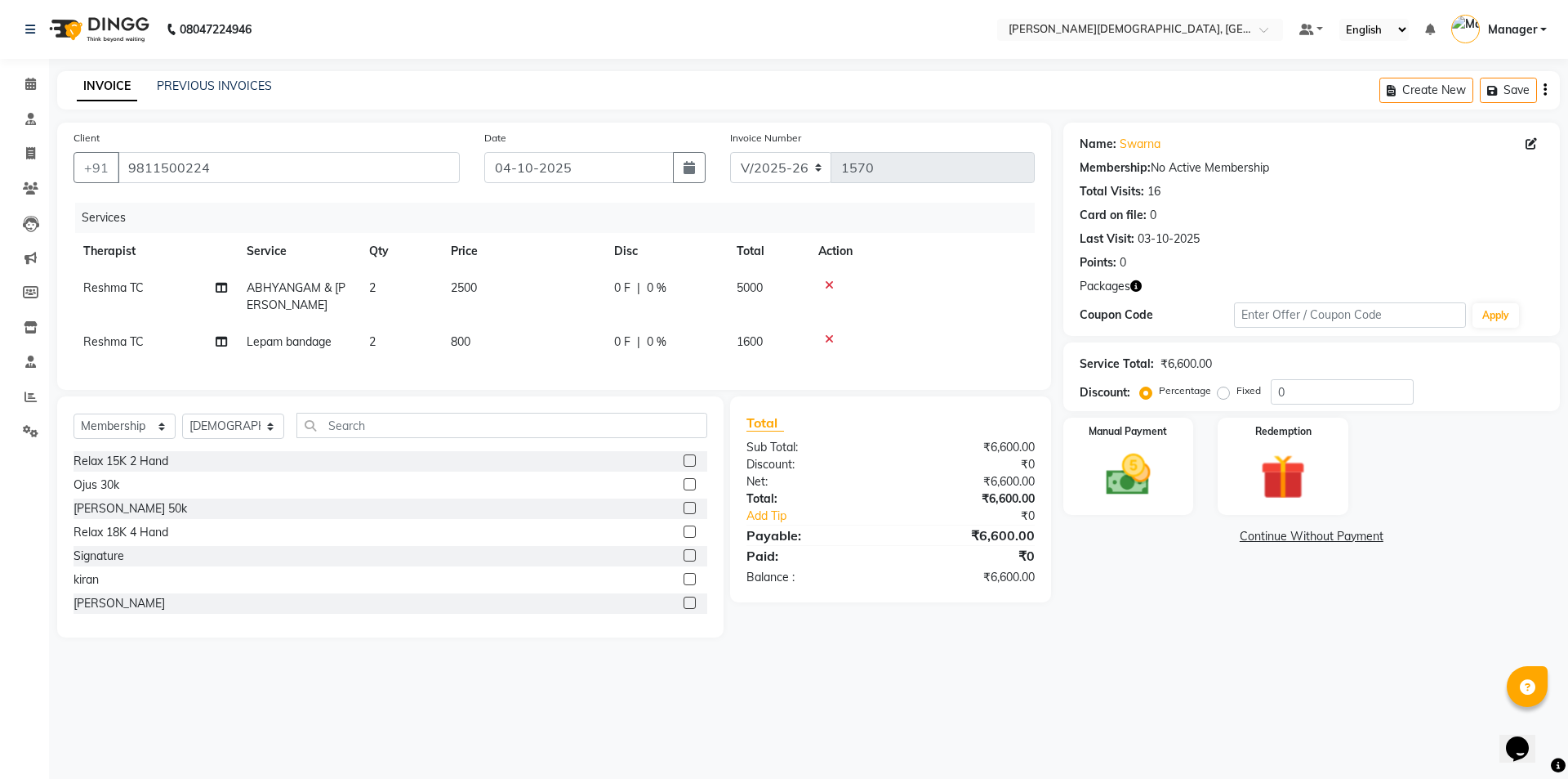
click at [1181, 637] on div "Name: Swarna Membership: No Active Membership Total Visits: 16 Card on file: 0 …" at bounding box center [1317, 380] width 508 height 515
click at [1304, 476] on img at bounding box center [1282, 477] width 76 height 58
click at [1208, 536] on span "Package 1" at bounding box center [1210, 538] width 57 height 19
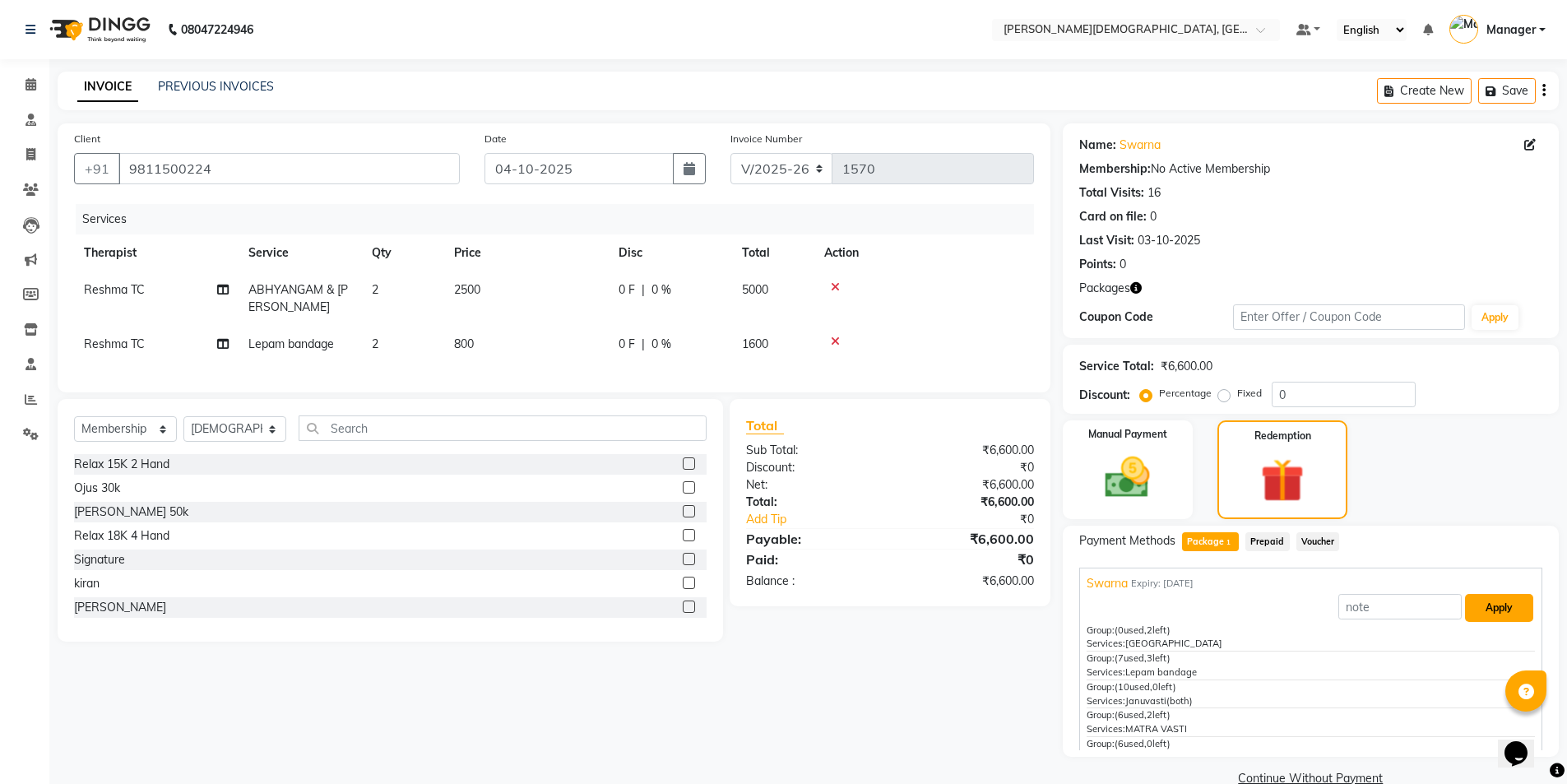
click at [1483, 611] on button "Apply" at bounding box center [1500, 608] width 68 height 28
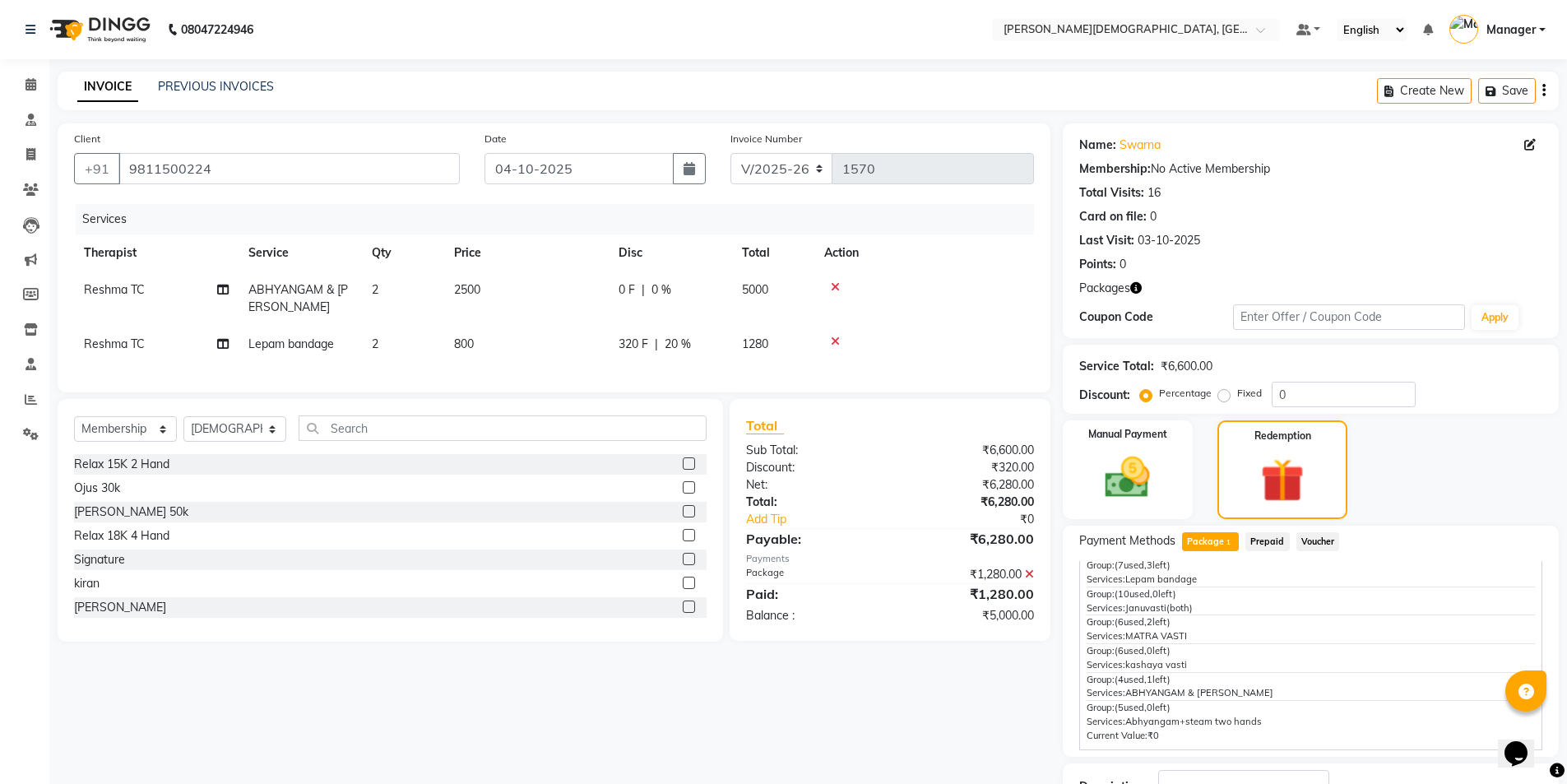
scroll to position [125, 0]
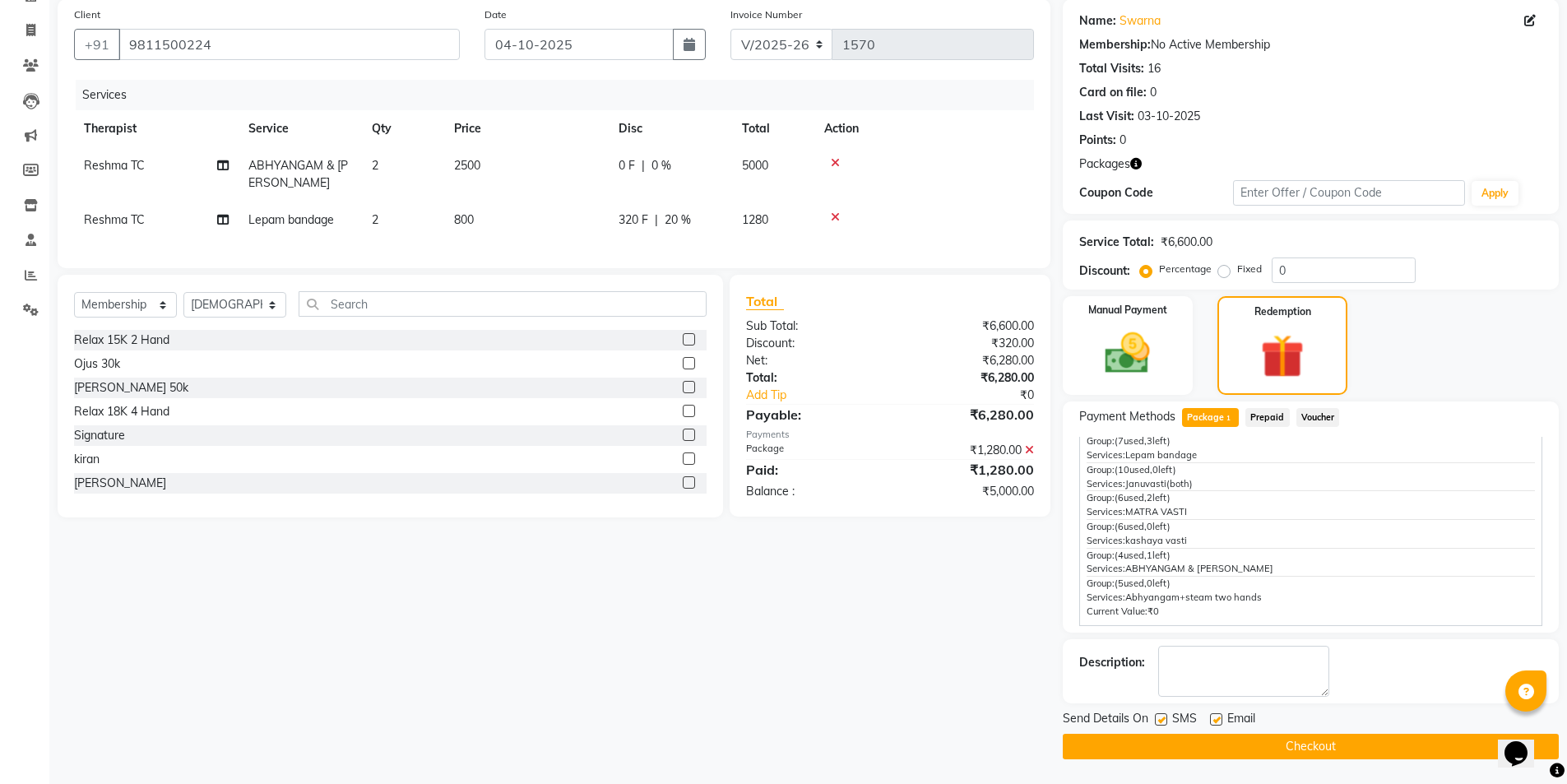
click at [1161, 719] on label at bounding box center [1161, 719] width 12 height 12
click at [1161, 719] on input "checkbox" at bounding box center [1161, 720] width 11 height 11
click at [1162, 740] on button "Checkout" at bounding box center [1311, 746] width 496 height 26
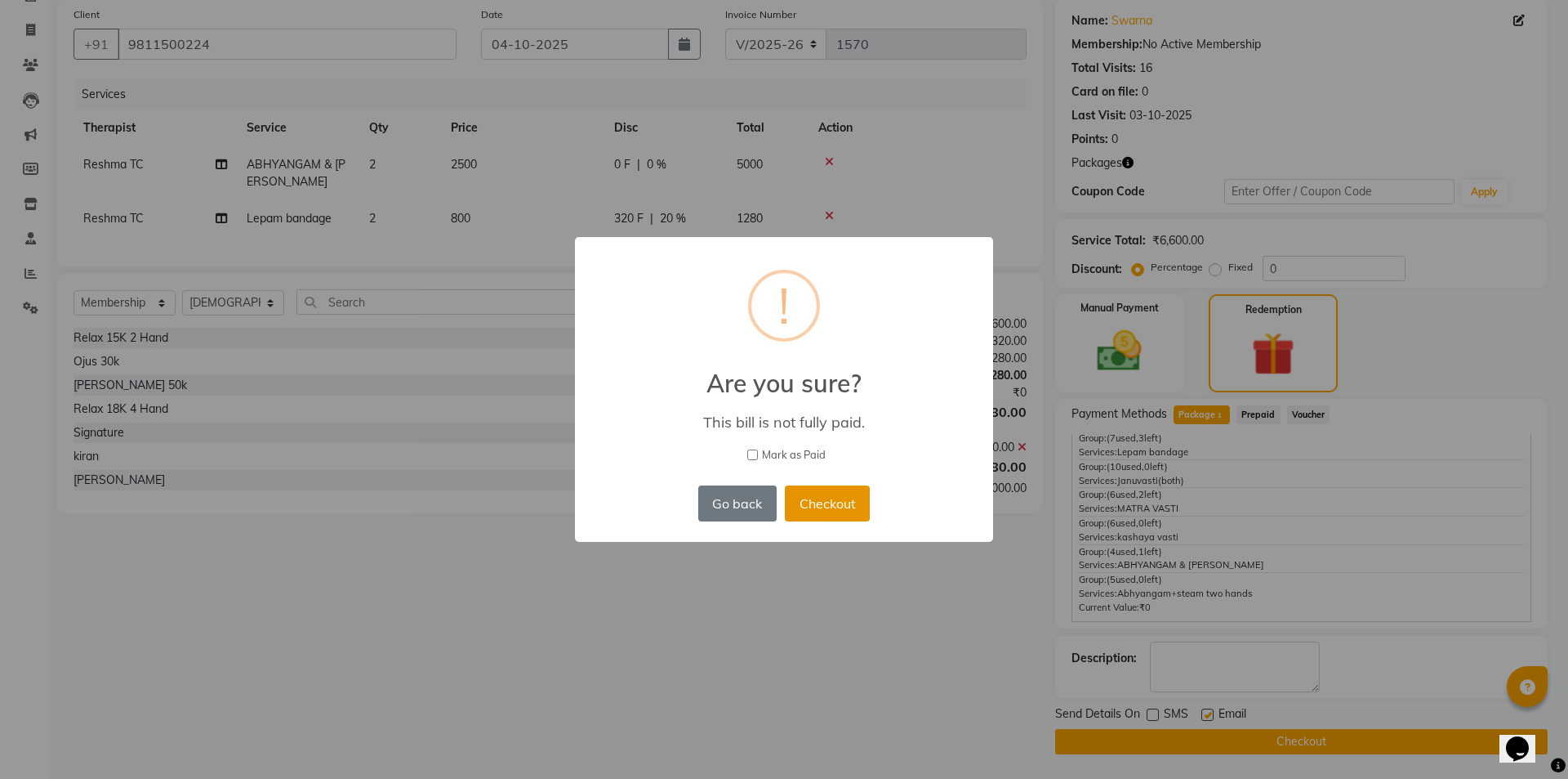
click at [833, 499] on button "Checkout" at bounding box center [827, 503] width 85 height 36
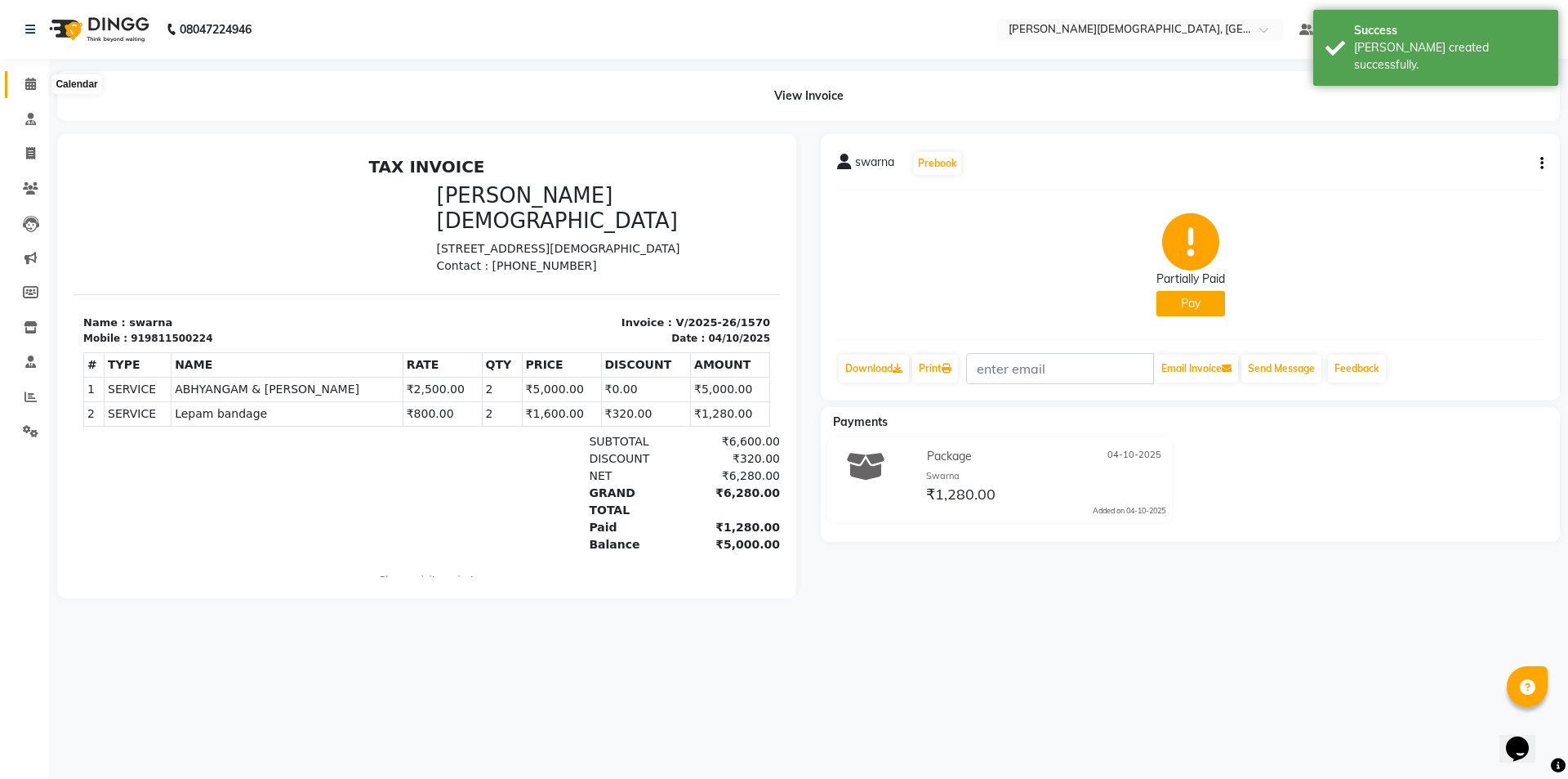
click at [30, 82] on icon at bounding box center [31, 83] width 11 height 12
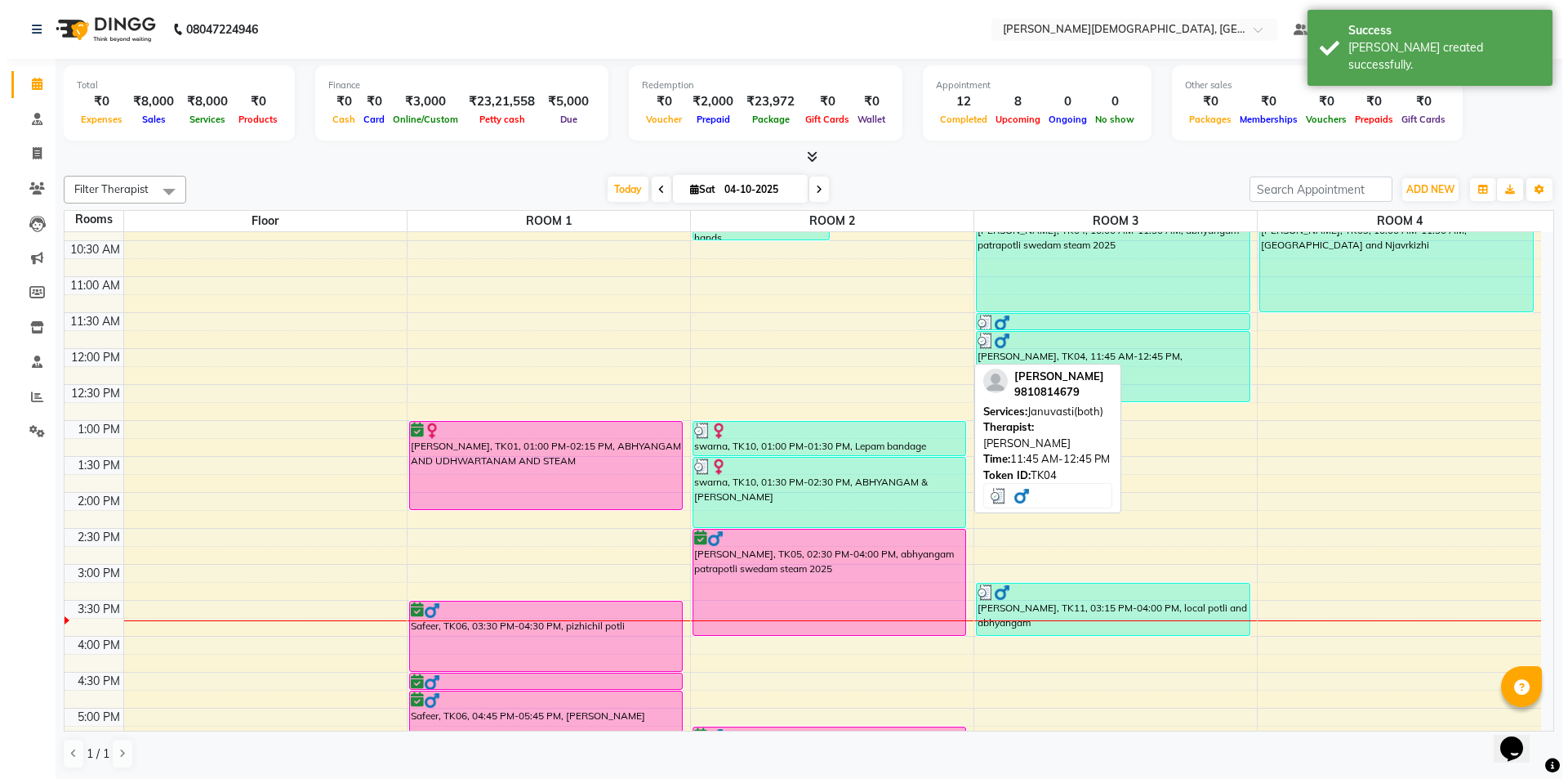
scroll to position [82, 0]
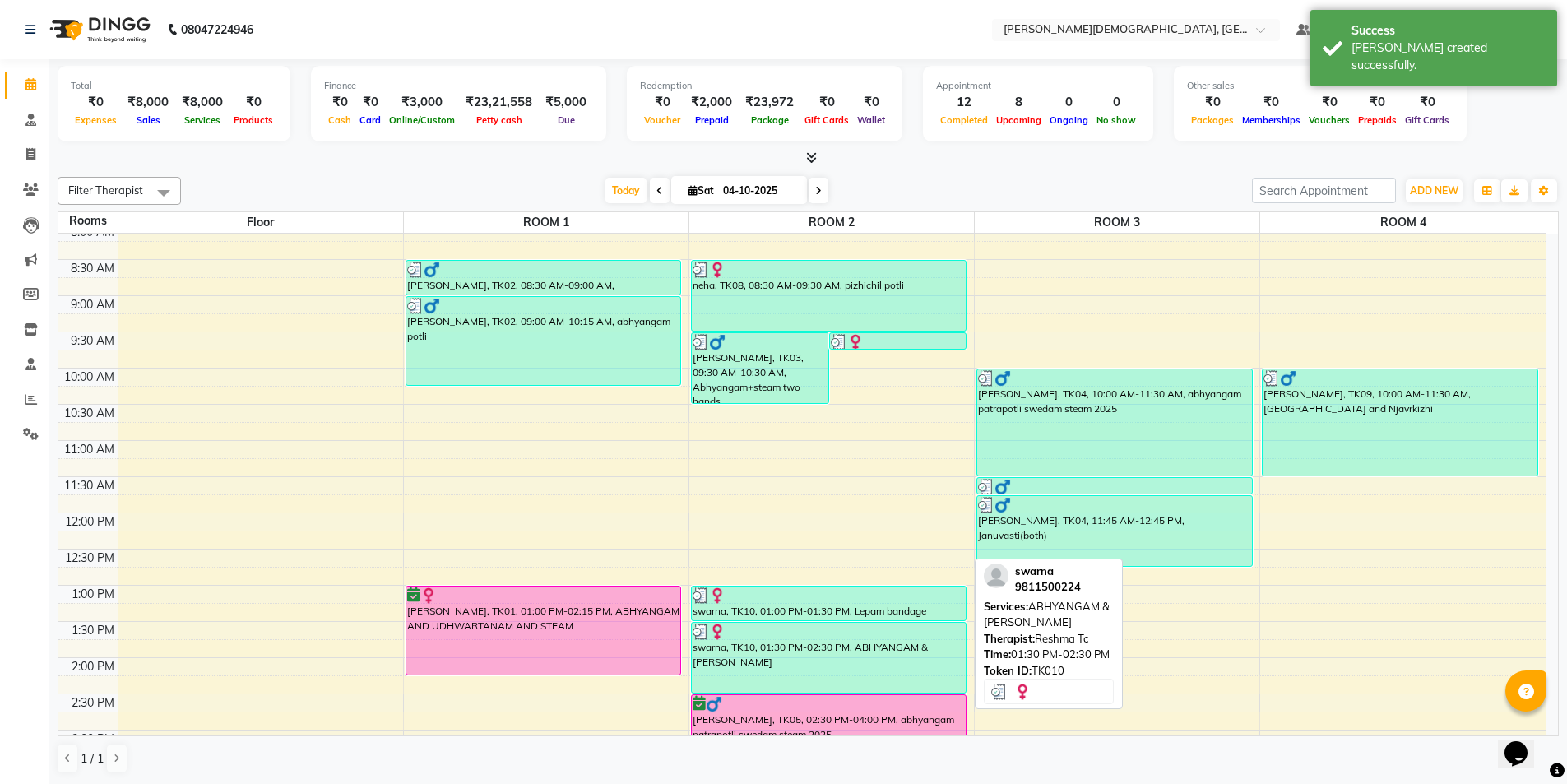
click at [823, 654] on div "swarna, TK10, 01:30 PM-02:30 PM, ABHYANGAM & [PERSON_NAME]" at bounding box center [830, 658] width 275 height 70
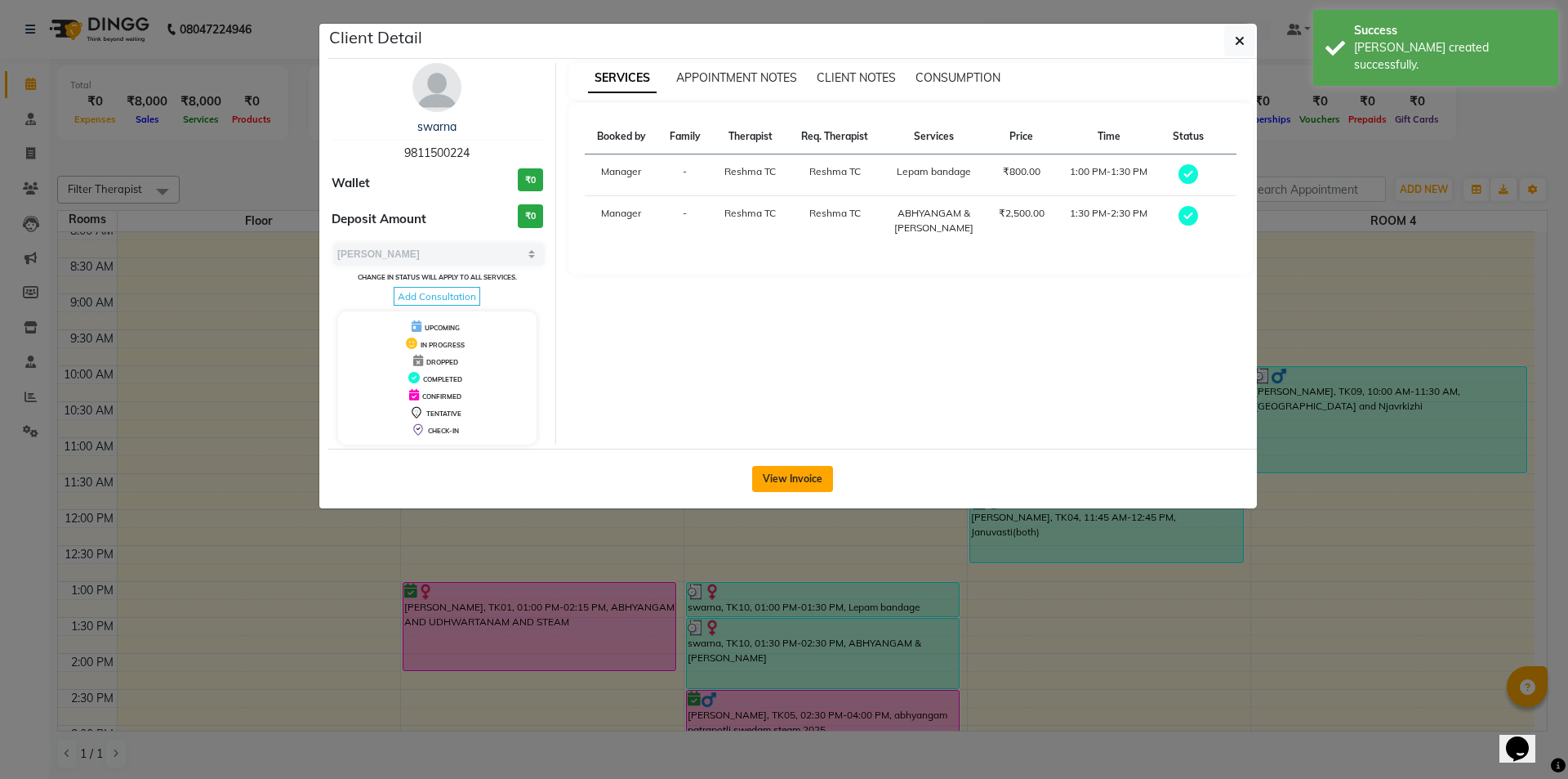
click at [799, 481] on button "View Invoice" at bounding box center [792, 478] width 81 height 27
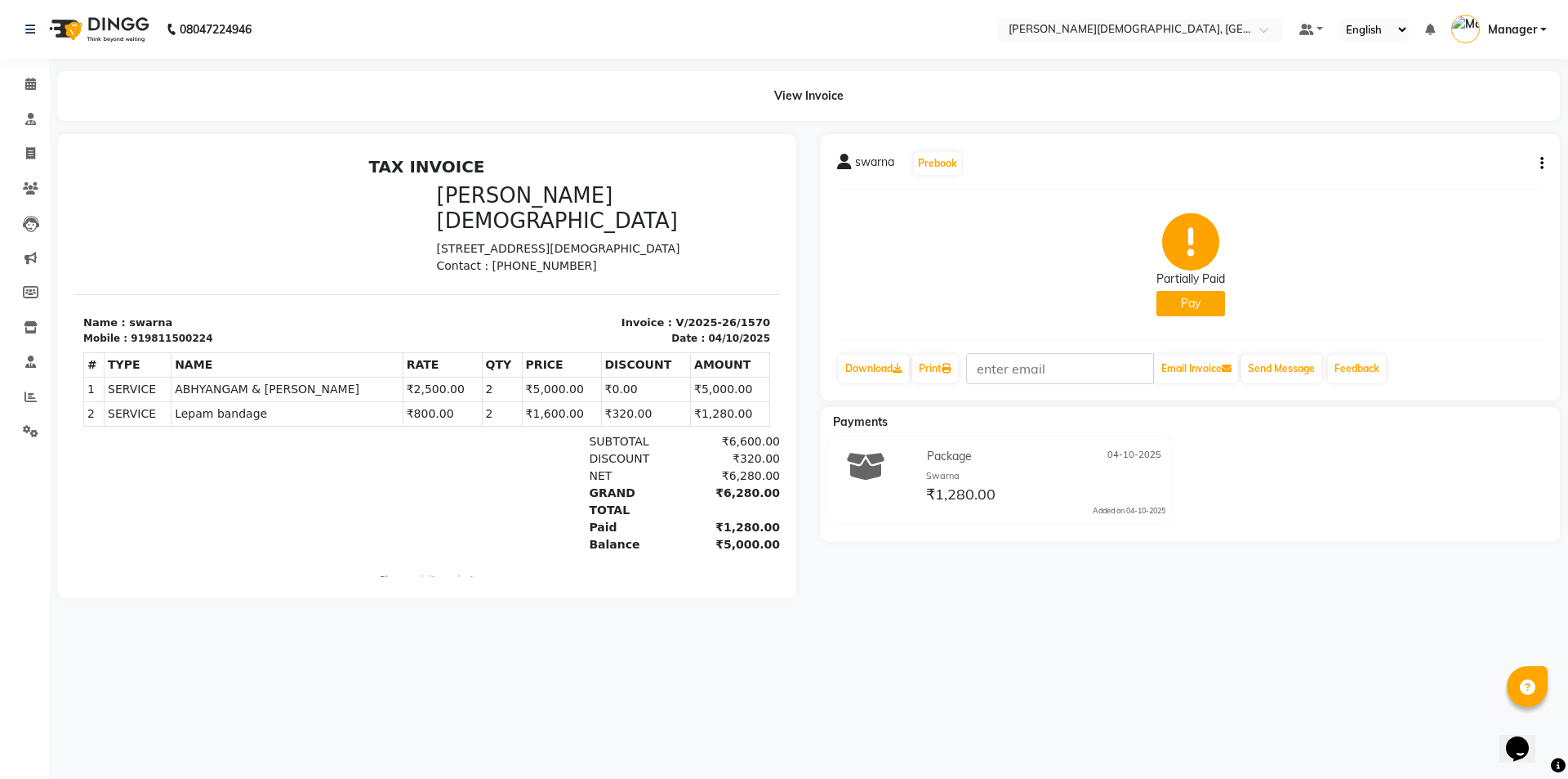
click at [1181, 299] on button "Pay" at bounding box center [1190, 303] width 69 height 26
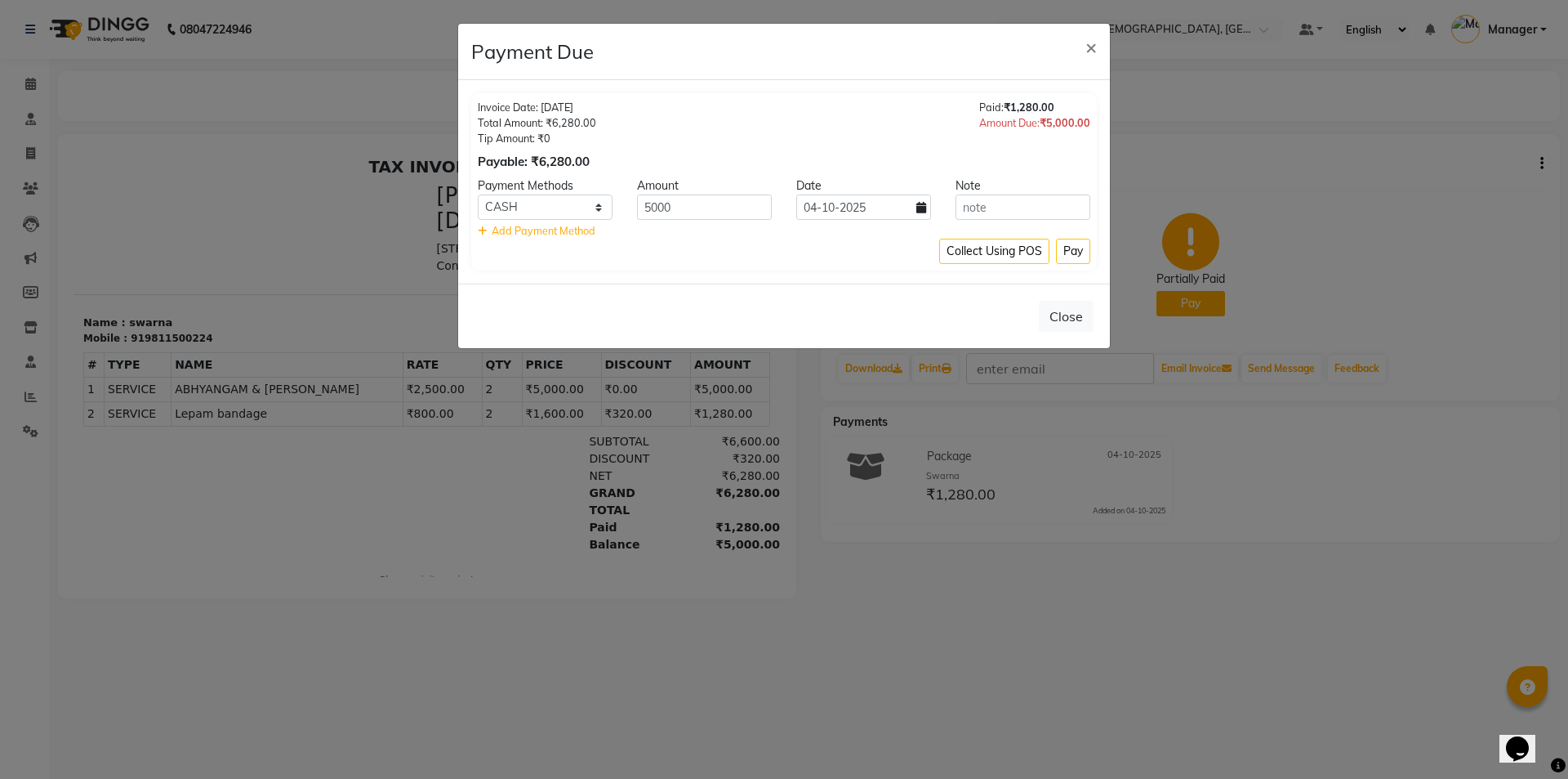
click at [922, 211] on icon at bounding box center [920, 207] width 10 height 11
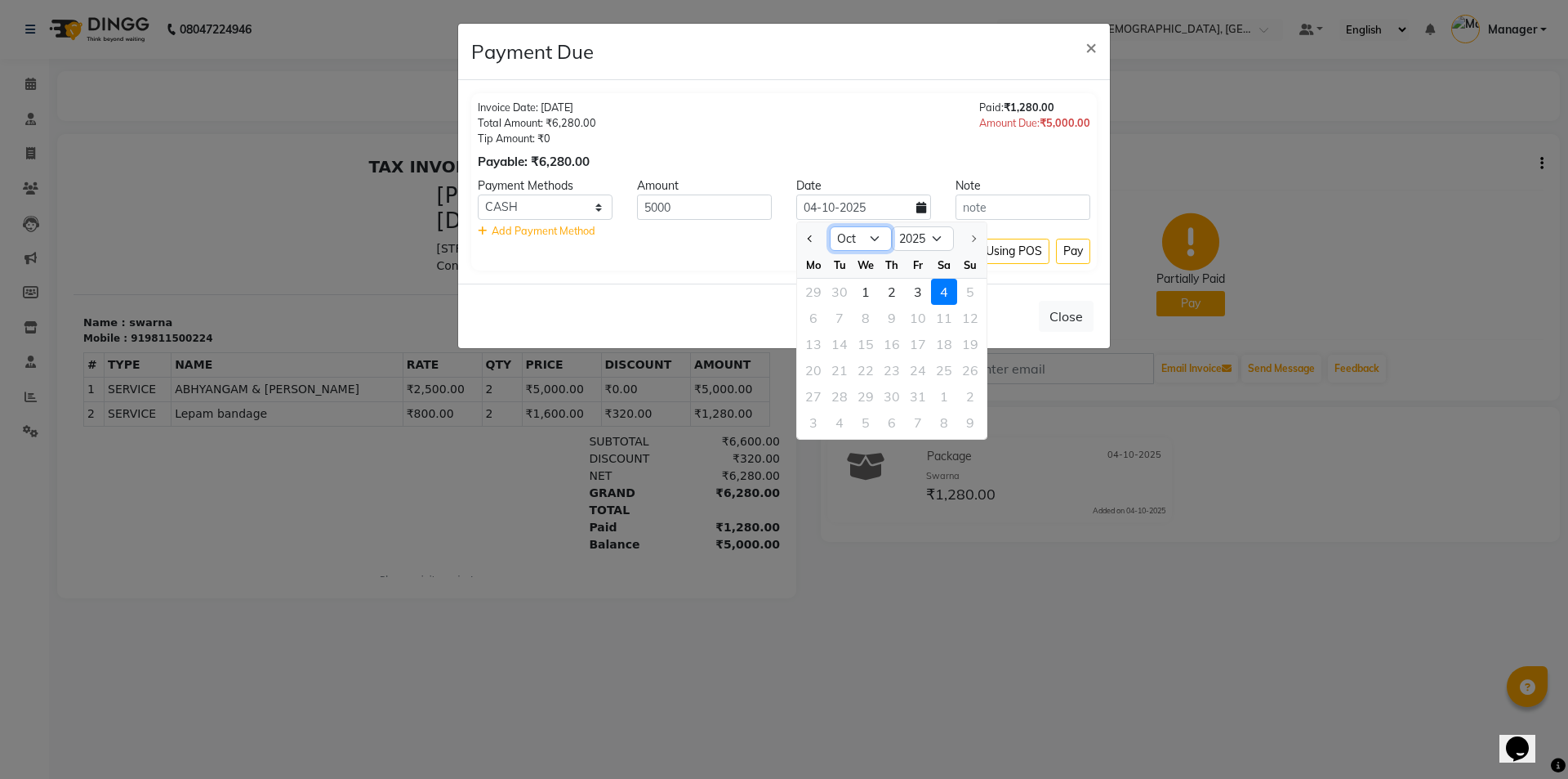
click at [876, 242] on select "Jan Feb Mar Apr May Jun [DATE] Aug Sep Oct" at bounding box center [861, 238] width 62 height 25
click at [830, 226] on select "Jan Feb Mar Apr May Jun [DATE] Aug Sep Oct" at bounding box center [861, 238] width 62 height 25
click at [868, 234] on select "Jan Feb Mar Apr May Jun [DATE] Aug Sep Oct" at bounding box center [861, 238] width 62 height 25
click at [830, 226] on select "Jan Feb Mar Apr May Jun [DATE] Aug Sep Oct" at bounding box center [861, 238] width 62 height 25
click at [902, 330] on div "10" at bounding box center [891, 318] width 27 height 27
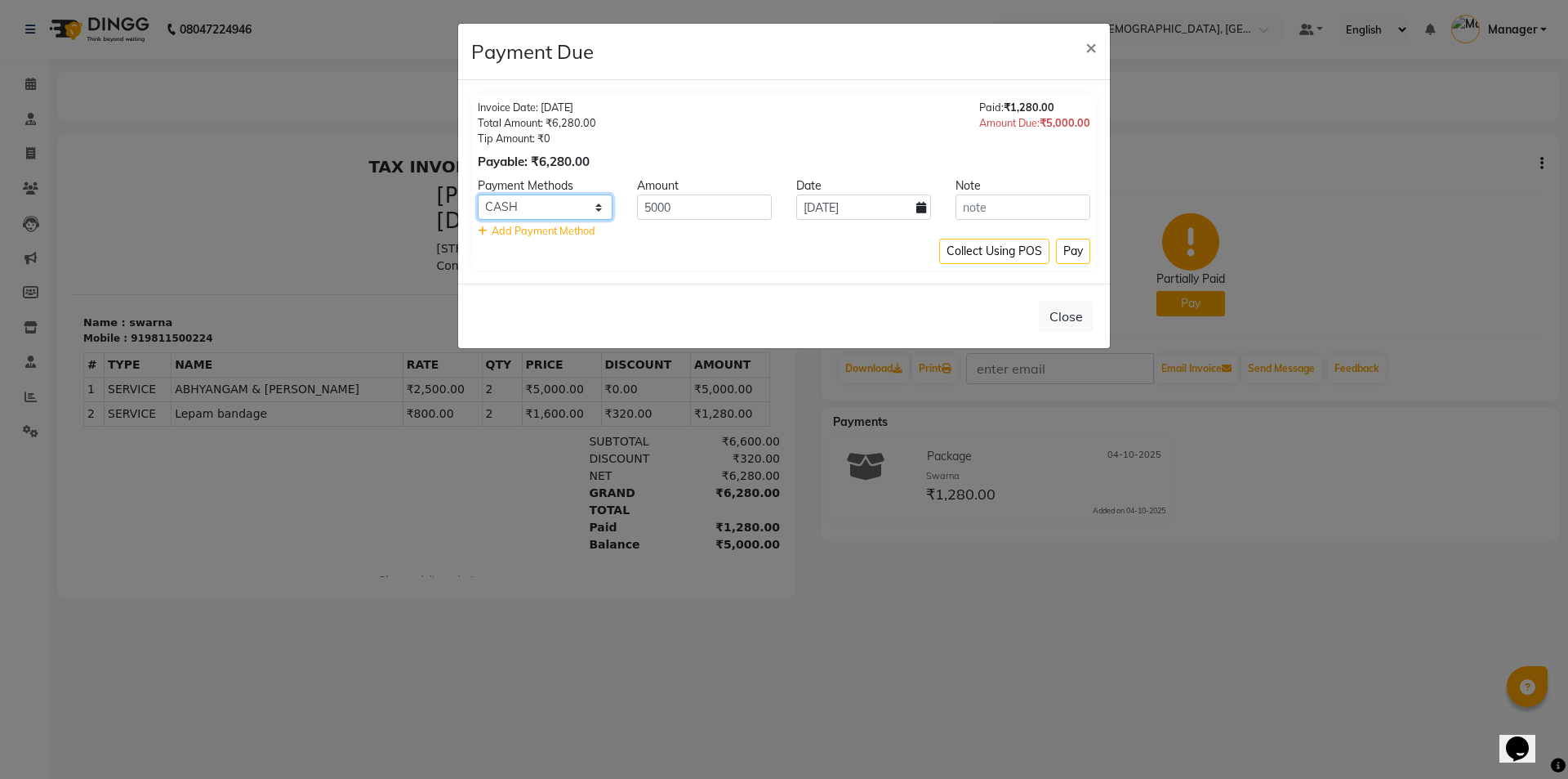
click at [596, 206] on select "CASH CARD GPay PhonePe UPI" at bounding box center [545, 207] width 135 height 26
click at [1079, 252] on button "Pay" at bounding box center [1073, 251] width 34 height 26
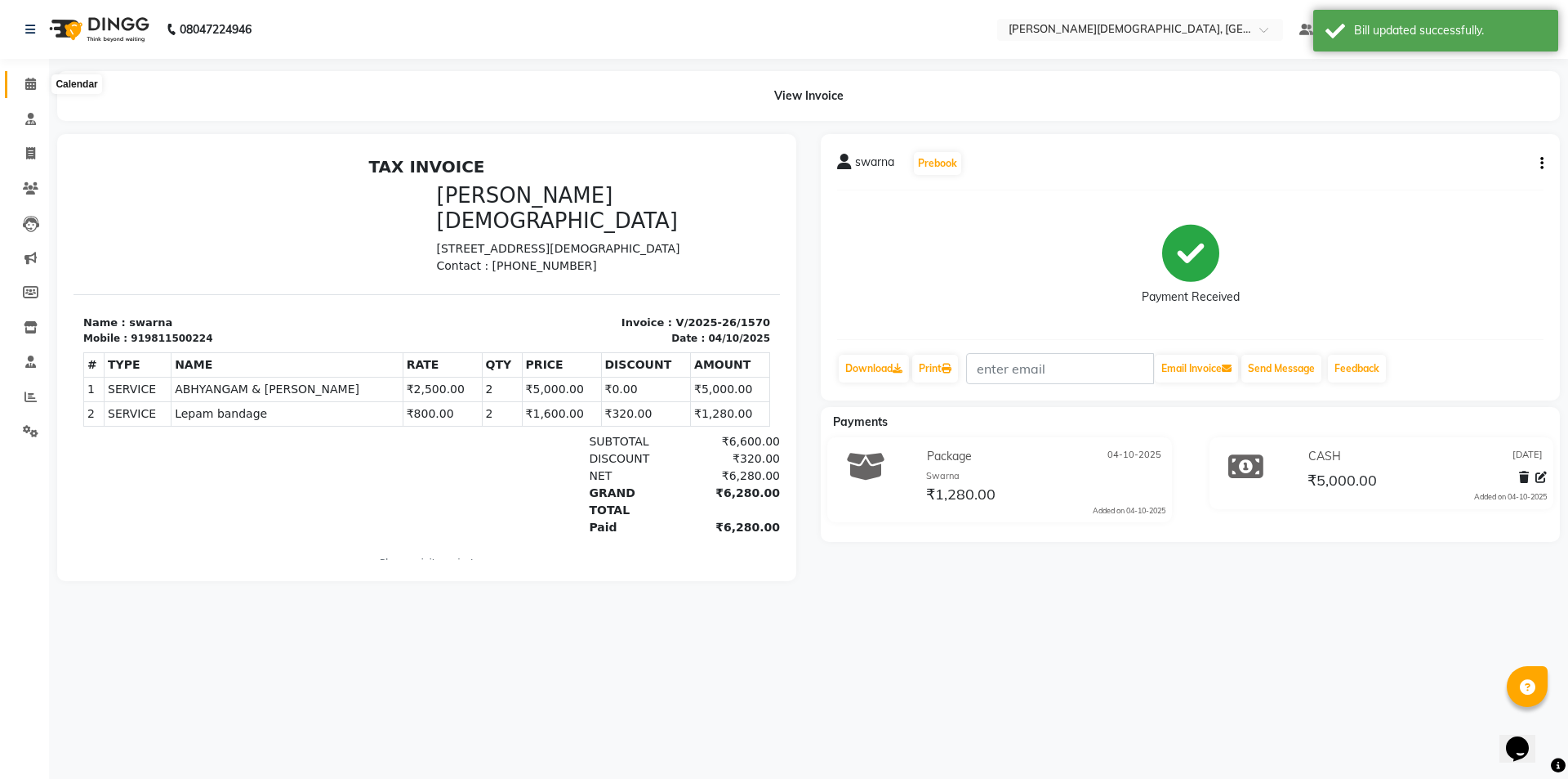
click at [31, 89] on icon at bounding box center [31, 83] width 11 height 12
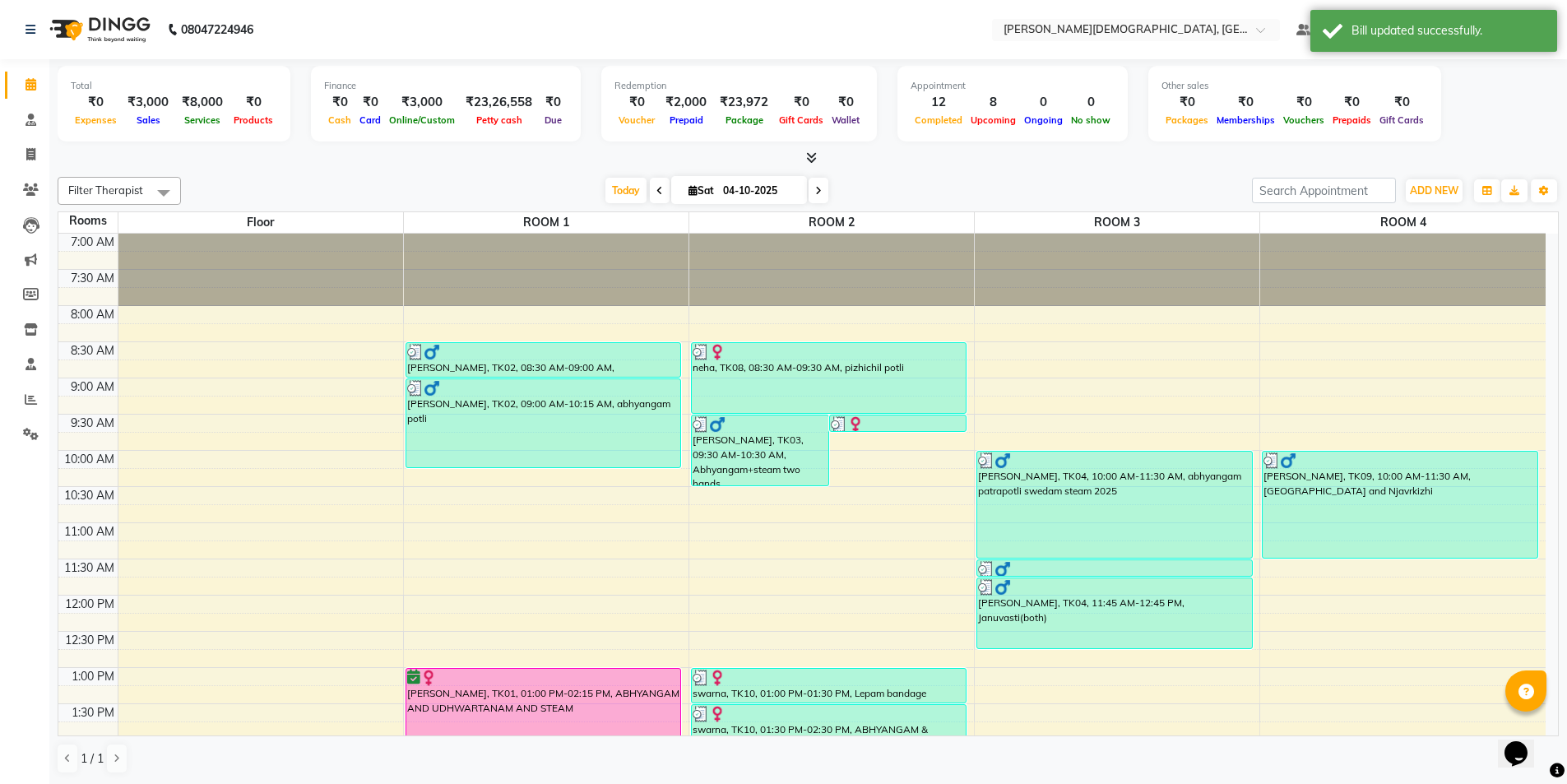
scroll to position [246, 0]
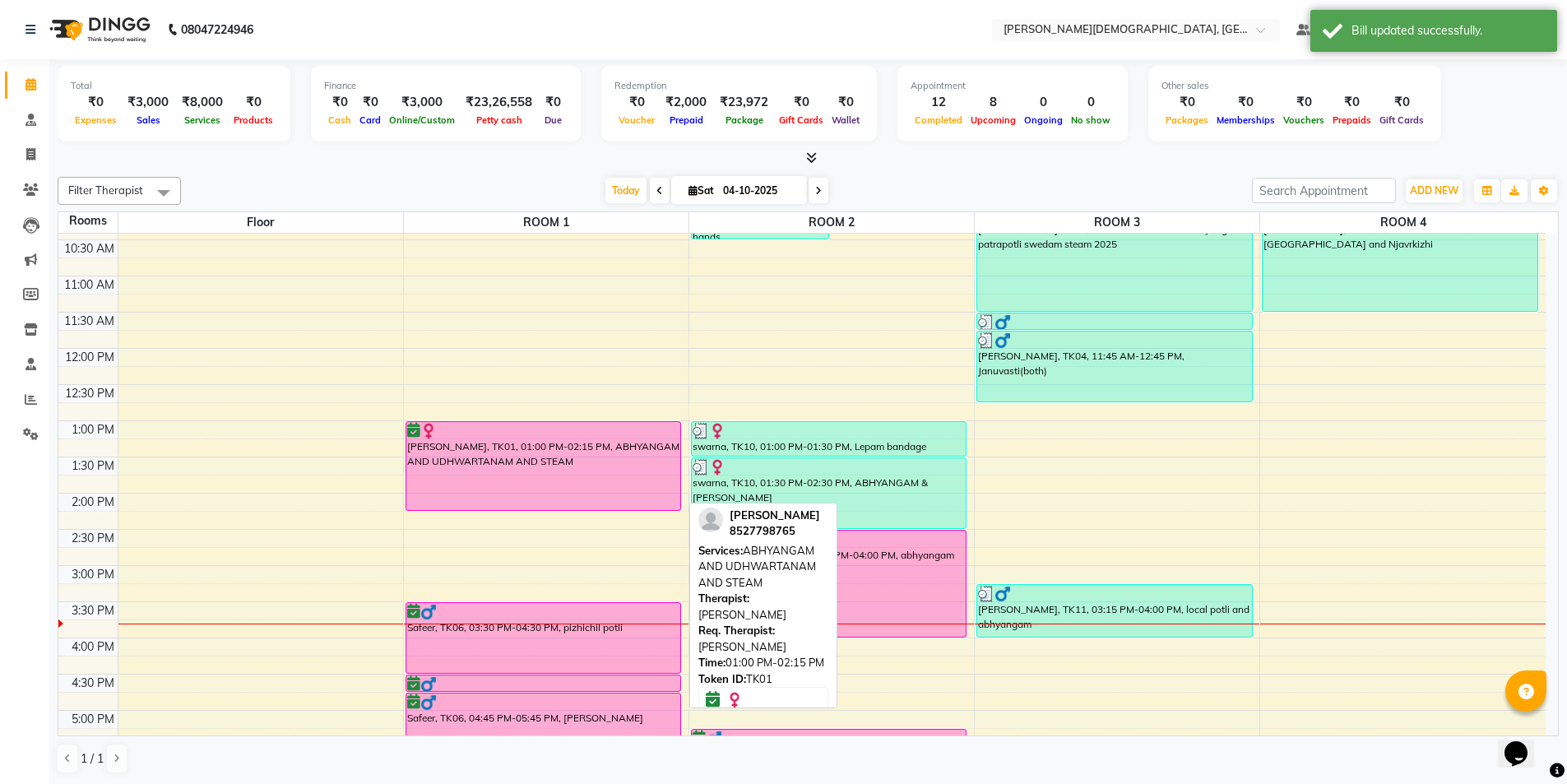
click at [629, 458] on div "[PERSON_NAME], TK01, 01:00 PM-02:15 PM, ABHYANGAM AND UDHWARTANAM AND STEAM" at bounding box center [544, 465] width 275 height 88
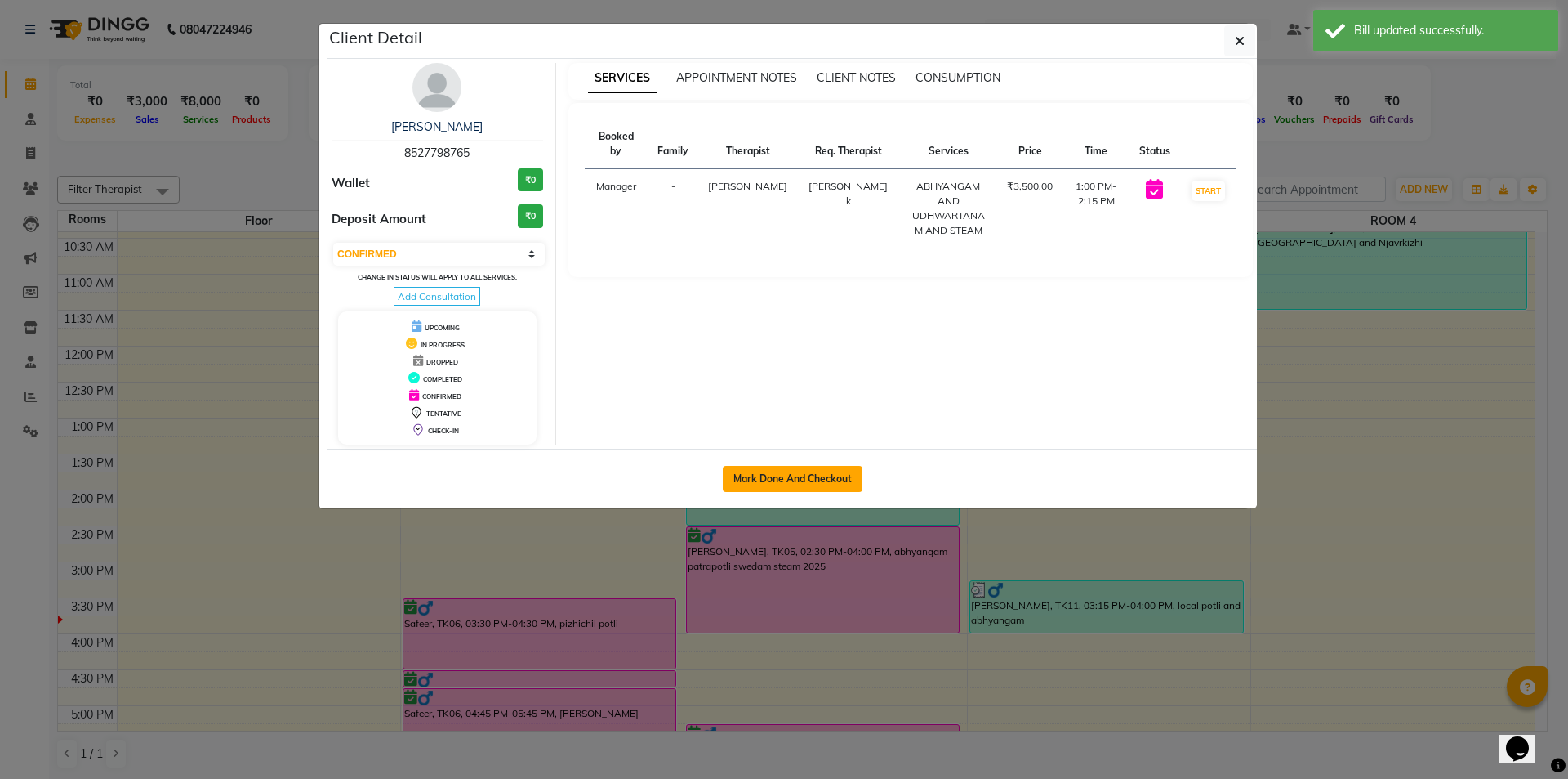
click at [794, 488] on button "Mark Done And Checkout" at bounding box center [792, 478] width 139 height 27
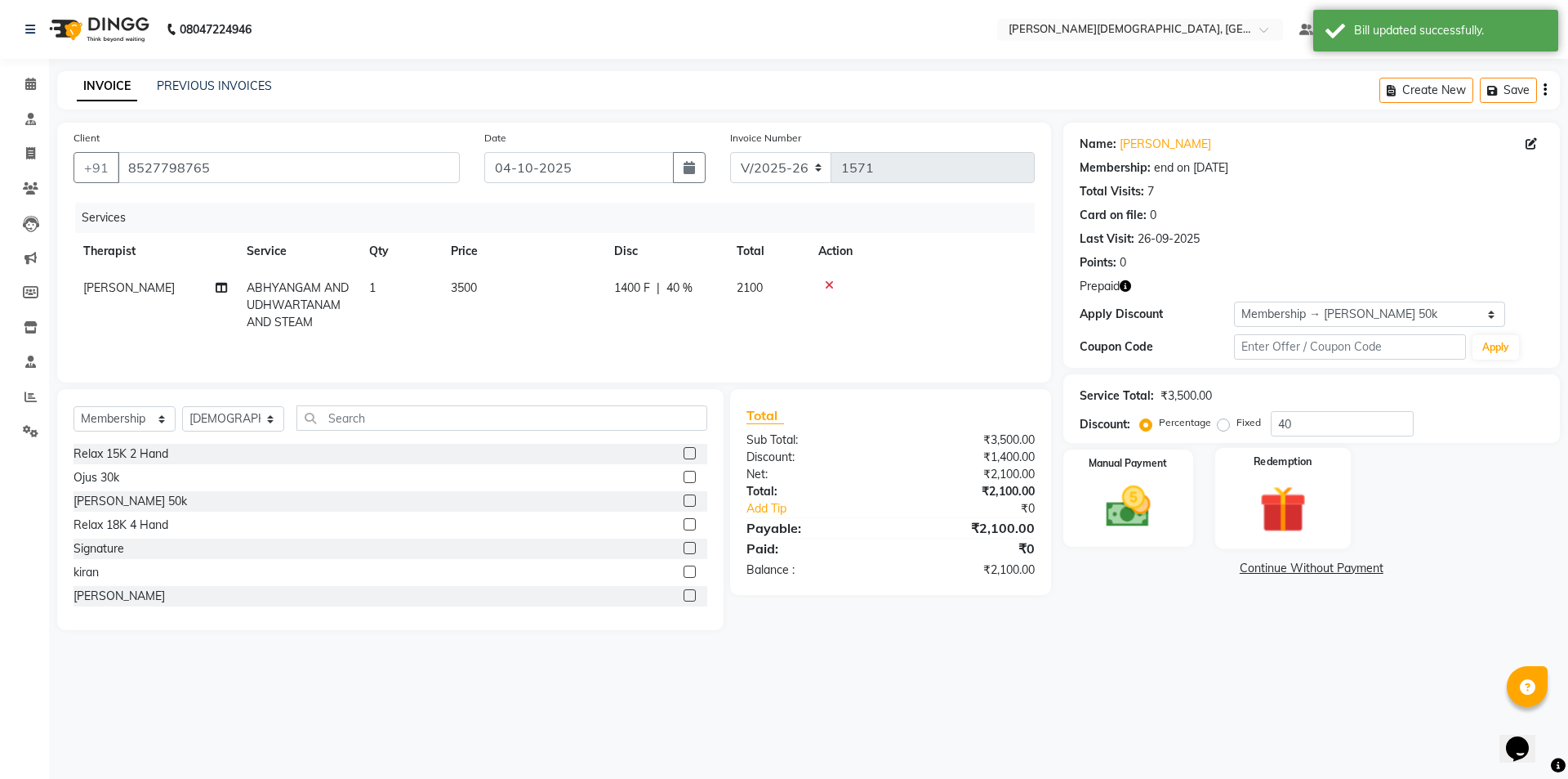
click at [1278, 482] on img at bounding box center [1282, 508] width 76 height 58
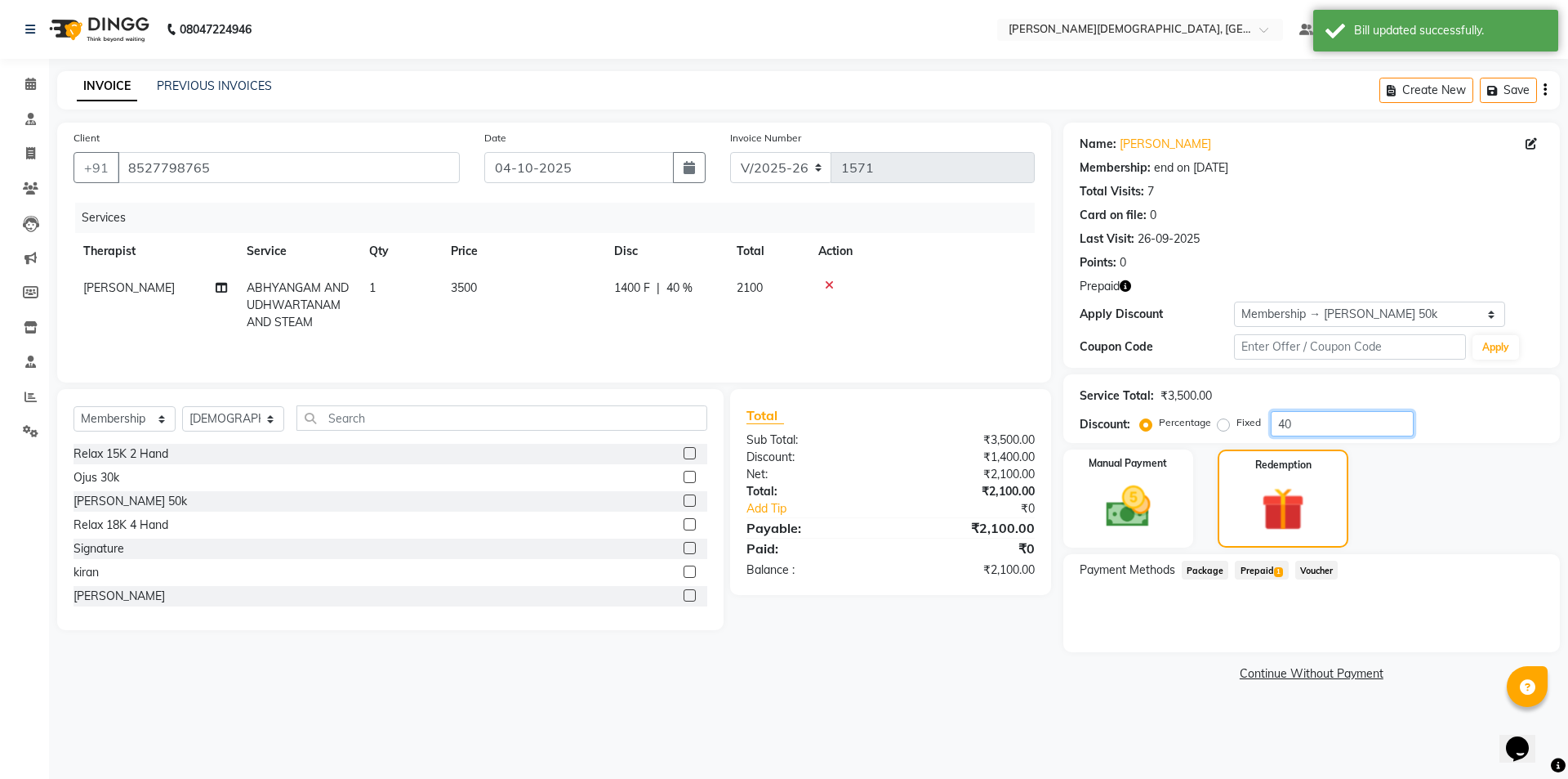
click at [1284, 424] on input "40" at bounding box center [1342, 423] width 143 height 26
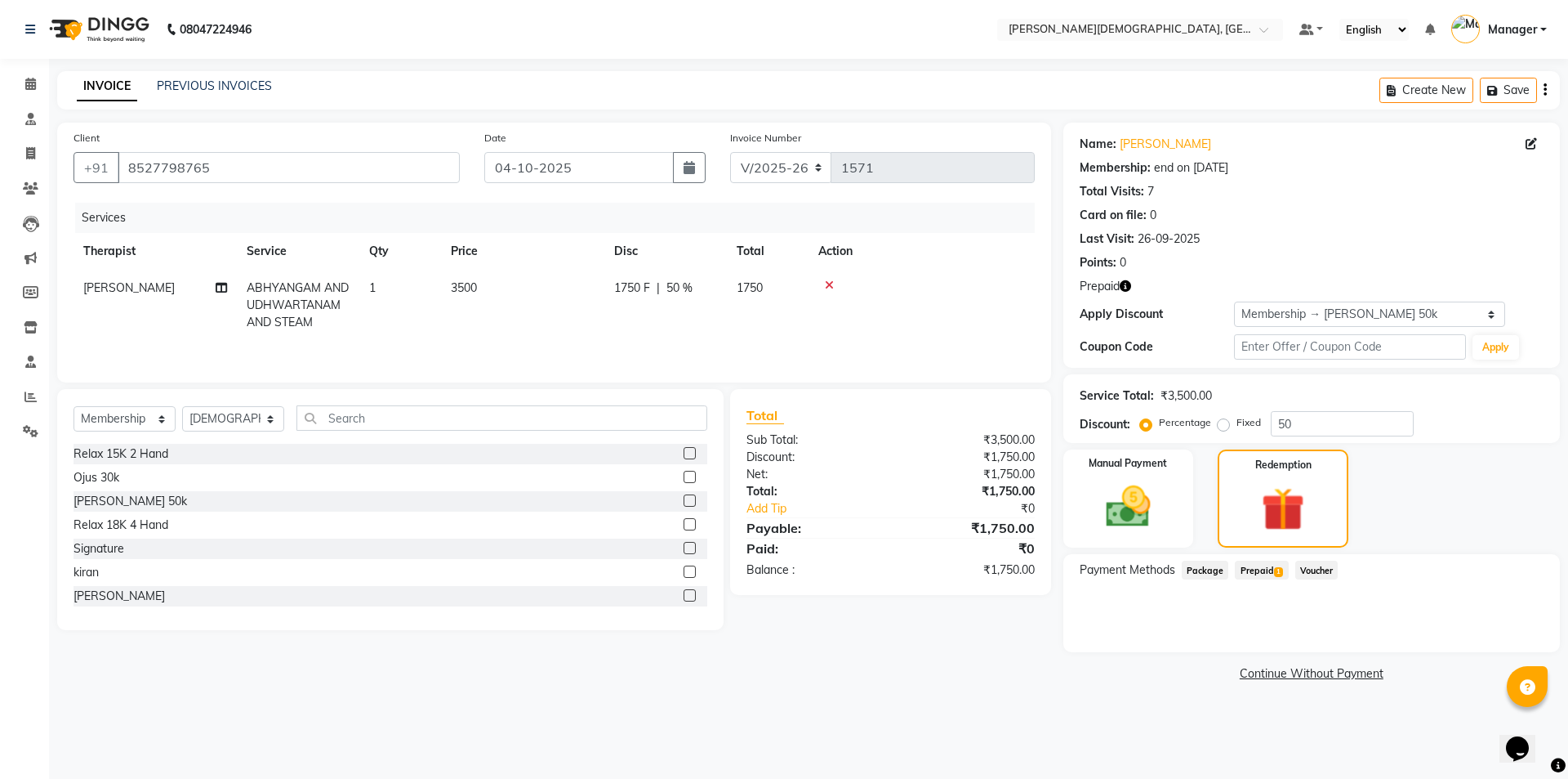
click at [1261, 568] on span "Prepaid 1" at bounding box center [1261, 570] width 53 height 19
click at [1495, 634] on button "Add" at bounding box center [1504, 635] width 60 height 27
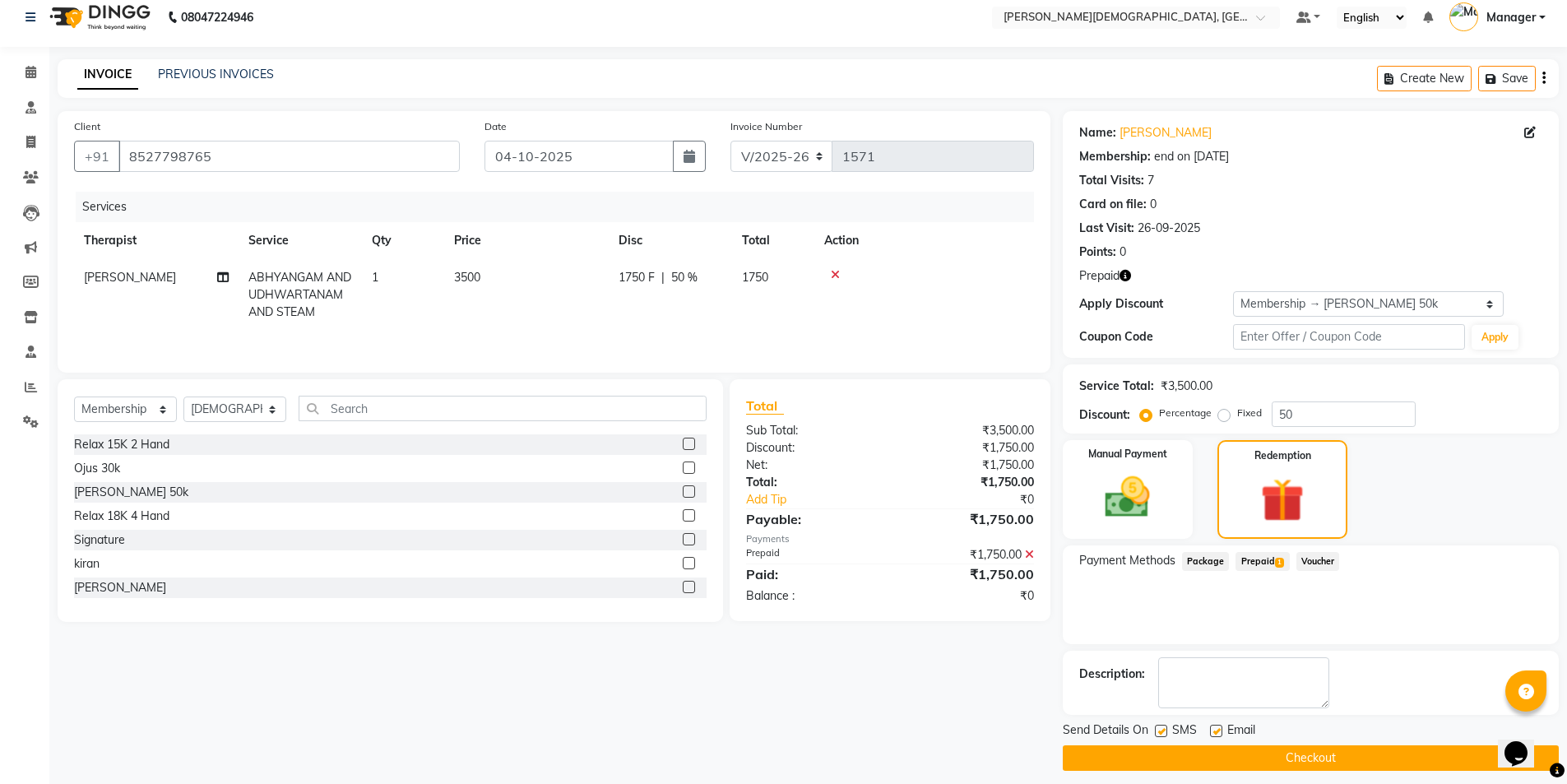
scroll to position [24, 0]
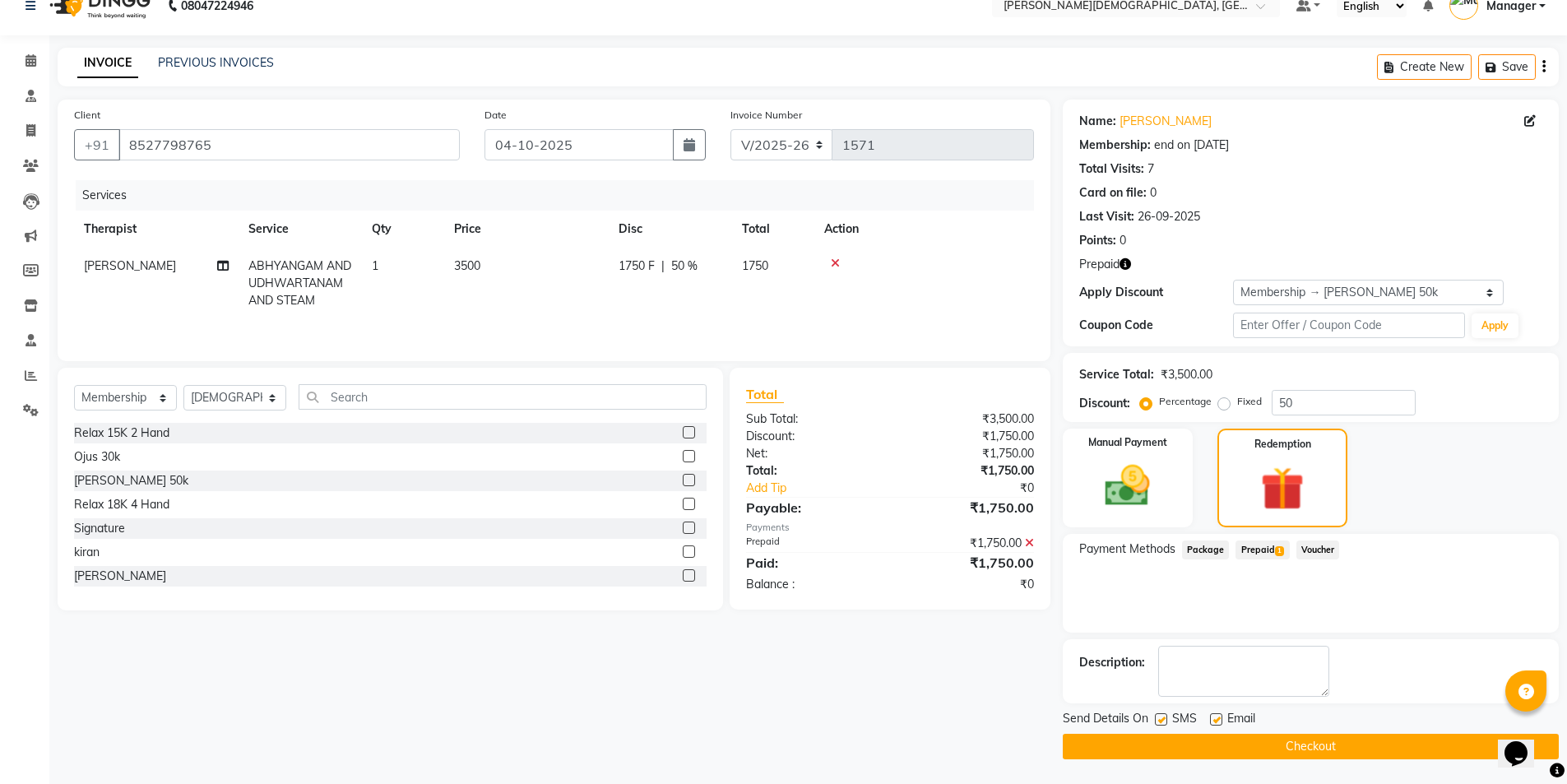
click at [1153, 720] on div "Send Details On SMS Email" at bounding box center [1311, 719] width 496 height 20
click at [1165, 721] on label at bounding box center [1161, 719] width 12 height 12
click at [1165, 721] on input "checkbox" at bounding box center [1161, 720] width 11 height 11
click at [1166, 738] on button "Checkout" at bounding box center [1311, 746] width 496 height 26
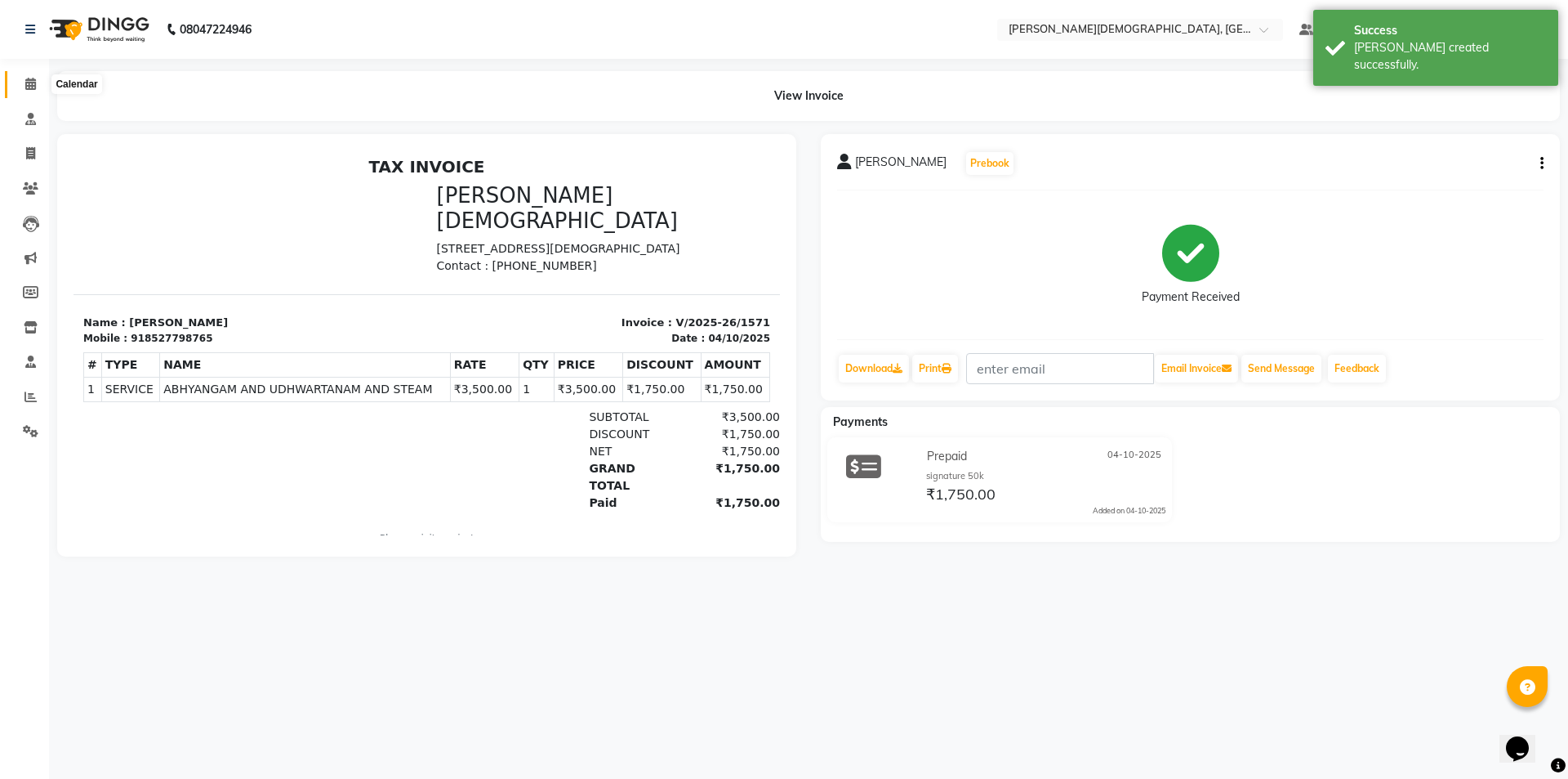
click at [29, 85] on icon at bounding box center [31, 83] width 11 height 12
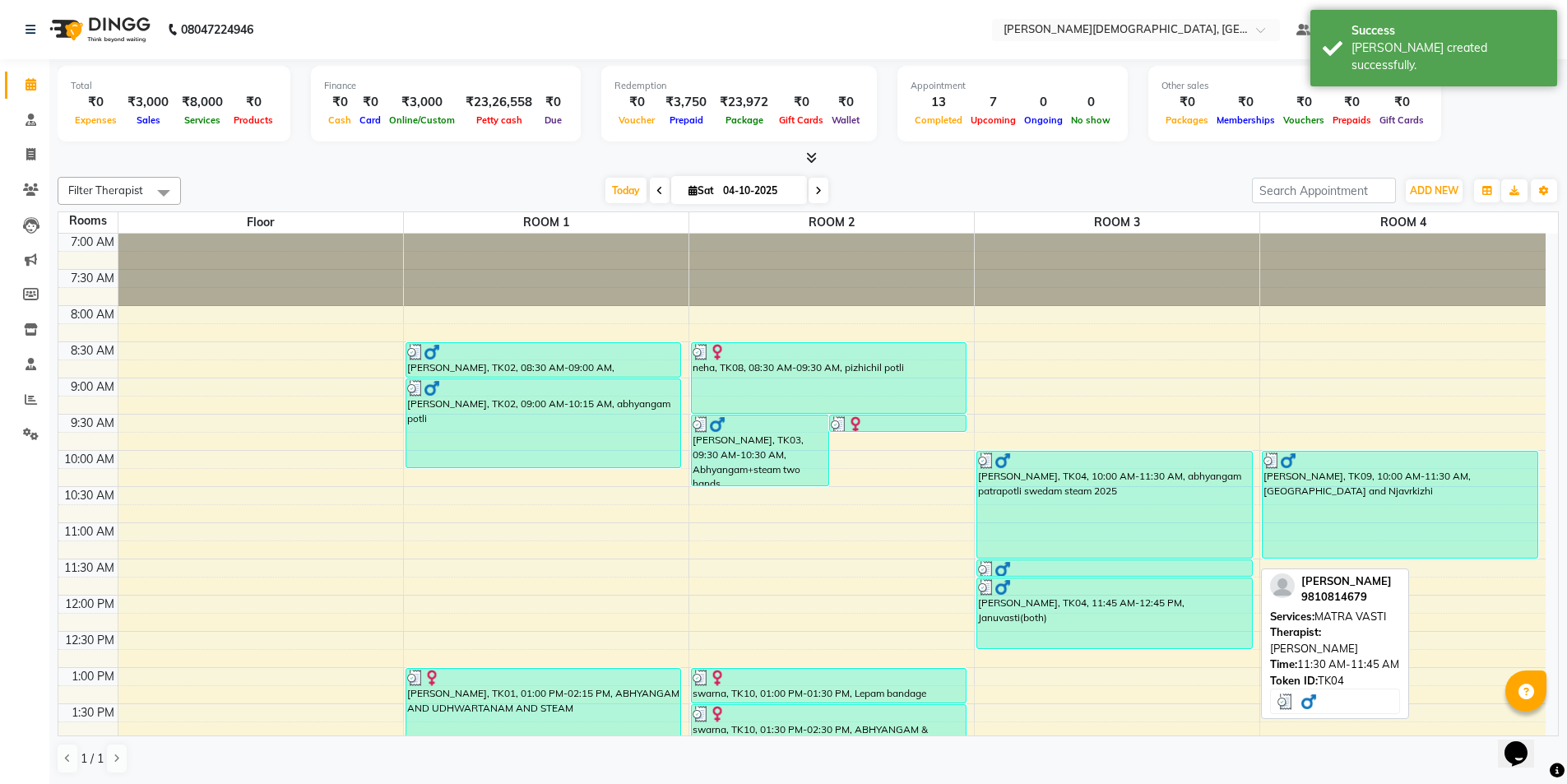
scroll to position [411, 0]
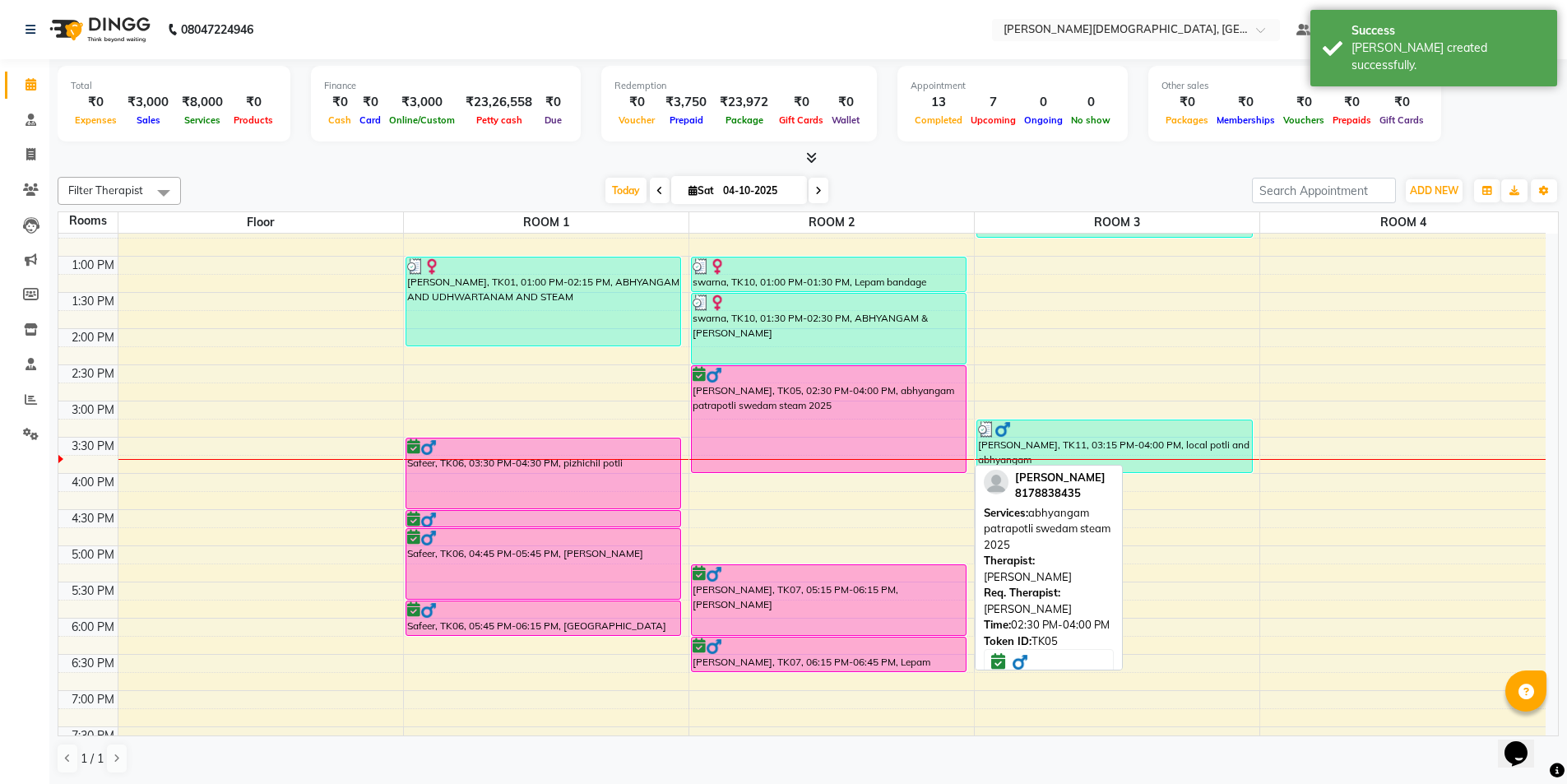
click at [807, 419] on div "[PERSON_NAME], TK05, 02:30 PM-04:00 PM, abhyangam patrapotli swedam steam 2025" at bounding box center [830, 419] width 275 height 106
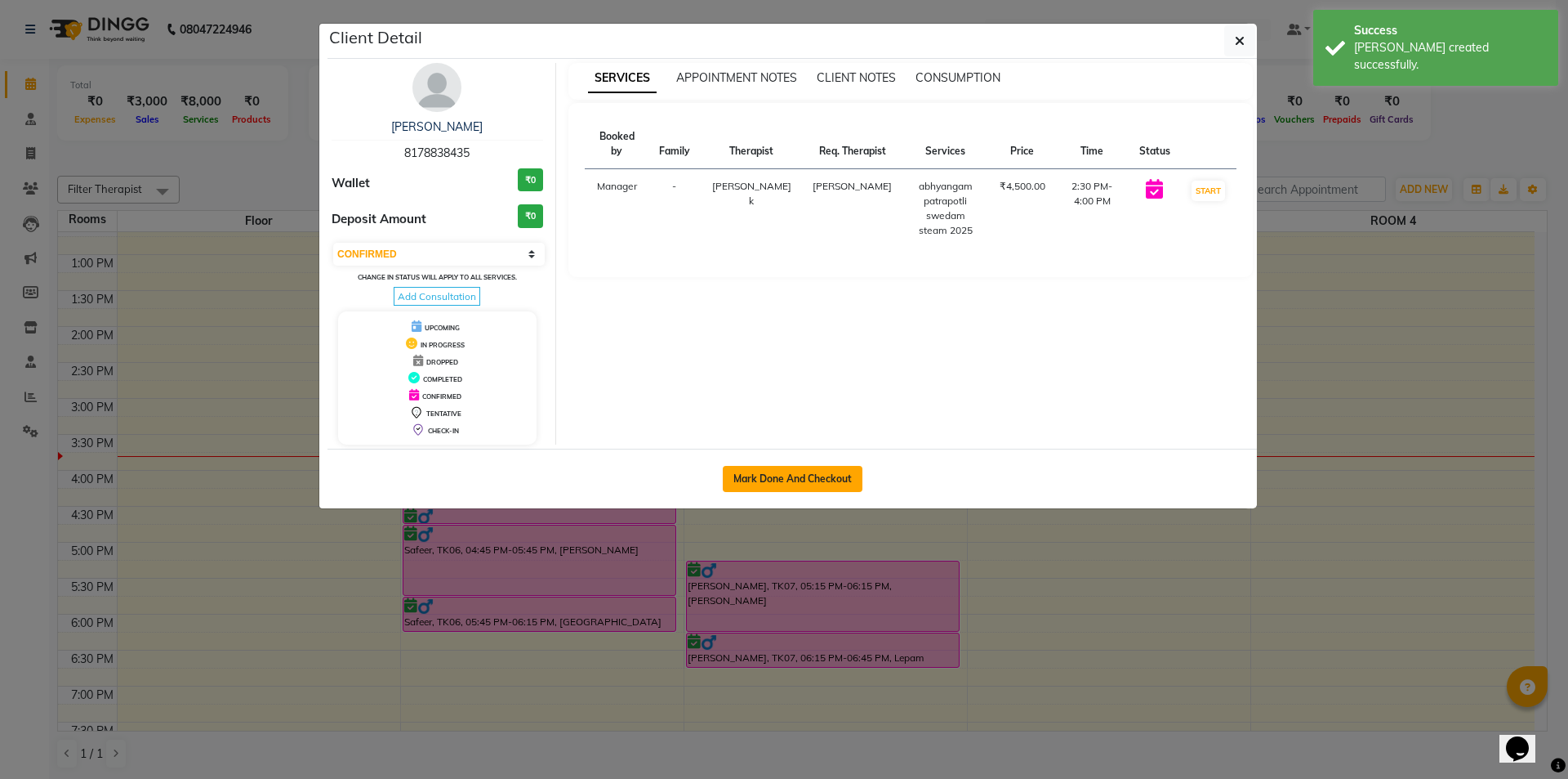
click at [808, 471] on button "Mark Done And Checkout" at bounding box center [792, 478] width 139 height 27
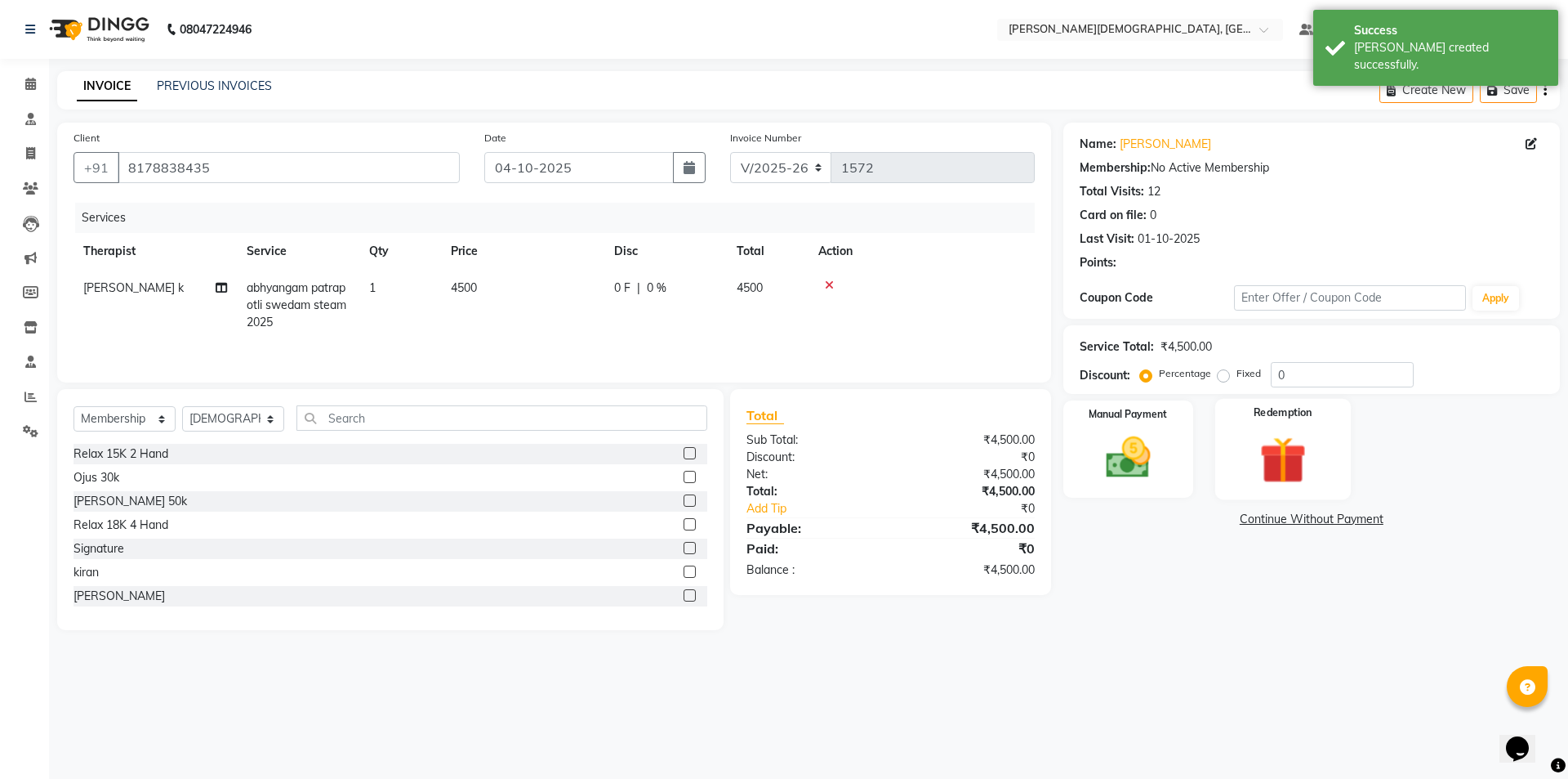
click at [1277, 470] on img at bounding box center [1282, 459] width 76 height 58
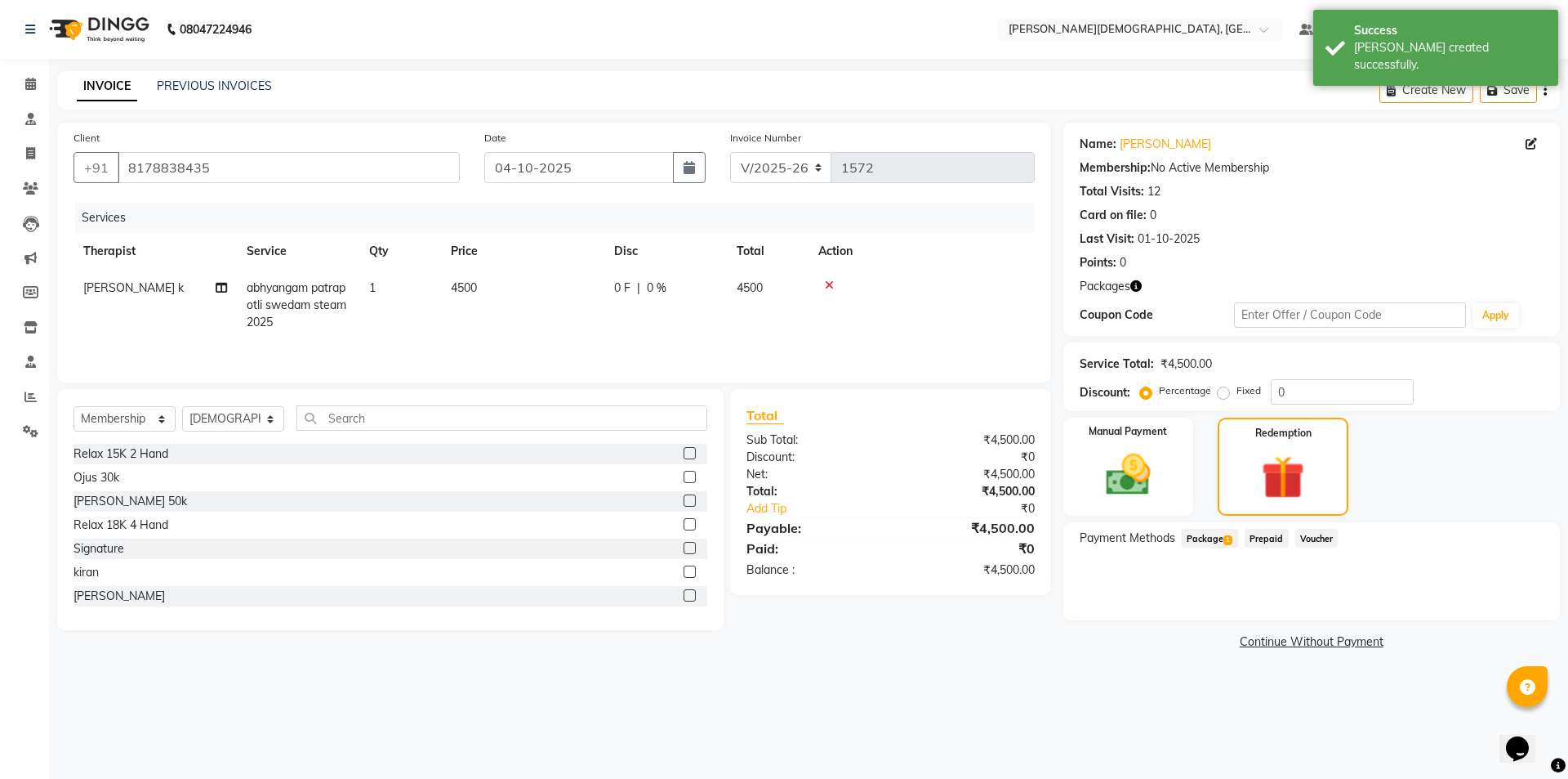
click at [1222, 541] on span "Package 1" at bounding box center [1210, 538] width 57 height 19
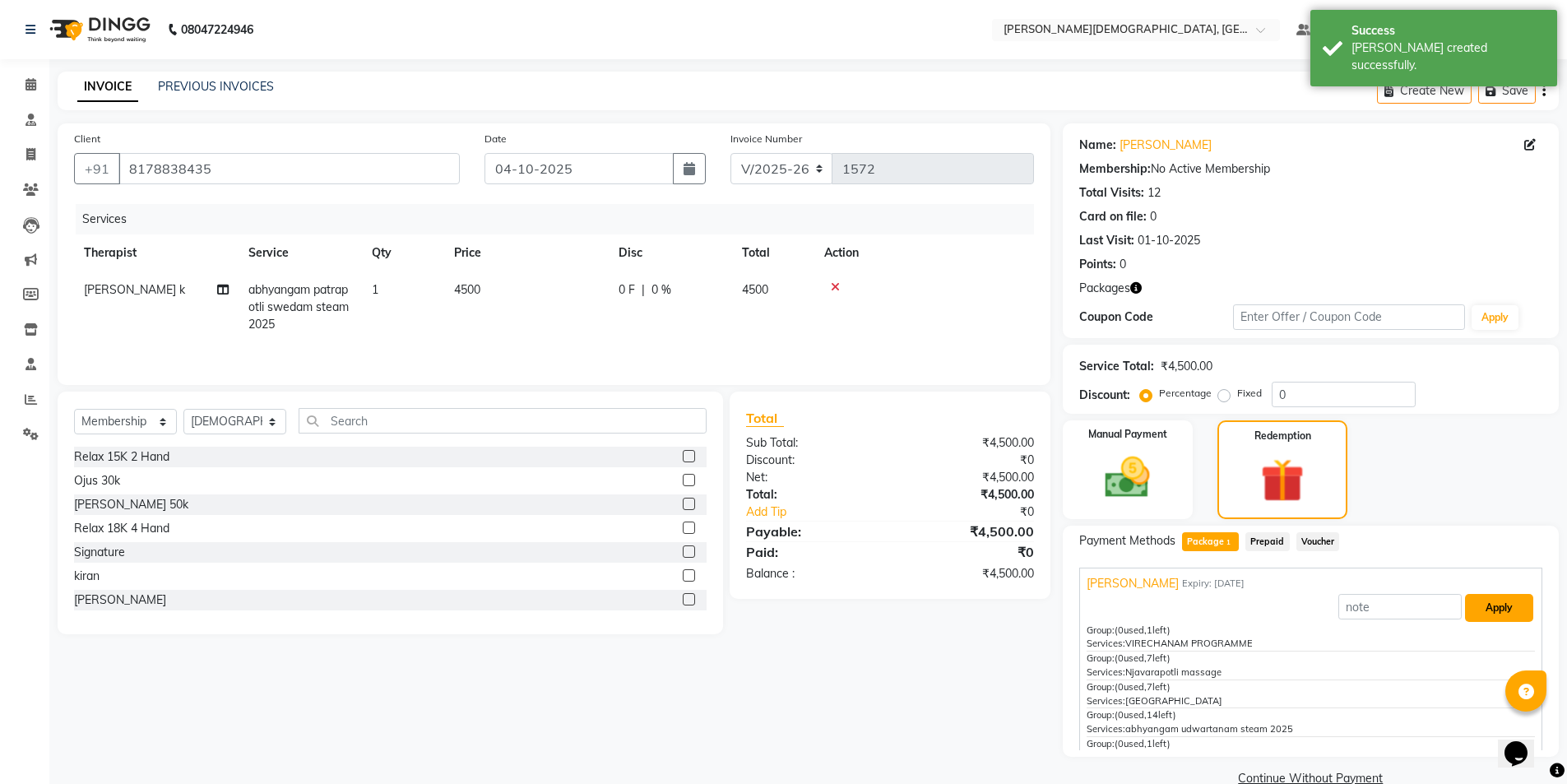
click at [1483, 613] on button "Apply" at bounding box center [1500, 608] width 68 height 28
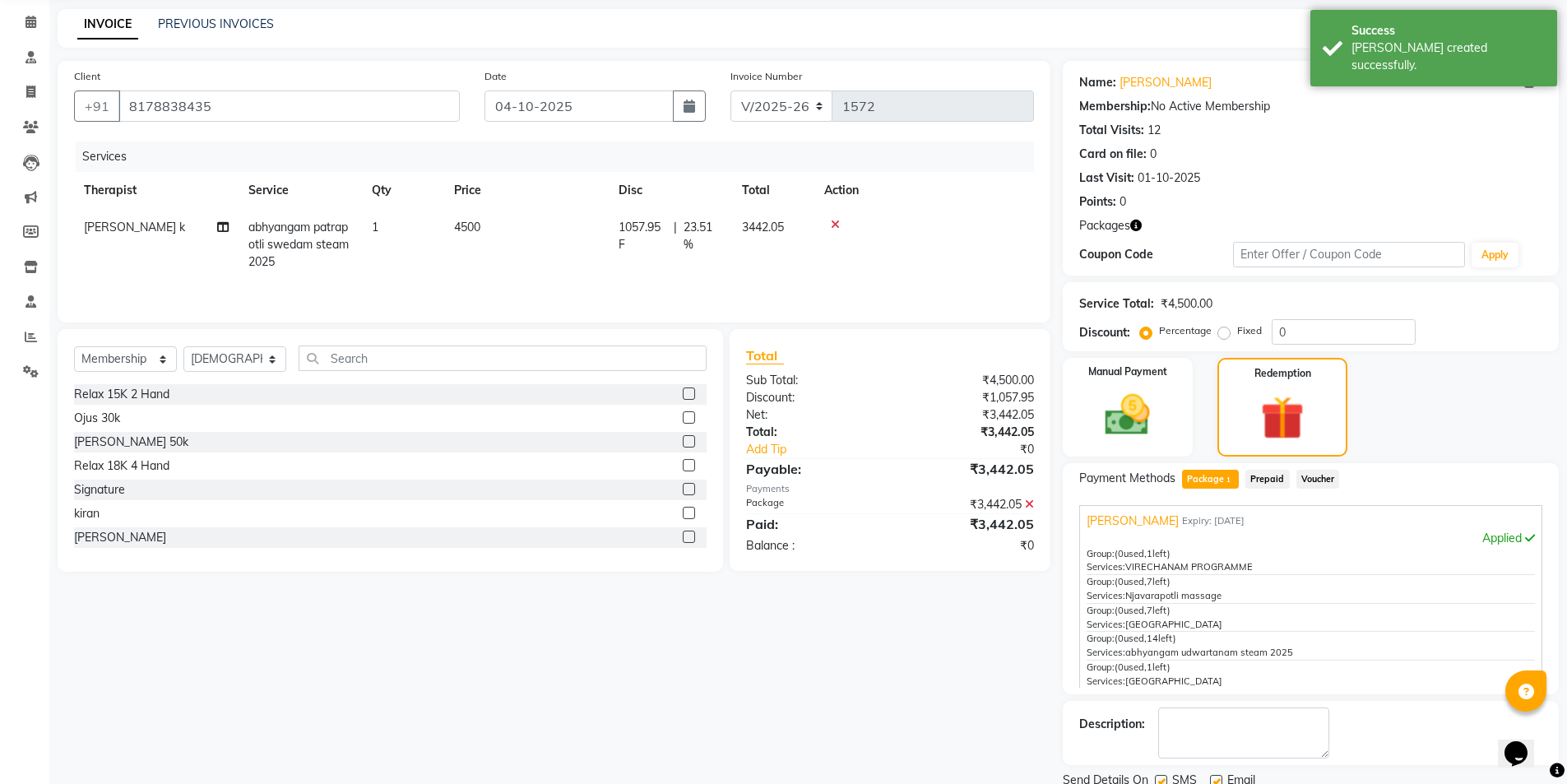
scroll to position [125, 0]
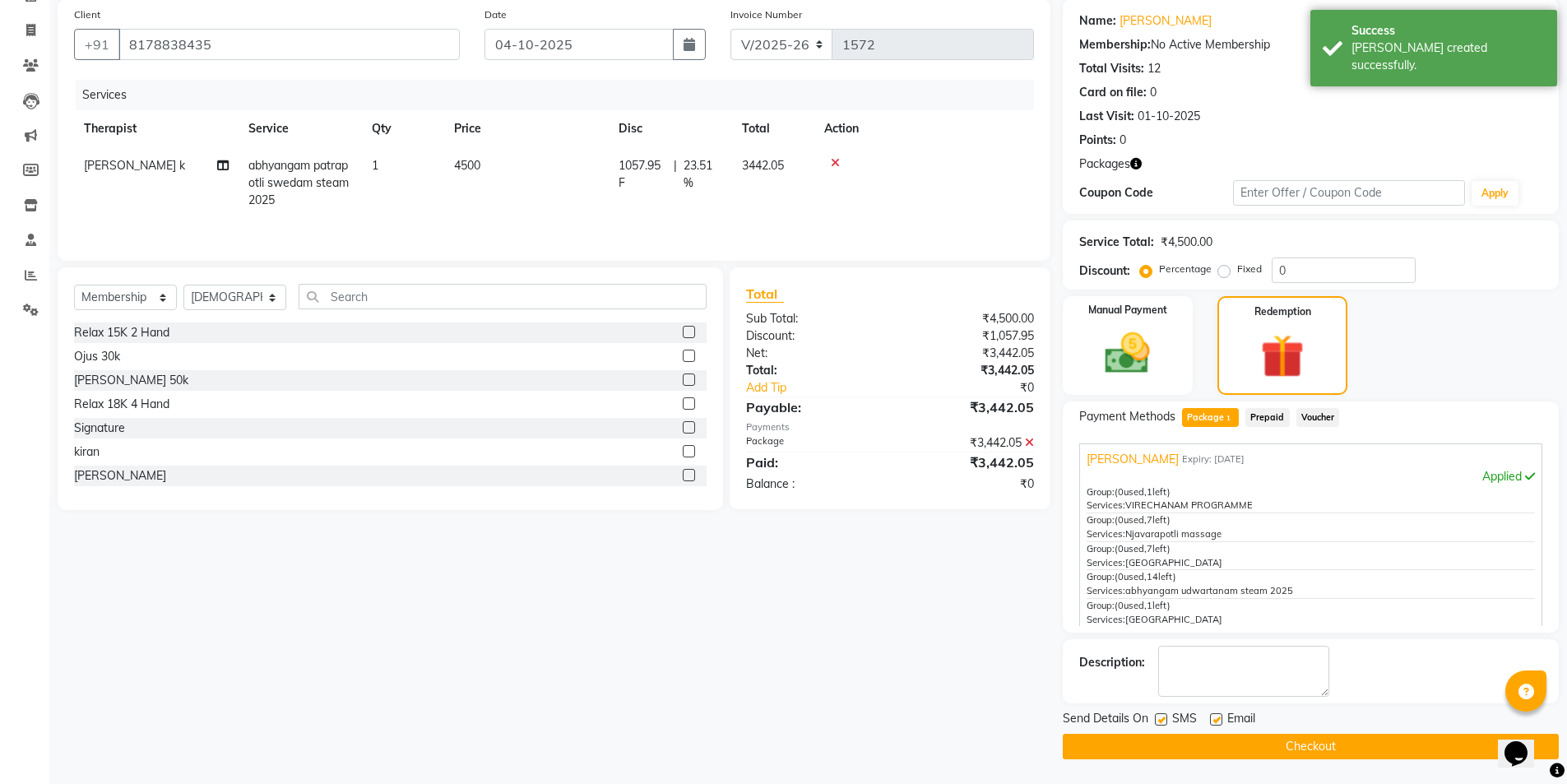
click at [1162, 720] on label at bounding box center [1161, 719] width 12 height 12
click at [1162, 720] on input "checkbox" at bounding box center [1161, 720] width 11 height 11
click at [1153, 742] on button "Checkout" at bounding box center [1311, 746] width 496 height 26
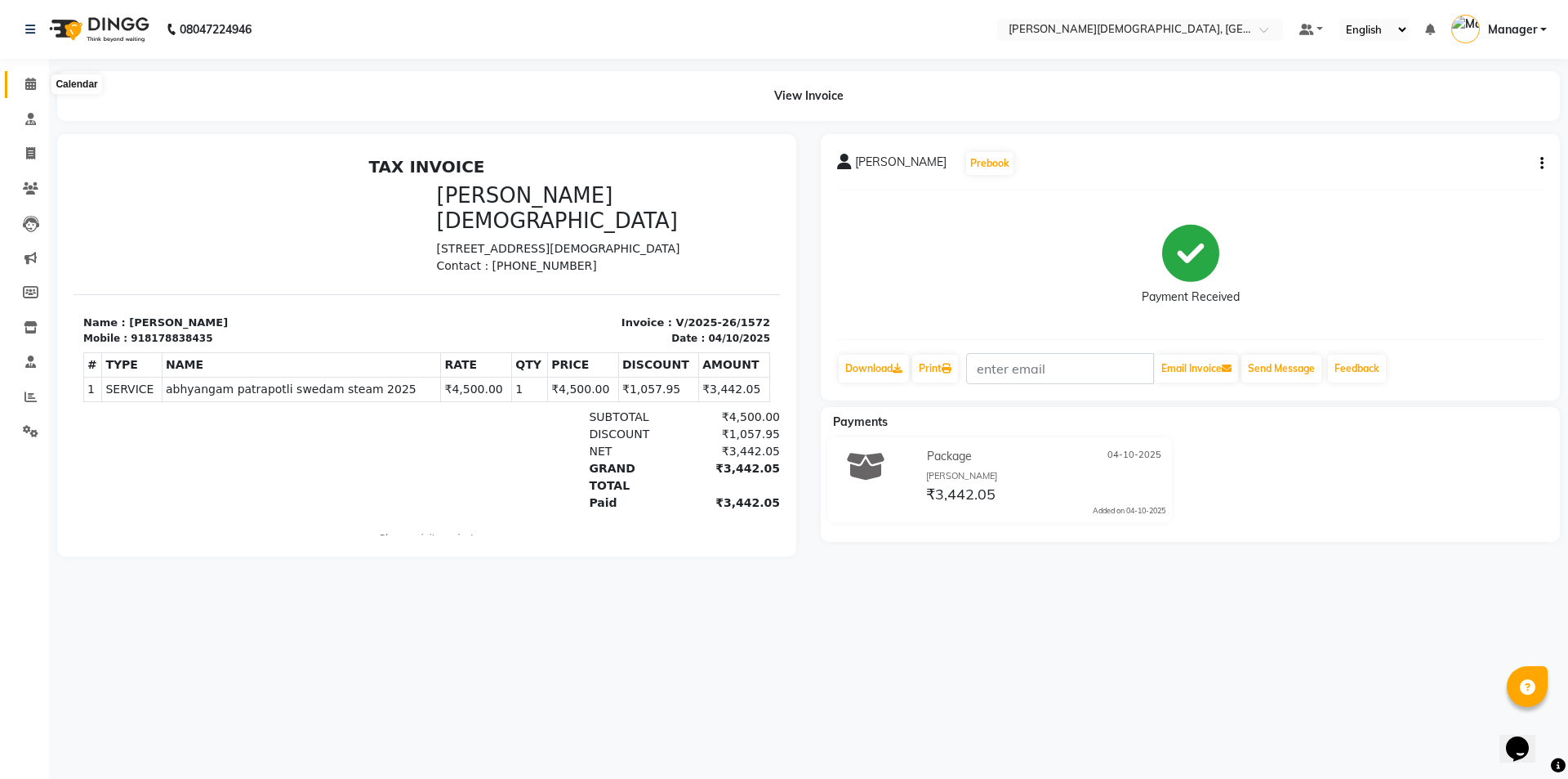
click at [33, 84] on icon at bounding box center [31, 83] width 11 height 12
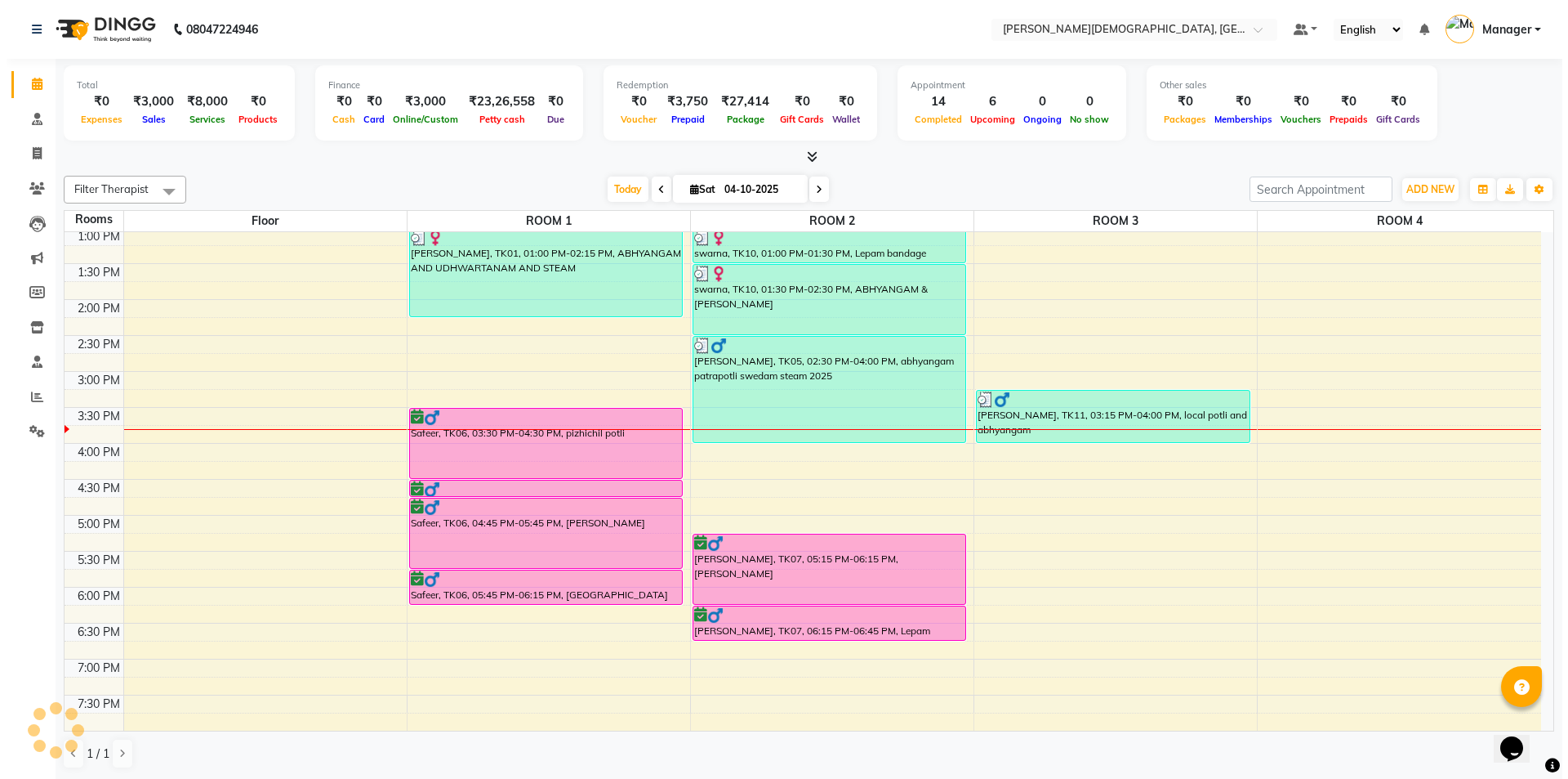
scroll to position [1, 0]
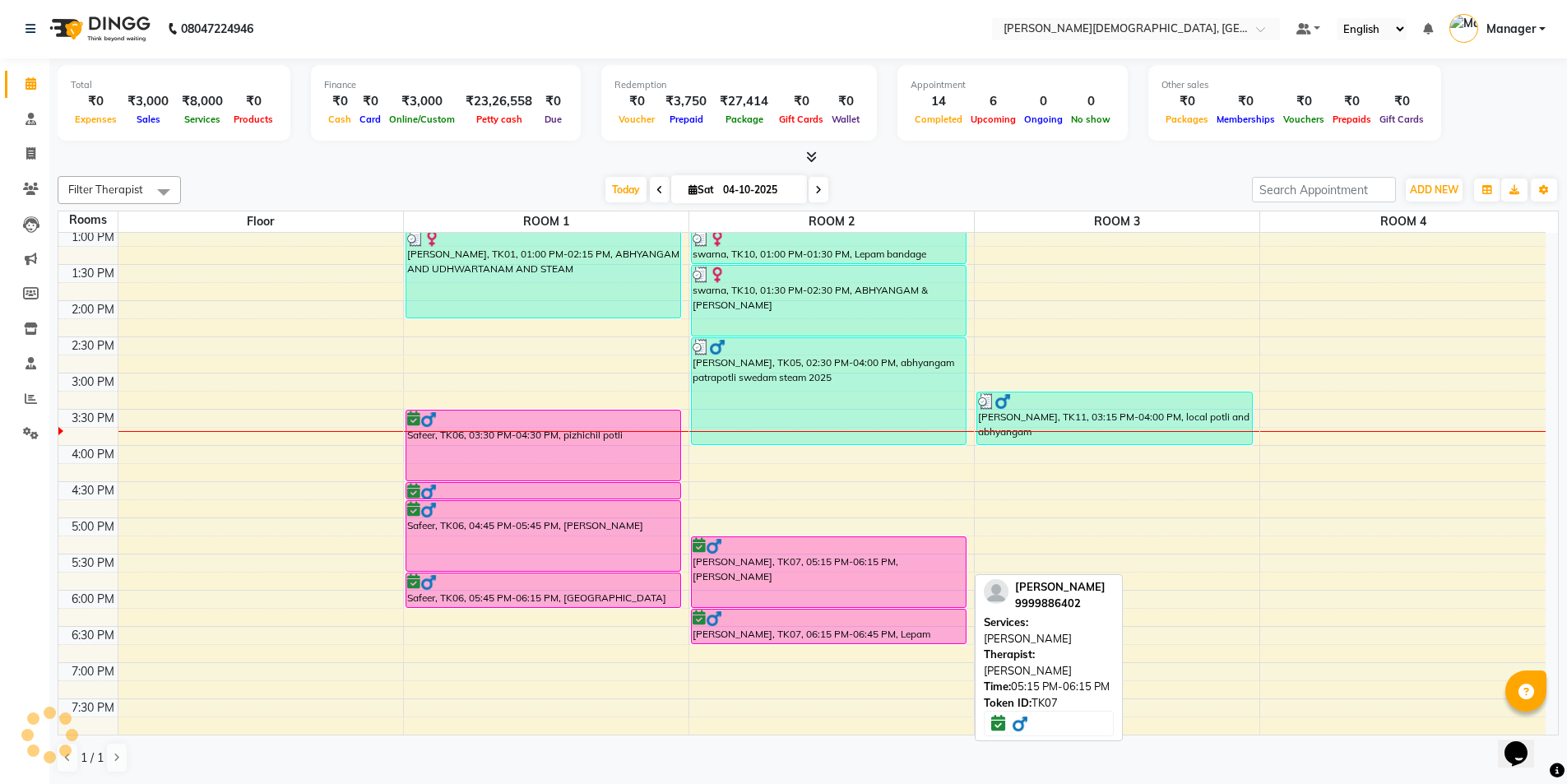
click at [784, 558] on div "[PERSON_NAME], TK07, 05:15 PM-06:15 PM, [PERSON_NAME]" at bounding box center [830, 572] width 275 height 70
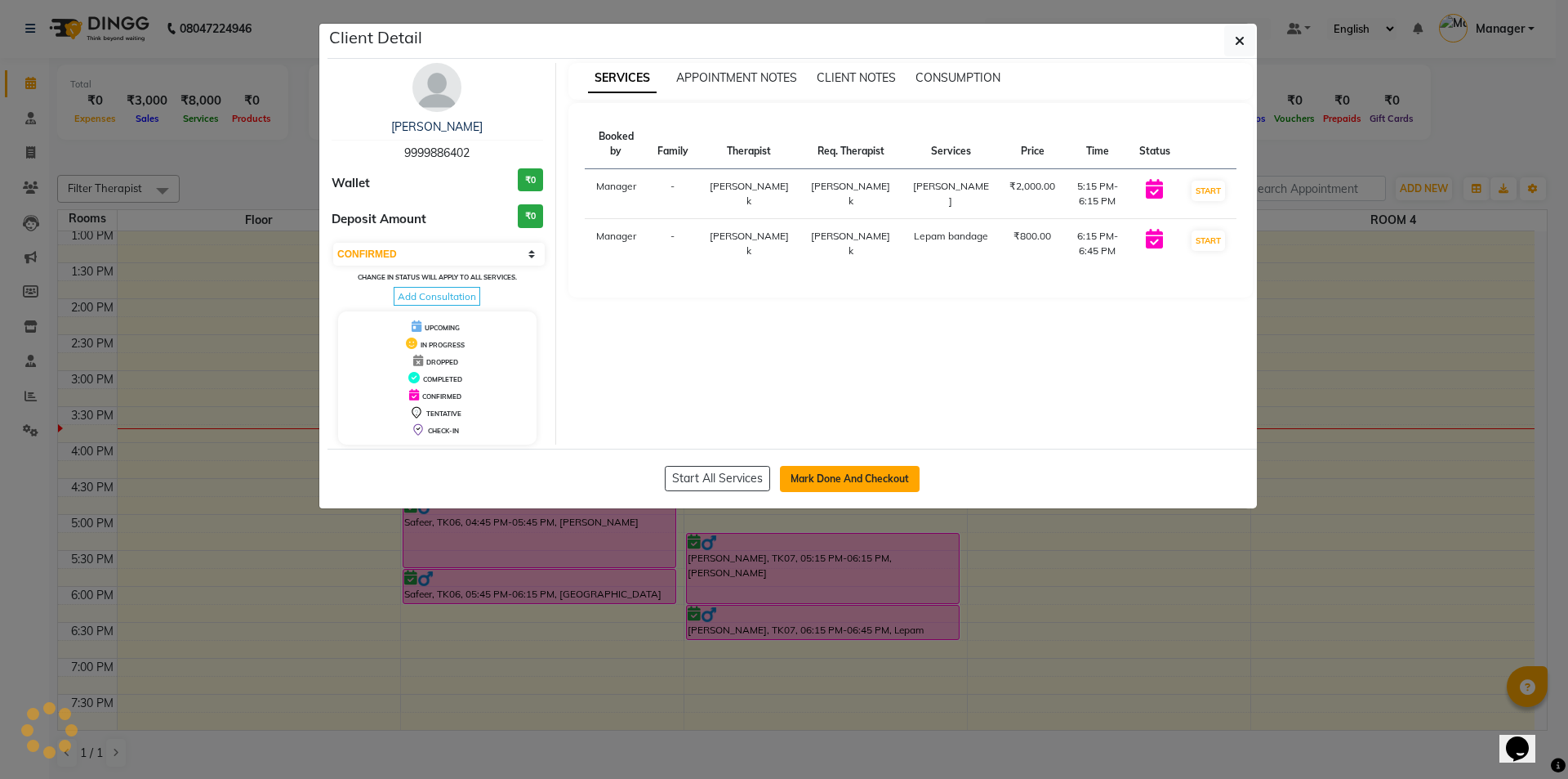
click at [855, 476] on button "Mark Done And Checkout" at bounding box center [849, 478] width 139 height 27
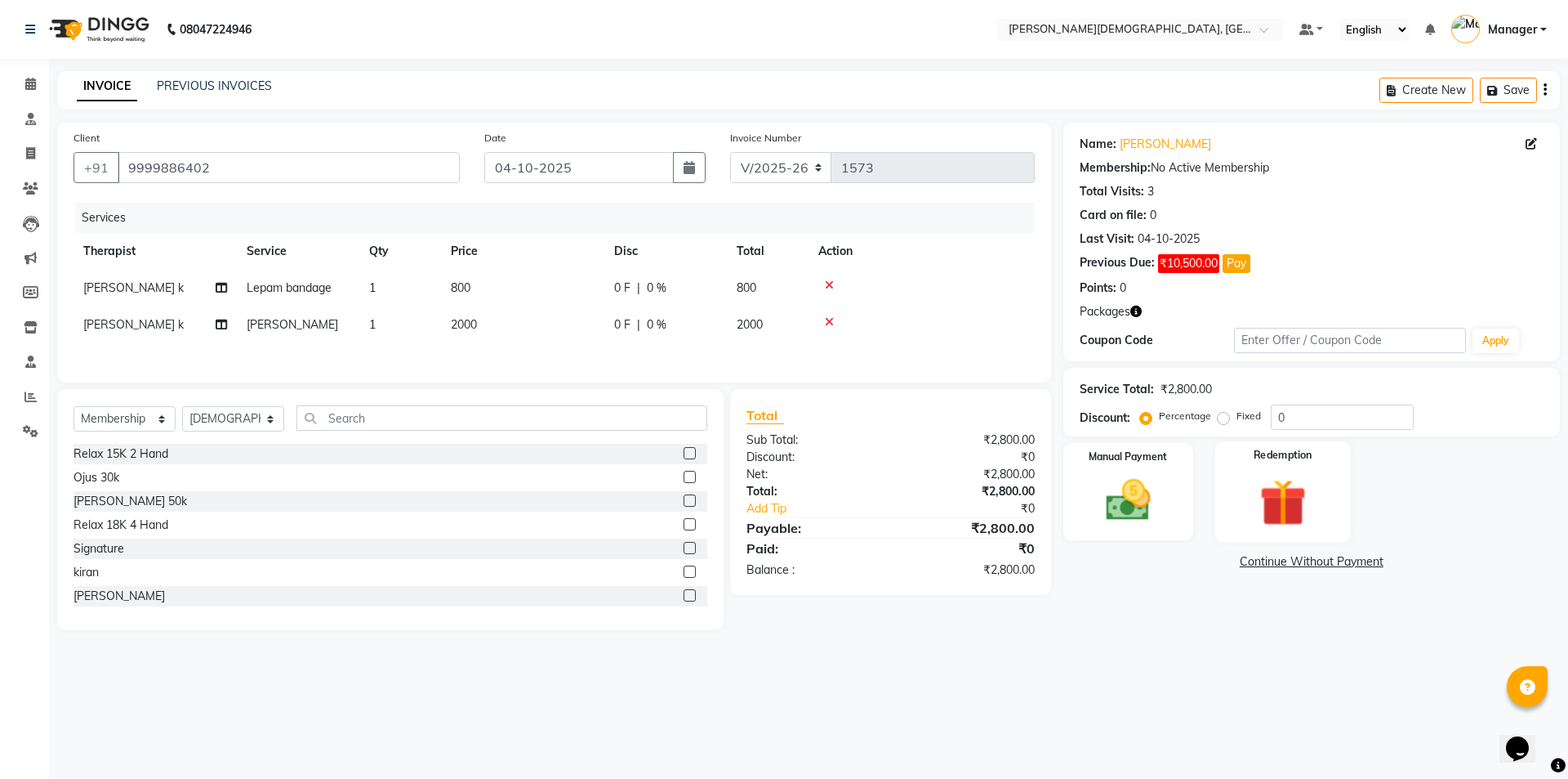
click at [1279, 483] on img at bounding box center [1282, 501] width 76 height 58
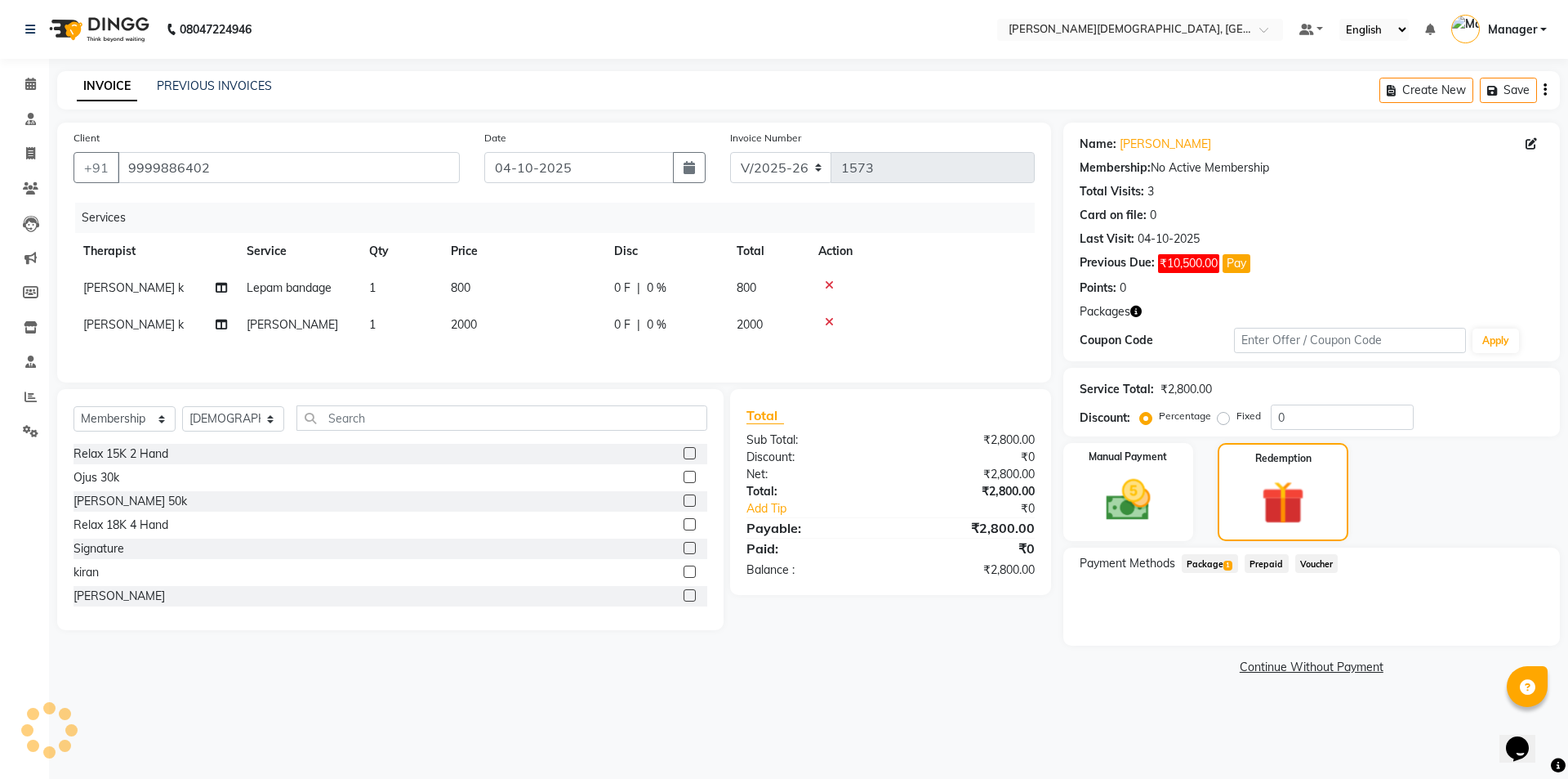
click at [1231, 576] on div "Package 1" at bounding box center [1206, 565] width 63 height 22
click at [1227, 568] on span "1" at bounding box center [1228, 565] width 9 height 10
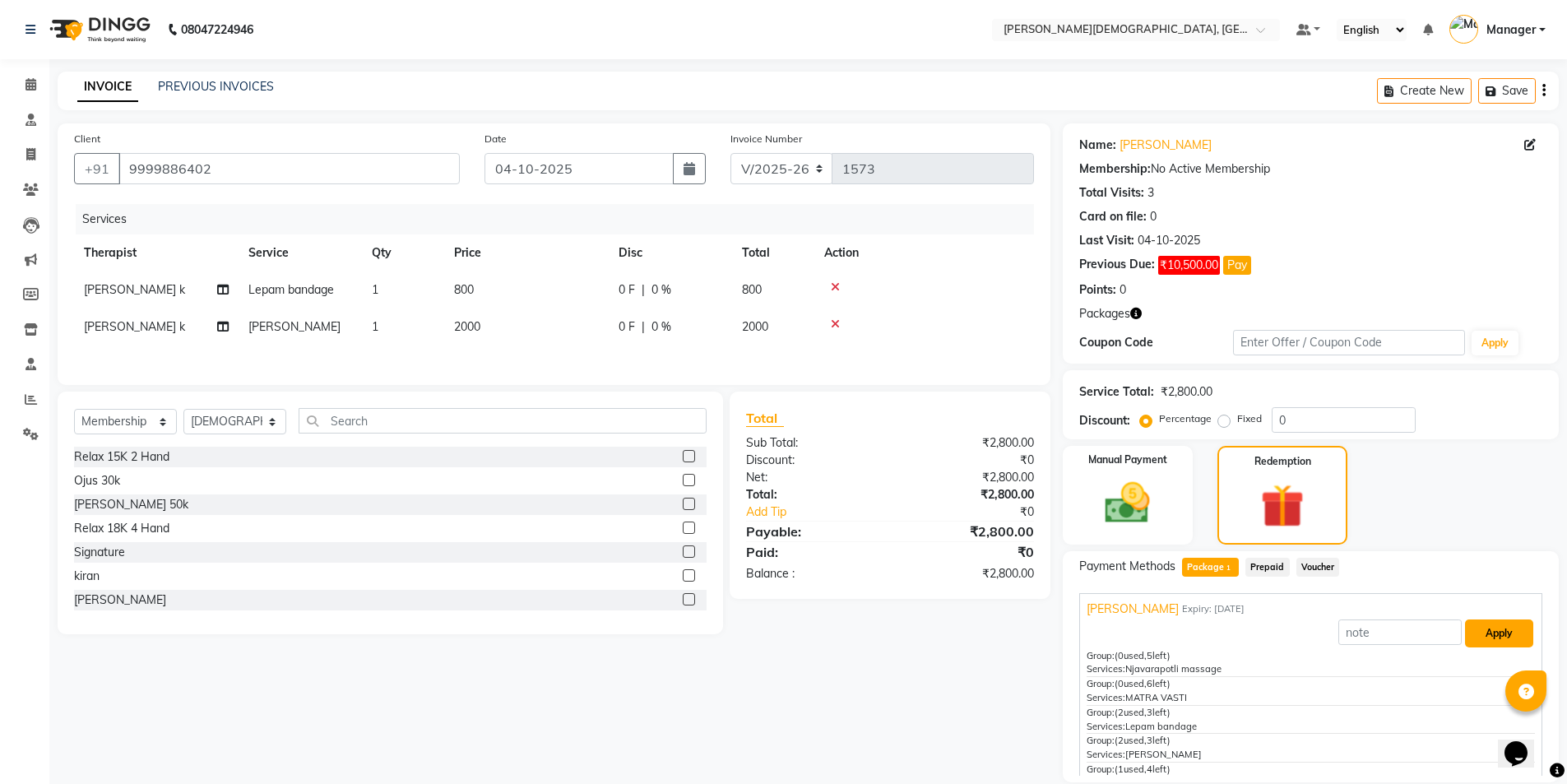
click at [1475, 635] on button "Apply" at bounding box center [1500, 633] width 68 height 28
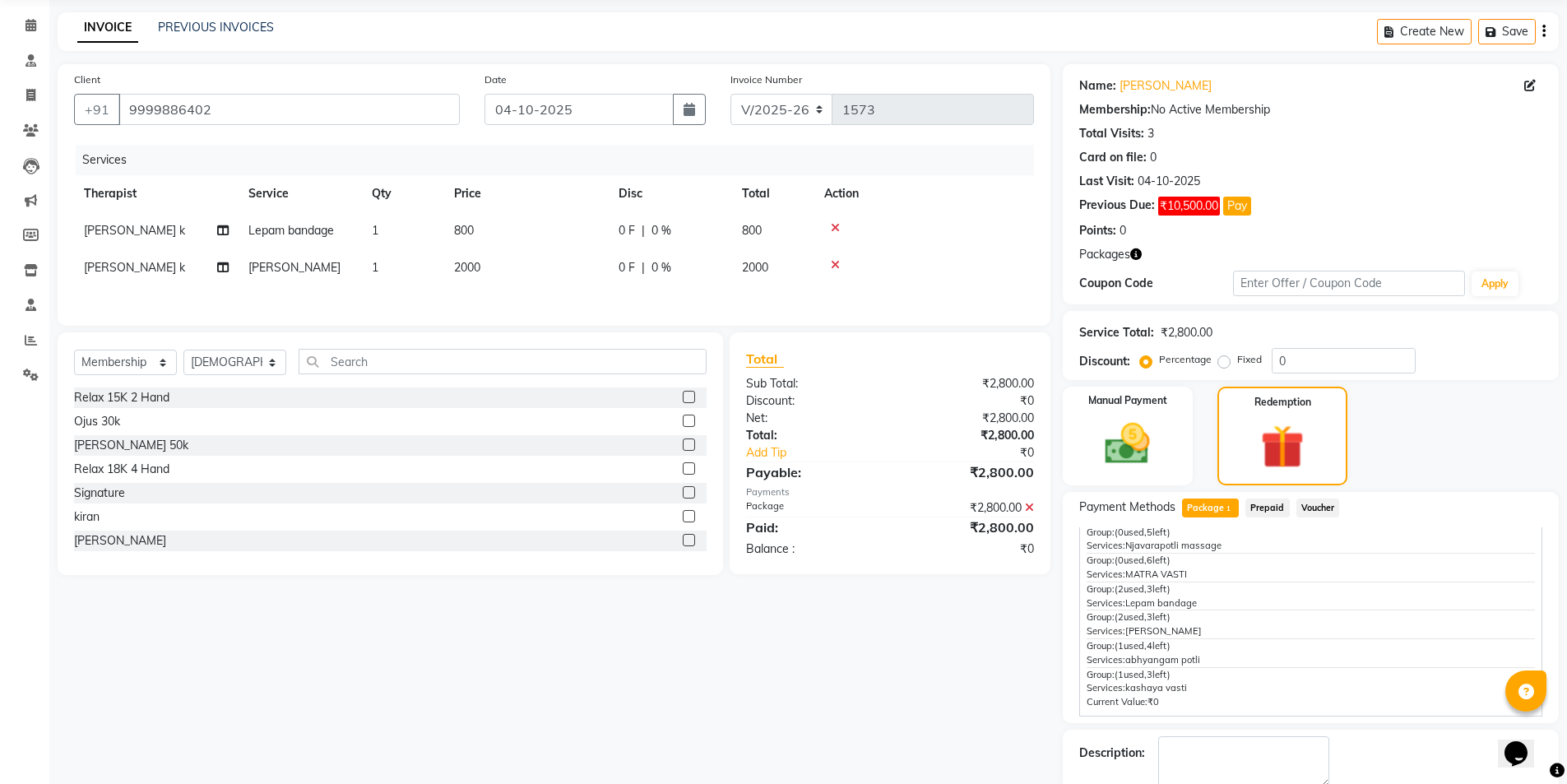
scroll to position [149, 0]
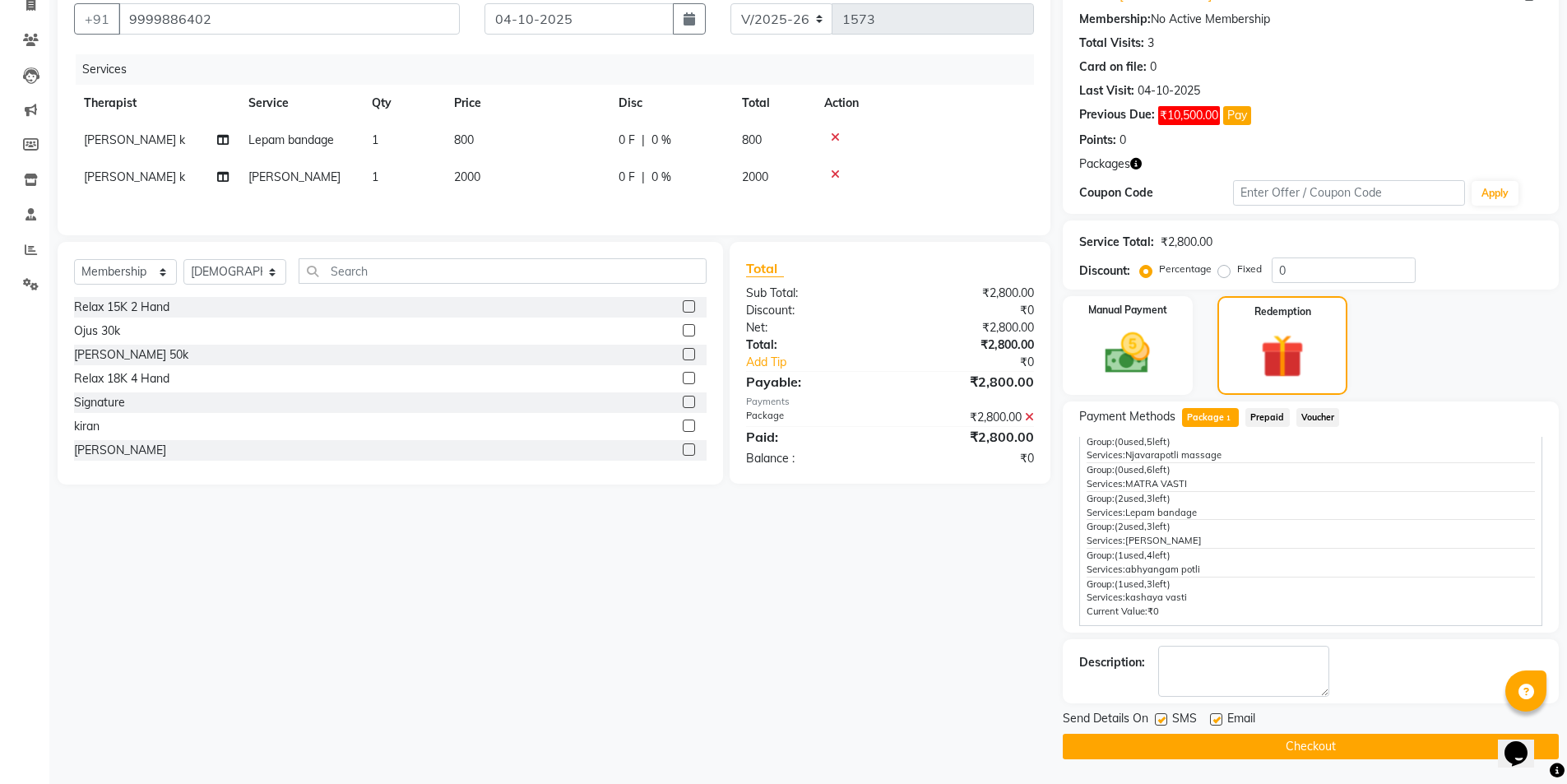
click at [1161, 718] on label at bounding box center [1161, 719] width 12 height 12
click at [1161, 718] on input "checkbox" at bounding box center [1161, 720] width 11 height 11
click at [1149, 735] on button "Checkout" at bounding box center [1311, 746] width 496 height 26
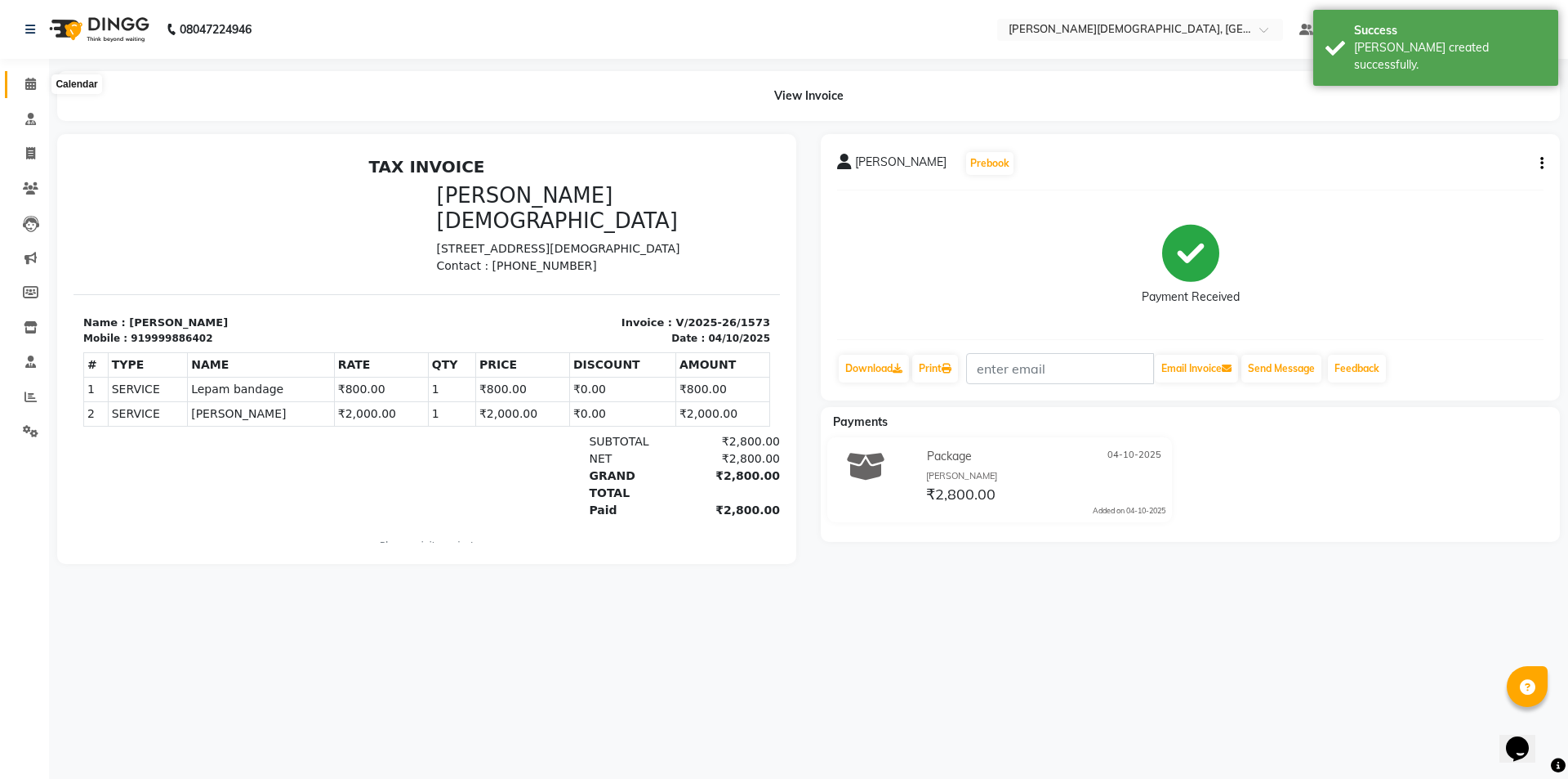
click at [32, 86] on icon at bounding box center [31, 83] width 11 height 12
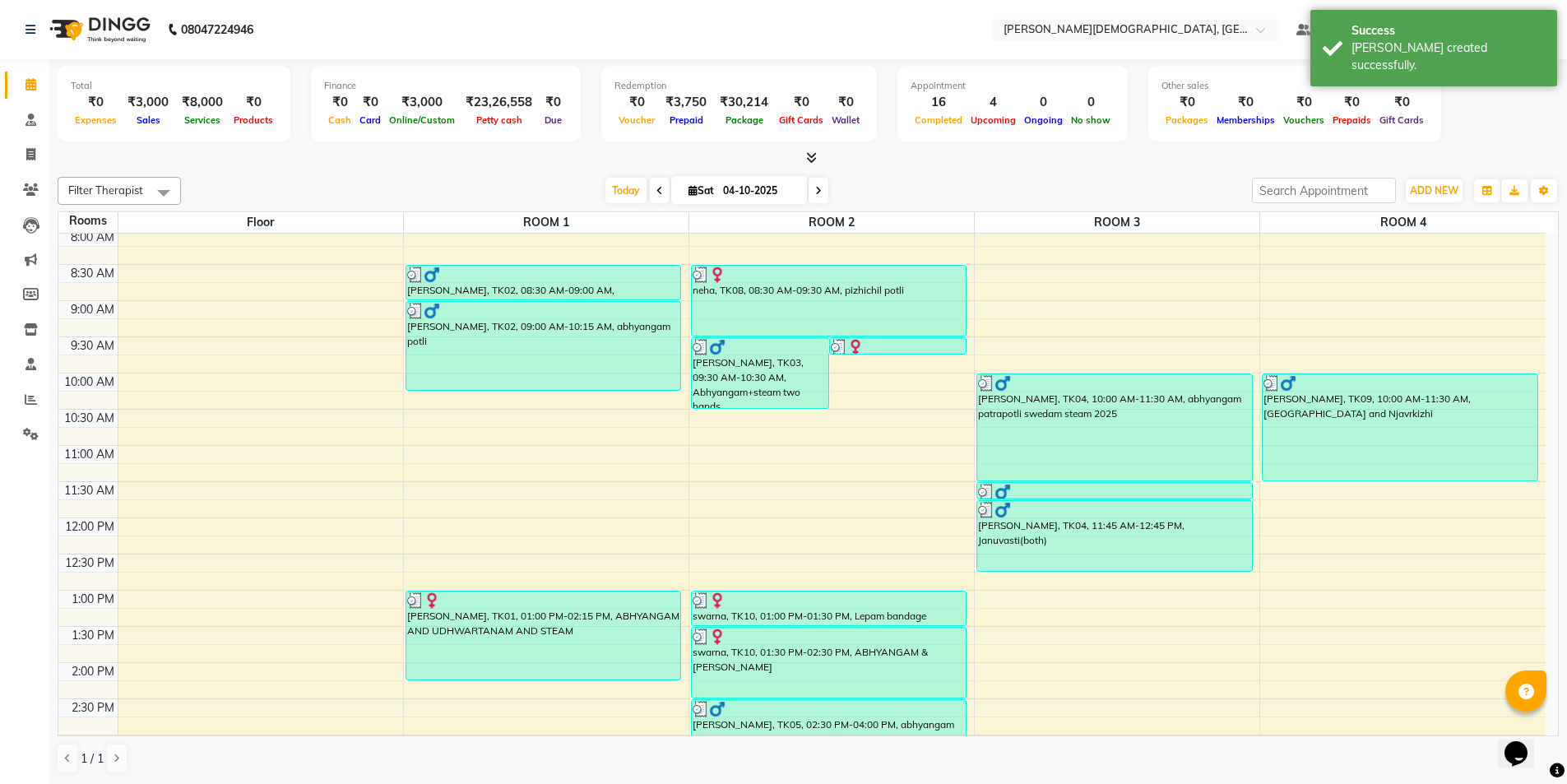
scroll to position [411, 0]
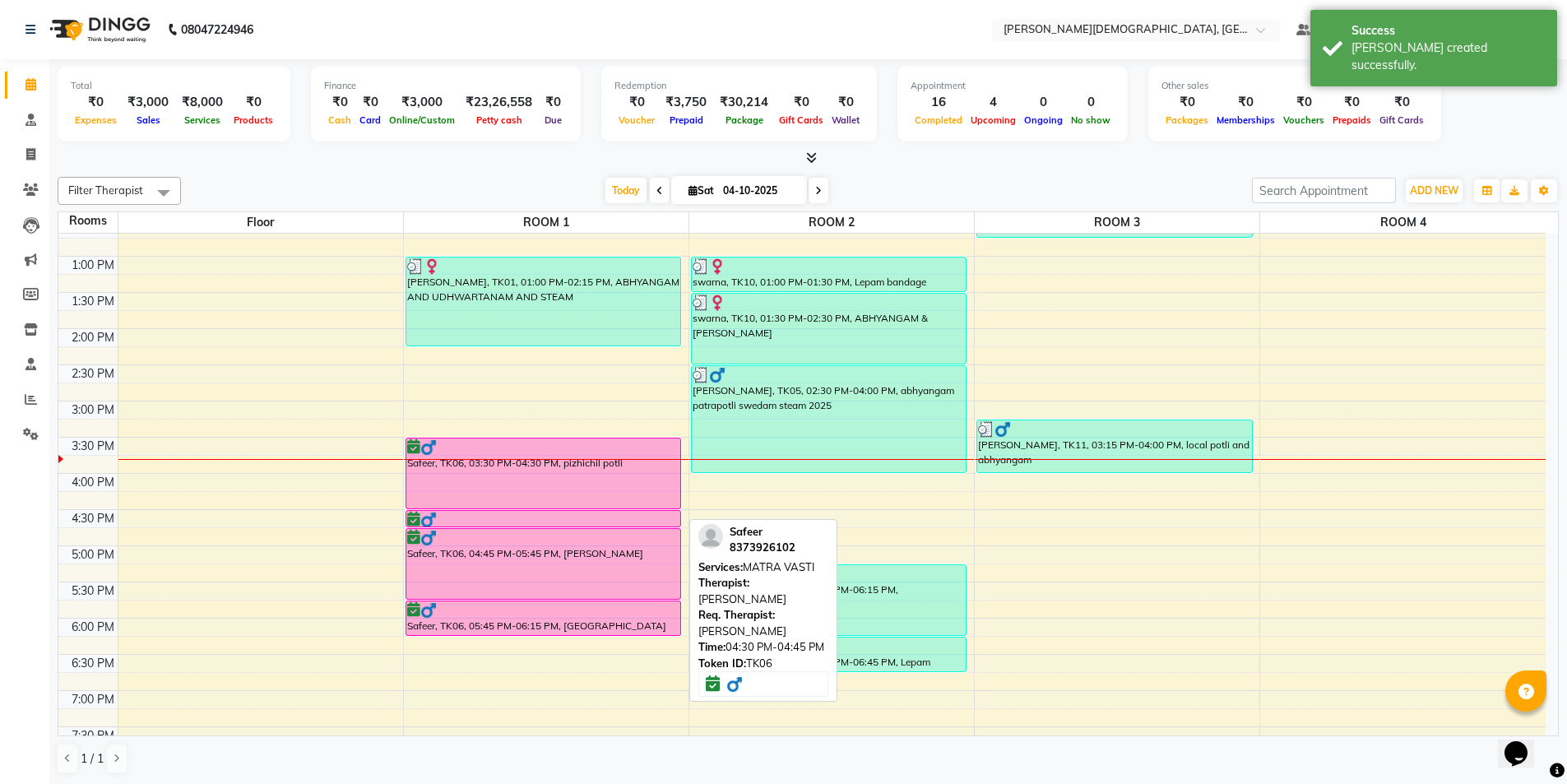
click at [603, 523] on div at bounding box center [544, 526] width 275 height 6
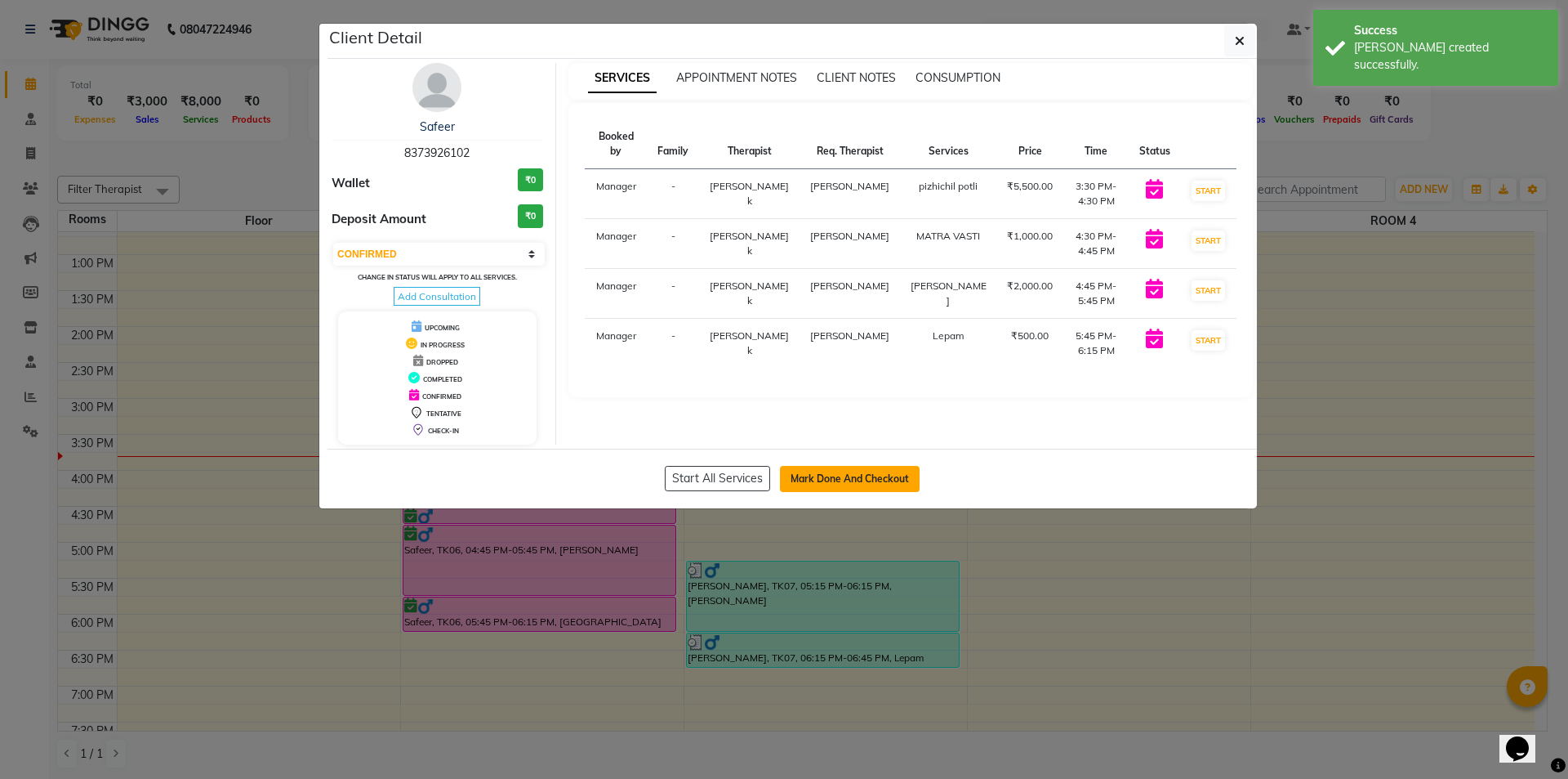
click at [837, 475] on button "Mark Done And Checkout" at bounding box center [849, 478] width 139 height 27
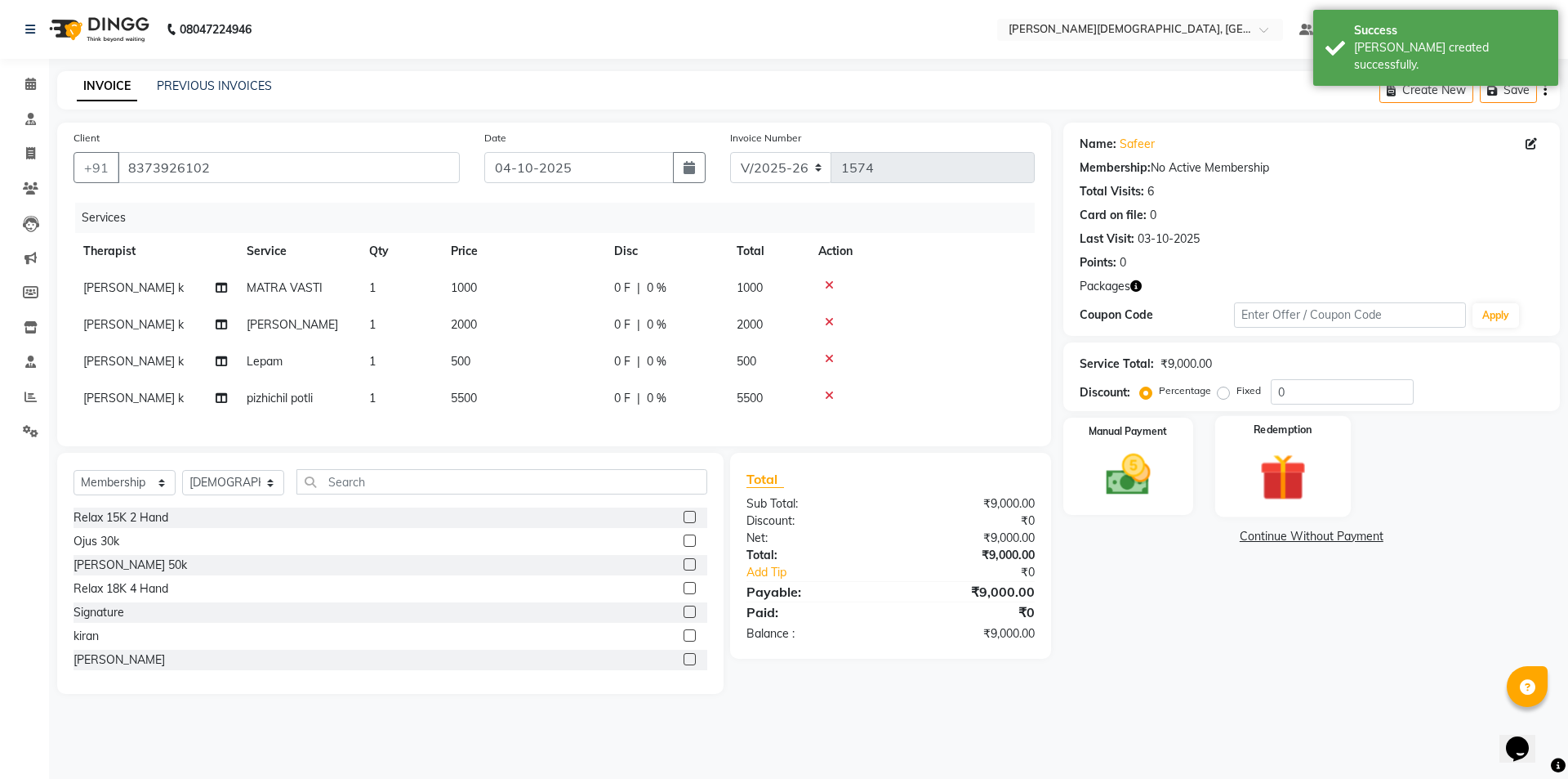
click at [1245, 484] on img at bounding box center [1282, 477] width 76 height 58
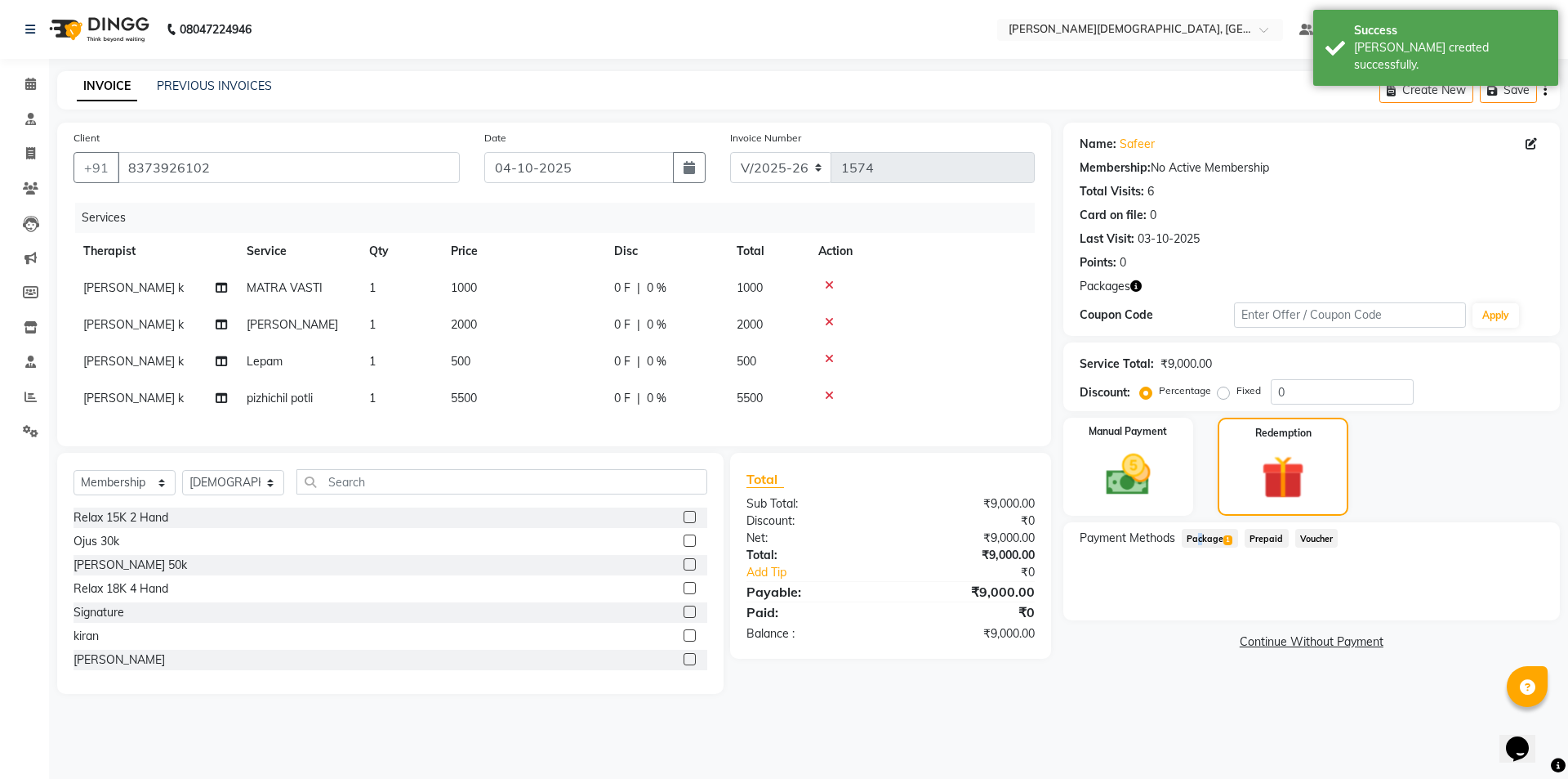
click at [1196, 536] on span "Package 1" at bounding box center [1210, 538] width 57 height 19
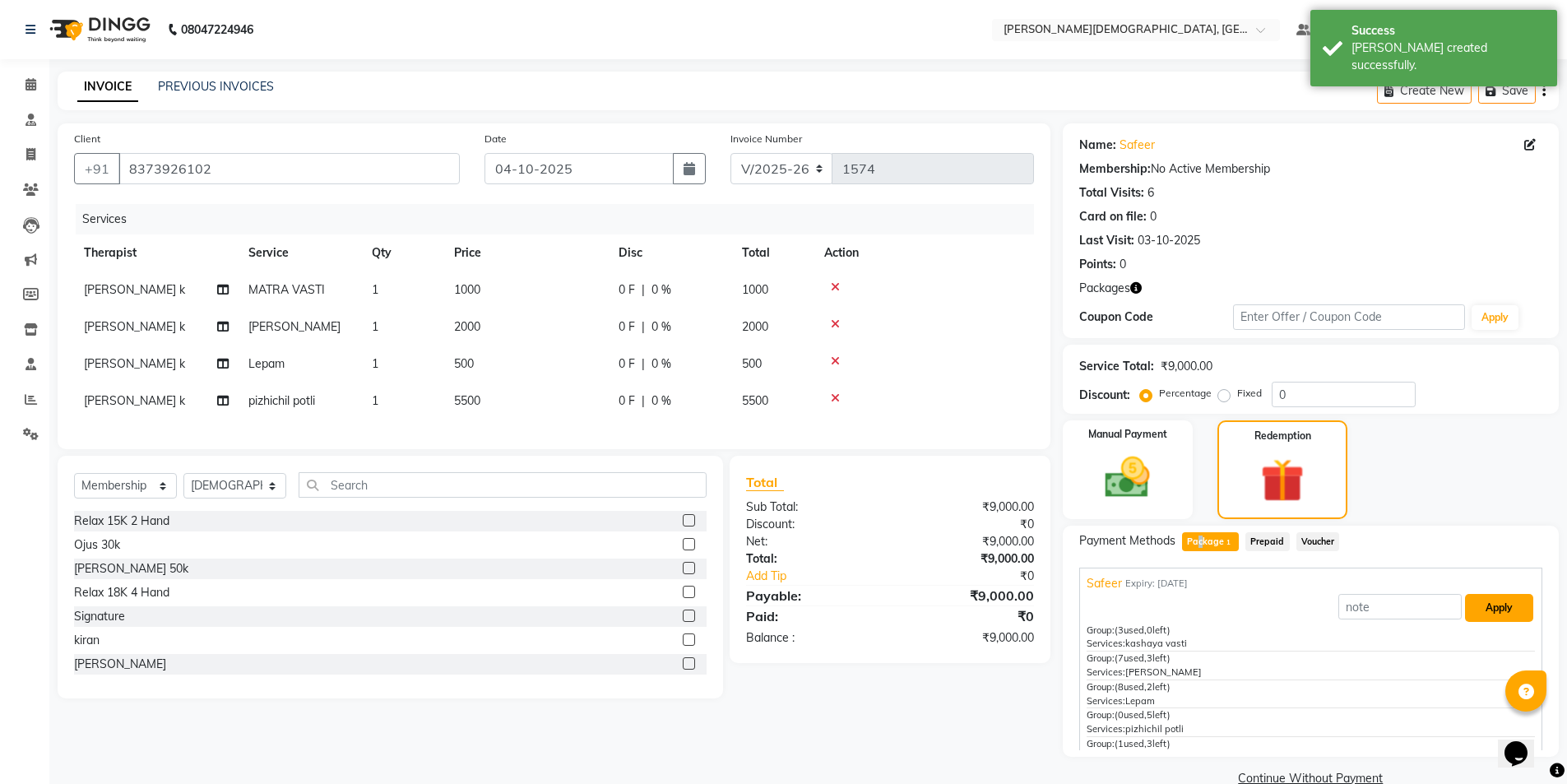
click at [1476, 612] on button "Apply" at bounding box center [1500, 608] width 68 height 28
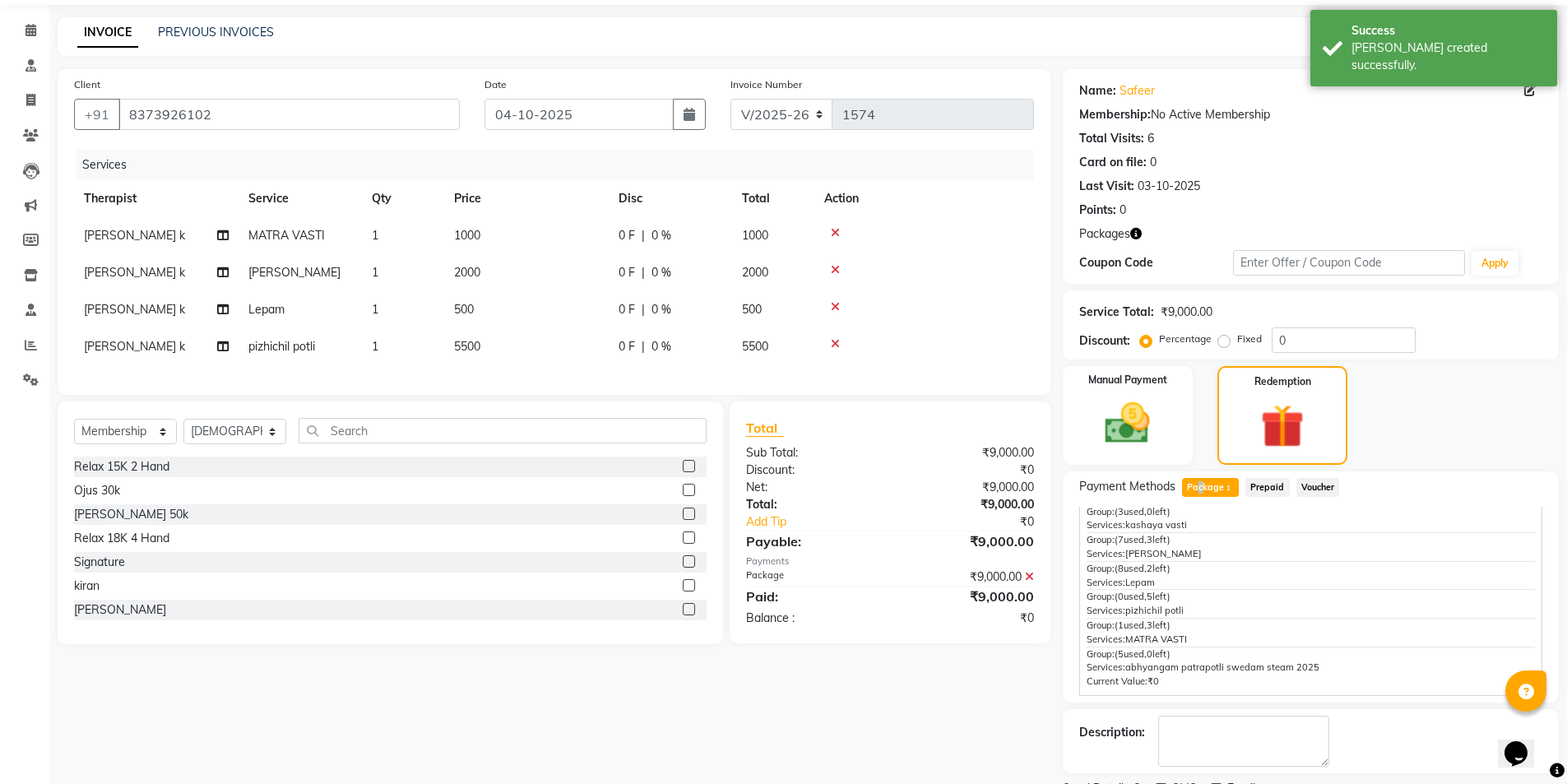
scroll to position [125, 0]
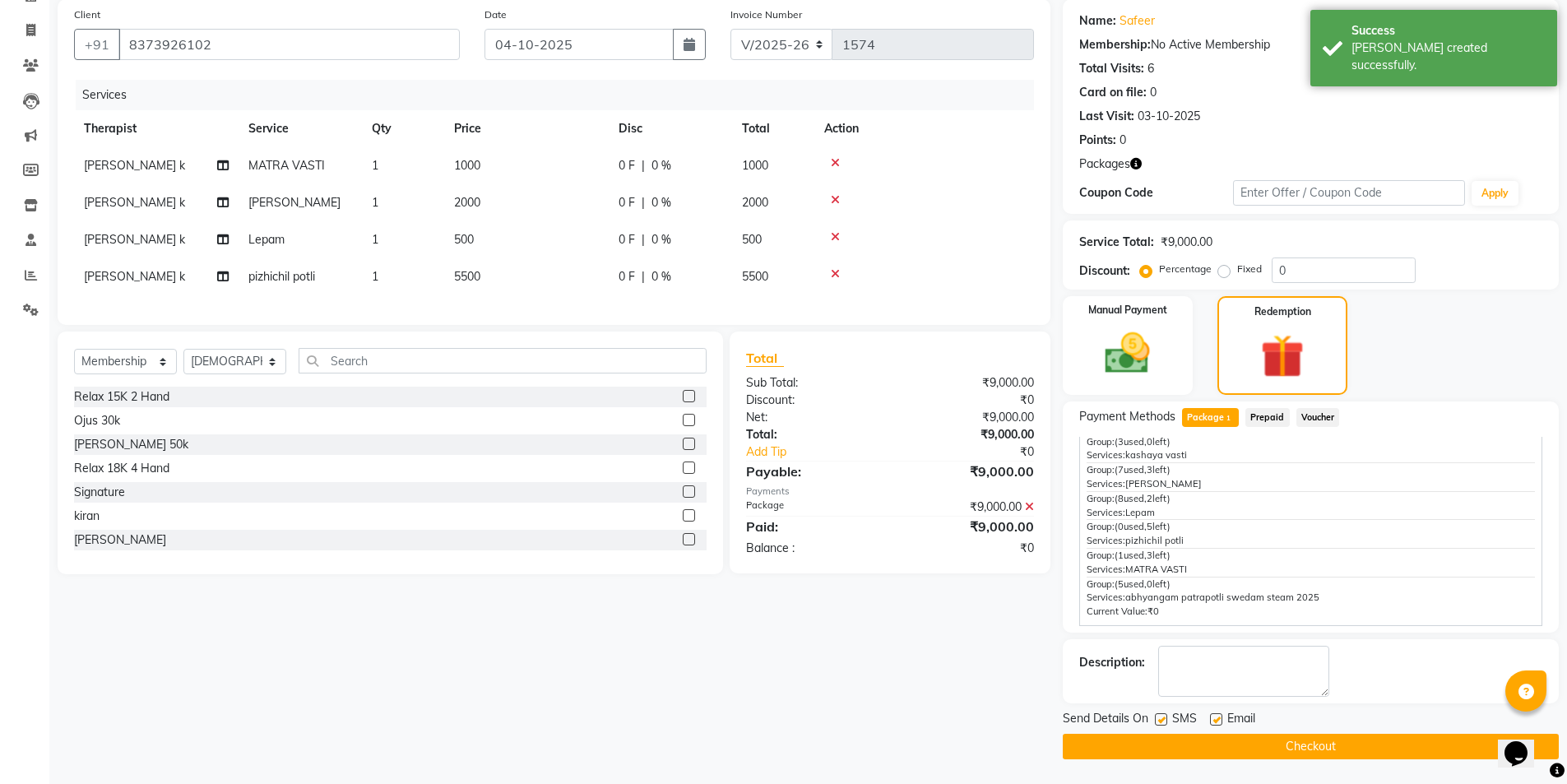
click at [1157, 719] on label at bounding box center [1161, 719] width 12 height 12
click at [1157, 719] on input "checkbox" at bounding box center [1161, 720] width 11 height 11
click at [1156, 741] on button "Checkout" at bounding box center [1311, 746] width 496 height 26
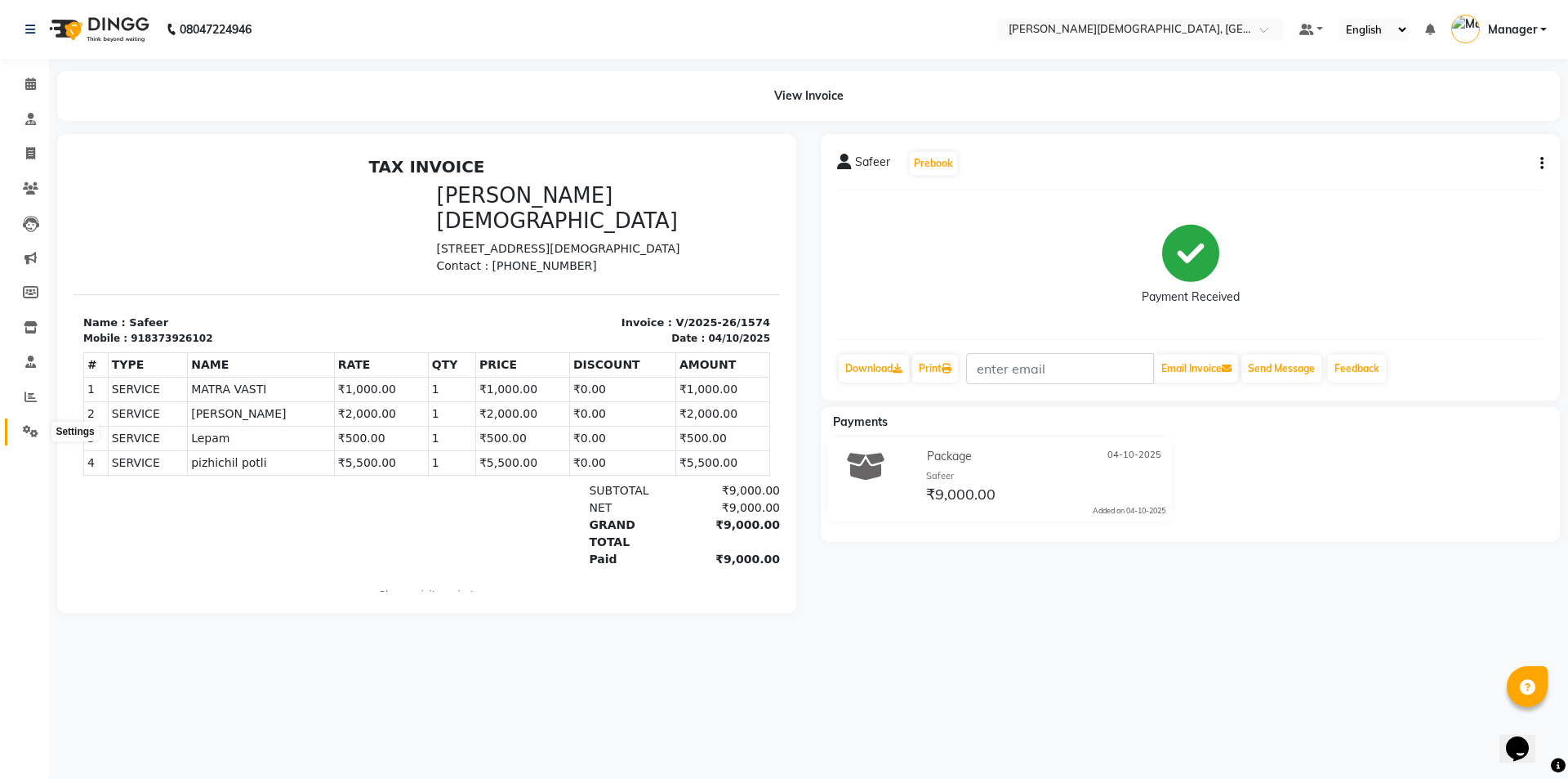
click at [27, 435] on icon at bounding box center [30, 431] width 16 height 12
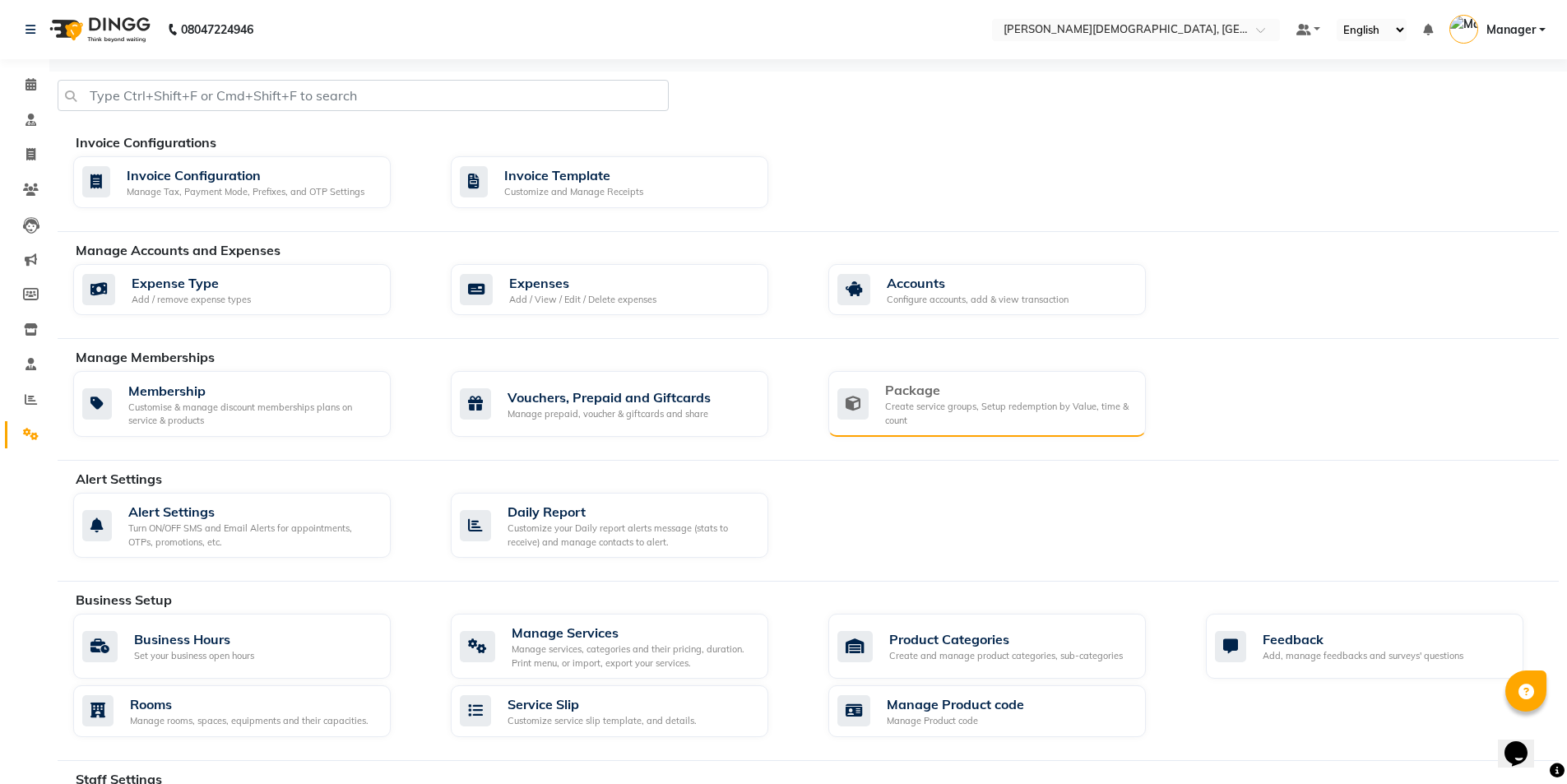
click at [912, 418] on div "Create service groups, Setup redemption by Value, time & count" at bounding box center [1009, 412] width 247 height 27
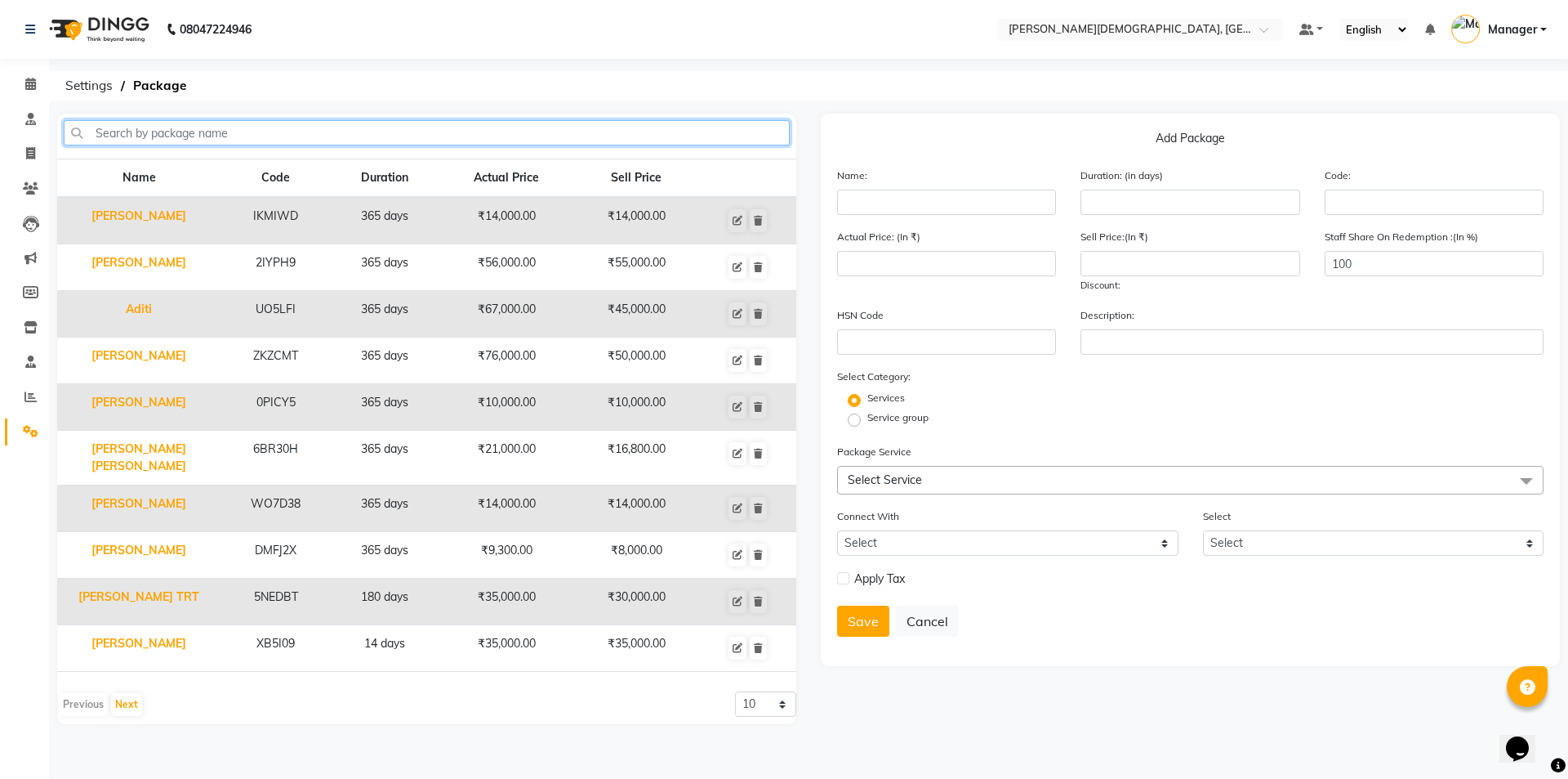
click at [397, 131] on input "text" at bounding box center [427, 133] width 726 height 26
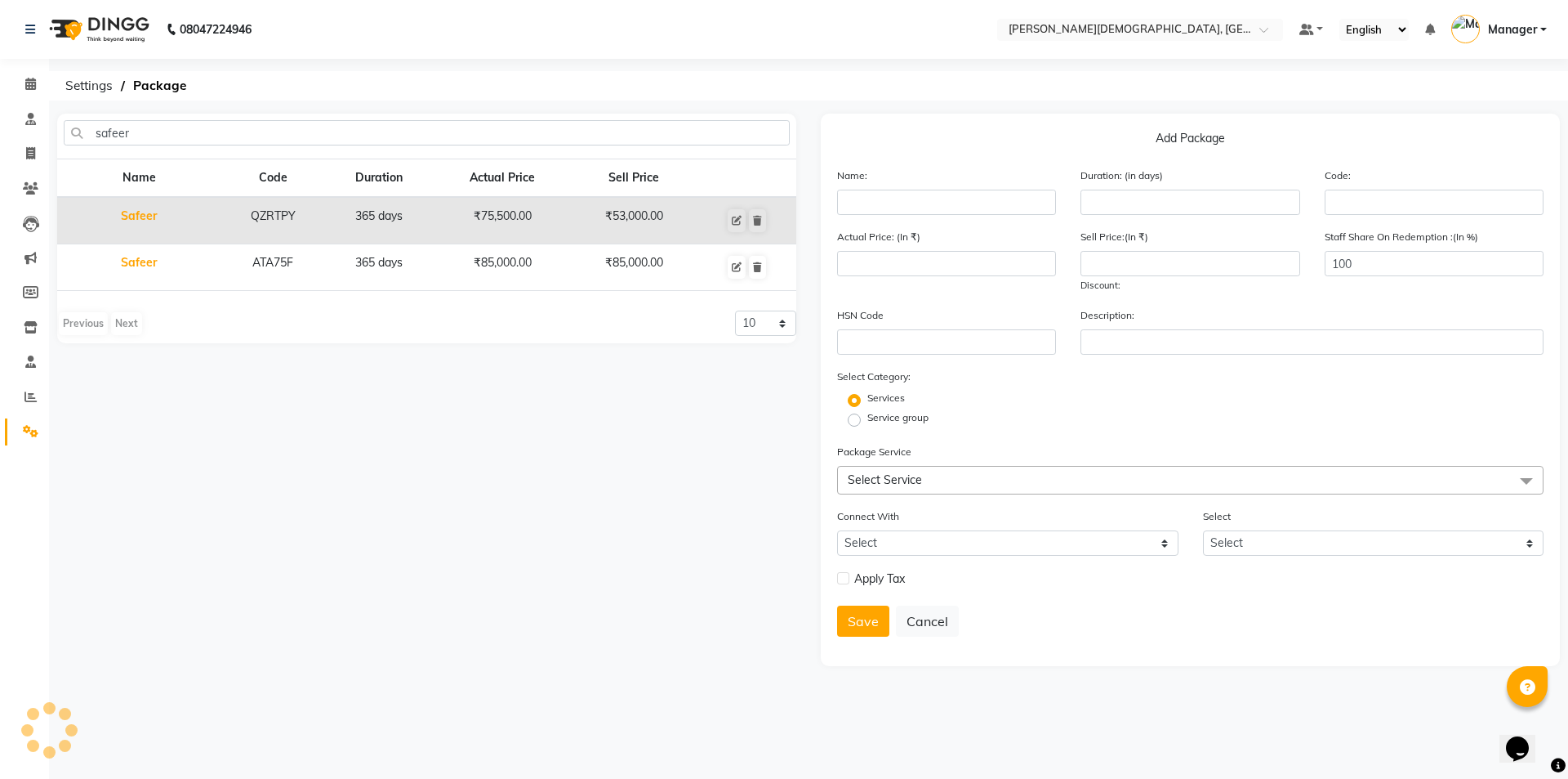
click at [138, 268] on td "Safeer" at bounding box center [138, 268] width 163 height 47
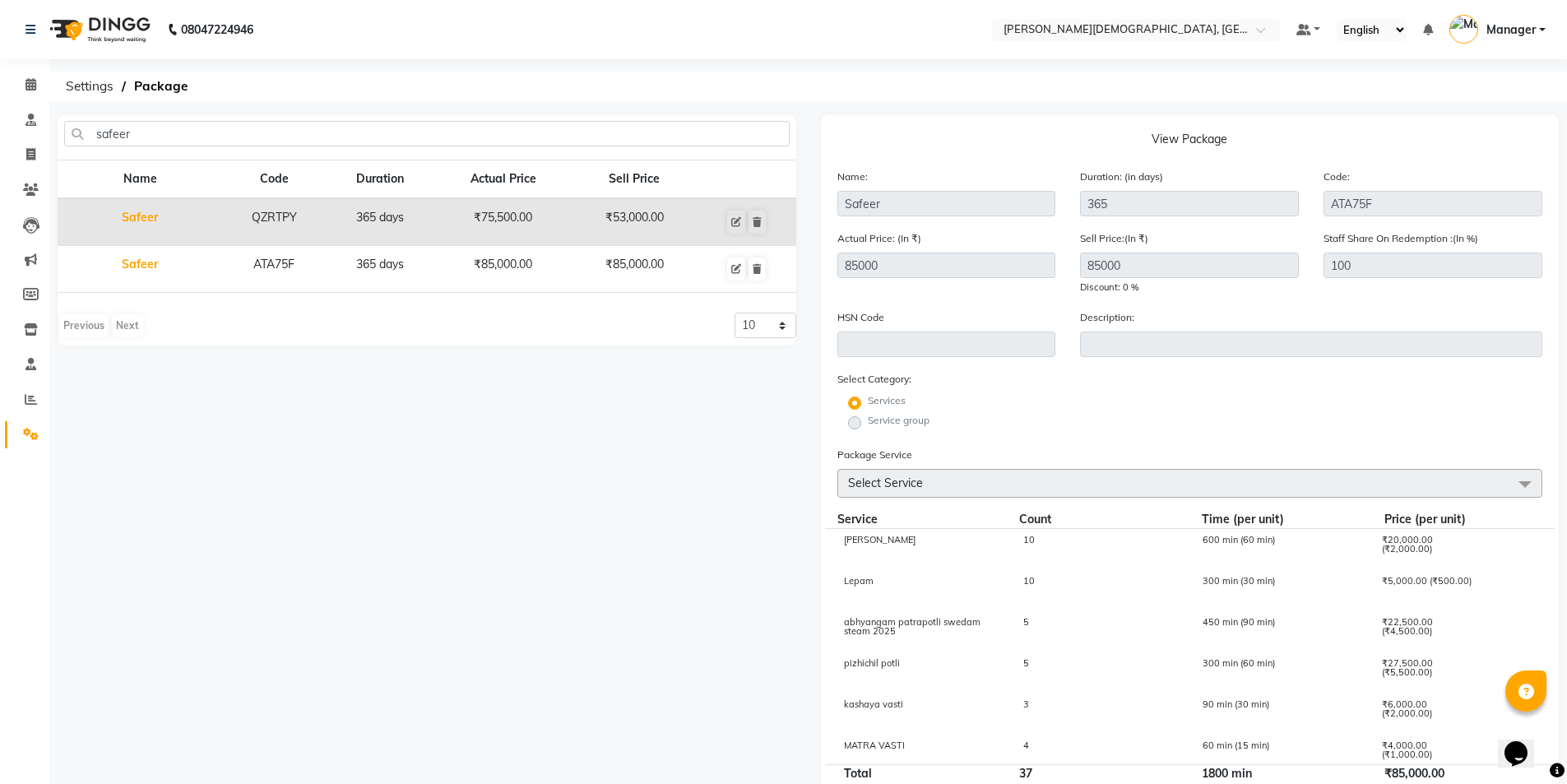
click at [355, 148] on div "safeer" at bounding box center [427, 140] width 725 height 39
click at [341, 137] on input "safeer" at bounding box center [427, 134] width 725 height 26
click at [149, 218] on td "[PERSON_NAME]" at bounding box center [139, 222] width 164 height 48
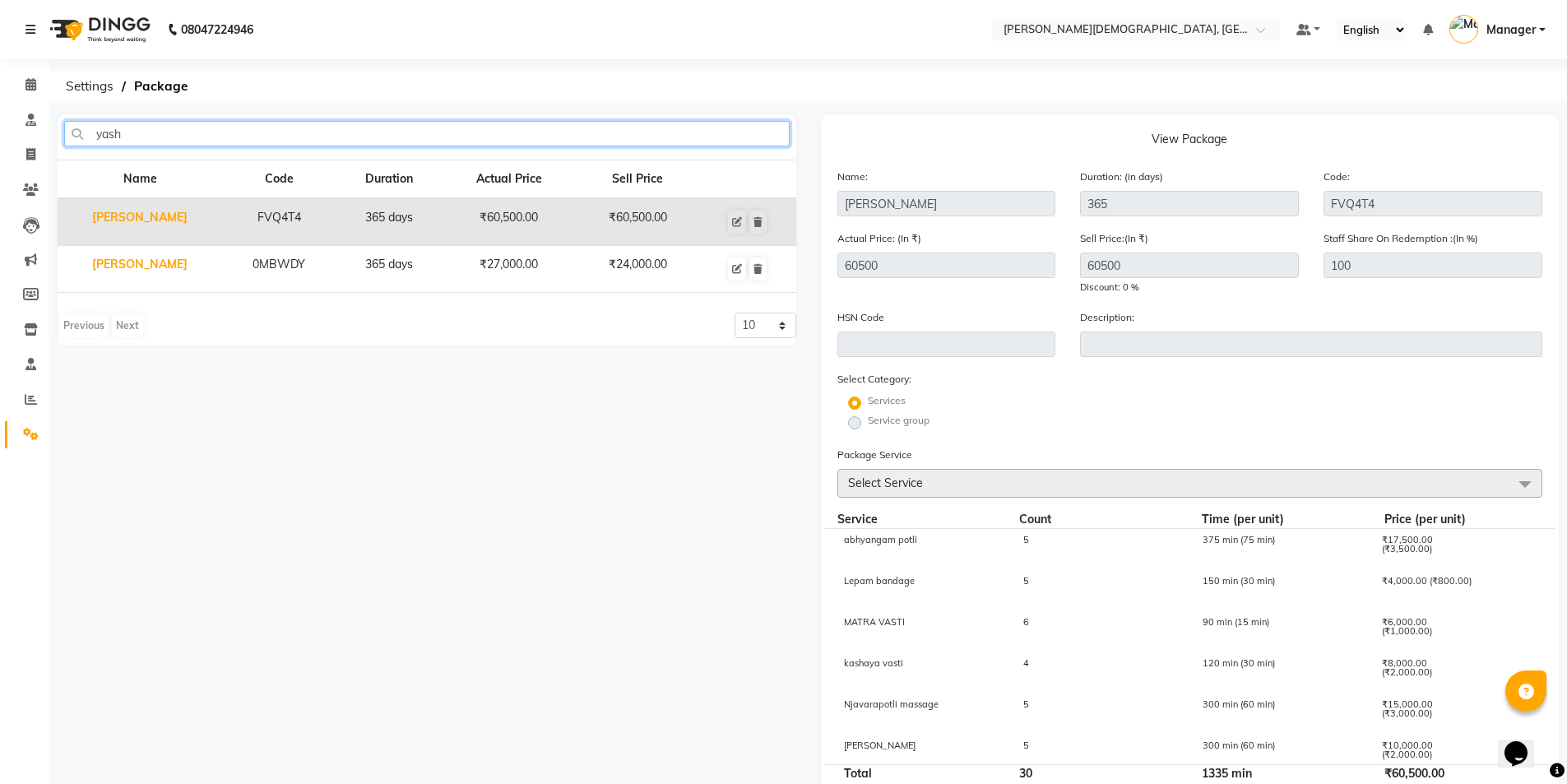
click at [405, 134] on input "yash" at bounding box center [427, 134] width 725 height 26
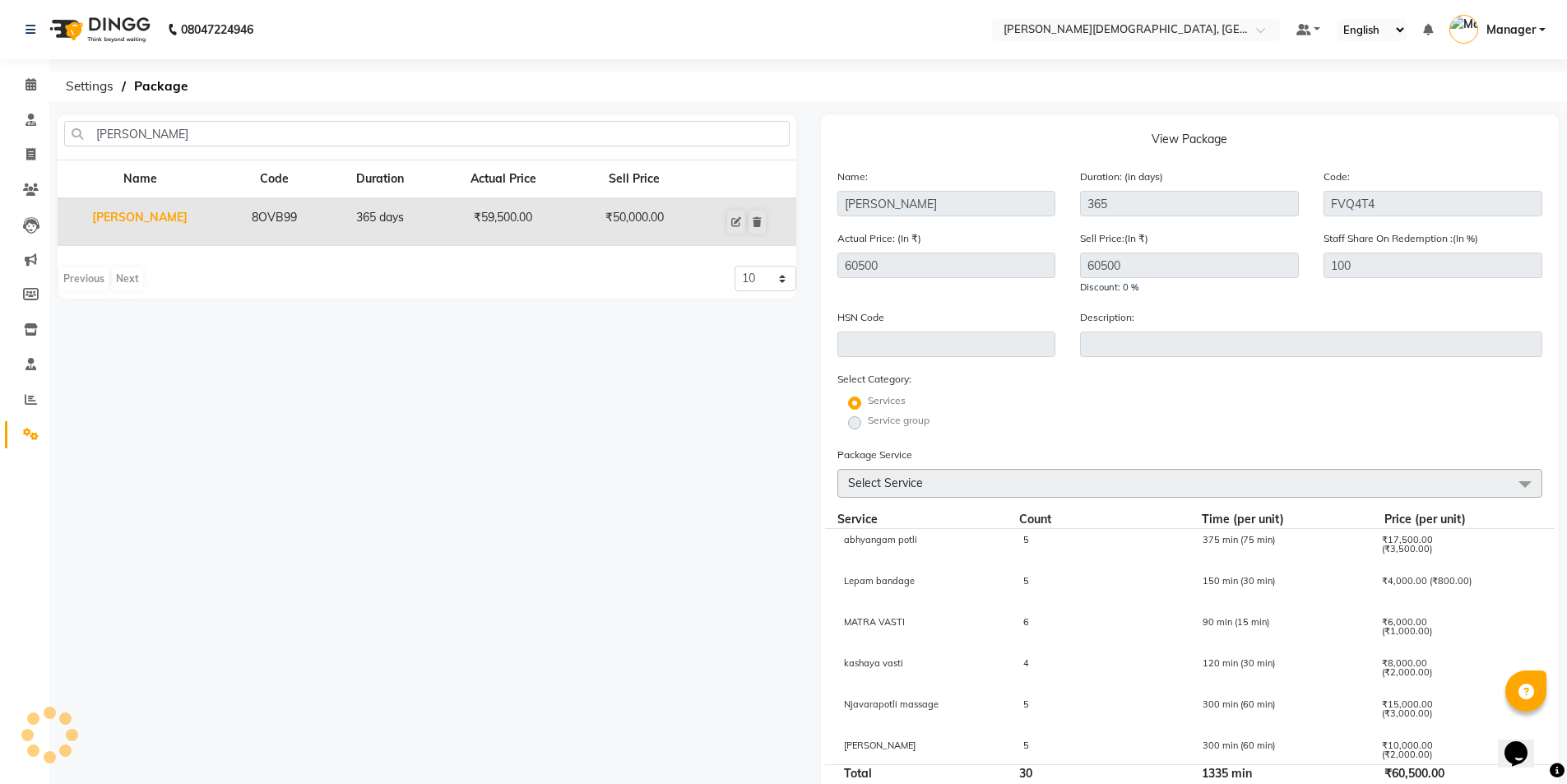
click at [134, 222] on td "[PERSON_NAME]" at bounding box center [139, 222] width 164 height 48
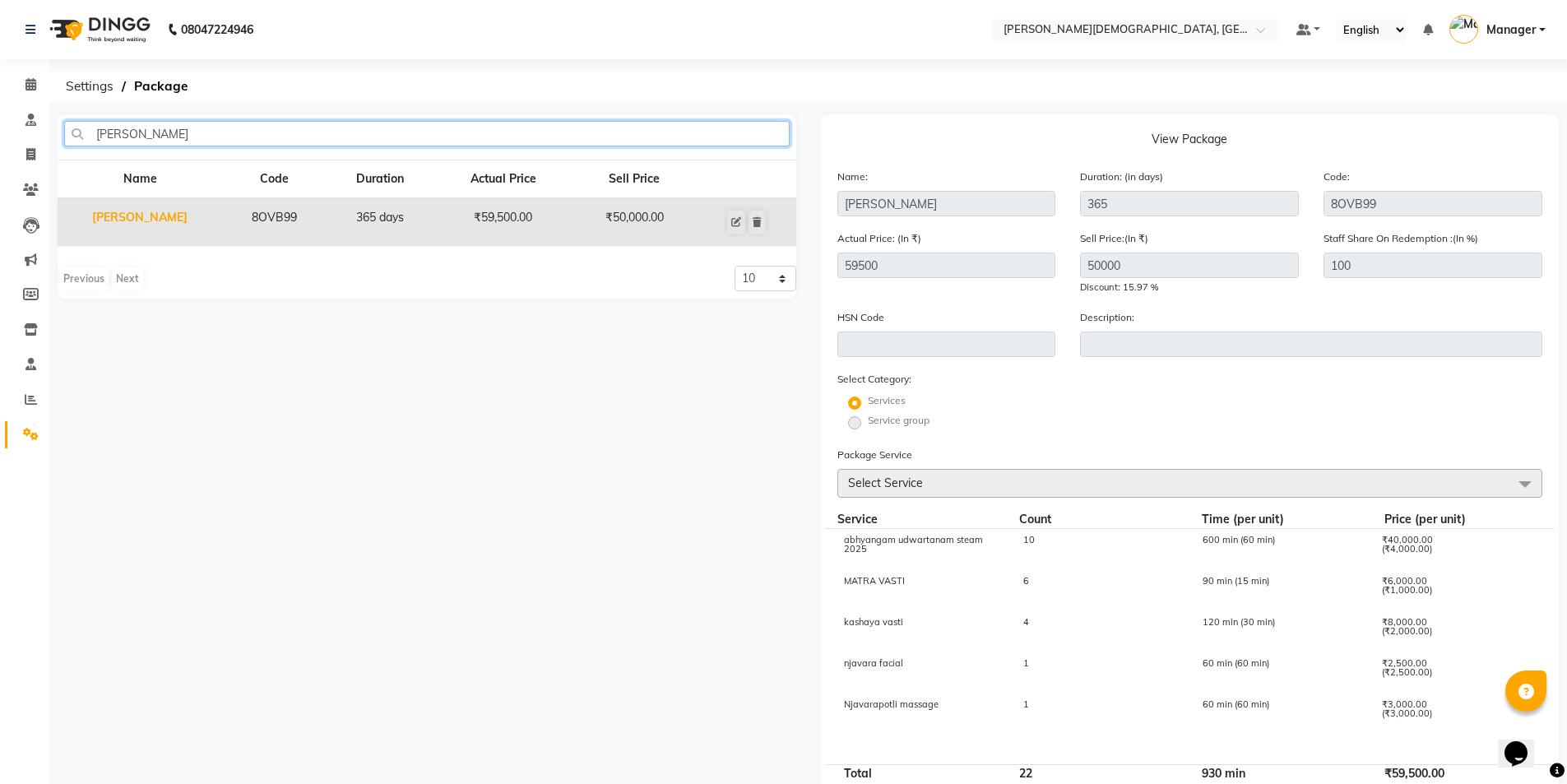
click at [199, 136] on input "[PERSON_NAME]" at bounding box center [427, 134] width 725 height 26
click at [133, 223] on td "[PERSON_NAME]" at bounding box center [139, 222] width 164 height 48
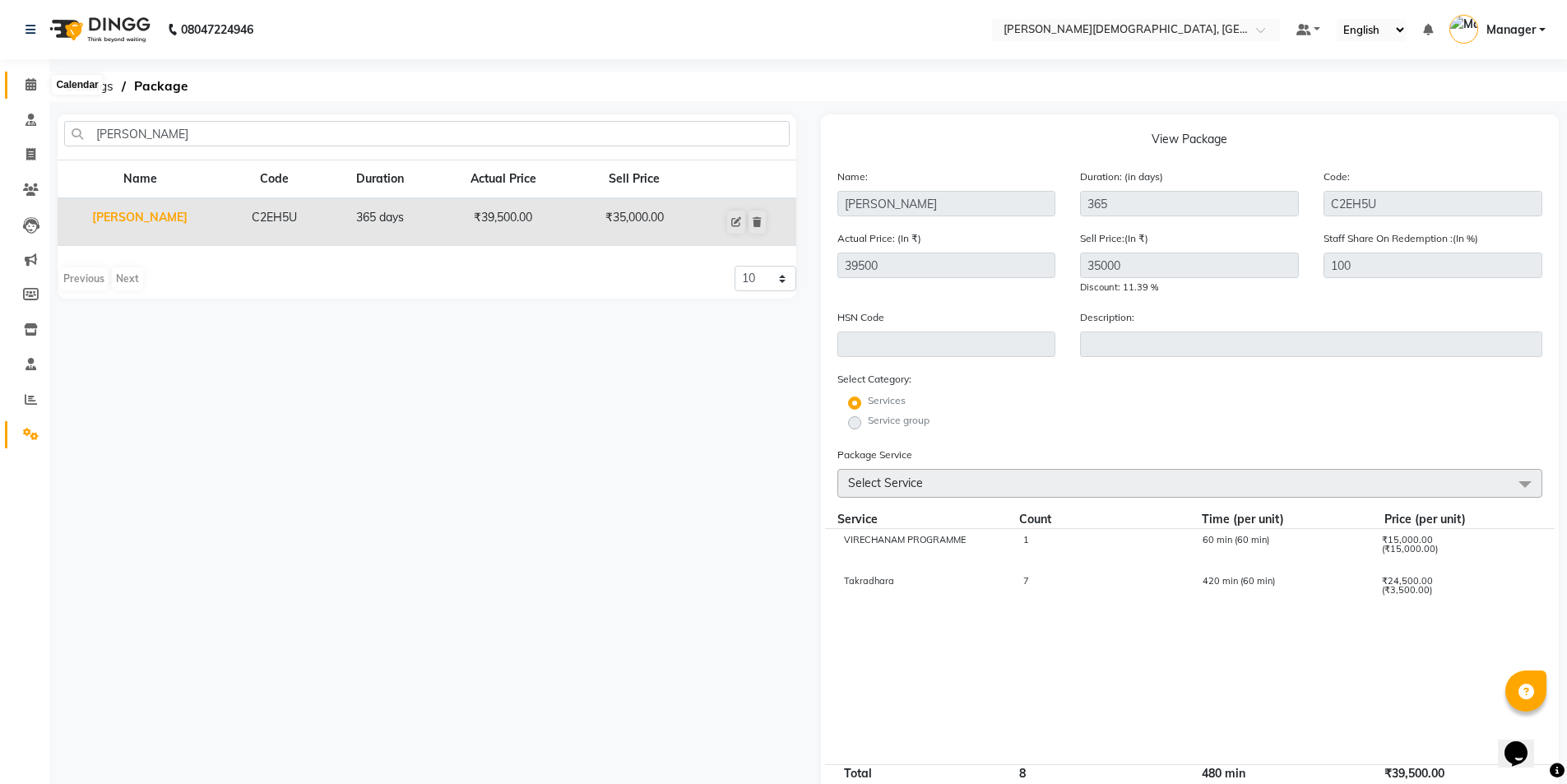
click at [24, 88] on span at bounding box center [30, 85] width 29 height 19
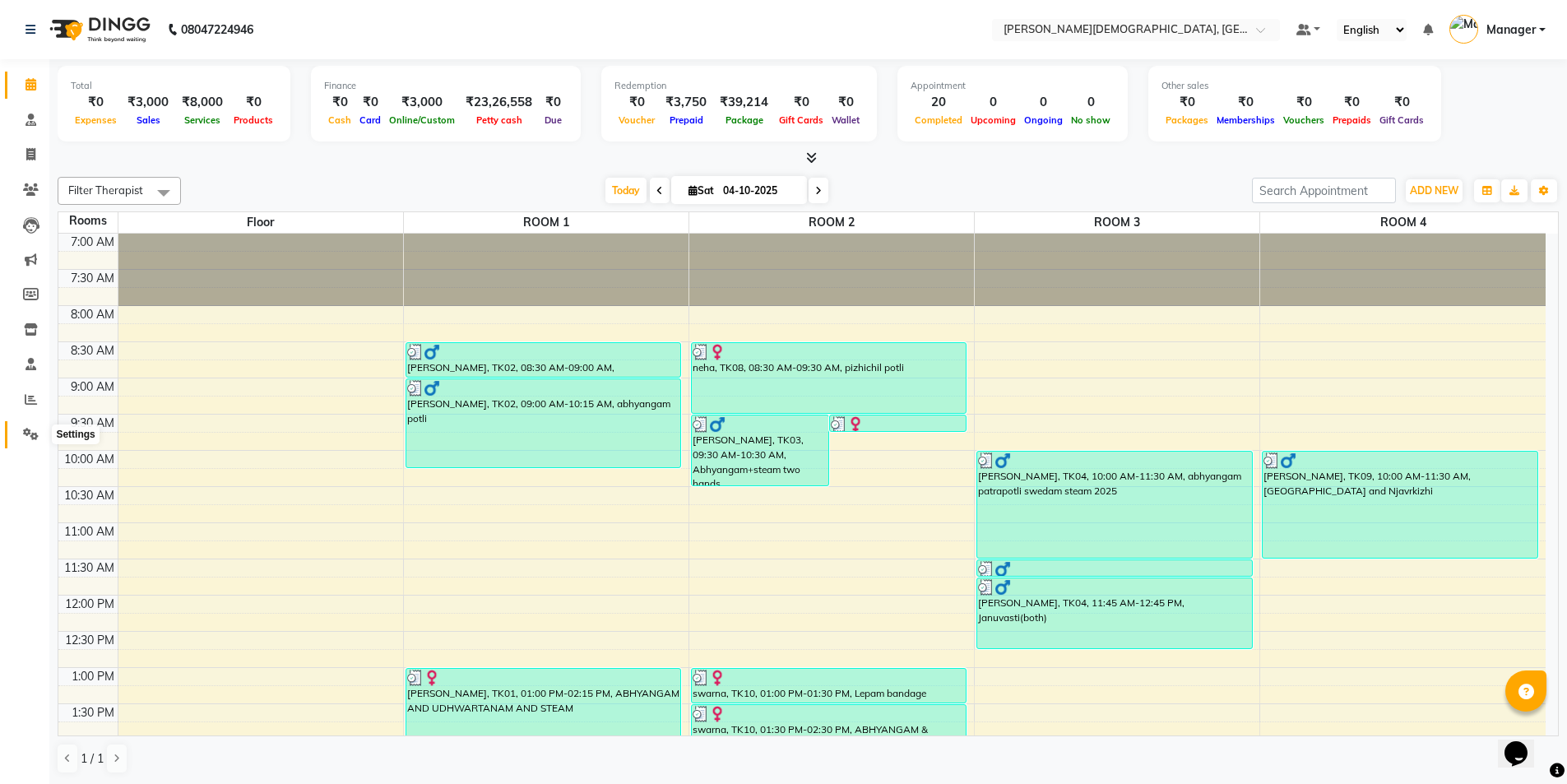
click at [40, 426] on span at bounding box center [30, 434] width 29 height 19
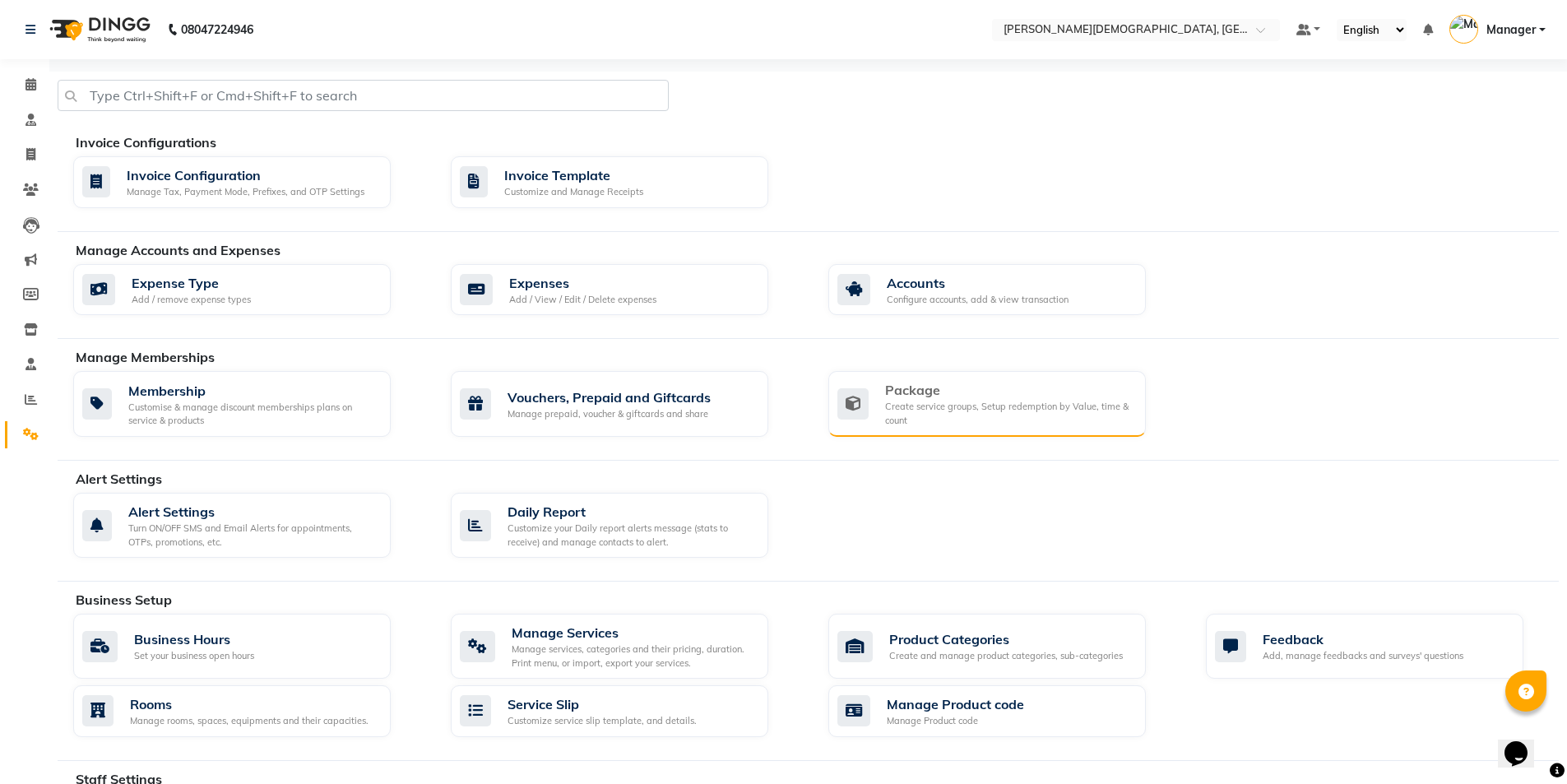
click at [1025, 416] on div "Create service groups, Setup redemption by Value, time & count" at bounding box center [1009, 412] width 247 height 27
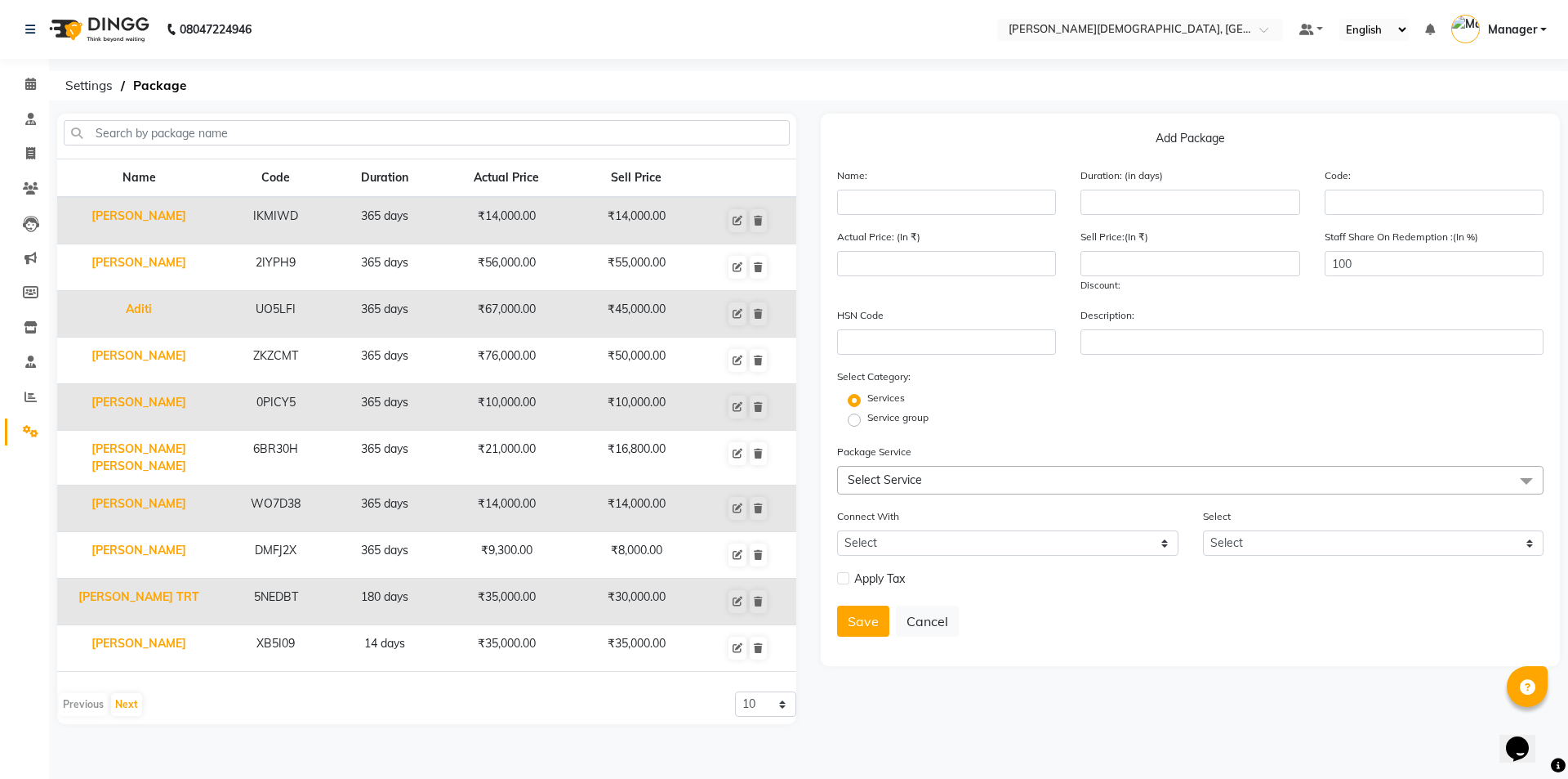
click at [944, 481] on span "Select Service" at bounding box center [1190, 479] width 706 height 28
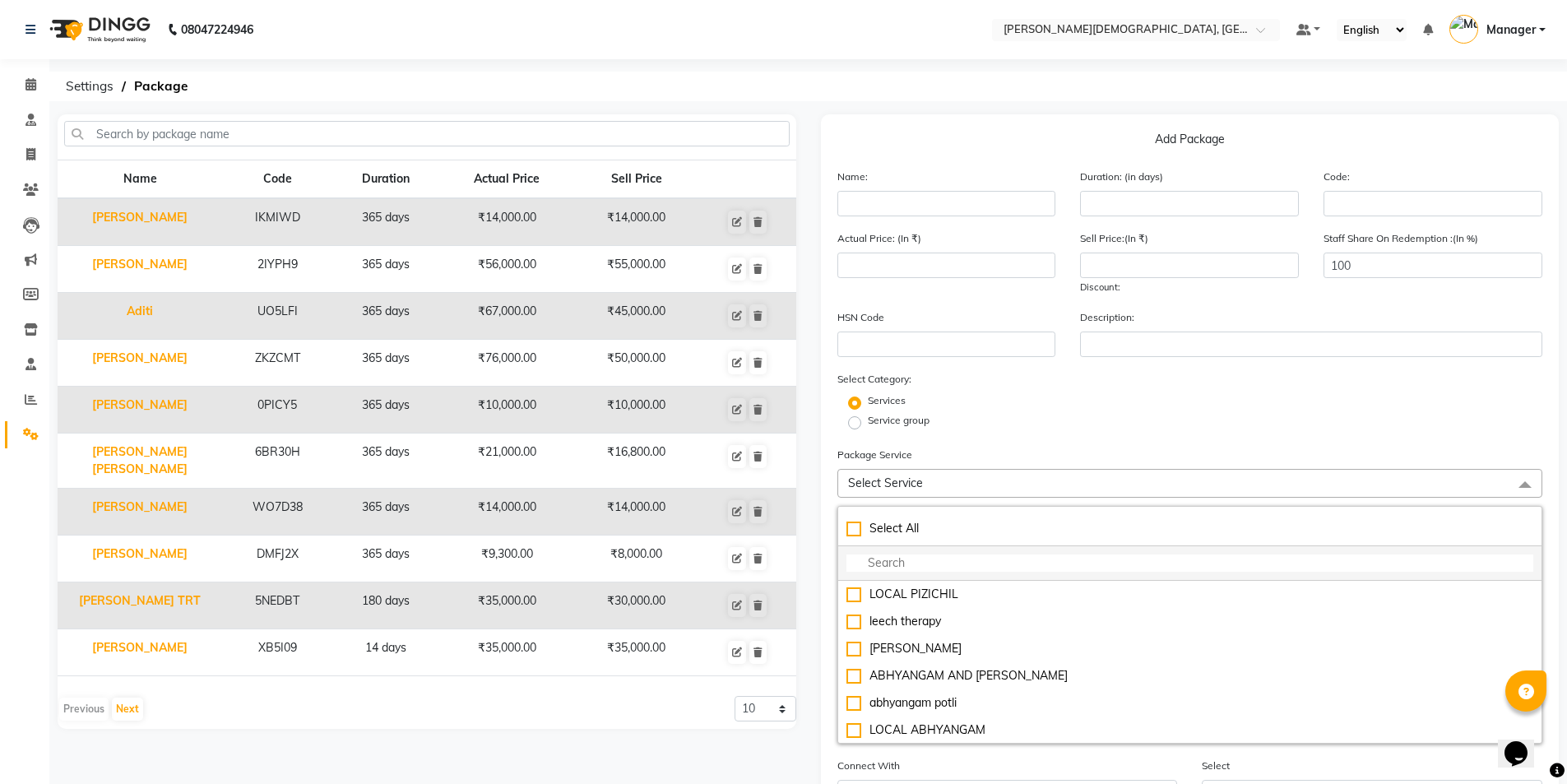
click at [936, 556] on input "multiselect-search" at bounding box center [1190, 563] width 688 height 18
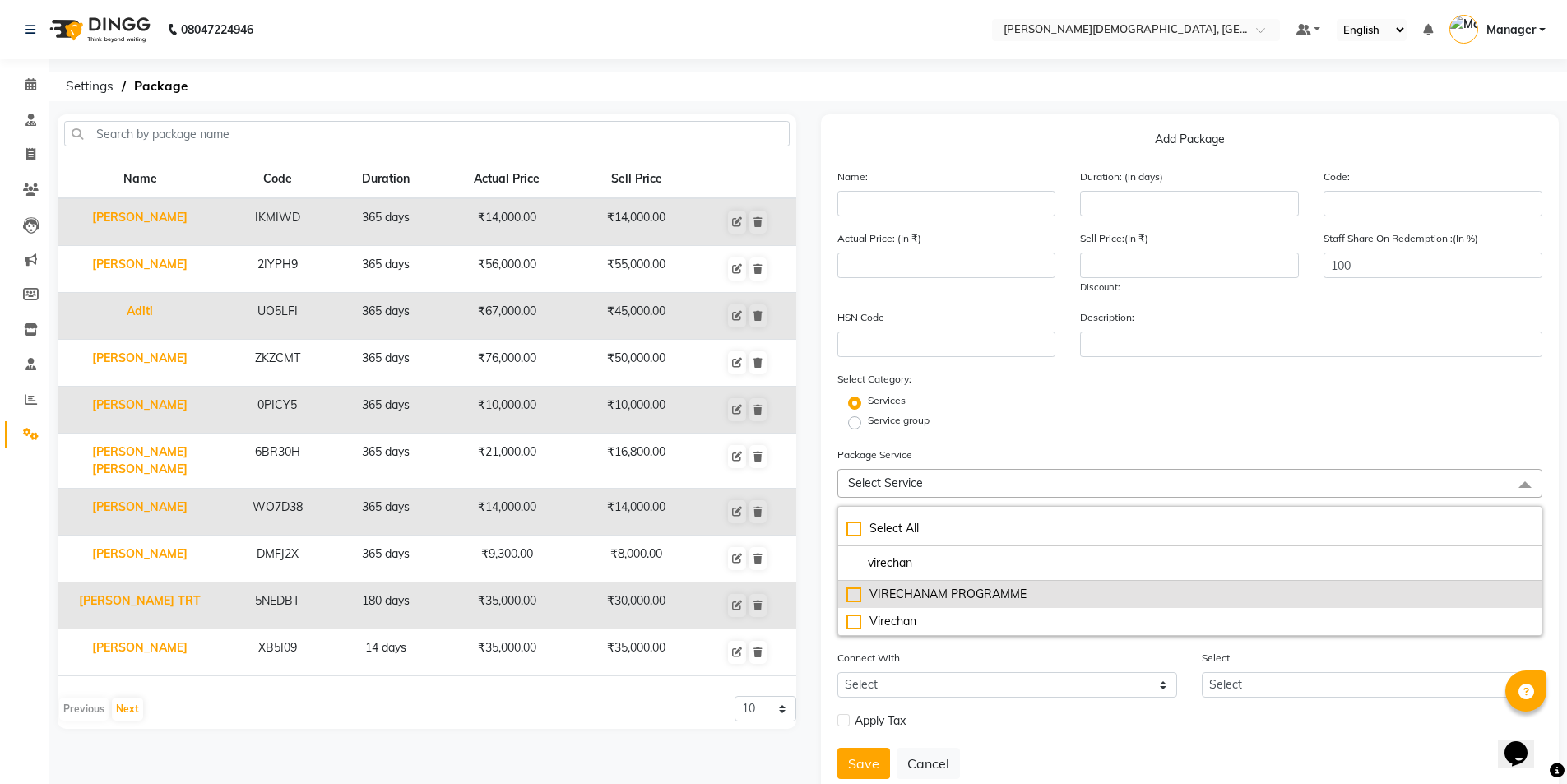
click at [992, 593] on div "VIRECHANAM PROGRAMME" at bounding box center [1190, 594] width 688 height 18
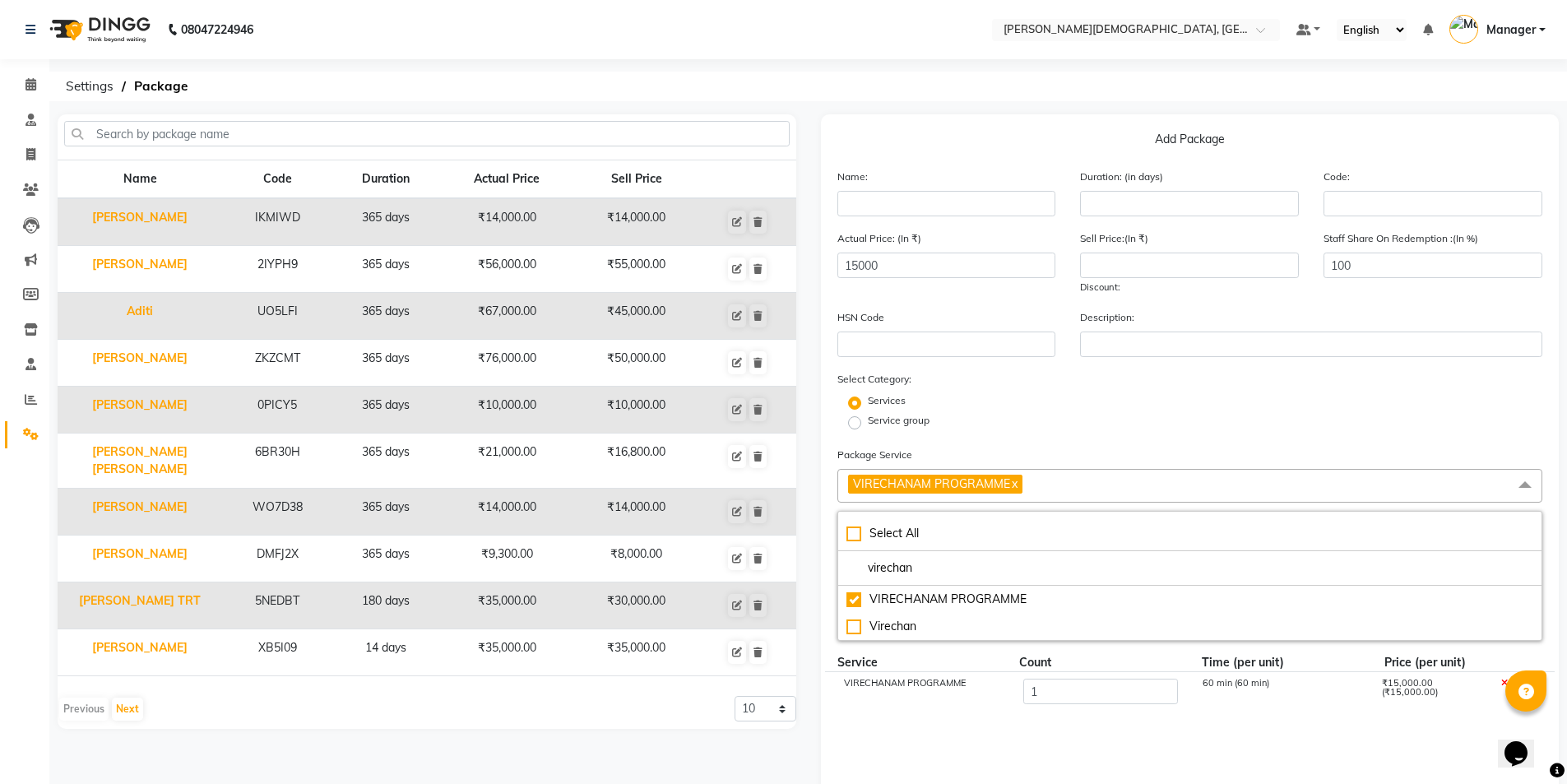
click at [1028, 432] on div "Service group" at bounding box center [1190, 422] width 731 height 19
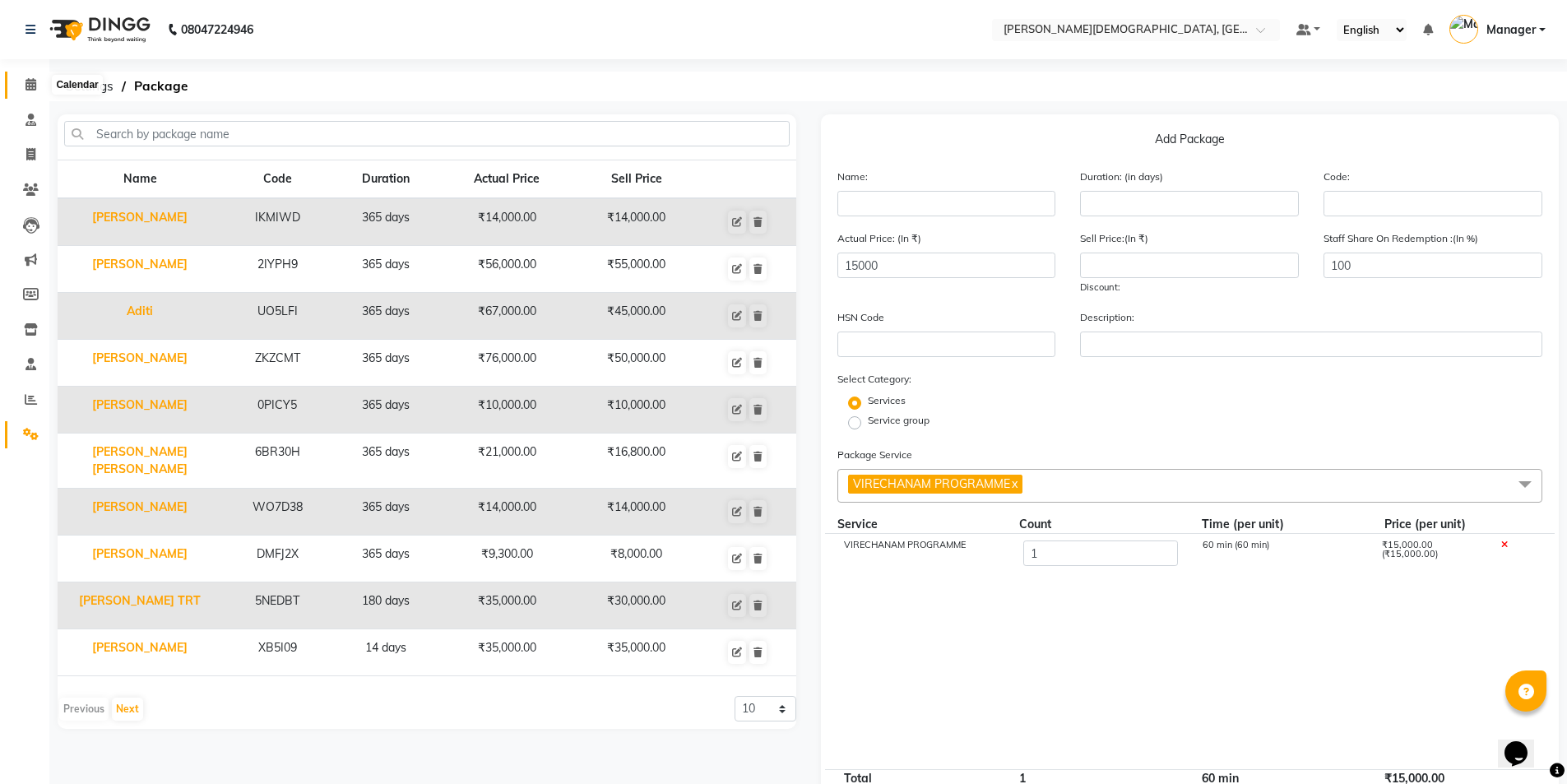
click at [31, 84] on icon at bounding box center [31, 84] width 11 height 12
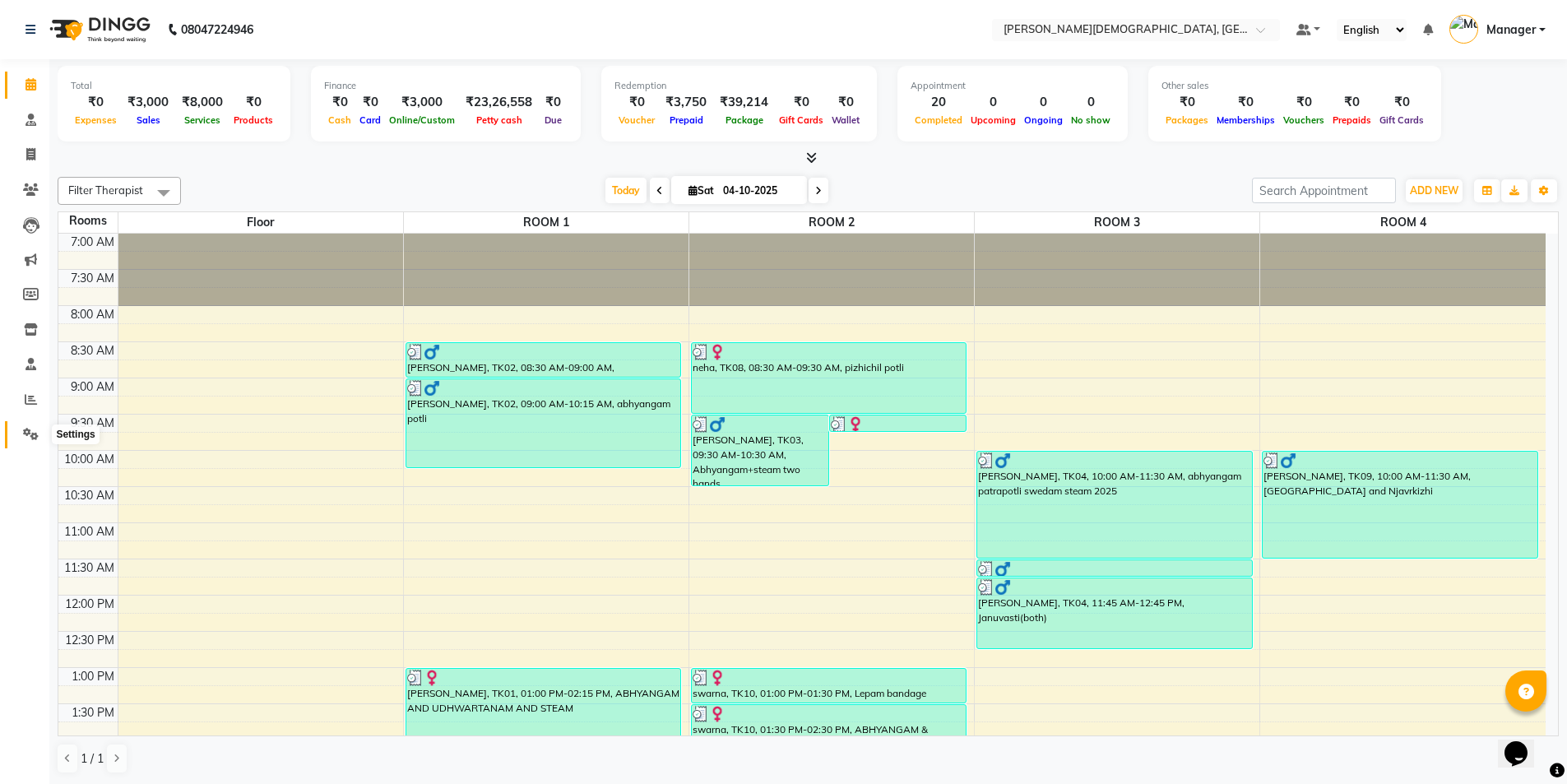
click at [31, 434] on icon at bounding box center [30, 434] width 16 height 12
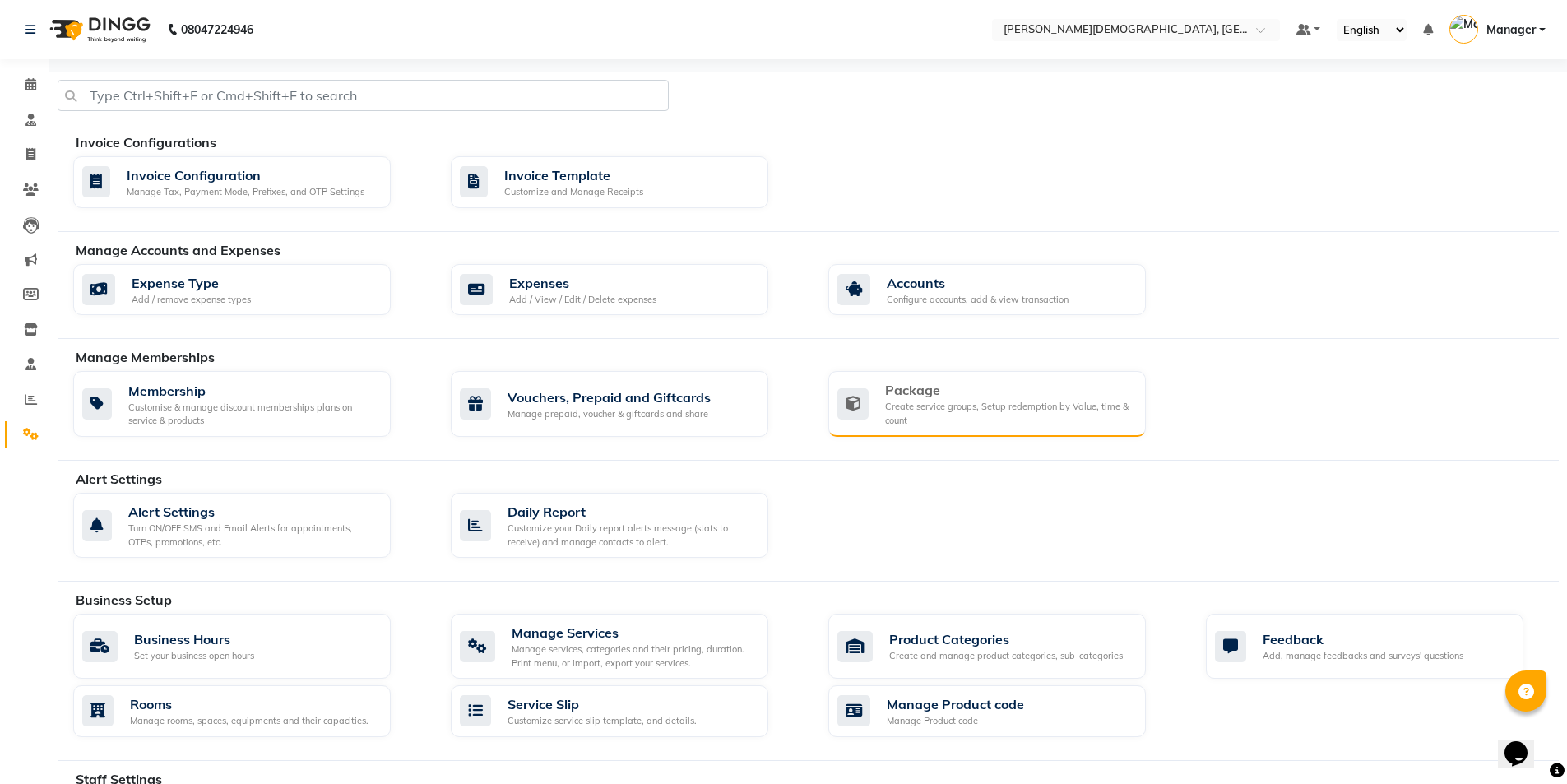
click at [926, 410] on div "Create service groups, Setup redemption by Value, time & count" at bounding box center [1009, 412] width 247 height 27
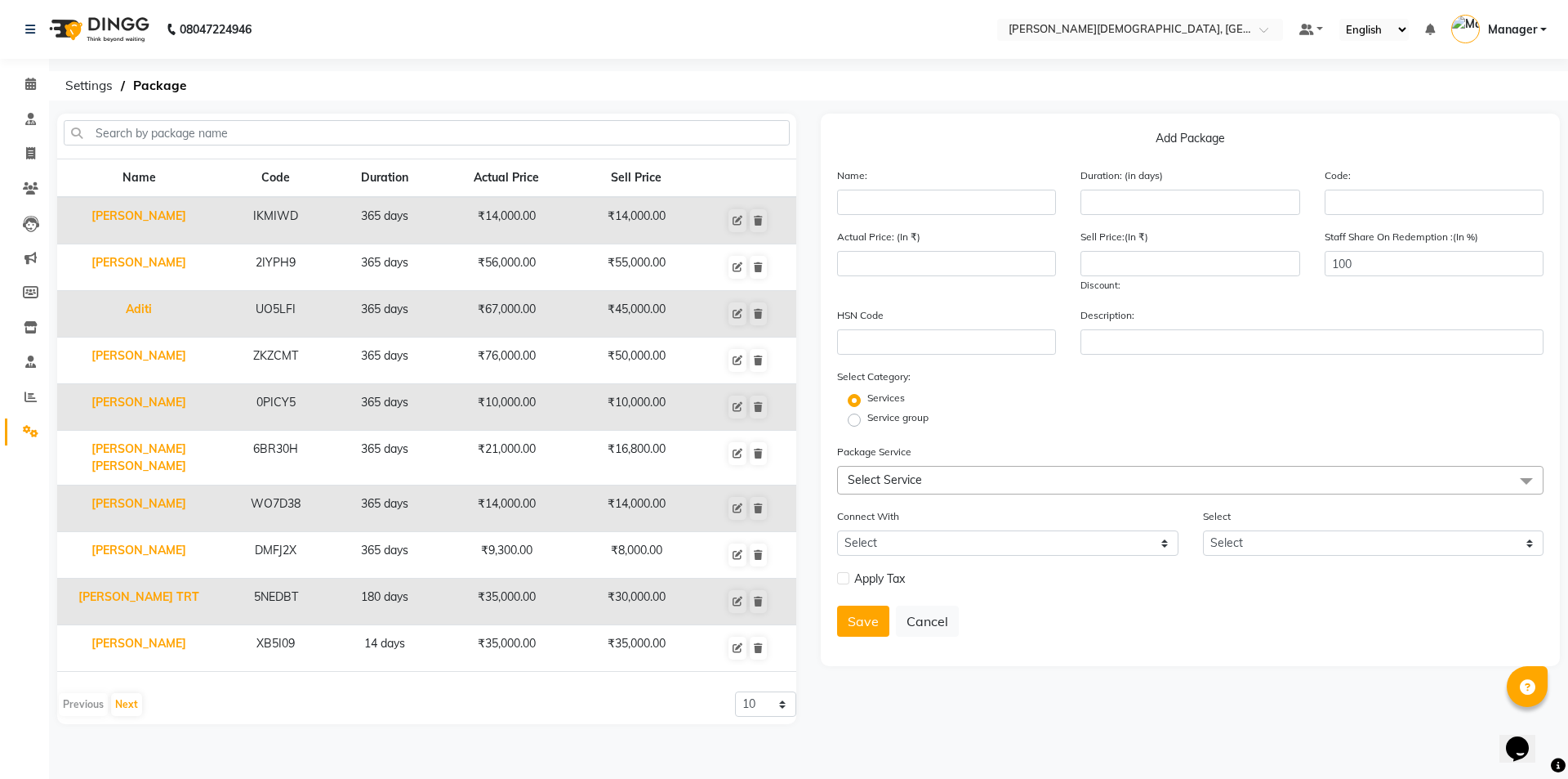
click at [943, 474] on span "Select Service" at bounding box center [1190, 479] width 706 height 28
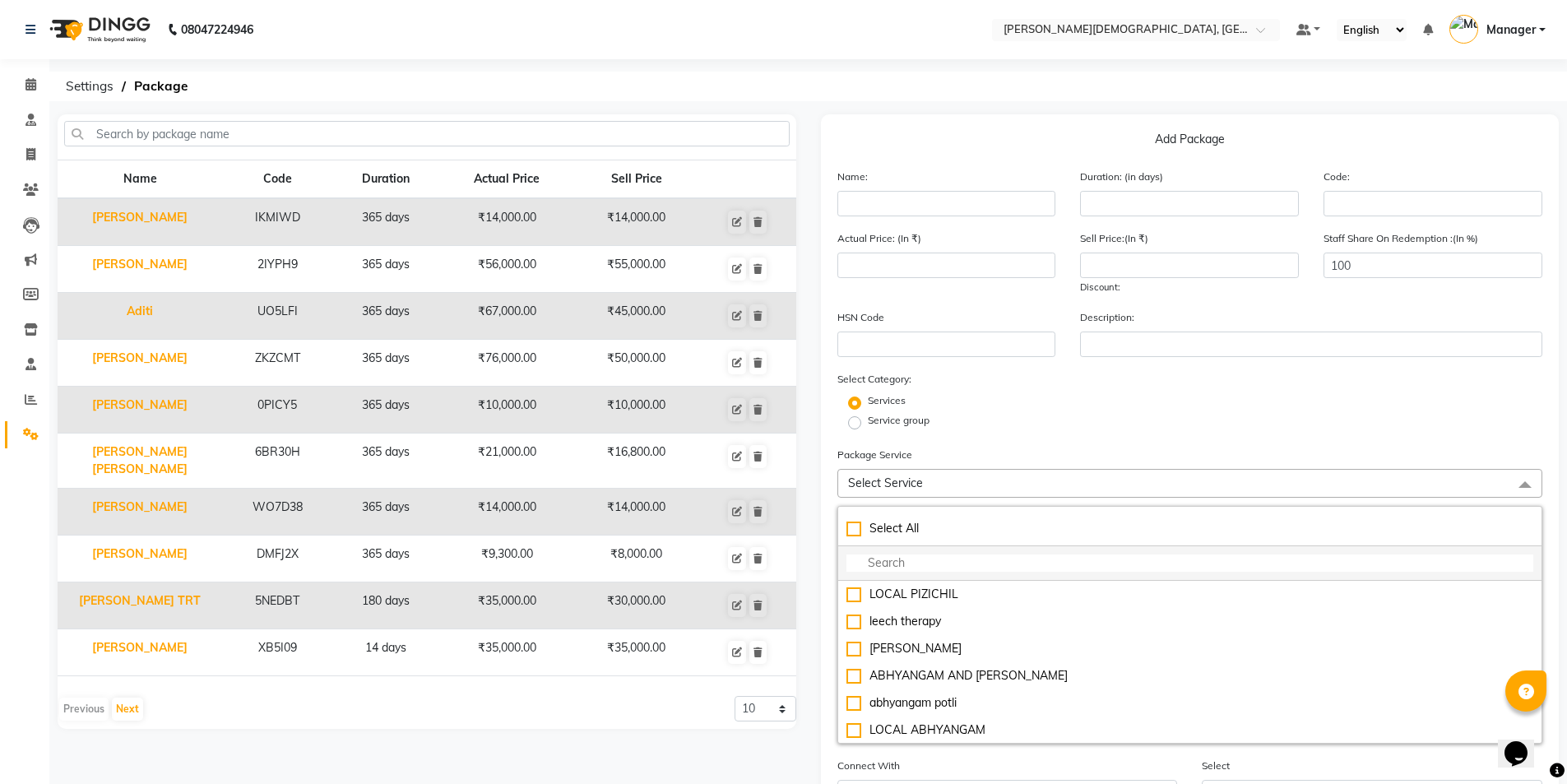
click at [900, 557] on input "multiselect-search" at bounding box center [1190, 563] width 688 height 18
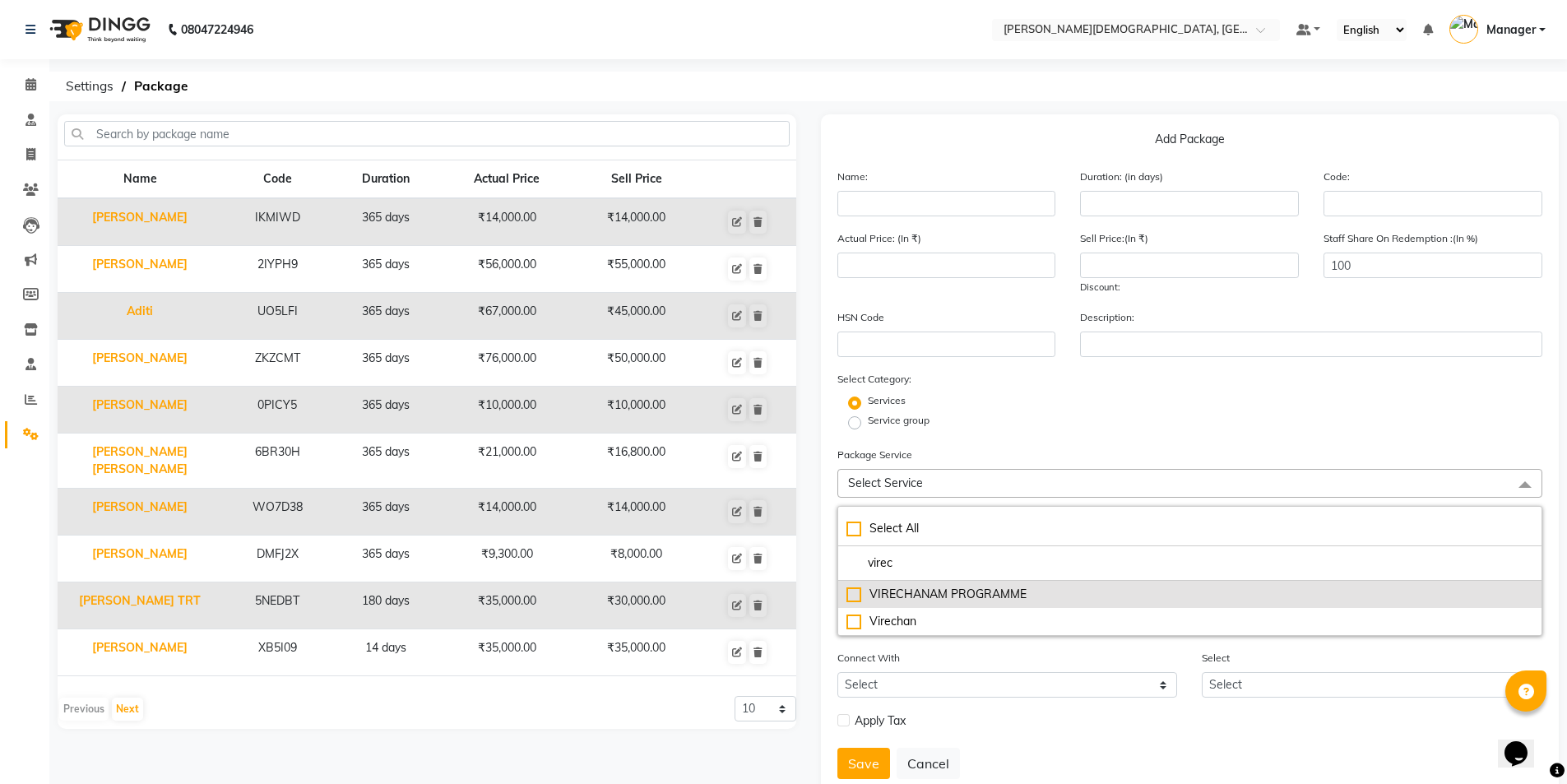
click at [941, 588] on div "VIRECHANAM PROGRAMME" at bounding box center [1190, 594] width 688 height 18
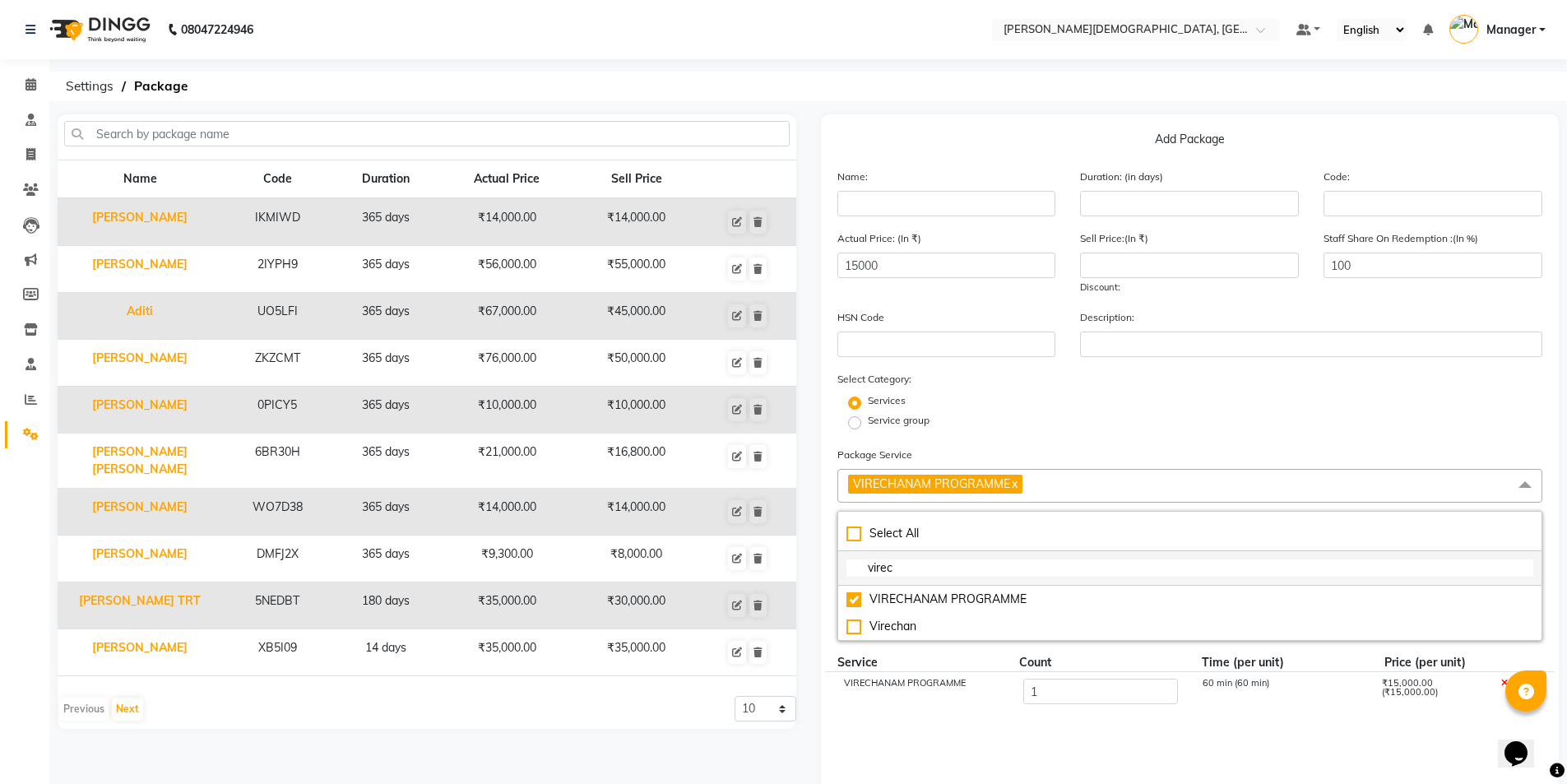
click at [951, 564] on input "virec" at bounding box center [1190, 567] width 688 height 18
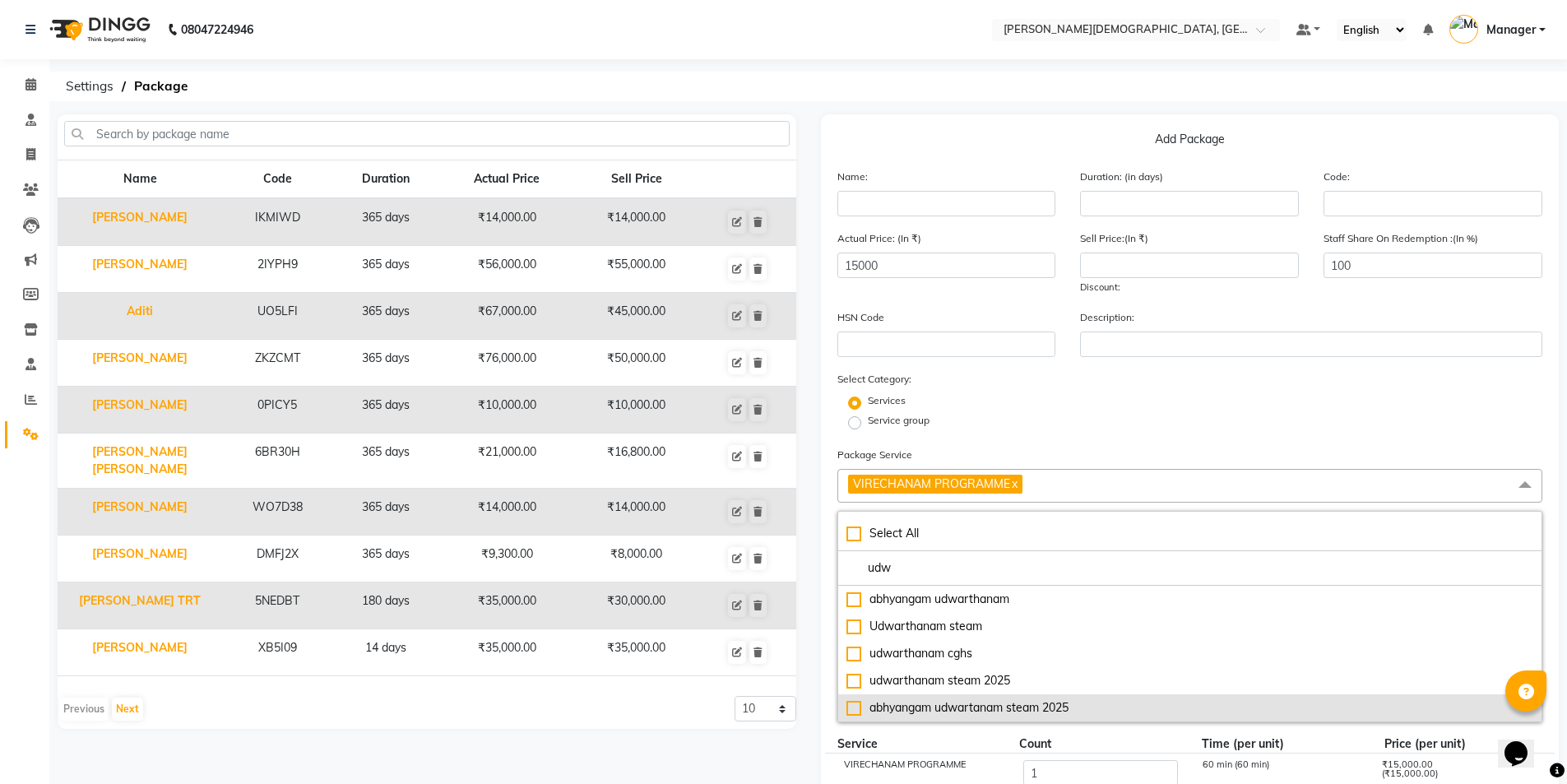
click at [1005, 709] on div "abhyangam udwartanam steam 2025" at bounding box center [1190, 707] width 688 height 18
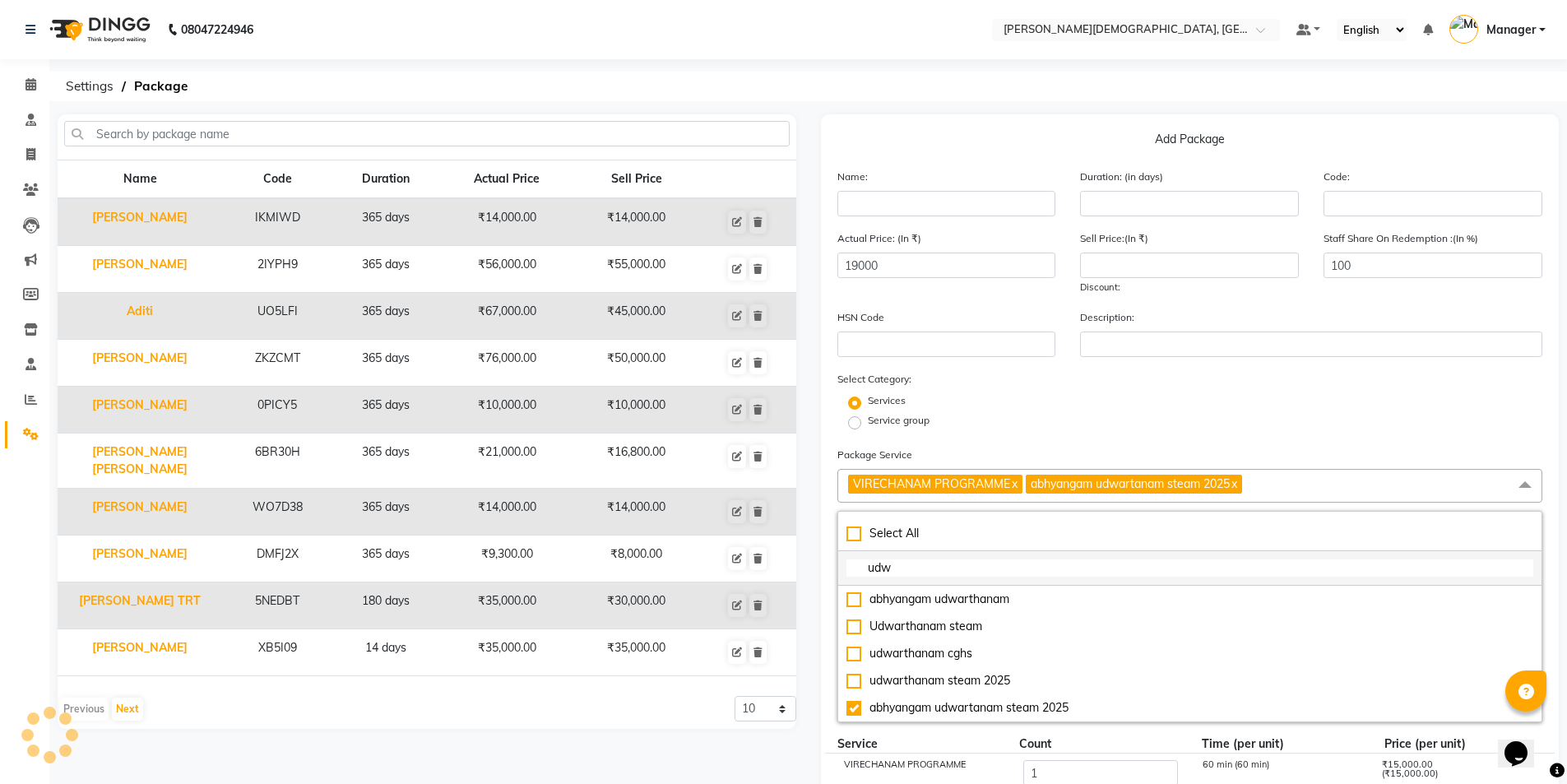
click at [939, 566] on input "udw" at bounding box center [1190, 567] width 688 height 18
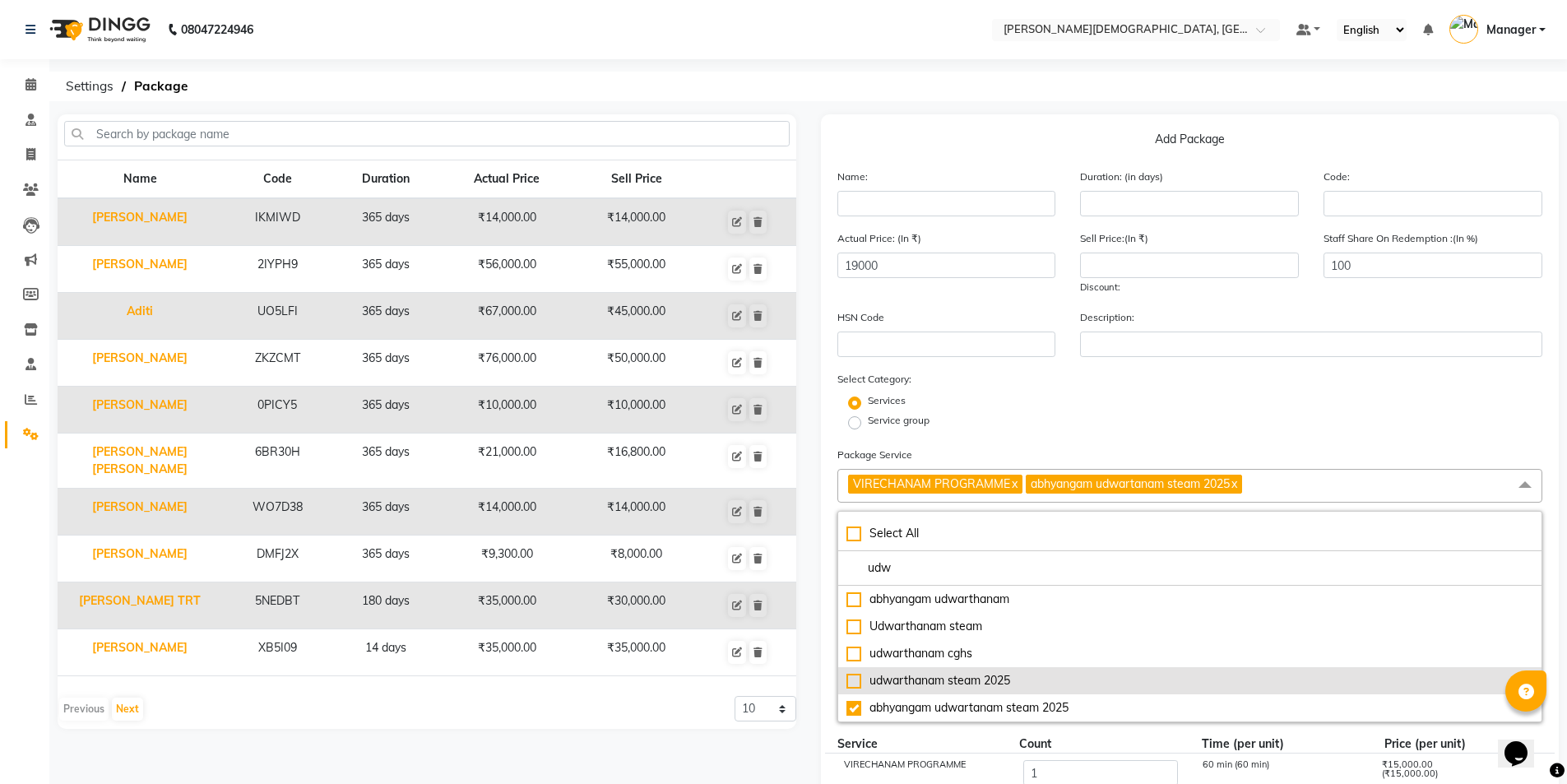
click at [965, 679] on div "udwarthanam steam 2025" at bounding box center [1190, 680] width 688 height 18
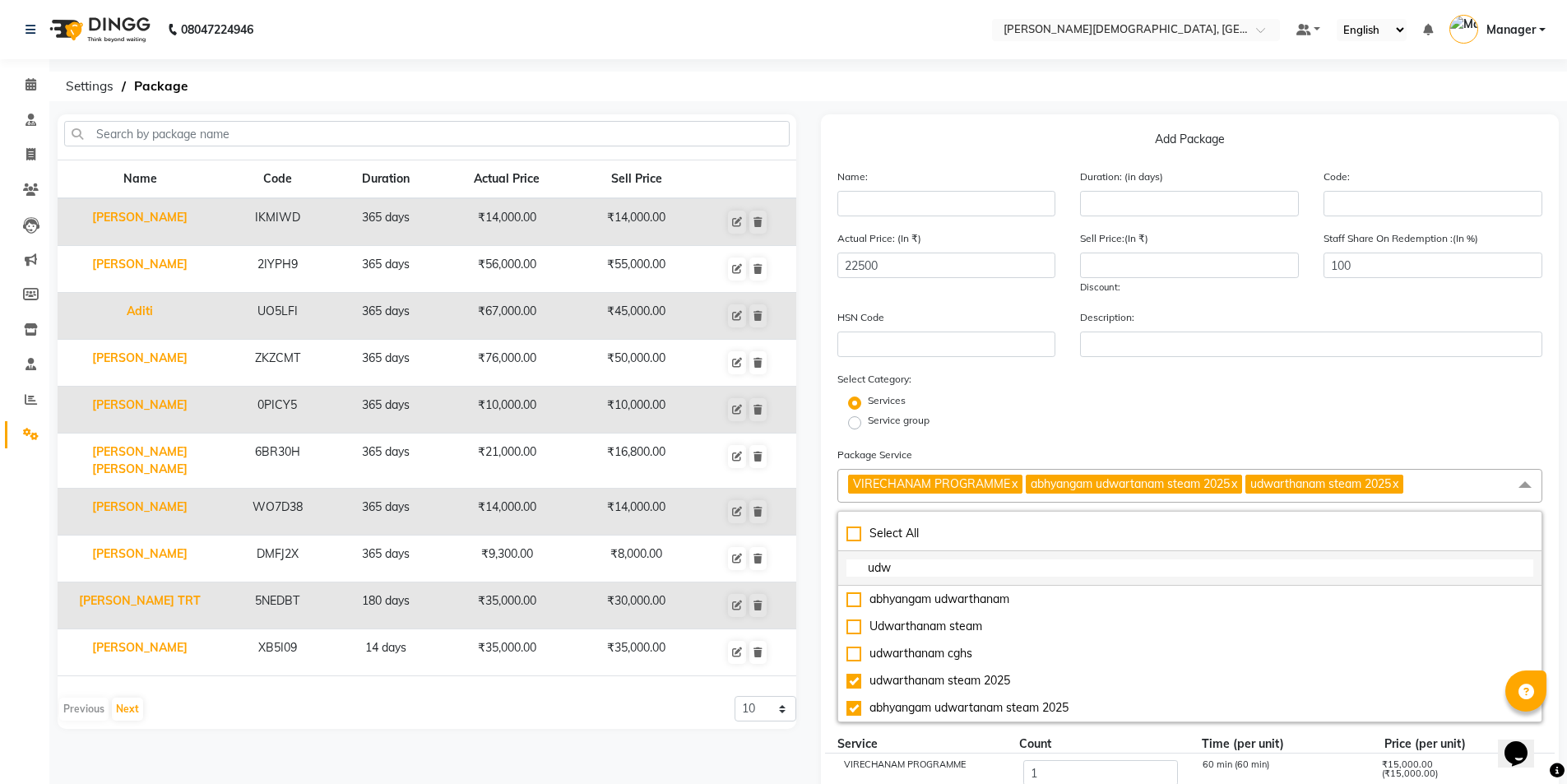
click at [943, 564] on input "udw" at bounding box center [1190, 567] width 688 height 18
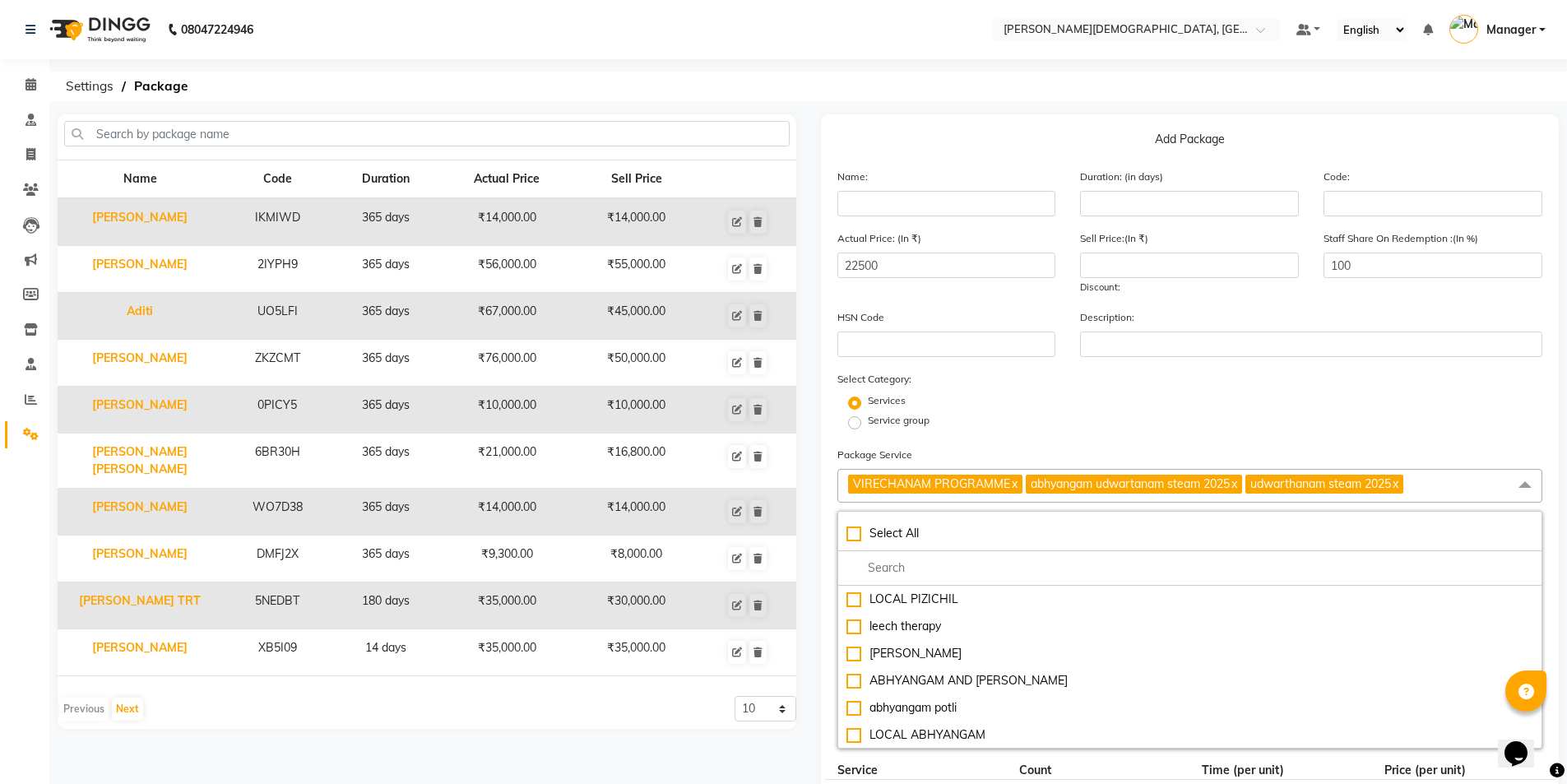
click at [1238, 482] on link "x" at bounding box center [1234, 483] width 7 height 15
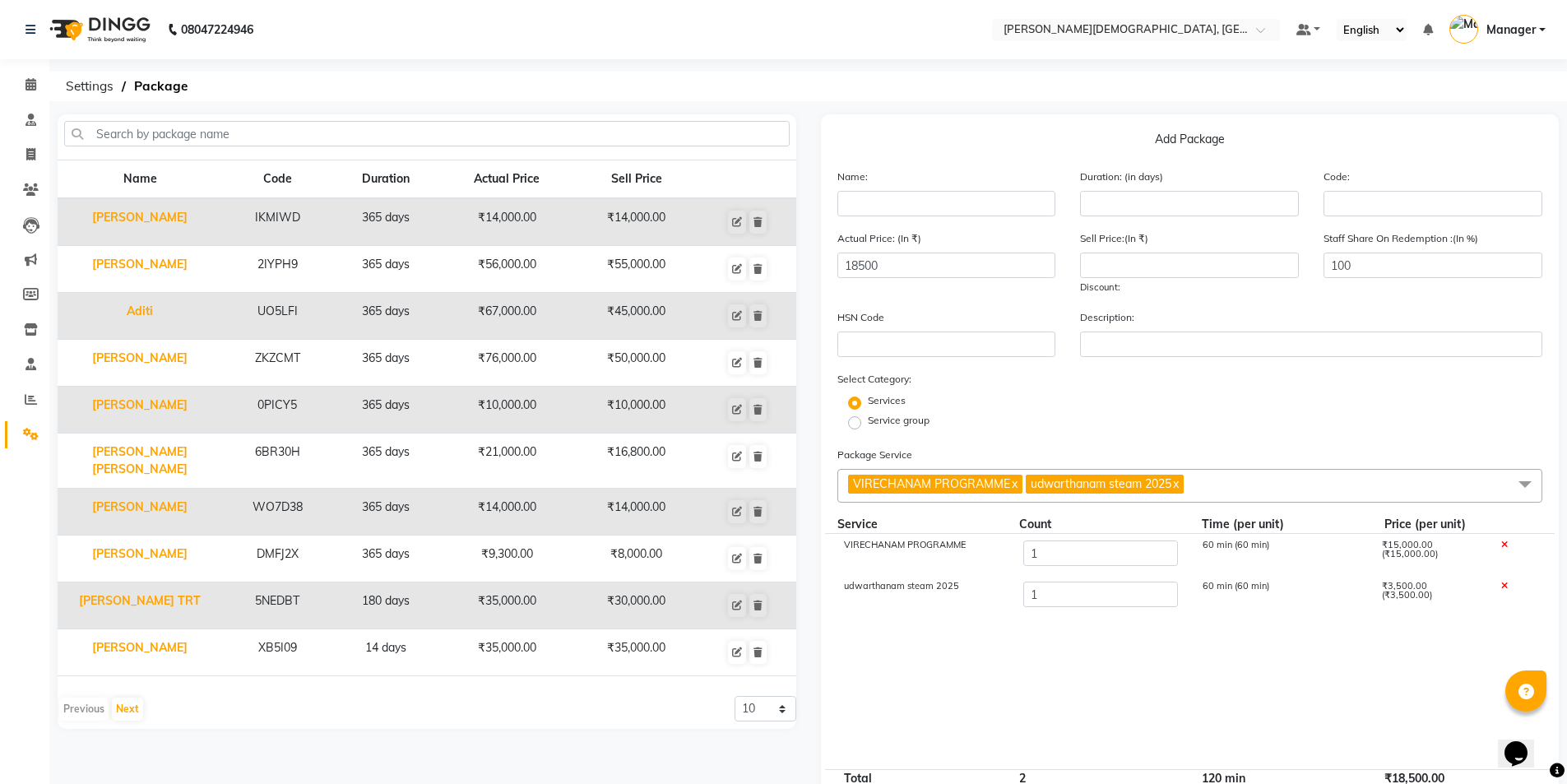
click at [1282, 482] on span "VIRECHANAM PROGRAMME x udwarthanam steam 2025 x" at bounding box center [1190, 485] width 706 height 34
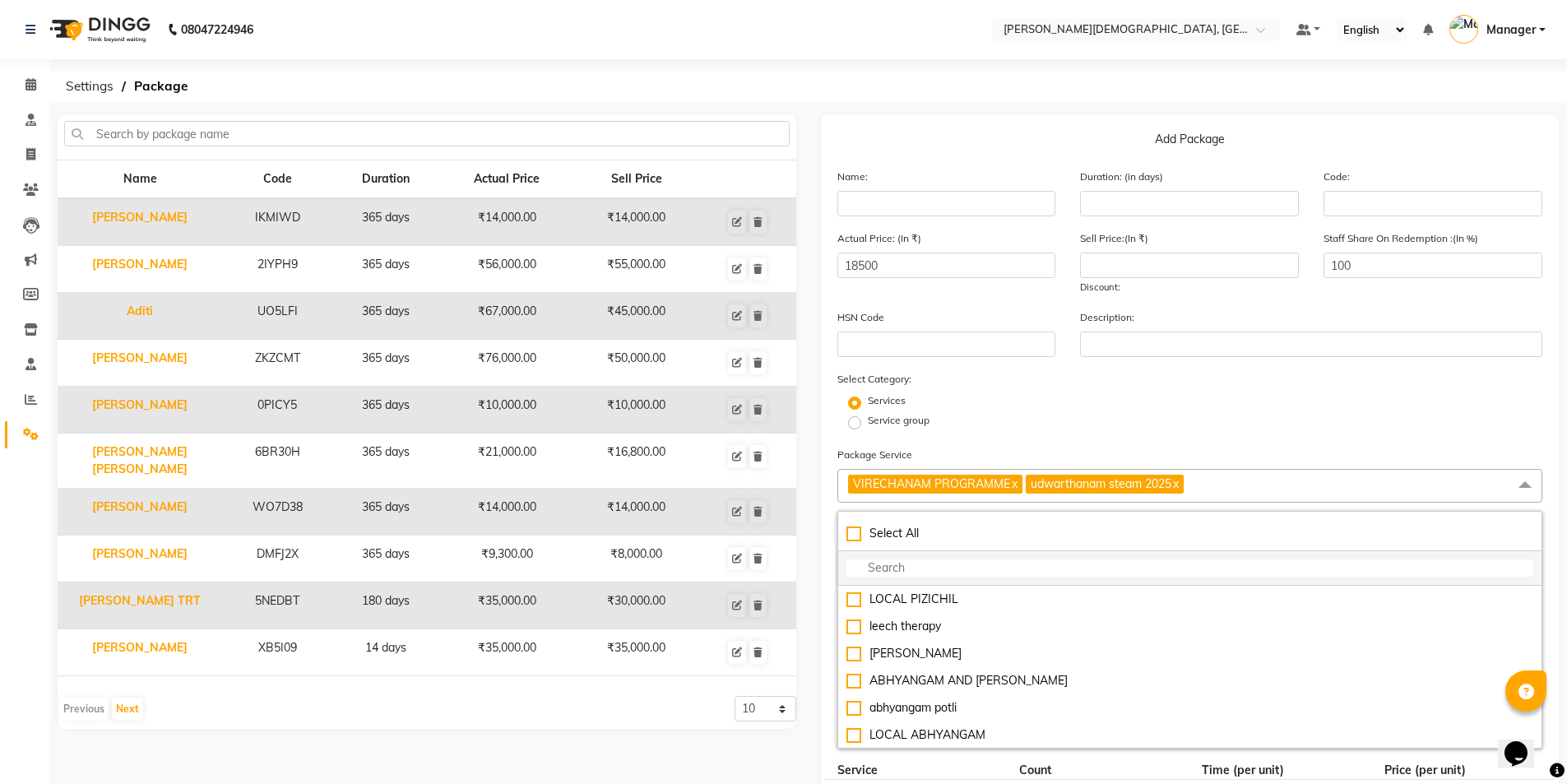
click at [1145, 564] on input "multiselect-search" at bounding box center [1190, 567] width 688 height 18
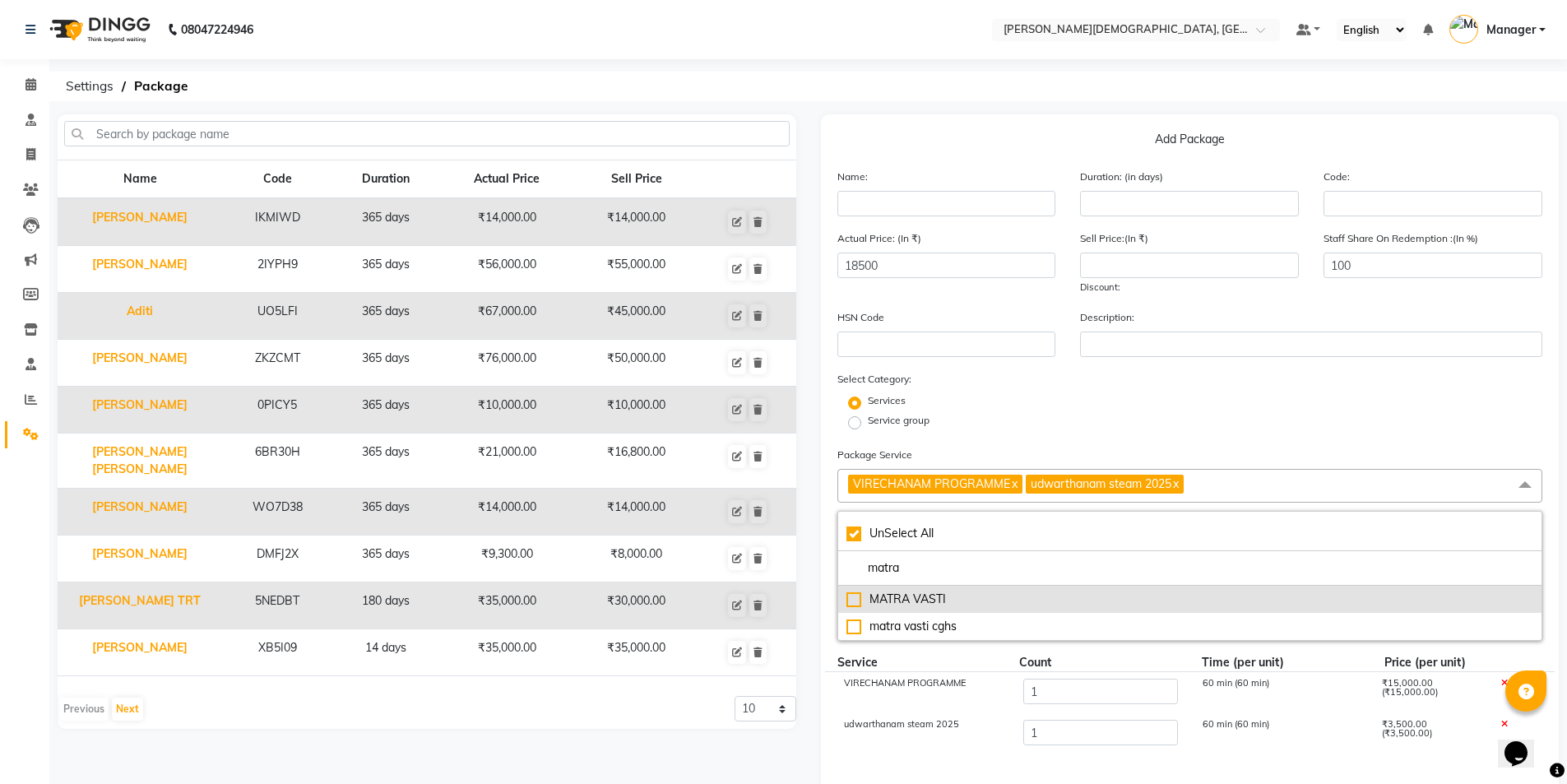
click at [1064, 589] on li "MATRA VASTI" at bounding box center [1190, 599] width 704 height 27
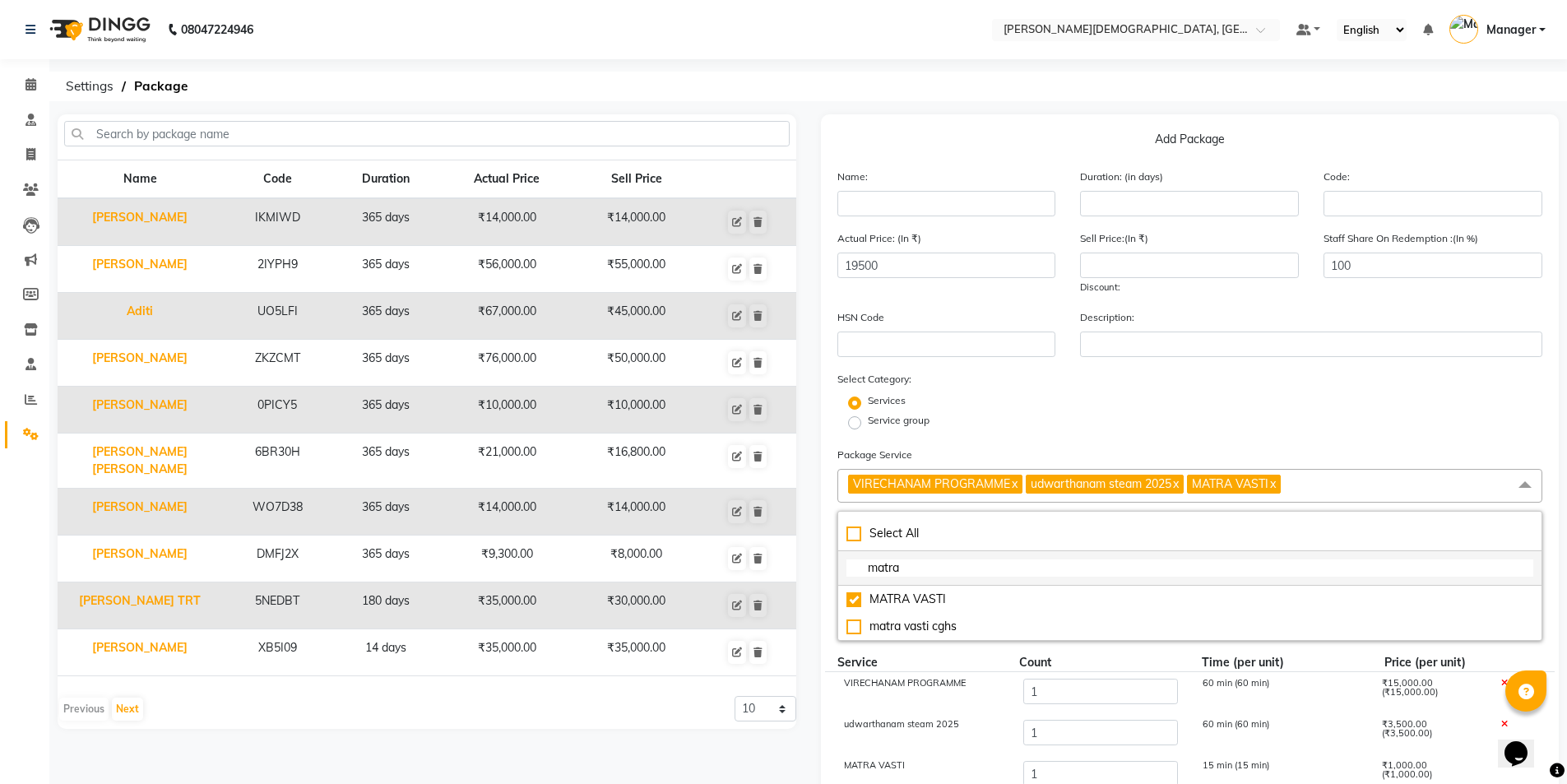
click at [1005, 562] on input "matra" at bounding box center [1190, 567] width 688 height 18
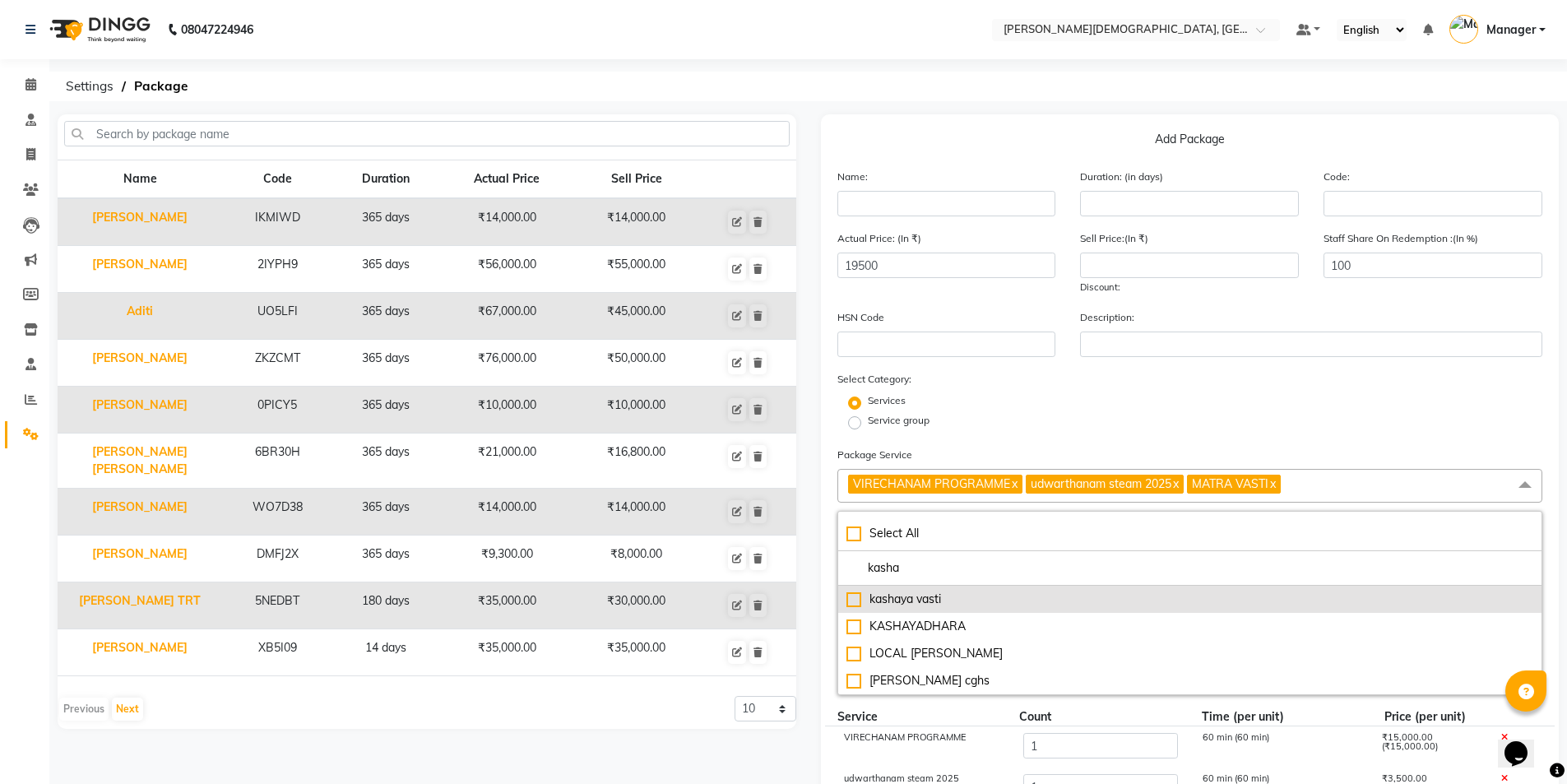
click at [979, 597] on div "kashaya vasti" at bounding box center [1190, 599] width 688 height 18
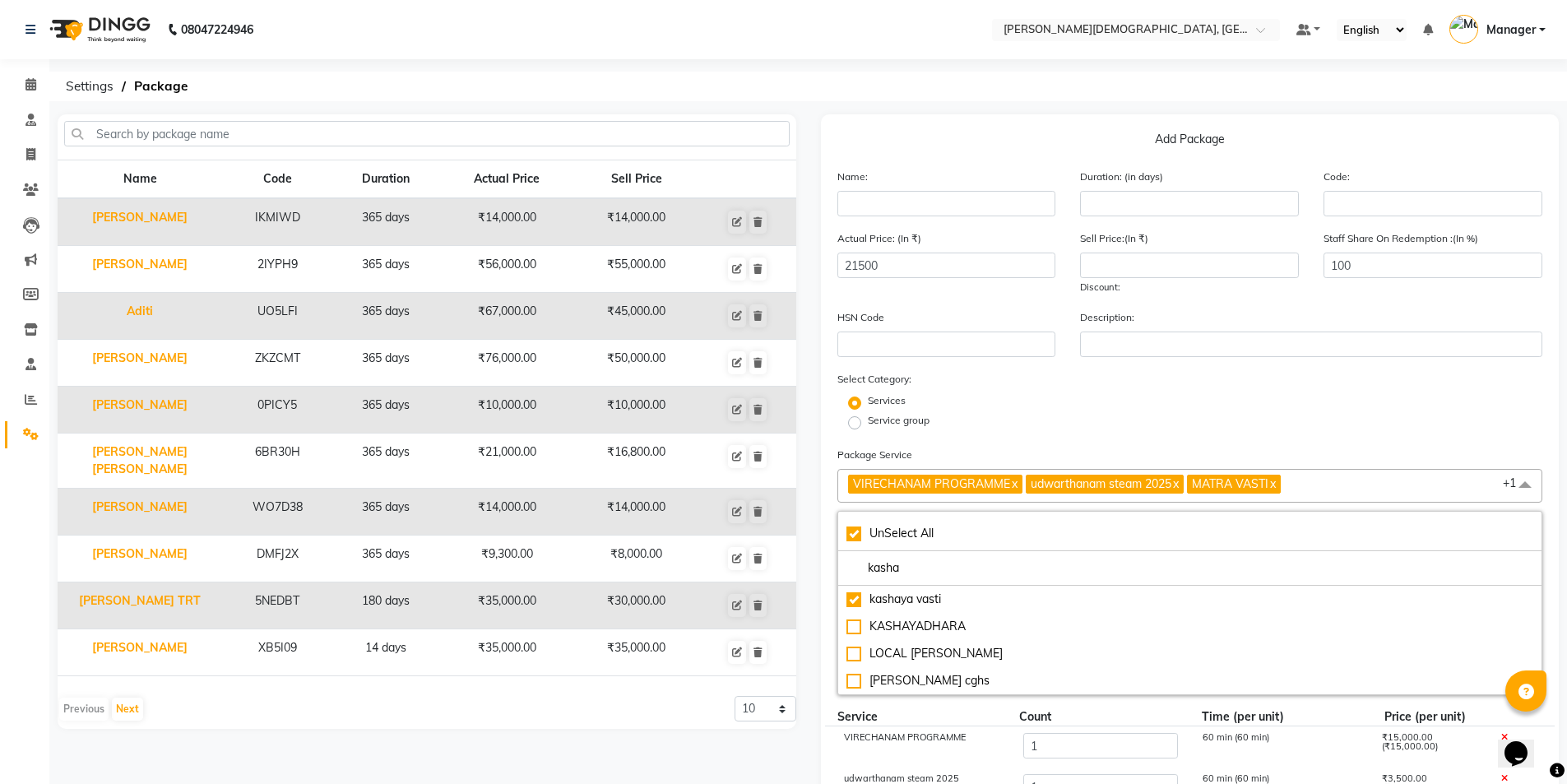
click at [987, 426] on div "Service group" at bounding box center [1190, 422] width 731 height 19
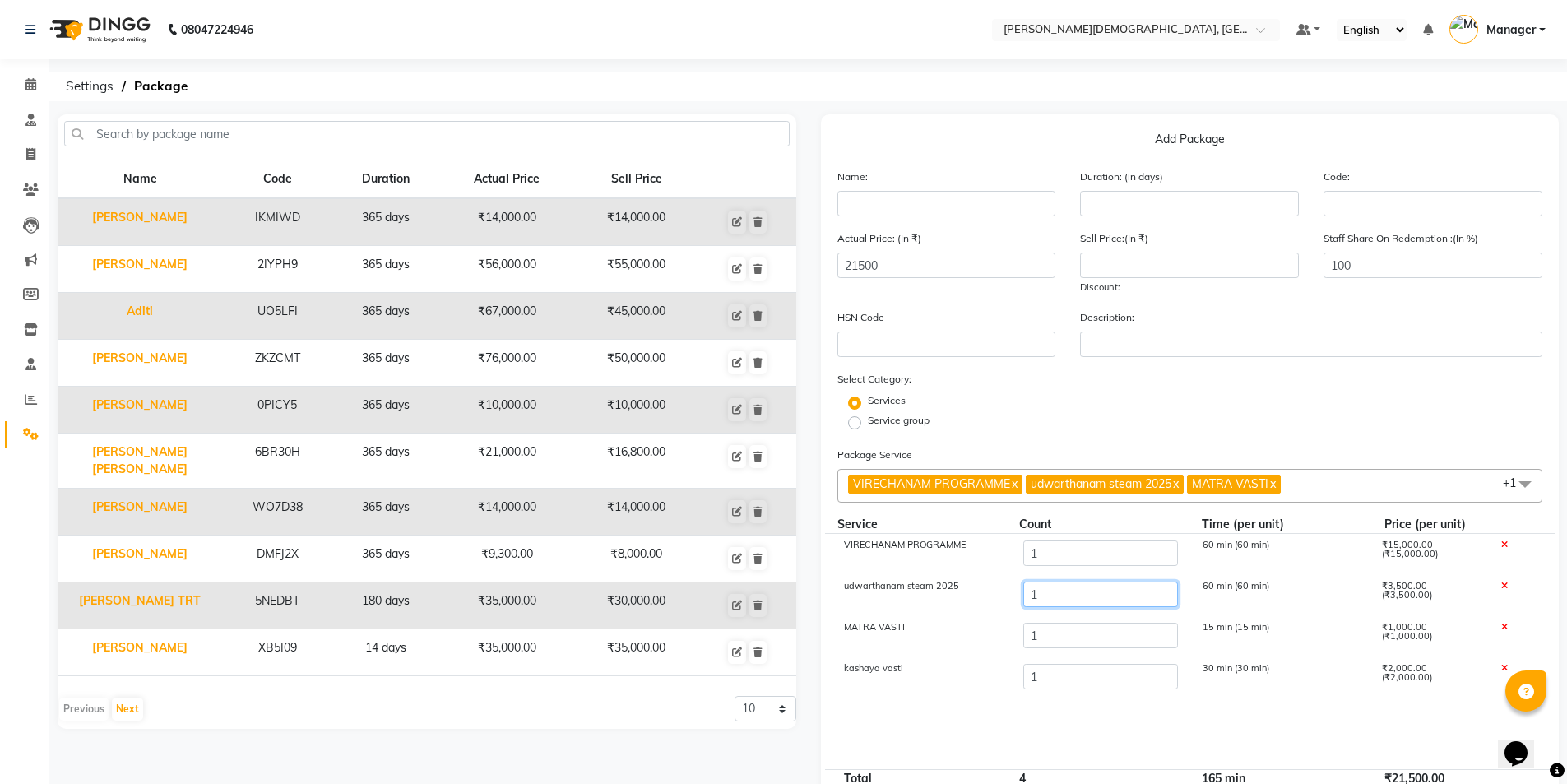
click at [1063, 588] on input "1" at bounding box center [1100, 594] width 155 height 26
click at [1068, 633] on input "1" at bounding box center [1100, 636] width 155 height 26
click at [1054, 672] on input "1" at bounding box center [1100, 676] width 155 height 26
click at [1118, 431] on div "Service group" at bounding box center [1190, 422] width 731 height 19
click at [920, 207] on input "text" at bounding box center [947, 204] width 219 height 26
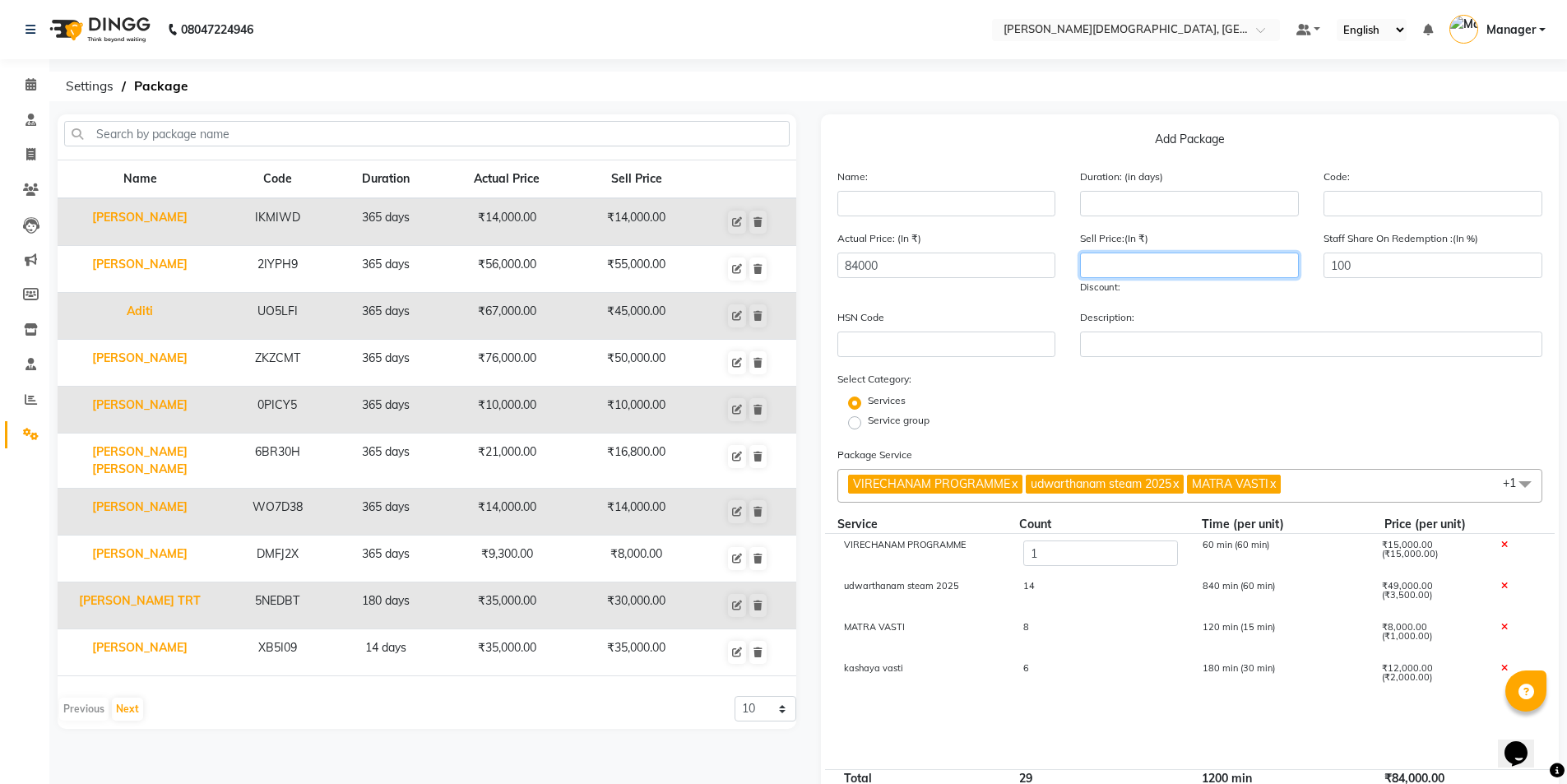
click at [1144, 267] on input "number" at bounding box center [1190, 266] width 219 height 26
click at [952, 208] on input "text" at bounding box center [947, 204] width 219 height 26
click at [1142, 204] on input "number" at bounding box center [1190, 204] width 219 height 26
click at [1136, 398] on div "Services" at bounding box center [1190, 402] width 731 height 19
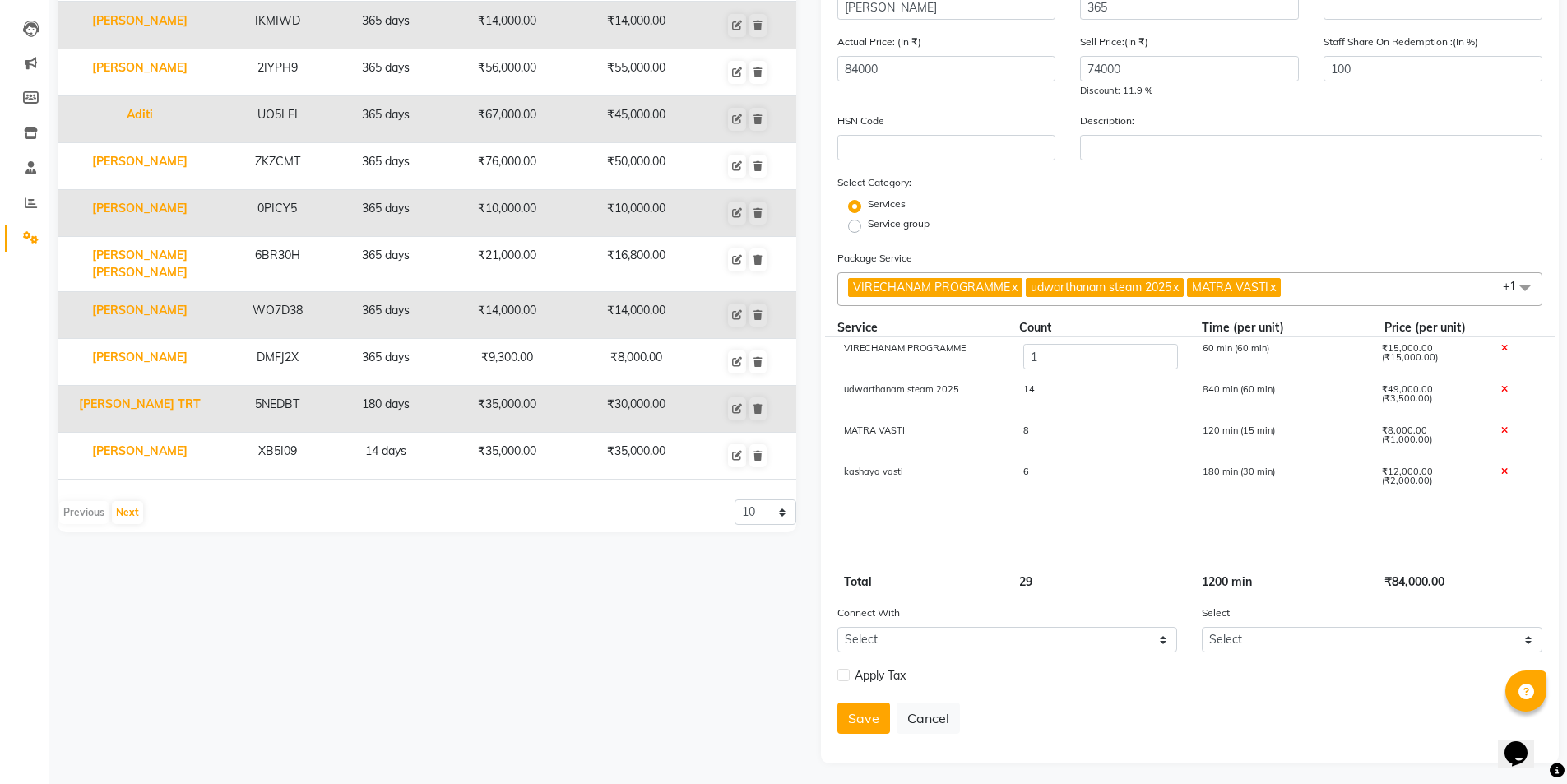
scroll to position [201, 0]
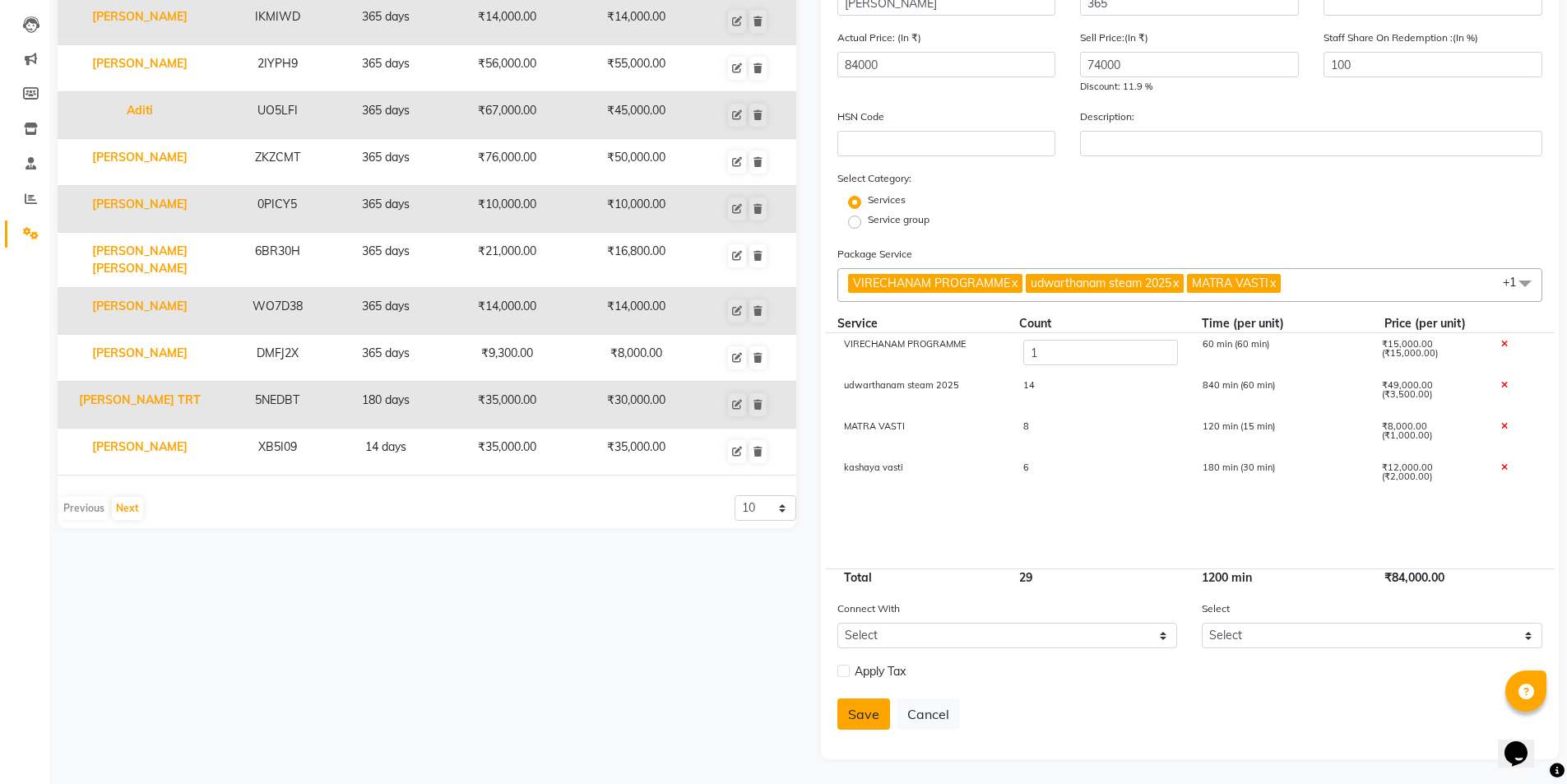
click at [857, 715] on button "Save" at bounding box center [864, 714] width 53 height 31
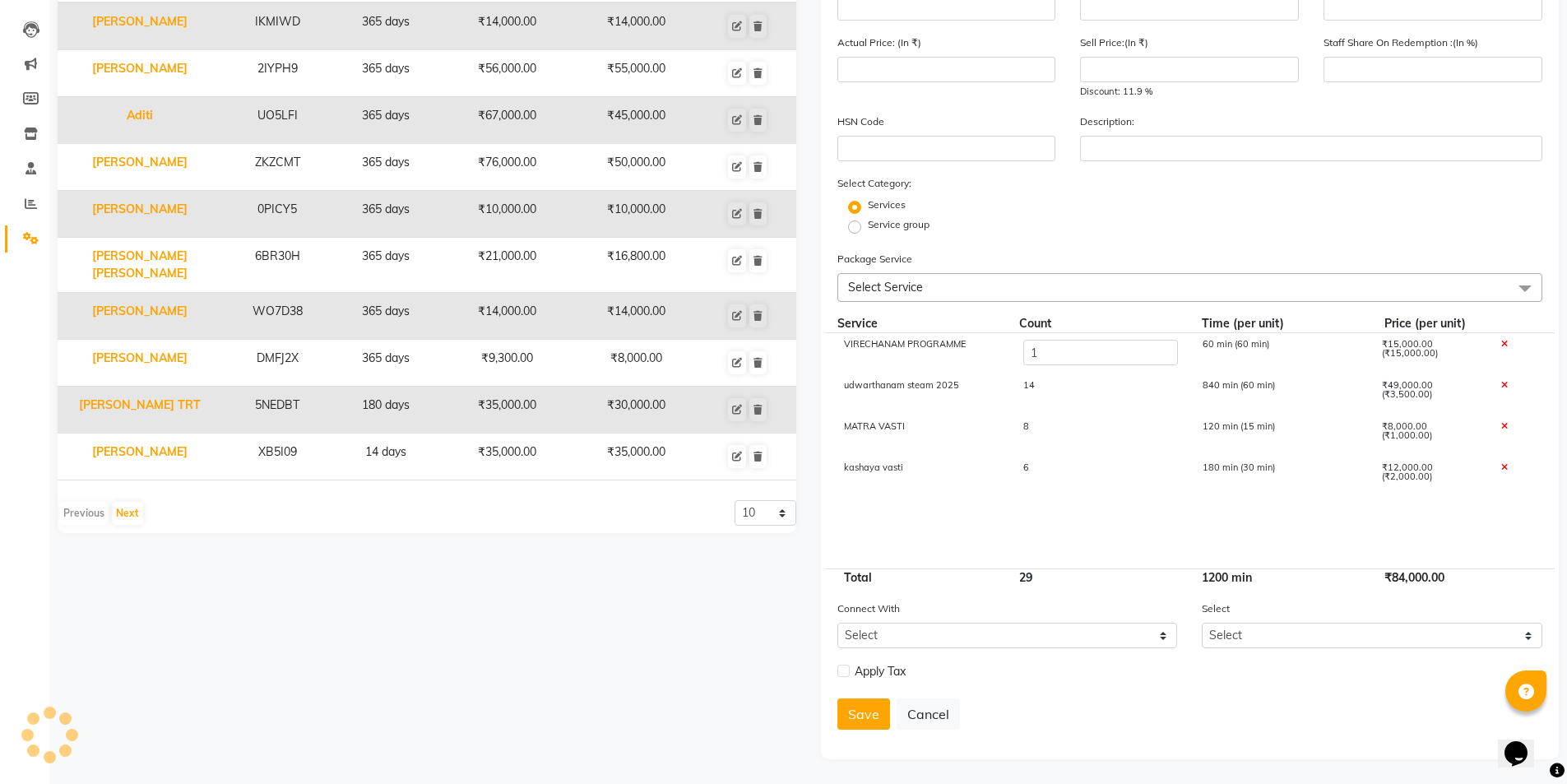
scroll to position [0, 0]
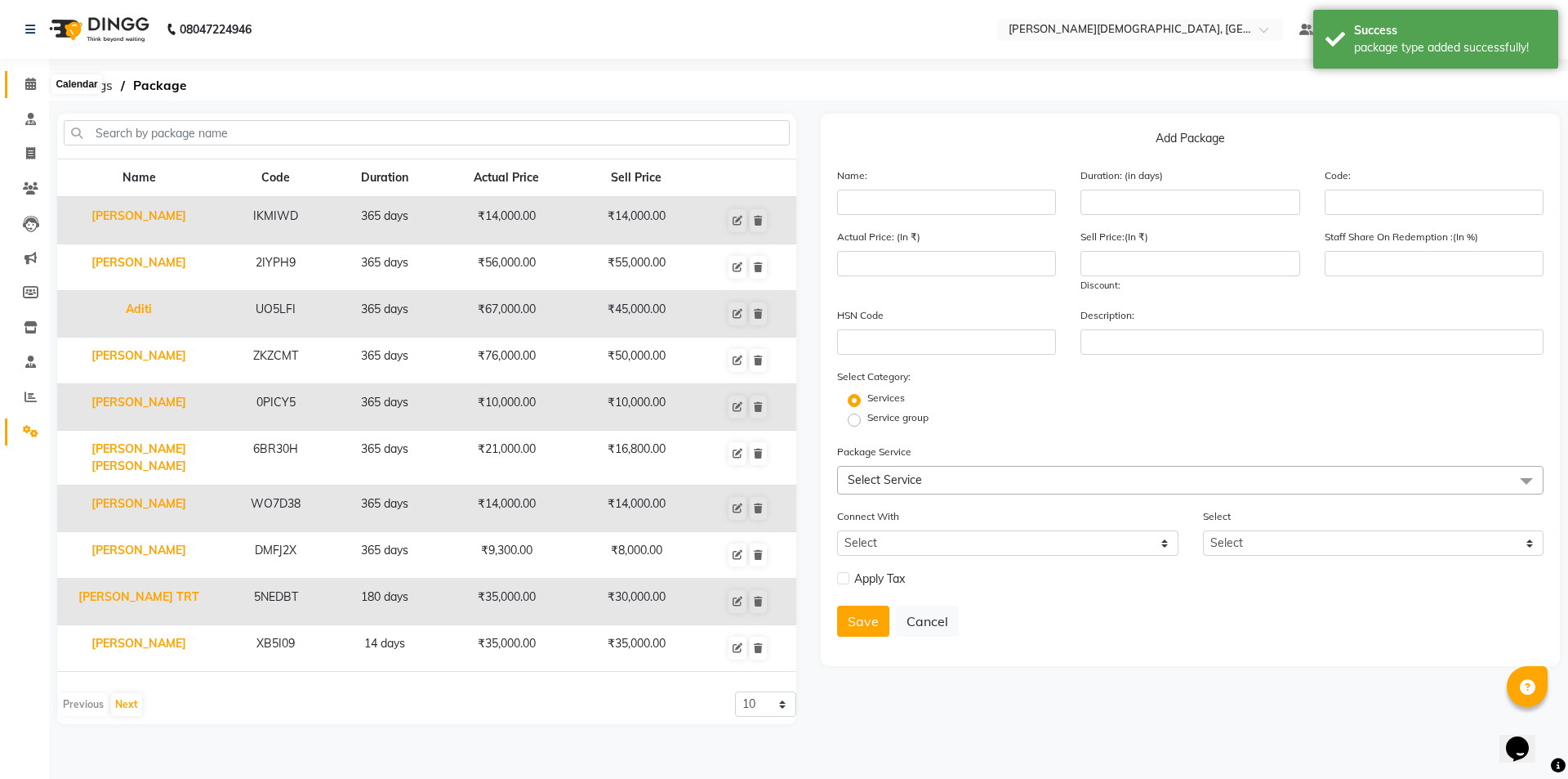
click at [38, 85] on span at bounding box center [30, 84] width 28 height 19
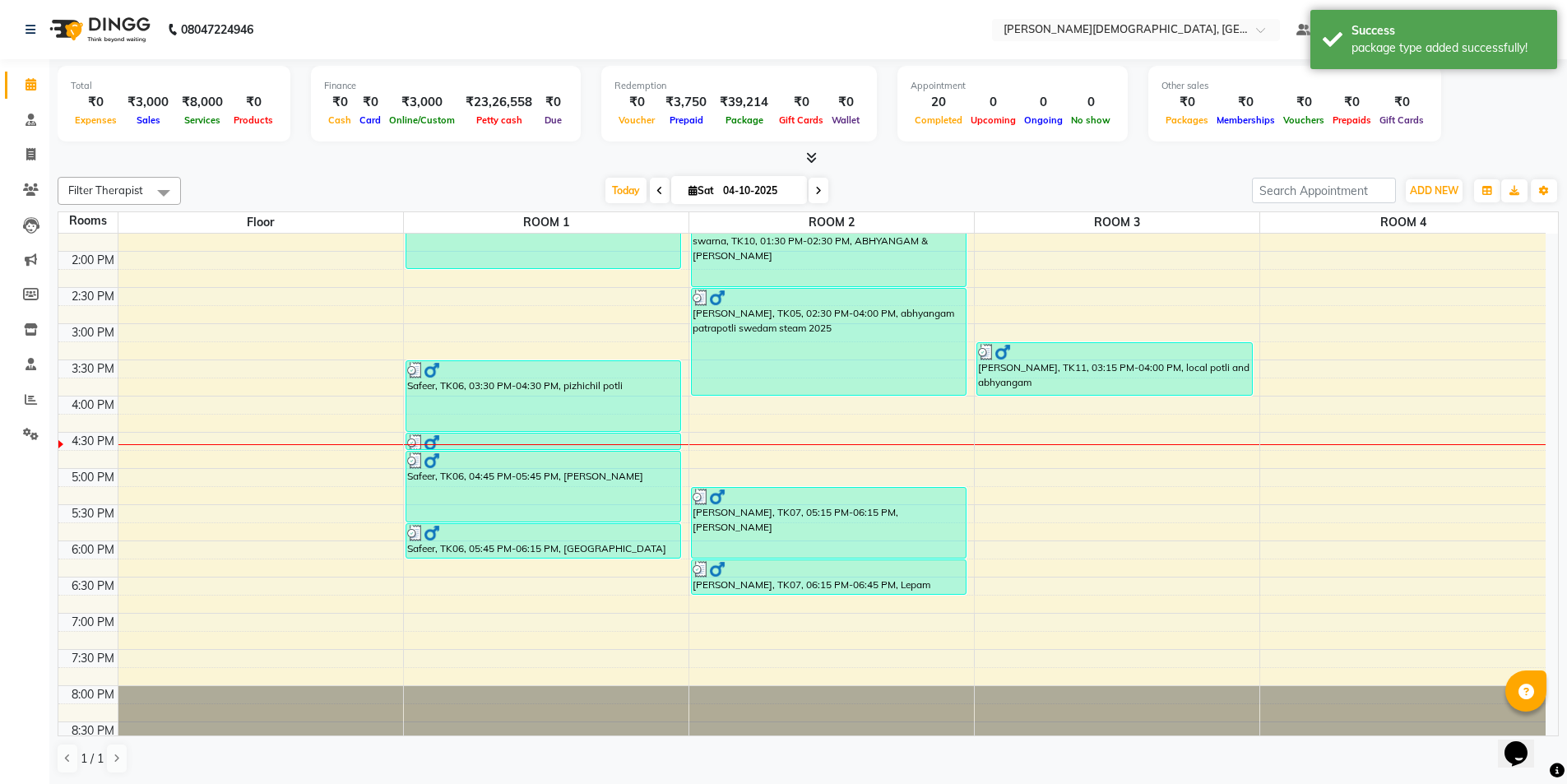
scroll to position [493, 0]
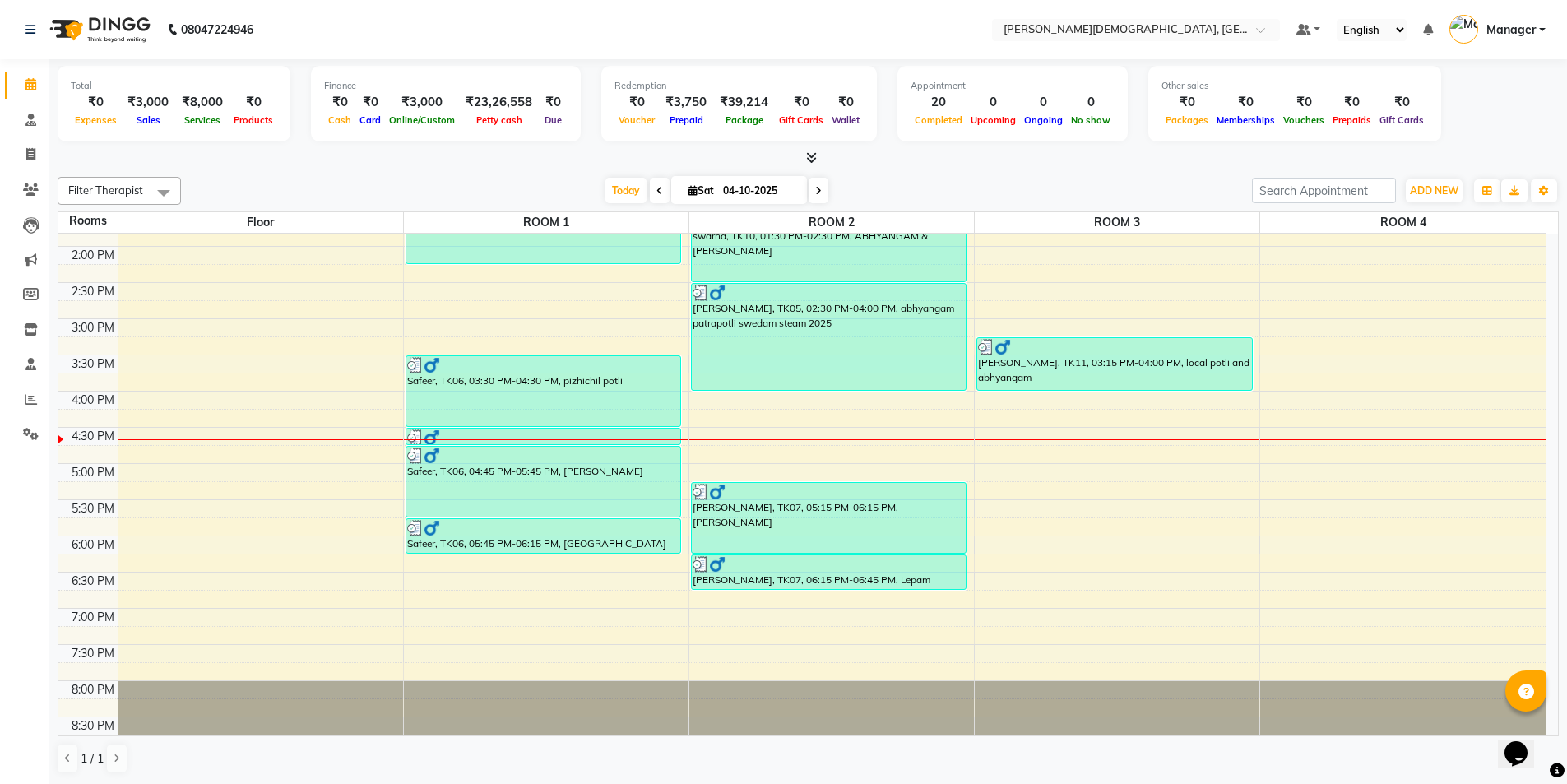
click at [258, 430] on div "7:00 AM 7:30 AM 8:00 AM 8:30 AM 9:00 AM 9:30 AM 10:00 AM 10:30 AM 11:00 AM 11:3…" at bounding box center [802, 245] width 1488 height 1012
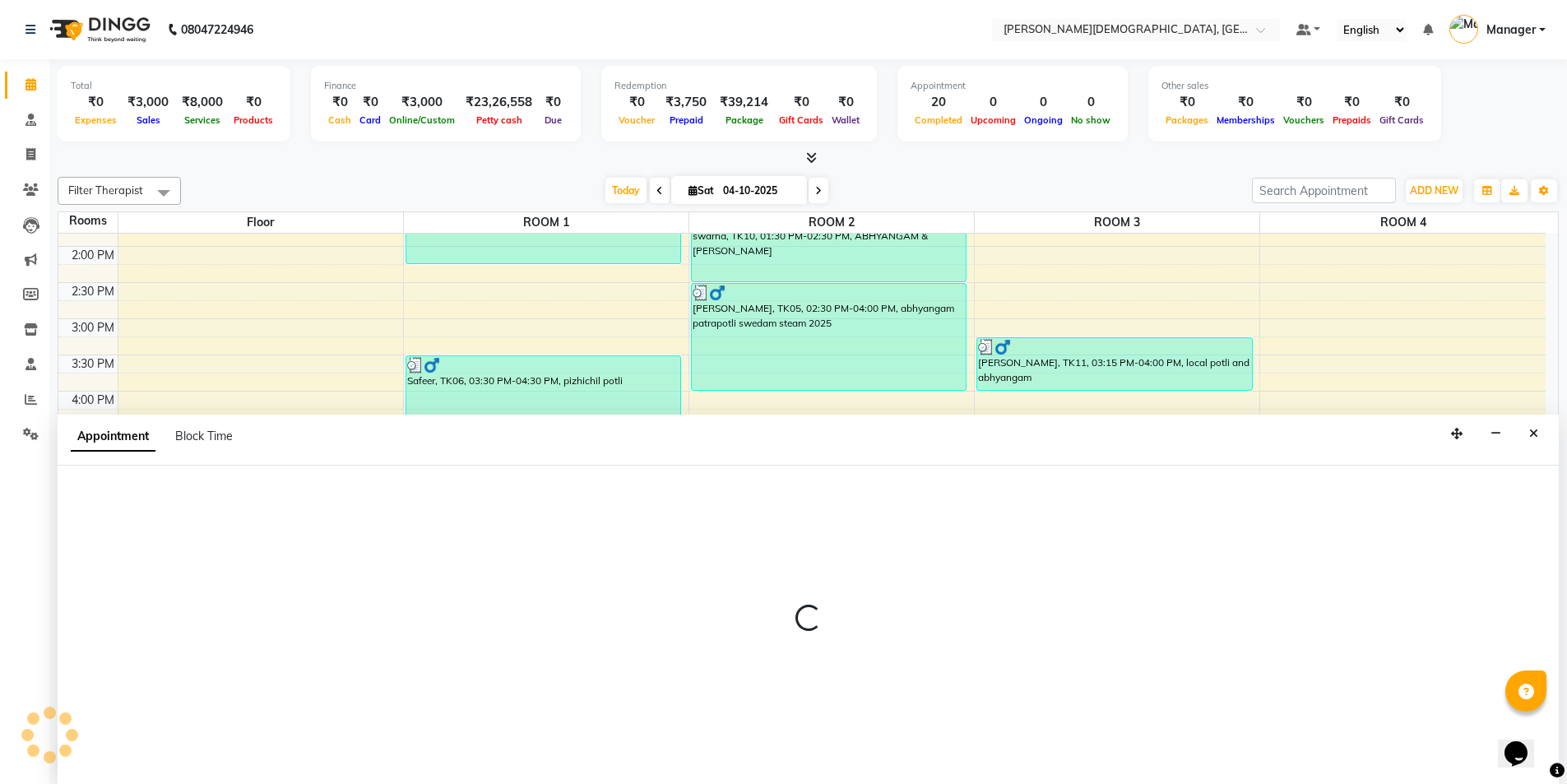
scroll to position [1, 0]
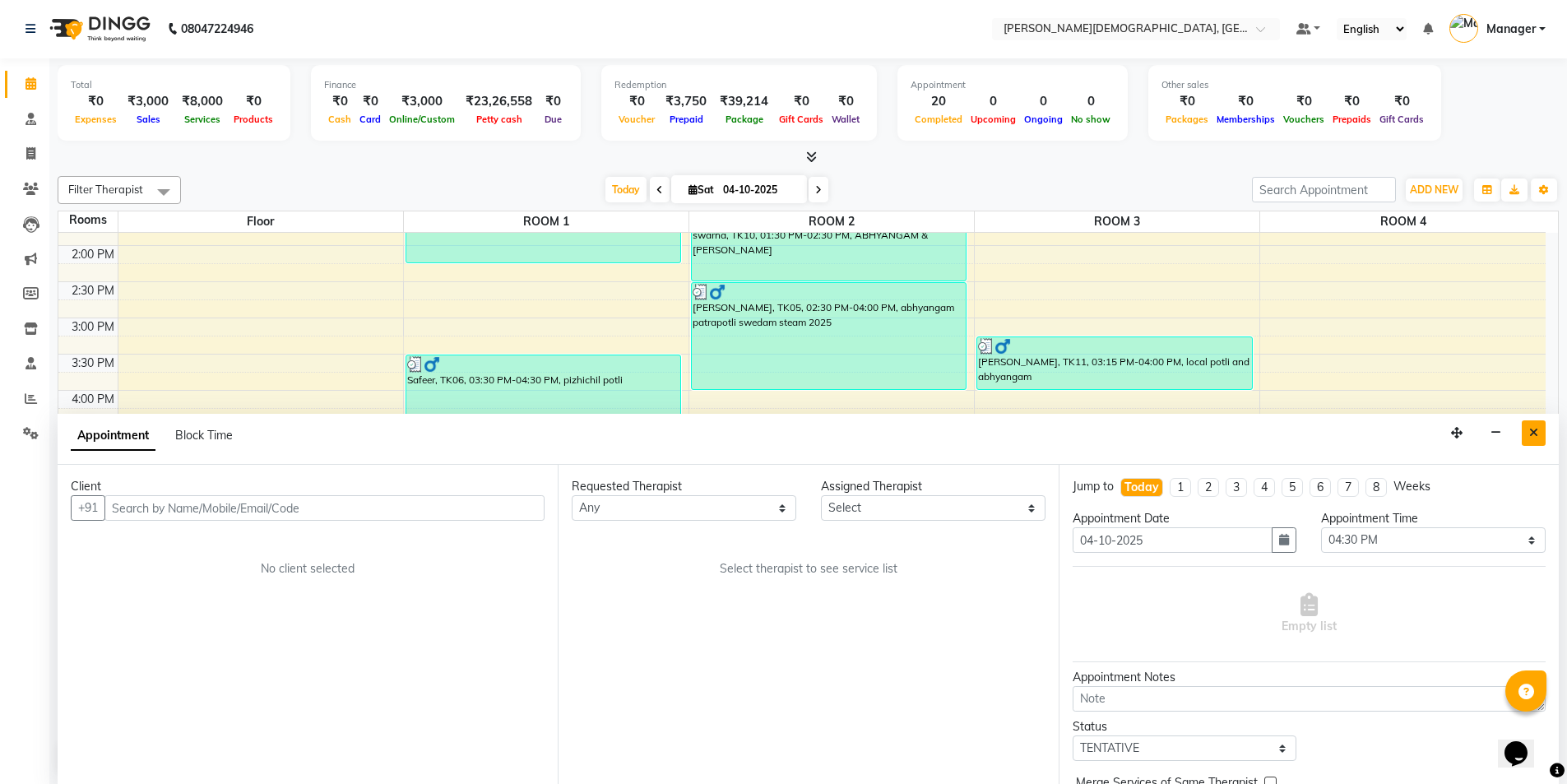
click at [1537, 433] on icon "Close" at bounding box center [1534, 433] width 9 height 11
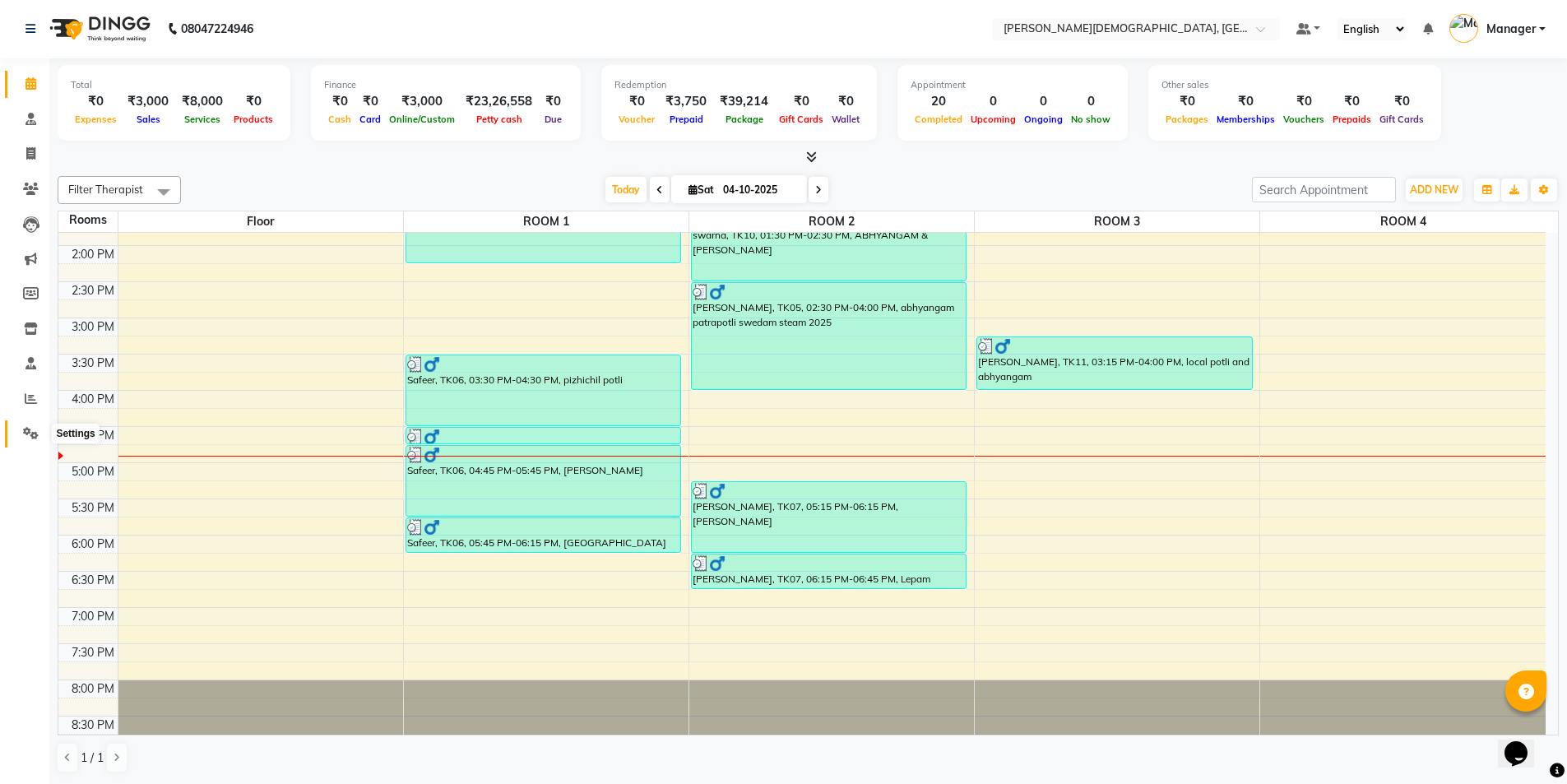
click at [33, 436] on icon at bounding box center [30, 433] width 16 height 12
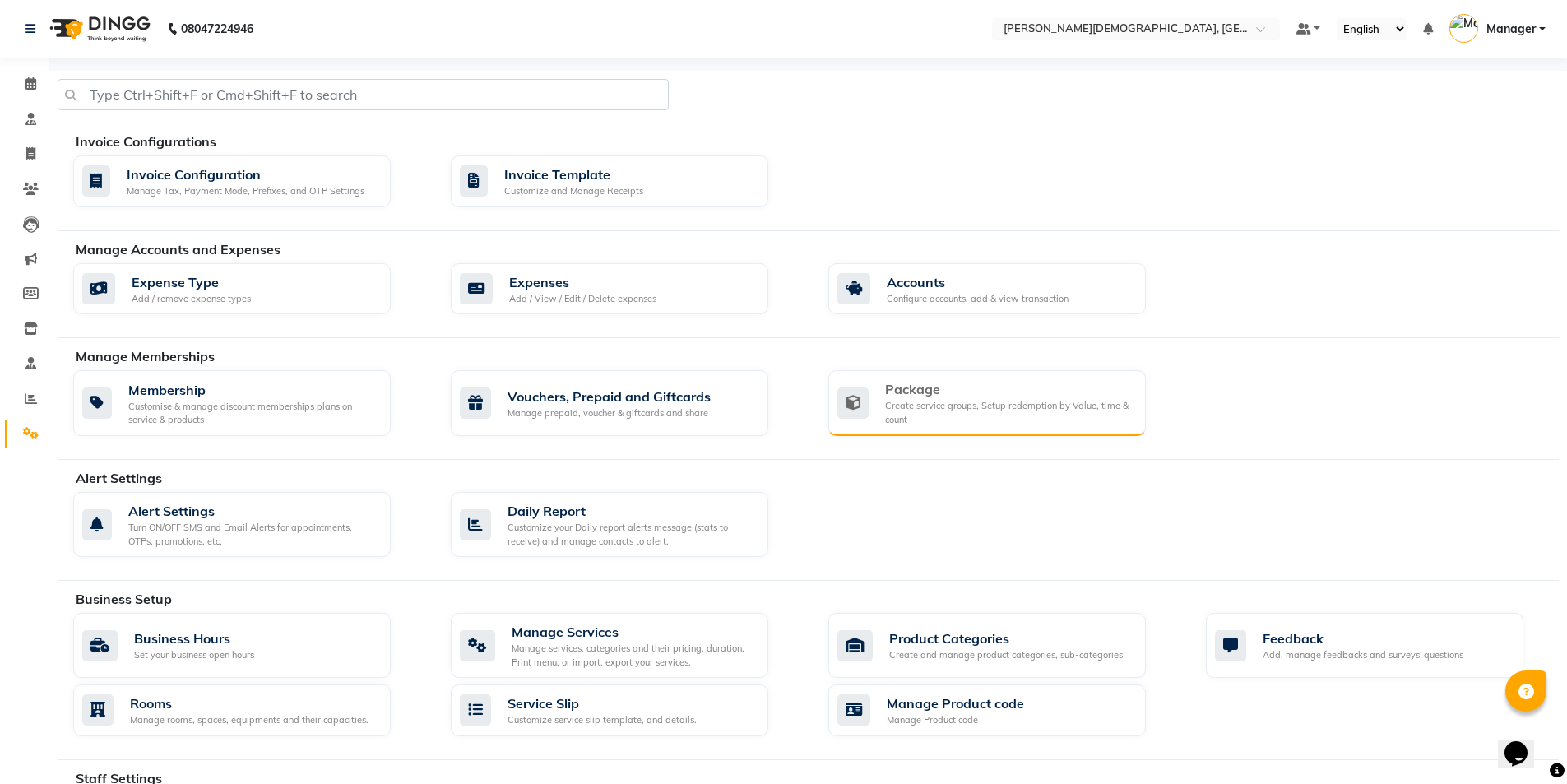
click at [838, 413] on icon at bounding box center [854, 403] width 31 height 31
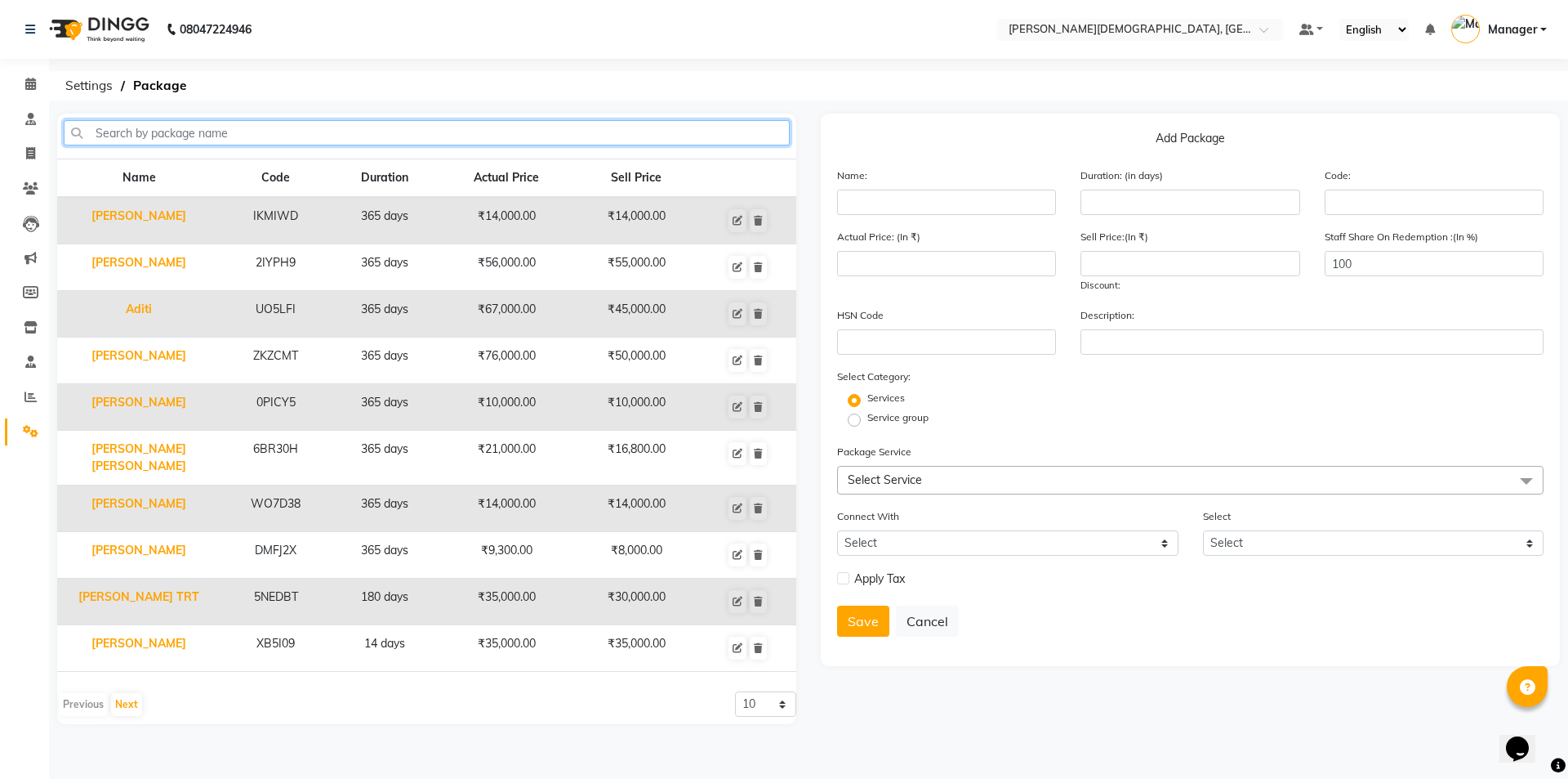
click at [482, 134] on input "text" at bounding box center [427, 133] width 726 height 26
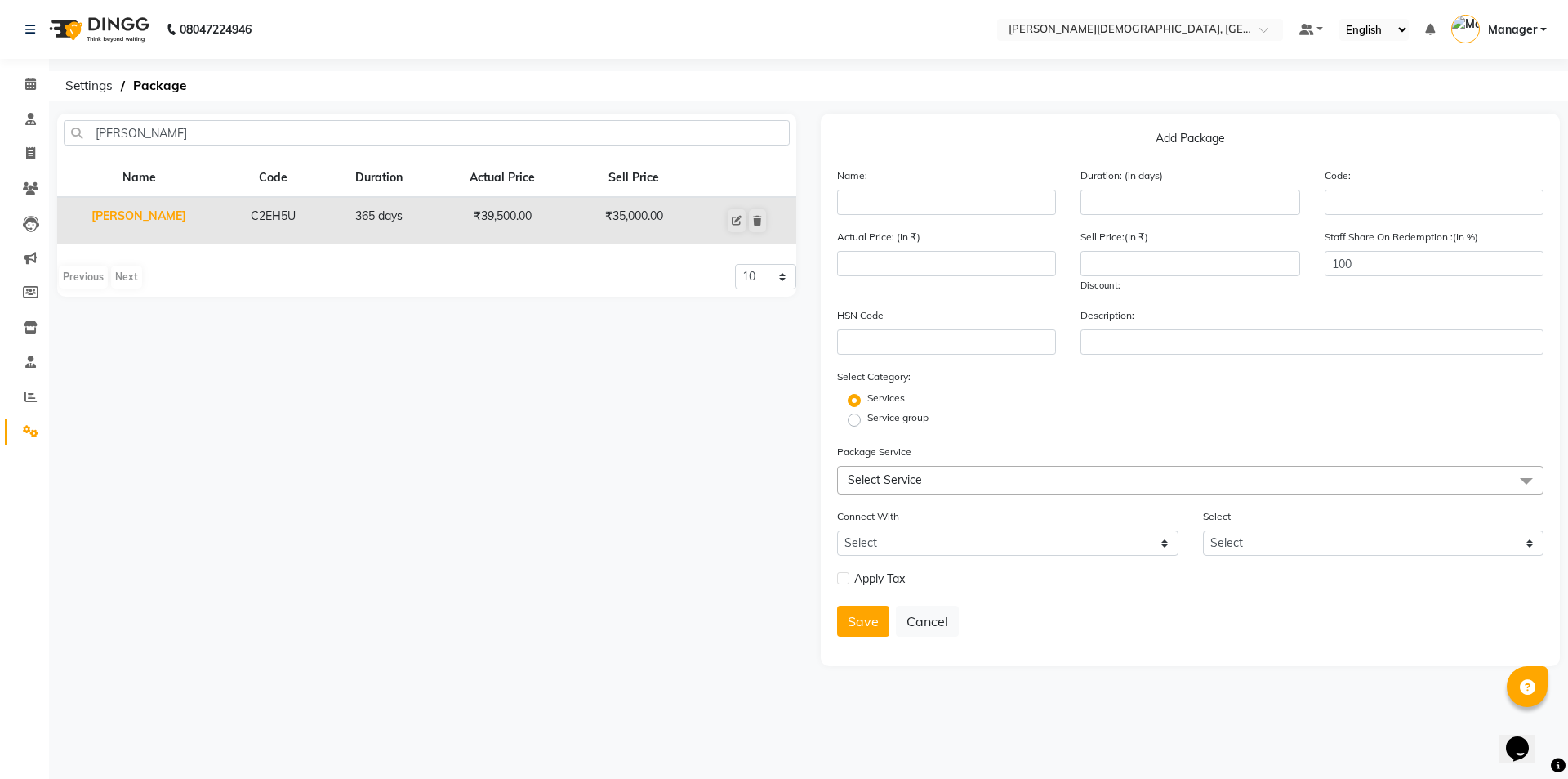
click at [138, 222] on td "[PERSON_NAME]" at bounding box center [138, 221] width 163 height 48
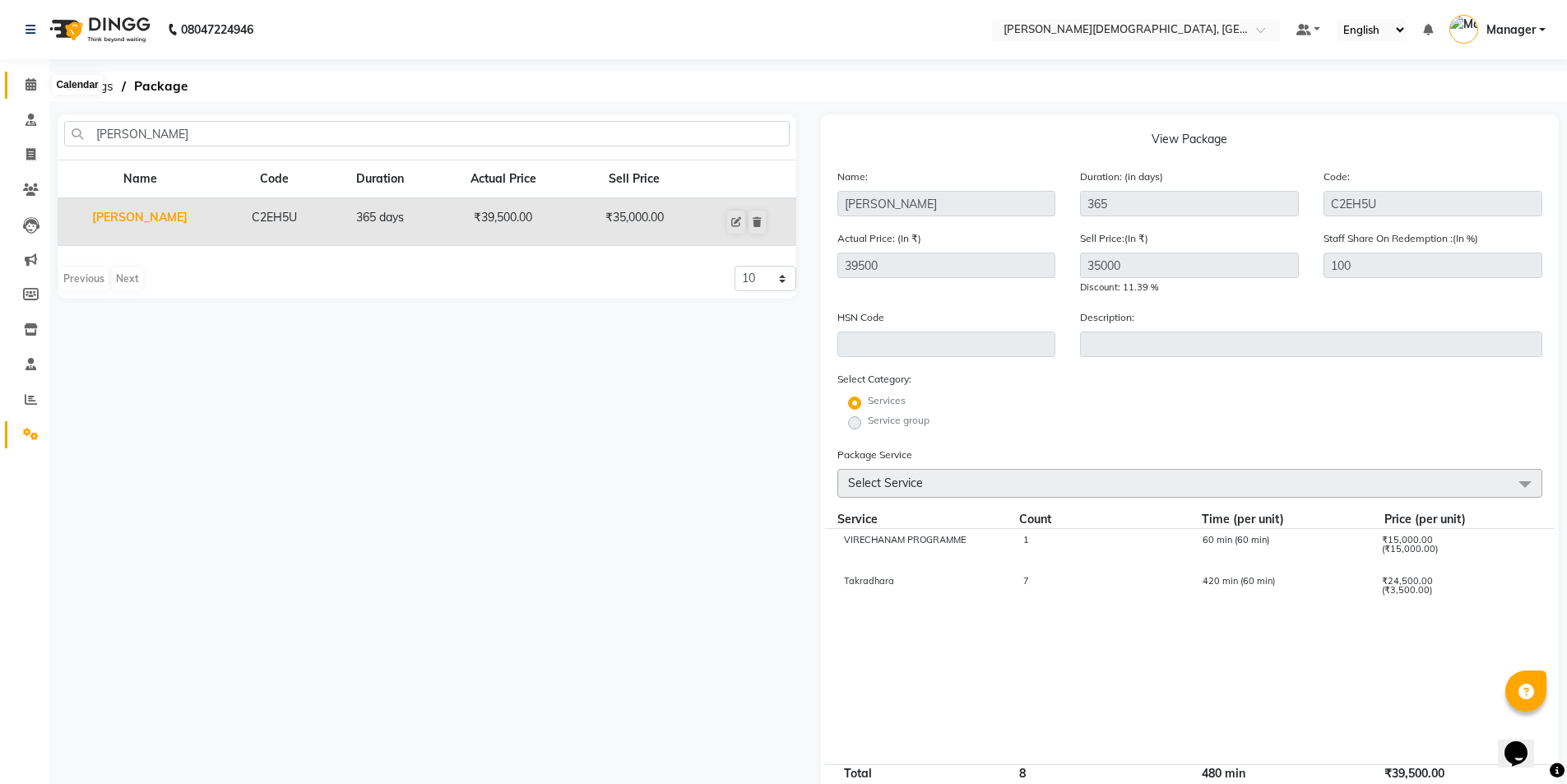
click at [34, 79] on icon at bounding box center [31, 84] width 11 height 12
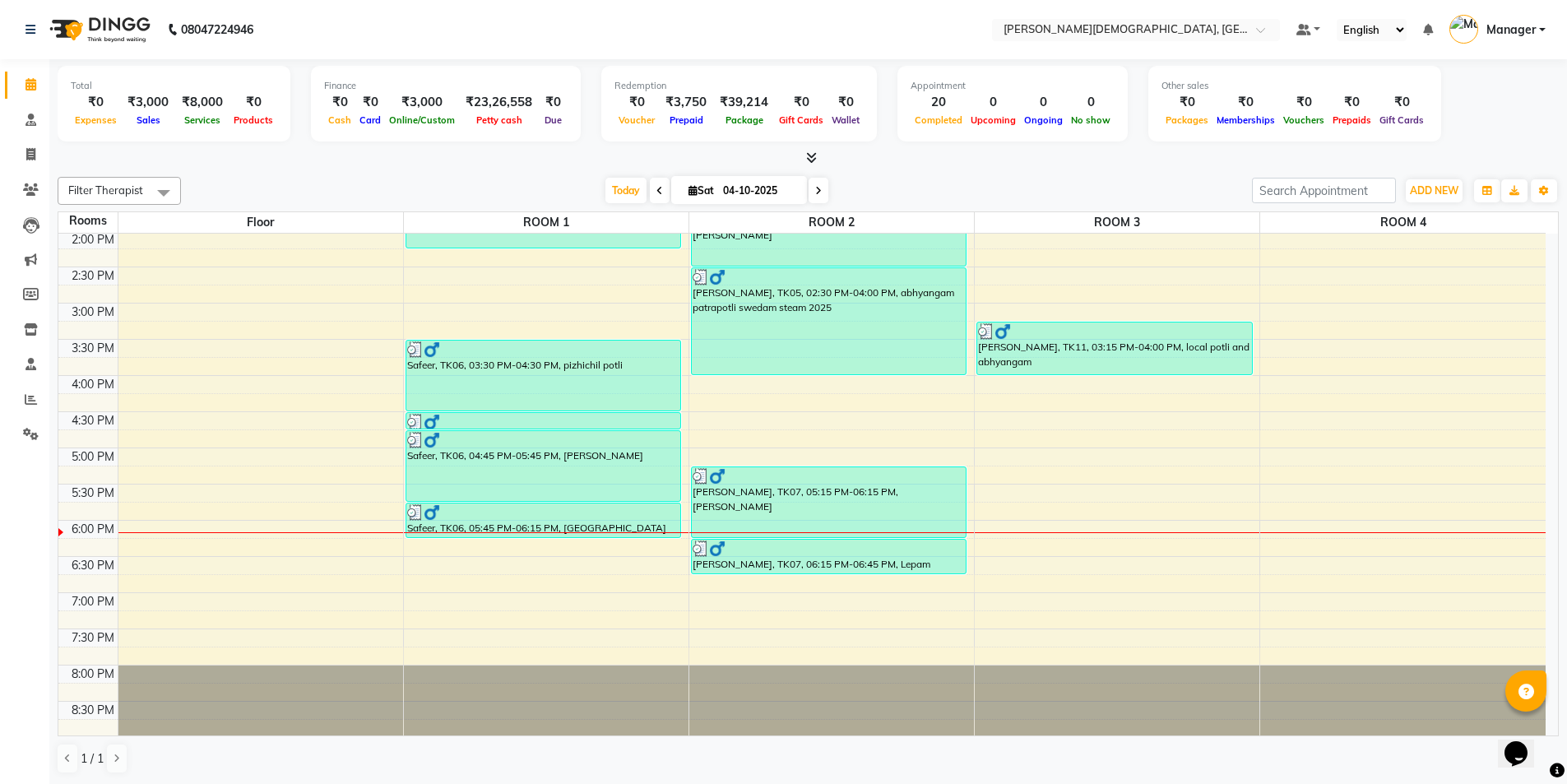
scroll to position [511, 0]
click at [650, 195] on span at bounding box center [659, 191] width 19 height 26
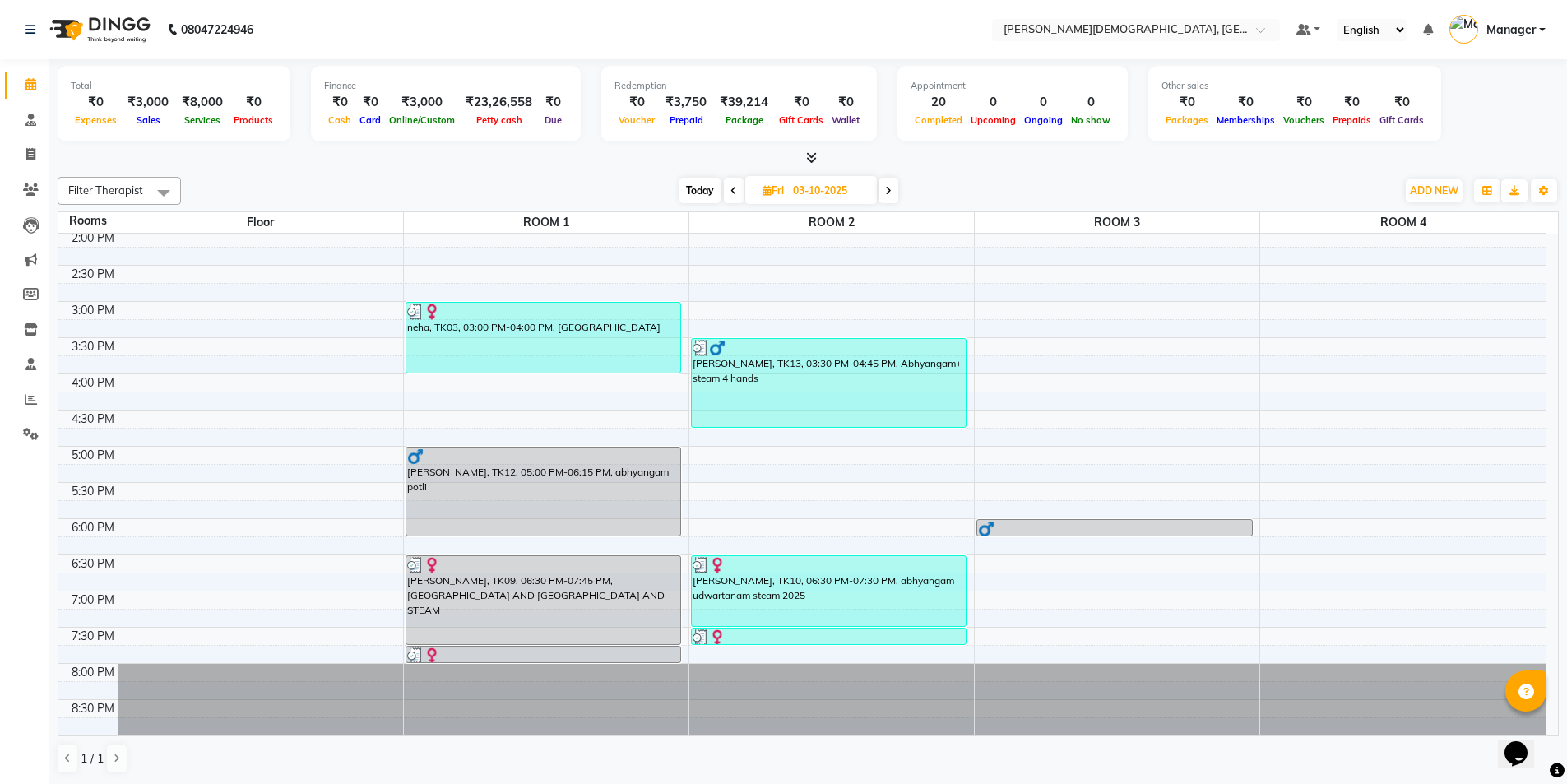
click at [732, 185] on icon at bounding box center [734, 190] width 6 height 10
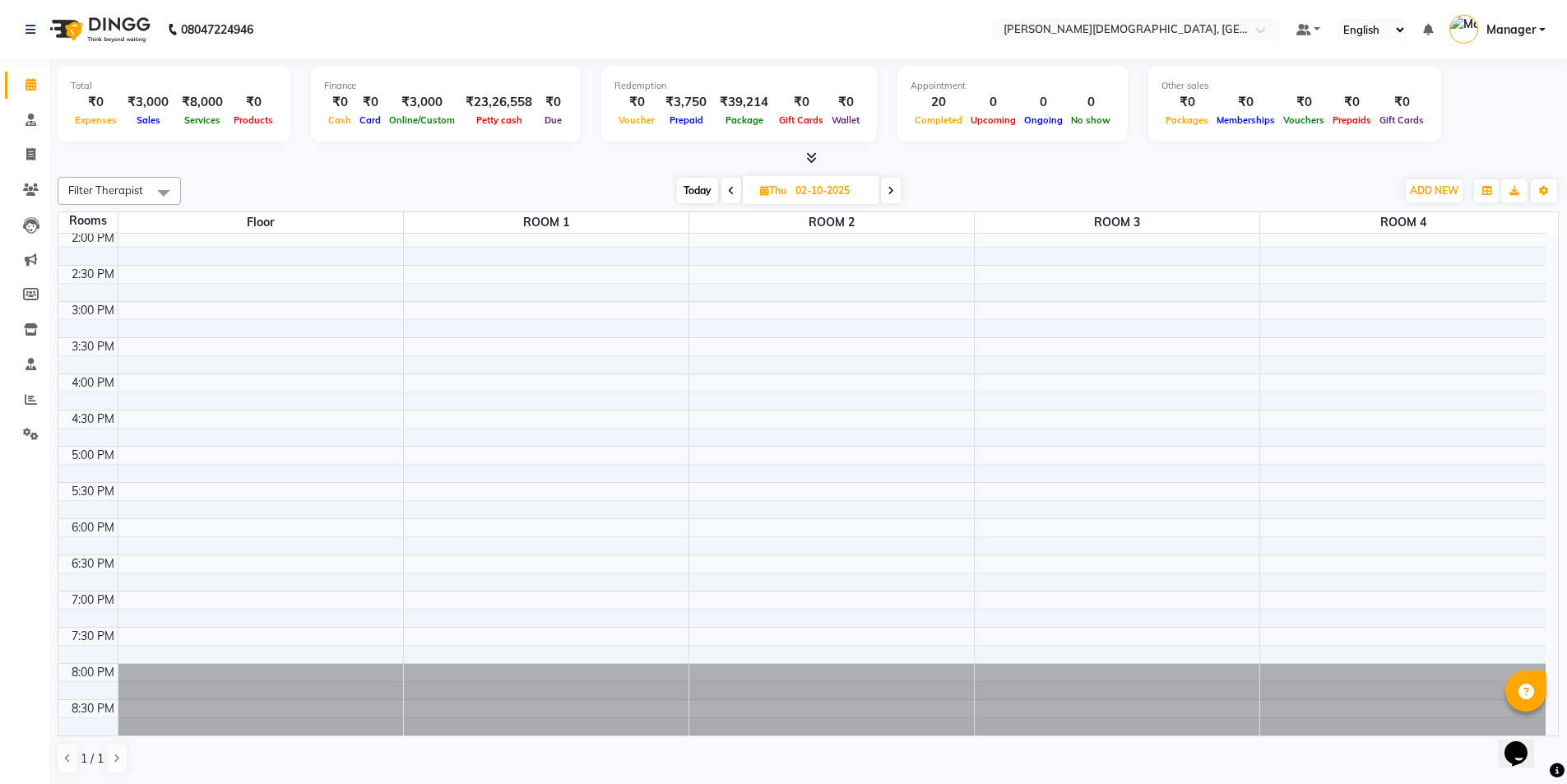
click at [885, 188] on span at bounding box center [891, 191] width 19 height 26
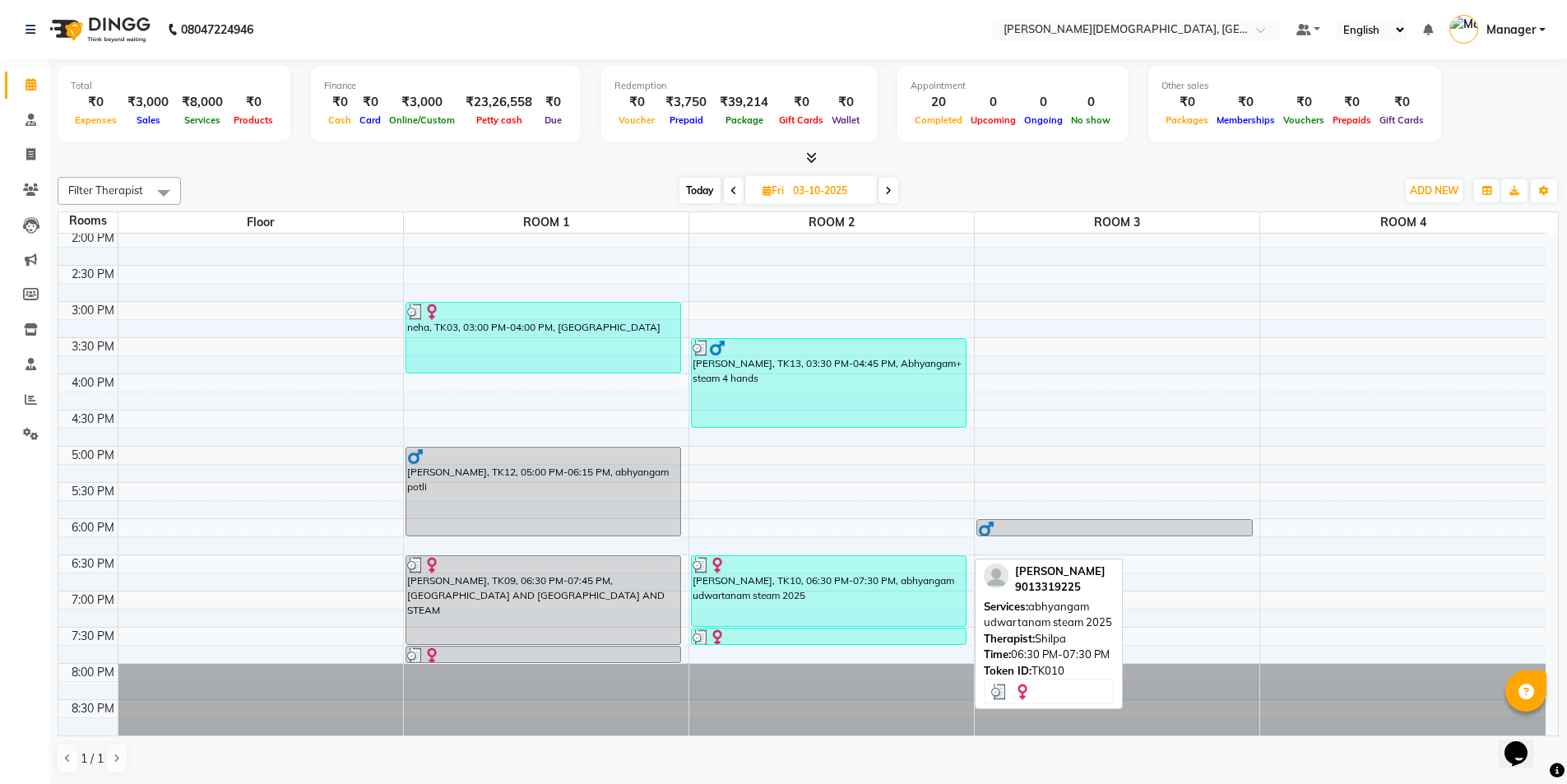
click at [846, 592] on div "[PERSON_NAME], TK10, 06:30 PM-07:30 PM, abhyangam udwartanam steam 2025" at bounding box center [830, 591] width 275 height 70
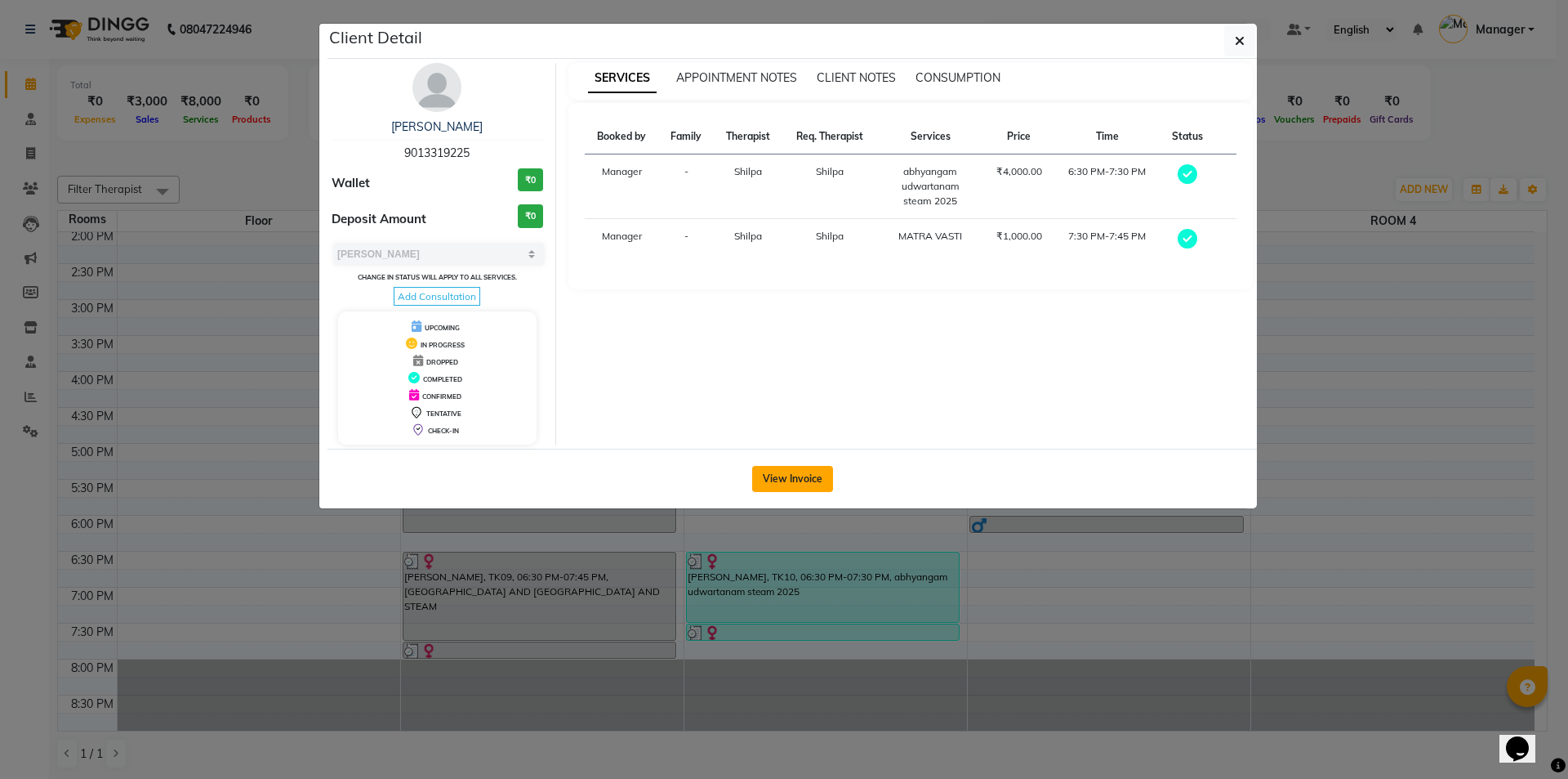
click at [788, 466] on button "View Invoice" at bounding box center [792, 478] width 81 height 27
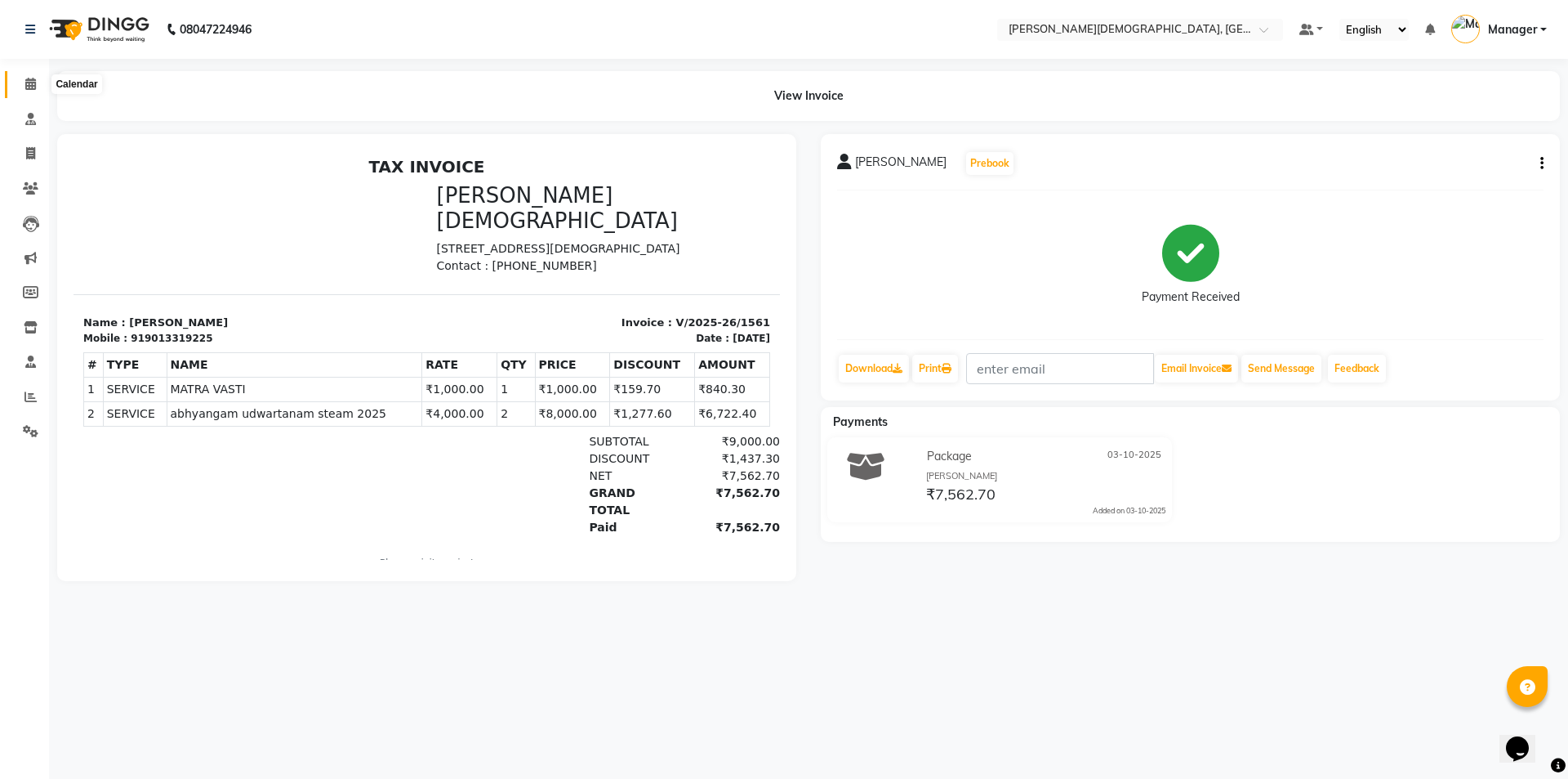
click at [39, 82] on span at bounding box center [30, 84] width 28 height 19
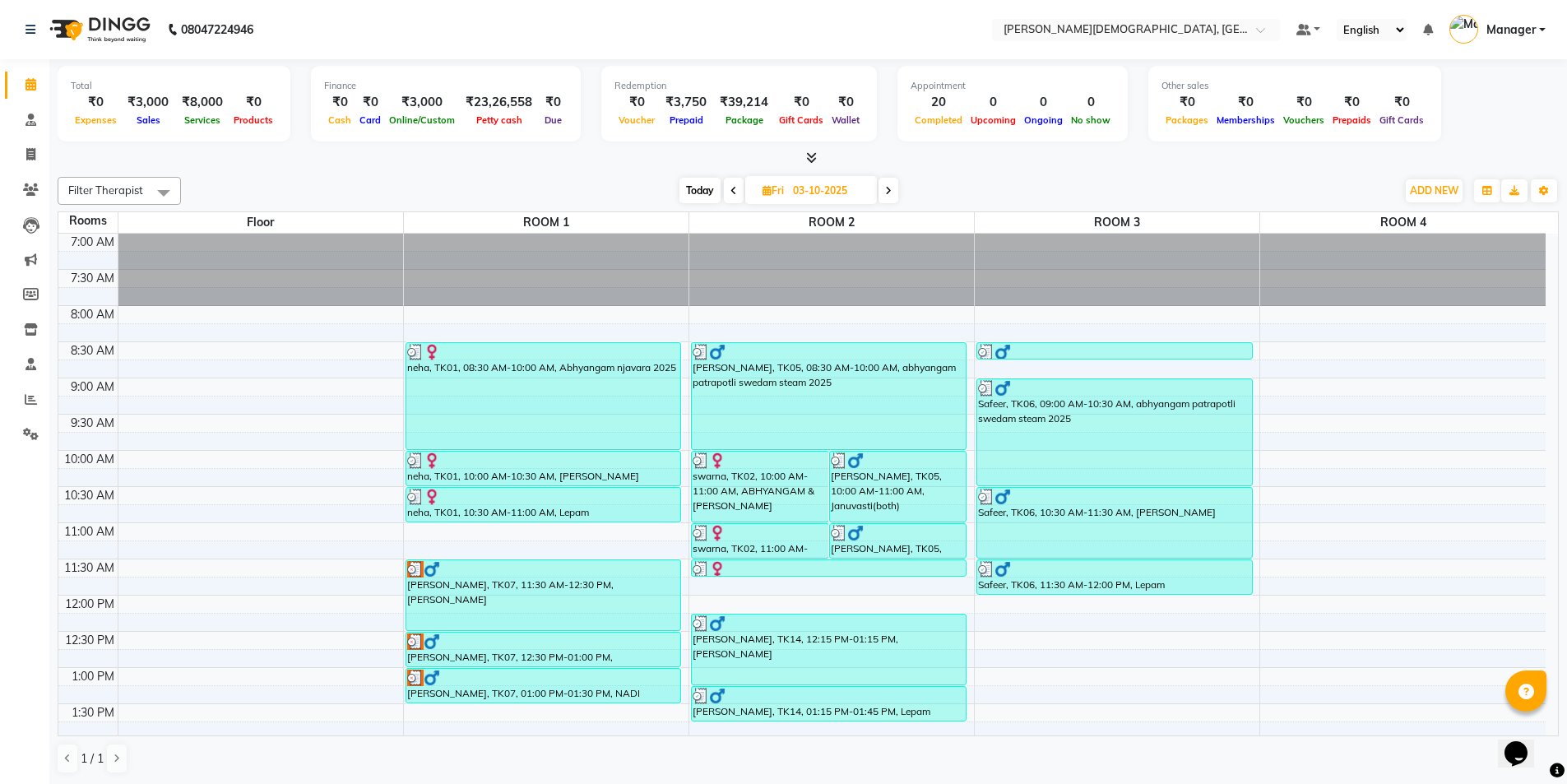
click at [889, 194] on icon at bounding box center [888, 190] width 6 height 10
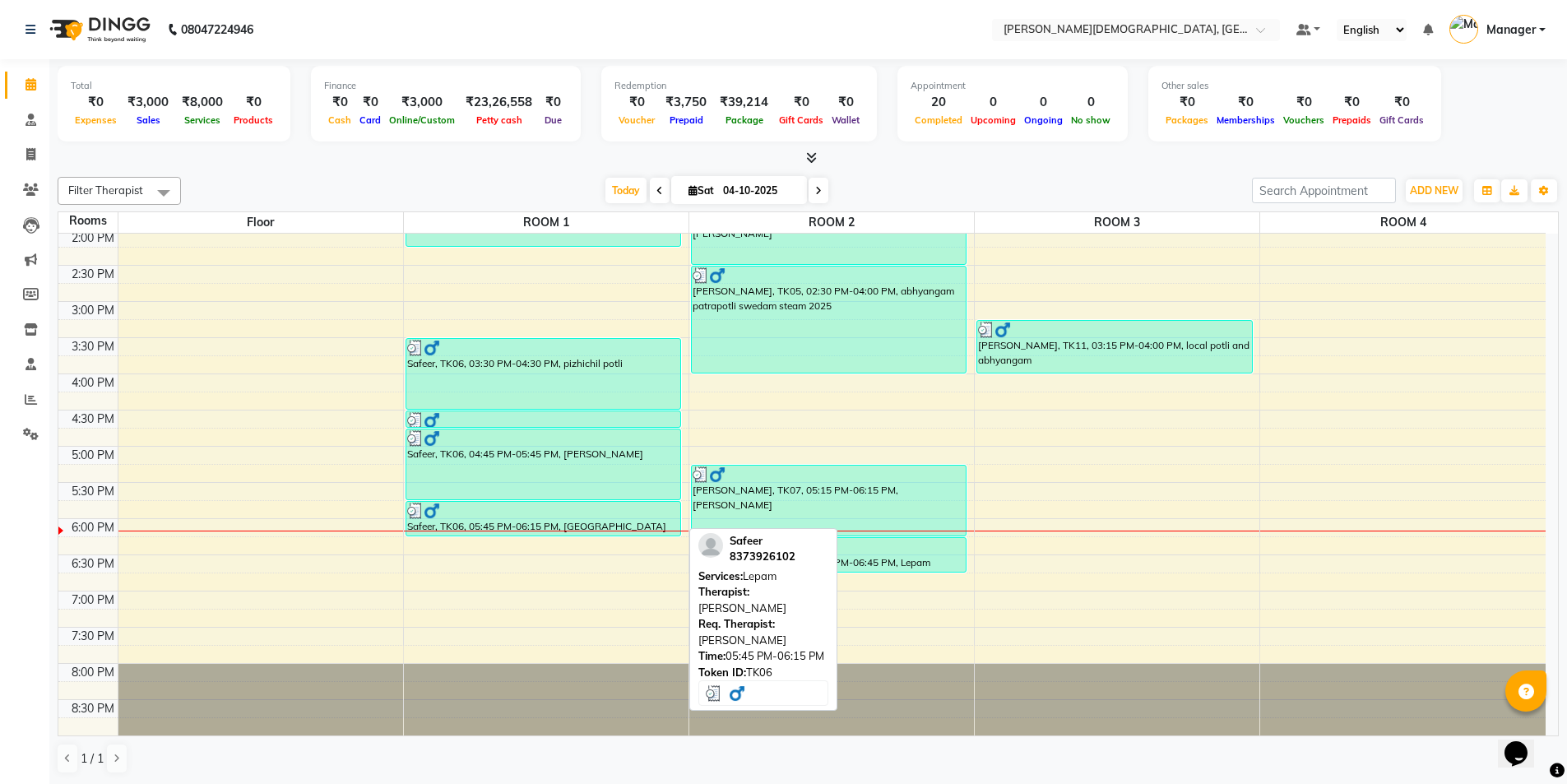
scroll to position [1, 0]
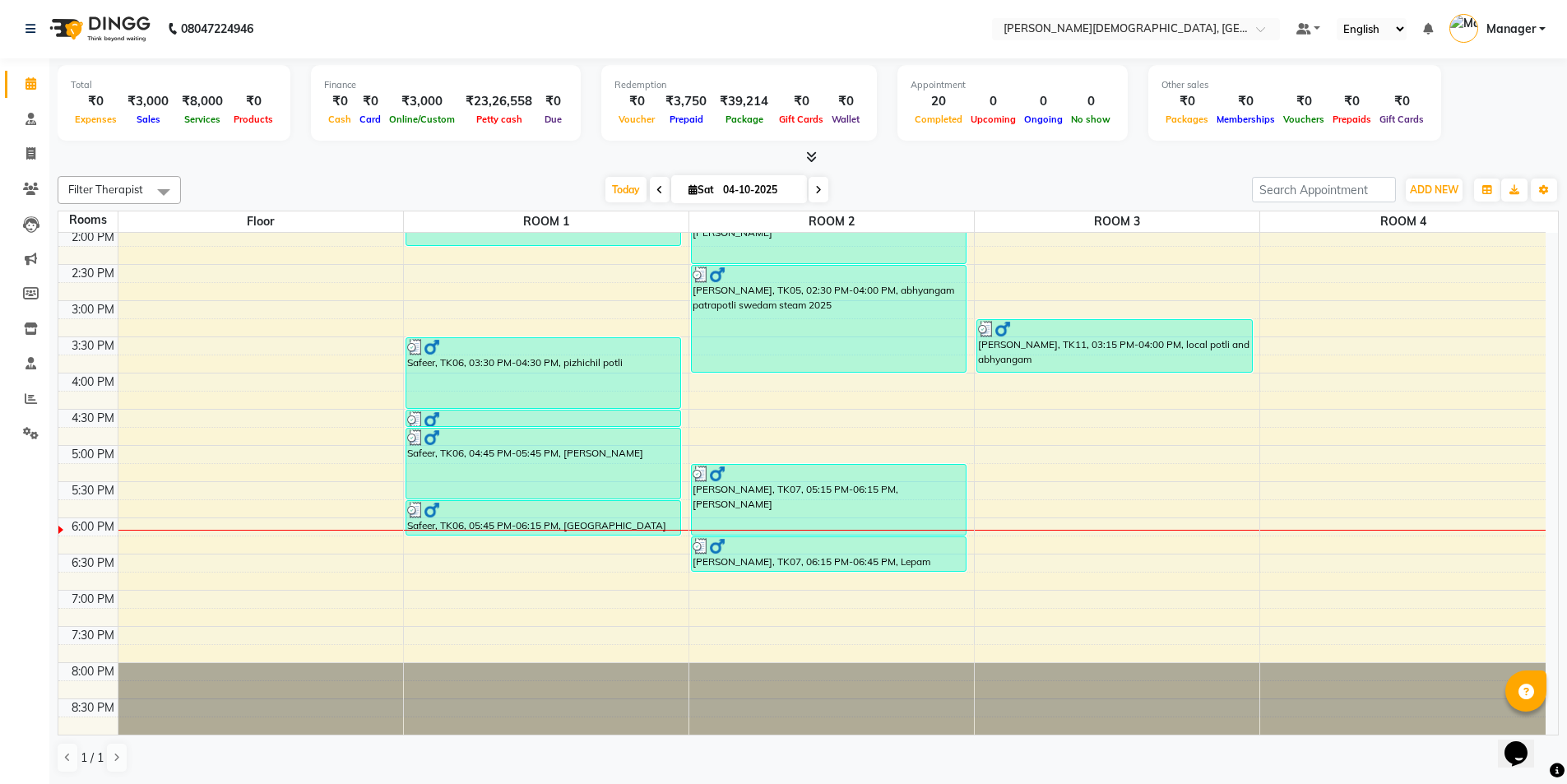
click at [811, 421] on div "7:00 AM 7:30 AM 8:00 AM 8:30 AM 9:00 AM 9:30 AM 10:00 AM 10:30 AM 11:00 AM 11:3…" at bounding box center [802, 228] width 1488 height 1012
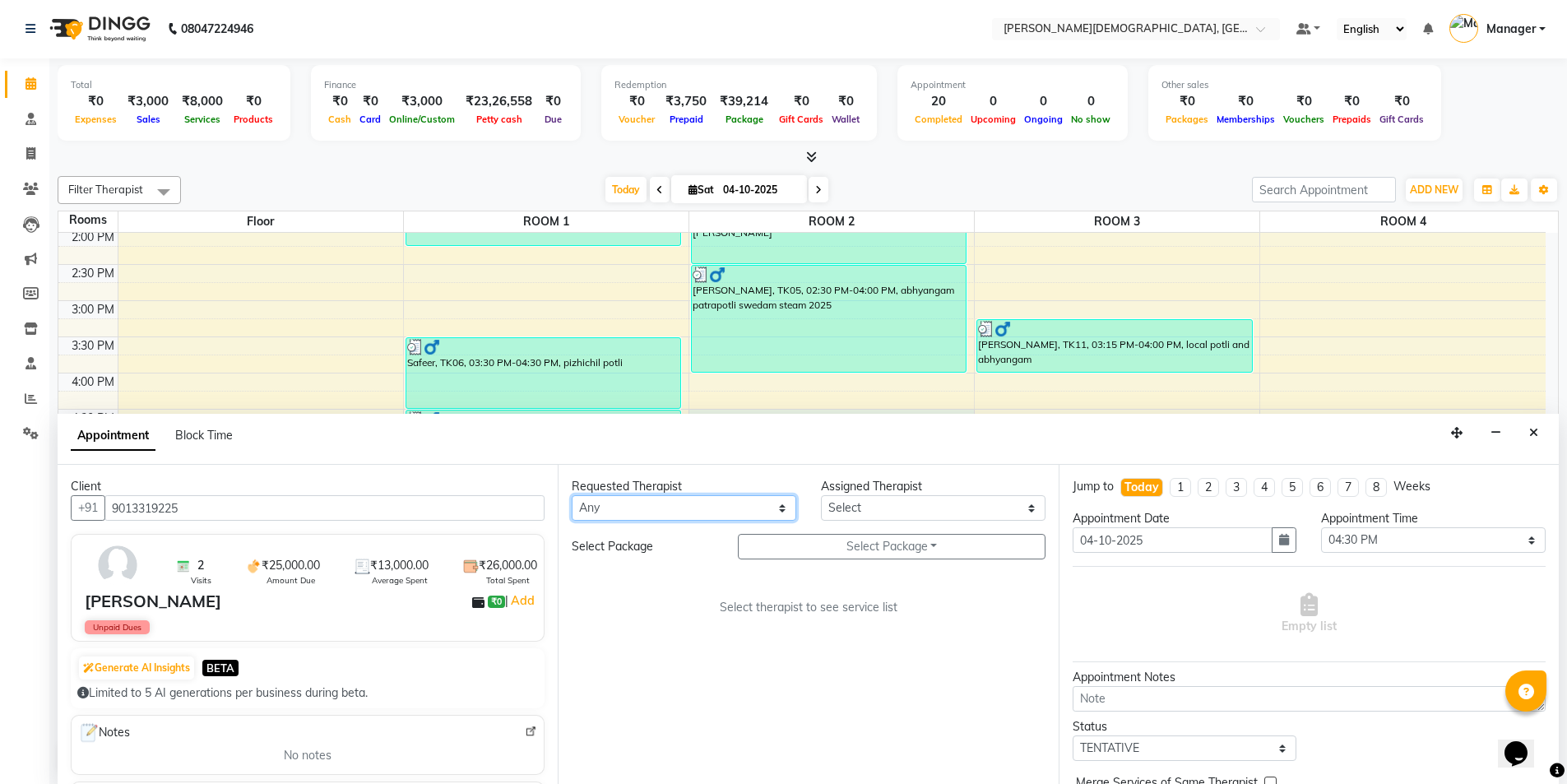
click at [771, 505] on select "Any Akash [PERSON_NAME] [PERSON_NAME] [PERSON_NAME] [PERSON_NAME] [PERSON_NAME]…" at bounding box center [684, 508] width 224 height 26
click at [572, 495] on select "Any Akash [PERSON_NAME] [PERSON_NAME] [PERSON_NAME] [PERSON_NAME] [PERSON_NAME]…" at bounding box center [684, 508] width 224 height 26
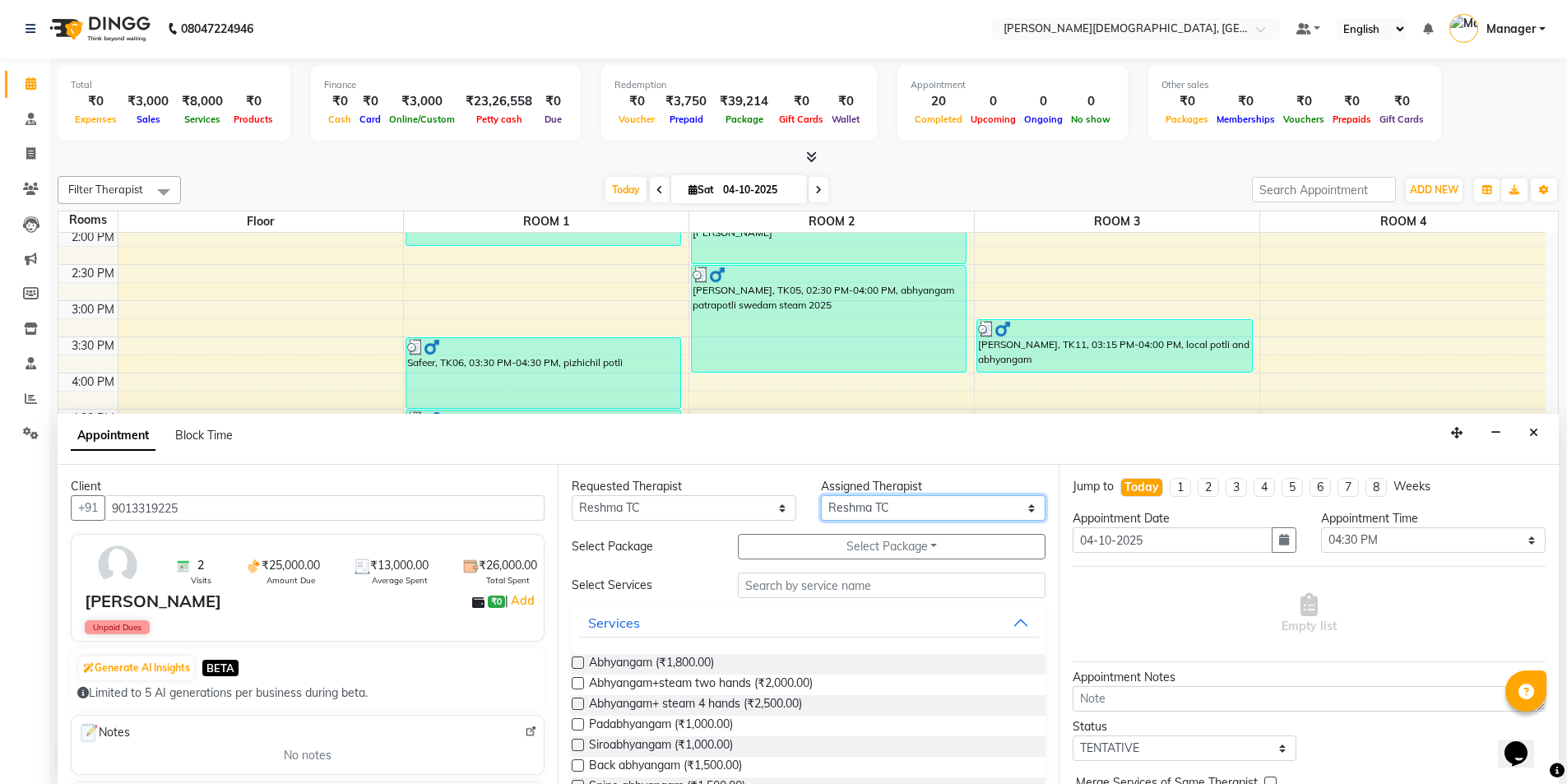
click at [849, 501] on select "Select Akash [PERSON_NAME] [PERSON_NAME] [PERSON_NAME] [PERSON_NAME] [PERSON_NA…" at bounding box center [933, 508] width 224 height 26
click at [821, 495] on select "Select Akash [PERSON_NAME] [PERSON_NAME] [PERSON_NAME] [PERSON_NAME] [PERSON_NA…" at bounding box center [933, 508] width 224 height 26
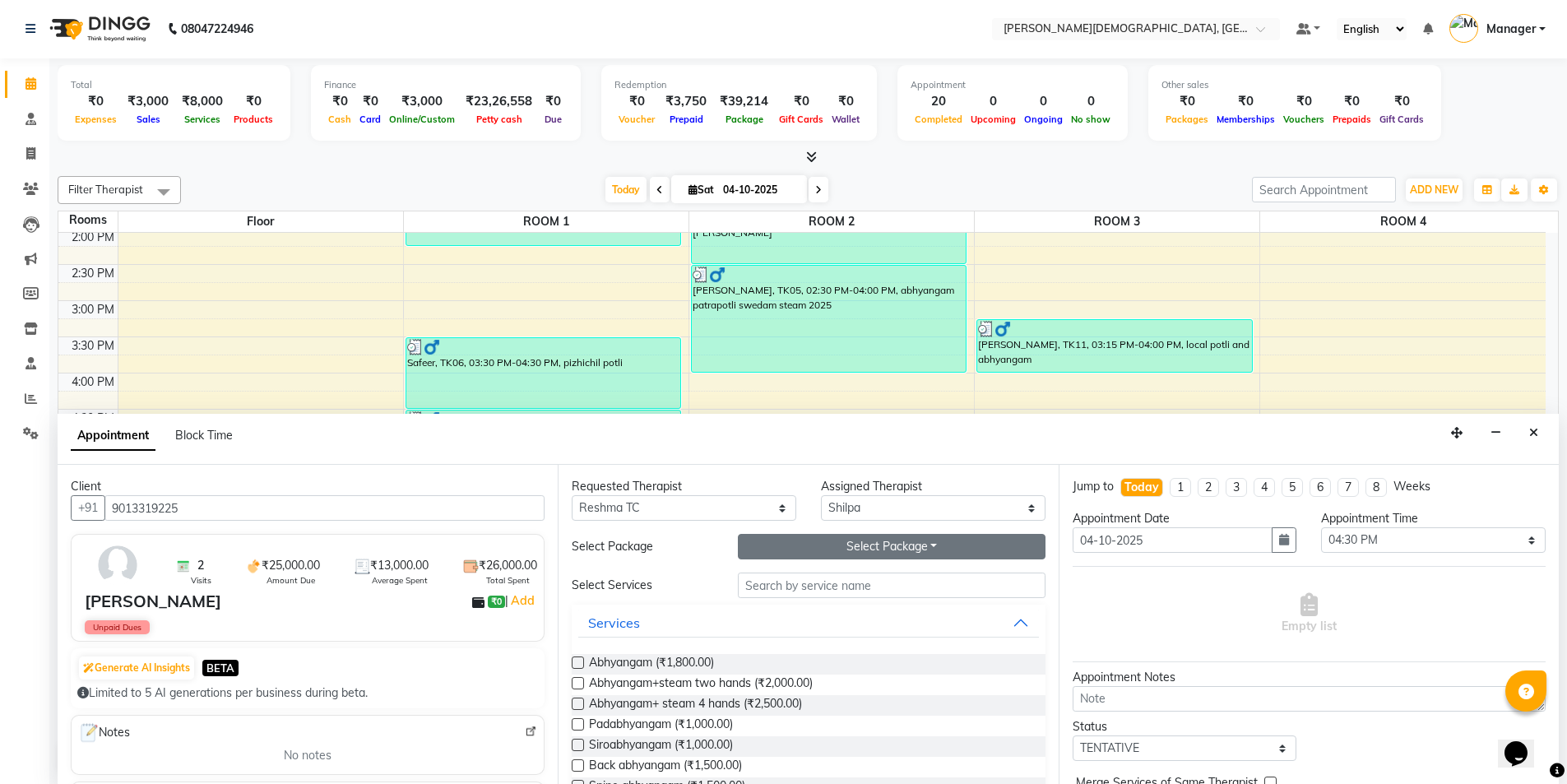
click at [884, 543] on button "Select Package Toggle Dropdown" at bounding box center [891, 547] width 307 height 26
click at [818, 577] on li "[PERSON_NAME]" at bounding box center [805, 580] width 131 height 24
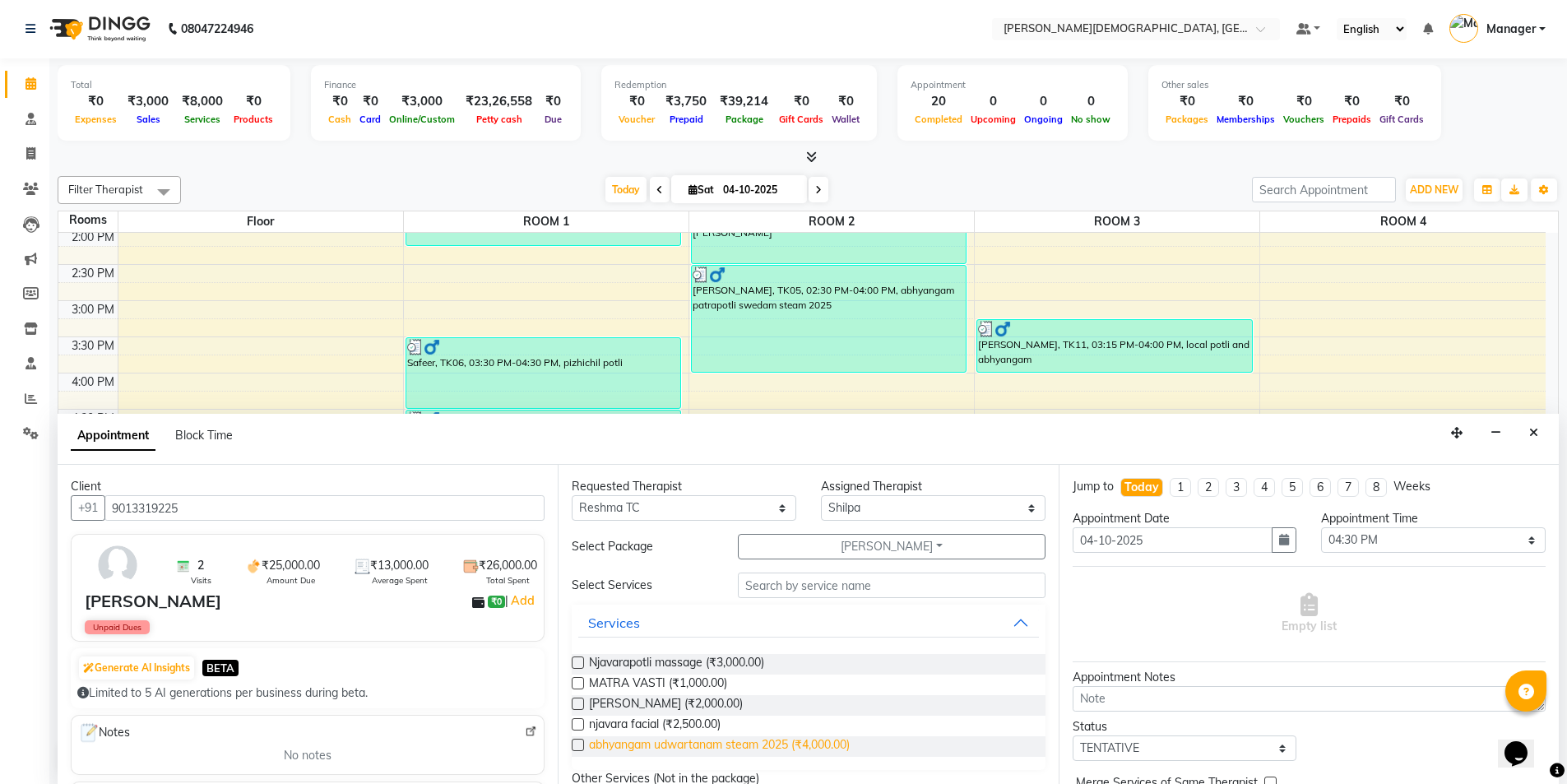
click at [743, 747] on span "abhyangam udwartanam steam 2025 (₹4,000.00)" at bounding box center [719, 746] width 261 height 20
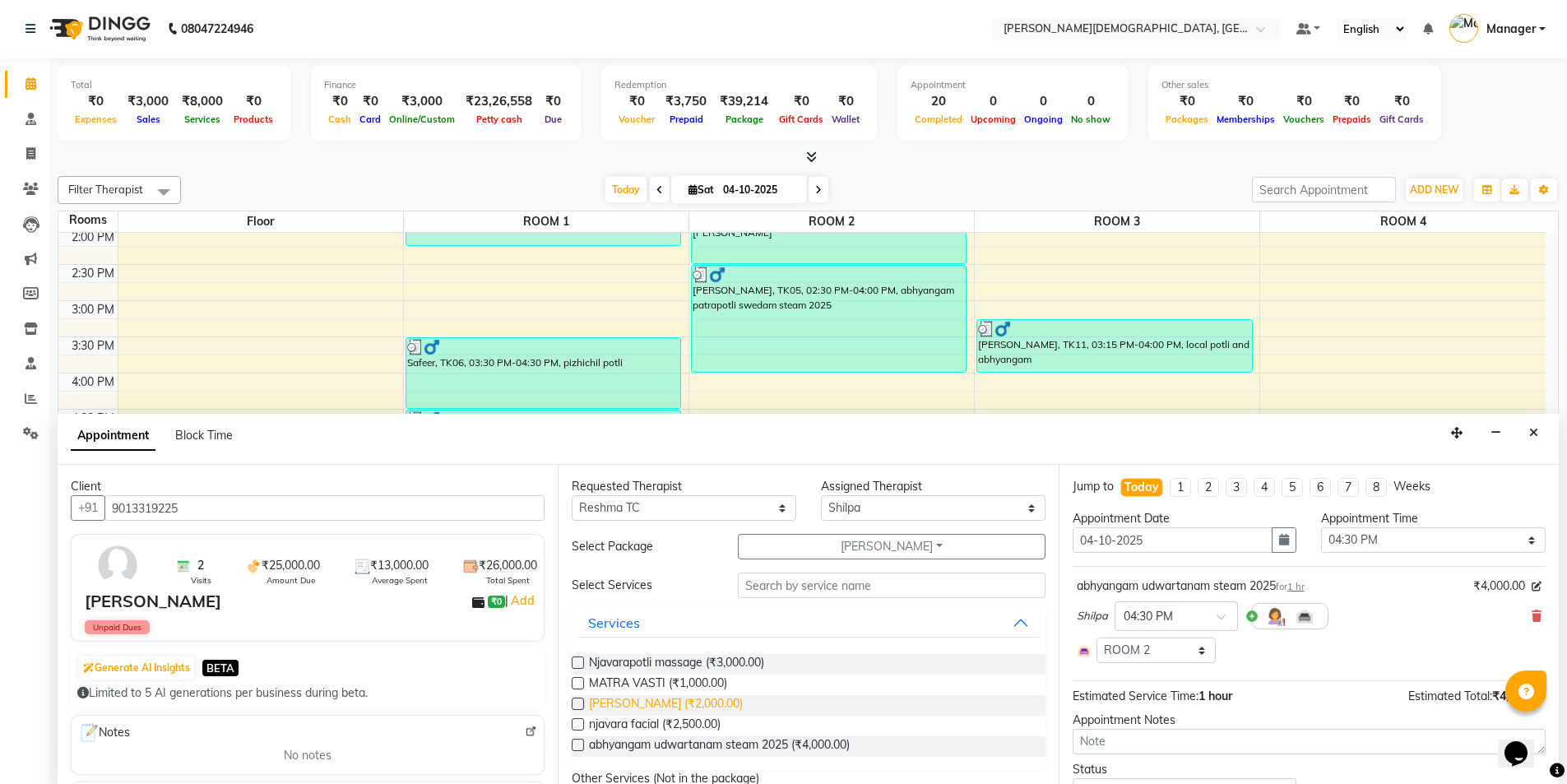
click at [680, 702] on span "[PERSON_NAME] (₹2,000.00)" at bounding box center [665, 705] width 154 height 20
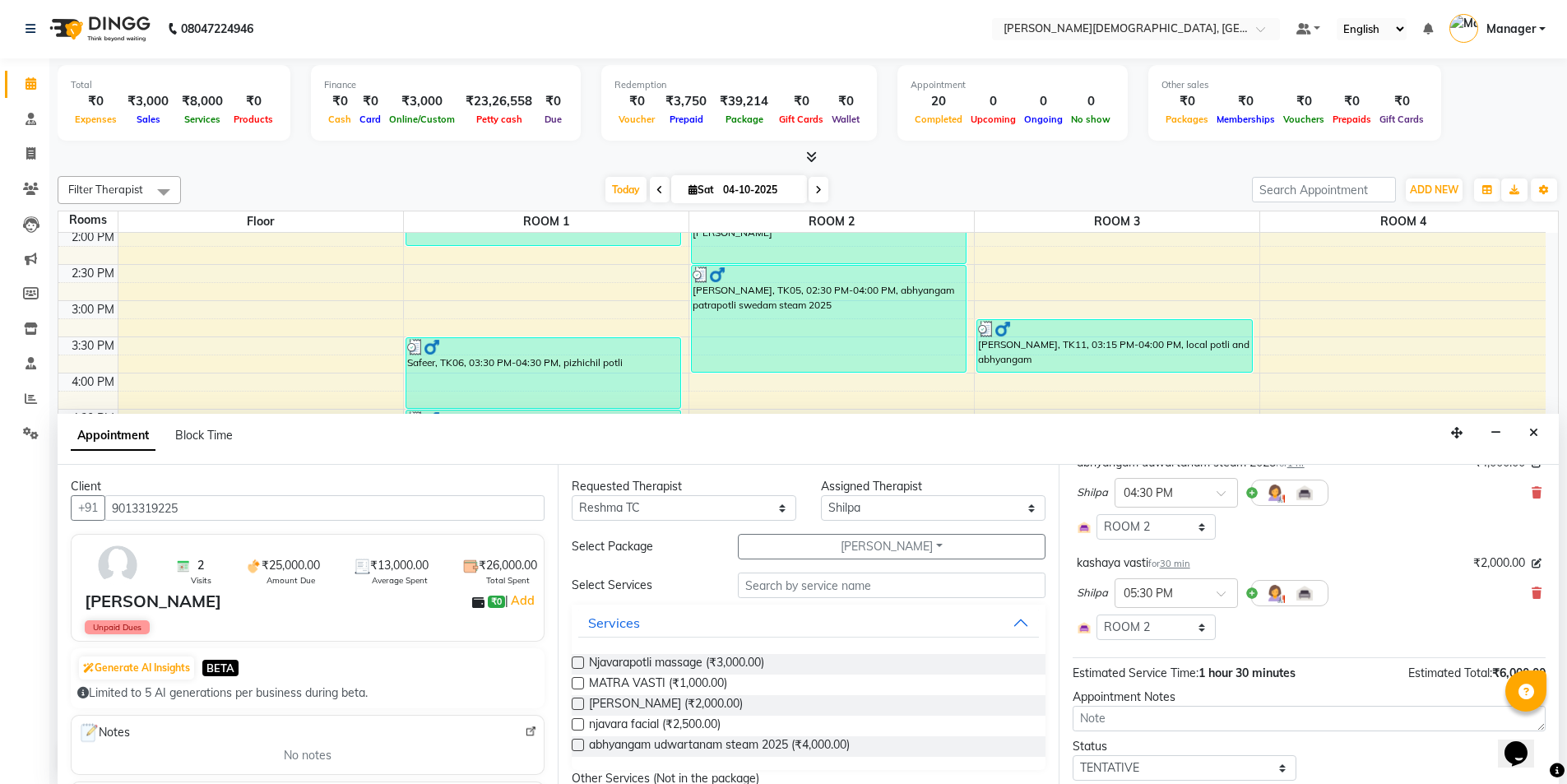
scroll to position [223, 0]
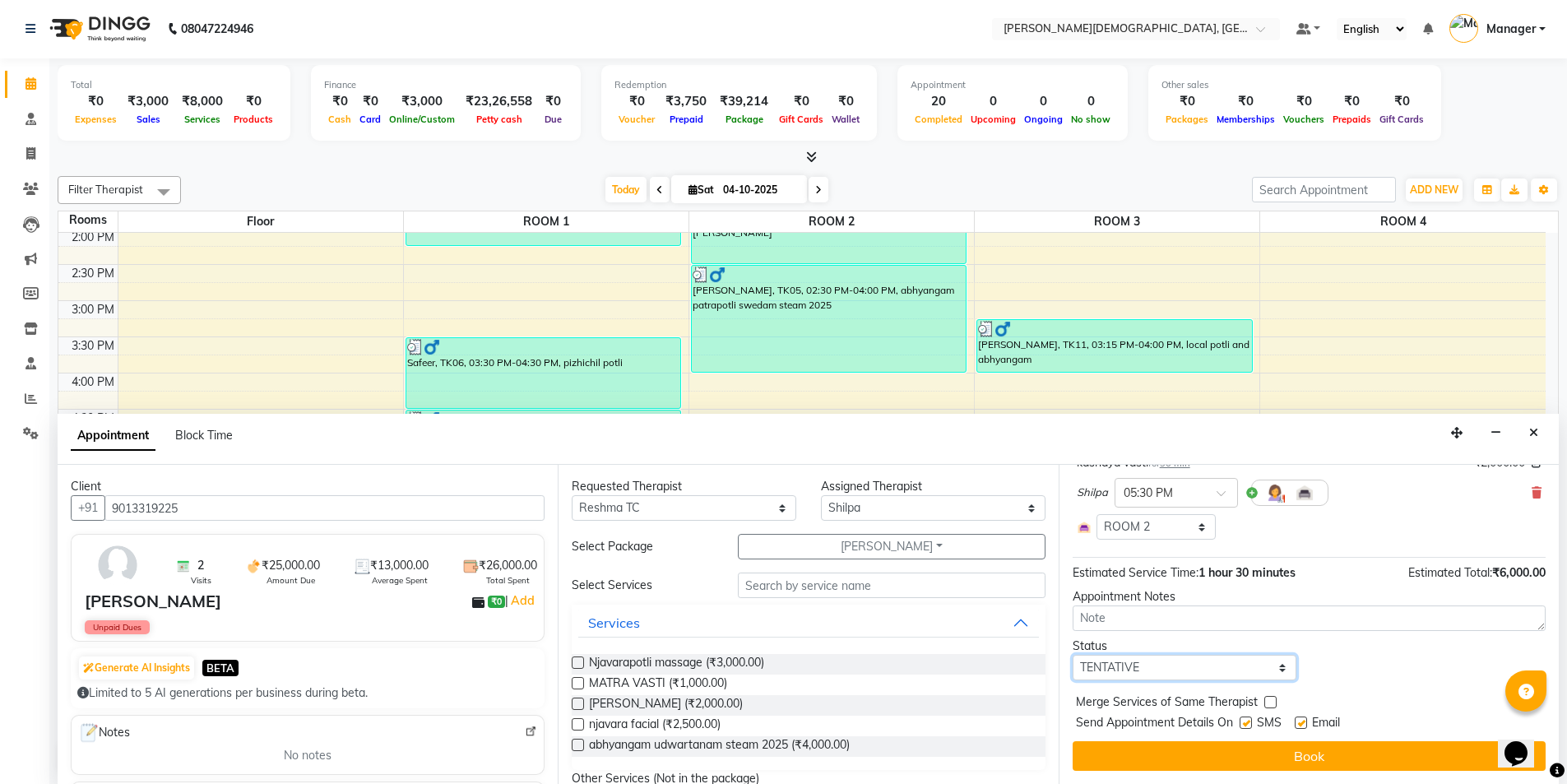
click at [1152, 662] on select "Select TENTATIVE CONFIRM CHECK-IN UPCOMING" at bounding box center [1185, 668] width 224 height 26
click at [1073, 655] on select "Select TENTATIVE CONFIRM CHECK-IN UPCOMING" at bounding box center [1185, 668] width 224 height 26
click at [1250, 719] on label at bounding box center [1246, 722] width 12 height 12
click at [1250, 719] on input "checkbox" at bounding box center [1246, 724] width 11 height 11
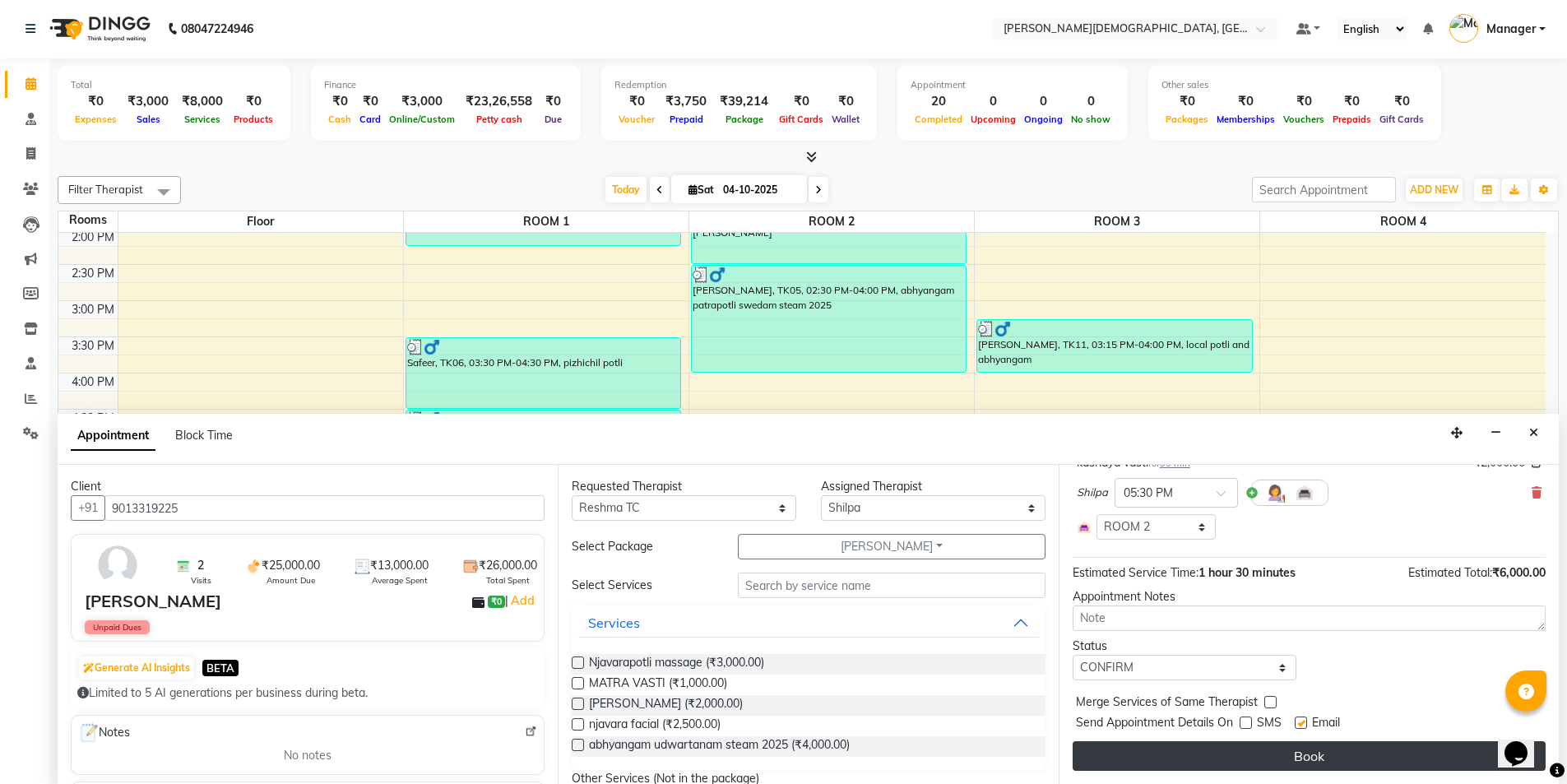
click at [1226, 754] on button "Book" at bounding box center [1310, 755] width 473 height 30
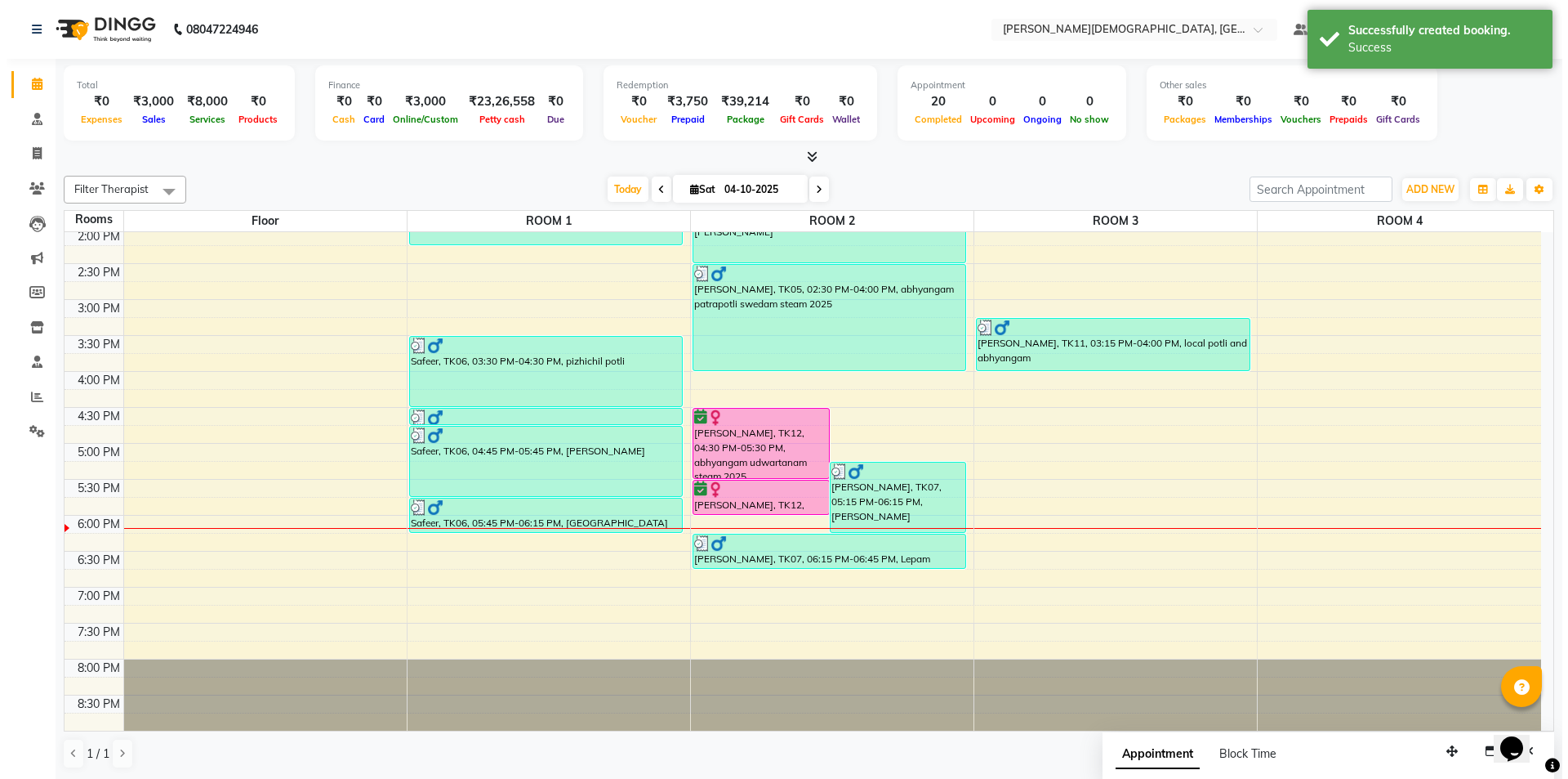
scroll to position [1, 0]
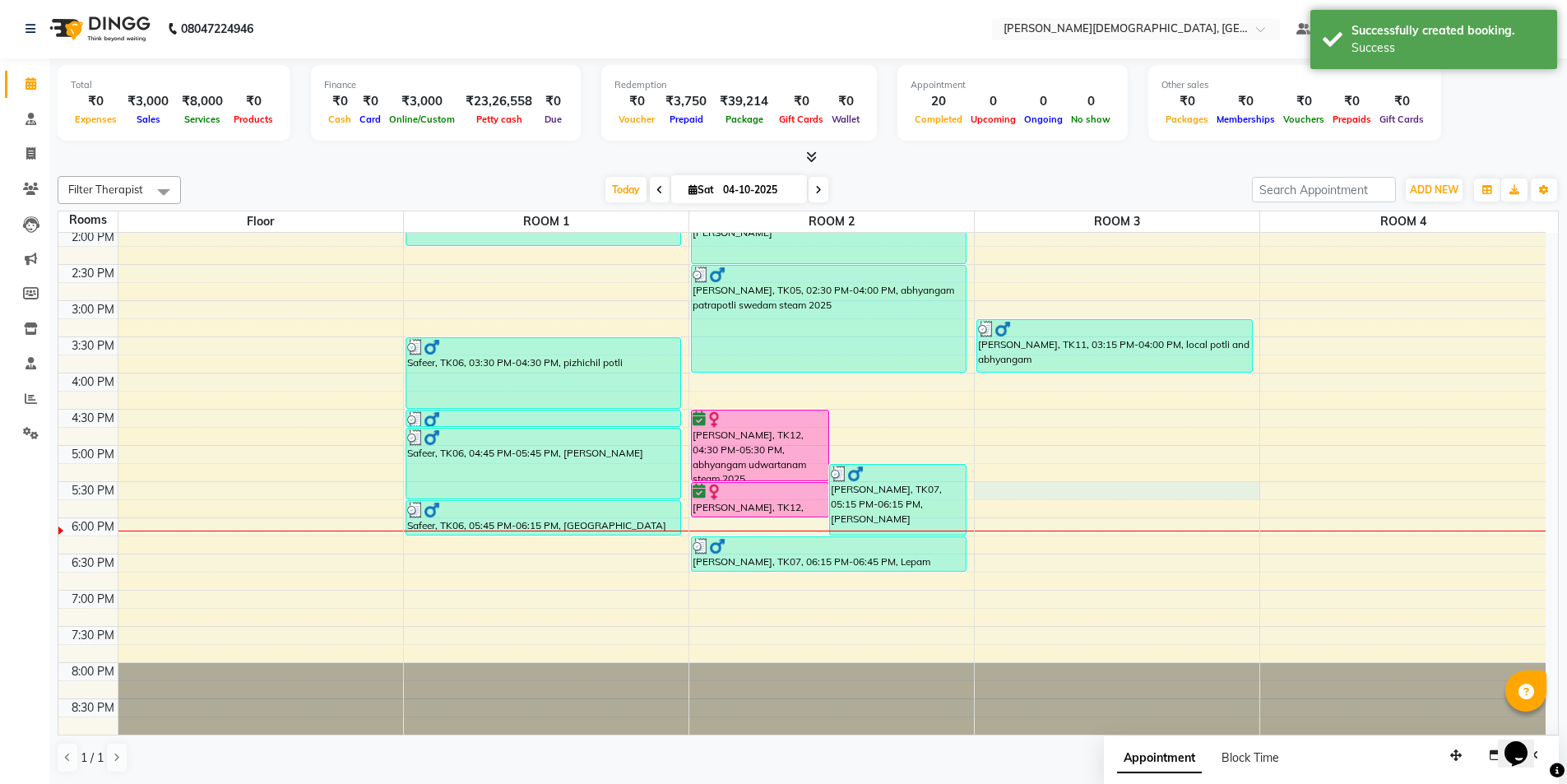
click at [1024, 483] on div "7:00 AM 7:30 AM 8:00 AM 8:30 AM 9:00 AM 9:30 AM 10:00 AM 10:30 AM 11:00 AM 11:3…" at bounding box center [802, 228] width 1488 height 1012
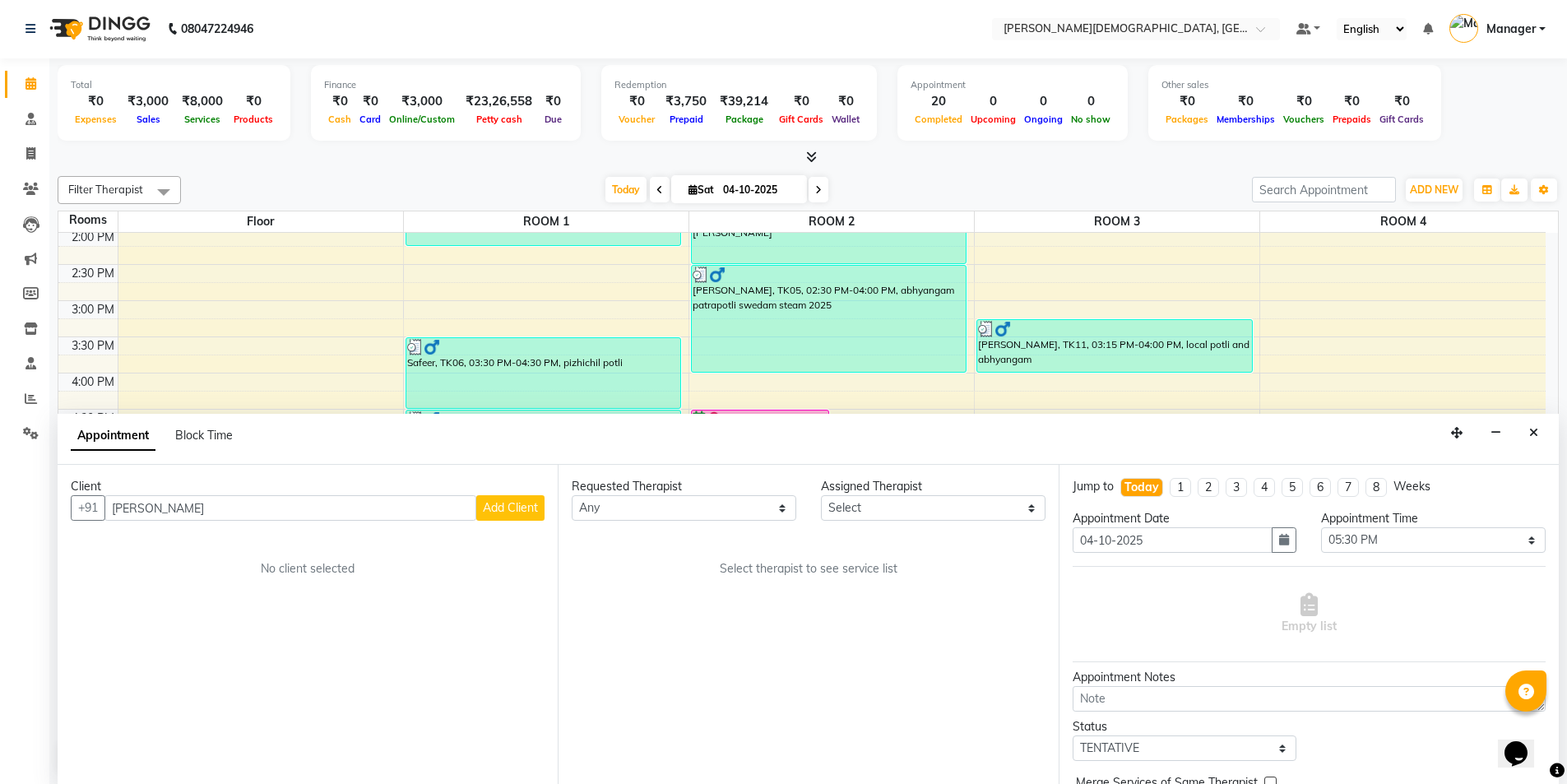
click at [521, 512] on span "Add Client" at bounding box center [510, 507] width 55 height 15
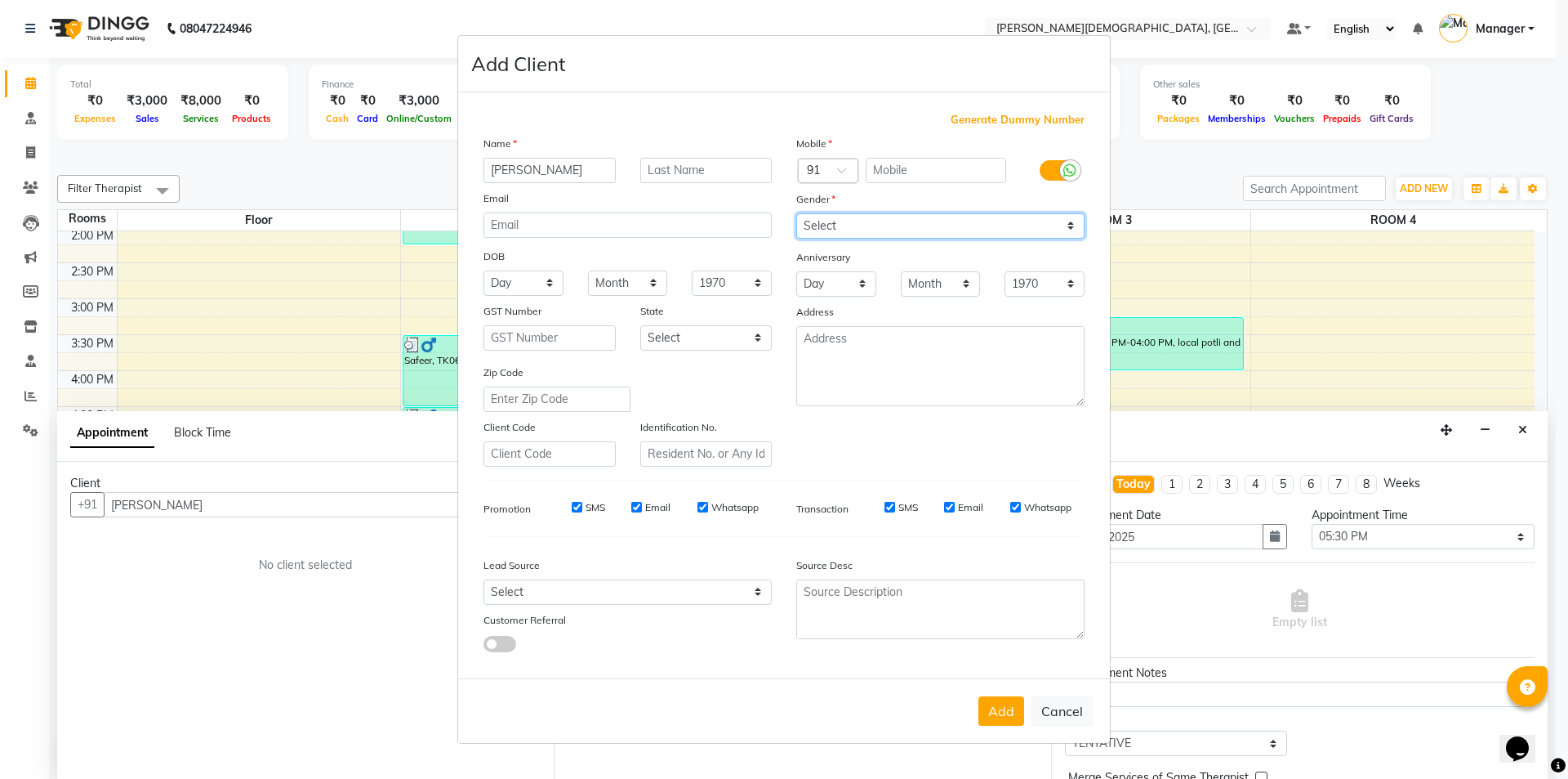
click at [904, 219] on select "Select [DEMOGRAPHIC_DATA] [DEMOGRAPHIC_DATA] Other Prefer Not To Say" at bounding box center [940, 226] width 289 height 26
click at [796, 214] on select "Select [DEMOGRAPHIC_DATA] [DEMOGRAPHIC_DATA] Other Prefer Not To Say" at bounding box center [940, 226] width 289 height 26
click at [930, 170] on input "text" at bounding box center [936, 170] width 141 height 26
click at [1072, 708] on button "Cancel" at bounding box center [1062, 711] width 63 height 31
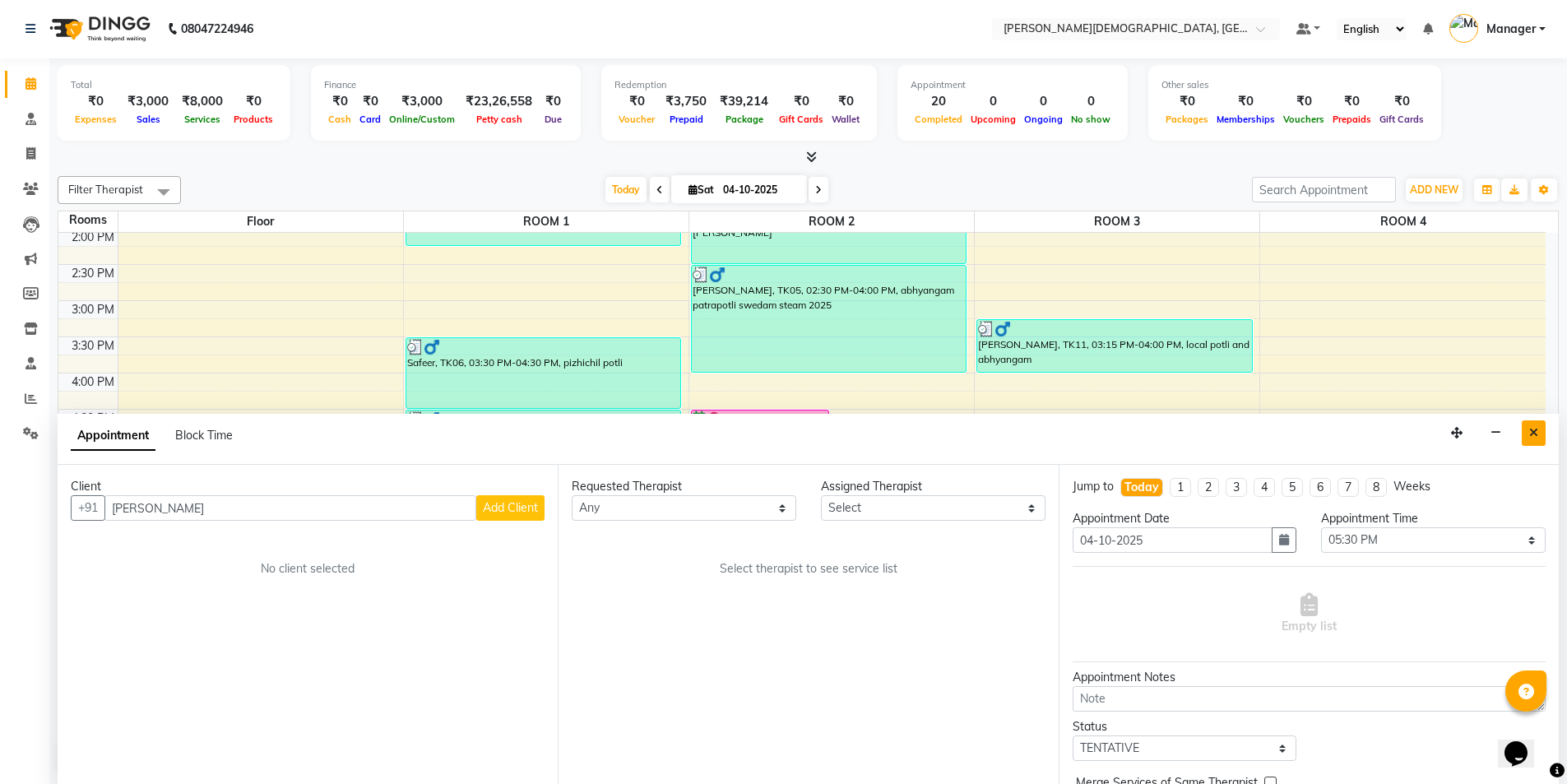
click at [1542, 431] on button "Close" at bounding box center [1534, 434] width 24 height 26
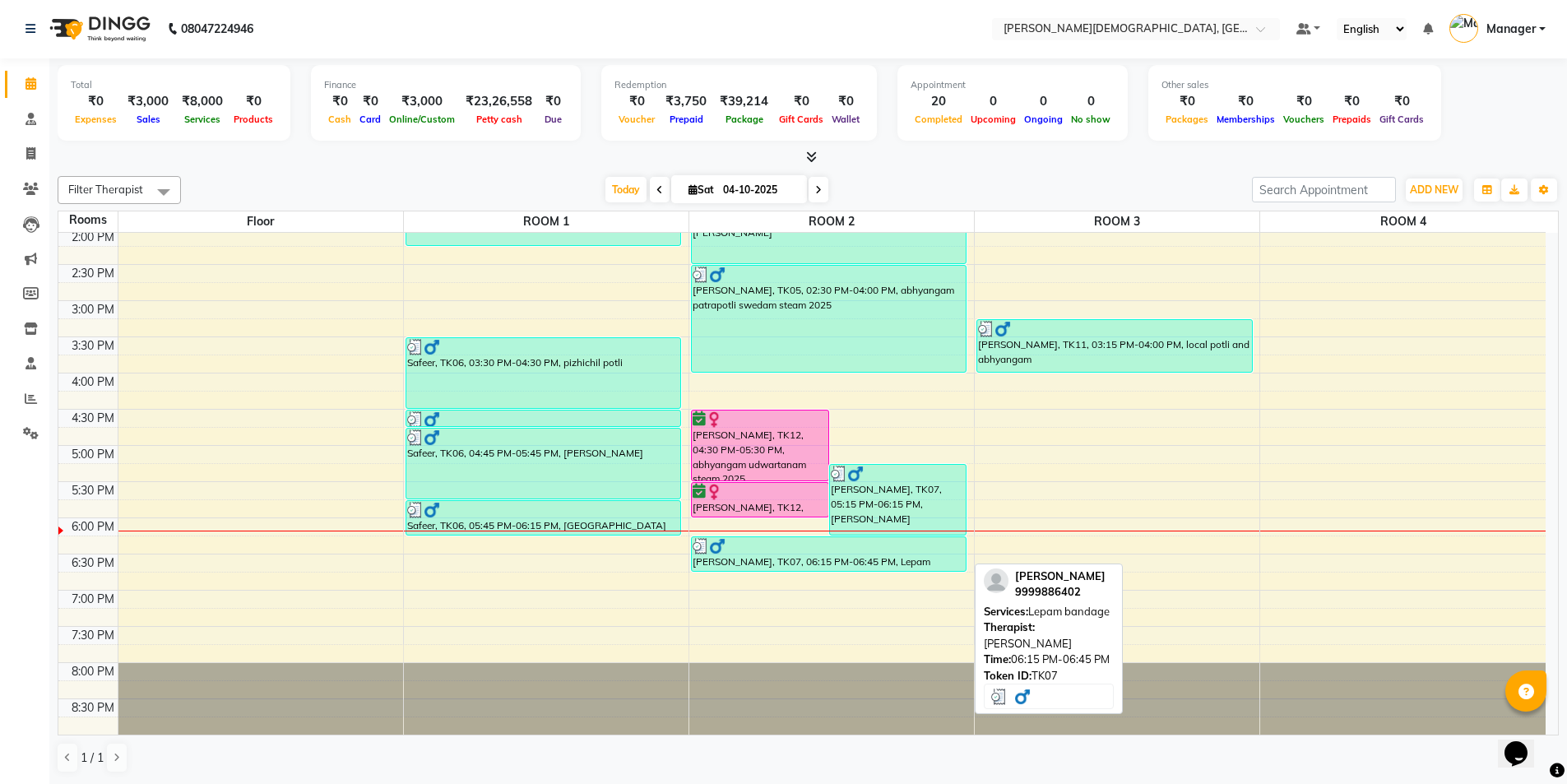
click at [826, 567] on div "[PERSON_NAME], TK07, 06:15 PM-06:45 PM, Lepam bandage" at bounding box center [830, 553] width 275 height 34
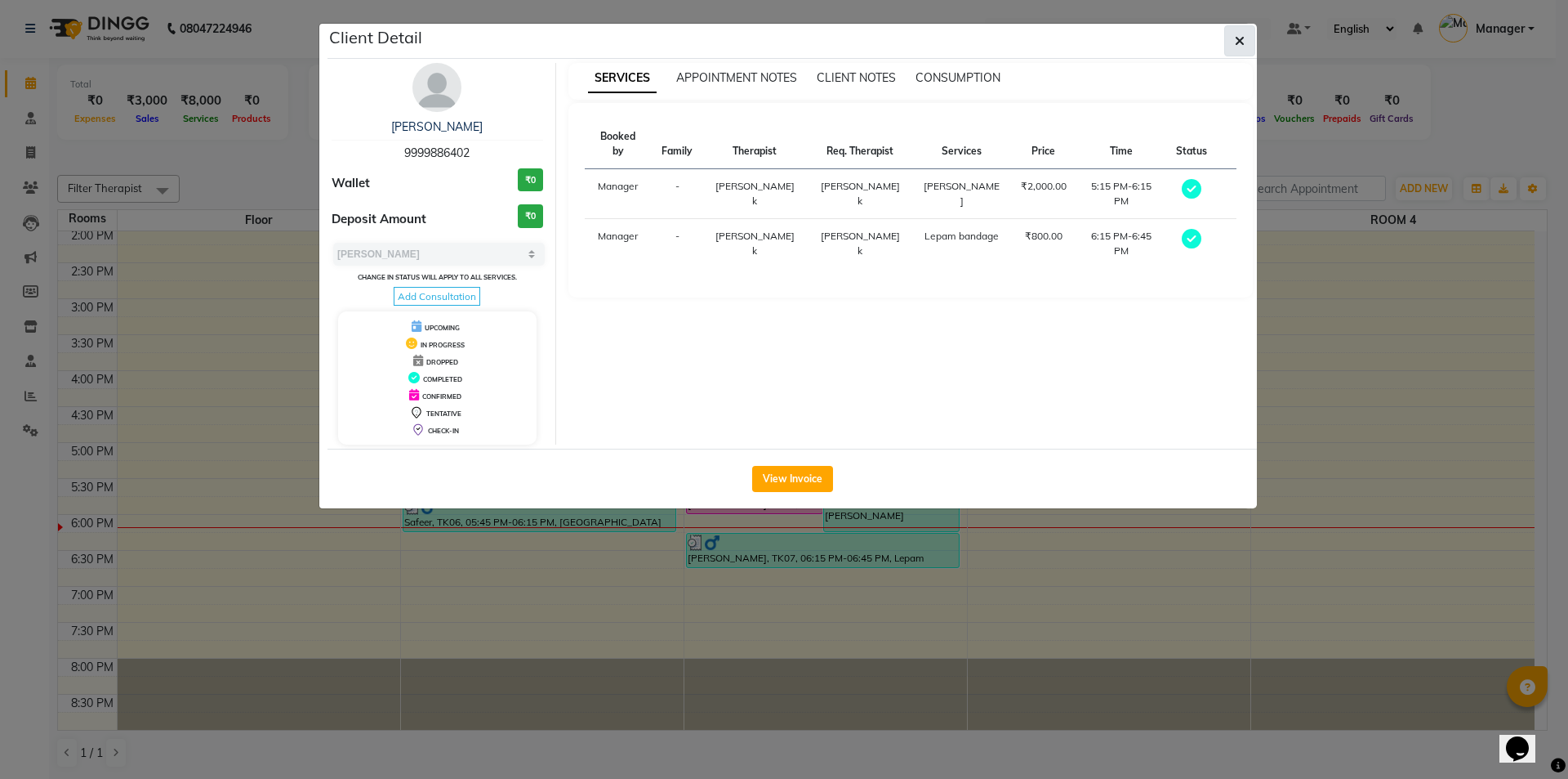
click at [1238, 47] on icon "button" at bounding box center [1239, 40] width 10 height 13
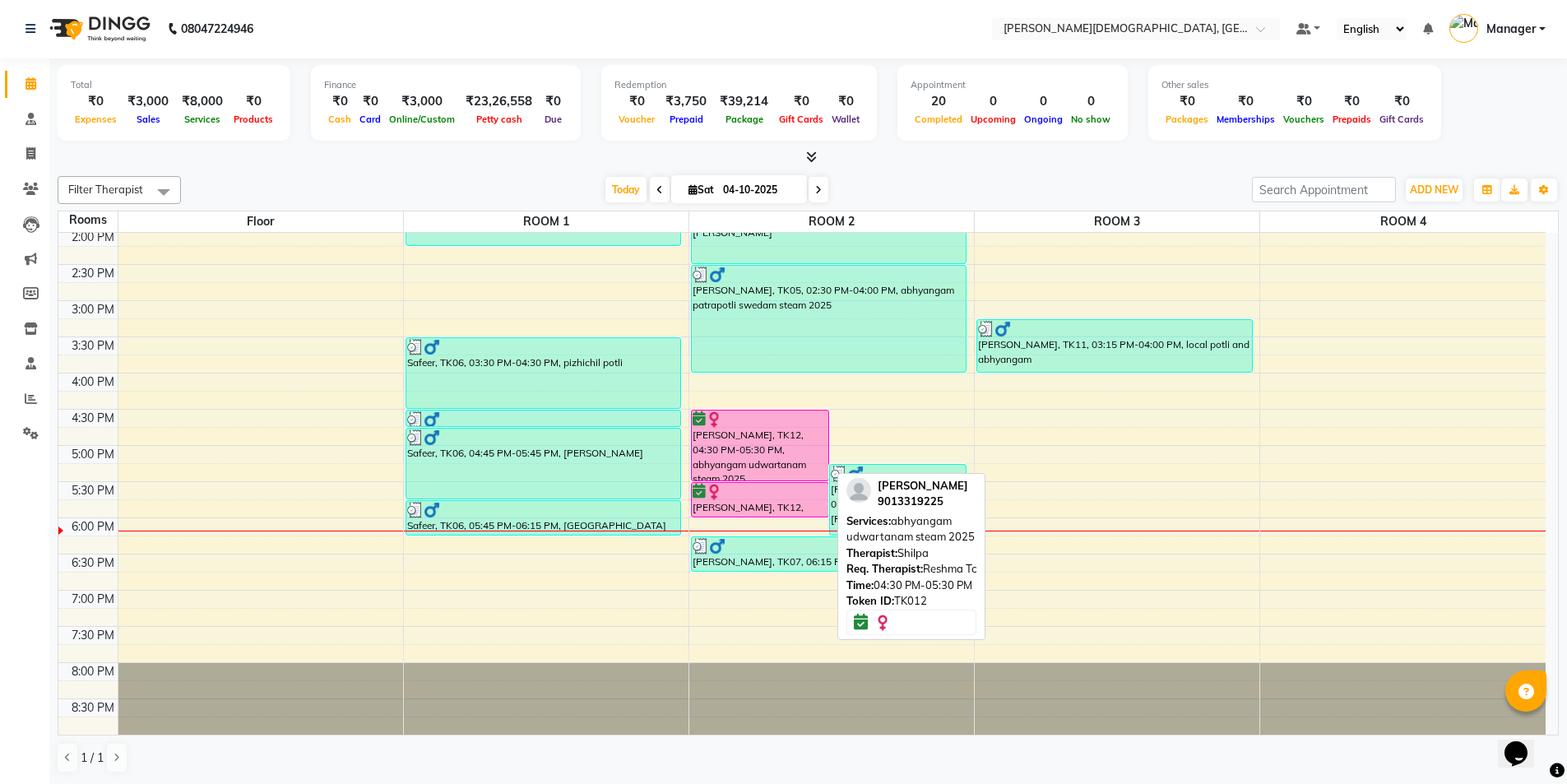
click at [778, 452] on div "[PERSON_NAME], TK12, 04:30 PM-05:30 PM, abhyangam udwartanam steam 2025" at bounding box center [760, 445] width 137 height 70
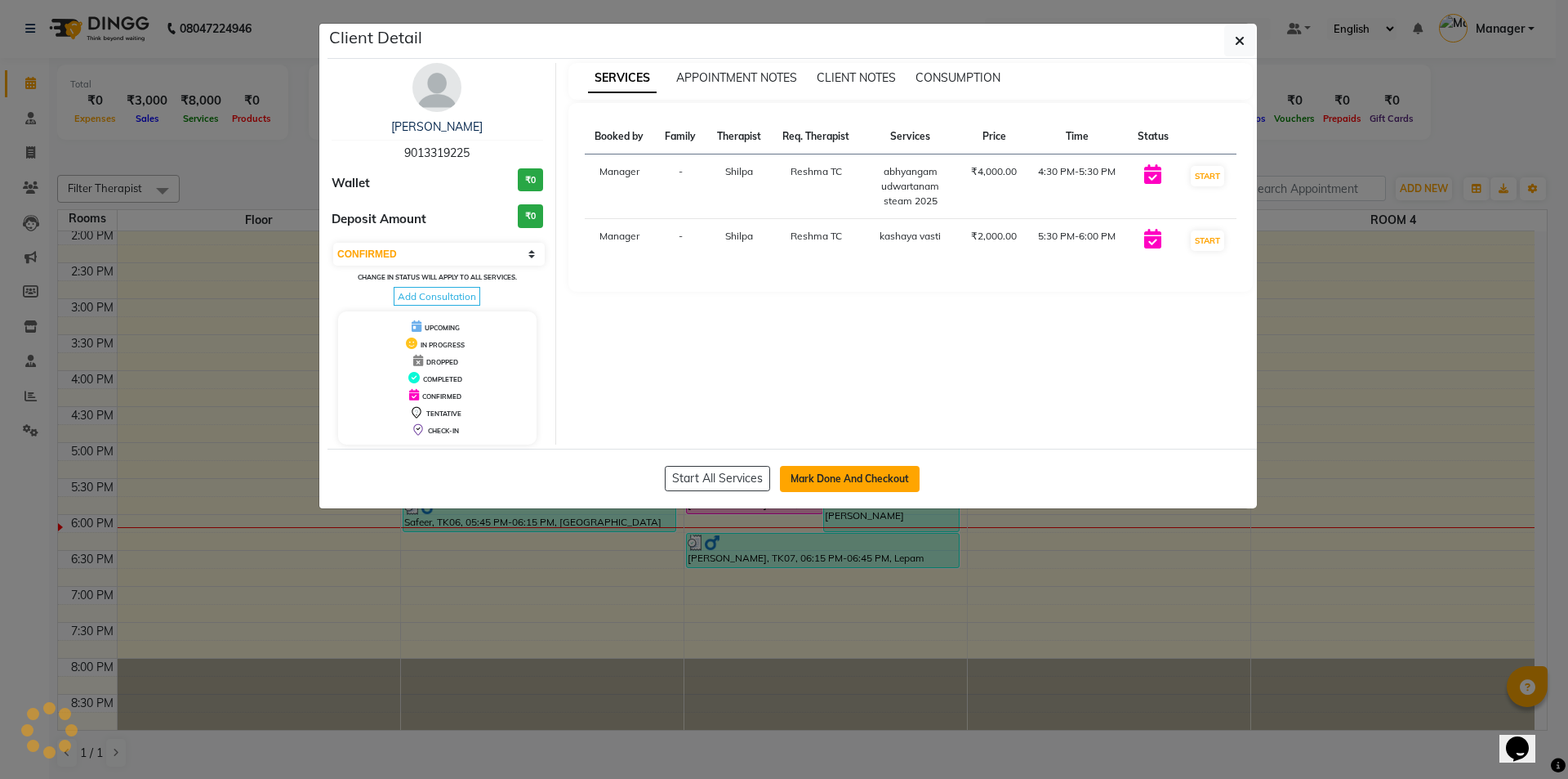
click at [829, 472] on button "Mark Done And Checkout" at bounding box center [849, 478] width 139 height 27
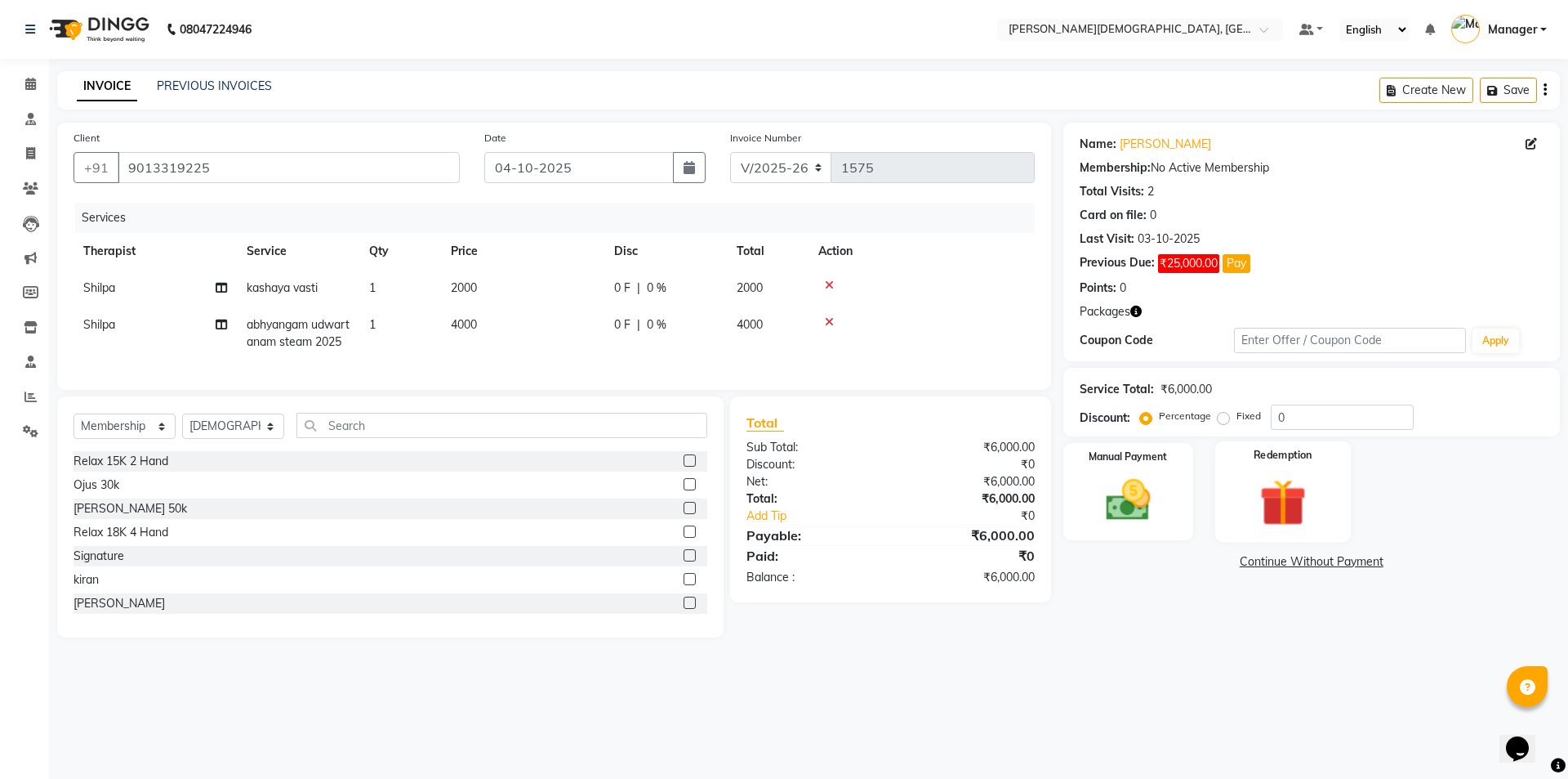
click at [1288, 487] on img at bounding box center [1282, 501] width 76 height 58
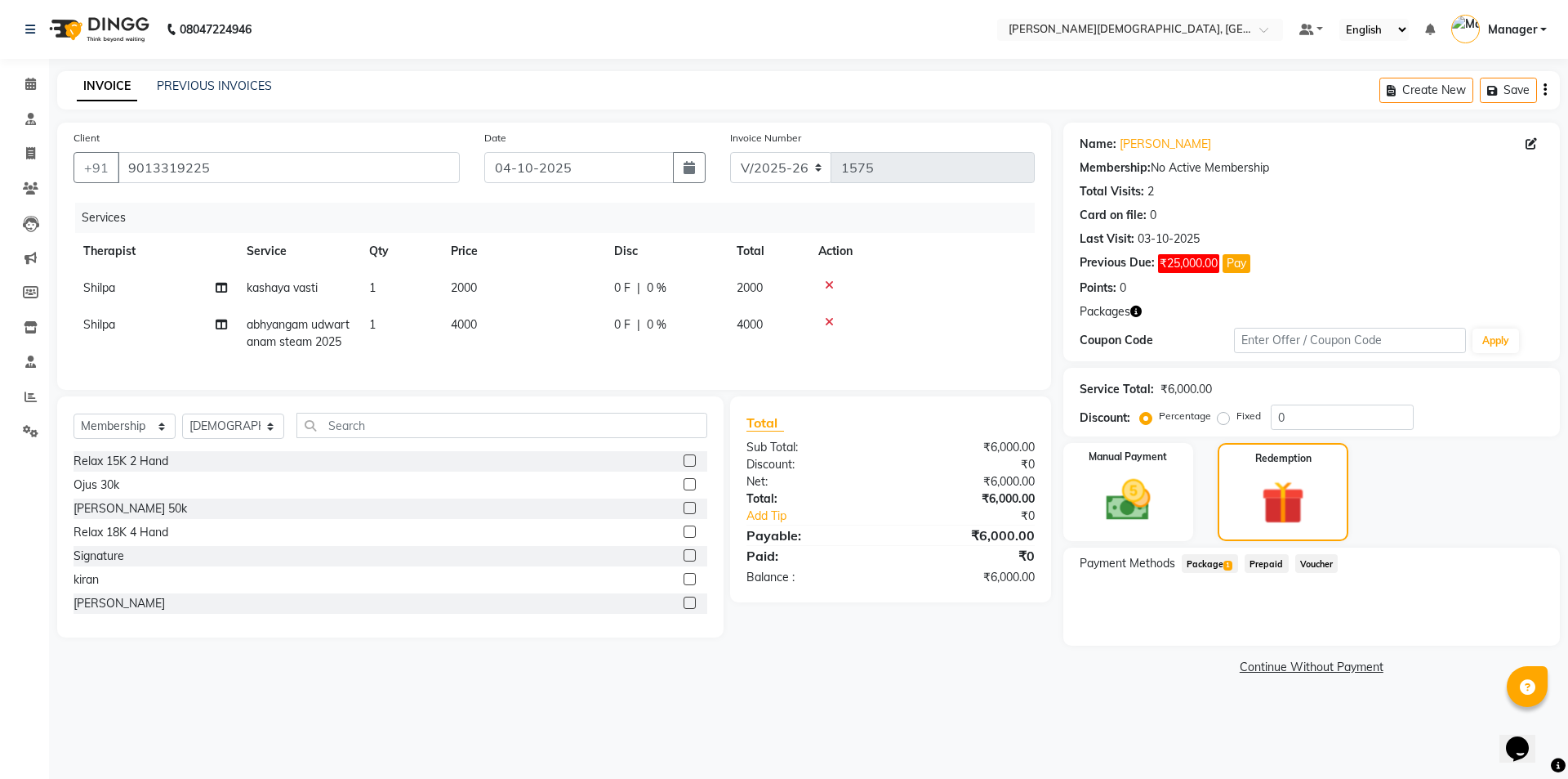
click at [1196, 575] on div "Package 1" at bounding box center [1206, 565] width 63 height 22
click at [1202, 564] on span "Package 1" at bounding box center [1210, 563] width 57 height 19
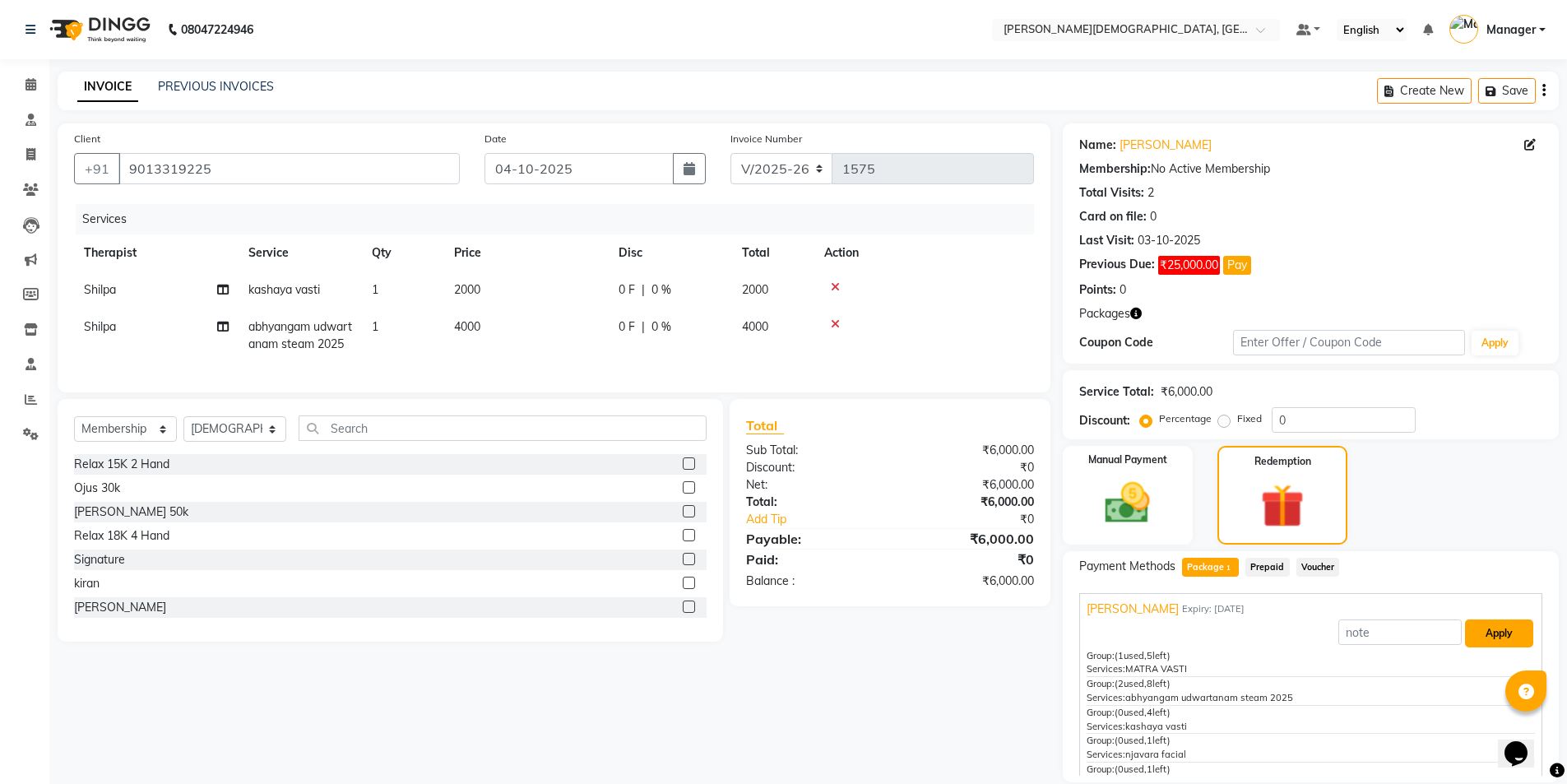
click at [1501, 636] on button "Apply" at bounding box center [1500, 633] width 68 height 28
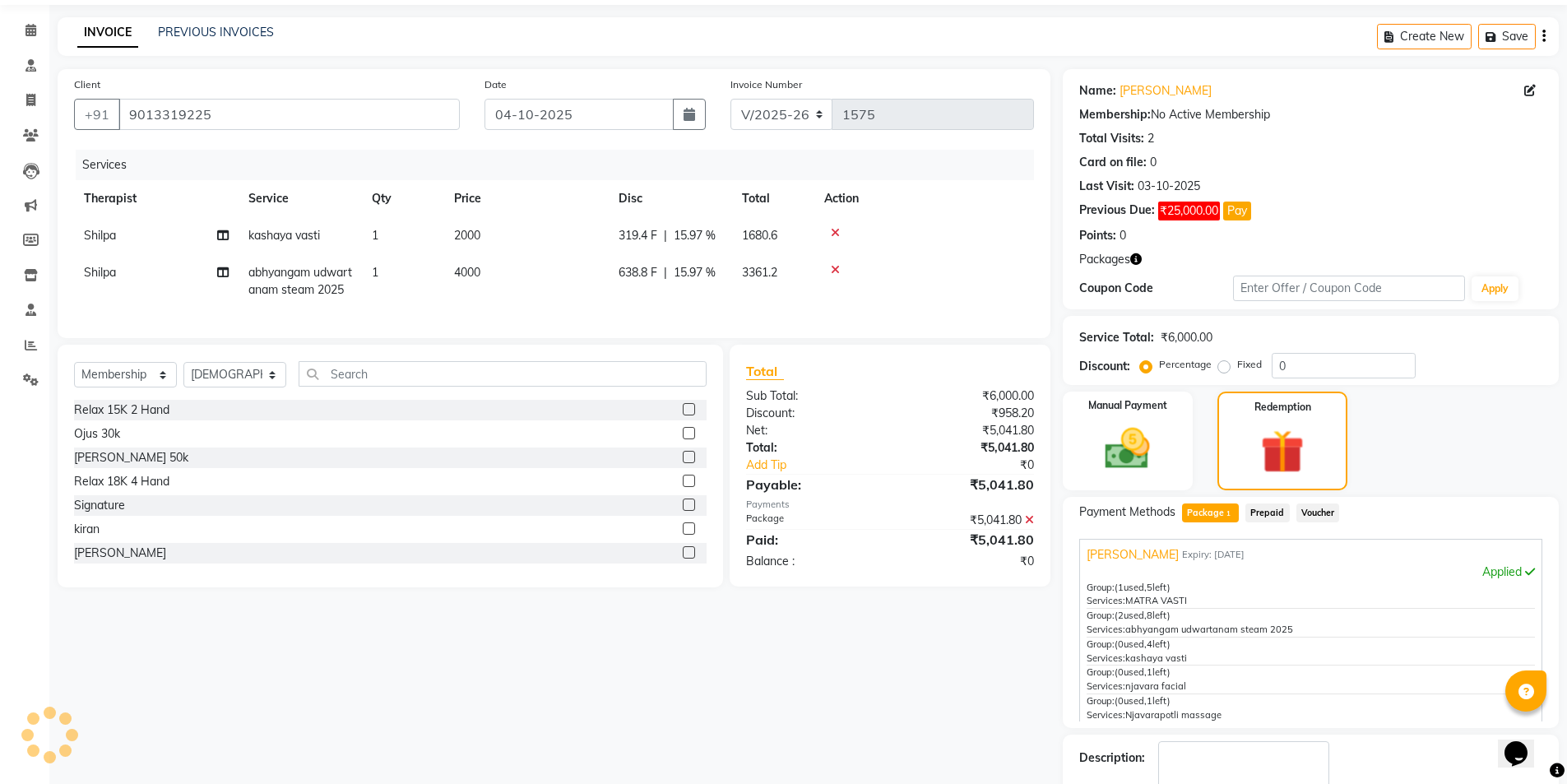
scroll to position [149, 0]
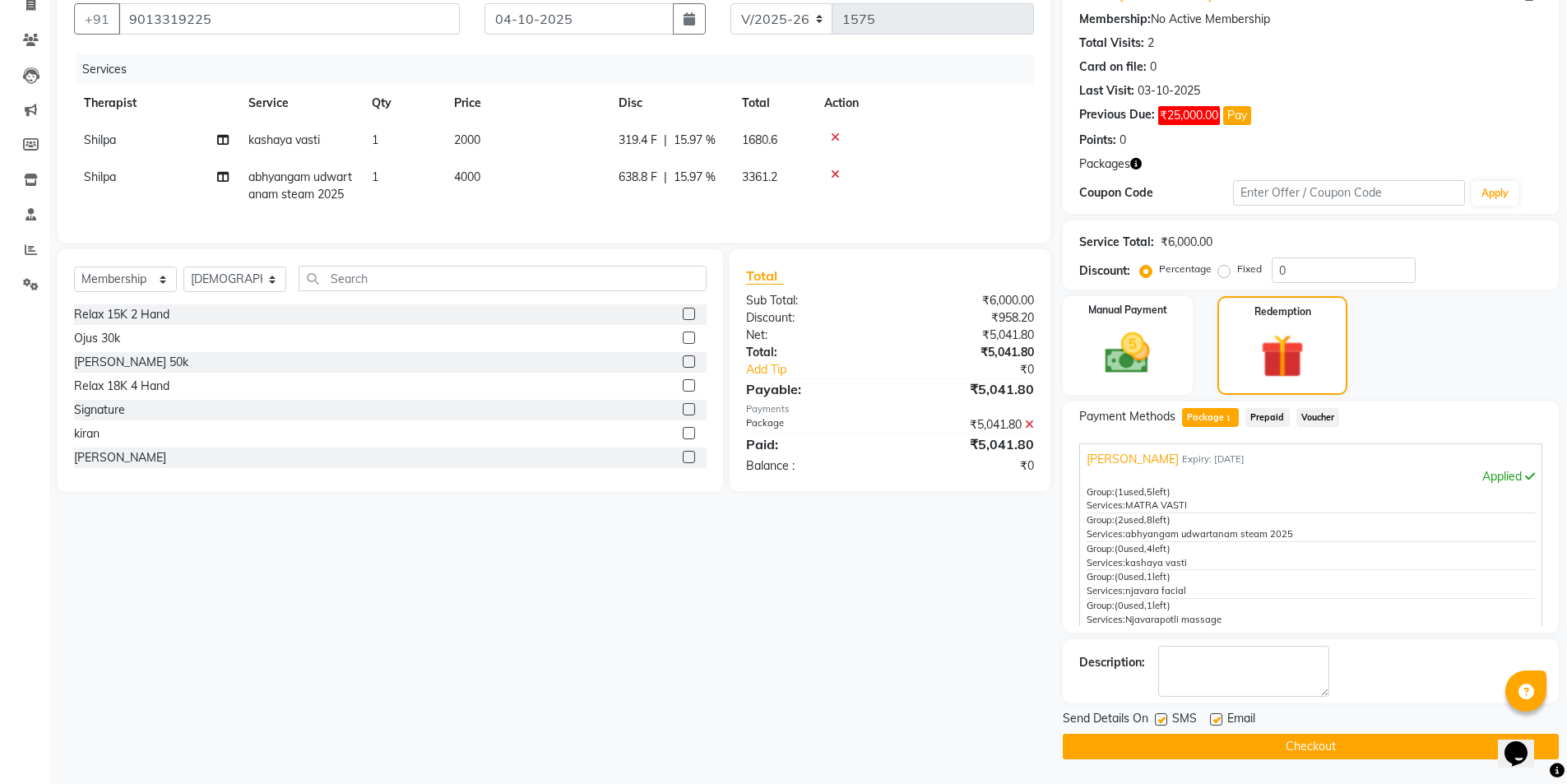
click at [1163, 724] on label at bounding box center [1161, 719] width 12 height 12
click at [1163, 724] on input "checkbox" at bounding box center [1161, 720] width 11 height 11
click at [1165, 749] on button "Checkout" at bounding box center [1311, 746] width 496 height 26
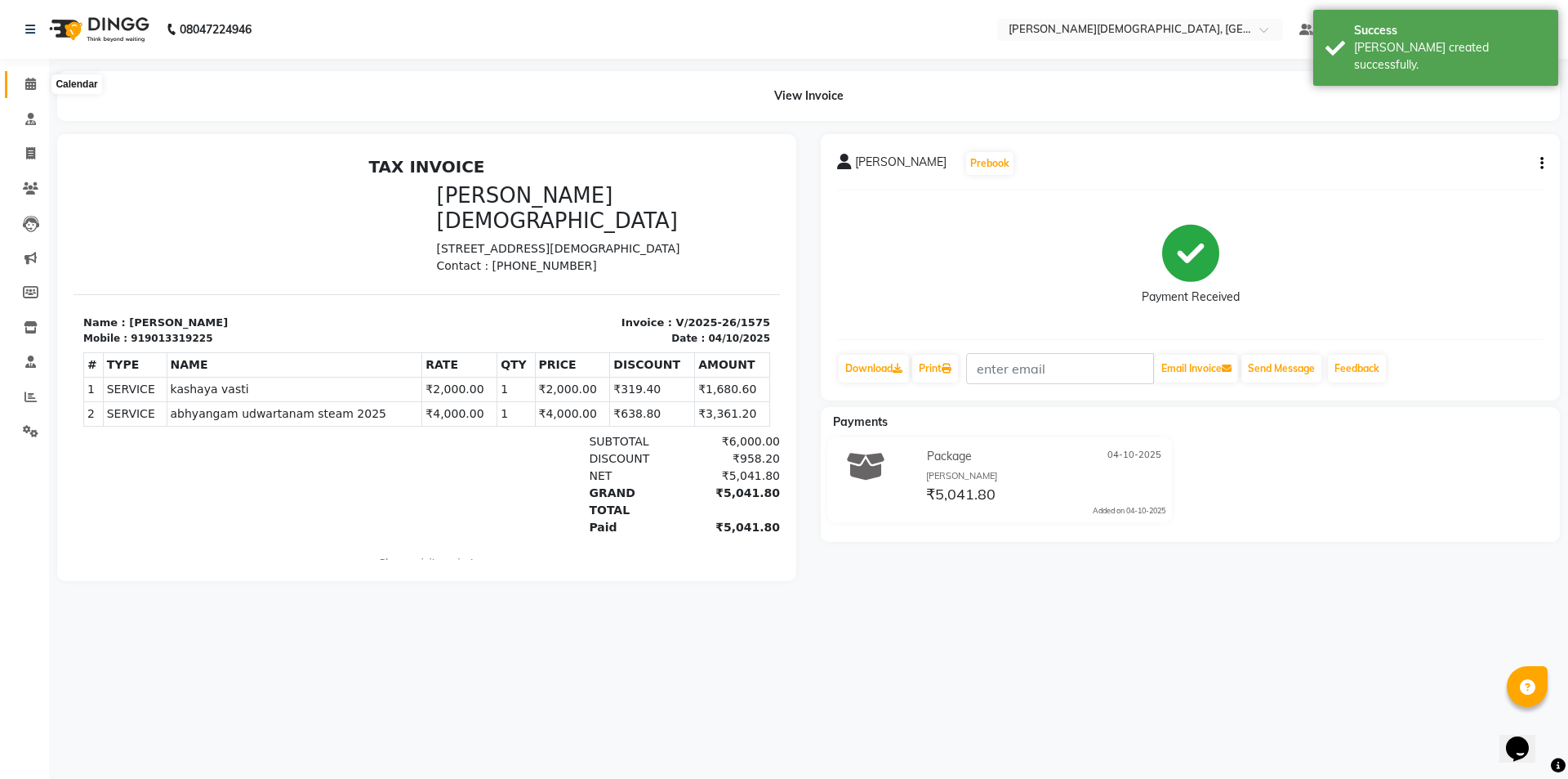
click at [34, 87] on icon at bounding box center [31, 83] width 11 height 12
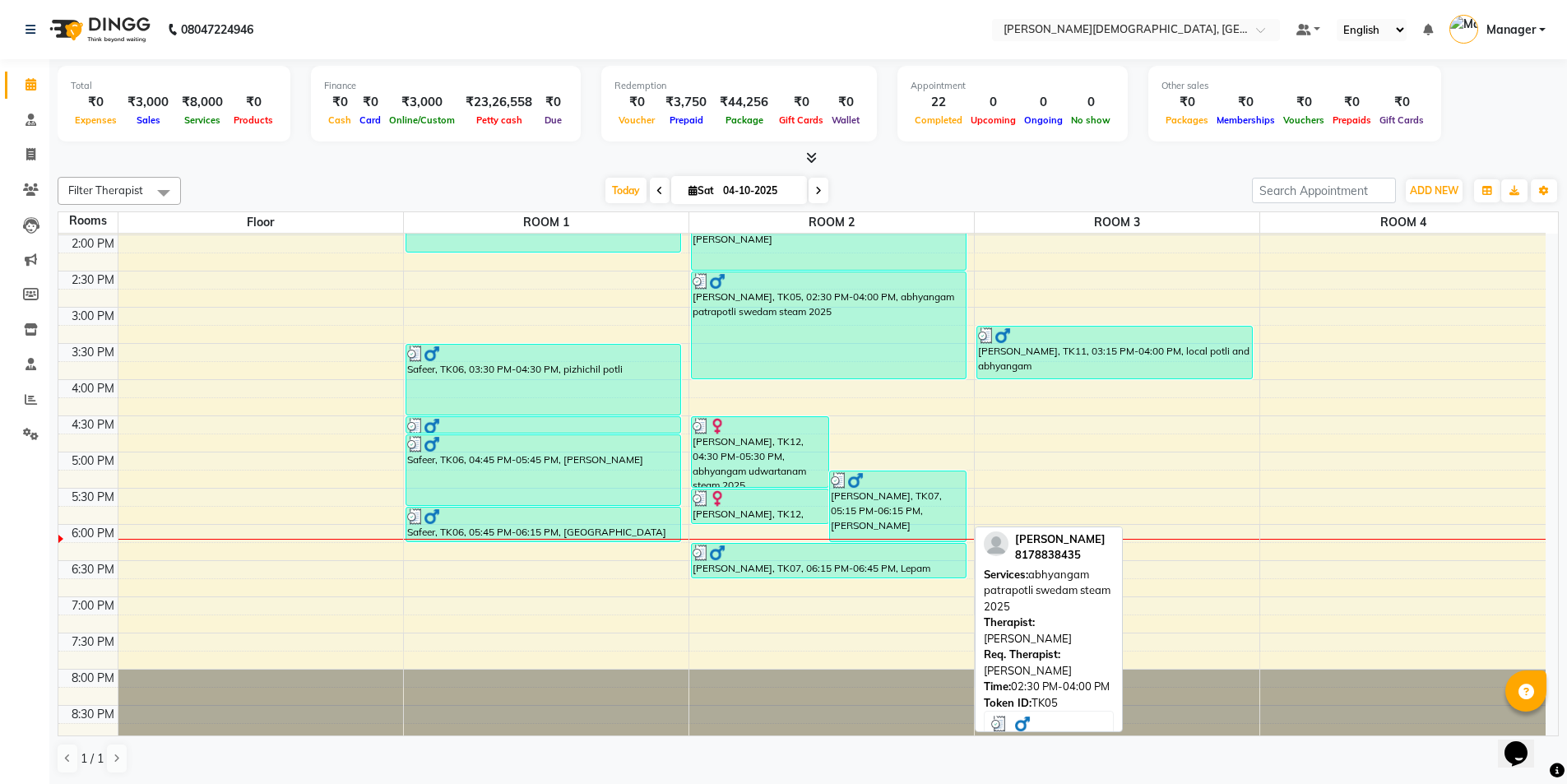
scroll to position [511, 0]
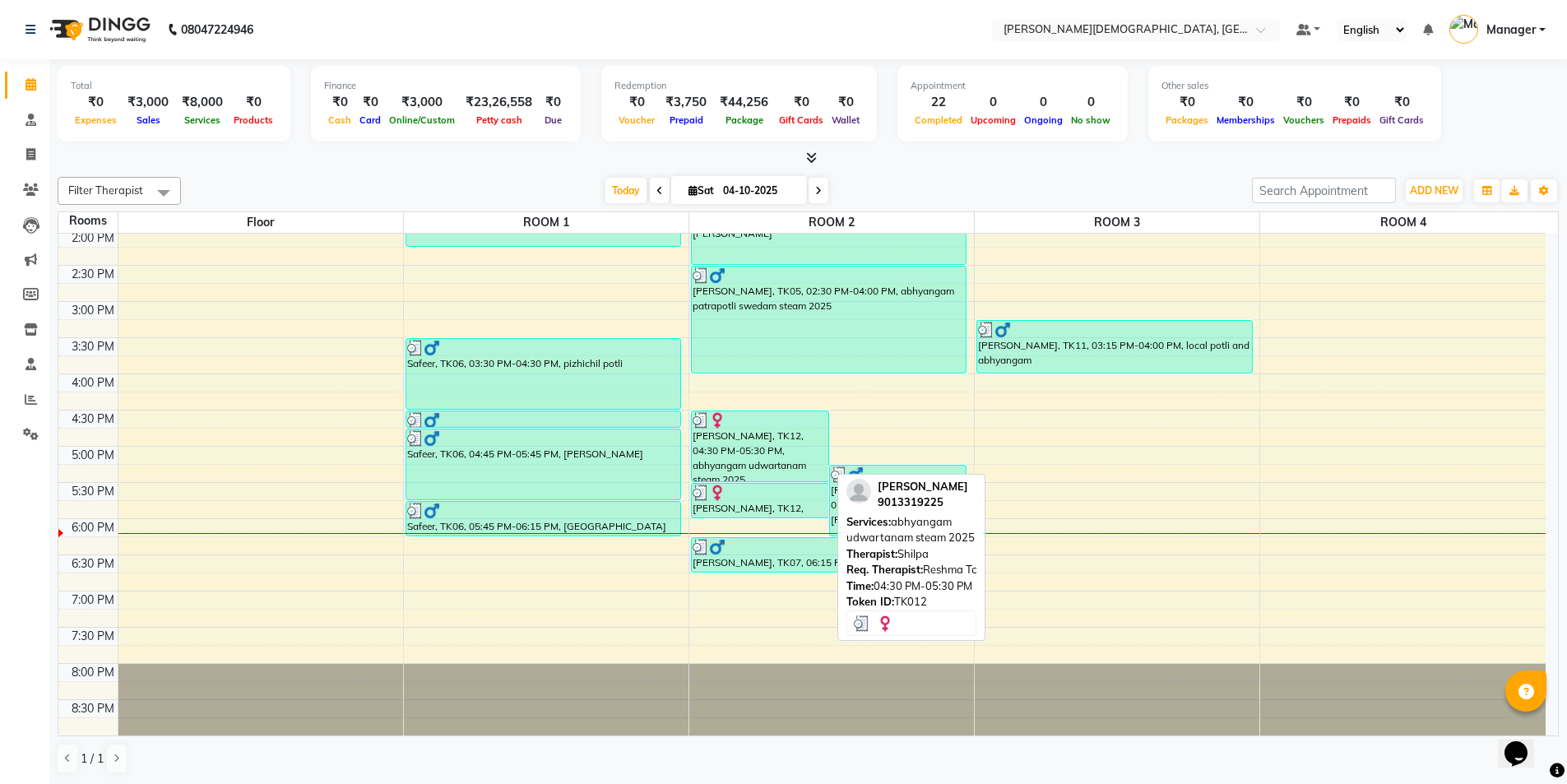
click at [724, 457] on div "[PERSON_NAME], TK12, 04:30 PM-05:30 PM, abhyangam udwartanam steam 2025" at bounding box center [760, 446] width 137 height 70
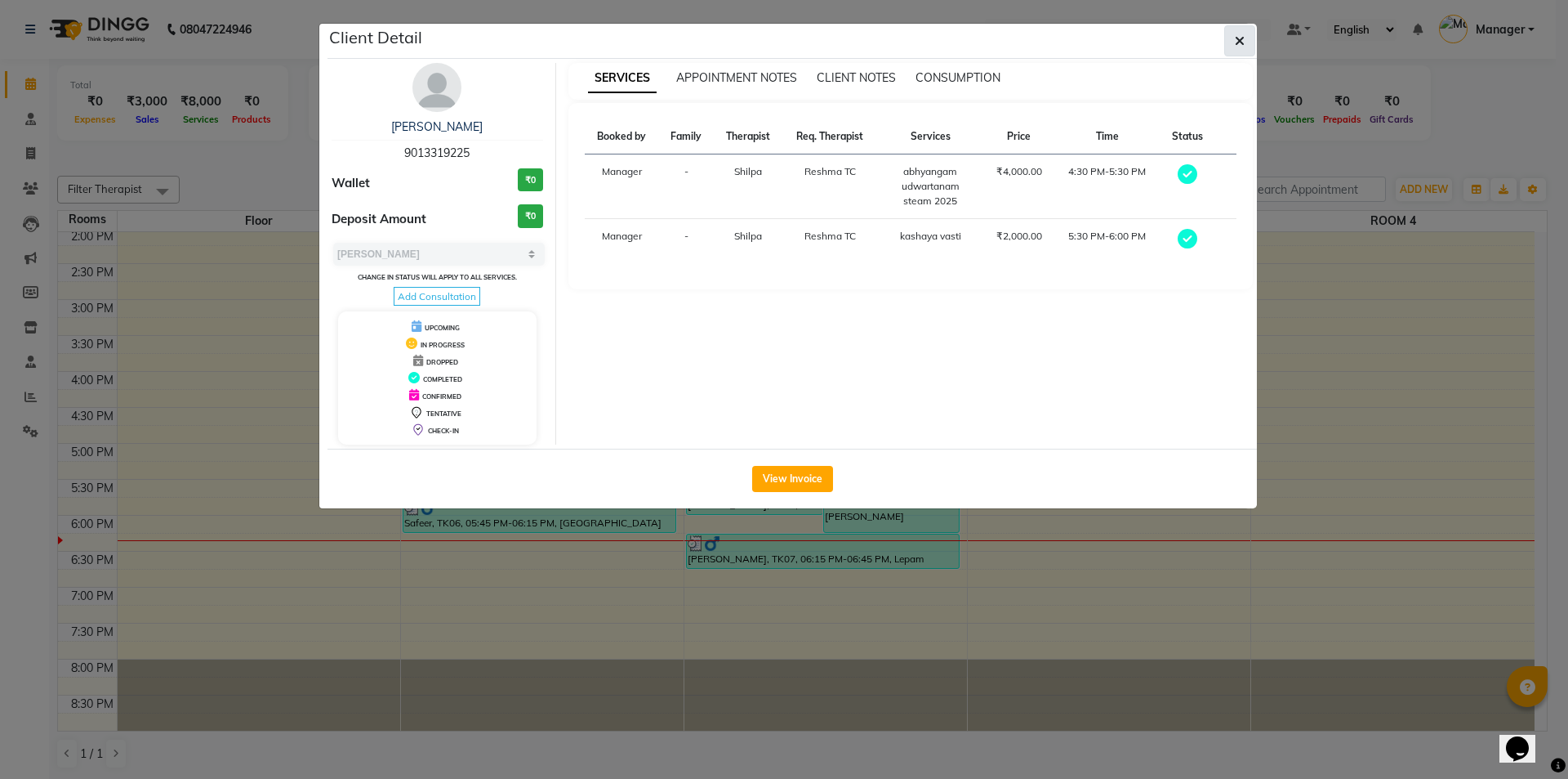
click at [1240, 28] on button "button" at bounding box center [1239, 41] width 31 height 31
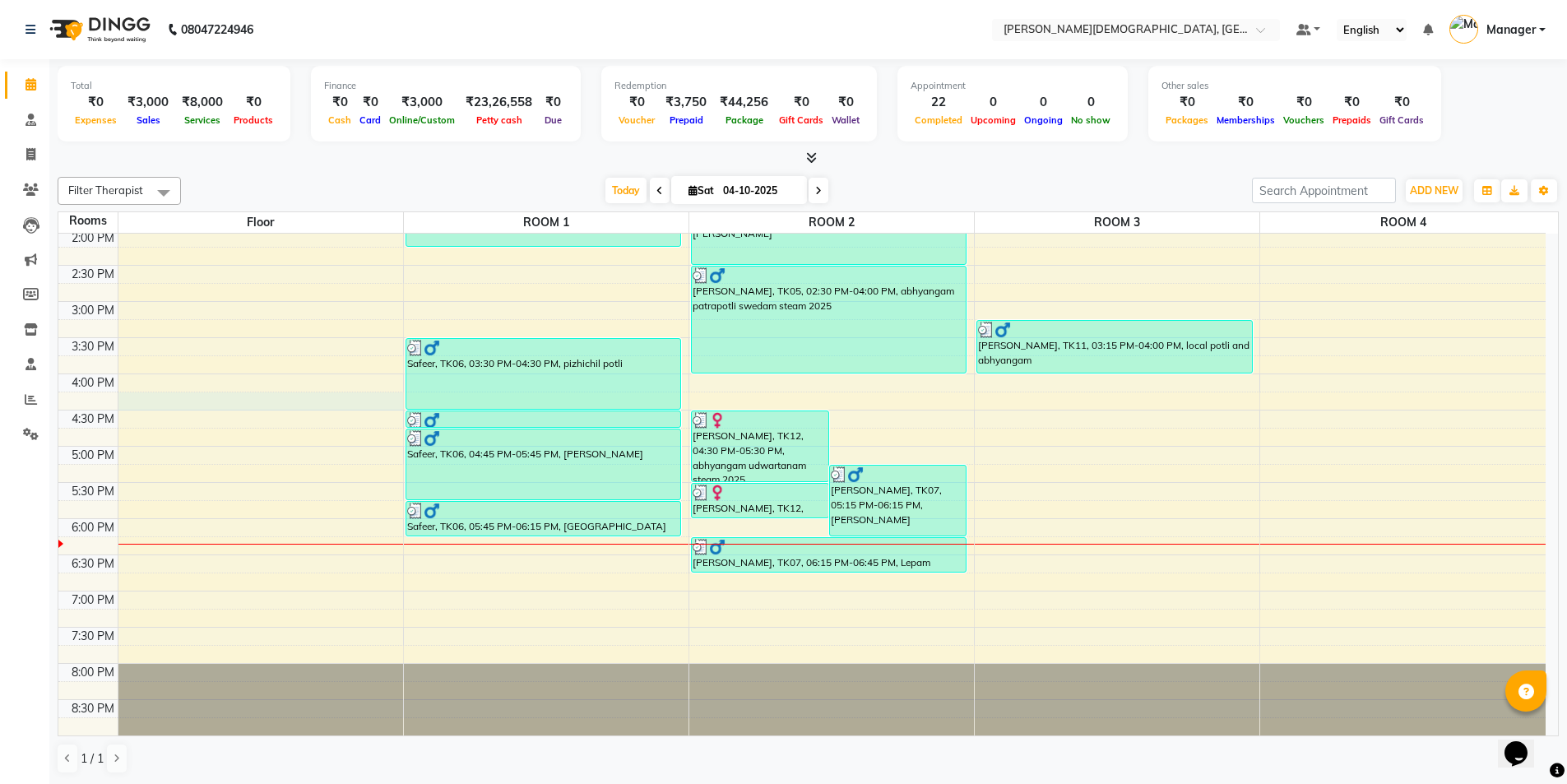
click at [126, 404] on div "7:00 AM 7:30 AM 8:00 AM 8:30 AM 9:00 AM 9:30 AM 10:00 AM 10:30 AM 11:00 AM 11:3…" at bounding box center [802, 229] width 1488 height 1012
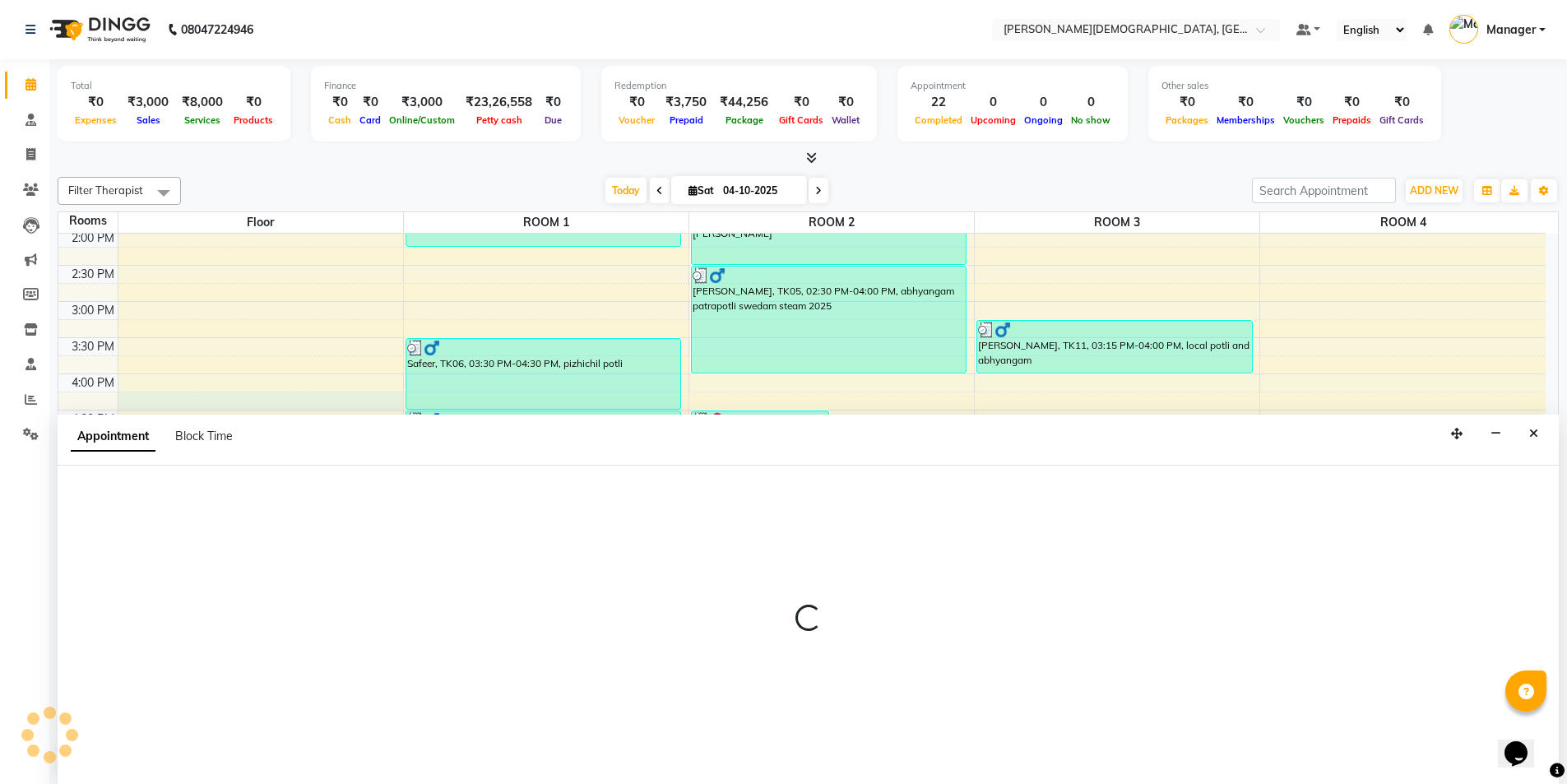
scroll to position [1, 0]
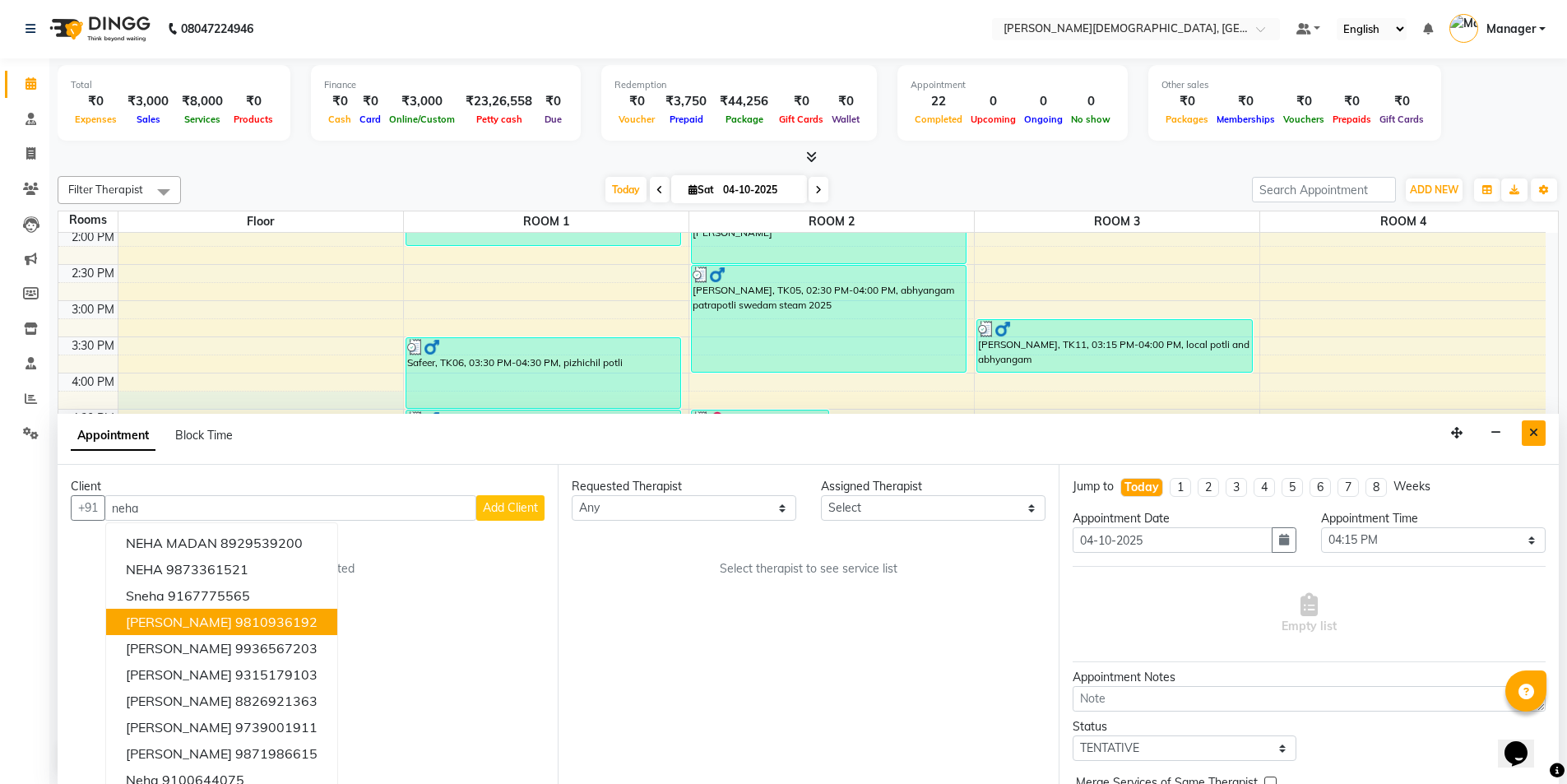
click at [1537, 434] on icon "Close" at bounding box center [1534, 433] width 9 height 11
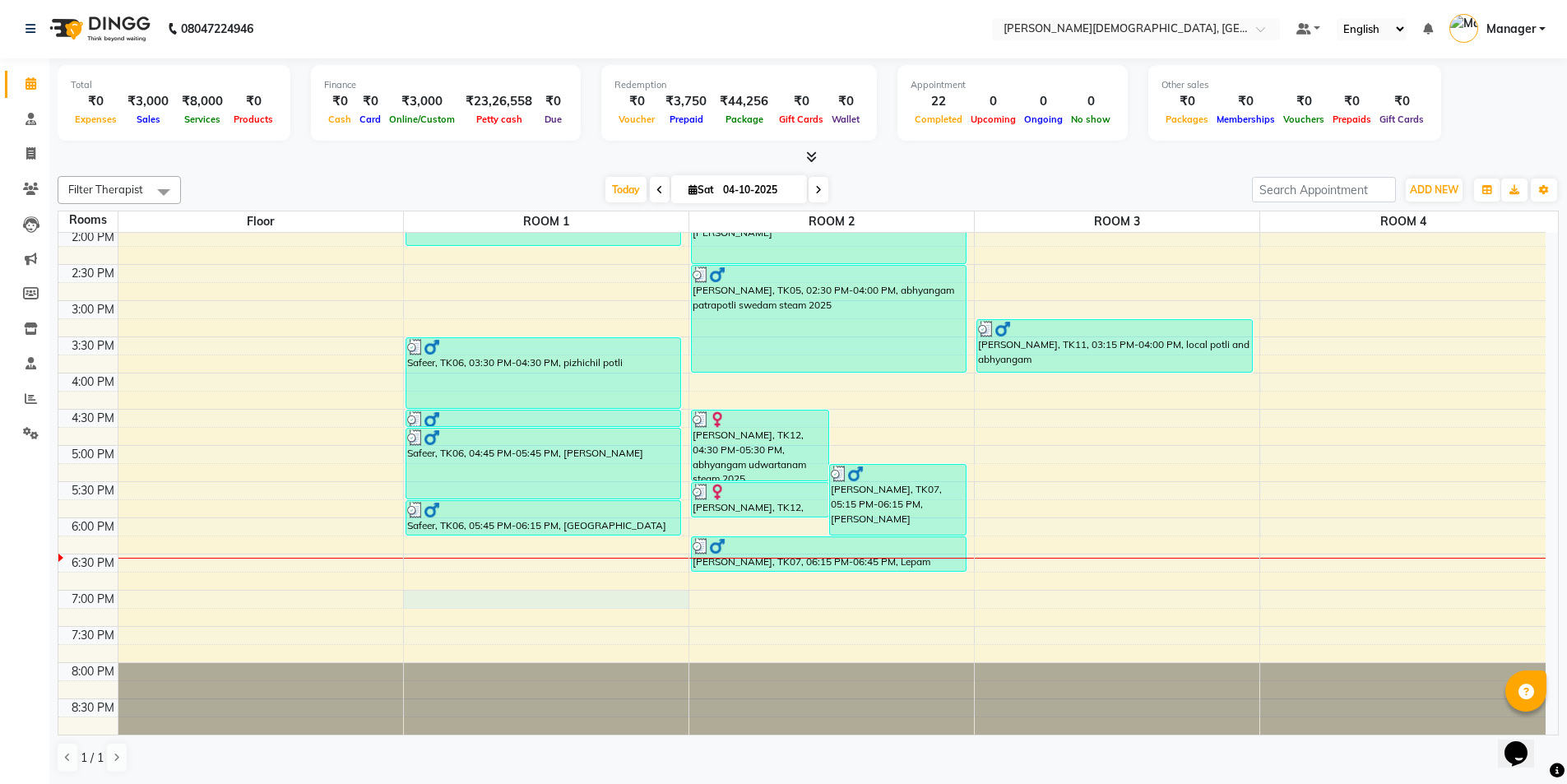
click at [479, 595] on div "7:00 AM 7:30 AM 8:00 AM 8:30 AM 9:00 AM 9:30 AM 10:00 AM 10:30 AM 11:00 AM 11:3…" at bounding box center [802, 228] width 1488 height 1012
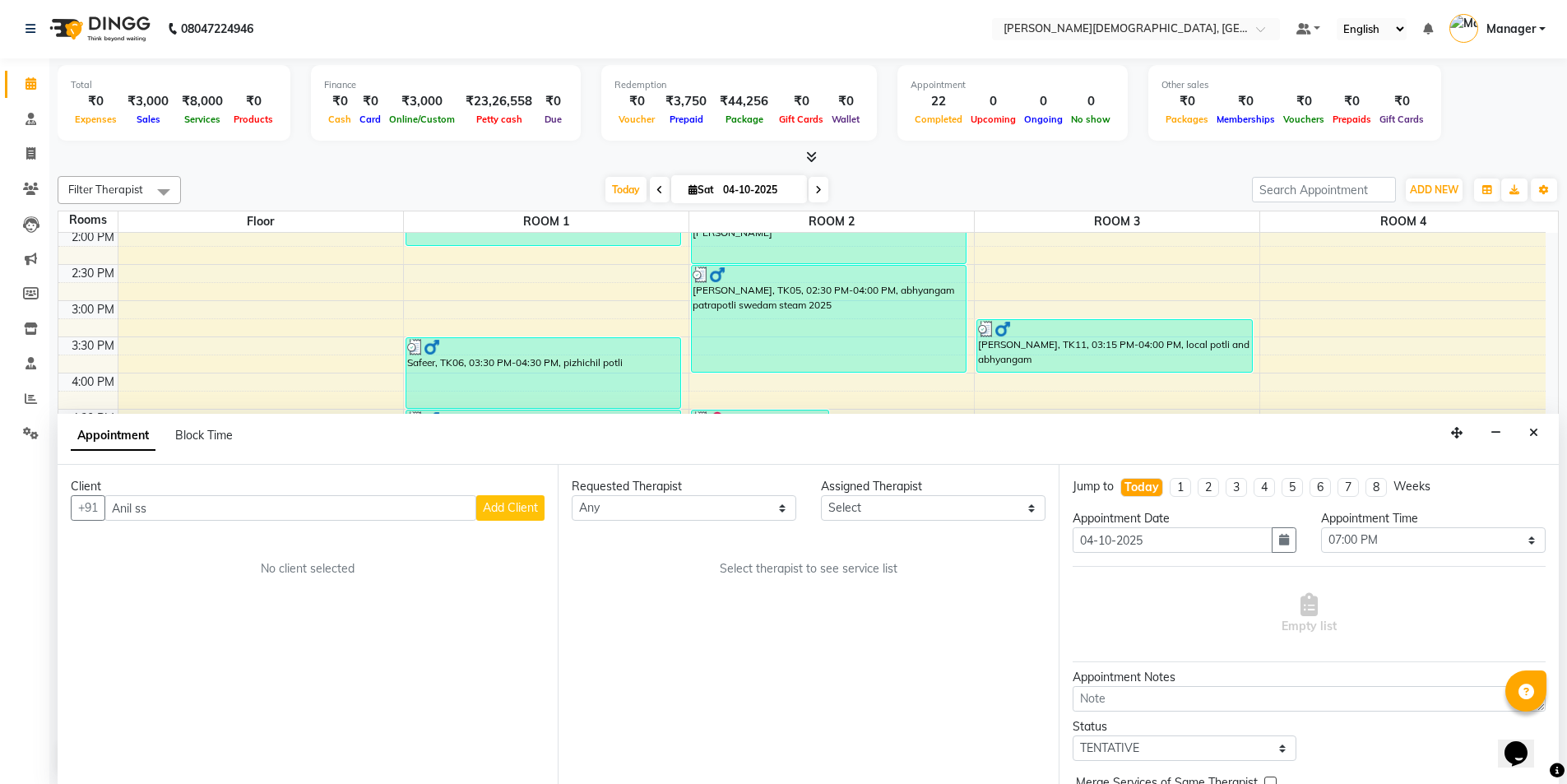
click at [499, 518] on button "Add Client" at bounding box center [510, 508] width 68 height 26
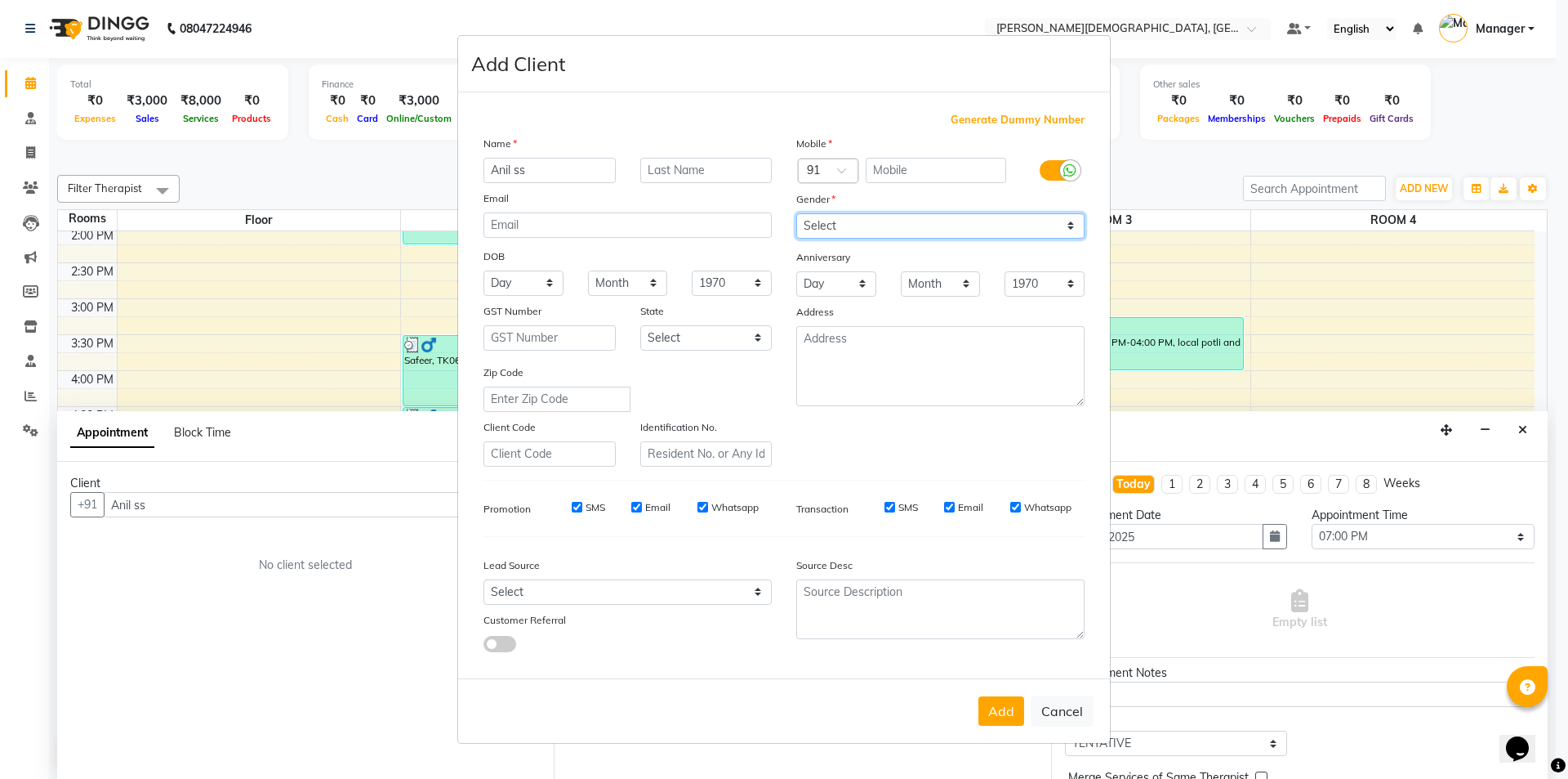
click at [920, 231] on select "Select [DEMOGRAPHIC_DATA] [DEMOGRAPHIC_DATA] Other Prefer Not To Say" at bounding box center [940, 226] width 289 height 26
click at [796, 214] on select "Select [DEMOGRAPHIC_DATA] [DEMOGRAPHIC_DATA] Other Prefer Not To Say" at bounding box center [940, 226] width 289 height 26
click at [895, 168] on input "text" at bounding box center [936, 170] width 141 height 26
click at [999, 709] on button "Add" at bounding box center [1001, 711] width 46 height 29
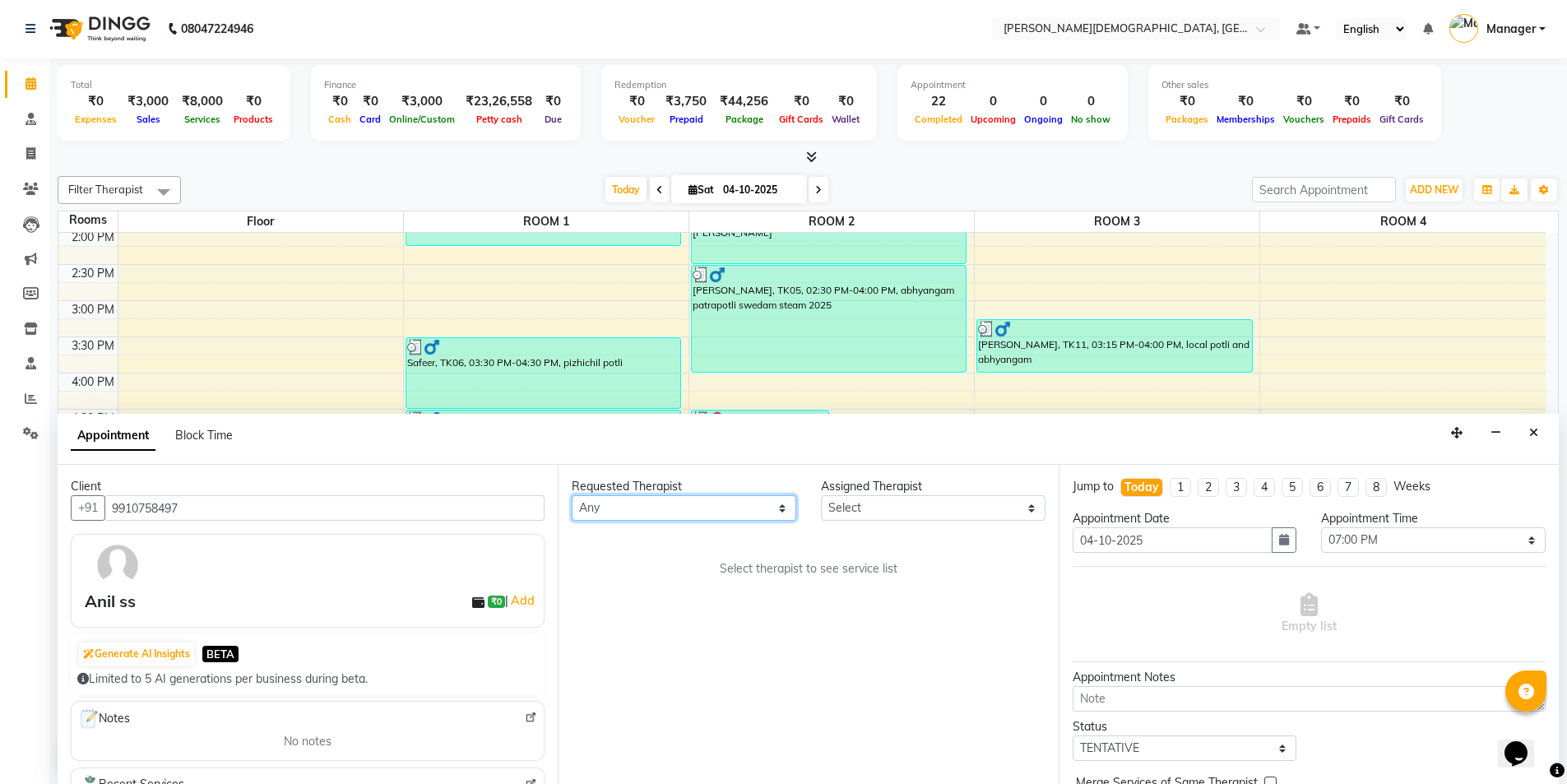
click at [749, 509] on select "Any Akash [PERSON_NAME] [PERSON_NAME] [PERSON_NAME] [PERSON_NAME] [PERSON_NAME]…" at bounding box center [684, 508] width 224 height 26
click at [572, 495] on select "Any Akash [PERSON_NAME] [PERSON_NAME] [PERSON_NAME] [PERSON_NAME] [PERSON_NAME]…" at bounding box center [684, 508] width 224 height 26
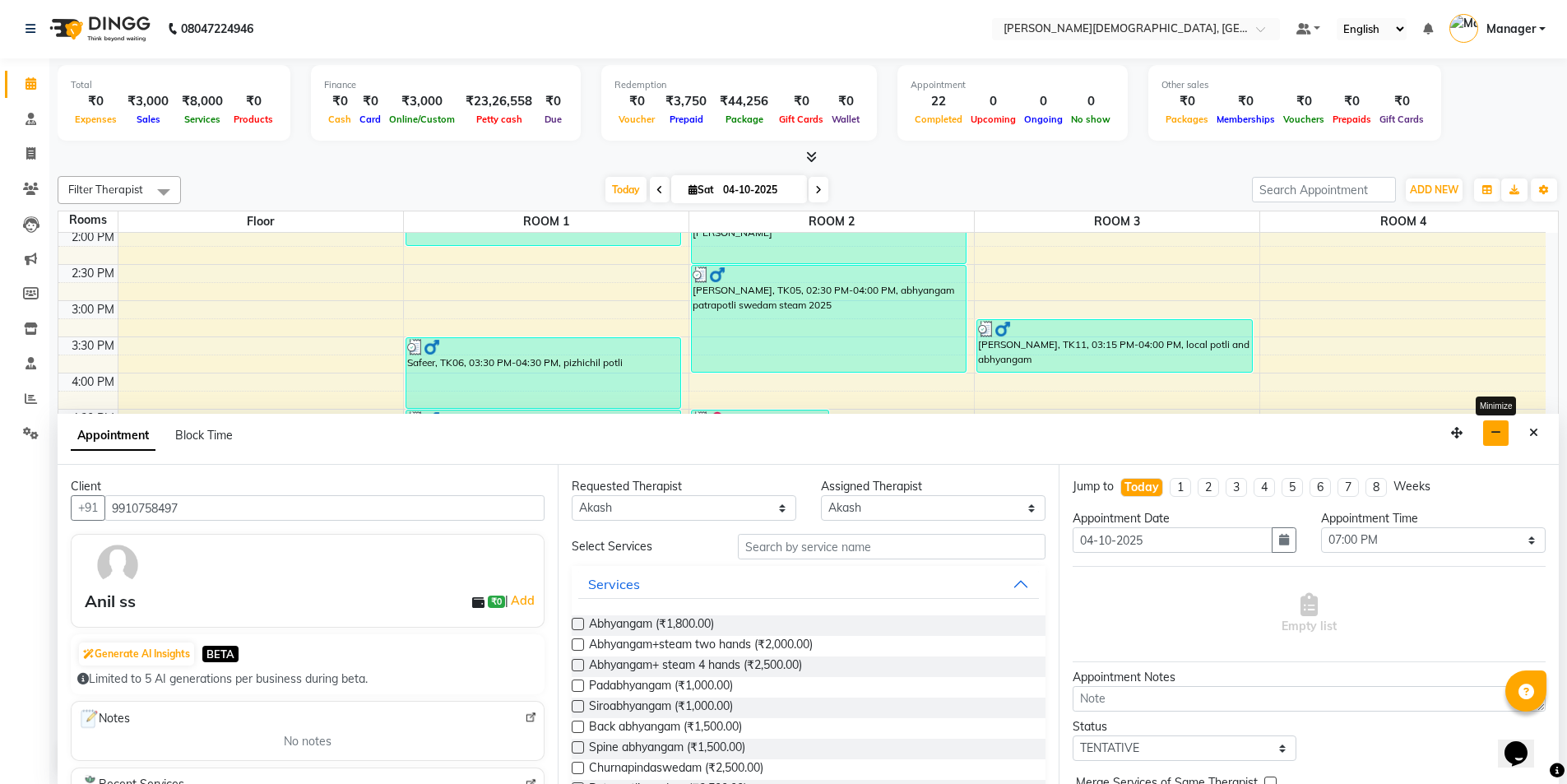
click at [1499, 438] on button "button" at bounding box center [1496, 434] width 26 height 26
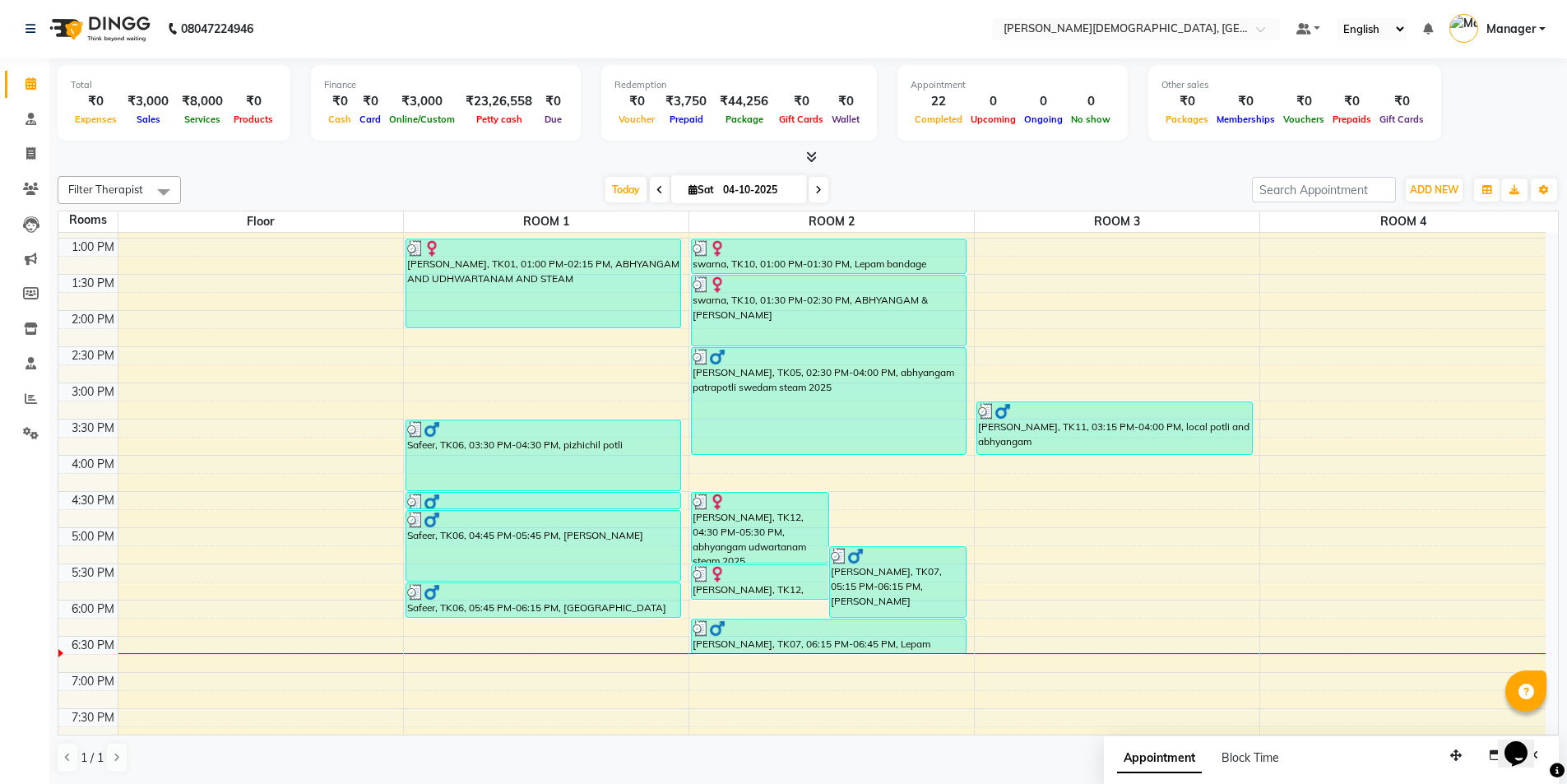
scroll to position [511, 0]
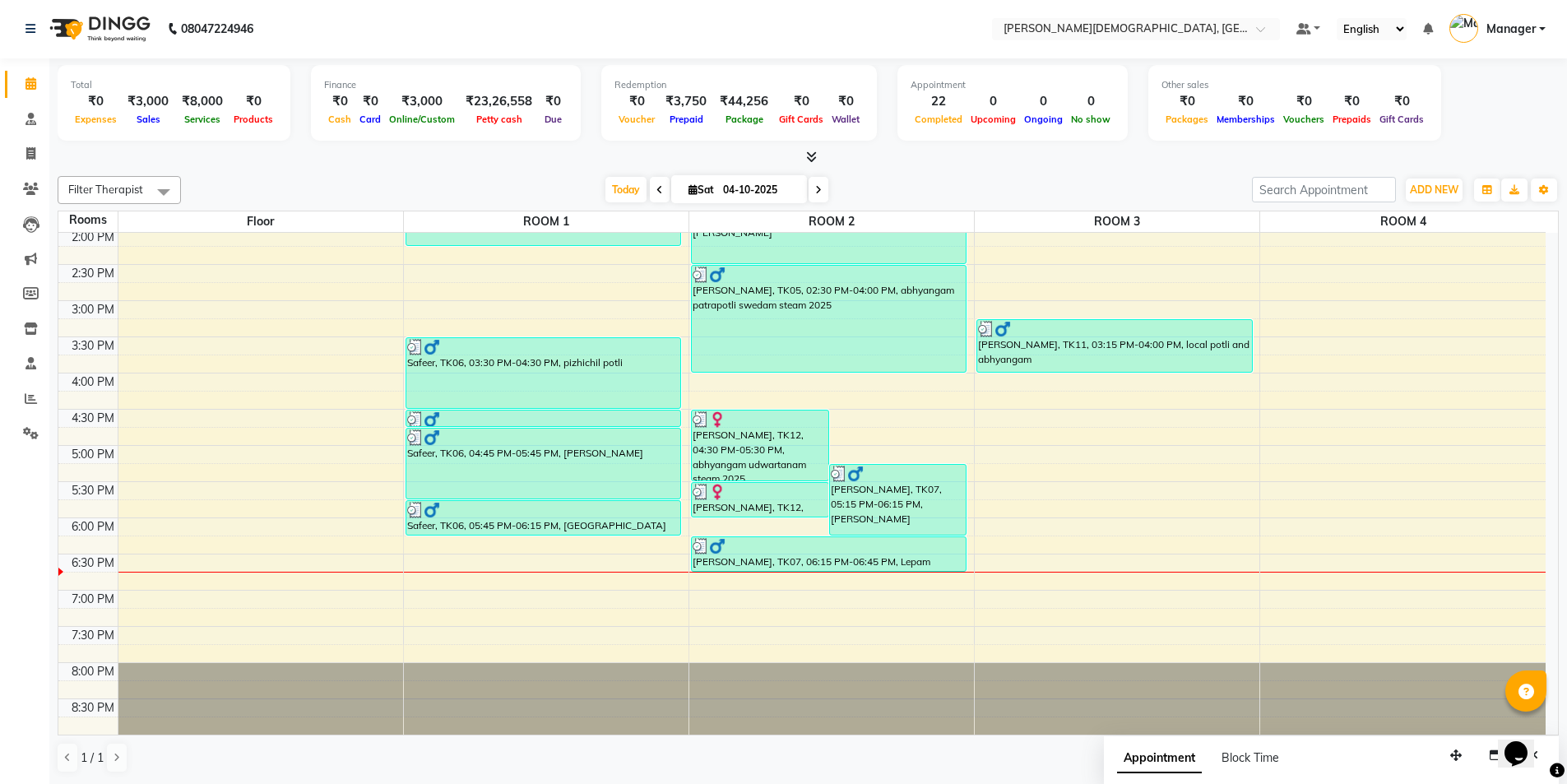
click at [603, 600] on div "7:00 AM 7:30 AM 8:00 AM 8:30 AM 9:00 AM 9:30 AM 10:00 AM 10:30 AM 11:00 AM 11:3…" at bounding box center [802, 228] width 1488 height 1012
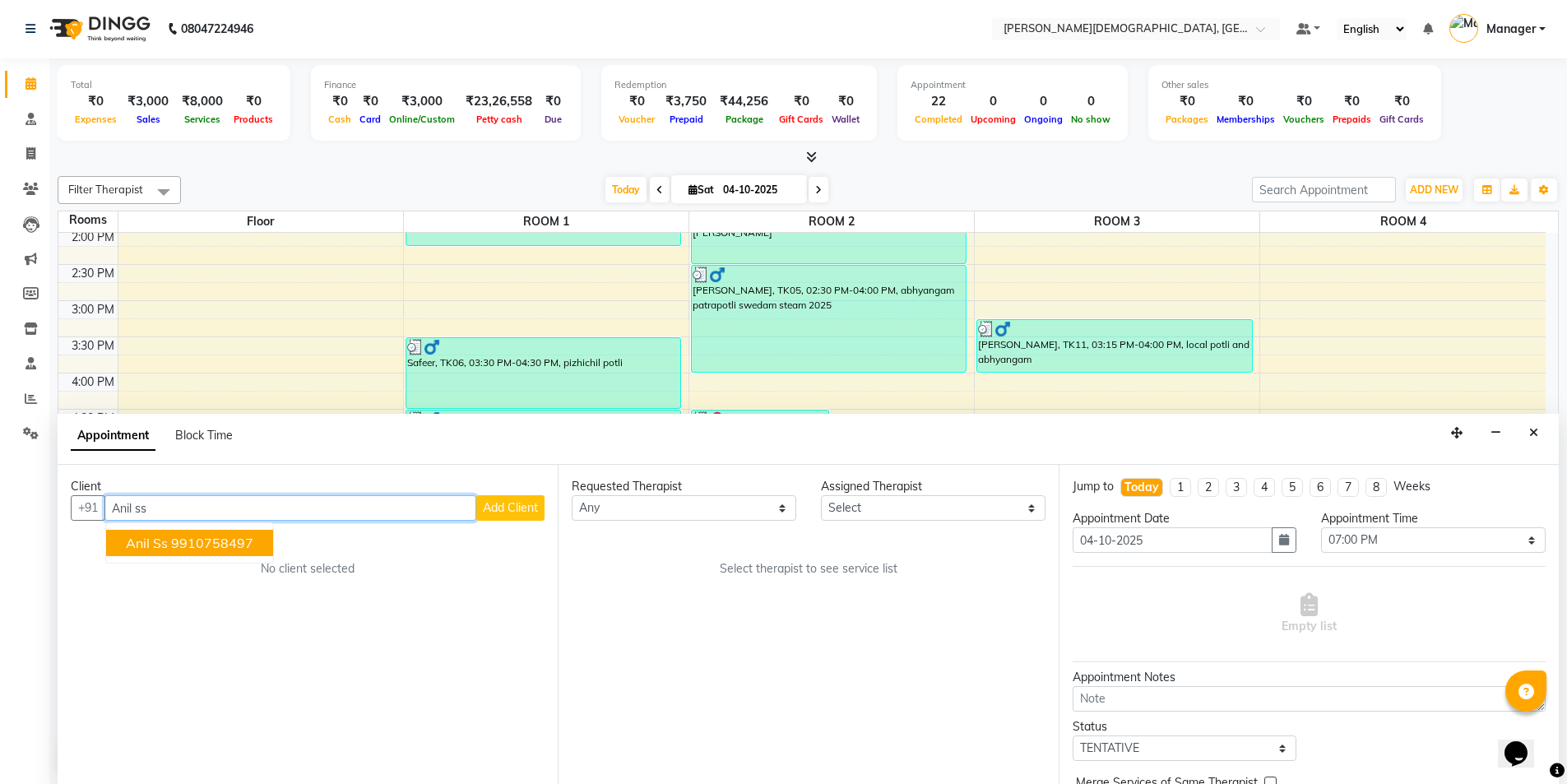
click at [211, 539] on ngb-highlight "9910758497" at bounding box center [211, 543] width 82 height 17
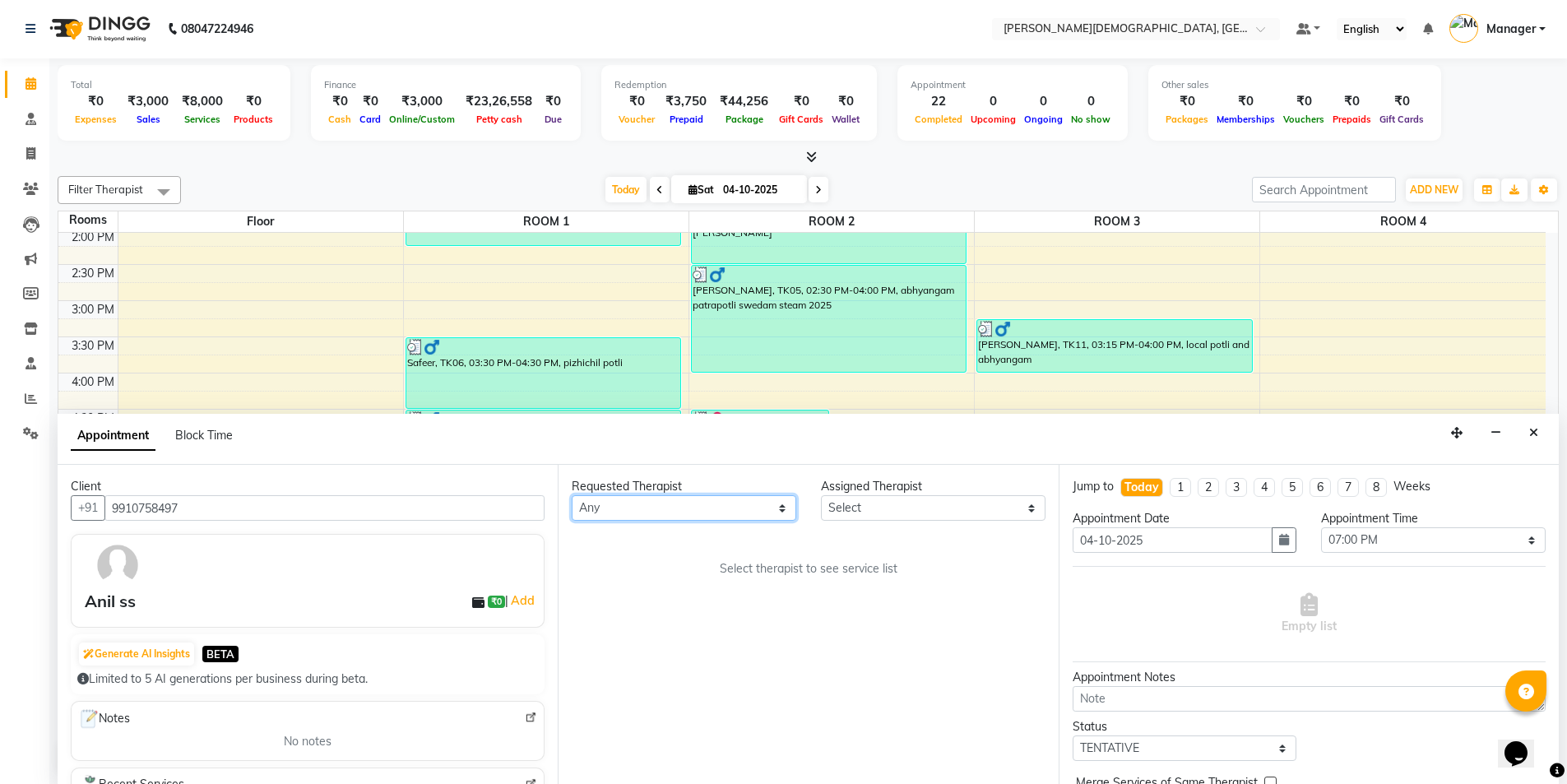
click at [664, 515] on select "Any Akash [PERSON_NAME] [PERSON_NAME] [PERSON_NAME] [PERSON_NAME] [PERSON_NAME]…" at bounding box center [684, 508] width 224 height 26
click at [572, 495] on select "Any Akash [PERSON_NAME] [PERSON_NAME] [PERSON_NAME] [PERSON_NAME] [PERSON_NAME]…" at bounding box center [684, 508] width 224 height 26
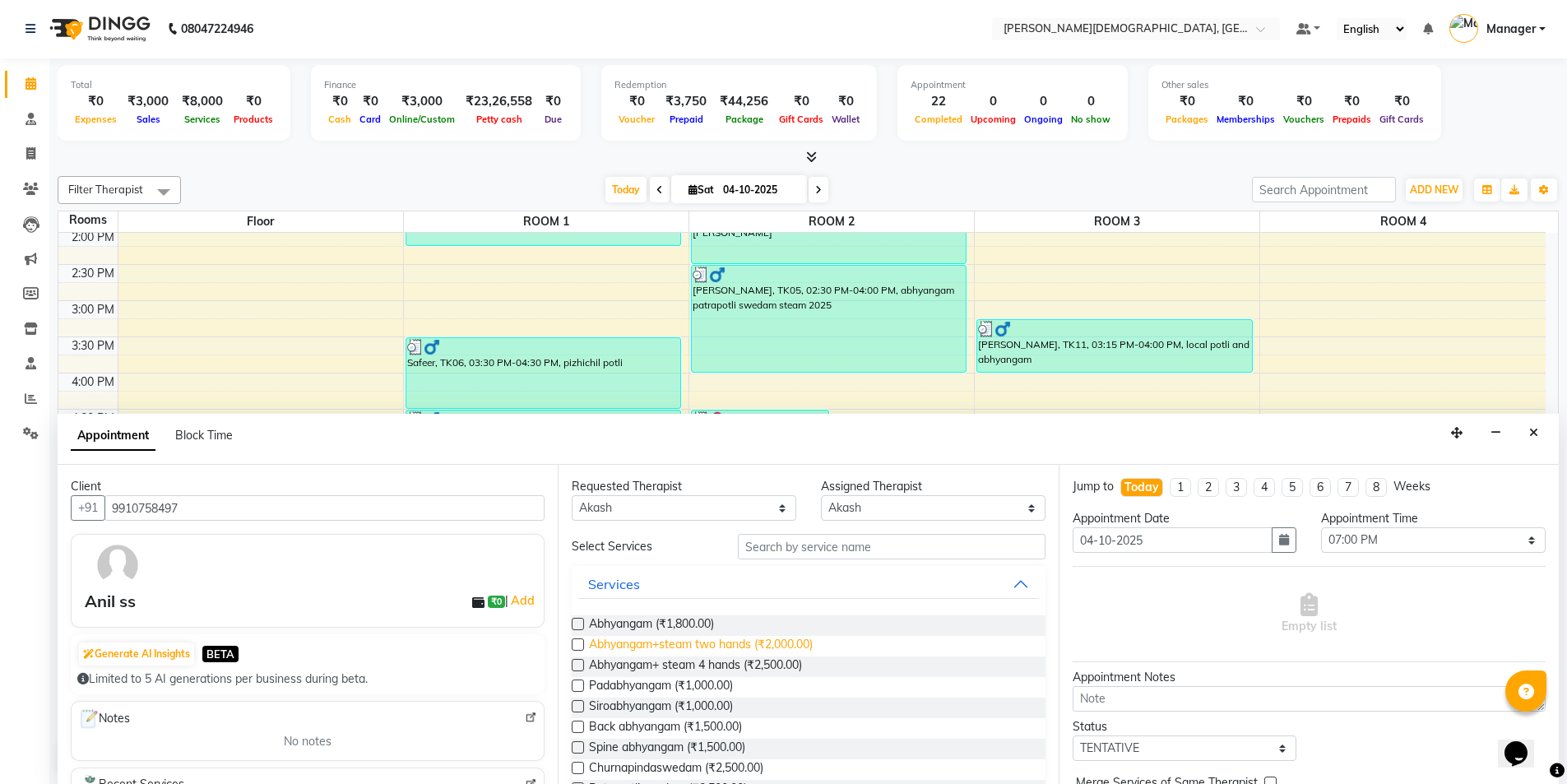
click at [700, 639] on span "Abhyangam+steam two hands (₹2,000.00)" at bounding box center [700, 646] width 223 height 20
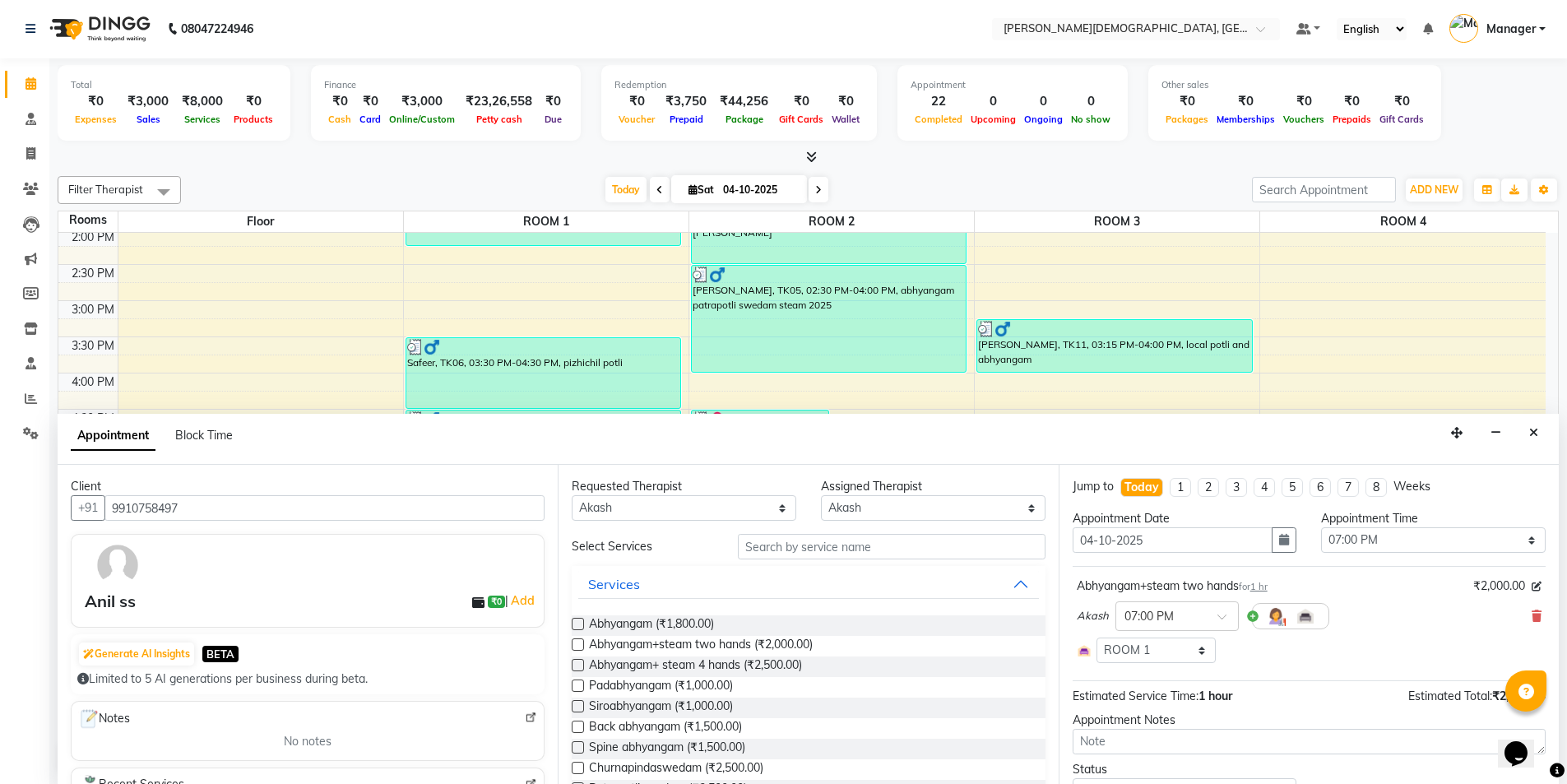
scroll to position [124, 0]
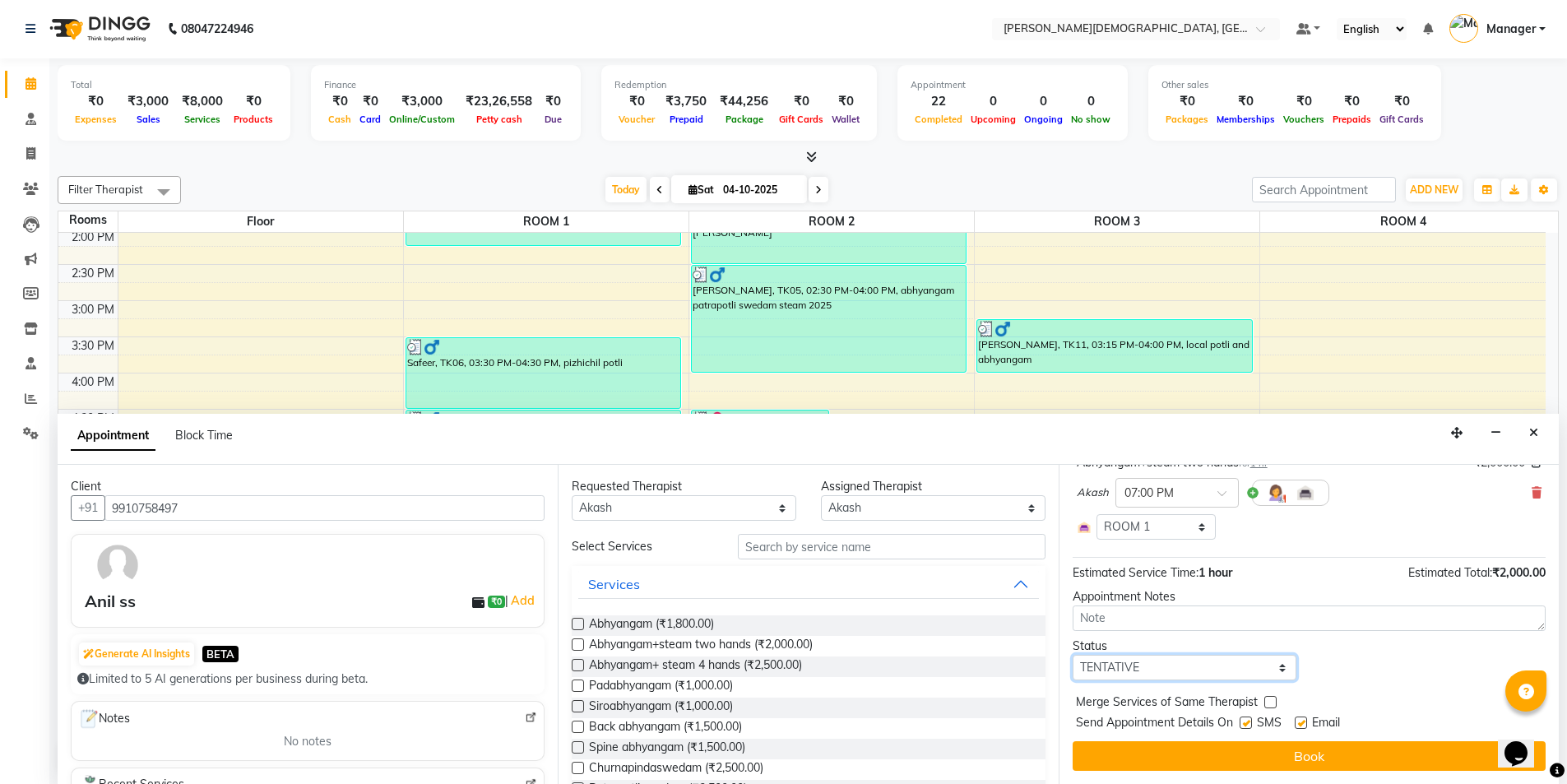
click at [1215, 671] on select "Select TENTATIVE CONFIRM CHECK-IN UPCOMING" at bounding box center [1185, 668] width 224 height 26
click at [1073, 655] on select "Select TENTATIVE CONFIRM CHECK-IN UPCOMING" at bounding box center [1185, 668] width 224 height 26
click at [1246, 724] on label at bounding box center [1246, 722] width 12 height 12
click at [1246, 724] on input "checkbox" at bounding box center [1246, 724] width 11 height 11
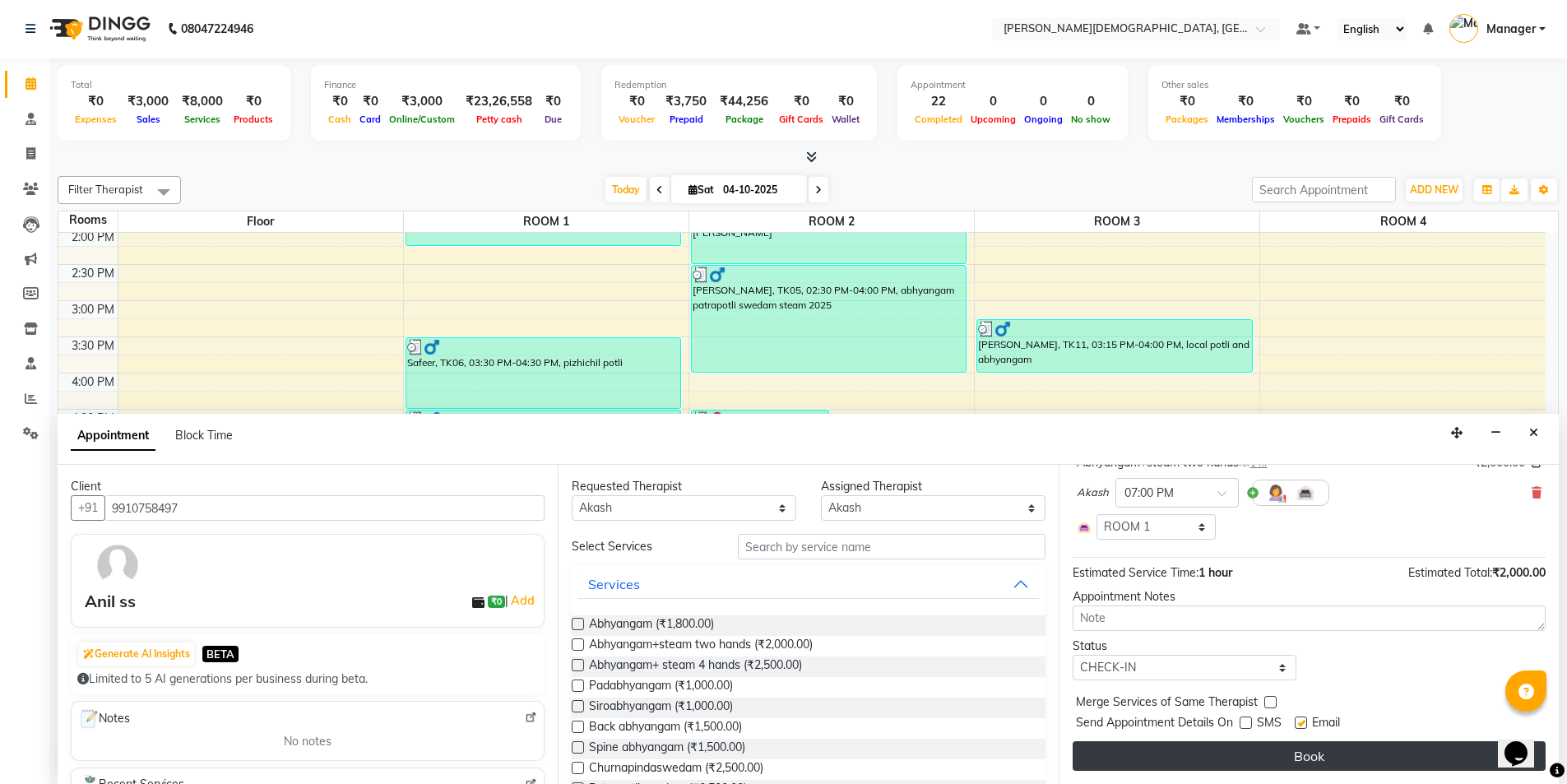
click at [1225, 766] on button "Book" at bounding box center [1310, 755] width 473 height 30
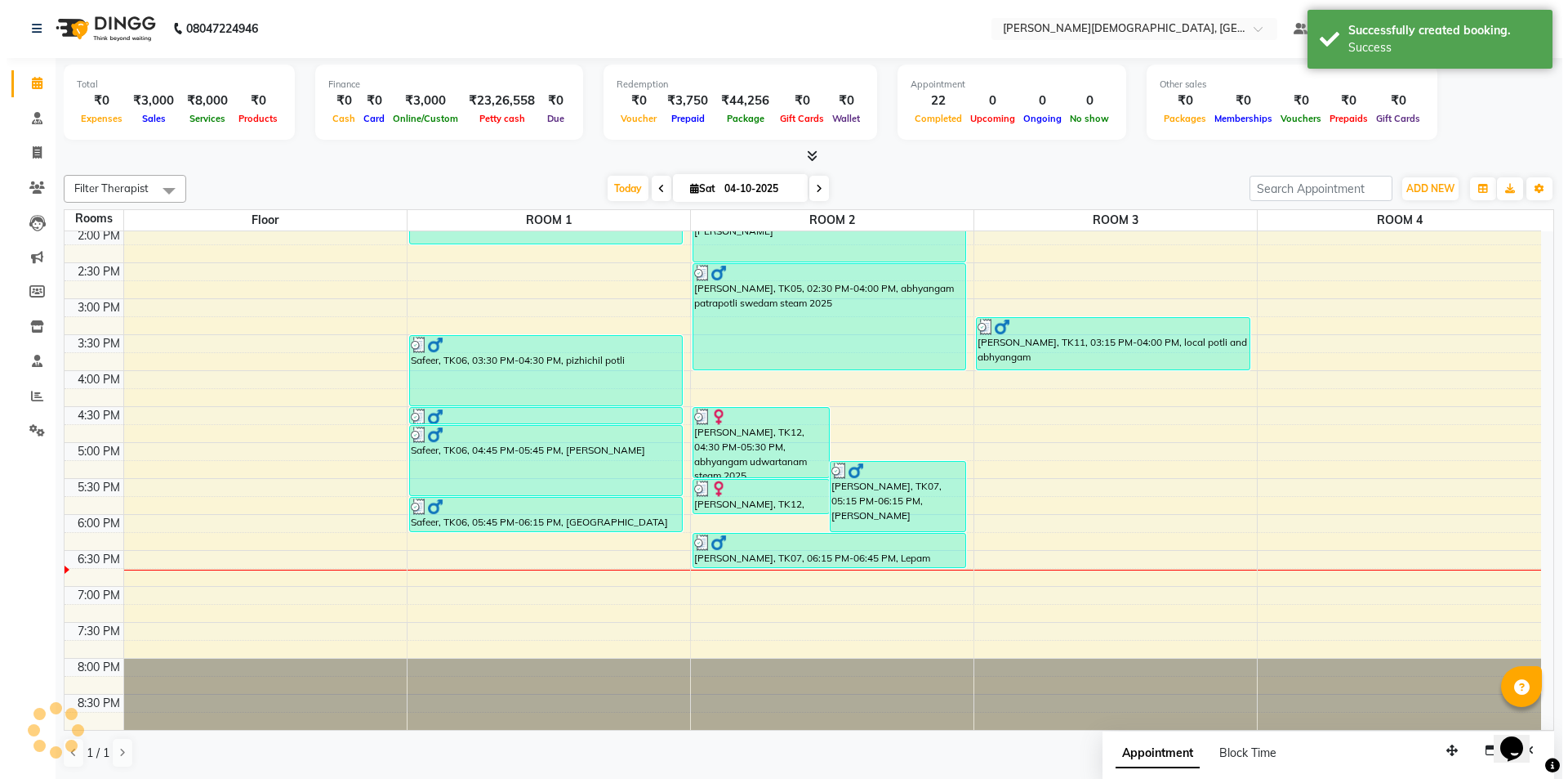
scroll to position [0, 0]
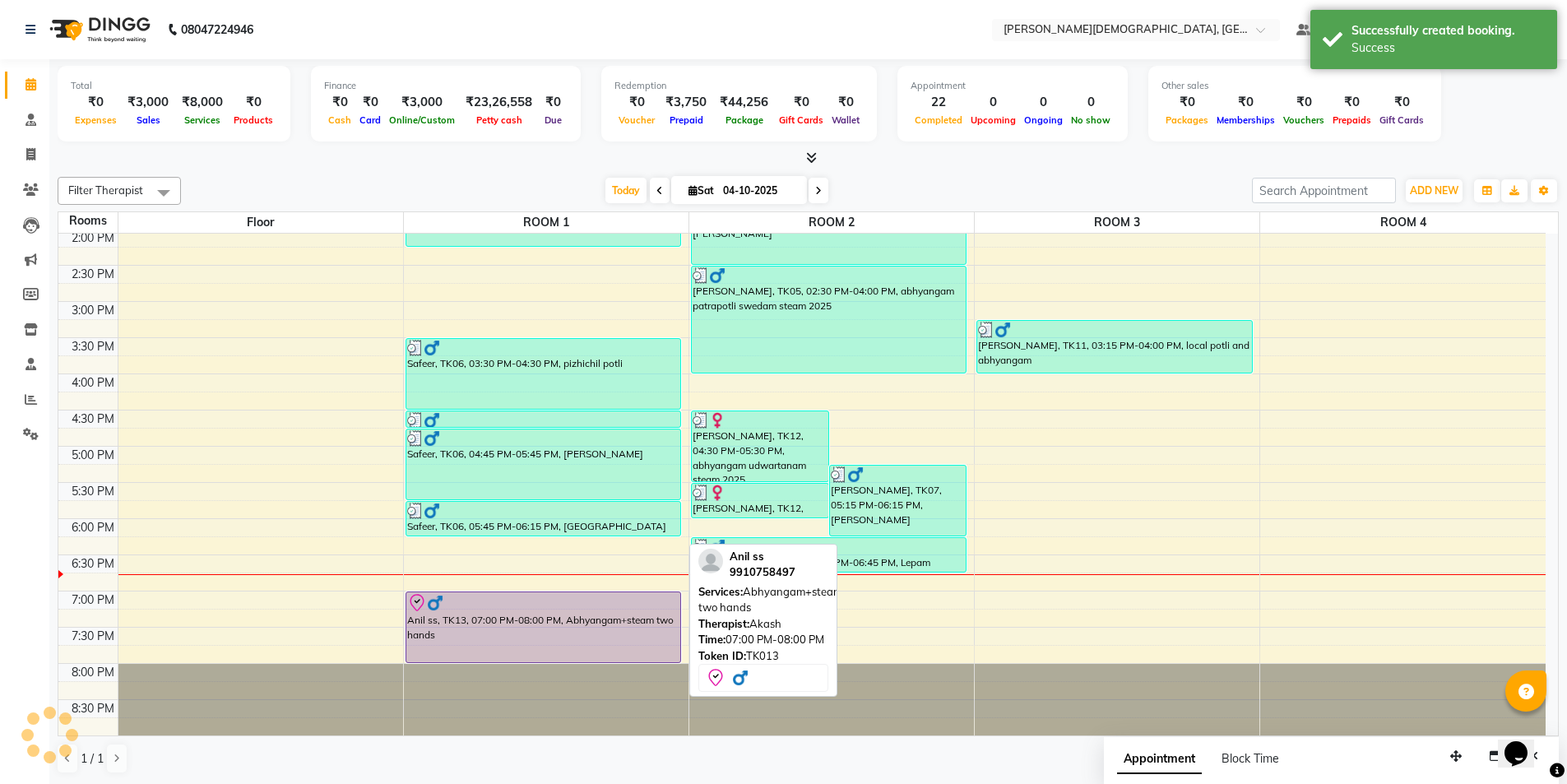
click at [567, 607] on div at bounding box center [544, 602] width 273 height 19
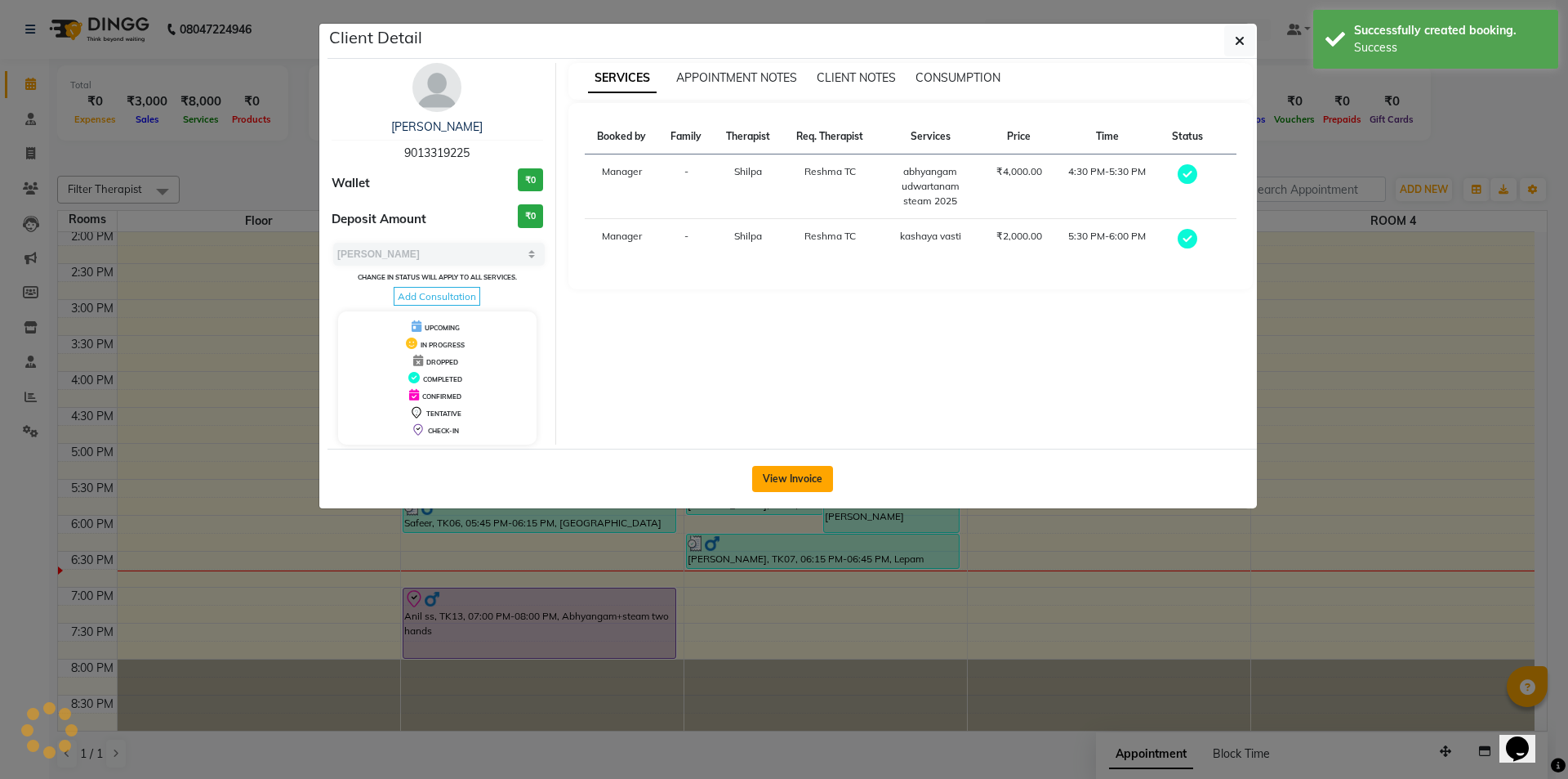
click at [795, 469] on button "View Invoice" at bounding box center [792, 478] width 81 height 27
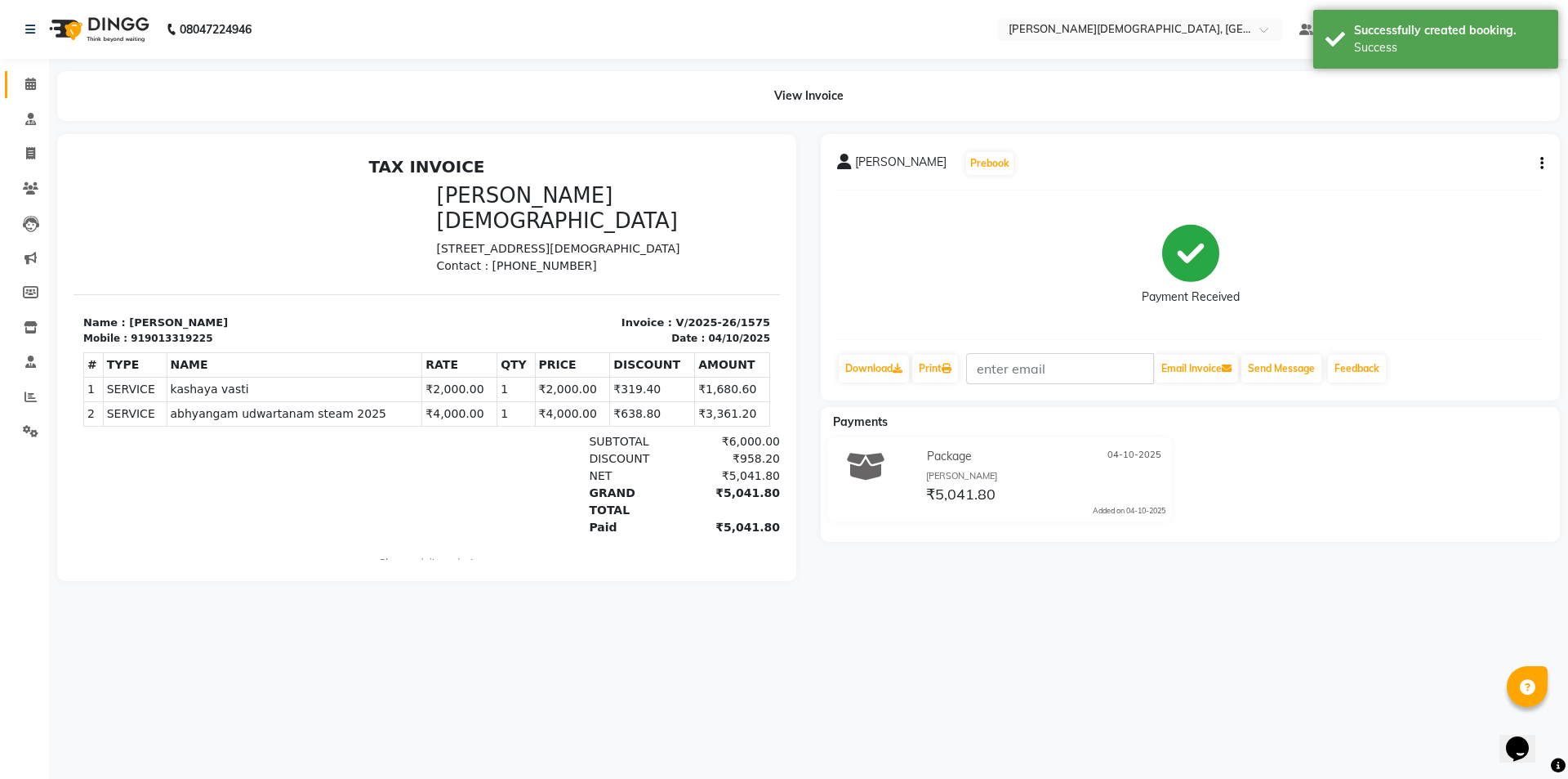
click at [35, 73] on link "Calendar" at bounding box center [24, 84] width 39 height 27
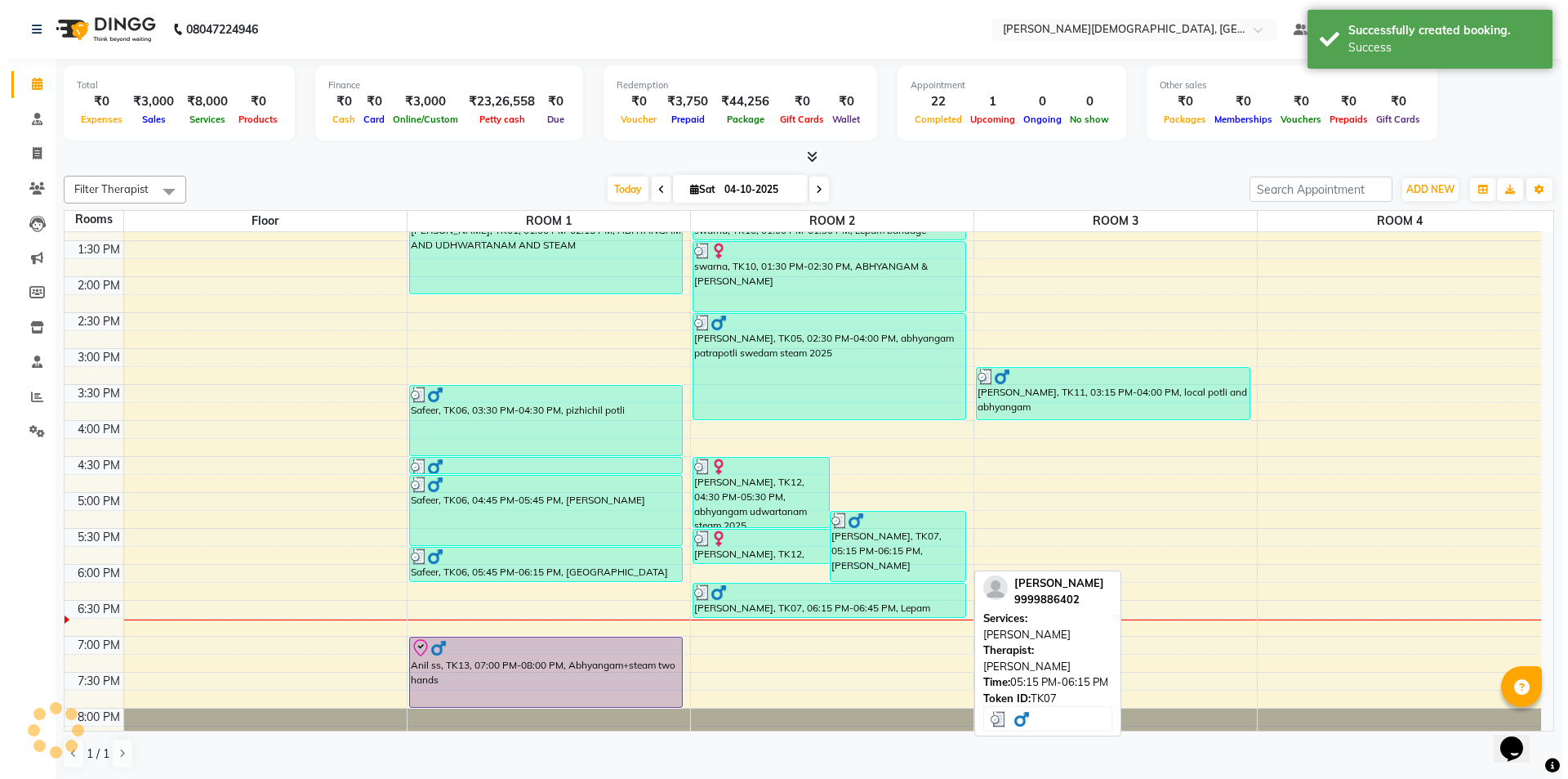
scroll to position [508, 0]
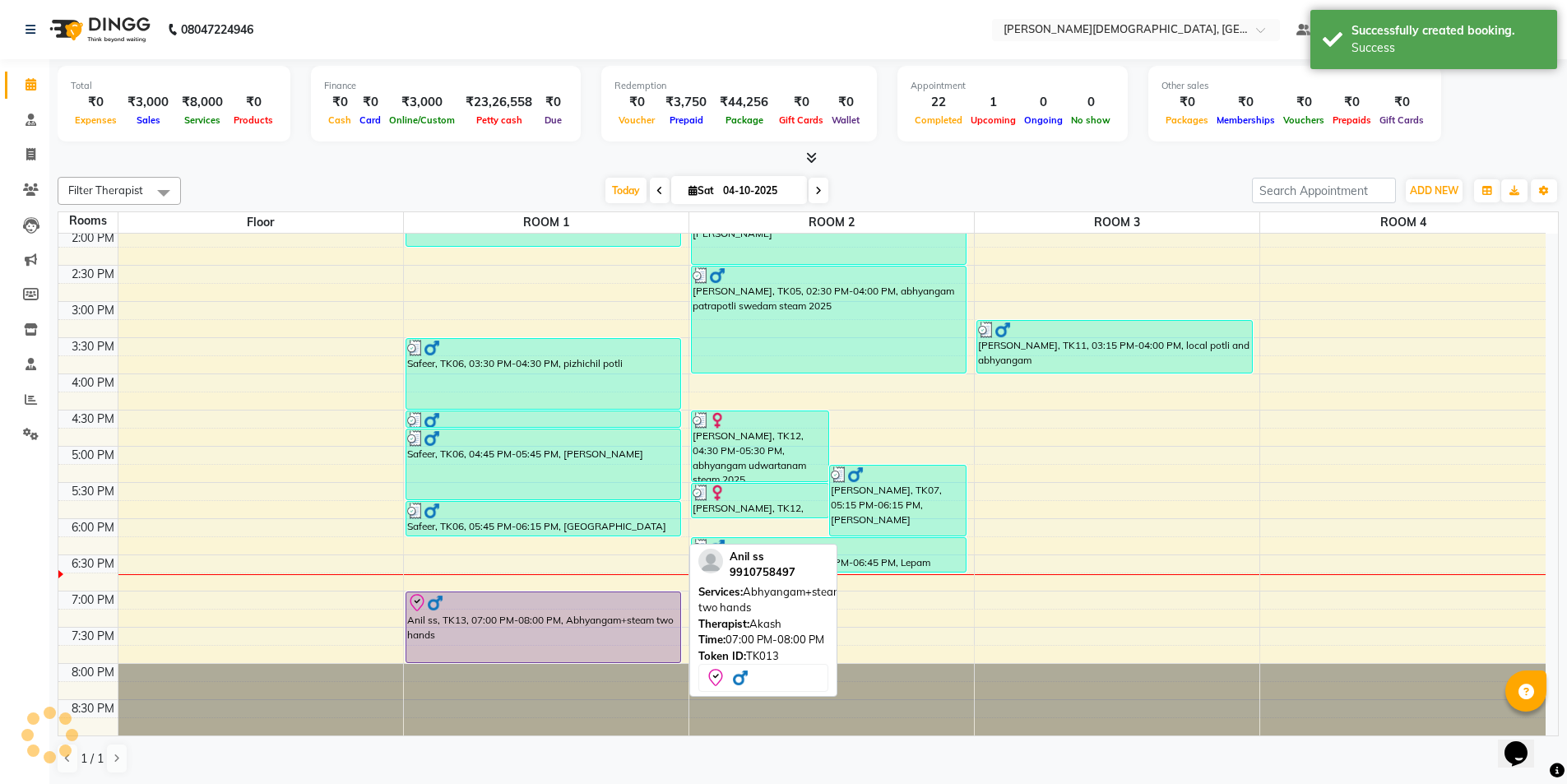
click at [592, 633] on div "Anil ss, TK13, 07:00 PM-08:00 PM, Abhyangam+steam two hands" at bounding box center [544, 627] width 275 height 70
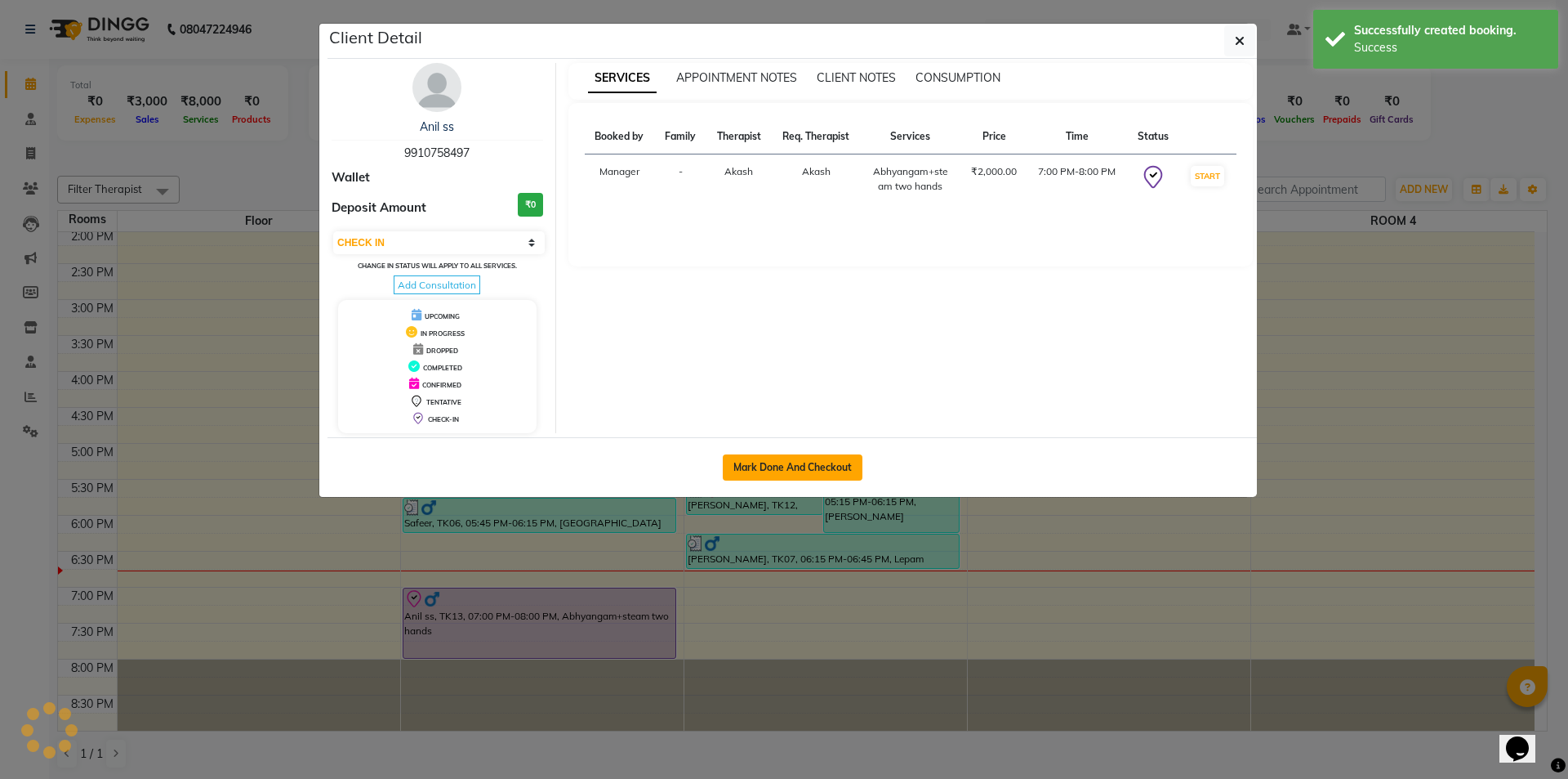
click at [785, 471] on button "Mark Done And Checkout" at bounding box center [792, 467] width 139 height 27
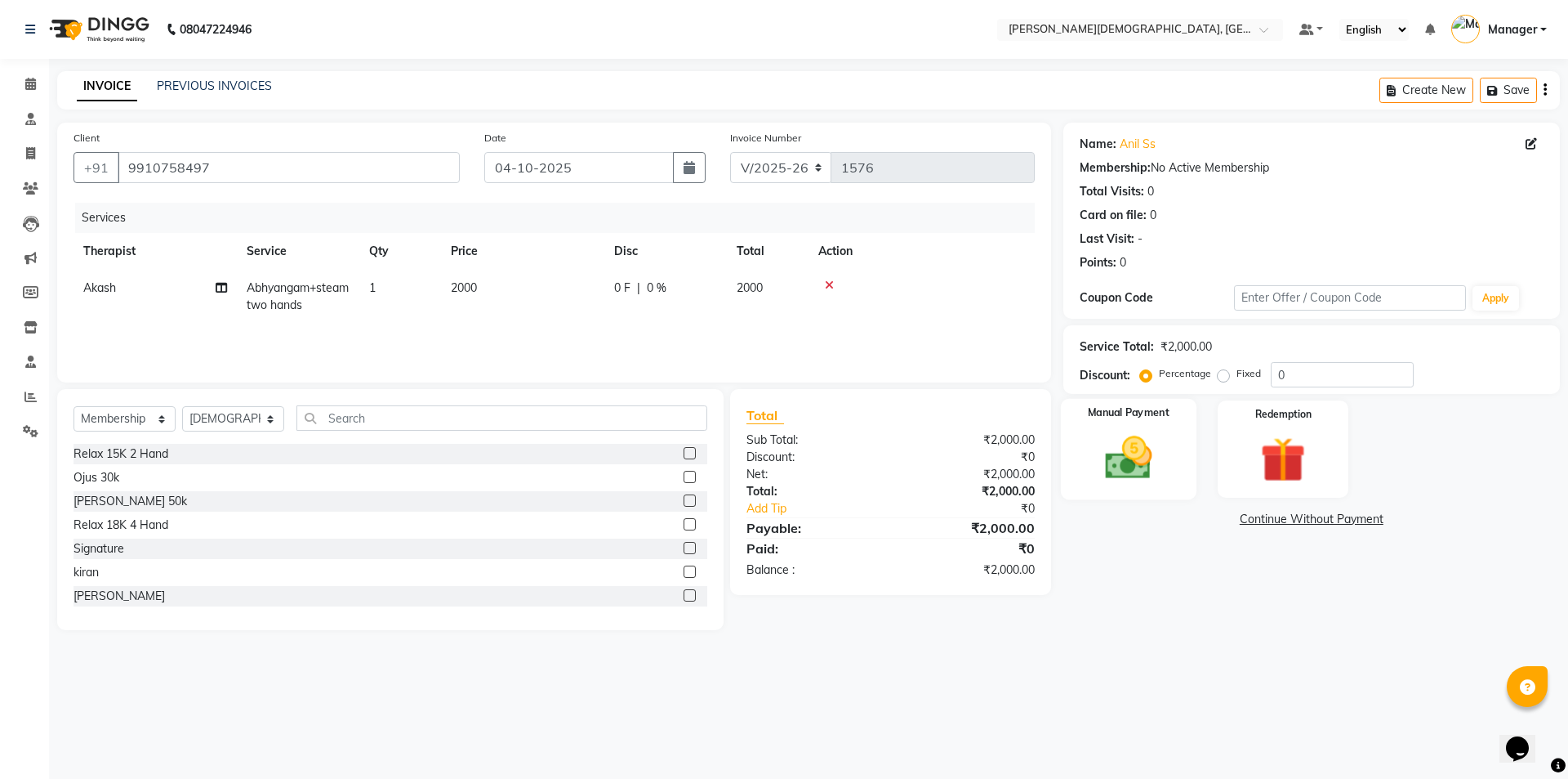
drag, startPoint x: 1156, startPoint y: 476, endPoint x: 1169, endPoint y: 478, distance: 13.2
click at [1156, 475] on img at bounding box center [1127, 457] width 76 height 54
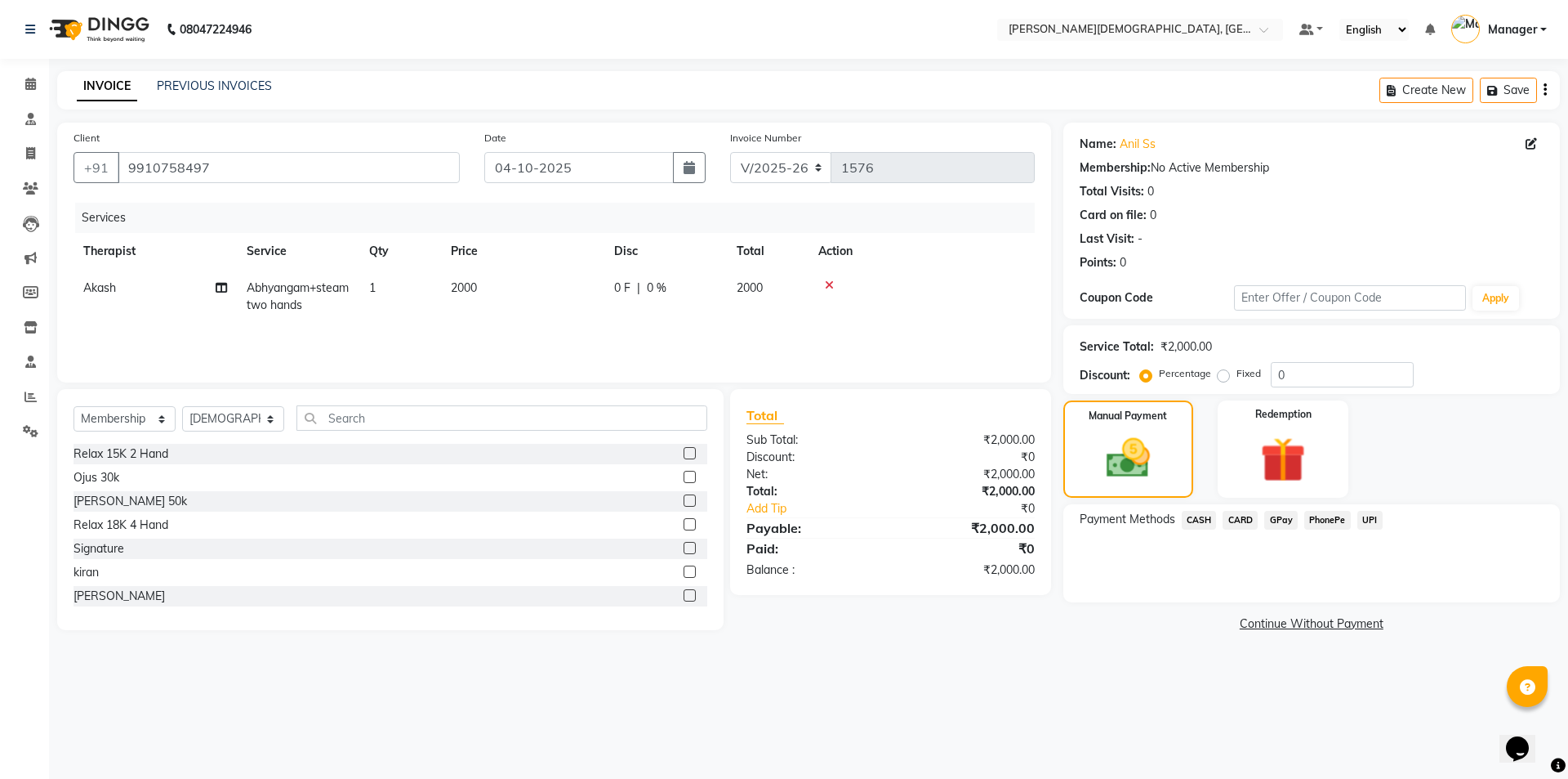
click at [1373, 520] on span "UPI" at bounding box center [1370, 520] width 26 height 19
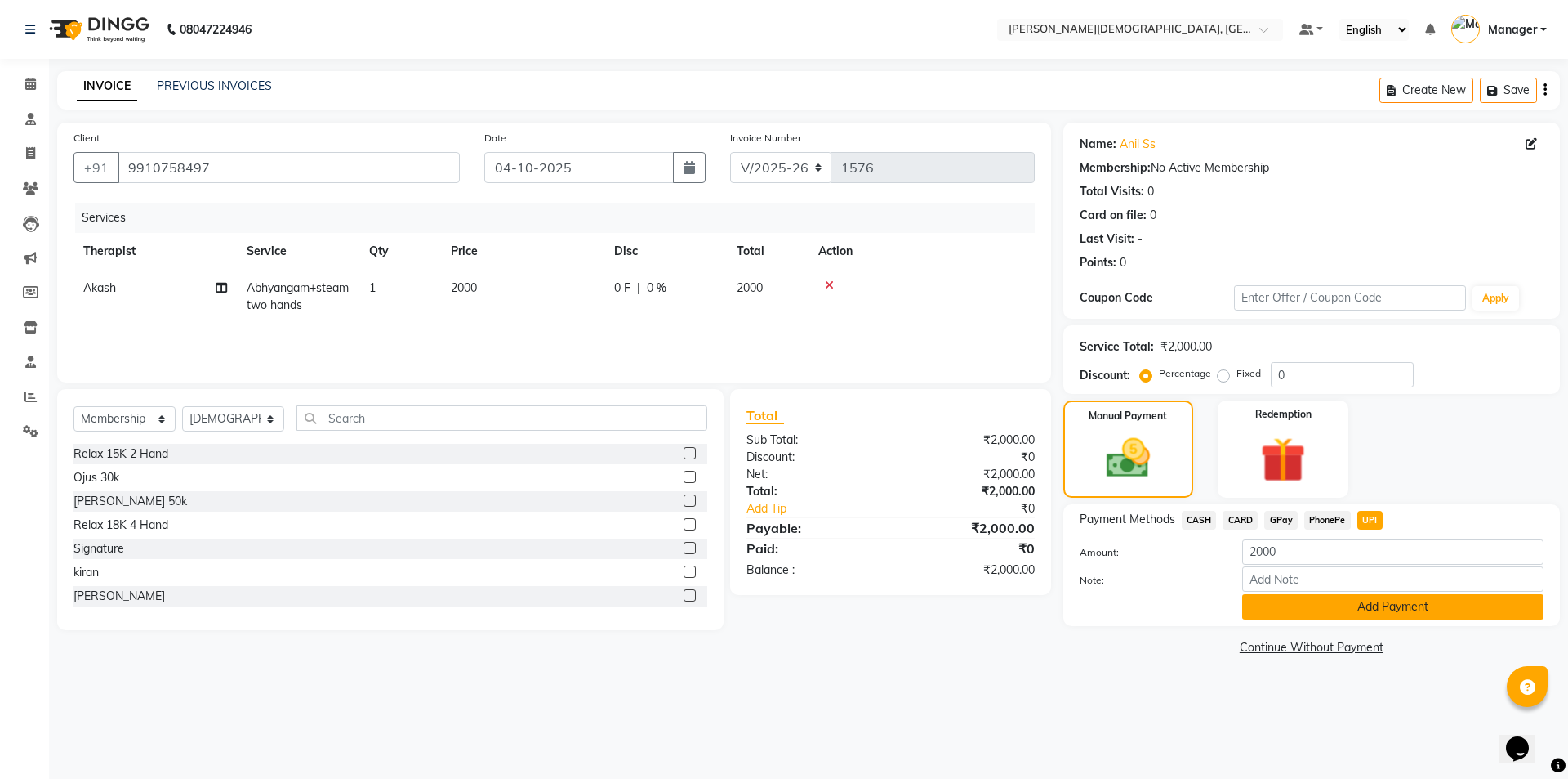
click at [1312, 612] on button "Add Payment" at bounding box center [1392, 607] width 301 height 26
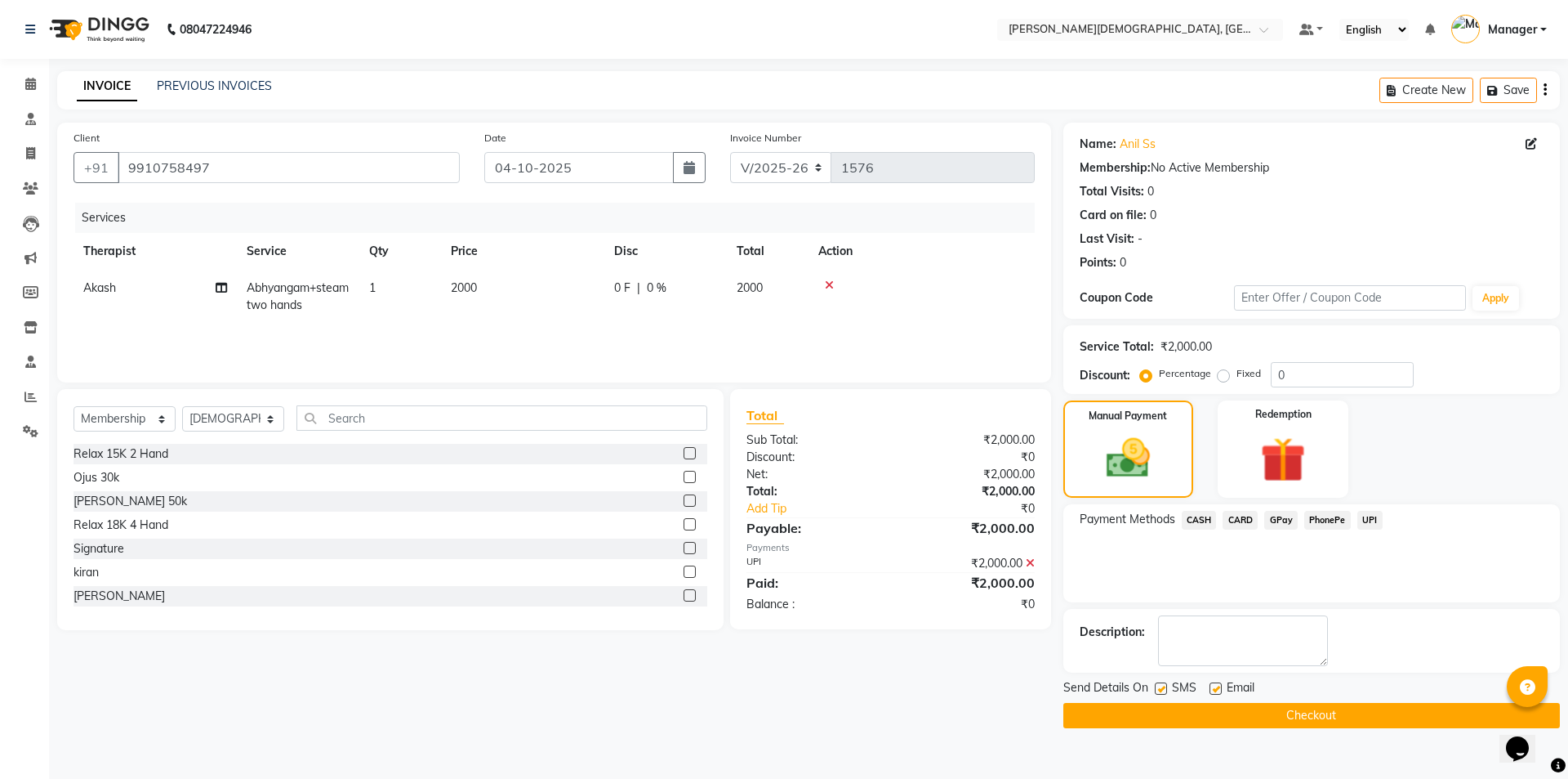
click at [1160, 686] on label at bounding box center [1160, 687] width 12 height 12
click at [1160, 686] on input "checkbox" at bounding box center [1160, 689] width 11 height 11
click at [1159, 708] on button "Checkout" at bounding box center [1312, 716] width 496 height 26
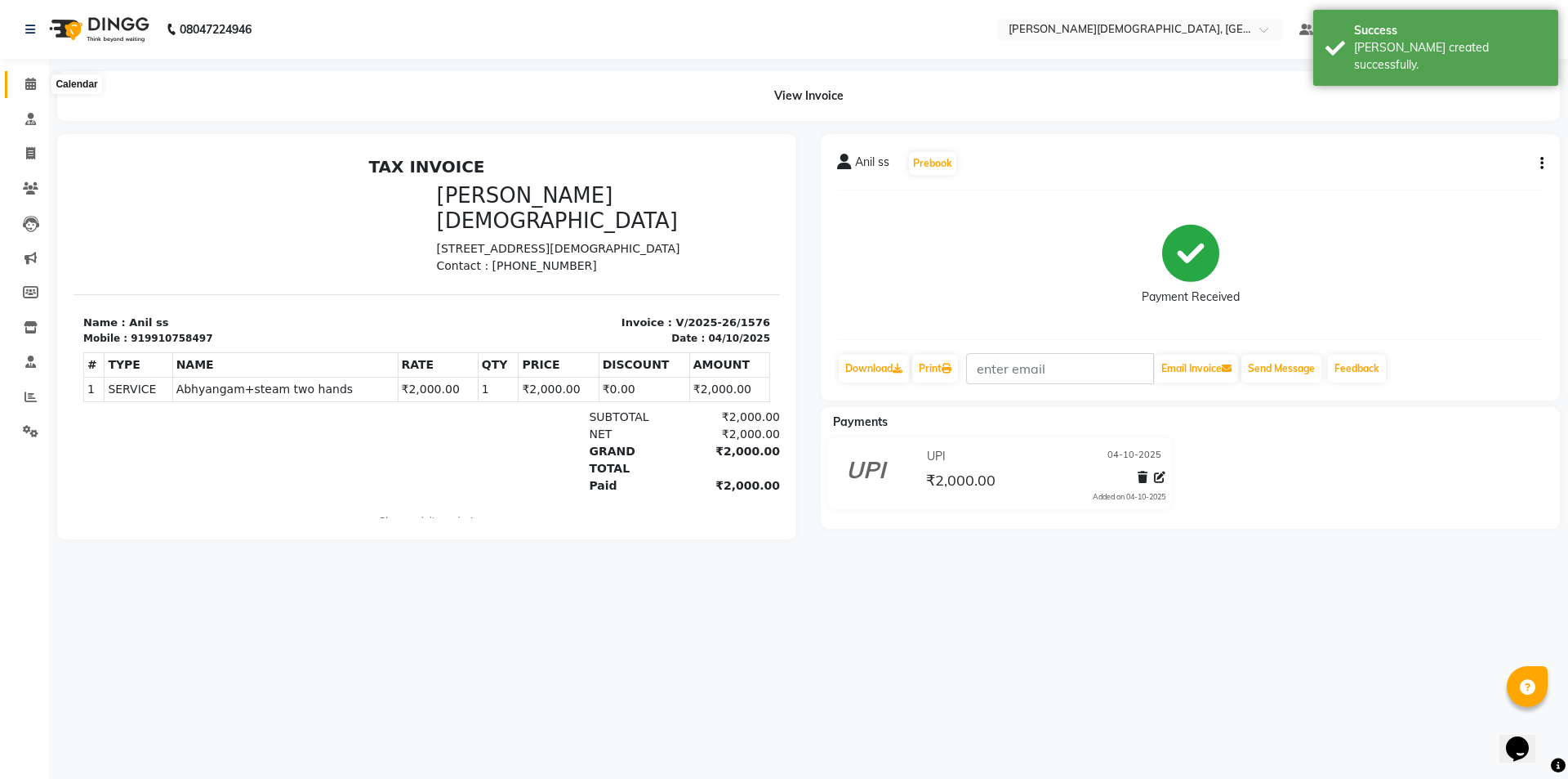
click at [31, 91] on span at bounding box center [30, 84] width 28 height 19
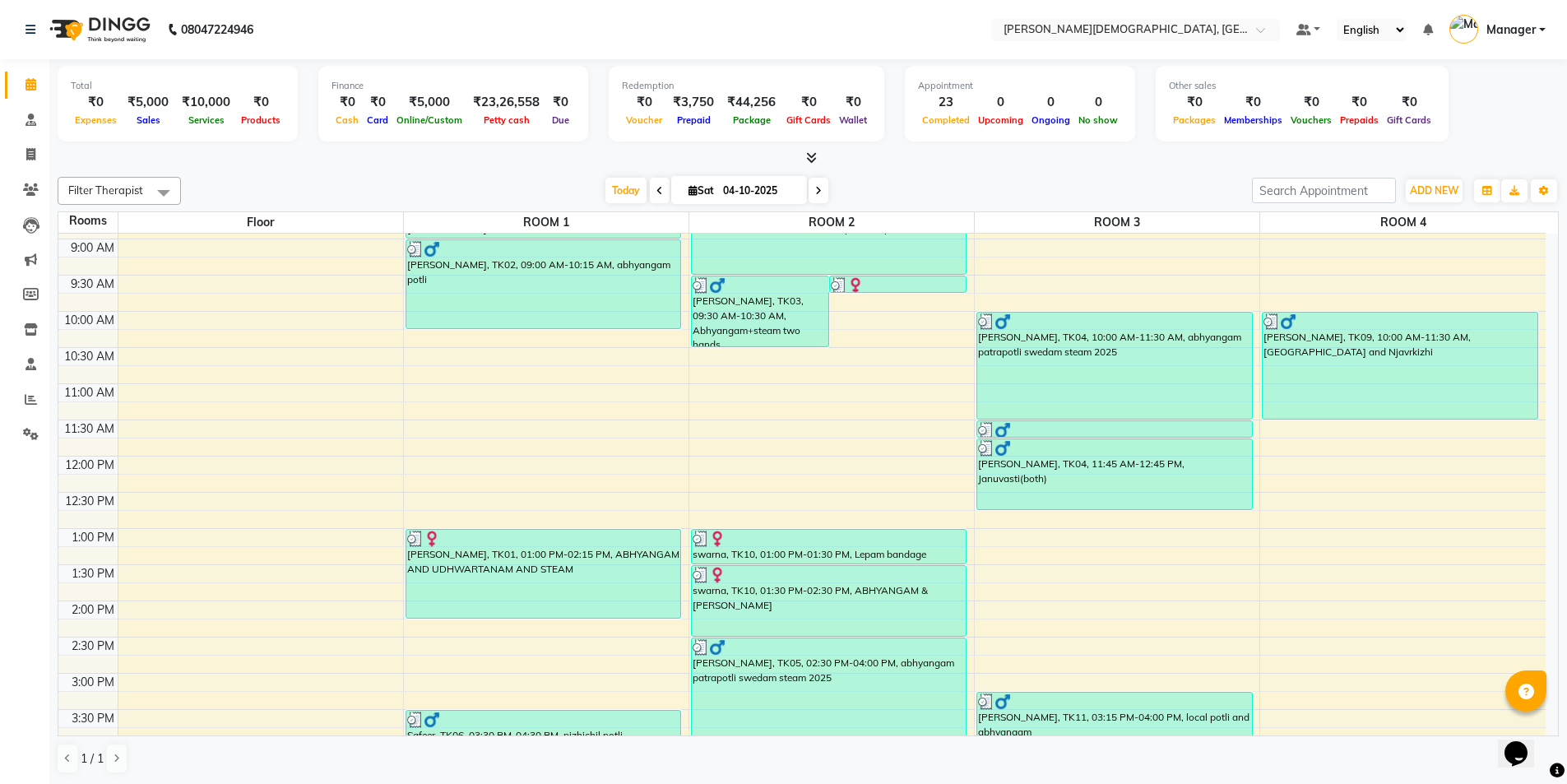
scroll to position [511, 0]
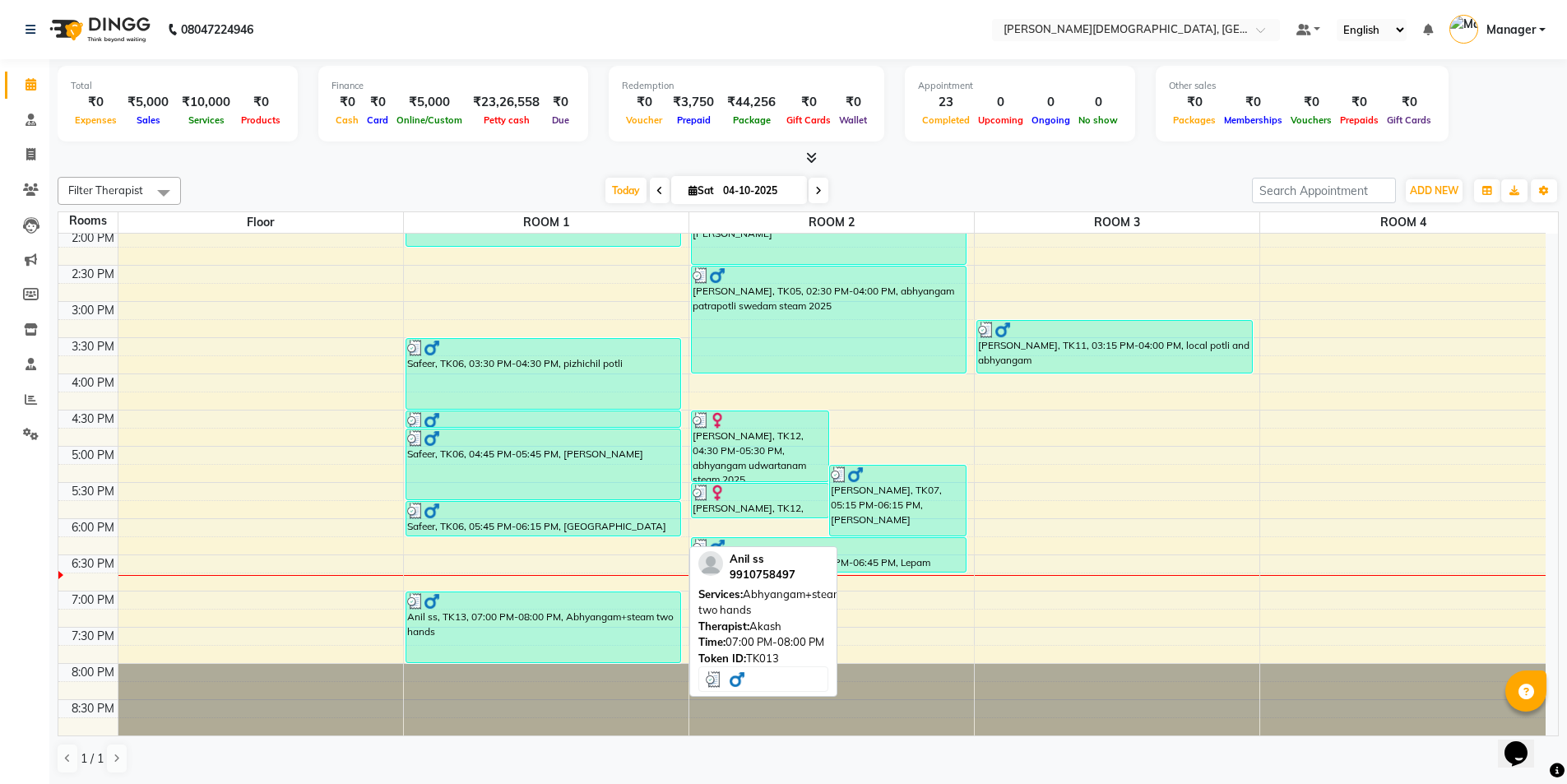
click at [628, 631] on div "Anil ss, TK13, 07:00 PM-08:00 PM, Abhyangam+steam two hands" at bounding box center [544, 627] width 275 height 70
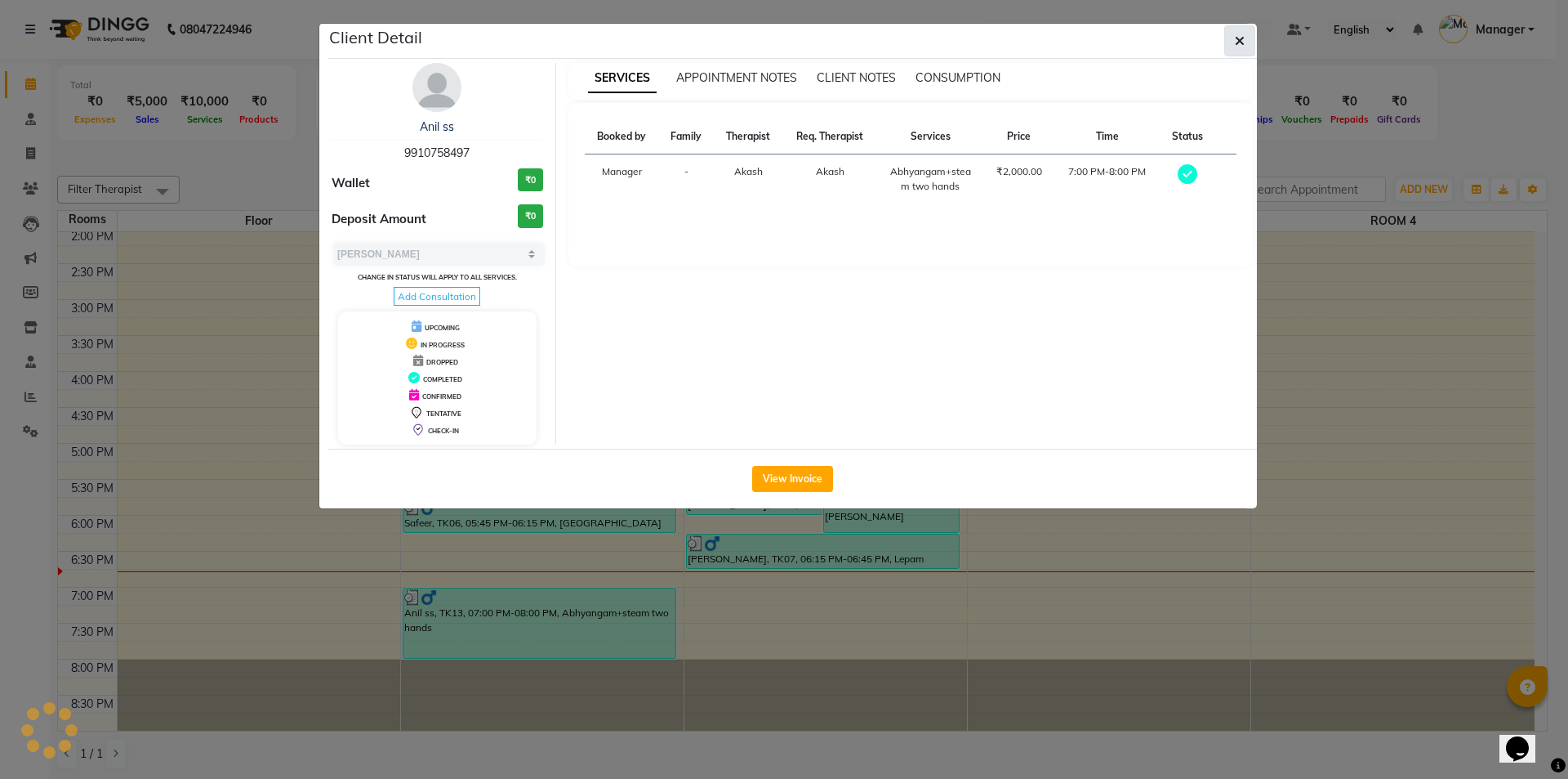
click at [1236, 42] on icon "button" at bounding box center [1239, 40] width 10 height 13
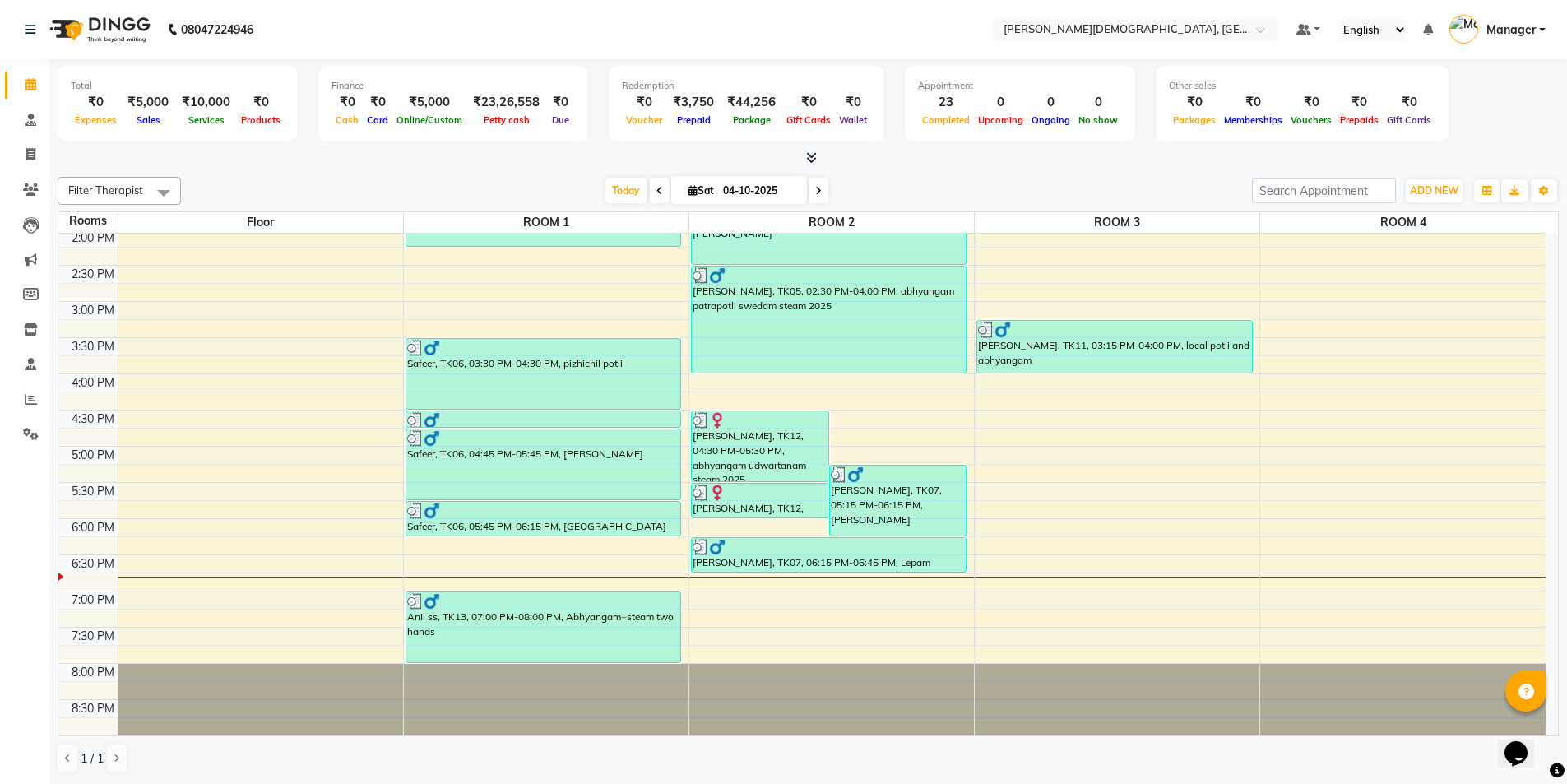
click at [1013, 519] on div "7:00 AM 7:30 AM 8:00 AM 8:30 AM 9:00 AM 9:30 AM 10:00 AM 10:30 AM 11:00 AM 11:3…" at bounding box center [802, 229] width 1488 height 1012
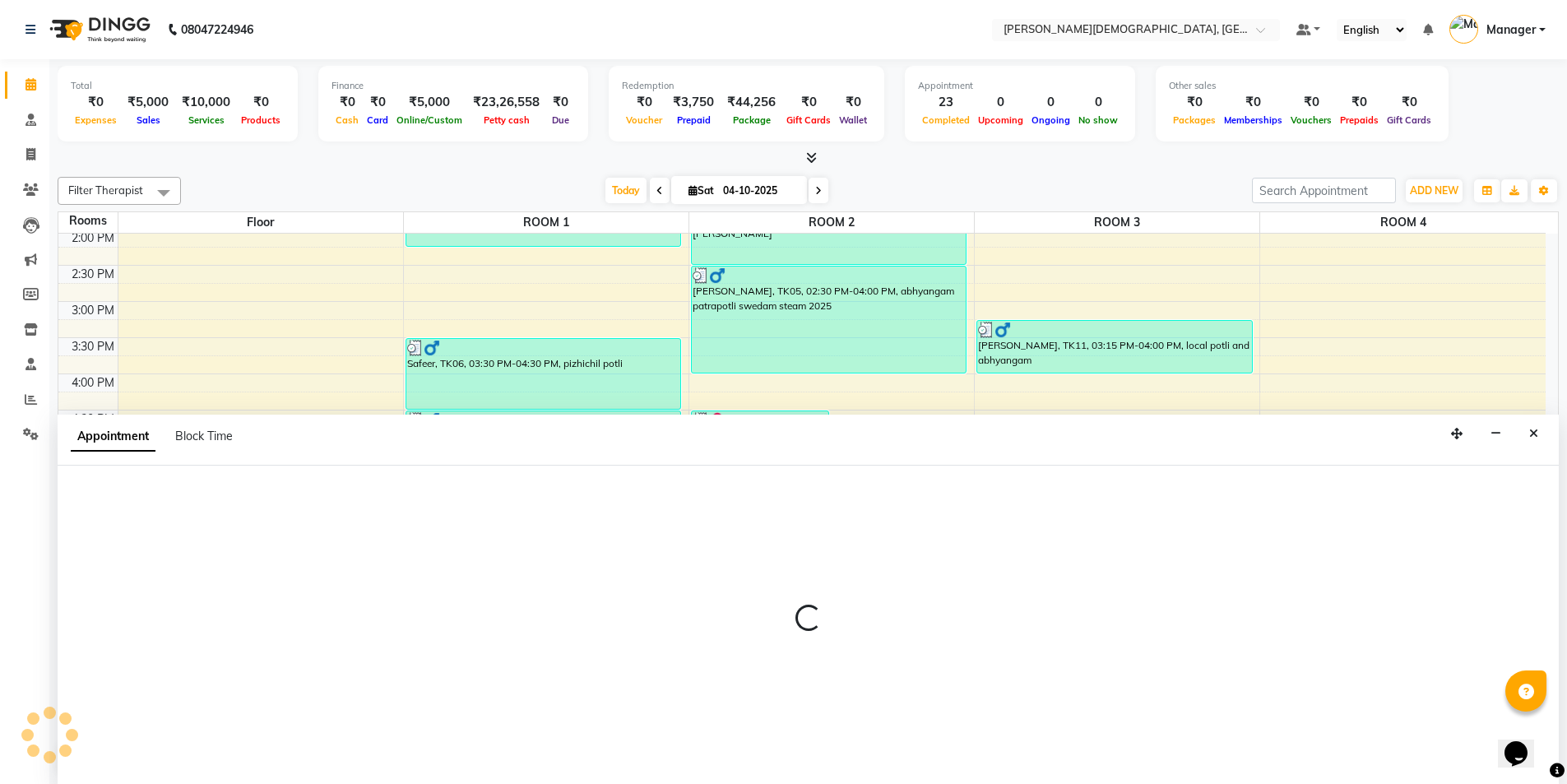
scroll to position [1, 0]
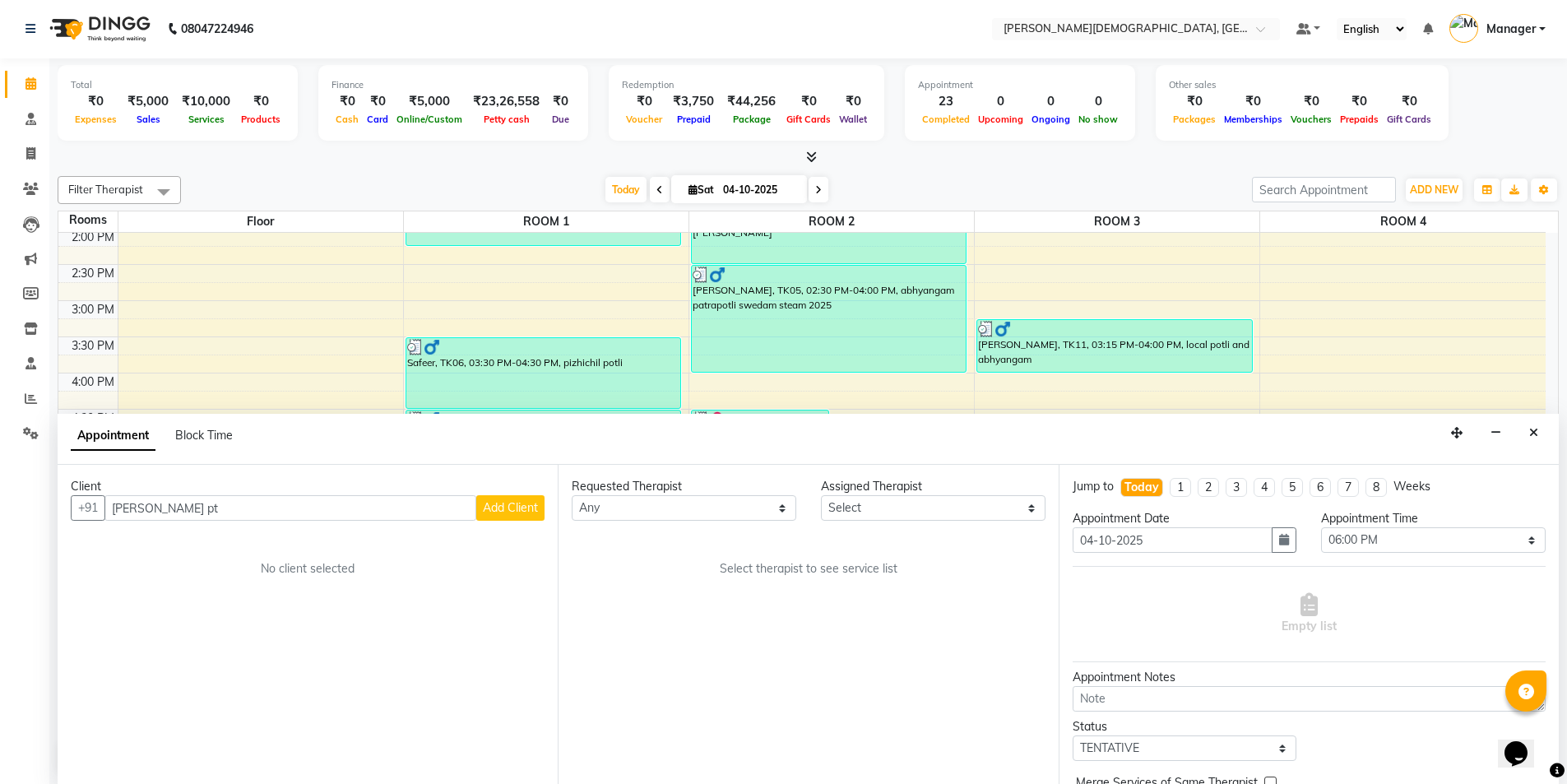
click at [508, 495] on button "Add Client" at bounding box center [510, 508] width 68 height 26
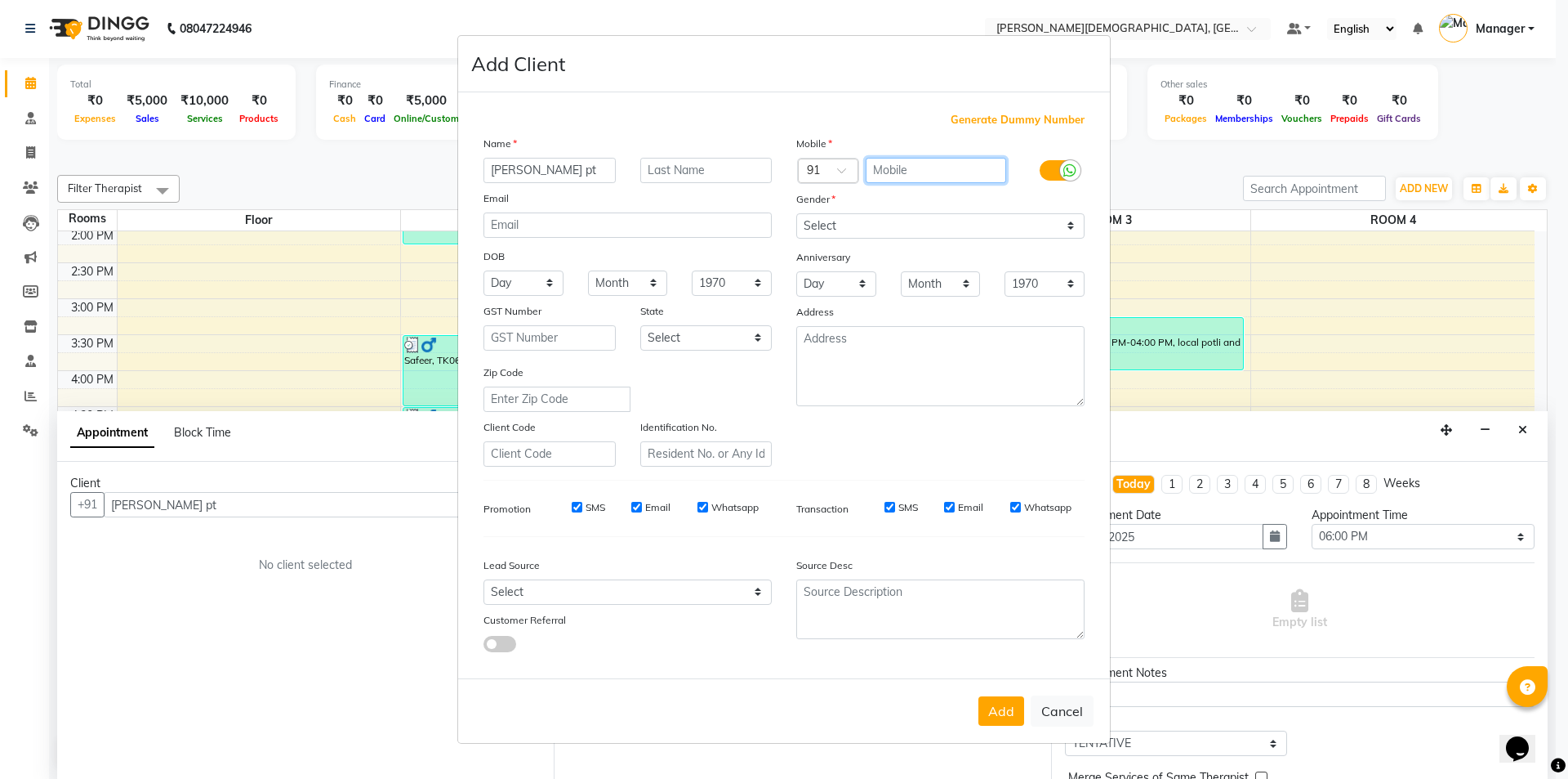
click at [906, 175] on input "text" at bounding box center [936, 170] width 141 height 26
click at [898, 223] on select "Select [DEMOGRAPHIC_DATA] [DEMOGRAPHIC_DATA] Other Prefer Not To Say" at bounding box center [940, 226] width 289 height 26
click at [796, 214] on select "Select [DEMOGRAPHIC_DATA] [DEMOGRAPHIC_DATA] Other Prefer Not To Say" at bounding box center [940, 226] width 289 height 26
click at [991, 727] on div "Add Cancel" at bounding box center [783, 710] width 651 height 64
click at [1007, 719] on button "Add" at bounding box center [1001, 711] width 46 height 29
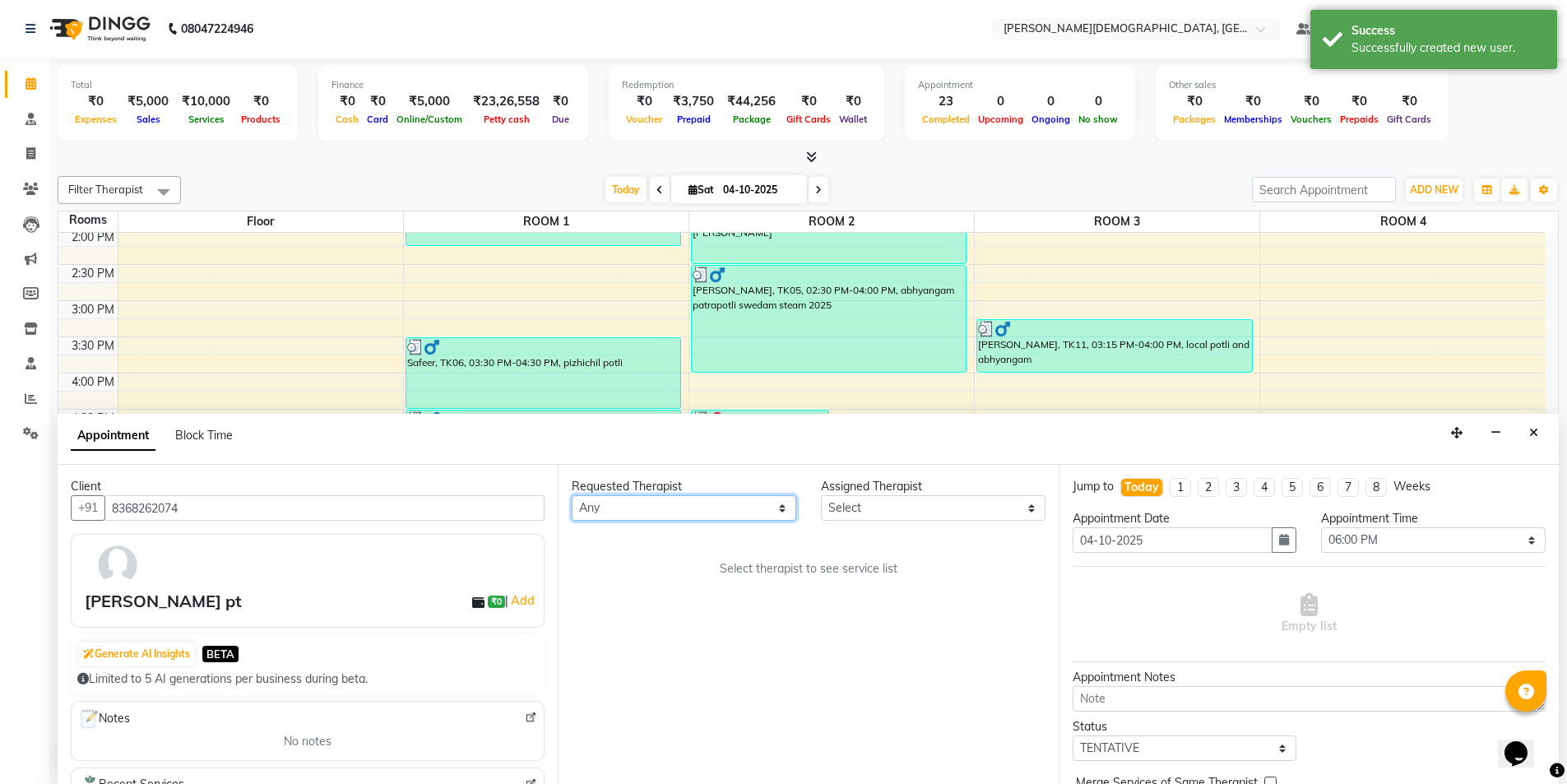
click at [715, 512] on select "Any Akash [PERSON_NAME] [PERSON_NAME] [PERSON_NAME] [PERSON_NAME] [PERSON_NAME]…" at bounding box center [684, 508] width 224 height 26
click at [572, 495] on select "Any Akash [PERSON_NAME] [PERSON_NAME] [PERSON_NAME] [PERSON_NAME] [PERSON_NAME]…" at bounding box center [684, 508] width 224 height 26
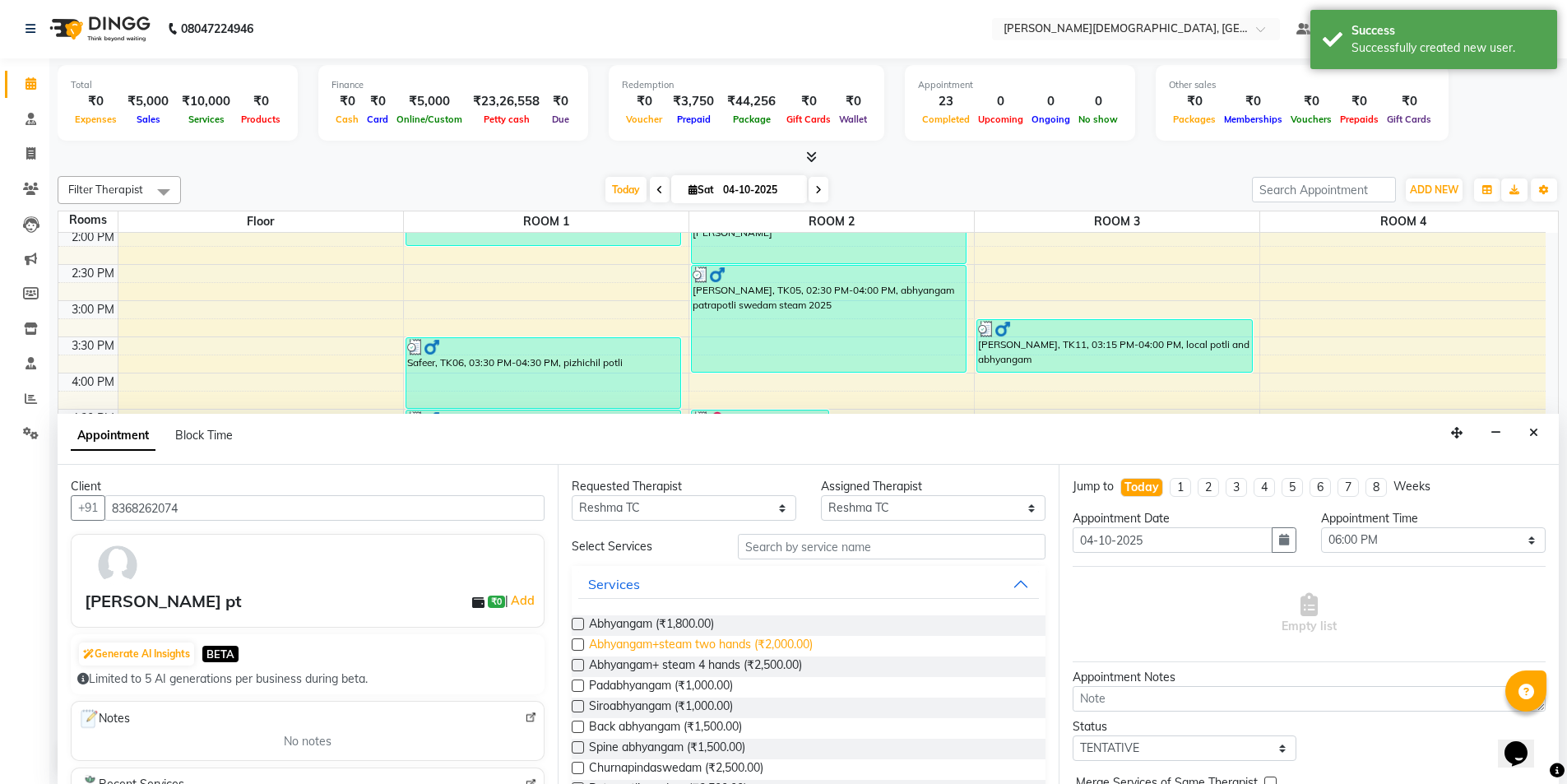
click at [772, 647] on span "Abhyangam+steam two hands (₹2,000.00)" at bounding box center [700, 646] width 223 height 20
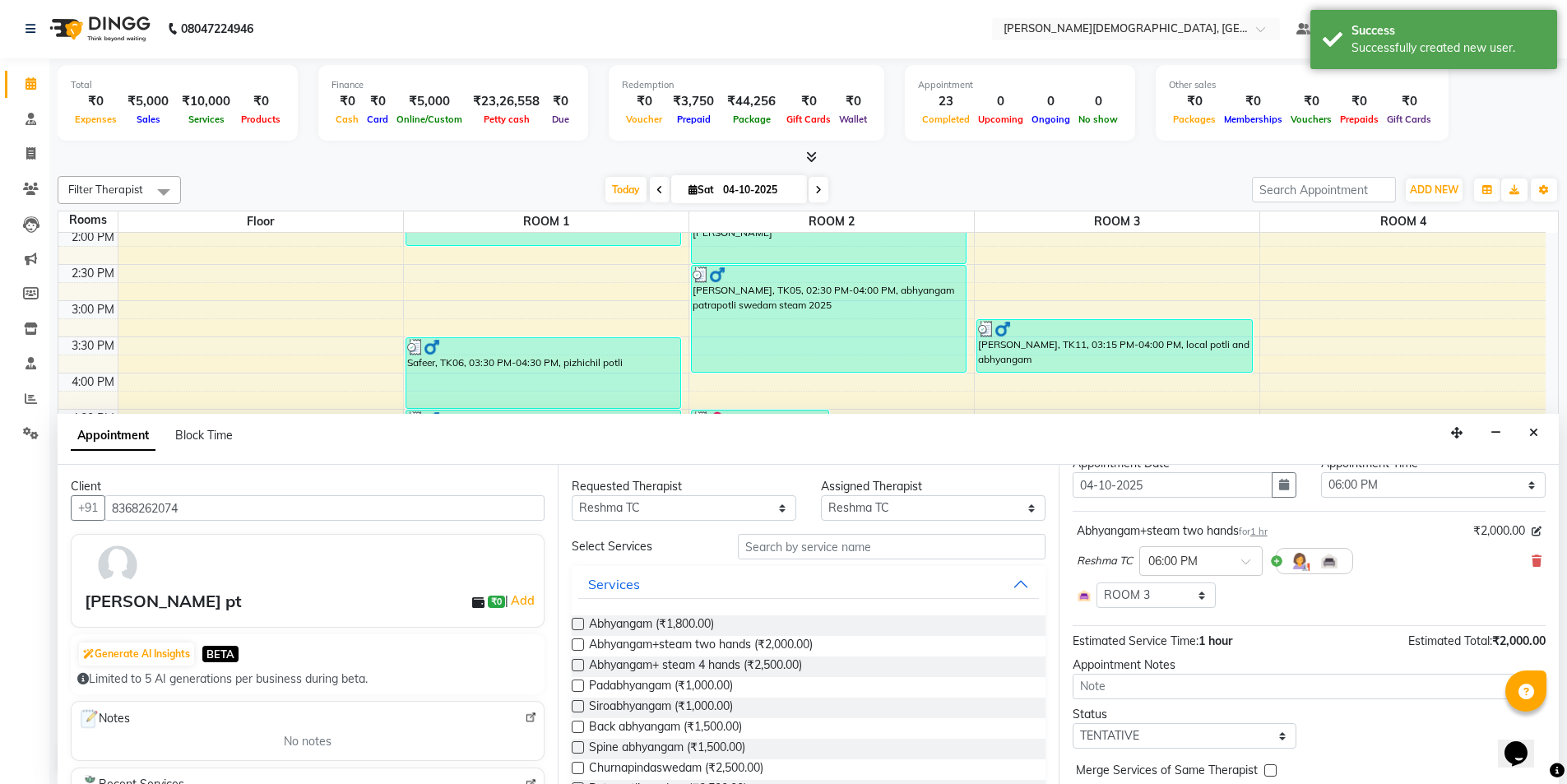
scroll to position [124, 0]
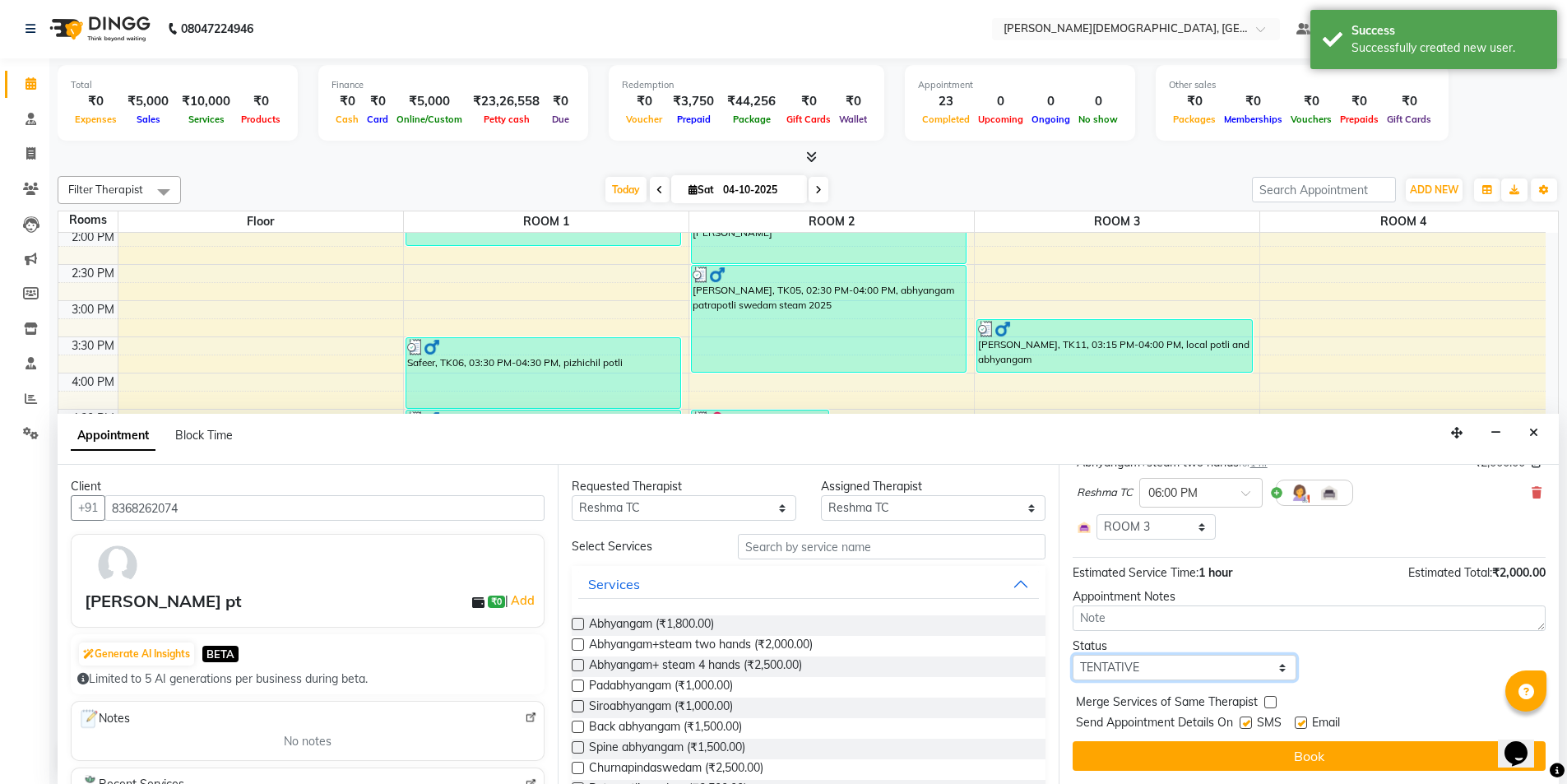
click at [1201, 666] on select "Select TENTATIVE CONFIRM CHECK-IN UPCOMING" at bounding box center [1185, 668] width 224 height 26
click at [1073, 655] on select "Select TENTATIVE CONFIRM CHECK-IN UPCOMING" at bounding box center [1185, 668] width 224 height 26
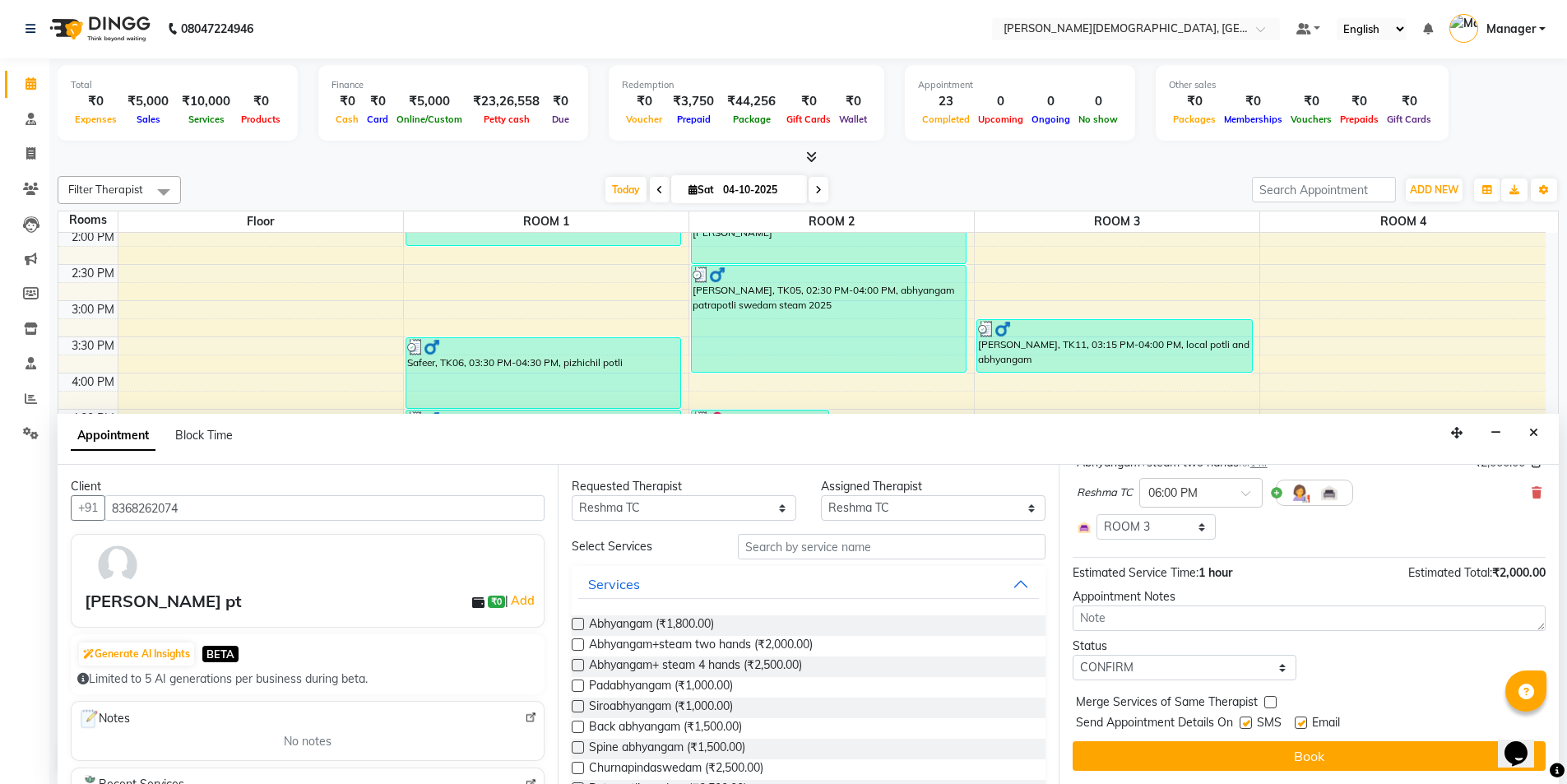
click at [1249, 719] on label at bounding box center [1246, 722] width 12 height 12
click at [1249, 719] on input "checkbox" at bounding box center [1246, 724] width 11 height 11
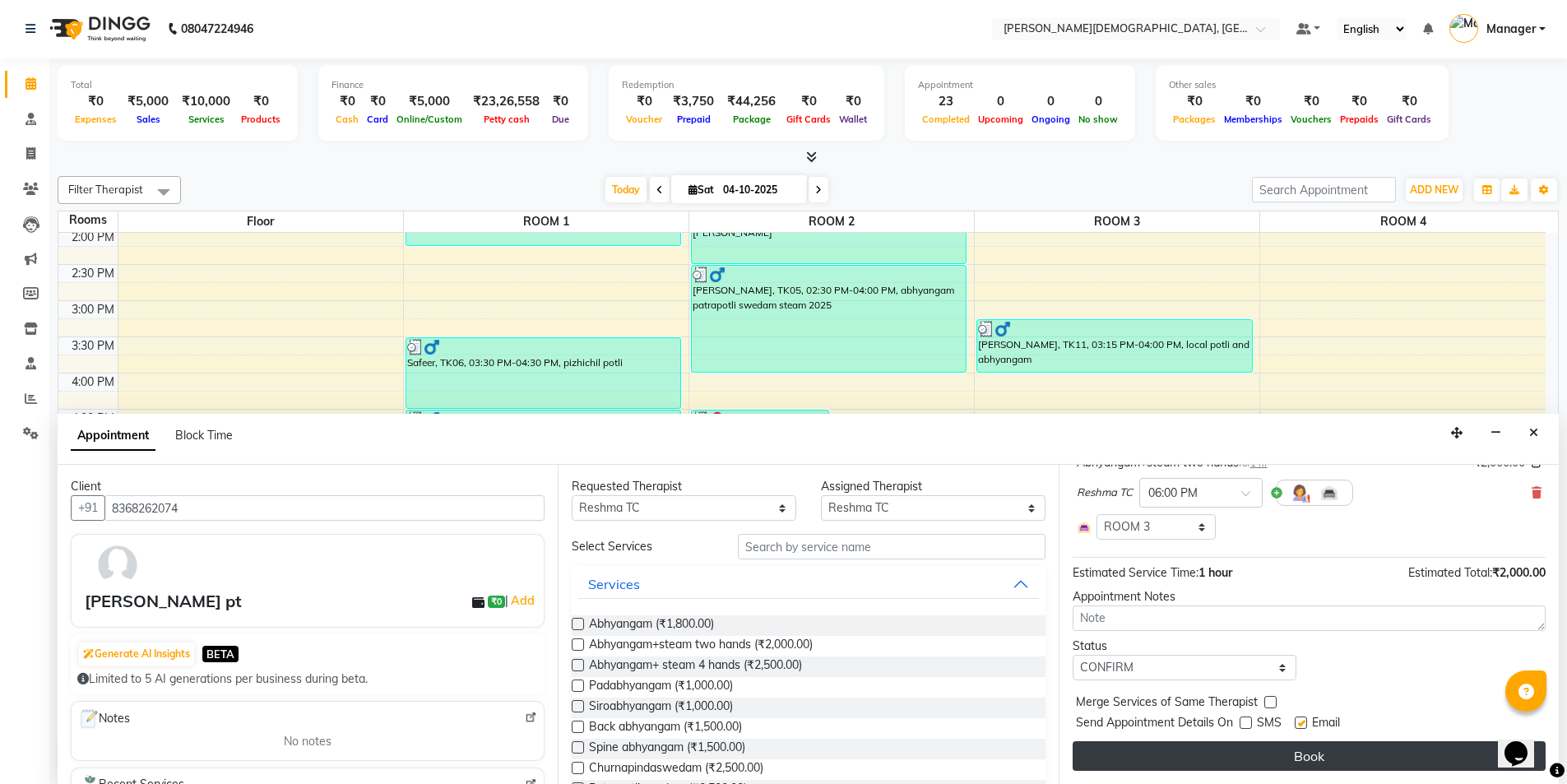
click at [1244, 740] on div "Jump to [DATE] 1 2 3 4 5 6 7 8 Weeks Appointment Date [DATE] Appointment Time S…" at bounding box center [1309, 624] width 500 height 319
click at [1242, 750] on button "Book" at bounding box center [1310, 755] width 473 height 30
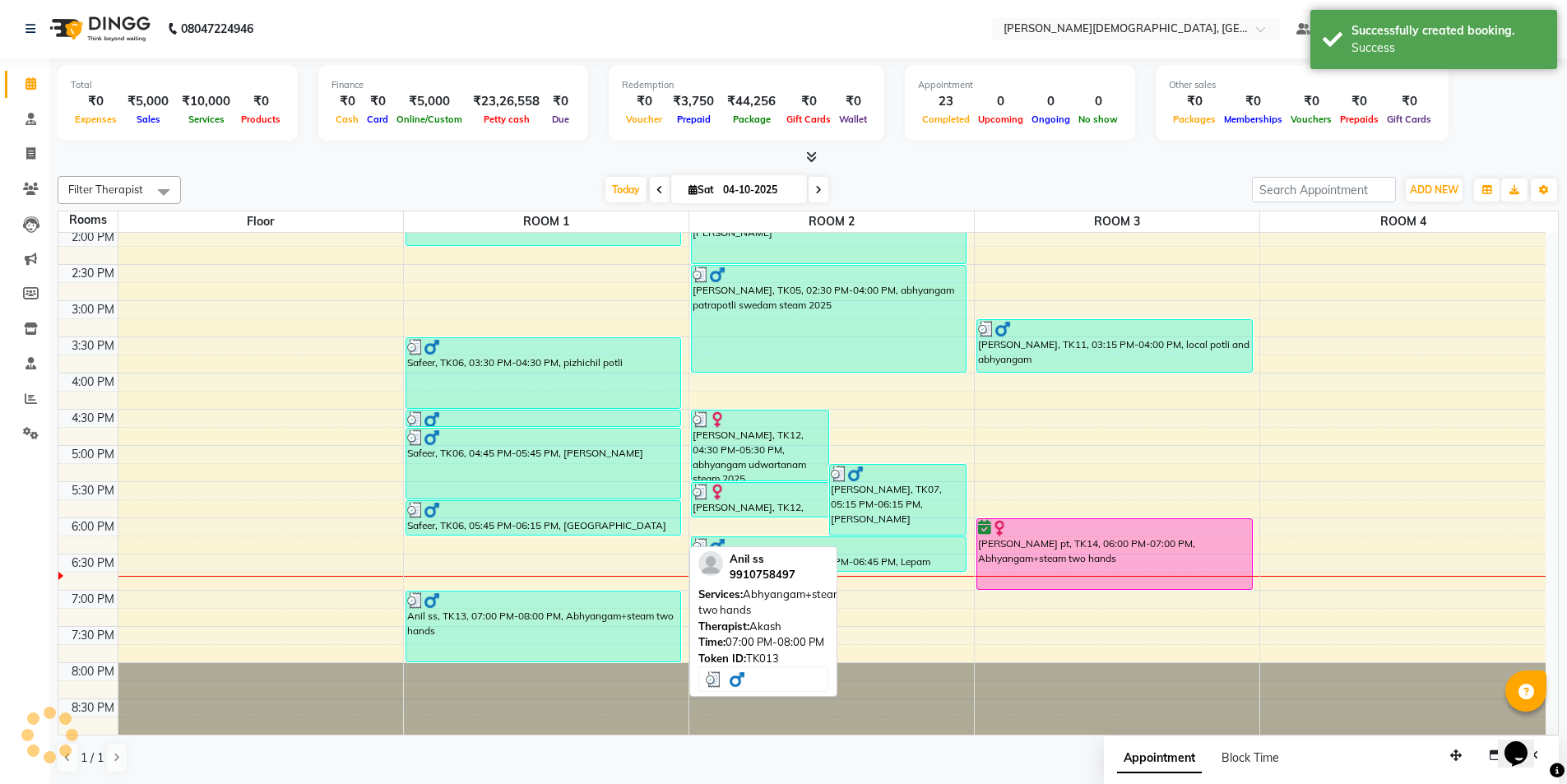
scroll to position [0, 0]
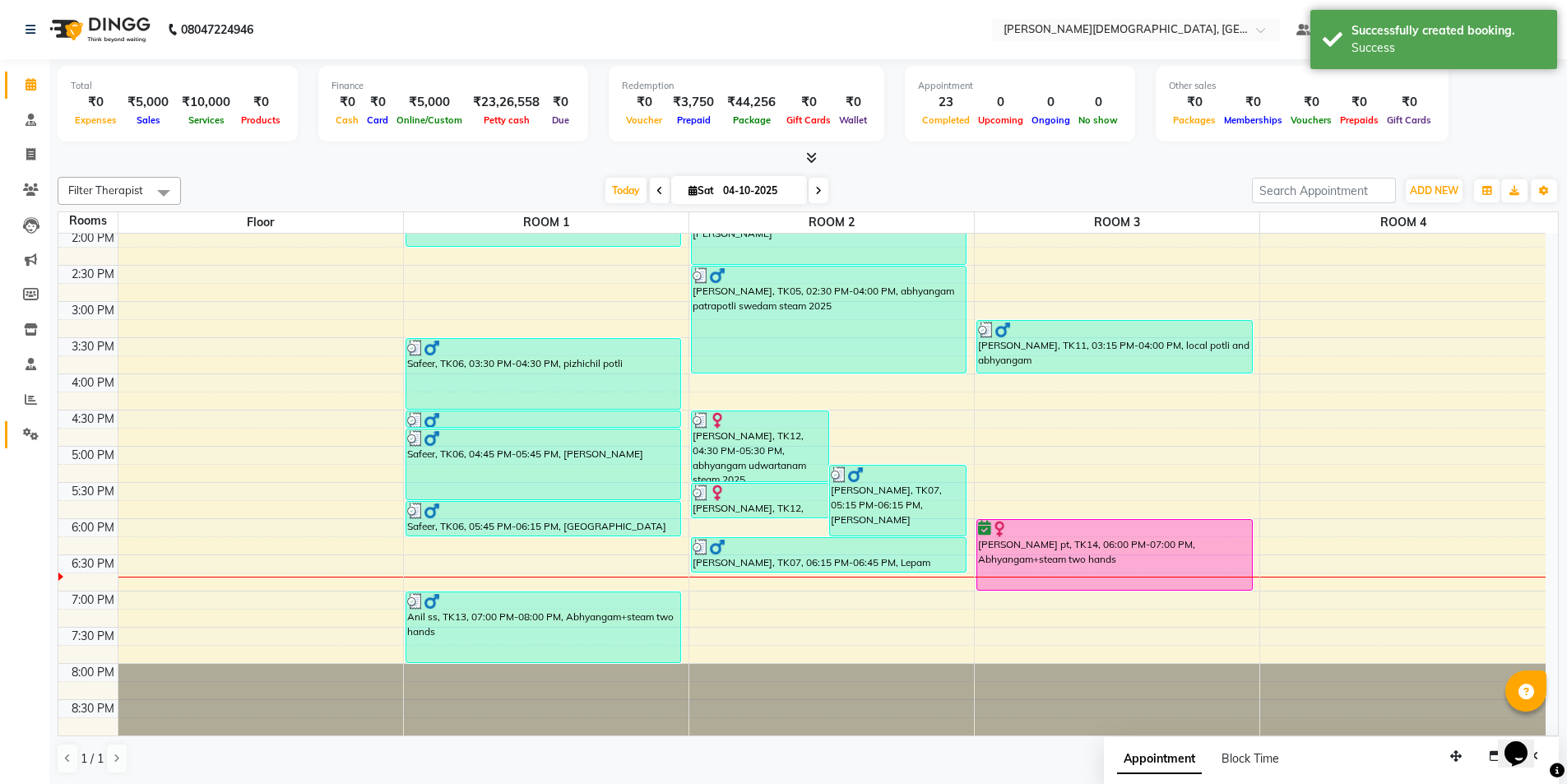
click at [30, 443] on span at bounding box center [30, 434] width 29 height 19
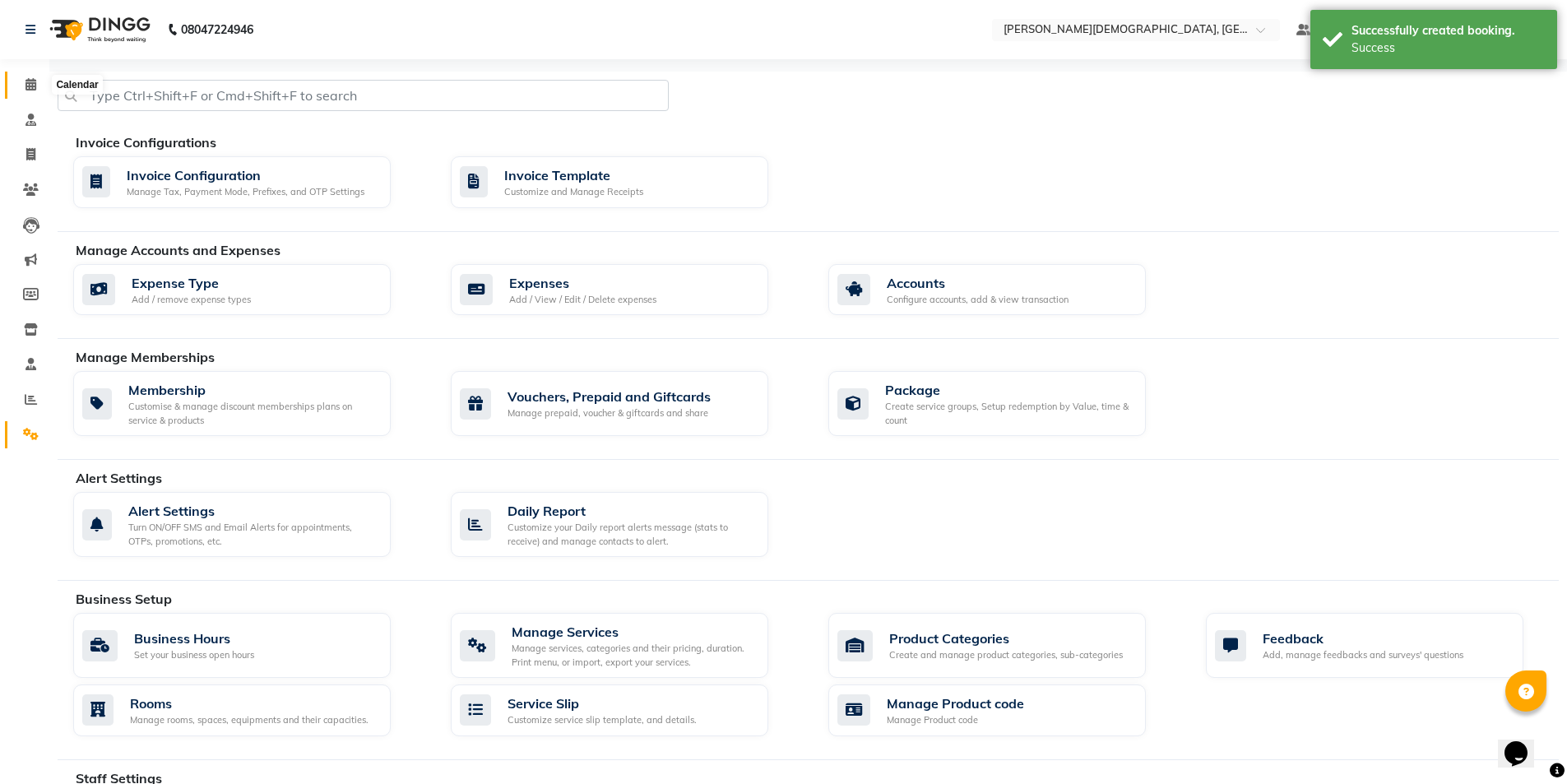
click at [27, 90] on span at bounding box center [30, 85] width 29 height 19
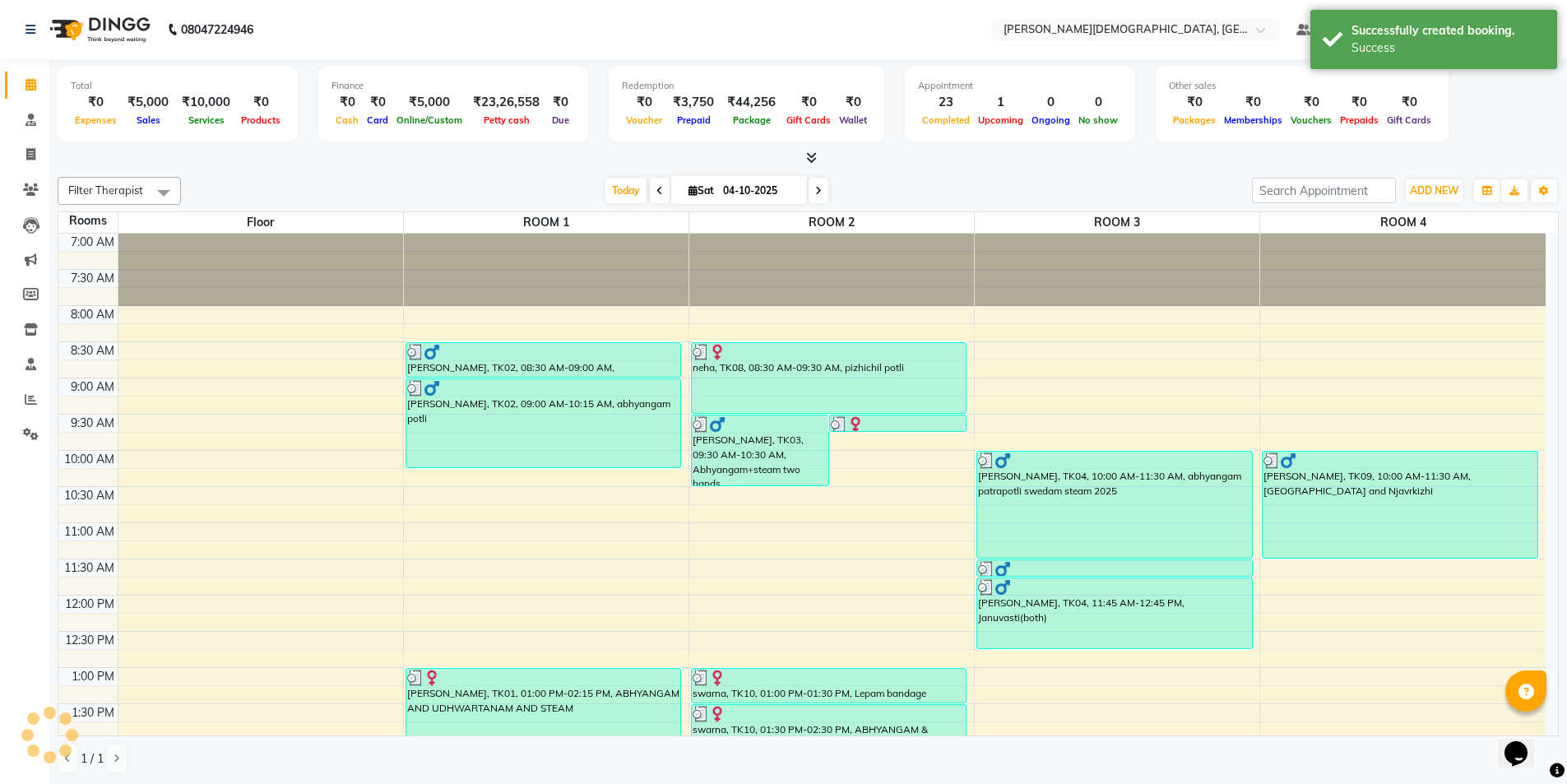
scroll to position [511, 0]
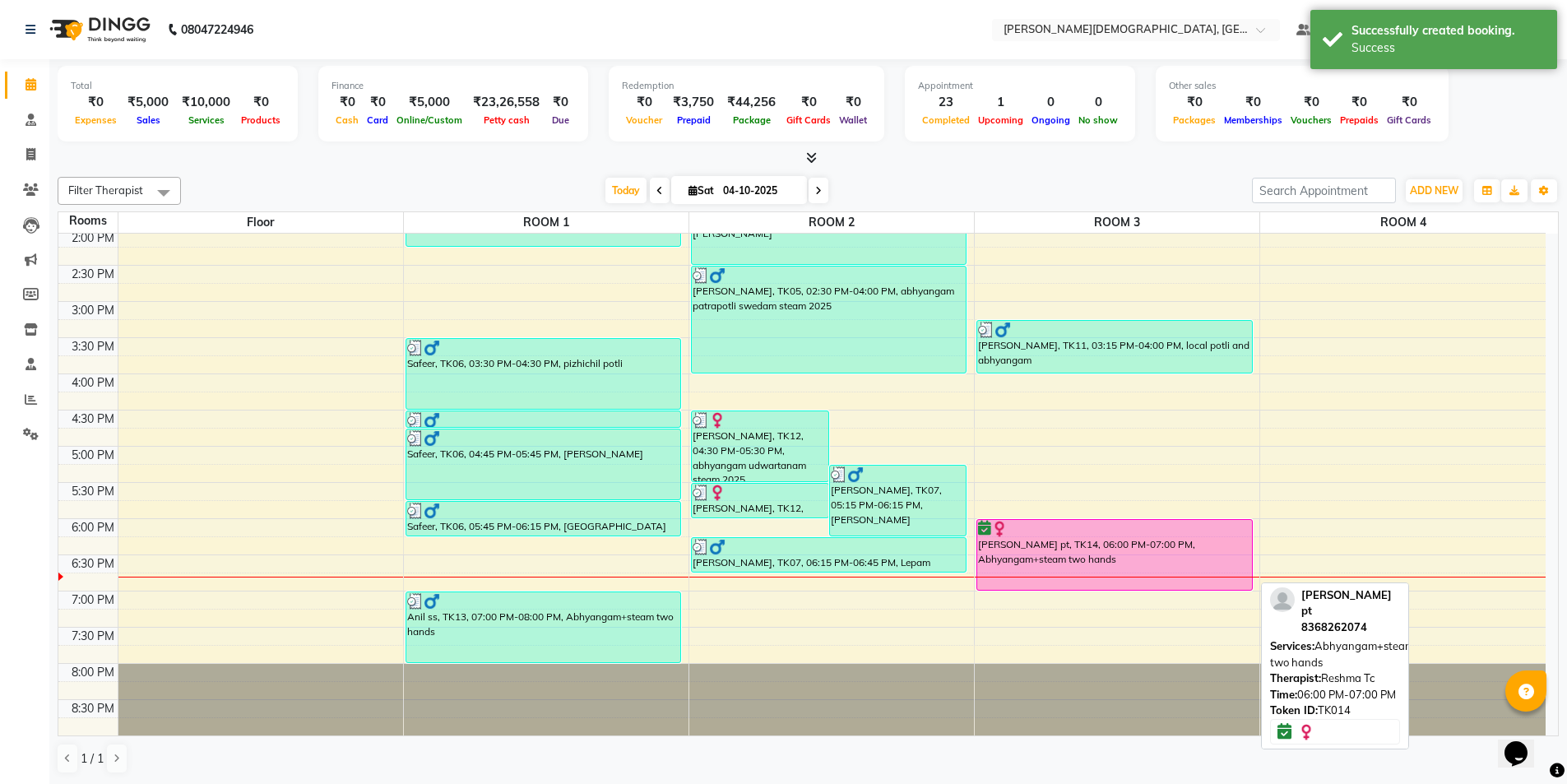
click at [1107, 563] on div "[PERSON_NAME] pt, TK14, 06:00 PM-07:00 PM, Abhyangam+steam two hands" at bounding box center [1115, 554] width 275 height 70
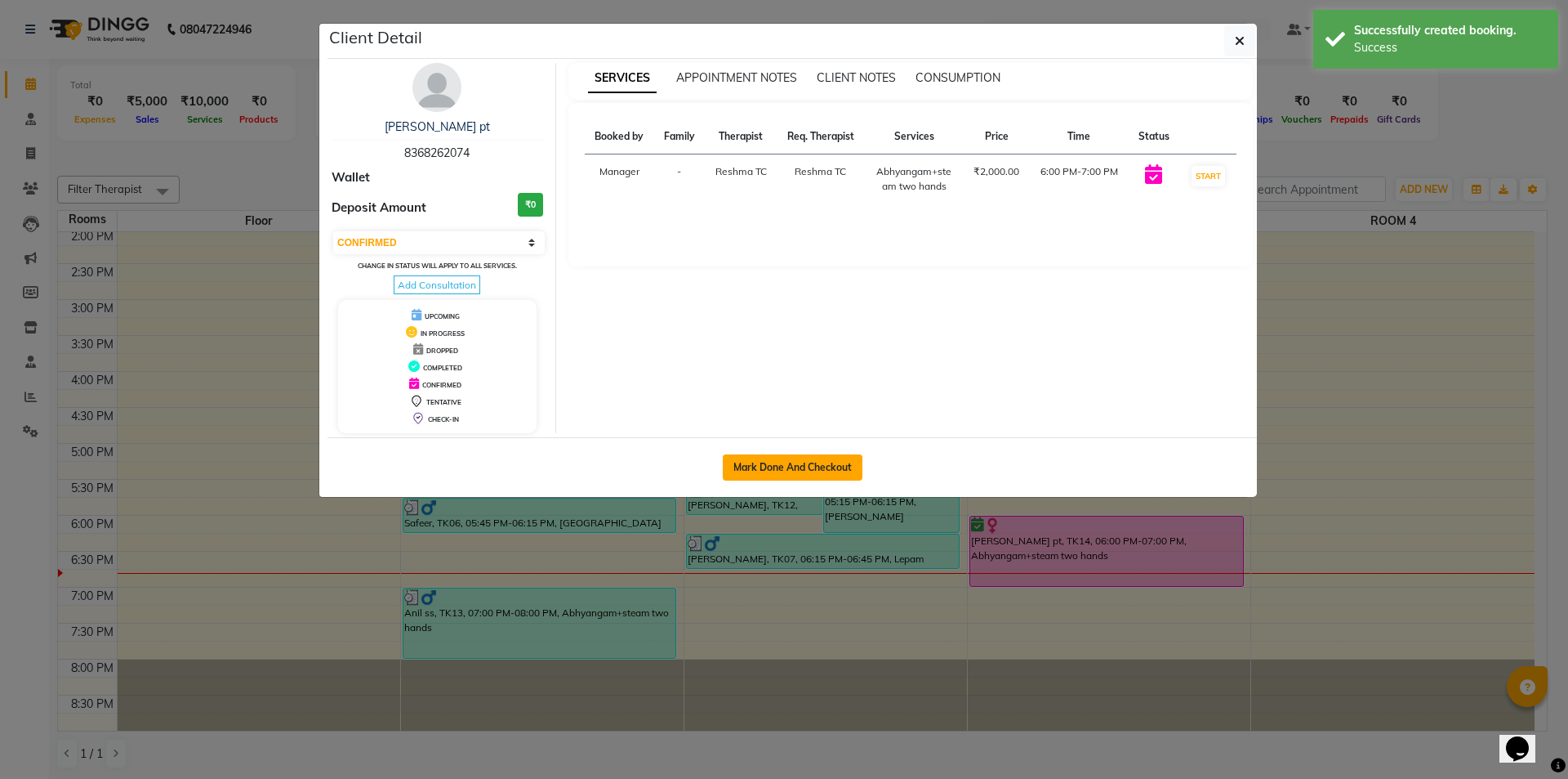
click at [800, 459] on button "Mark Done And Checkout" at bounding box center [792, 467] width 139 height 27
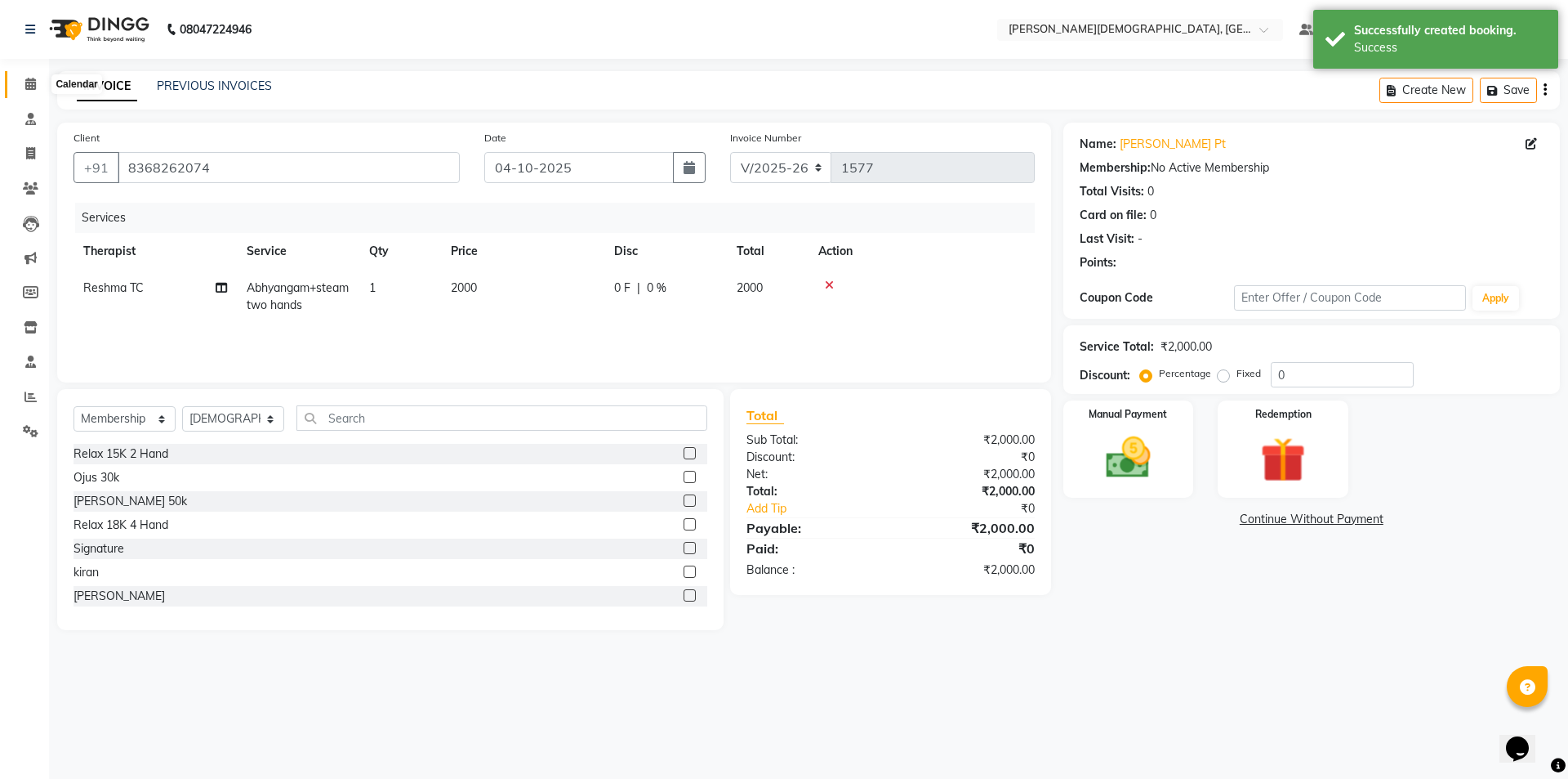
click at [27, 83] on icon at bounding box center [31, 83] width 11 height 12
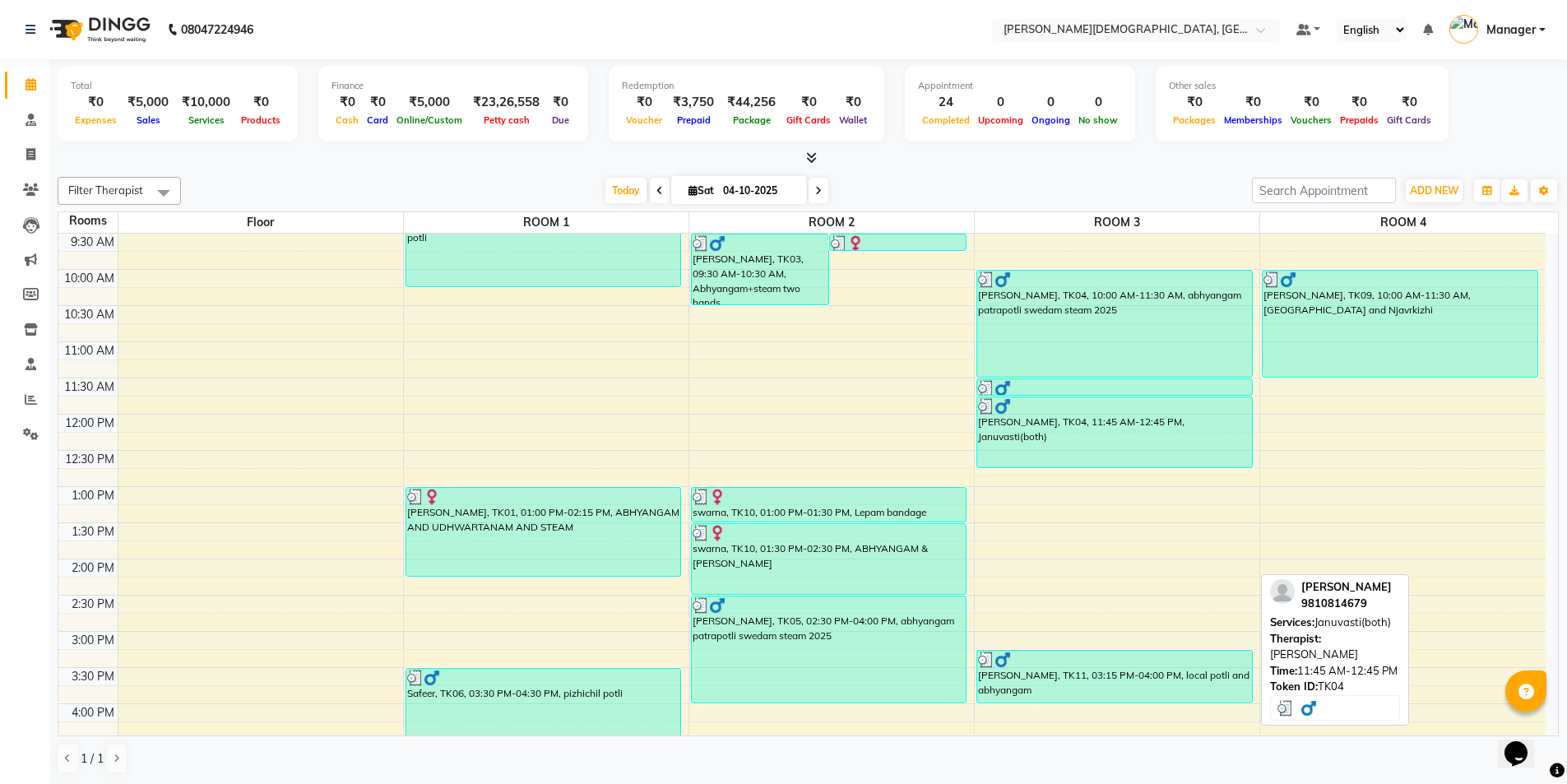
scroll to position [182, 0]
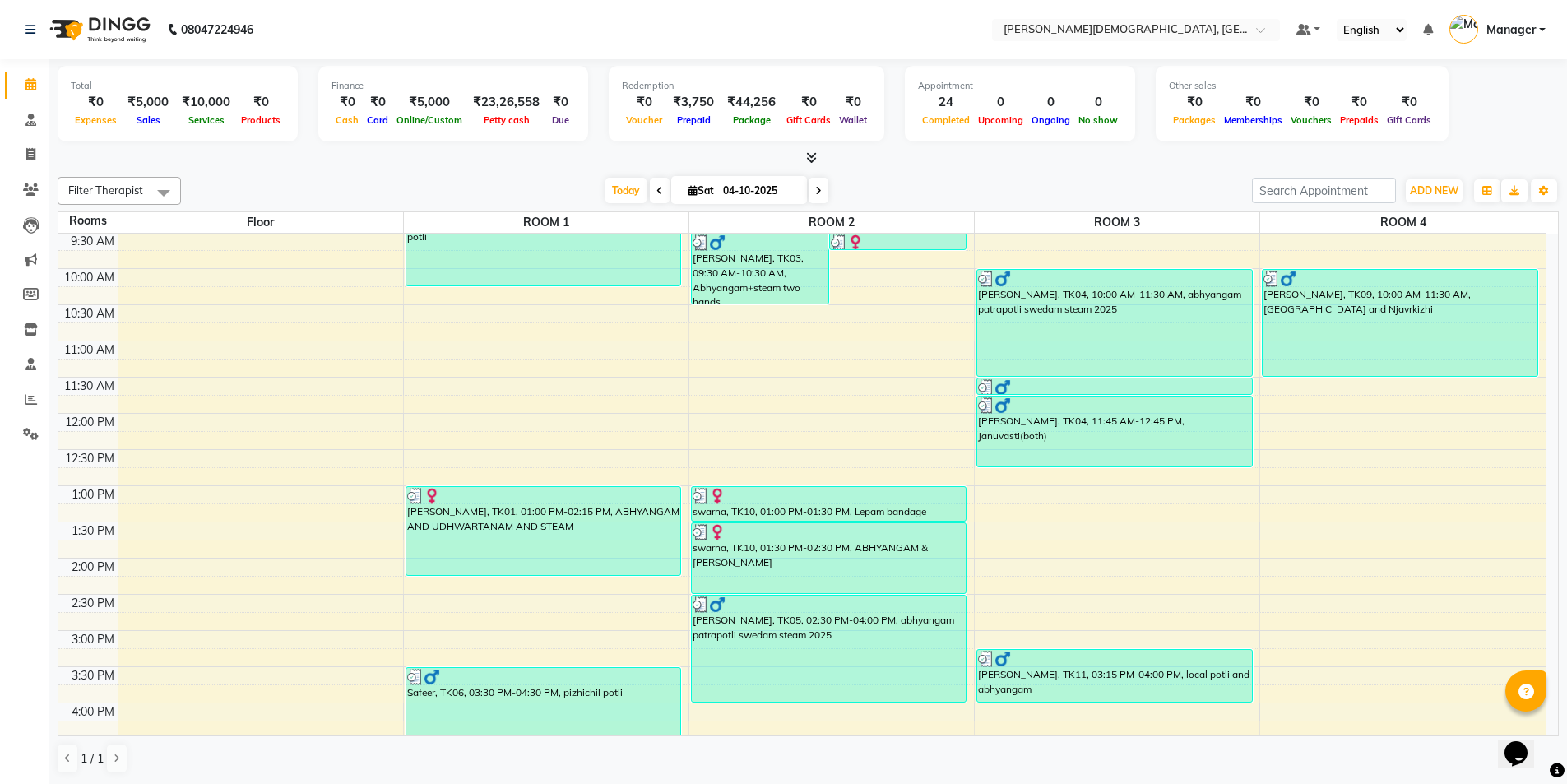
click at [1038, 602] on div "7:00 AM 7:30 AM 8:00 AM 8:30 AM 9:00 AM 9:30 AM 10:00 AM 10:30 AM 11:00 AM 11:3…" at bounding box center [802, 557] width 1488 height 1012
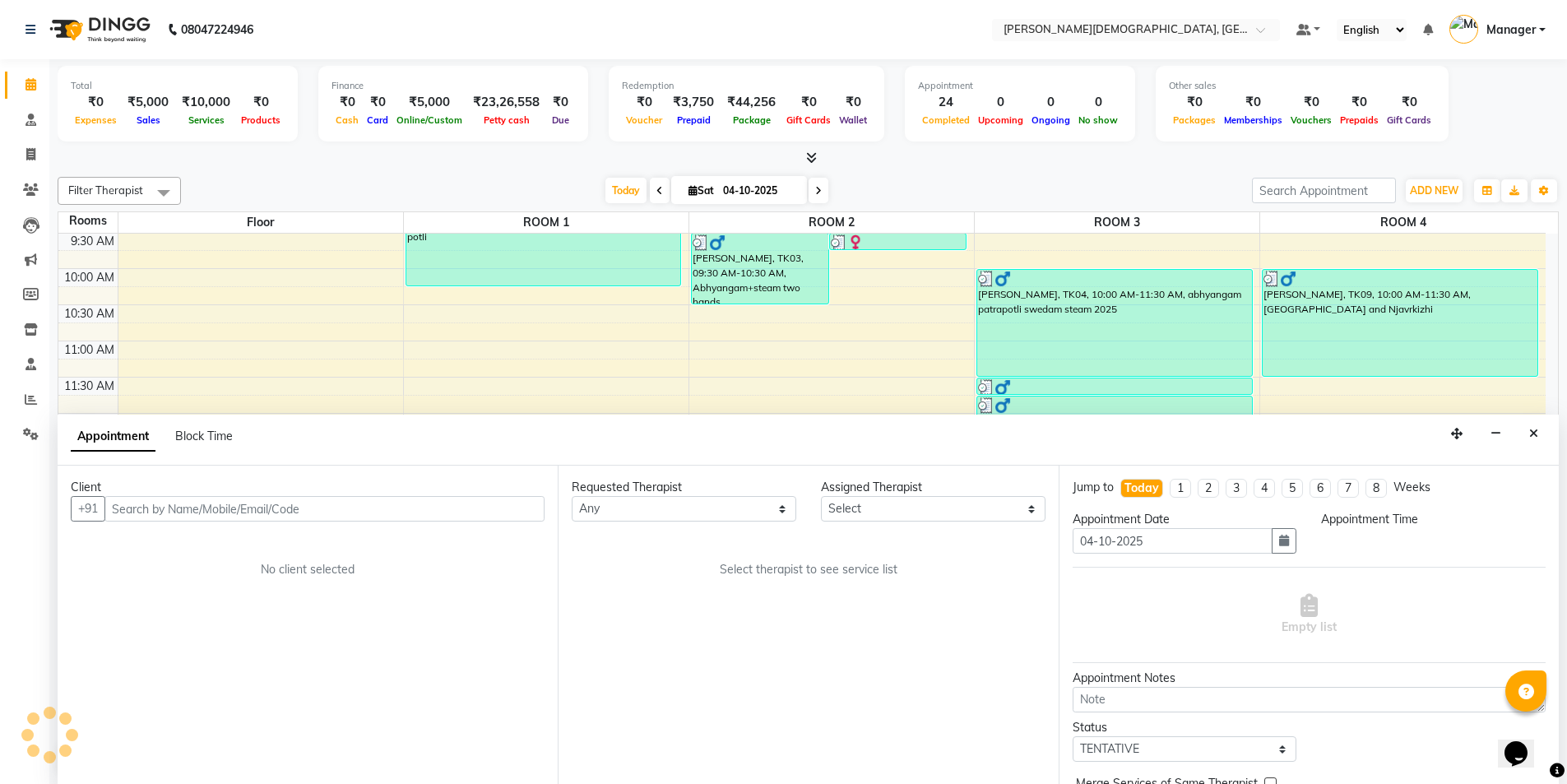
scroll to position [1, 0]
click at [1529, 434] on icon "Close" at bounding box center [1534, 433] width 9 height 11
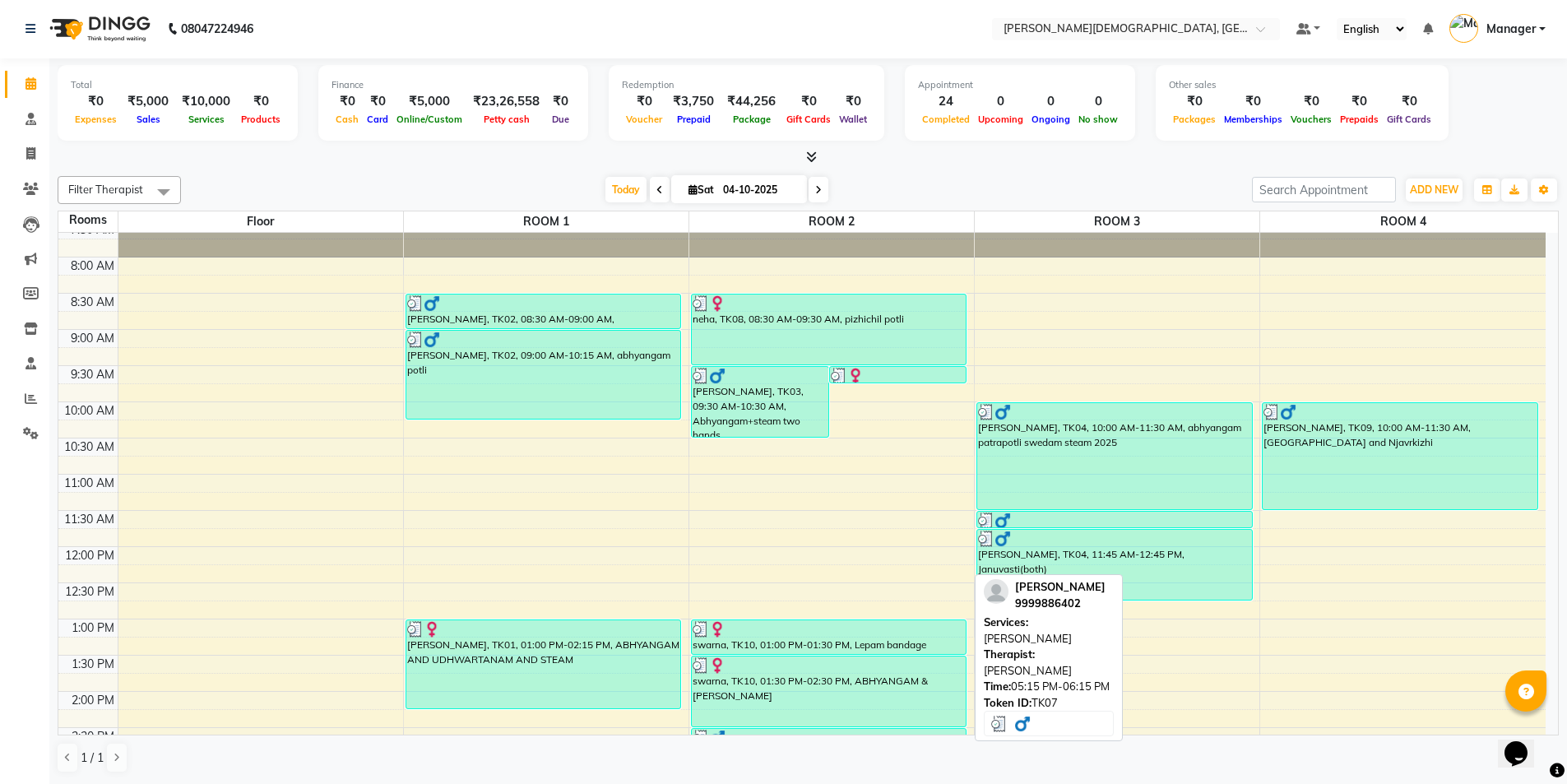
scroll to position [0, 0]
